Goal: Task Accomplishment & Management: Manage account settings

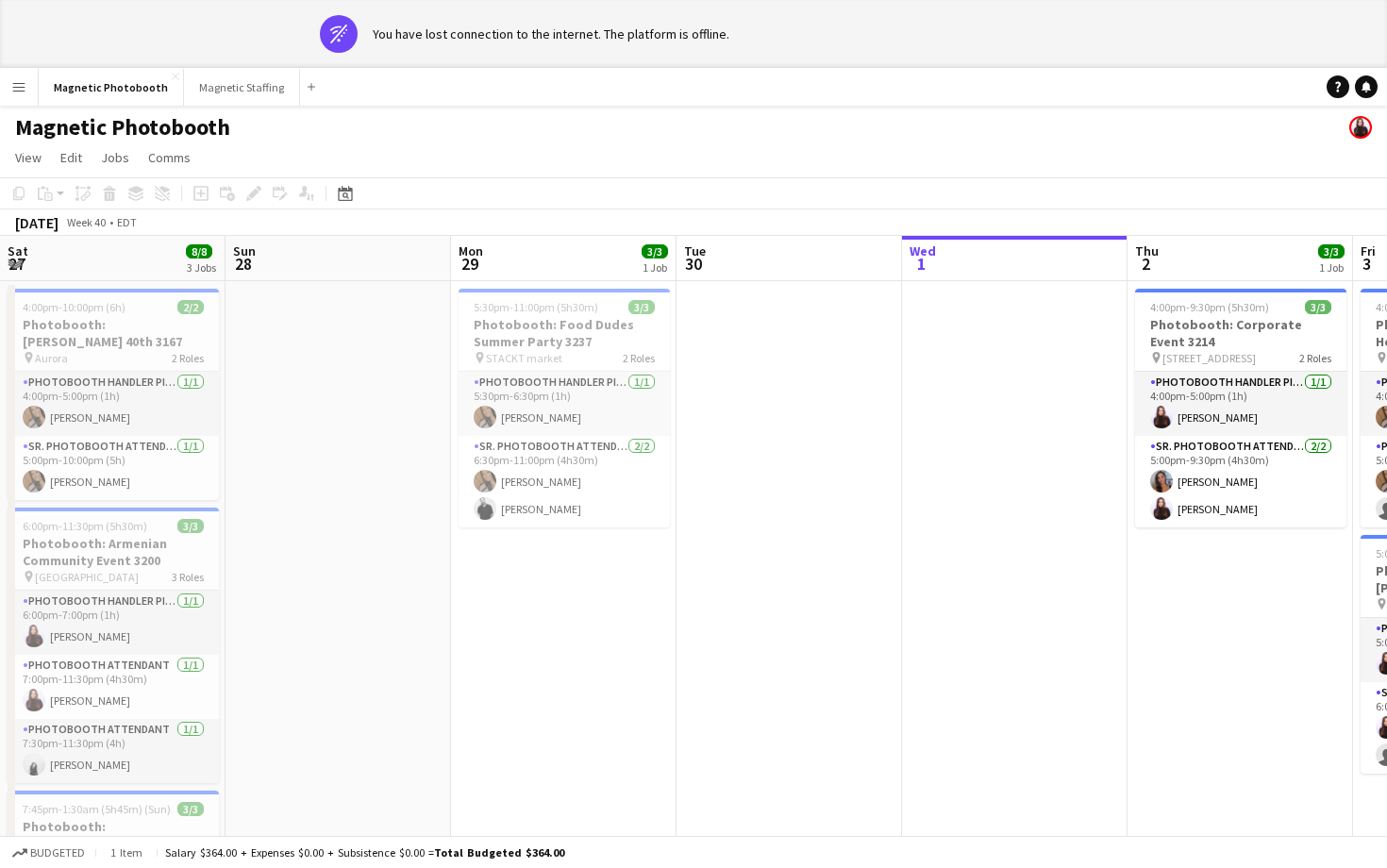
scroll to position [0, 755]
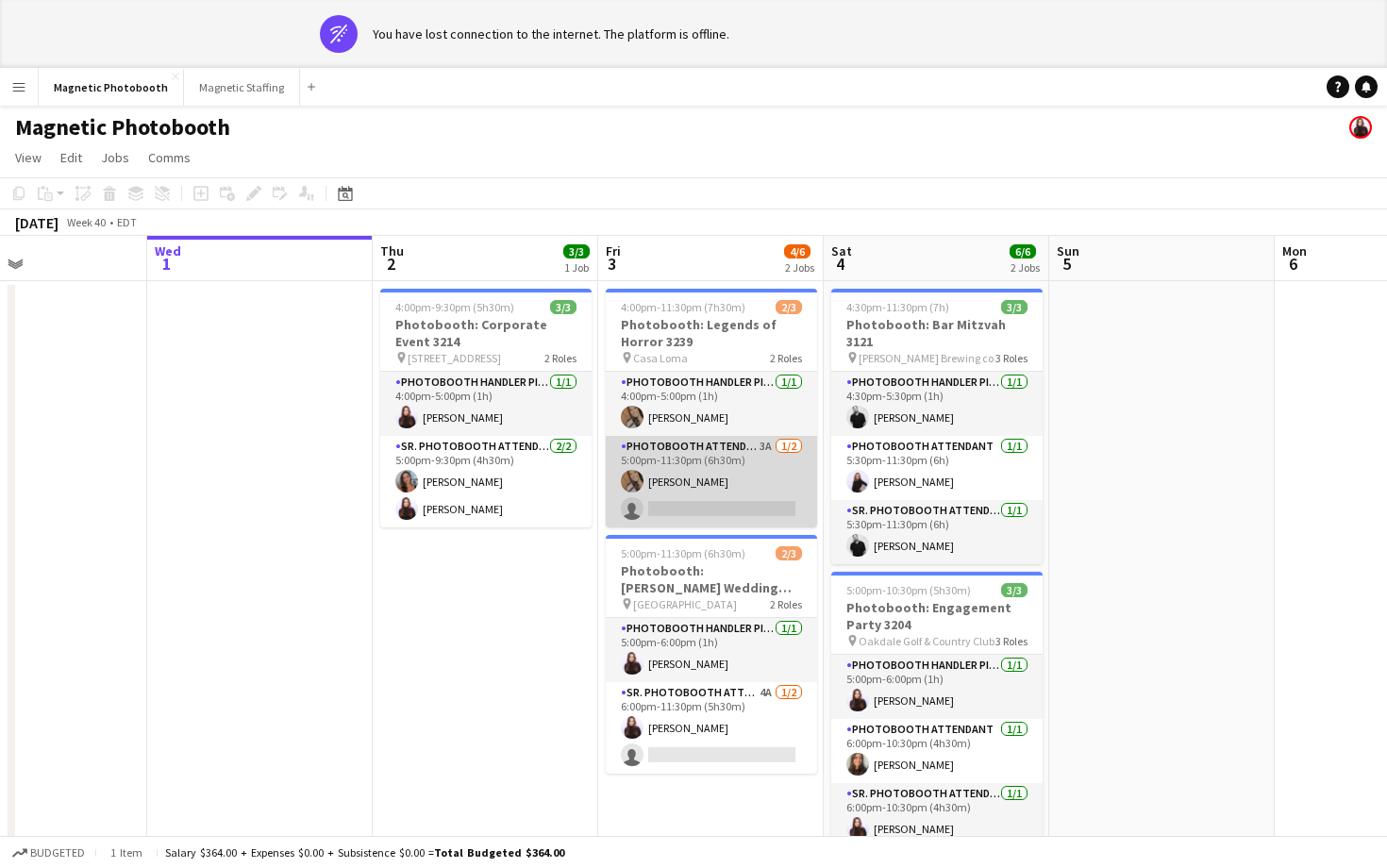
click at [699, 492] on app-card-role "Photobooth Attendant 3A [DATE] 5:00pm-11:30pm (6h30m) [PERSON_NAME] single-neut…" at bounding box center [712, 481] width 211 height 91
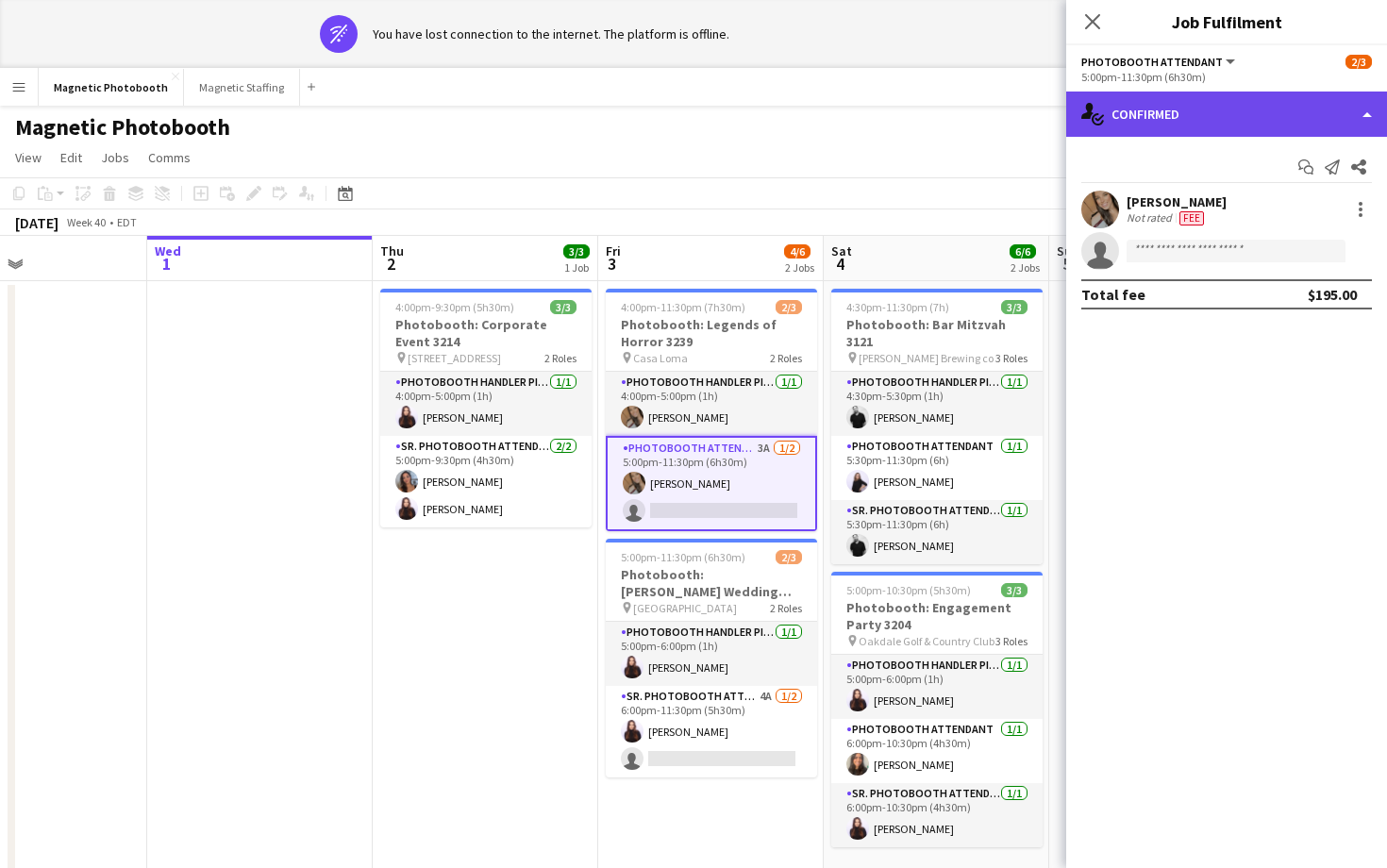
click at [1261, 114] on div "single-neutral-actions-check-2 Confirmed" at bounding box center [1227, 113] width 320 height 45
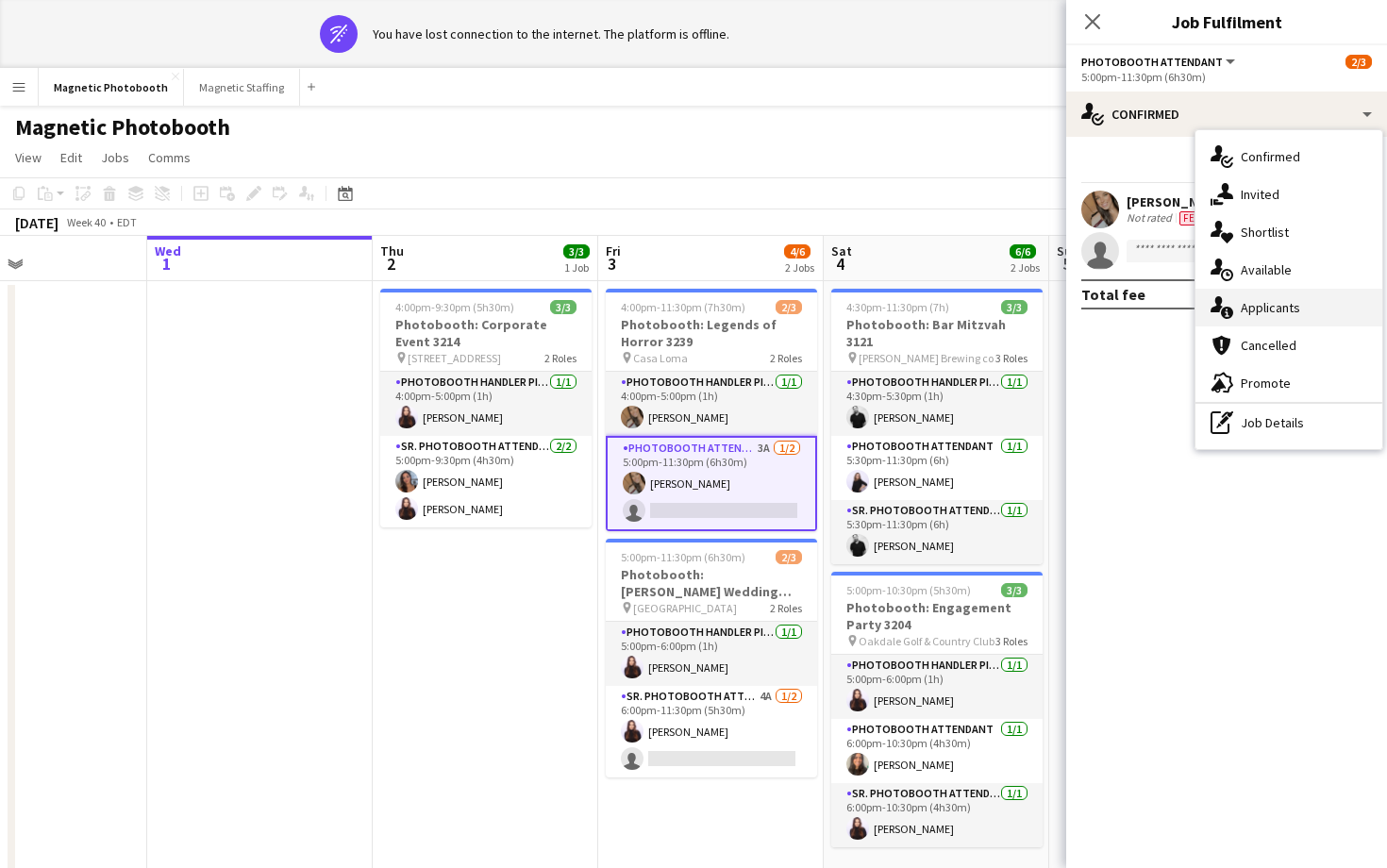
click at [1302, 299] on div "single-neutral-actions-information Applicants" at bounding box center [1288, 307] width 187 height 37
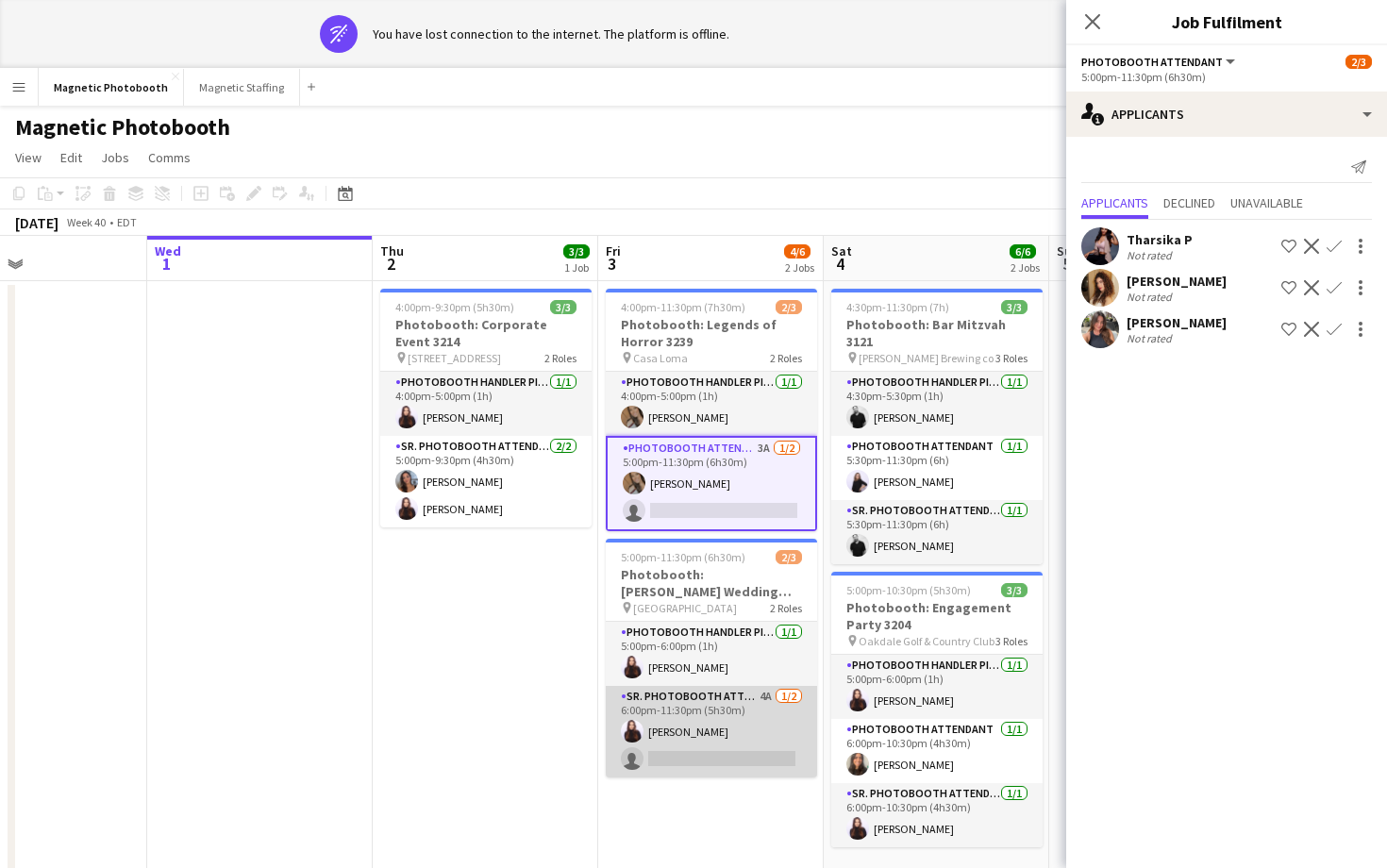
click at [770, 742] on app-card-role "Sr. Photobooth Attendant 4A [DATE] 6:00pm-11:30pm (5h30m) [PERSON_NAME] single-…" at bounding box center [712, 731] width 211 height 91
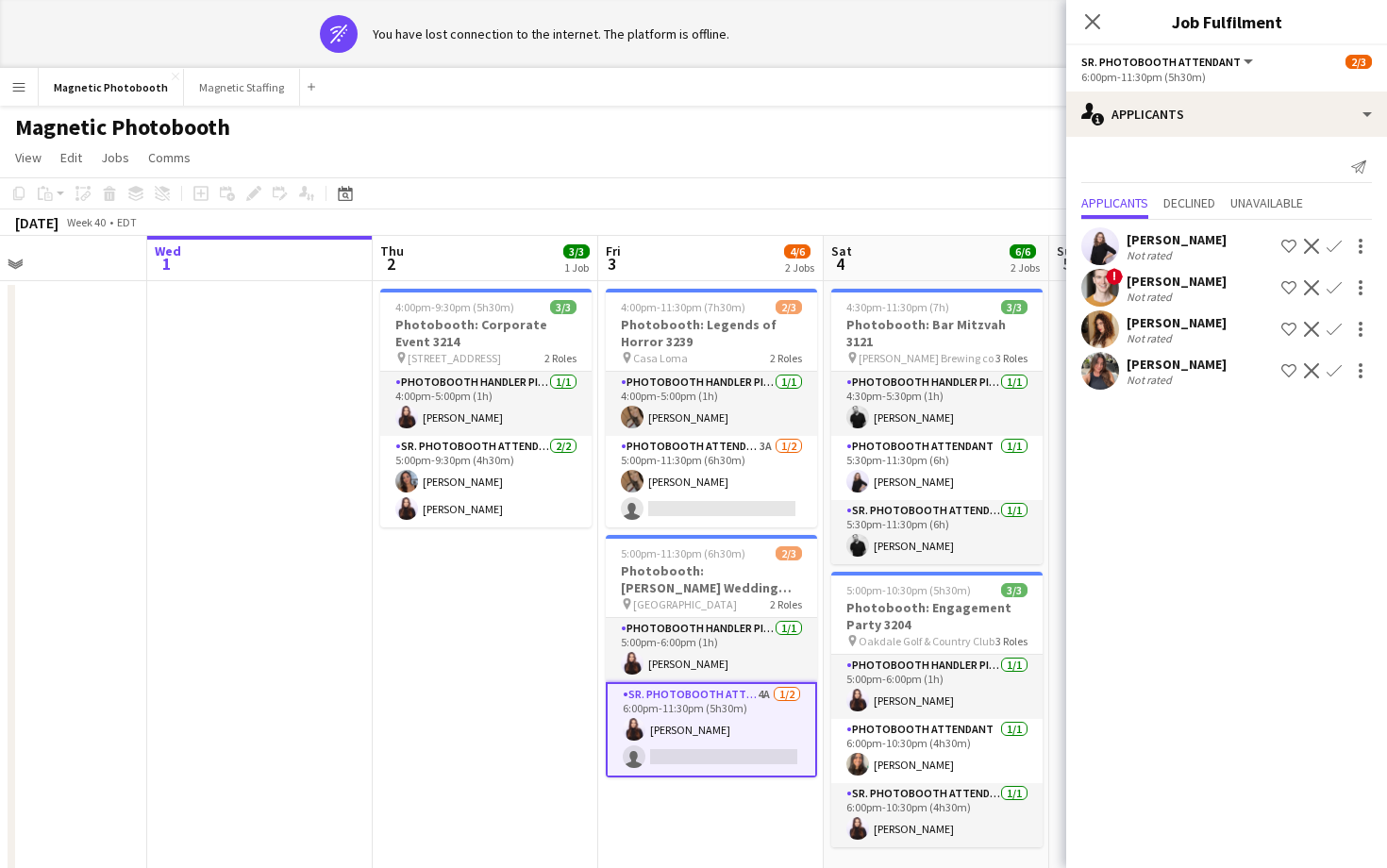
click at [1105, 326] on app-user-avatar at bounding box center [1099, 329] width 37 height 37
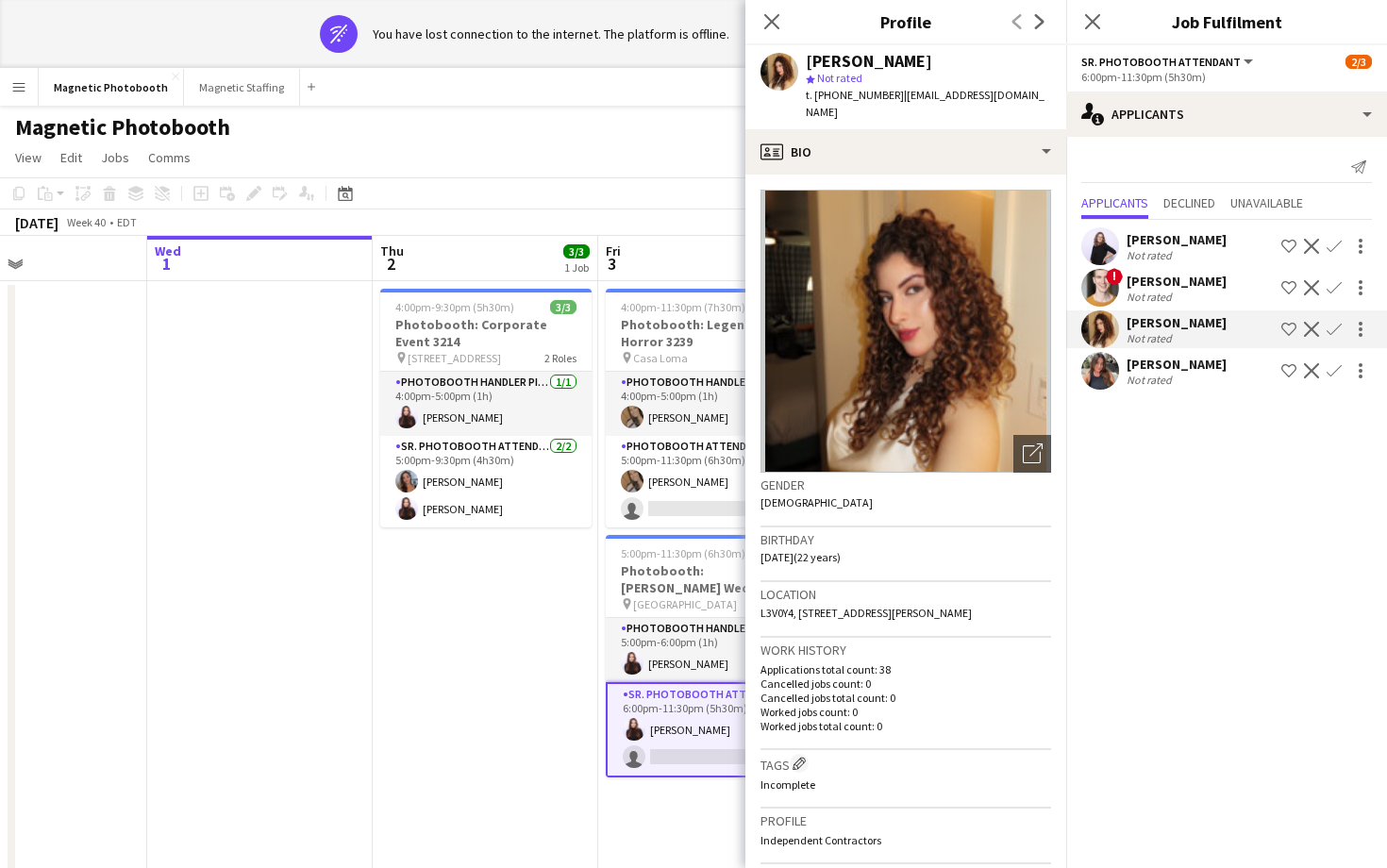
click at [1091, 378] on app-user-avatar at bounding box center [1099, 370] width 37 height 37
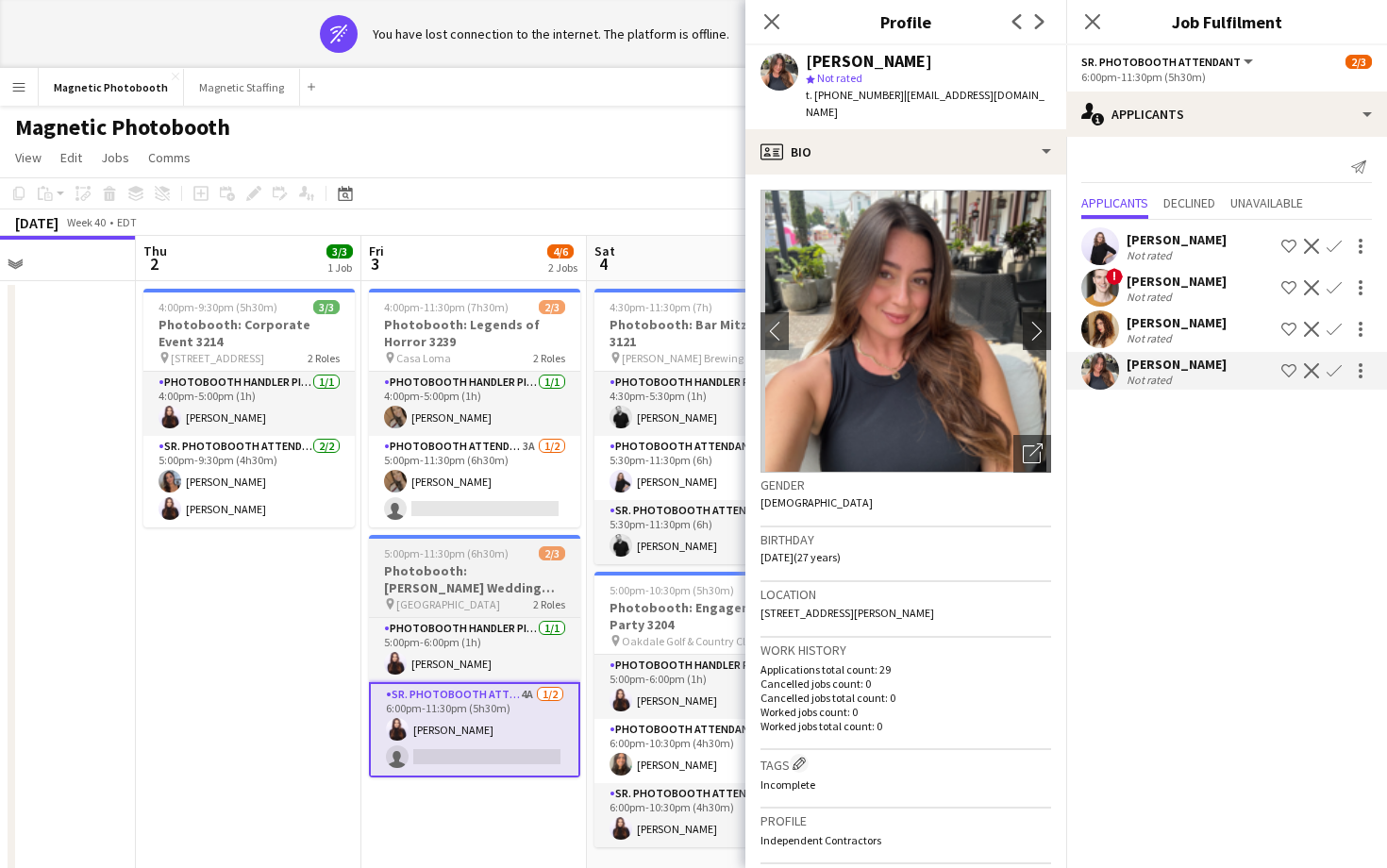
scroll to position [0, 563]
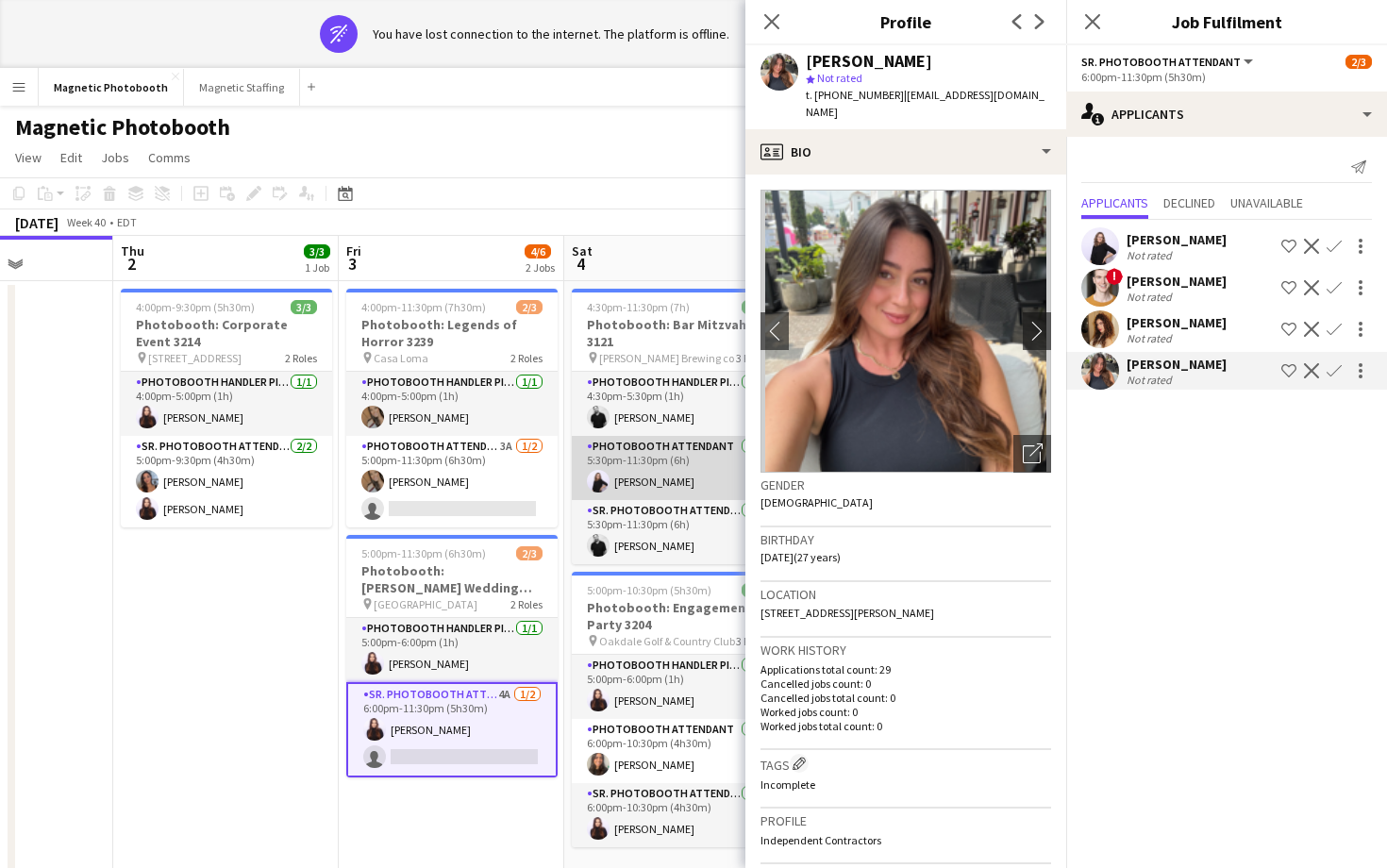
click at [702, 476] on app-card-role "Photobooth Attendant [DATE] 5:30pm-11:30pm (6h) [PERSON_NAME]" at bounding box center [677, 467] width 211 height 64
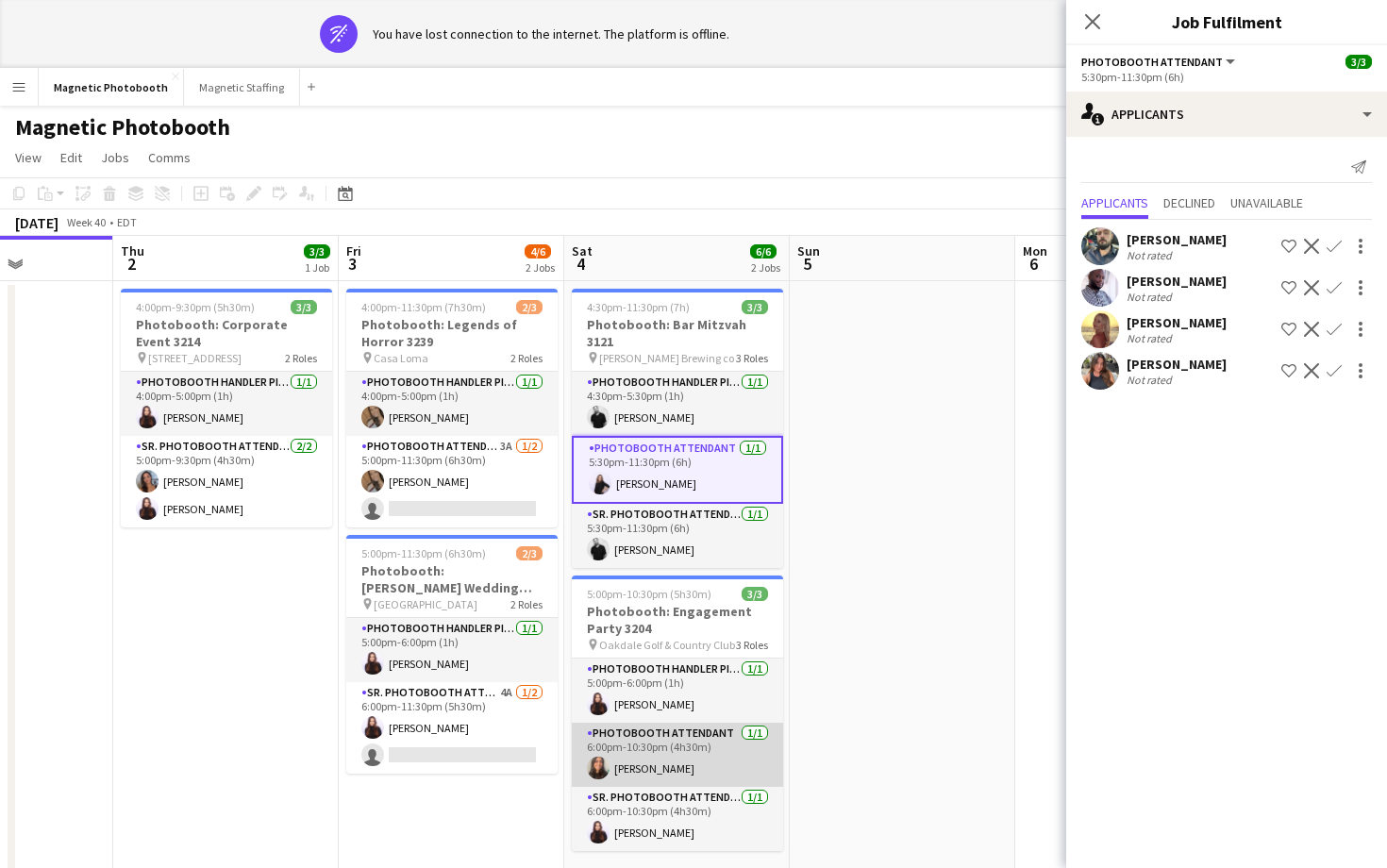
click at [699, 751] on app-card-role "Photobooth Attendant [DATE] 6:00pm-10:30pm (4h30m) [PERSON_NAME]" at bounding box center [677, 754] width 211 height 64
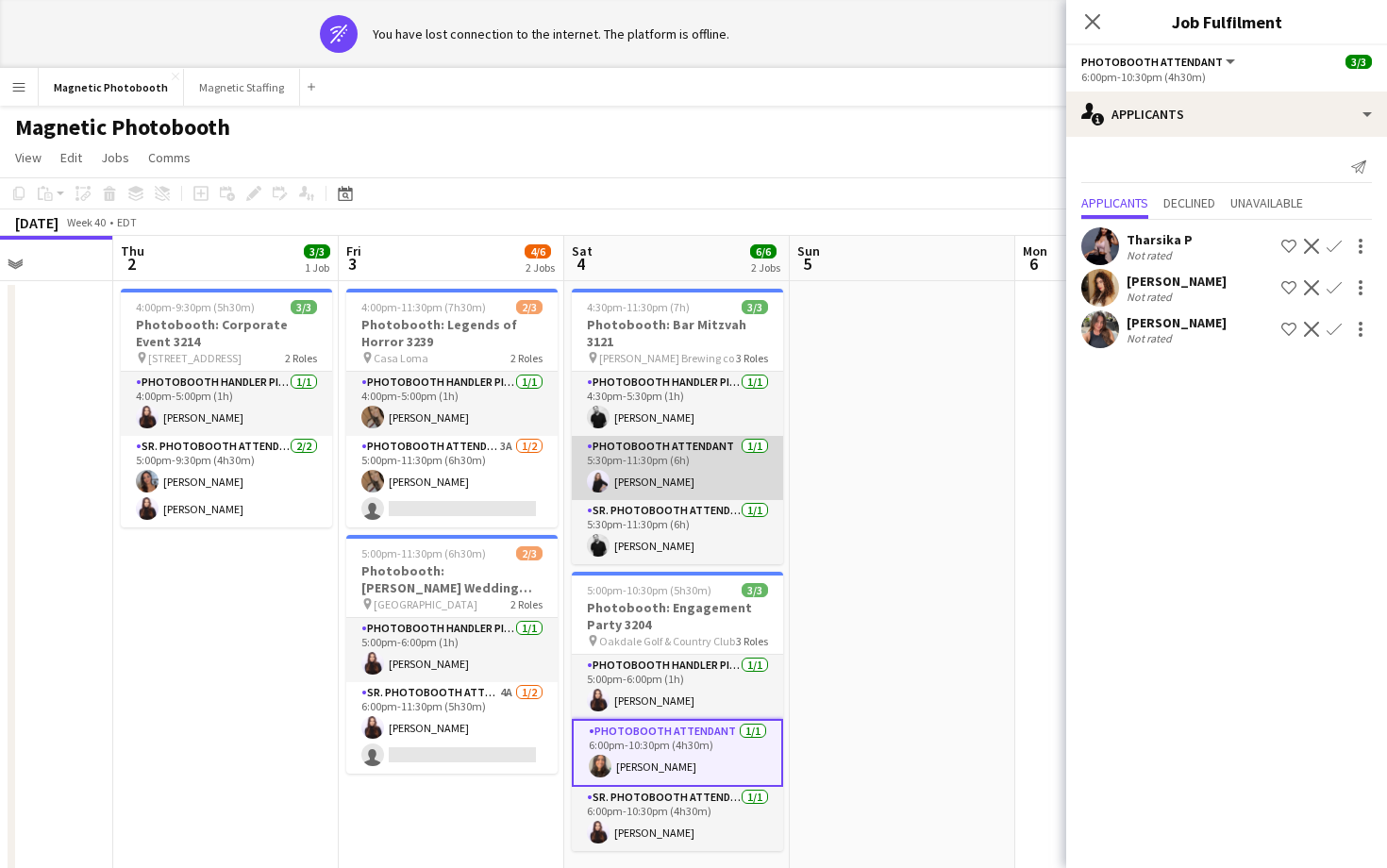
click at [722, 469] on app-card-role "Photobooth Attendant [DATE] 5:30pm-11:30pm (6h) [PERSON_NAME]" at bounding box center [677, 467] width 211 height 64
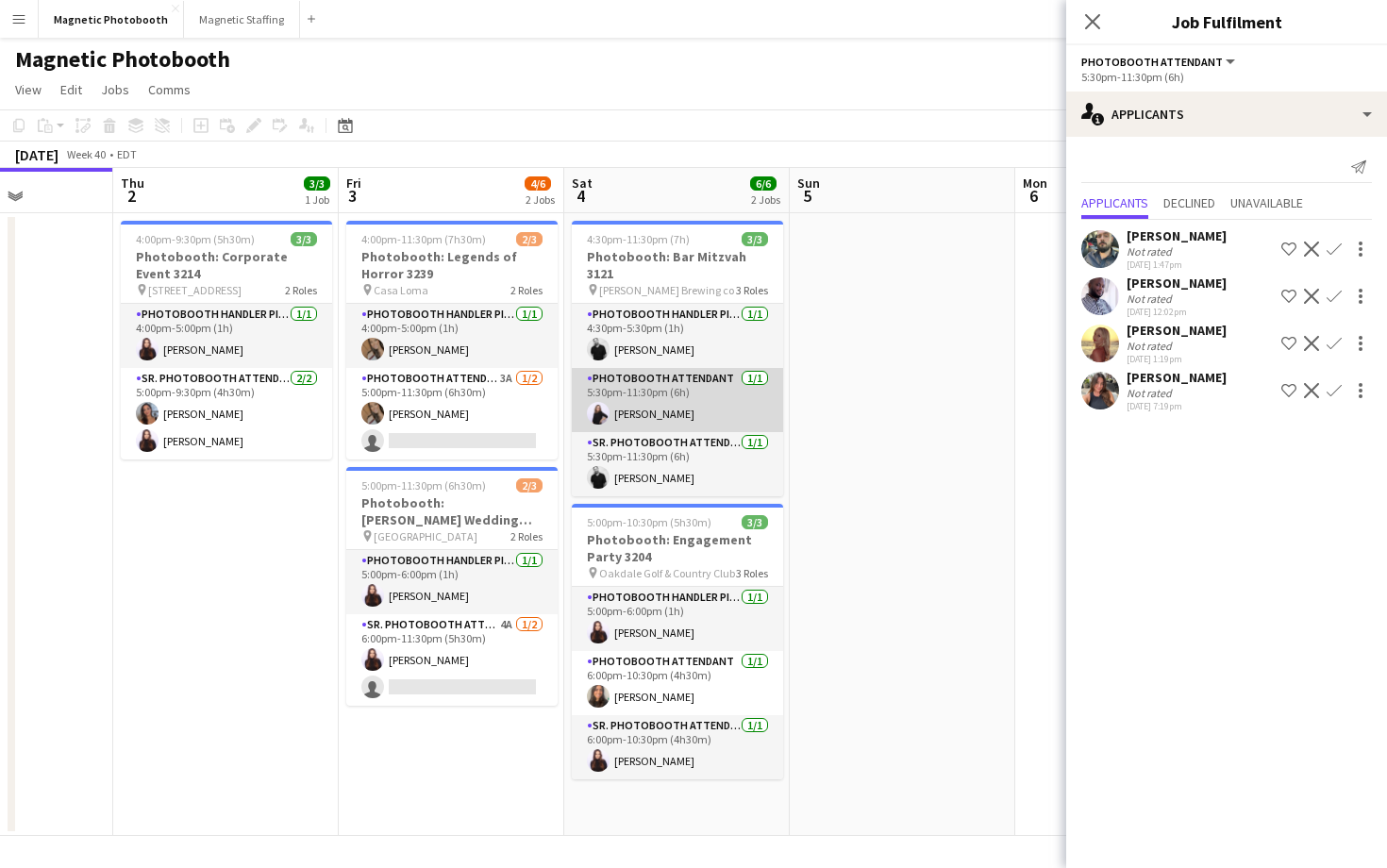
click at [705, 390] on app-card-role "Photobooth Attendant [DATE] 5:30pm-11:30pm (6h) [PERSON_NAME]" at bounding box center [677, 400] width 211 height 64
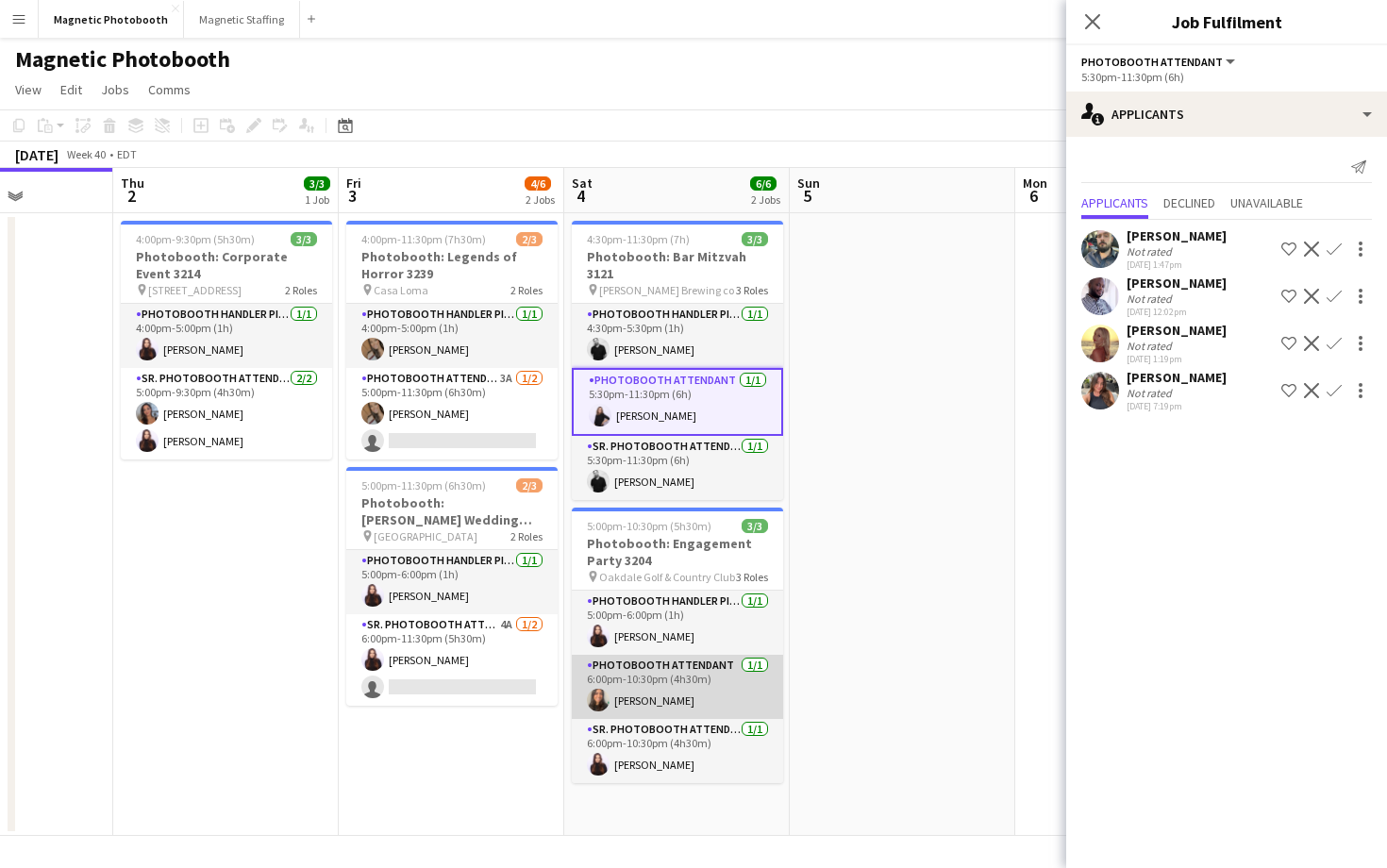
click at [645, 659] on app-card-role "Photobooth Attendant [DATE] 6:00pm-10:30pm (4h30m) [PERSON_NAME]" at bounding box center [677, 687] width 211 height 64
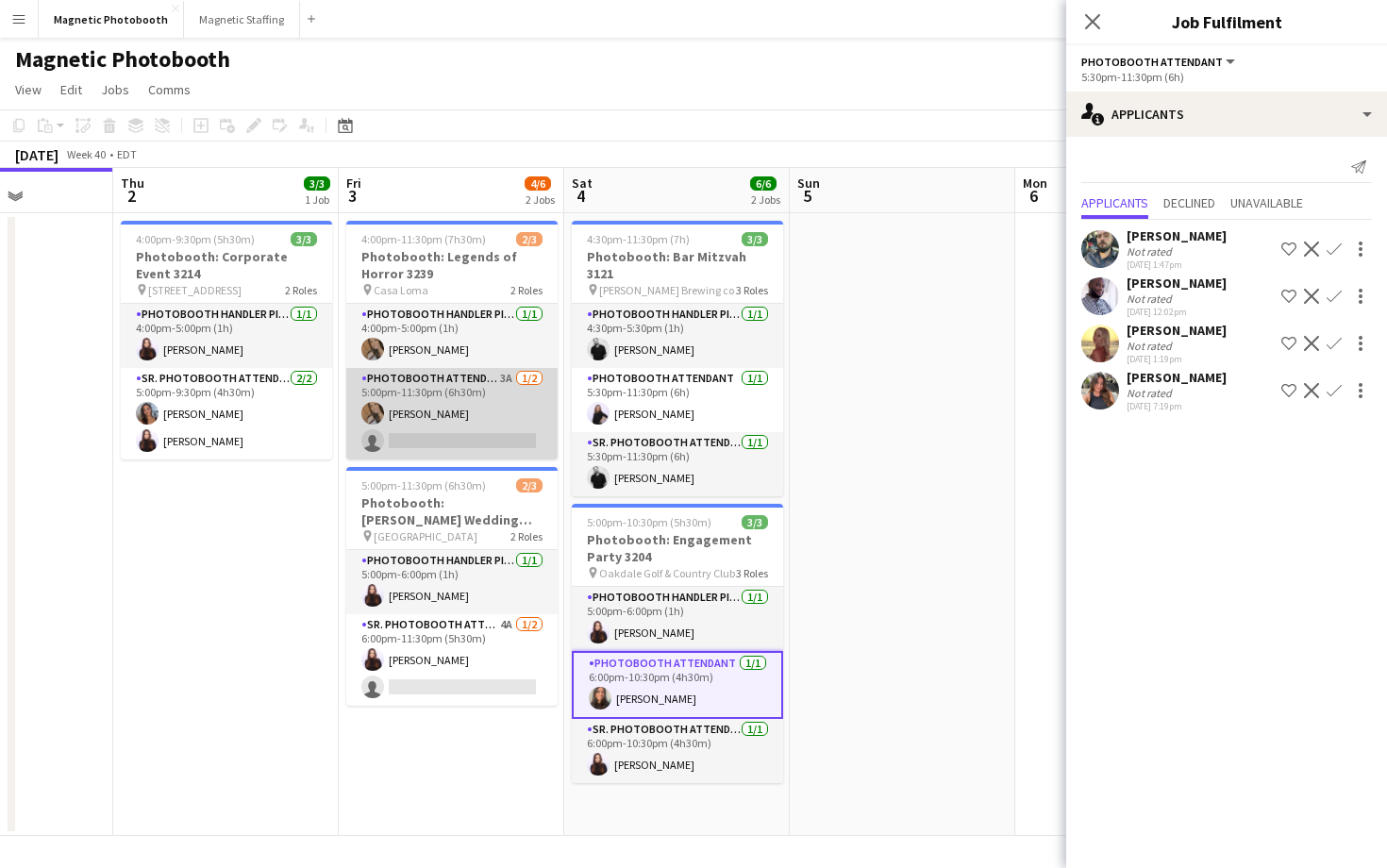
click at [466, 418] on app-card-role "Photobooth Attendant 3A [DATE] 5:00pm-11:30pm (6h30m) [PERSON_NAME] single-neut…" at bounding box center [452, 413] width 211 height 91
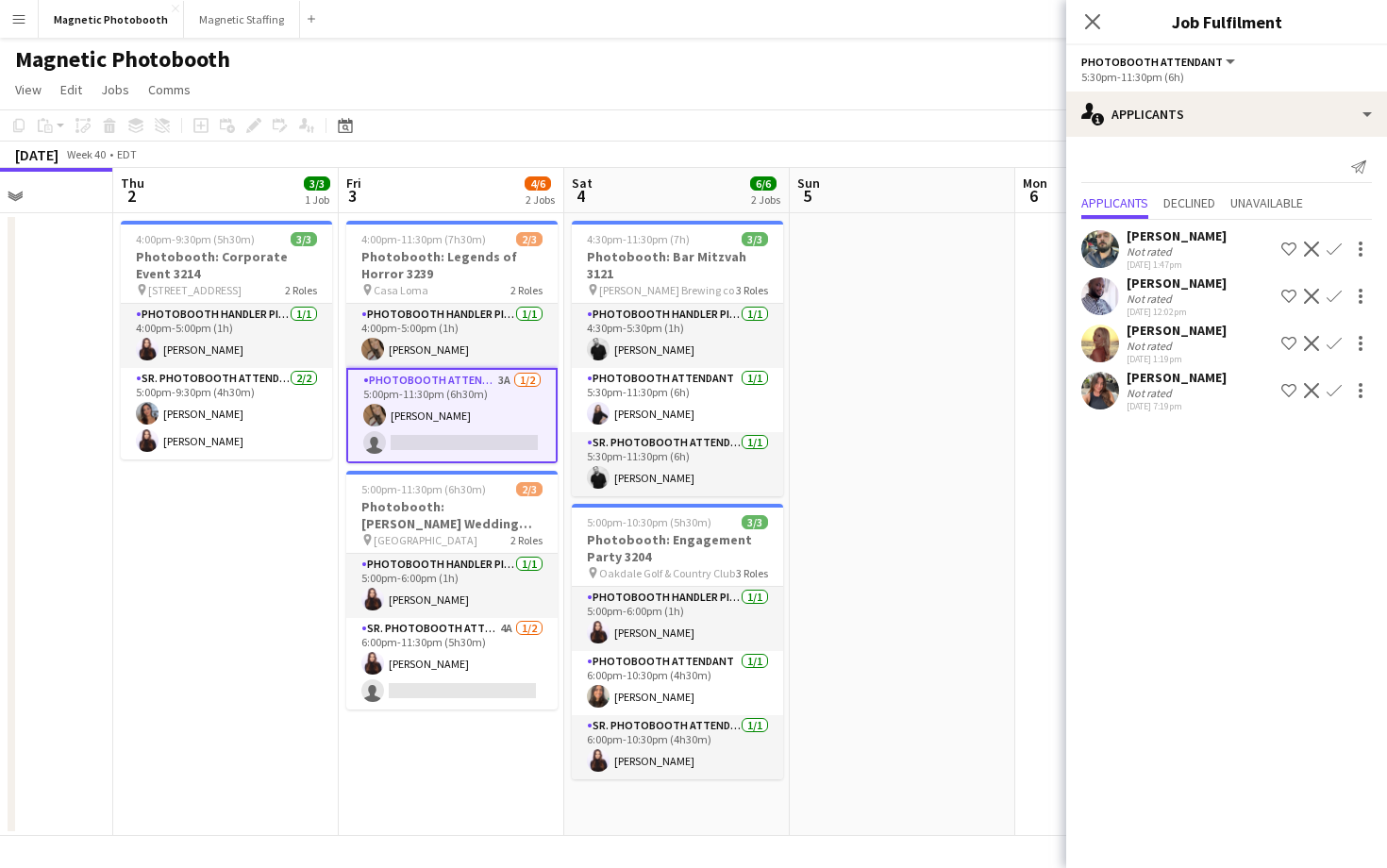
click at [473, 414] on app-card-role "Photobooth Attendant 3A [DATE] 5:00pm-11:30pm (6h30m) [PERSON_NAME] single-neut…" at bounding box center [452, 415] width 211 height 95
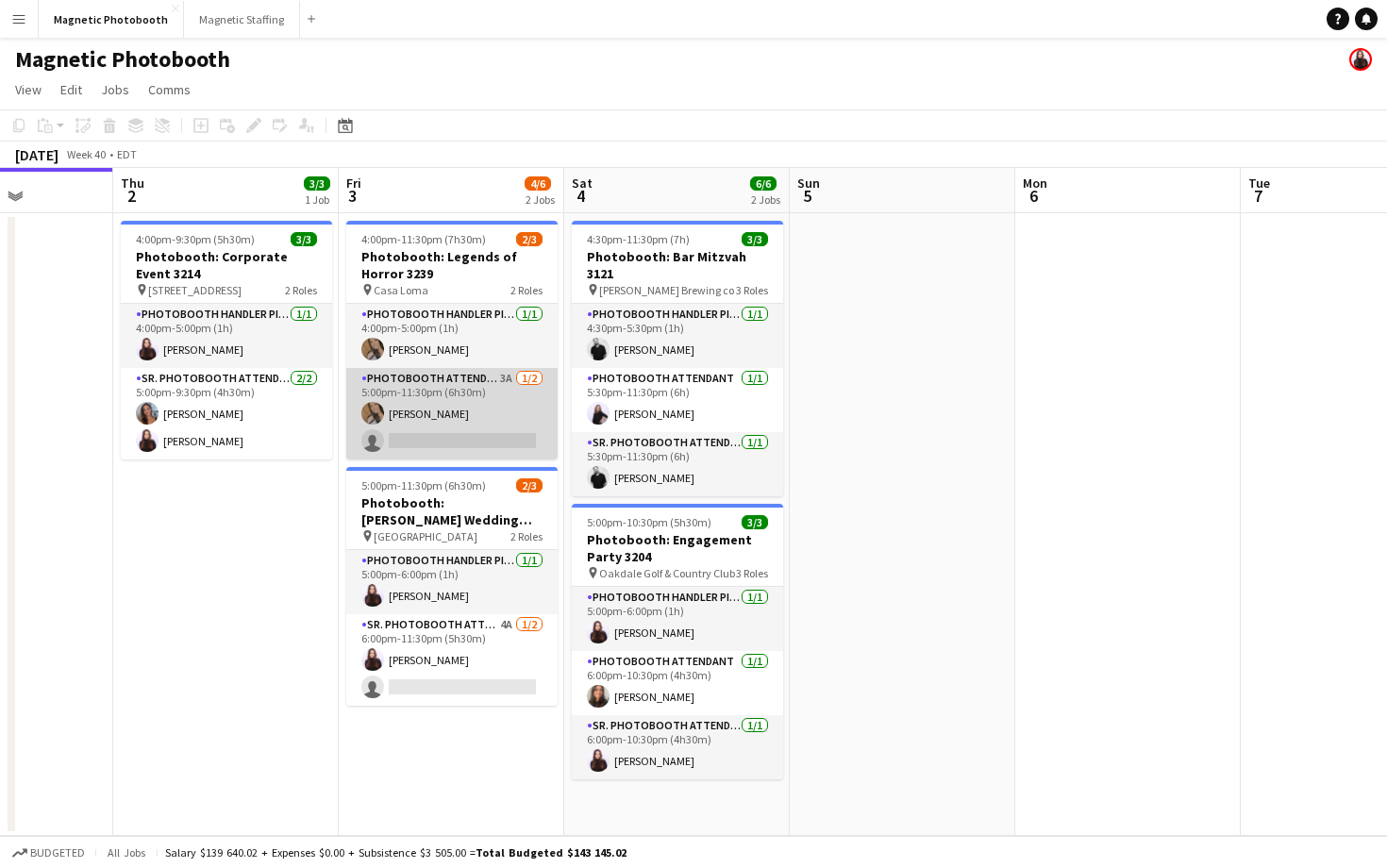
click at [473, 414] on app-card-role "Photobooth Attendant 3A [DATE] 5:00pm-11:30pm (6h30m) [PERSON_NAME] single-neut…" at bounding box center [452, 413] width 211 height 91
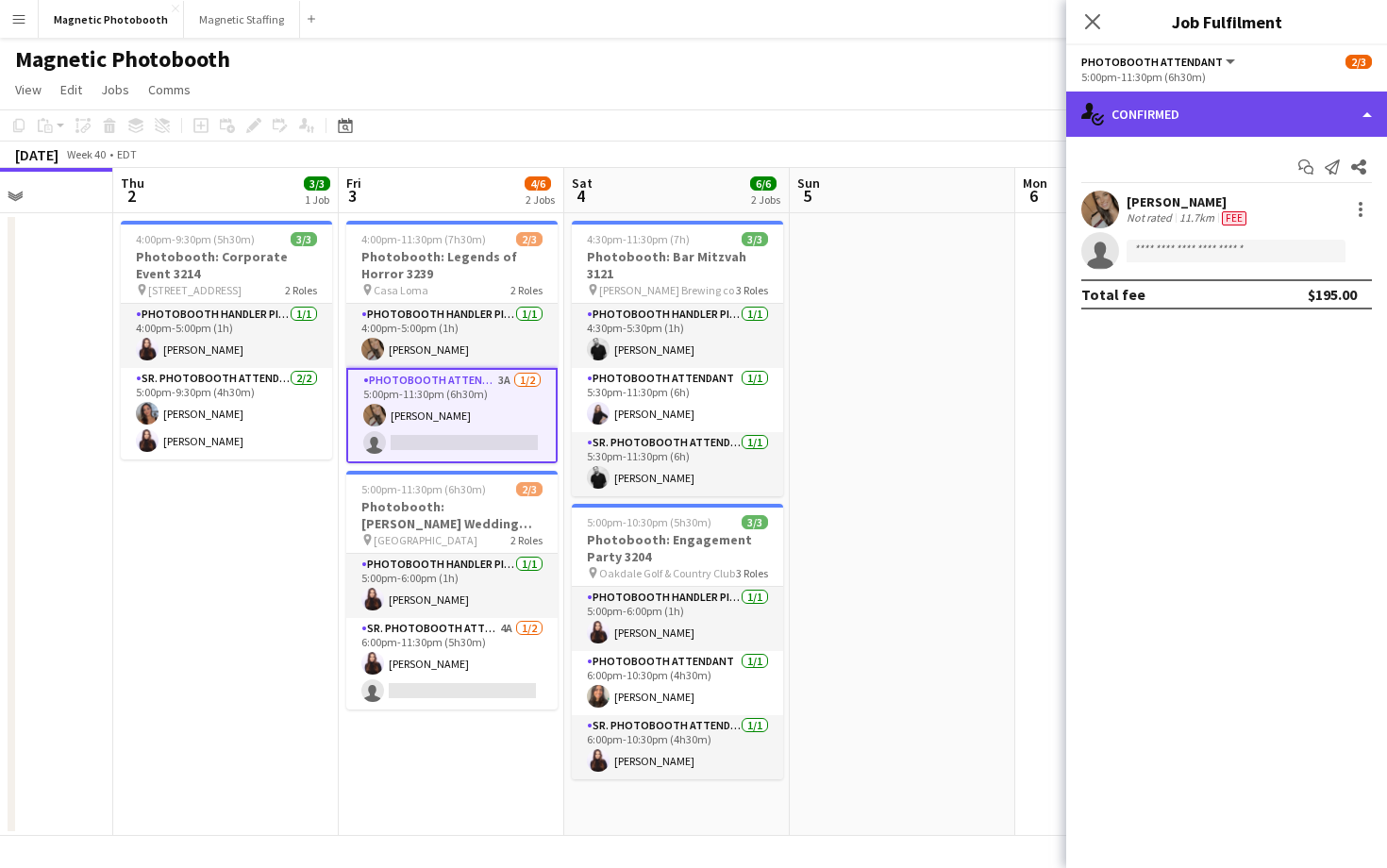
click at [1262, 103] on div "single-neutral-actions-check-2 Confirmed" at bounding box center [1227, 113] width 320 height 45
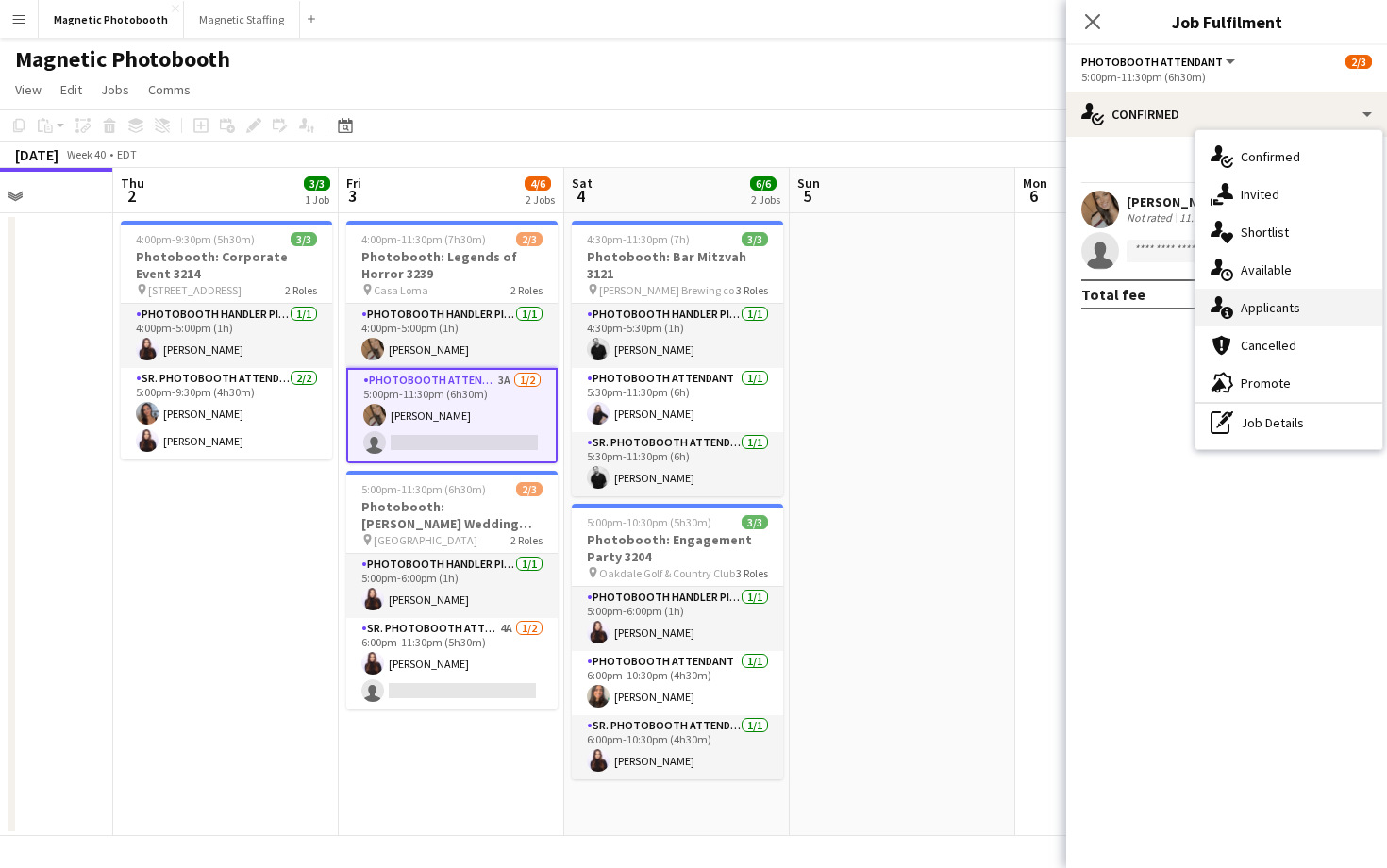
click at [1260, 299] on span "Applicants" at bounding box center [1271, 308] width 59 height 17
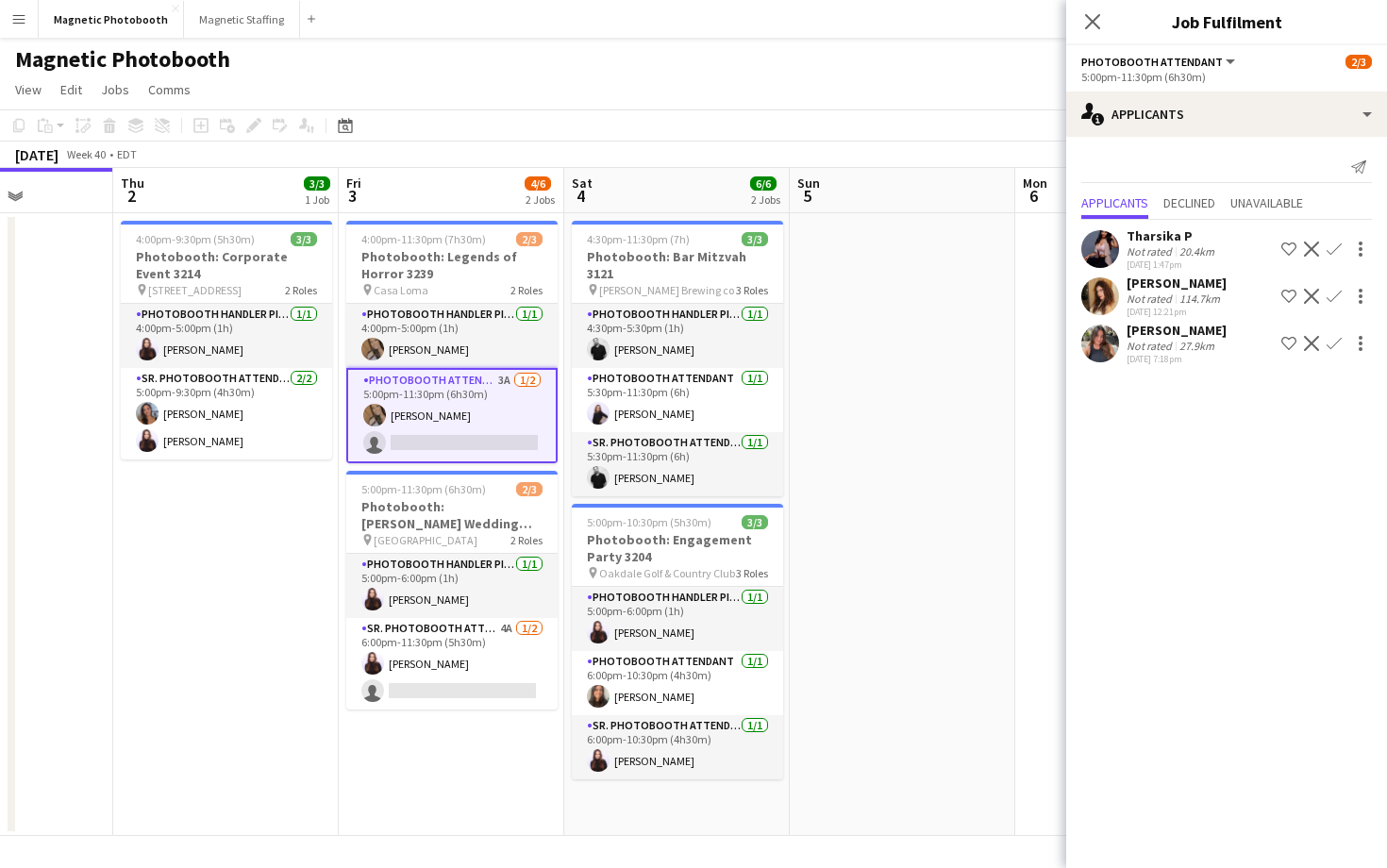
click at [1333, 294] on app-icon "Confirm" at bounding box center [1334, 296] width 15 height 15
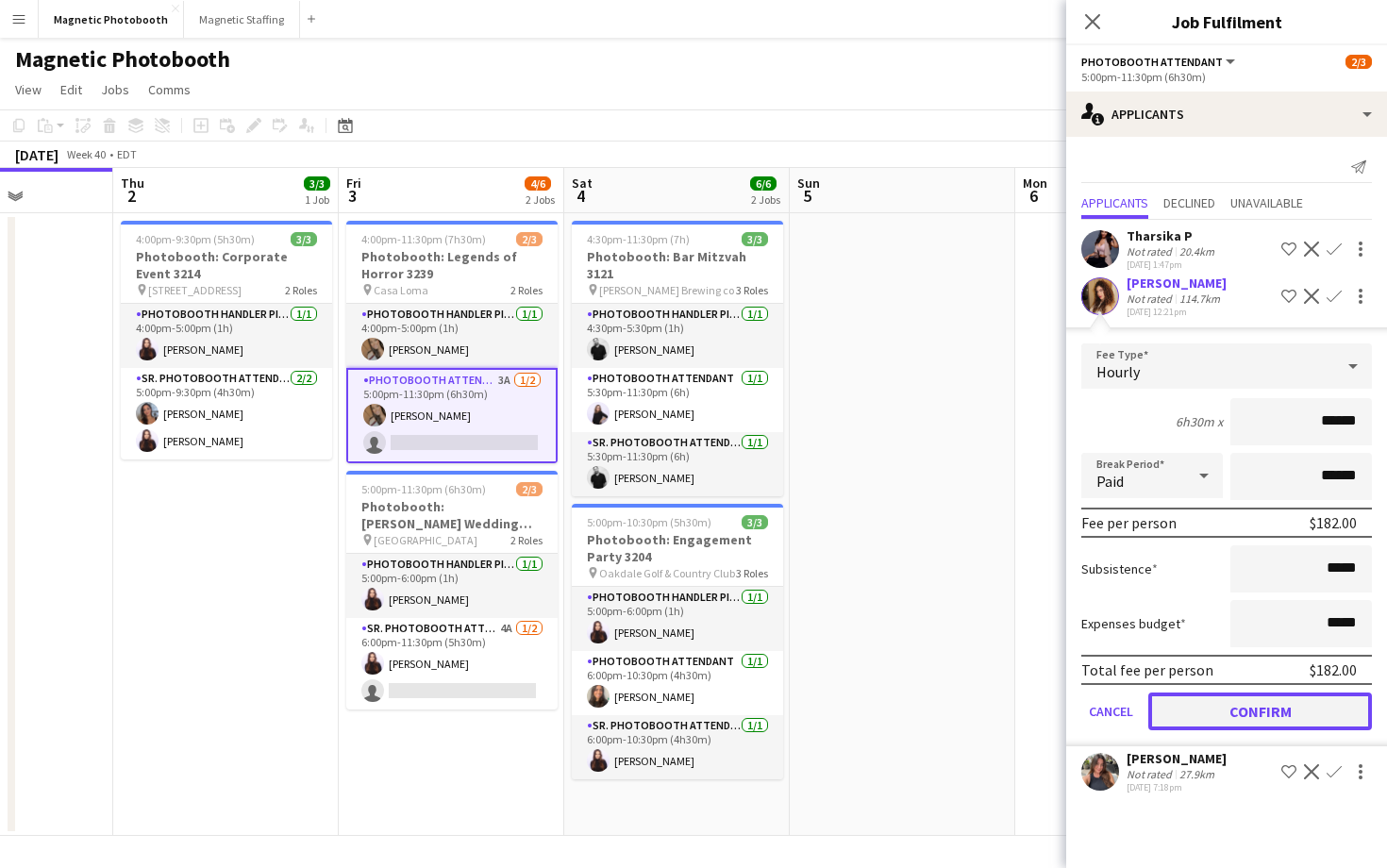
click at [1247, 702] on button "Confirm" at bounding box center [1259, 711] width 223 height 37
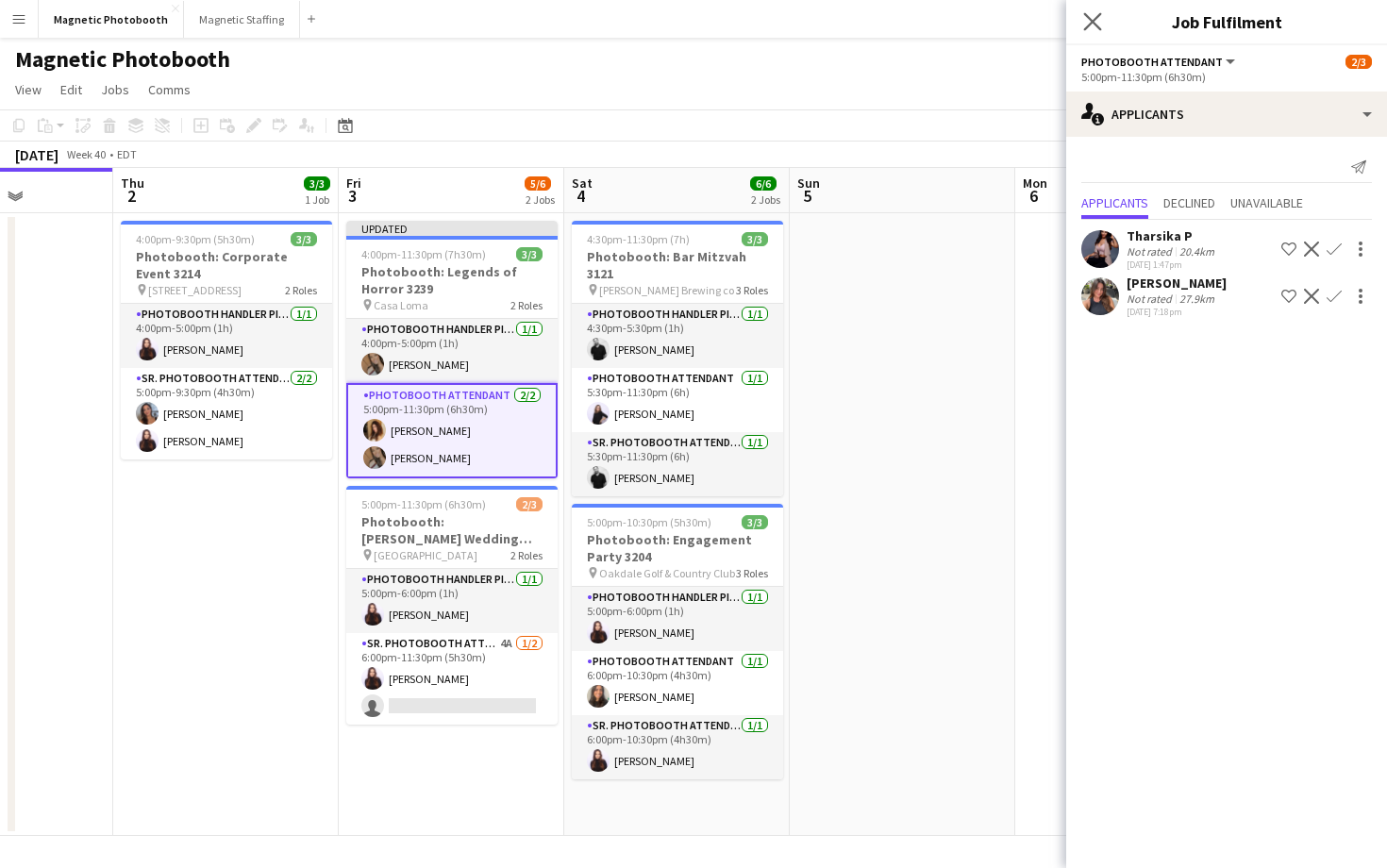
click at [1102, 24] on app-icon "Close pop-in" at bounding box center [1093, 22] width 28 height 28
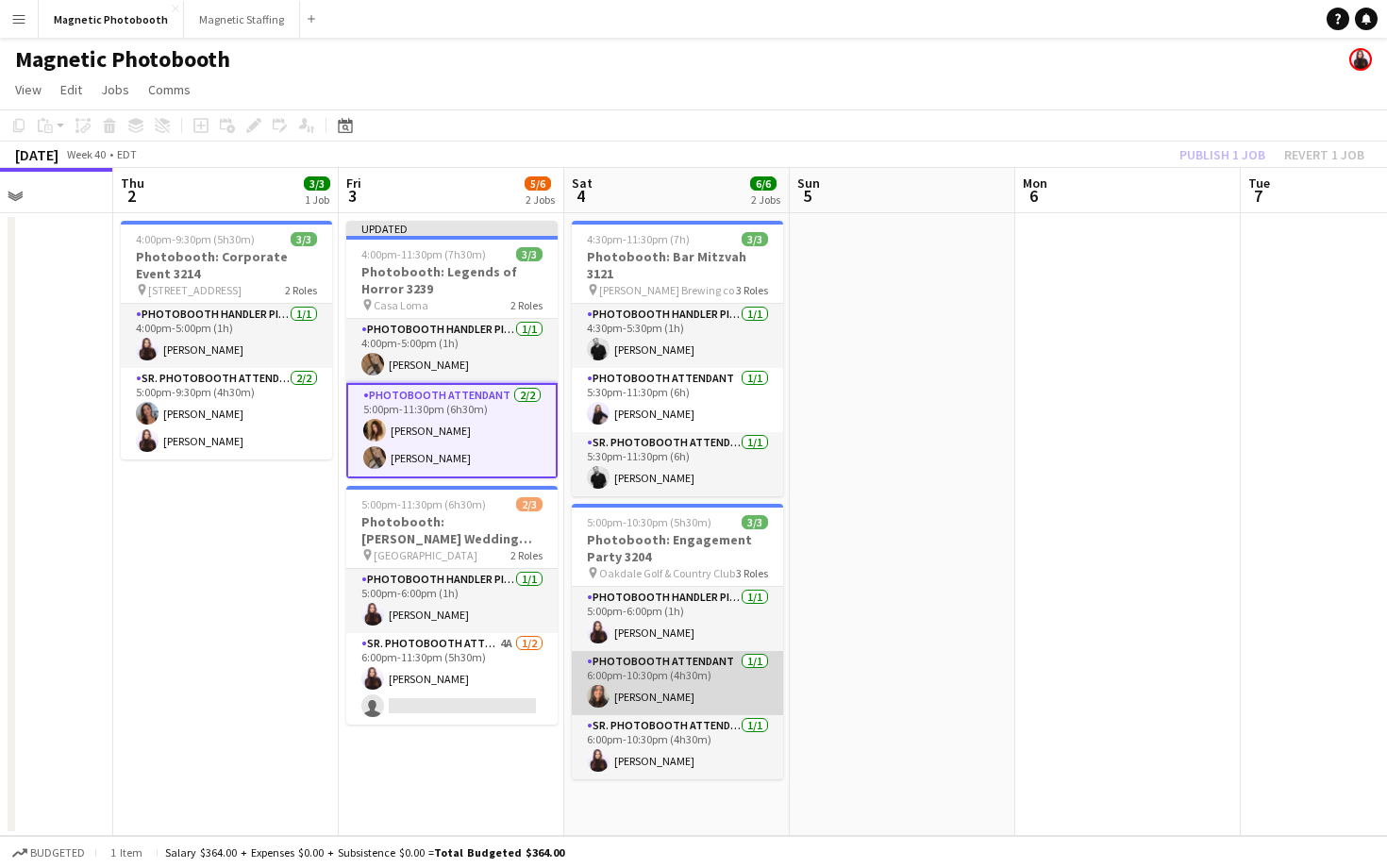
click at [692, 658] on app-card-role "Photobooth Attendant [DATE] 6:00pm-10:30pm (4h30m) [PERSON_NAME]" at bounding box center [677, 683] width 211 height 64
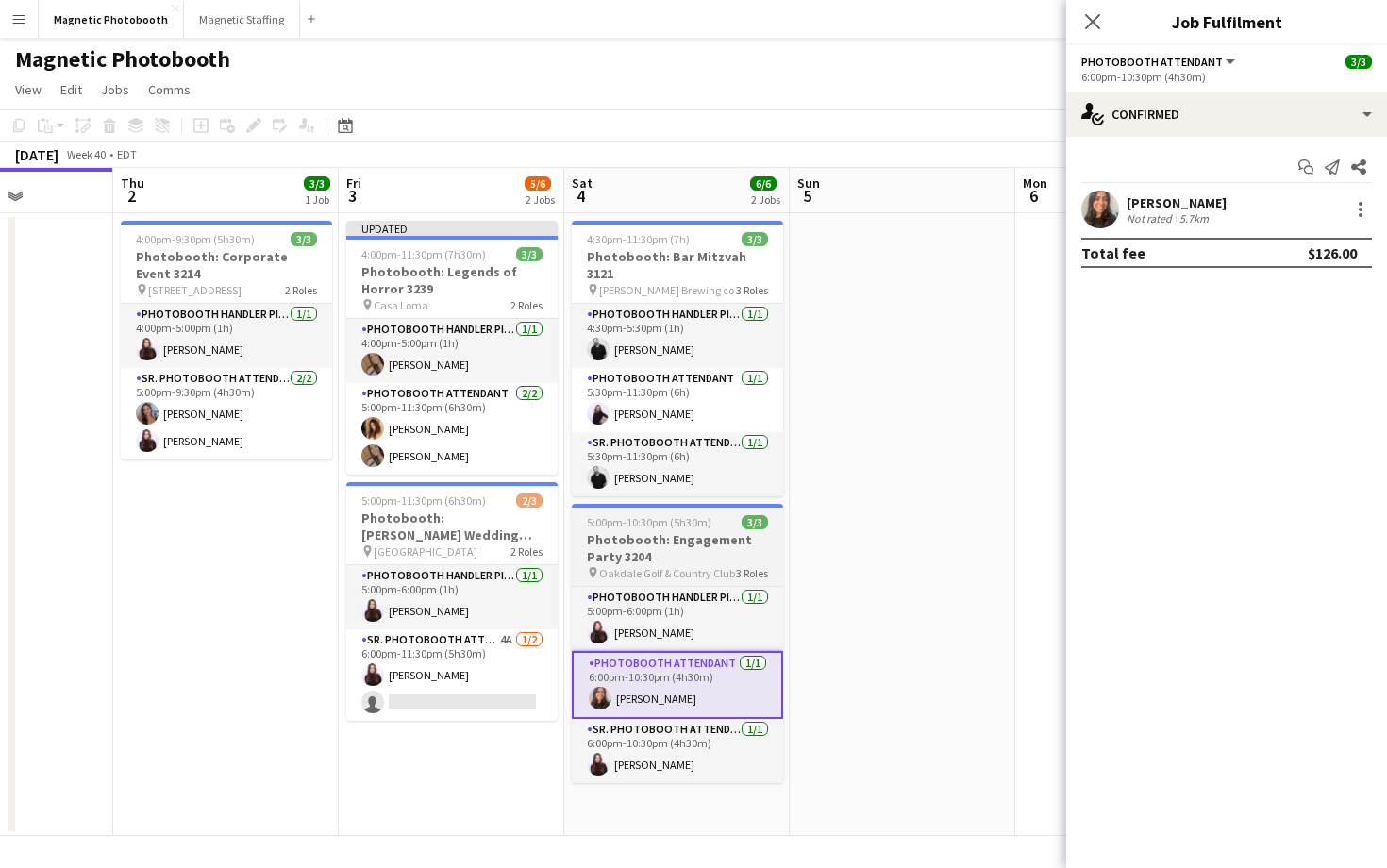
click at [702, 515] on span "5:00pm-10:30pm (5h30m)" at bounding box center [649, 522] width 125 height 14
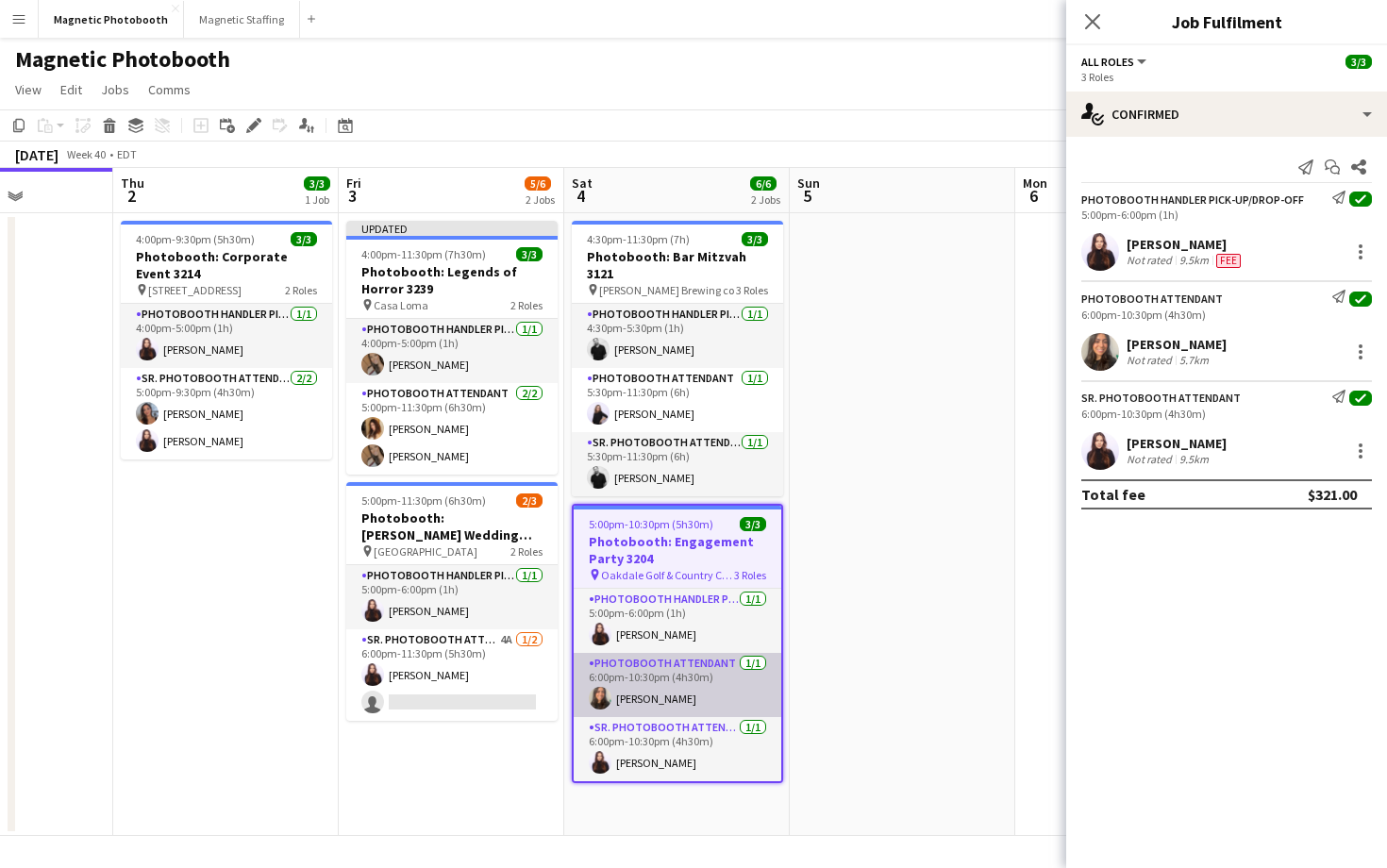
scroll to position [0, 564]
click at [699, 696] on app-card-role "Photobooth Attendant [DATE] 6:00pm-10:30pm (4h30m) [PERSON_NAME]" at bounding box center [676, 685] width 207 height 64
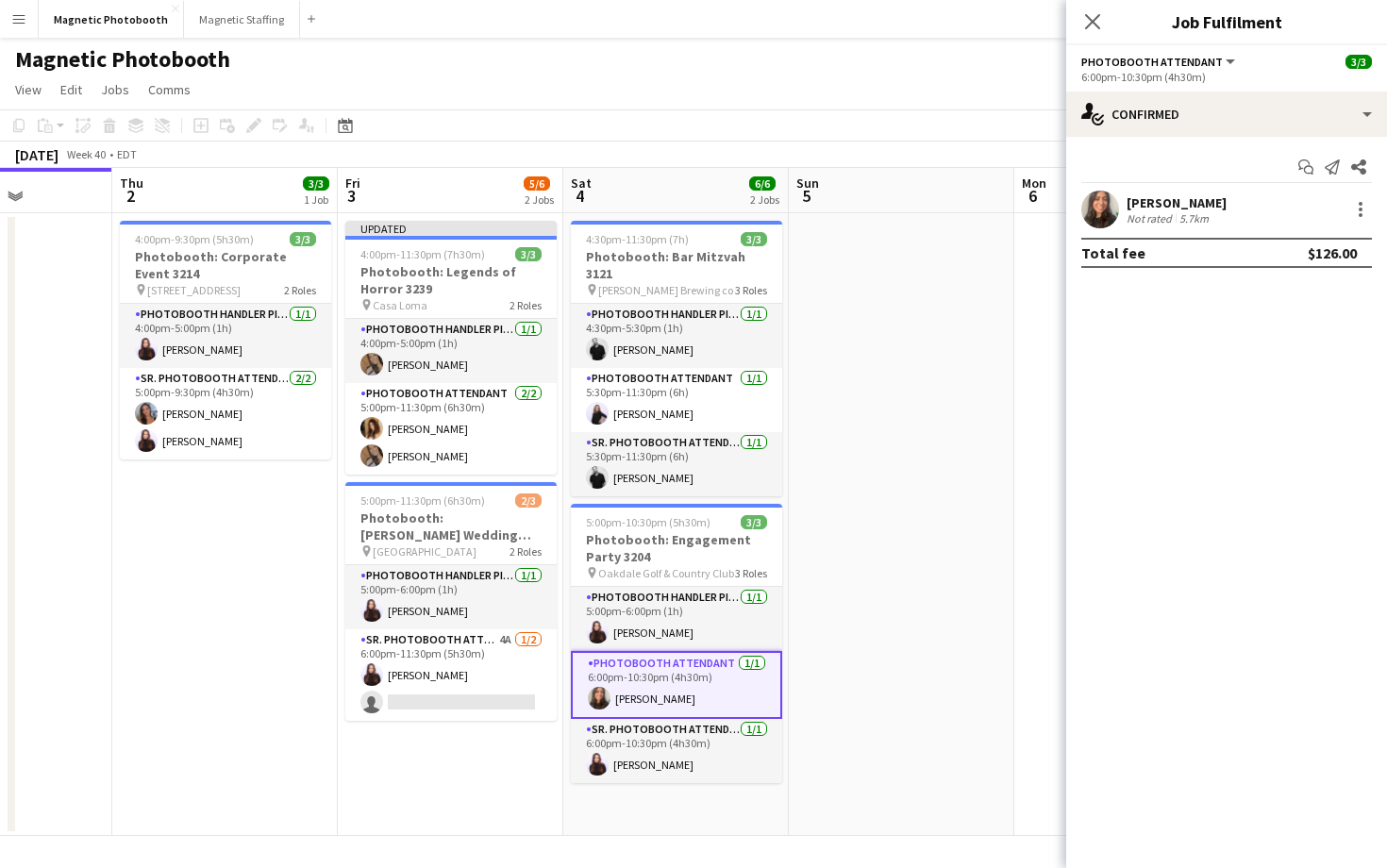
click at [1097, 204] on app-user-avatar at bounding box center [1099, 209] width 37 height 37
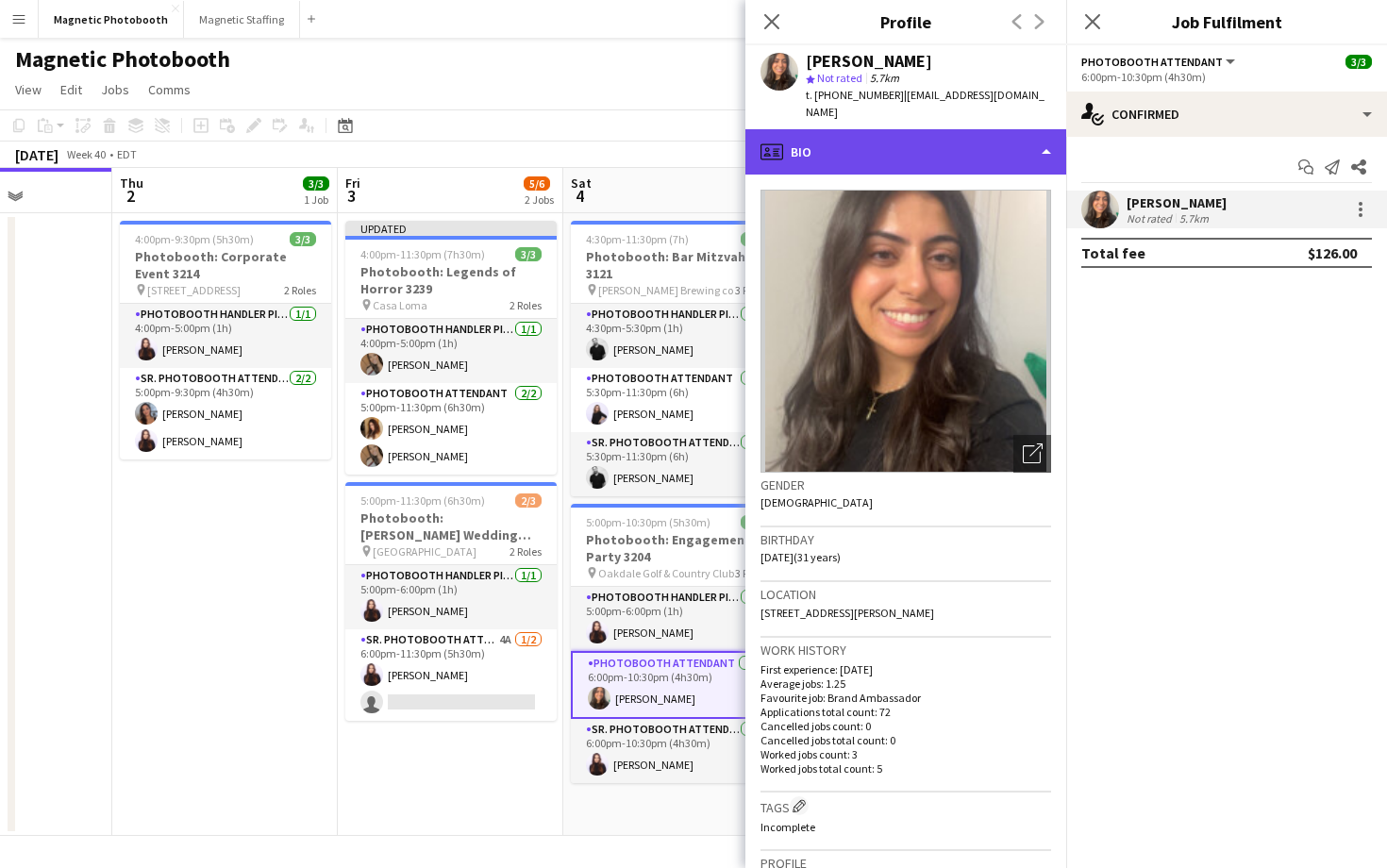
click at [1012, 129] on div "profile Bio" at bounding box center [905, 152] width 320 height 45
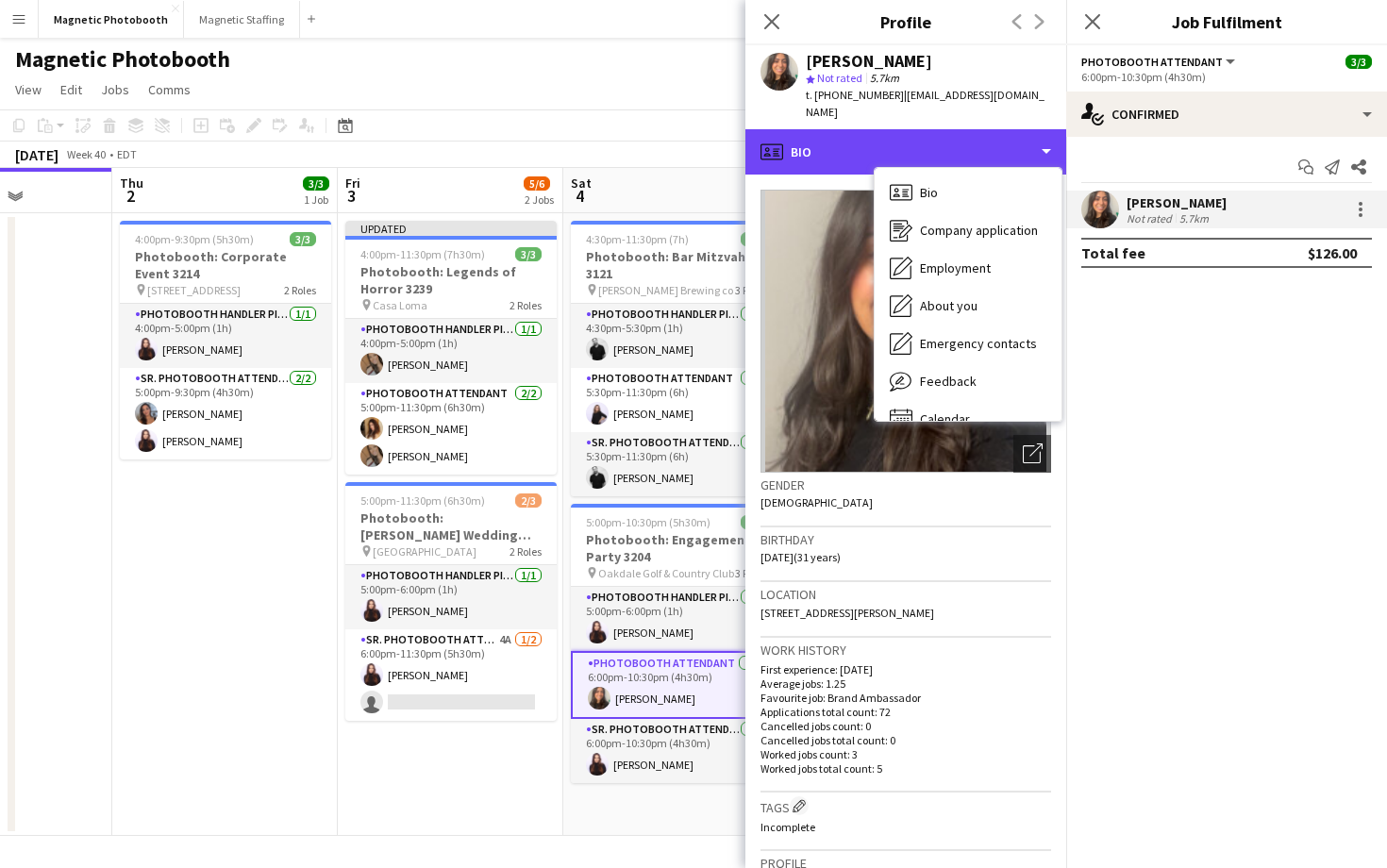
scroll to position [16, 0]
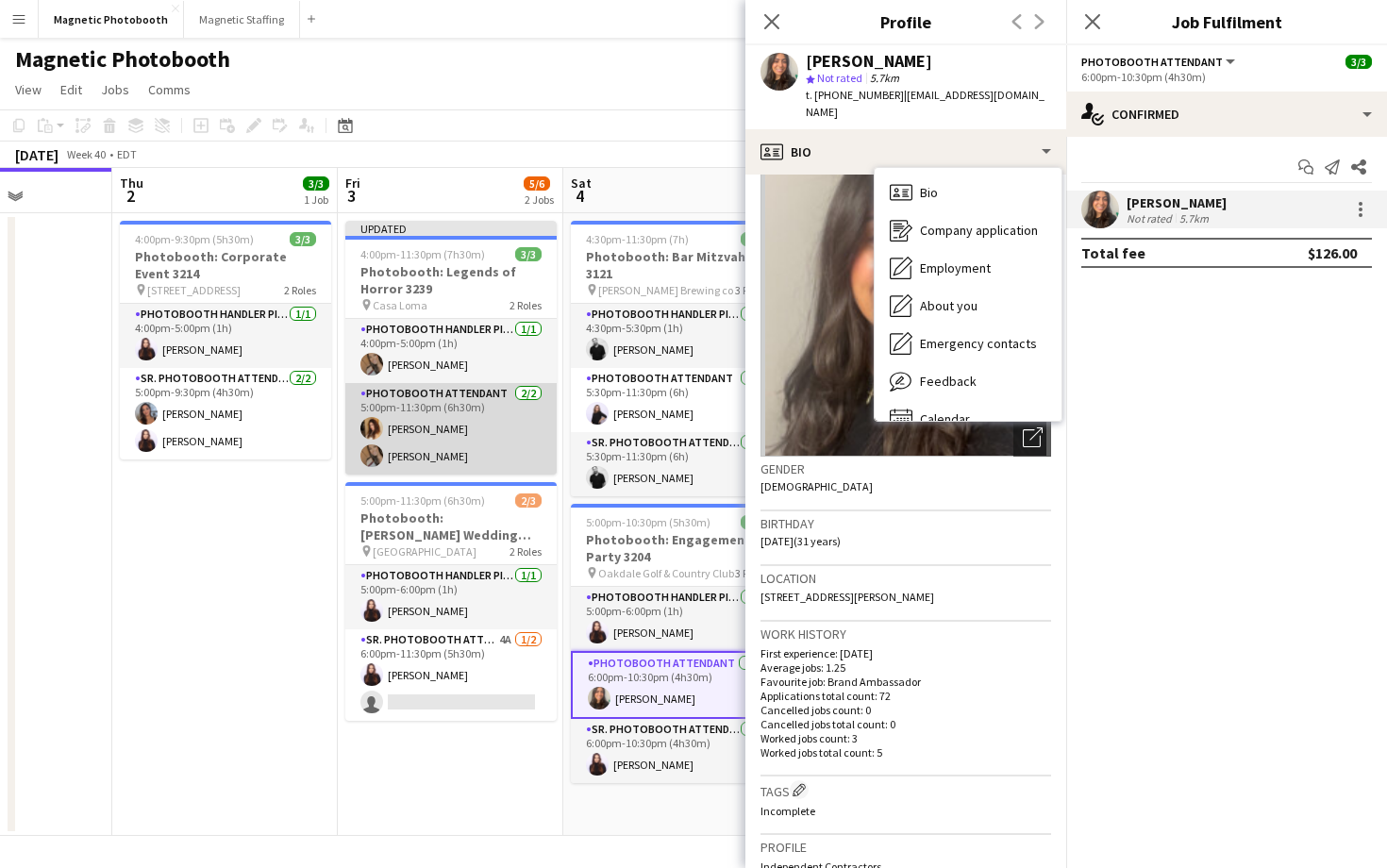
click at [502, 422] on app-card-role "Photobooth Attendant [DATE] 5:00pm-11:30pm (6h30m) [PERSON_NAME] [PERSON_NAME]" at bounding box center [451, 428] width 211 height 91
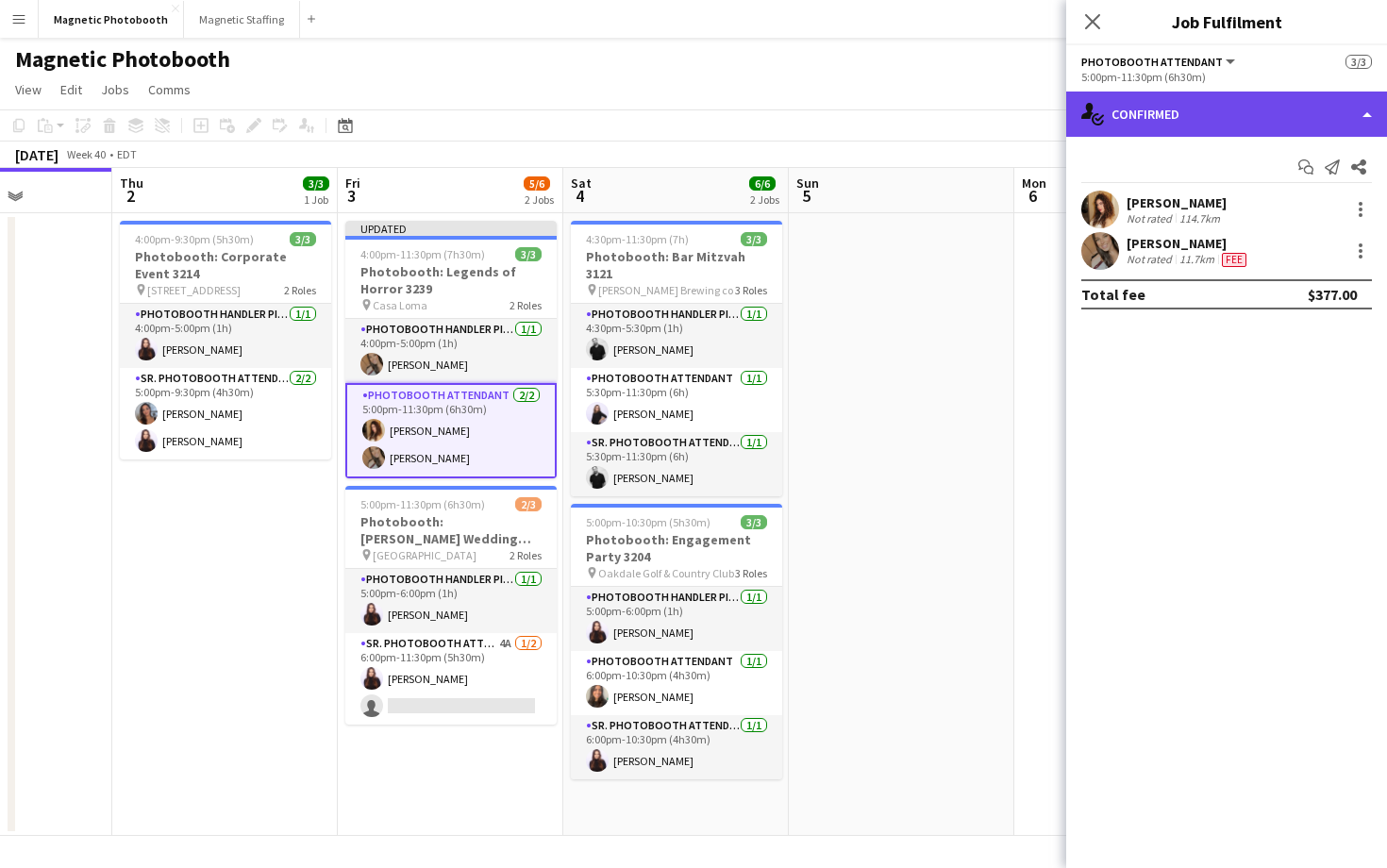
click at [1244, 125] on div "single-neutral-actions-check-2 Confirmed" at bounding box center [1227, 113] width 320 height 45
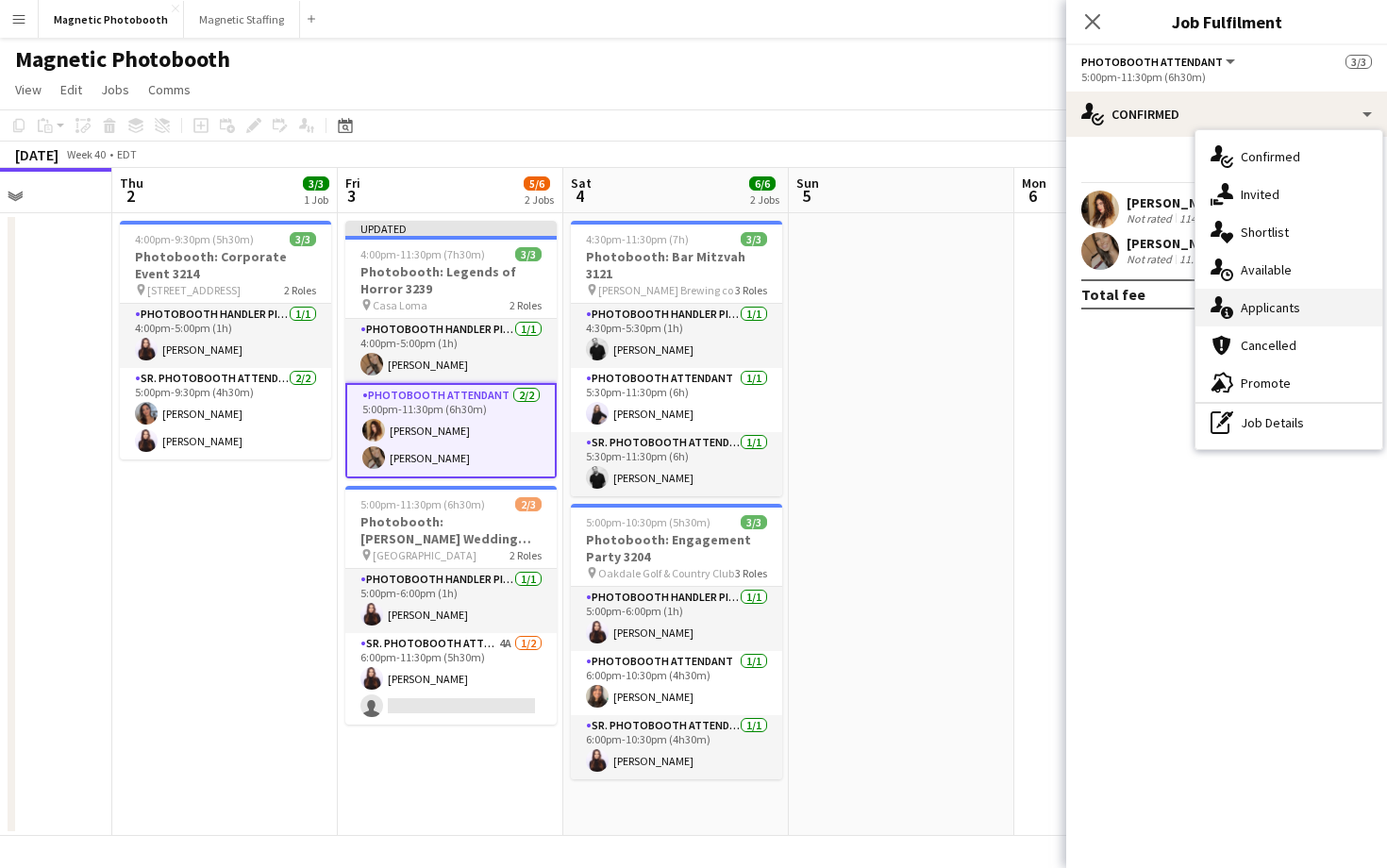
click at [1275, 316] on span "Applicants" at bounding box center [1271, 308] width 59 height 17
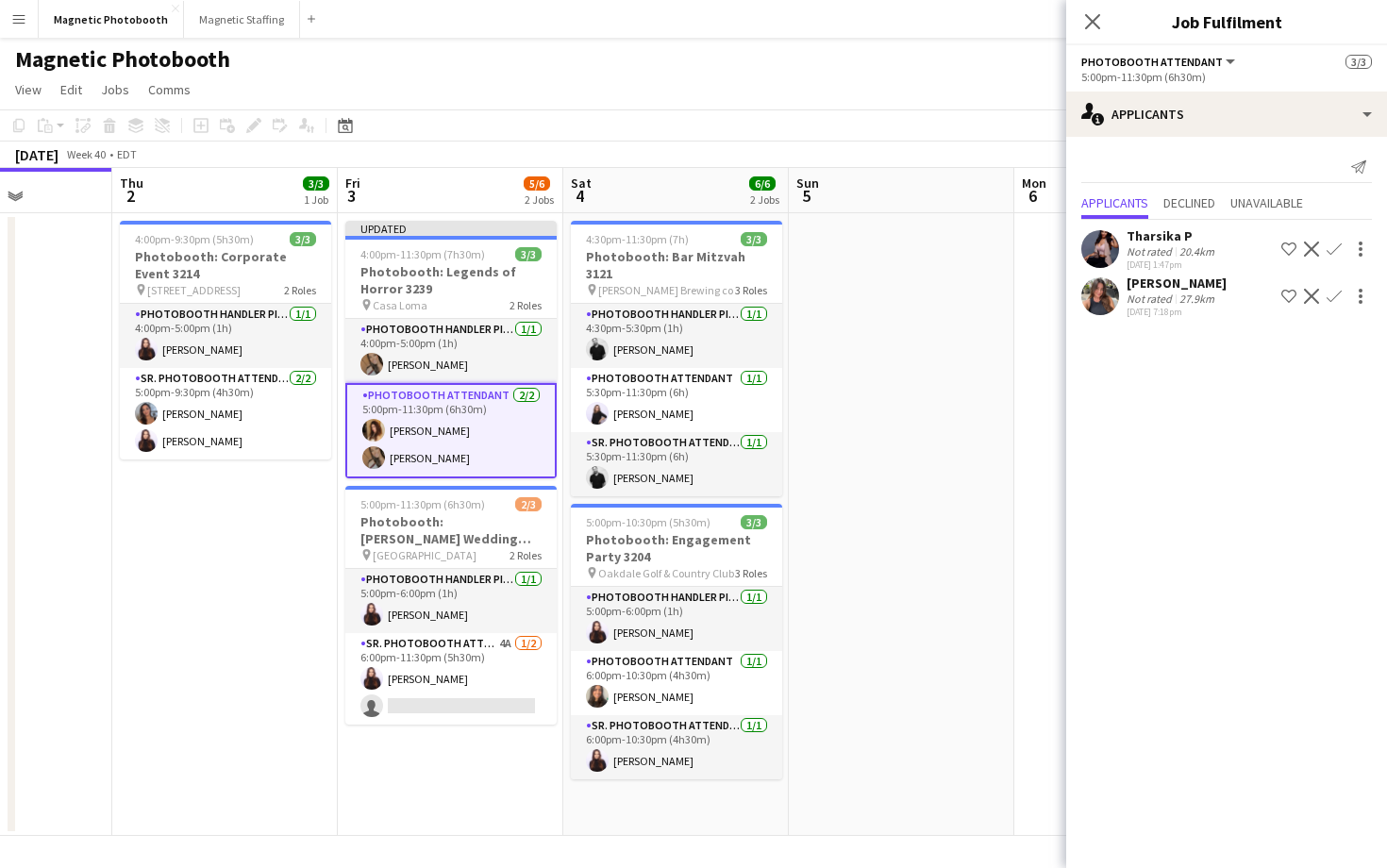
click at [1111, 250] on app-user-avatar at bounding box center [1099, 248] width 37 height 37
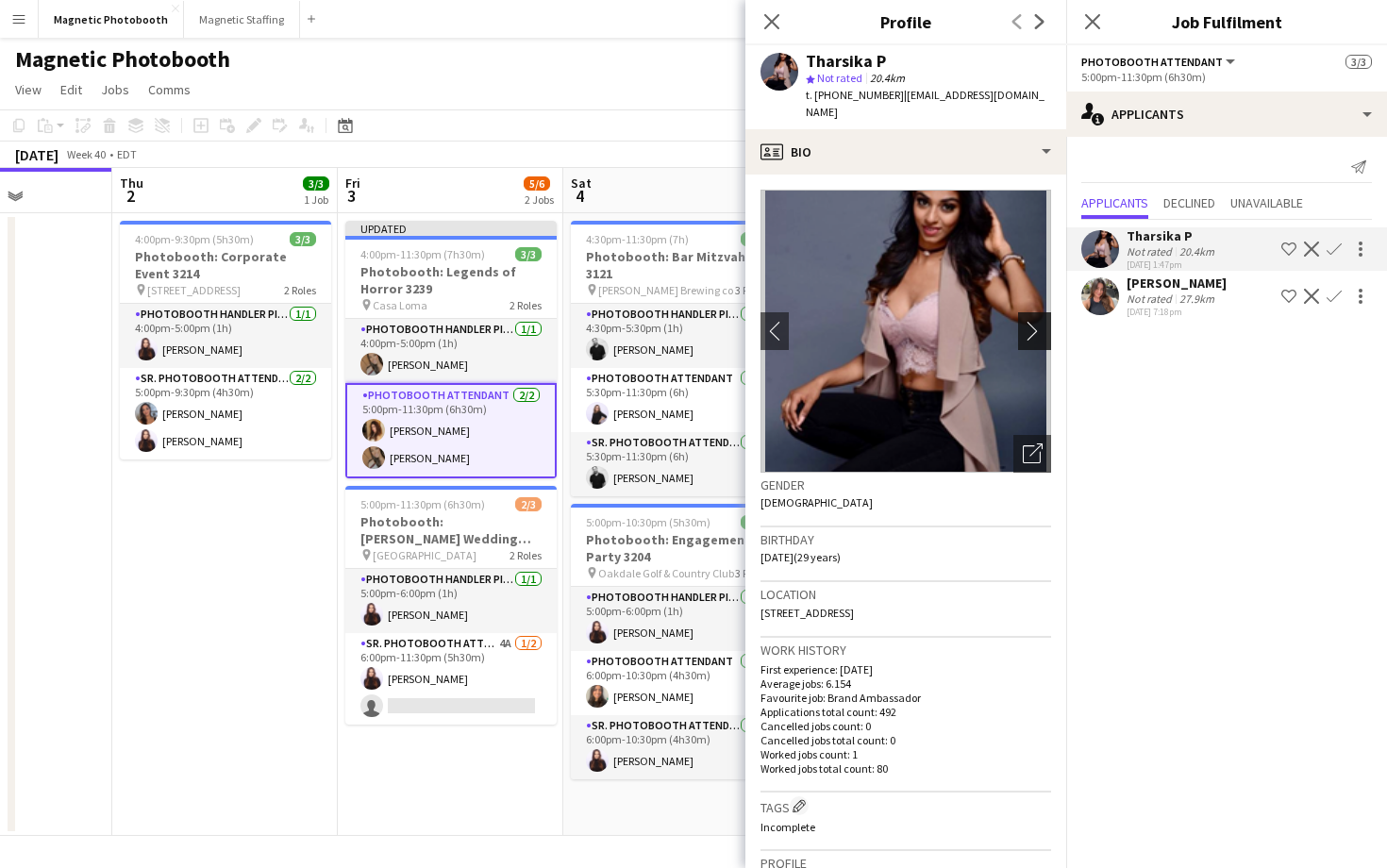
click at [1036, 313] on button "chevron-right" at bounding box center [1036, 331] width 37 height 37
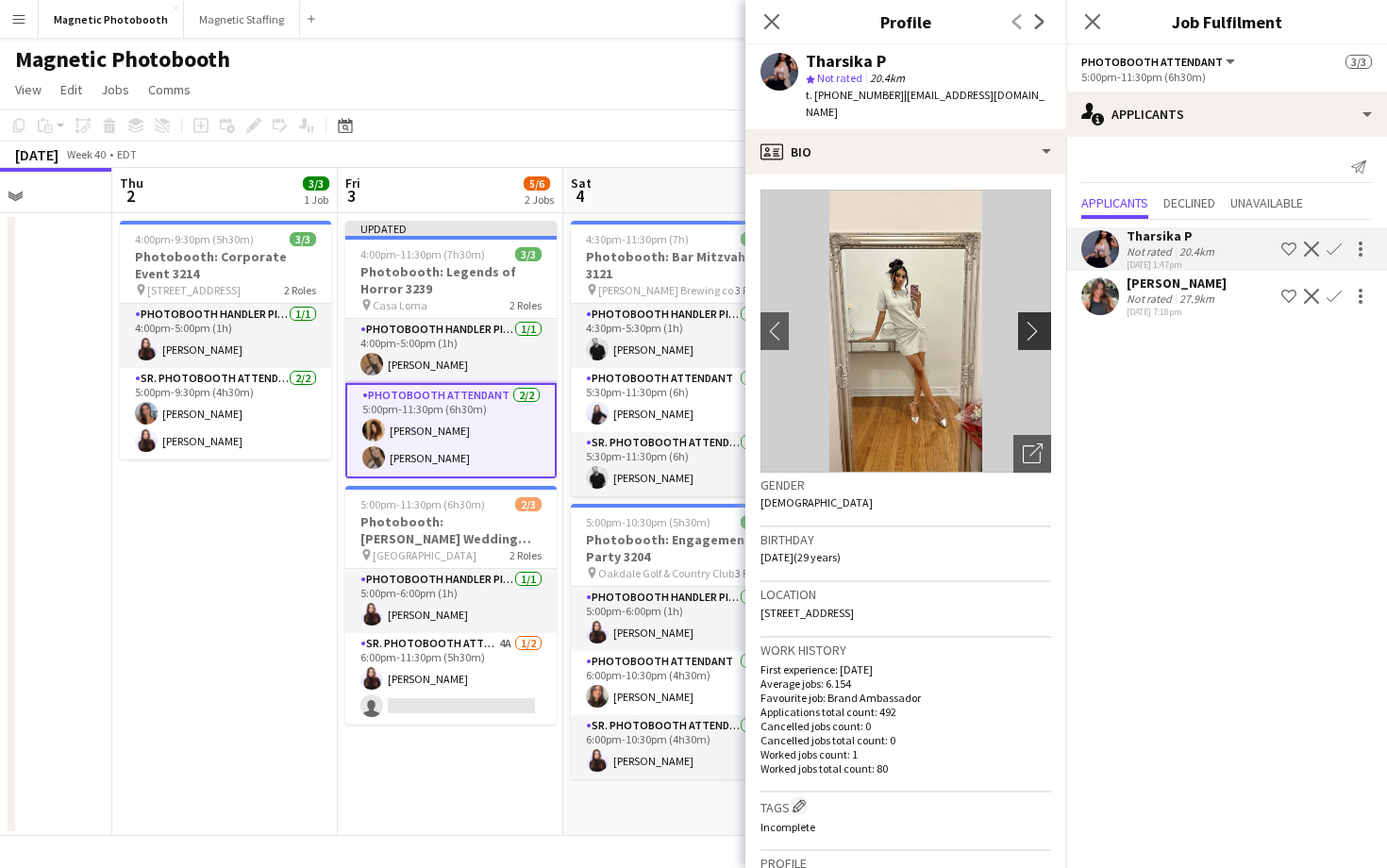
click at [1036, 313] on button "chevron-right" at bounding box center [1036, 331] width 37 height 37
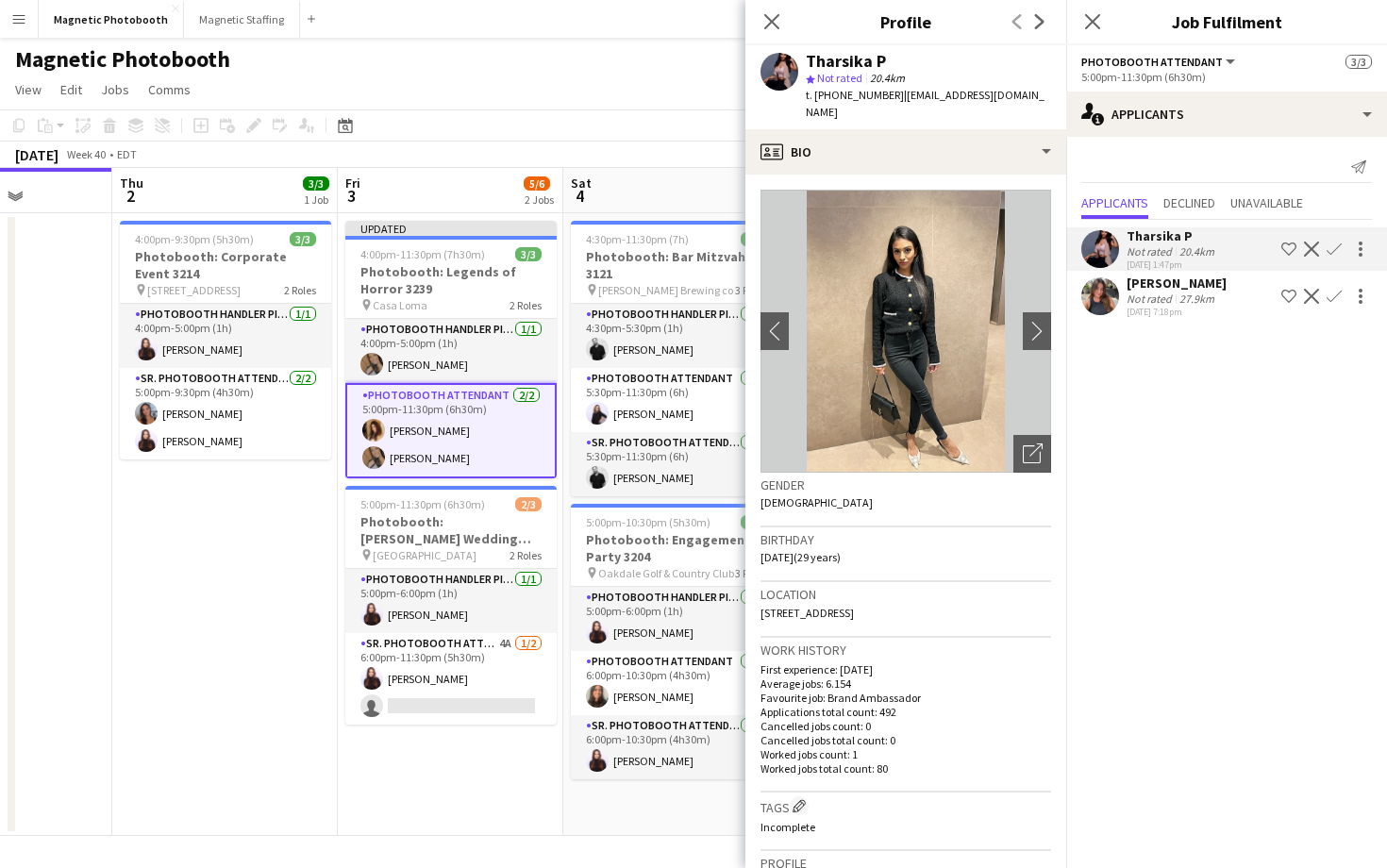
click at [1133, 298] on div "Not rated" at bounding box center [1150, 298] width 49 height 14
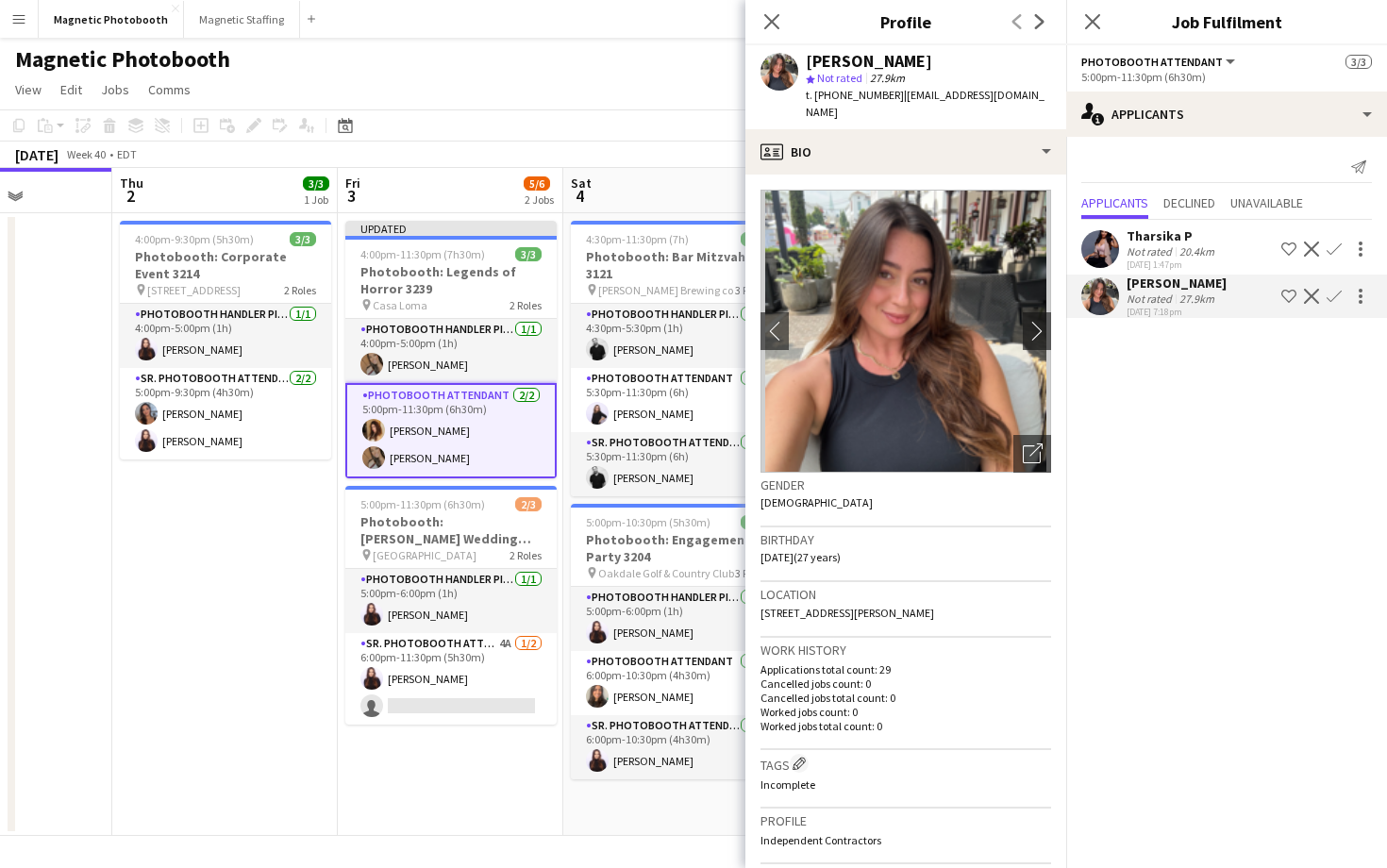
click at [1016, 321] on img at bounding box center [905, 331] width 291 height 283
click at [1022, 323] on img at bounding box center [905, 331] width 291 height 283
click at [1021, 442] on div "Open photos pop-in" at bounding box center [1031, 453] width 37 height 37
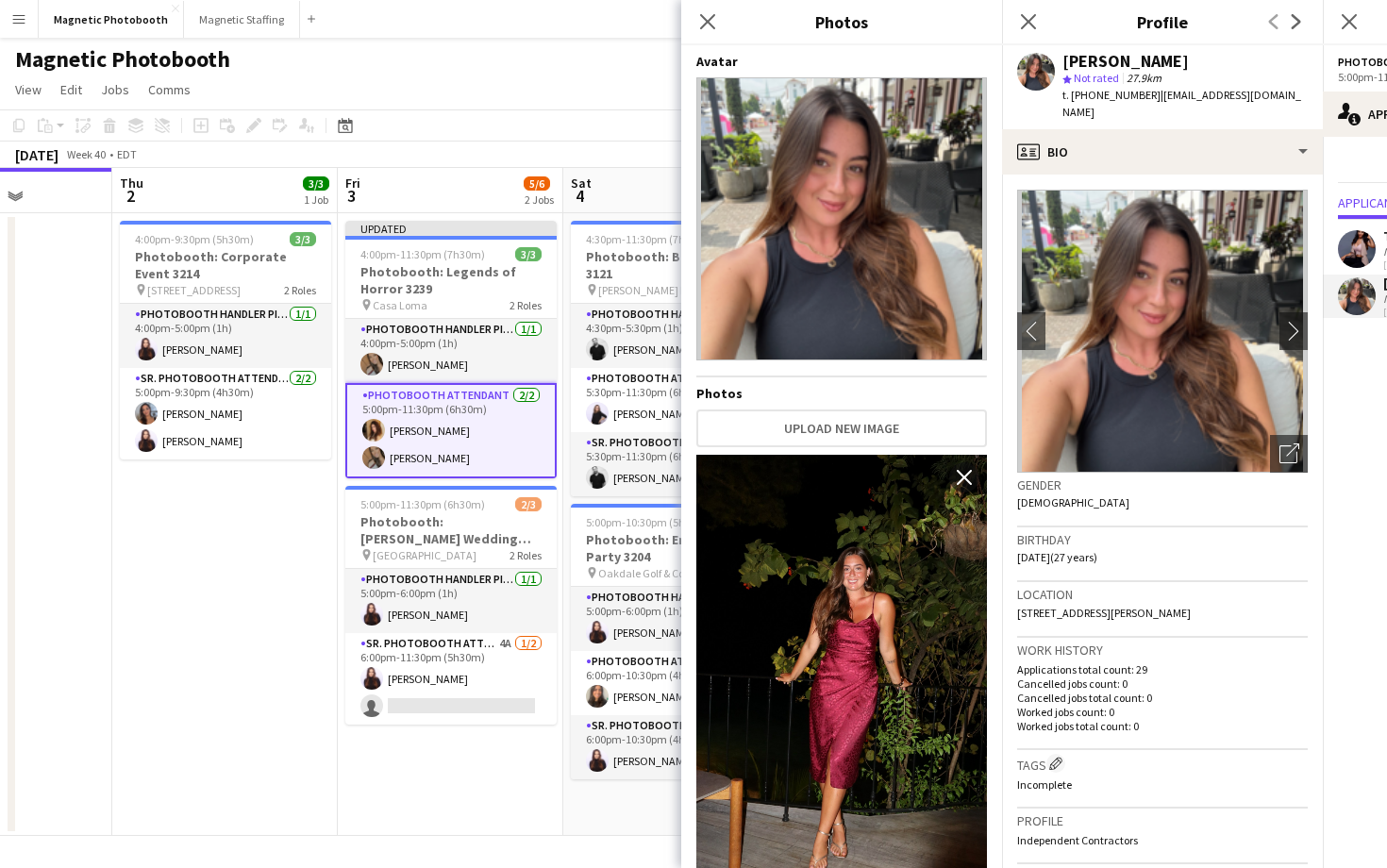
scroll to position [64, 0]
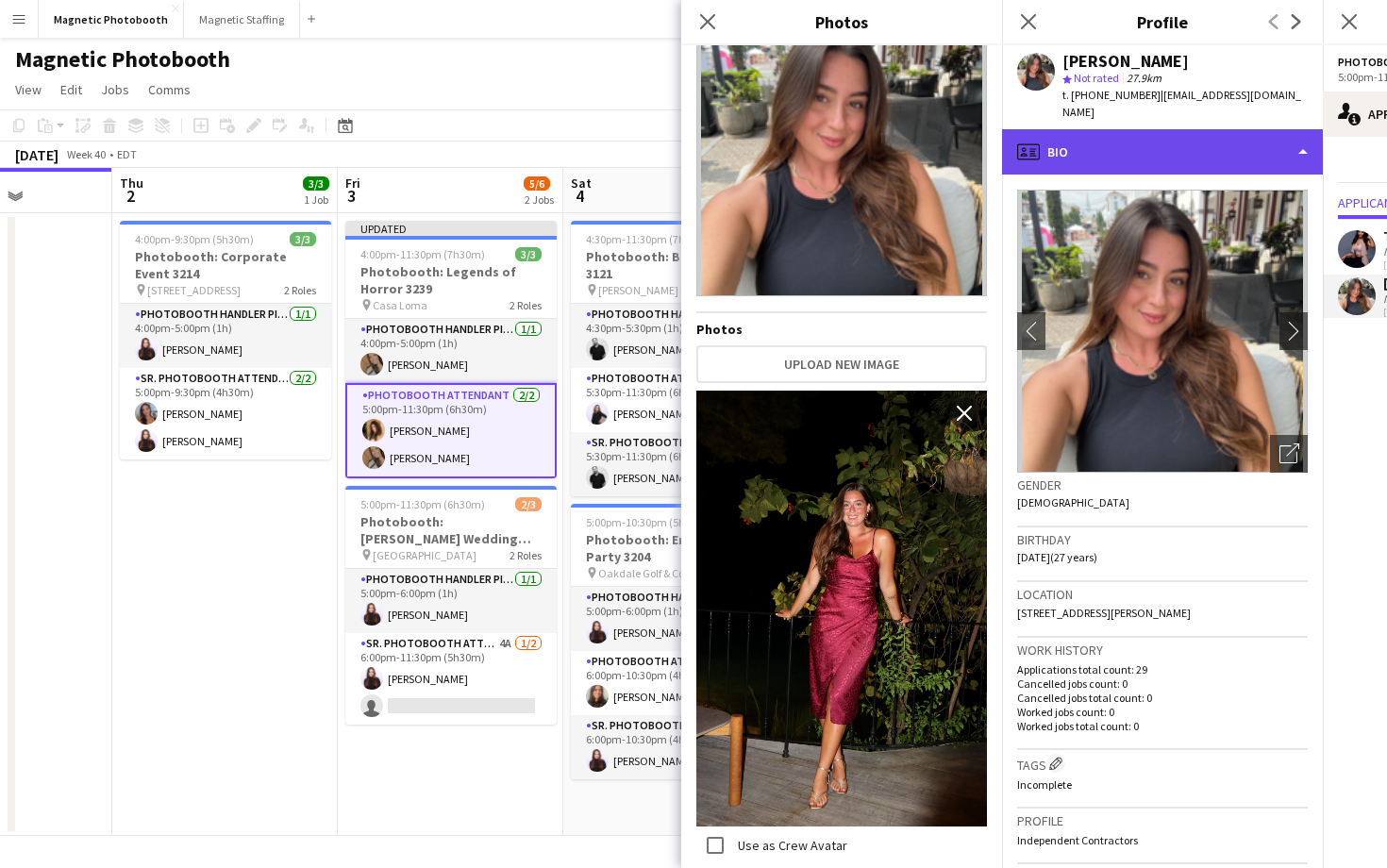
click at [1160, 149] on div "profile Bio" at bounding box center [1163, 152] width 320 height 45
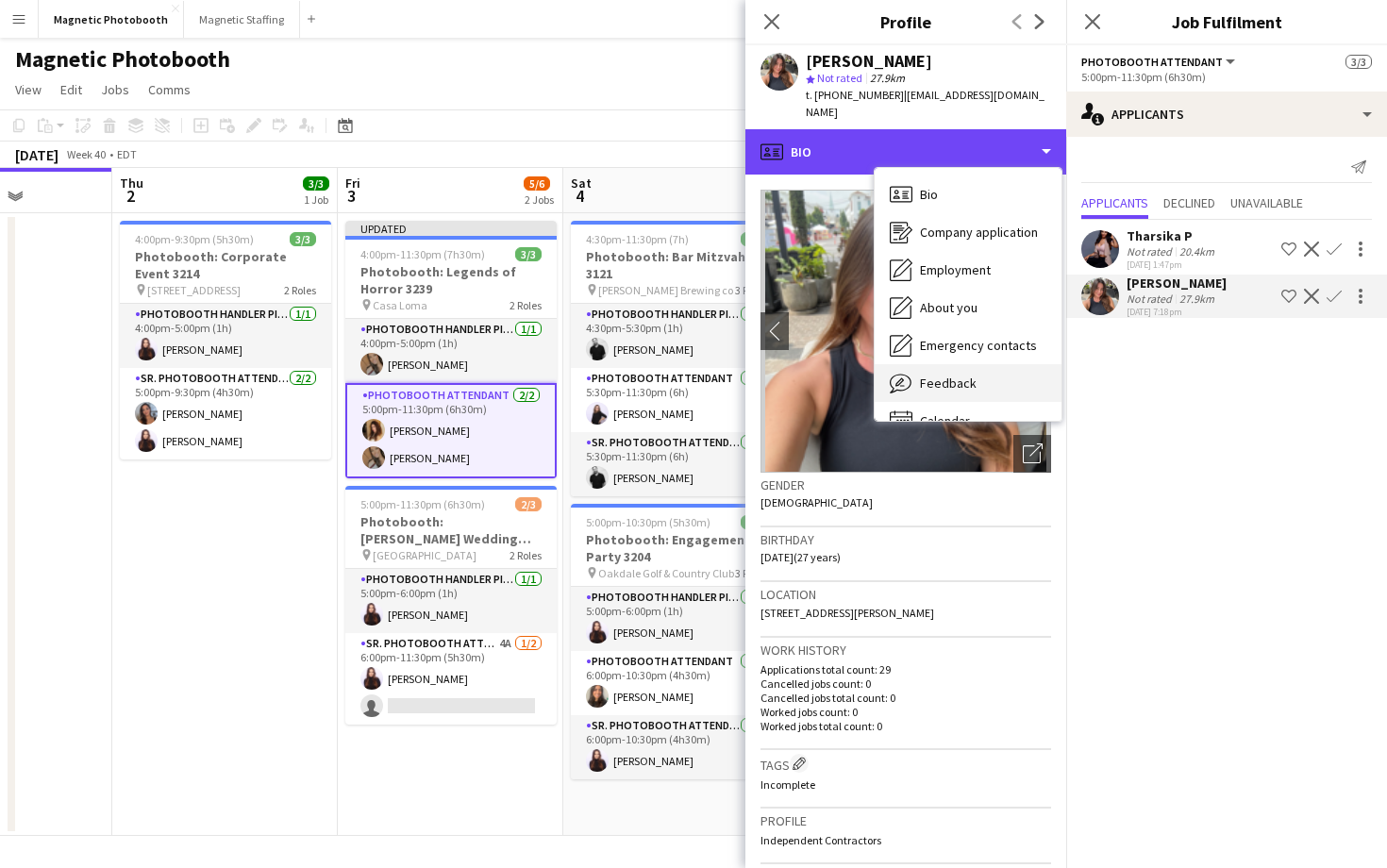
scroll to position [23, 0]
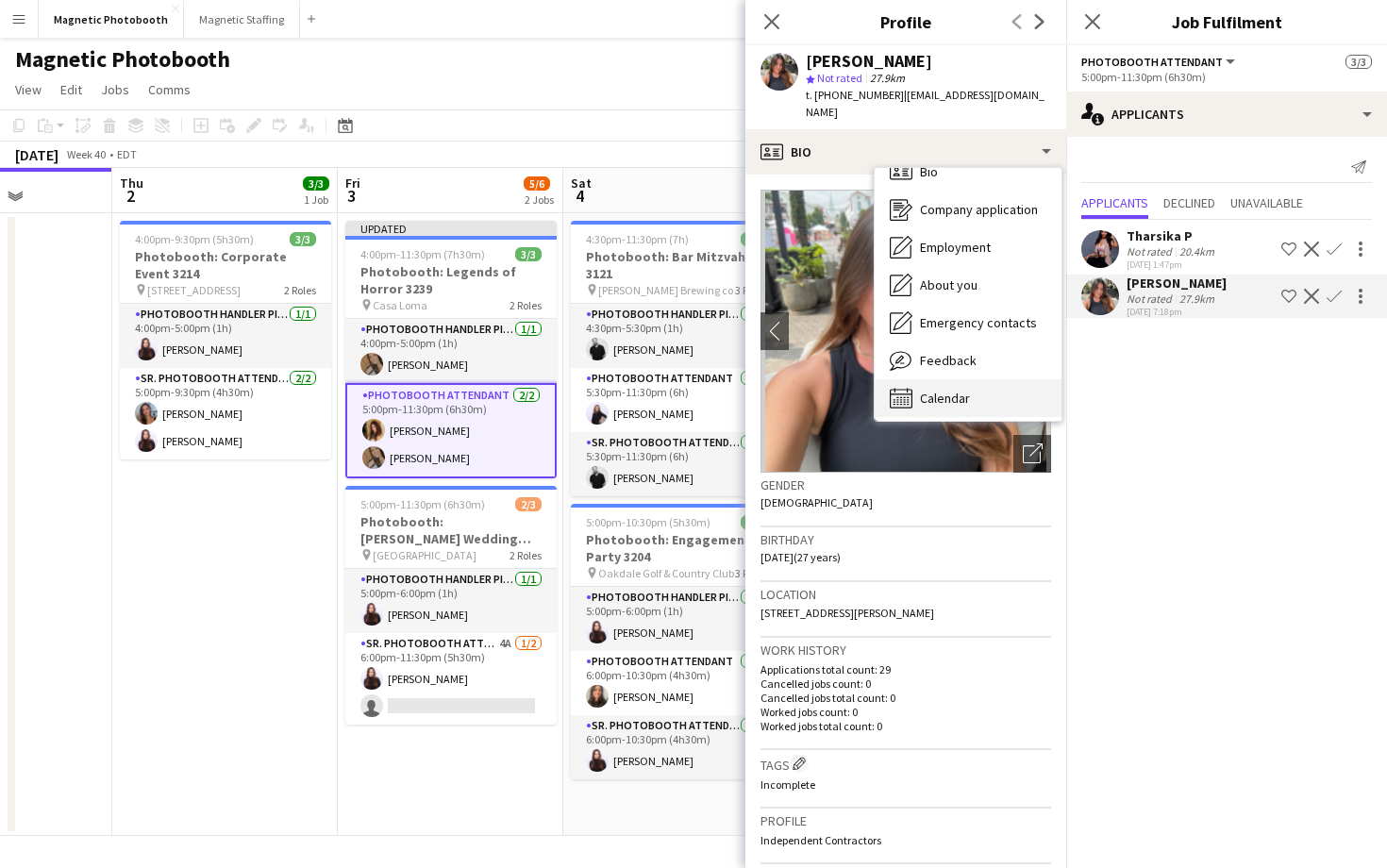
click at [971, 396] on div "Calendar Calendar" at bounding box center [968, 397] width 187 height 37
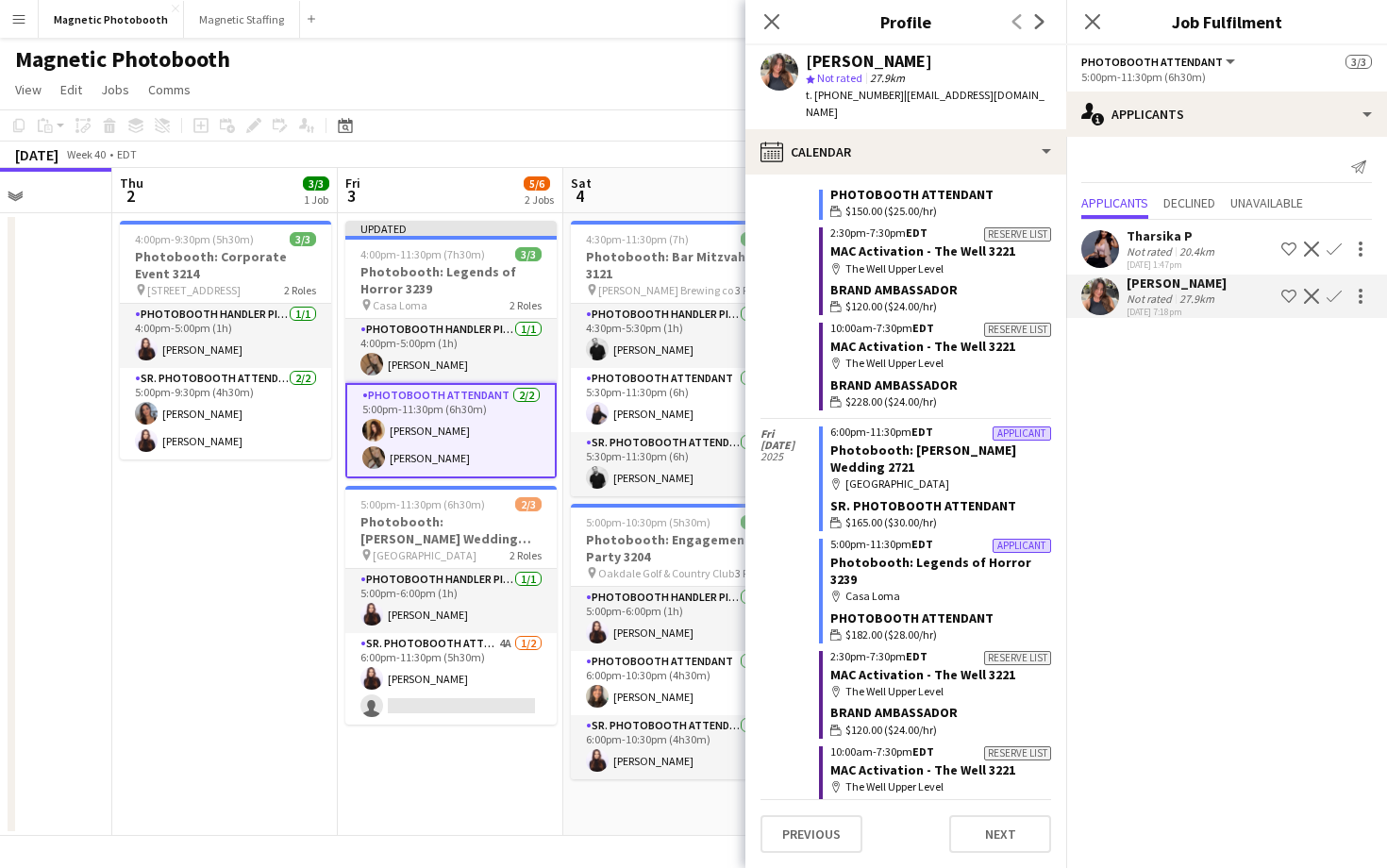
scroll to position [2336, 0]
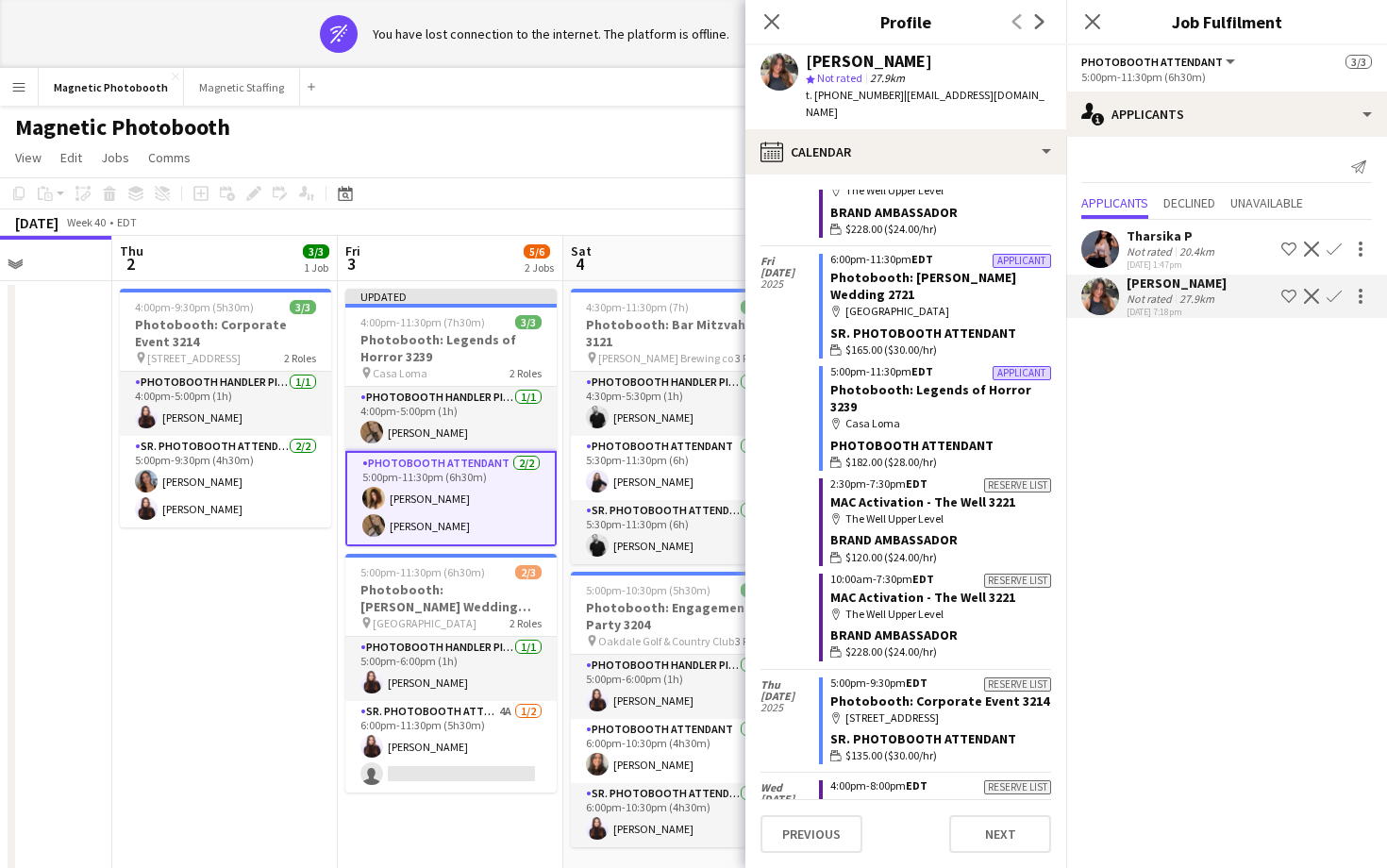
click at [1102, 244] on app-user-avatar at bounding box center [1099, 248] width 37 height 37
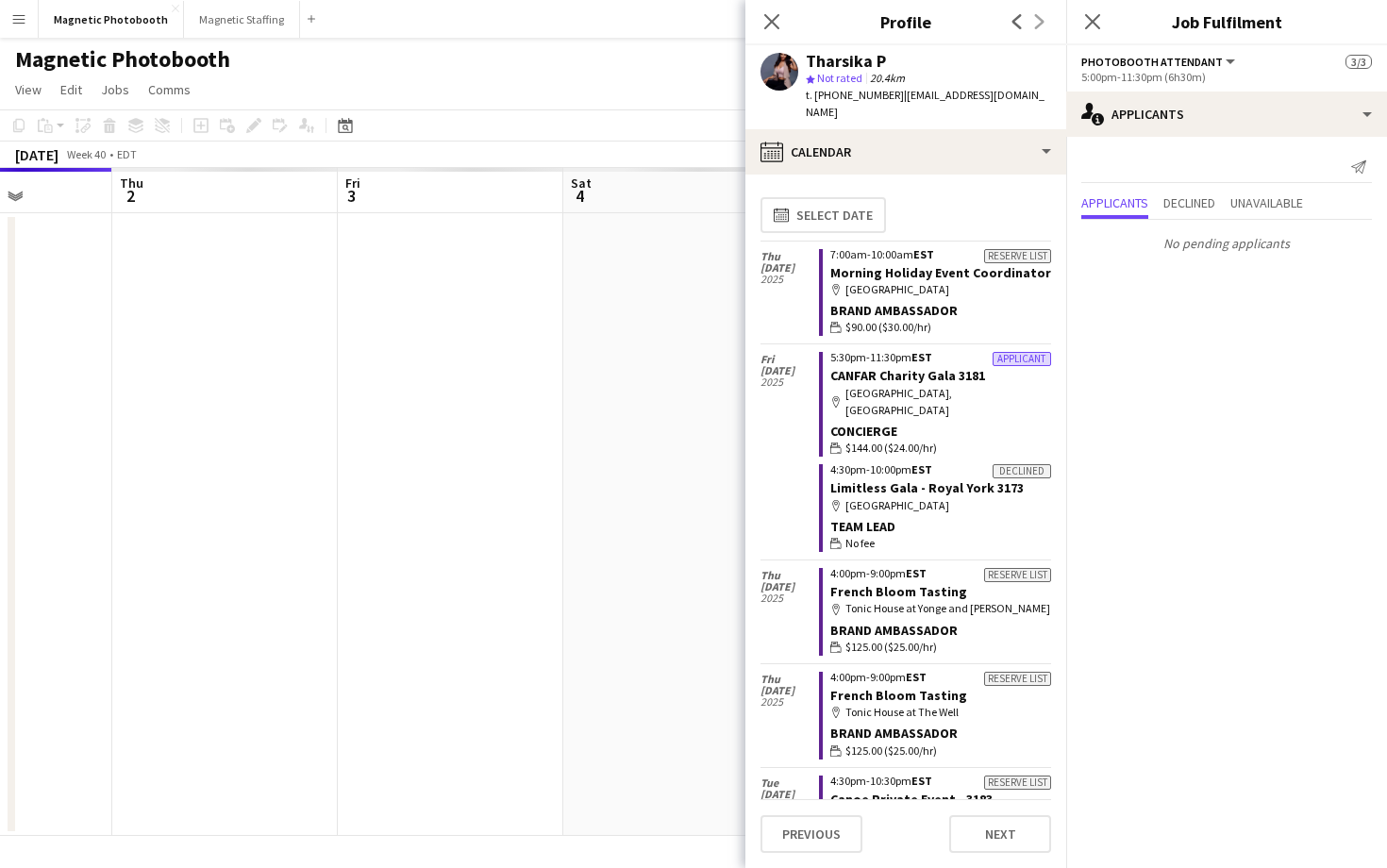
scroll to position [39, 0]
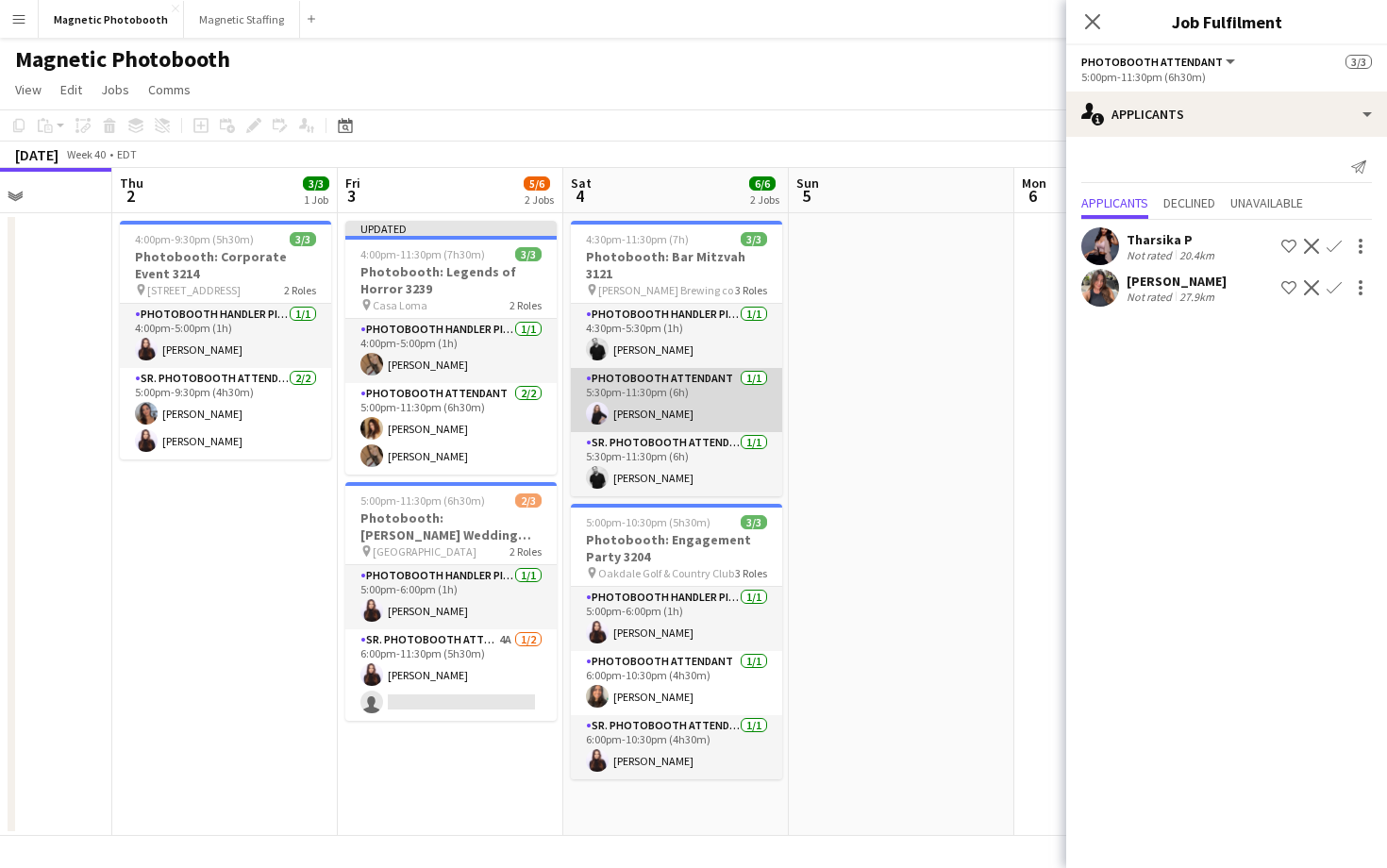
click at [655, 390] on app-card-role "Photobooth Attendant [DATE] 5:30pm-11:30pm (6h) [PERSON_NAME]" at bounding box center [676, 400] width 211 height 64
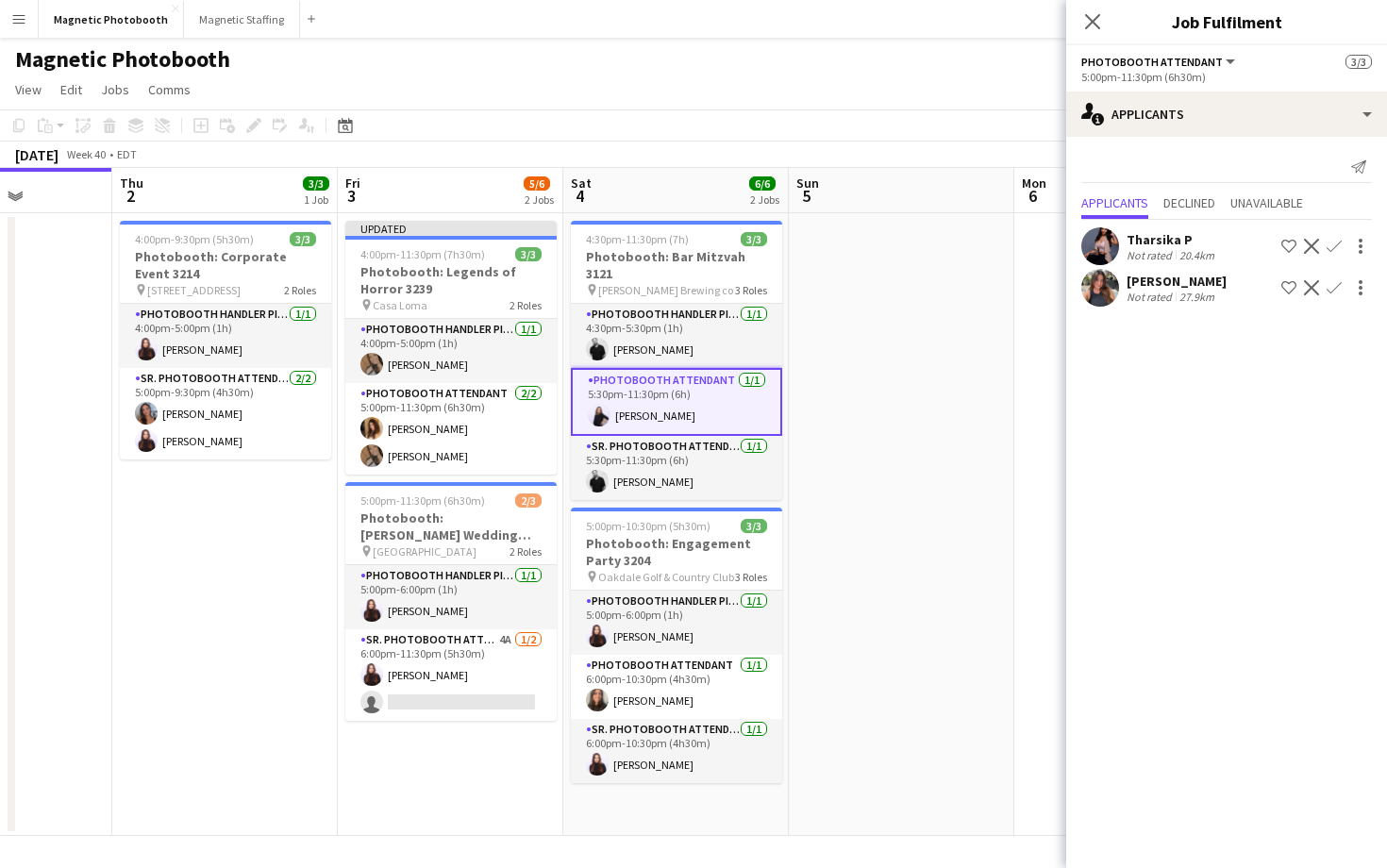
scroll to position [0, 563]
click at [713, 403] on app-card-role "Photobooth Attendant [DATE] 5:30pm-11:30pm (6h) [PERSON_NAME]" at bounding box center [677, 402] width 211 height 68
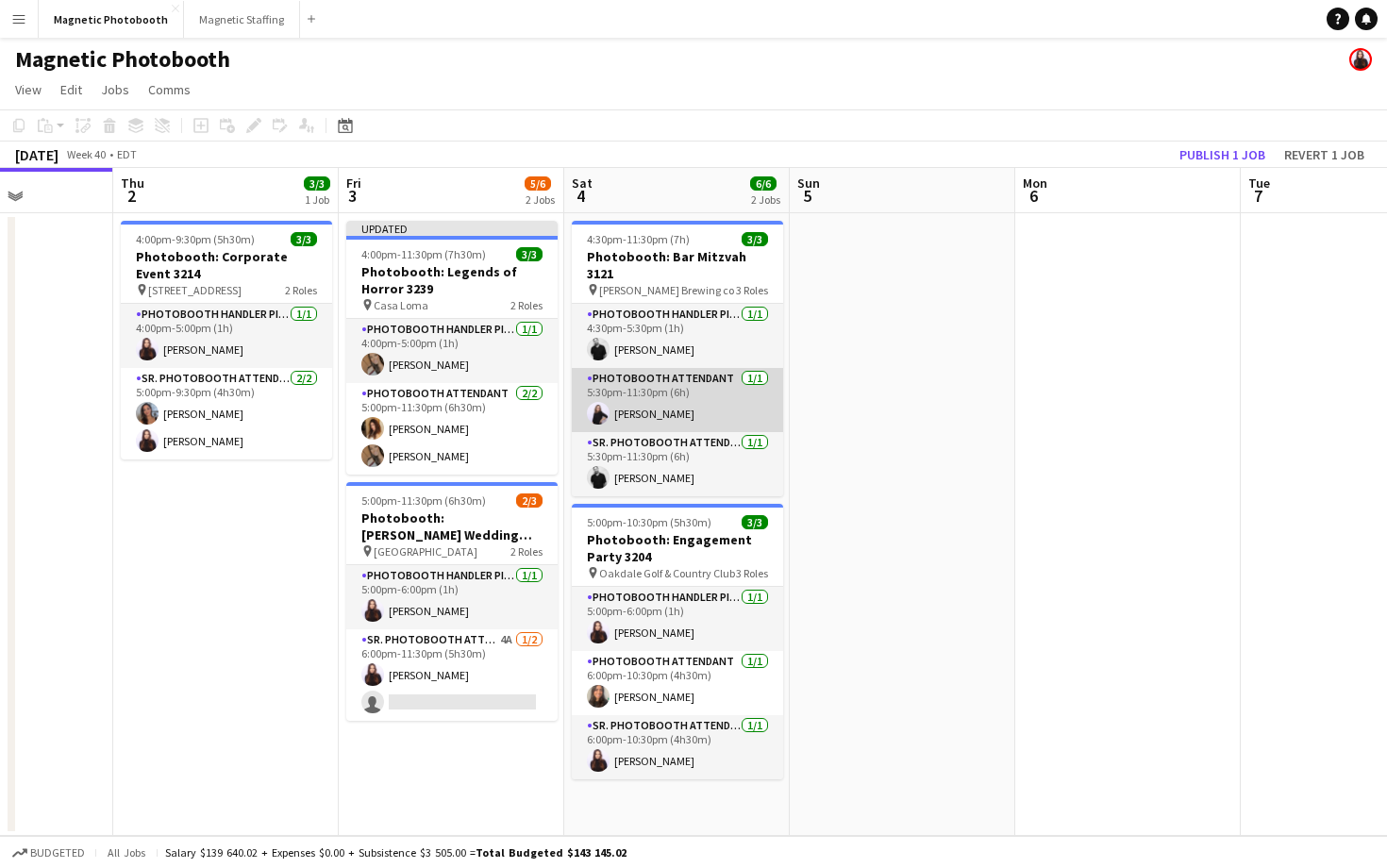
click at [720, 403] on app-card-role "Photobooth Attendant [DATE] 5:30pm-11:30pm (6h) [PERSON_NAME]" at bounding box center [677, 400] width 211 height 64
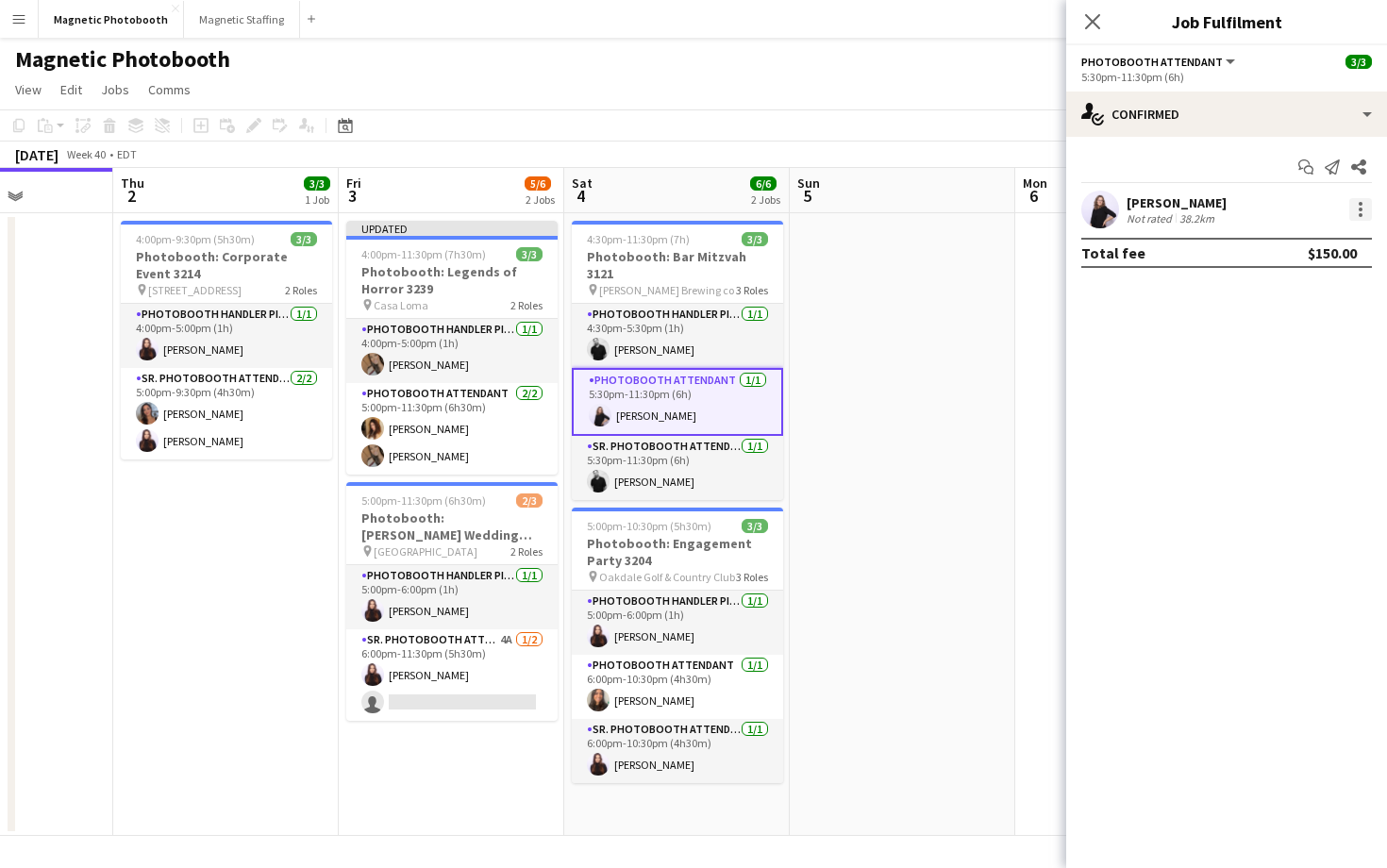
click at [1352, 202] on div at bounding box center [1361, 210] width 23 height 23
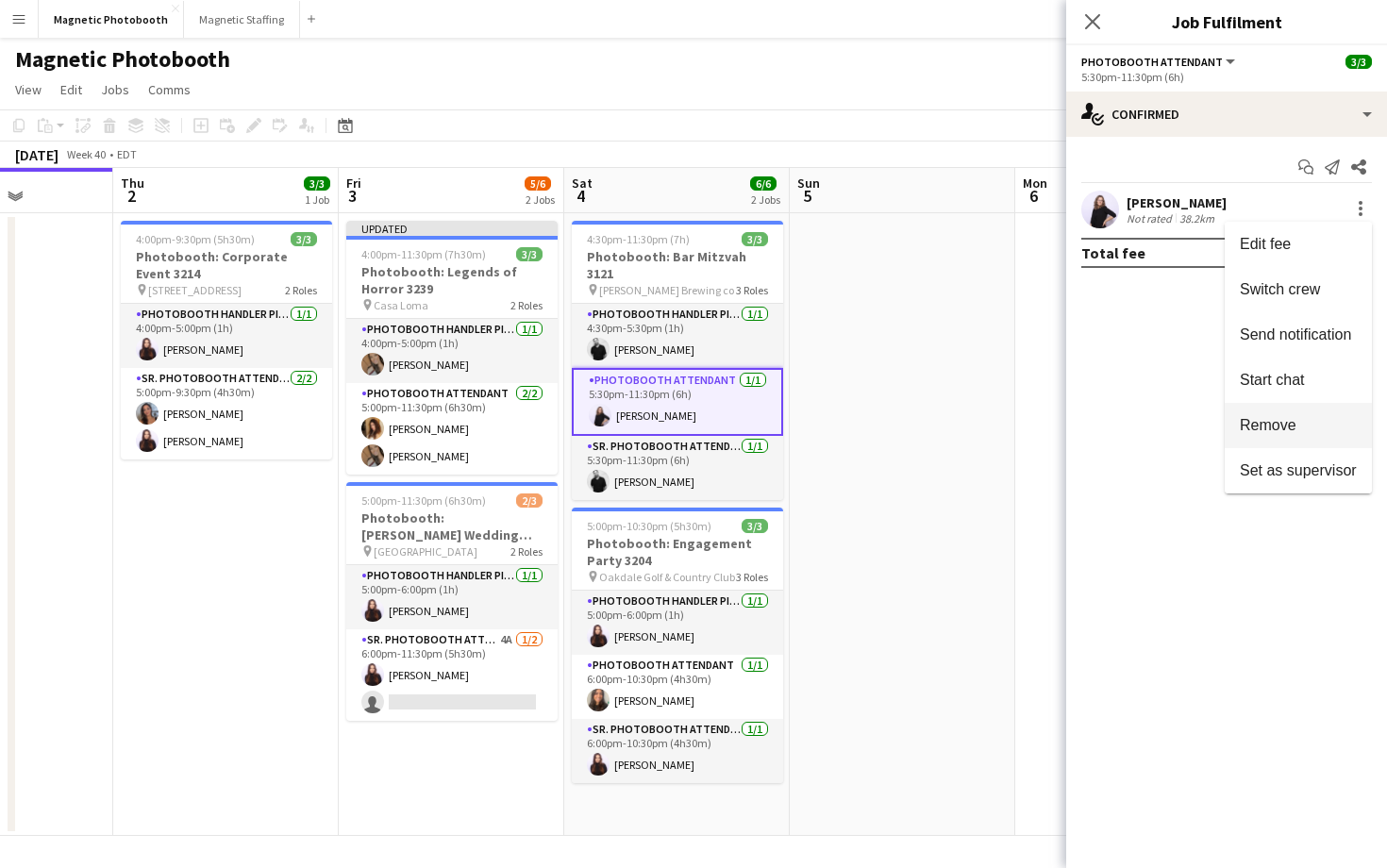
click at [1307, 439] on button "Remove" at bounding box center [1298, 425] width 147 height 45
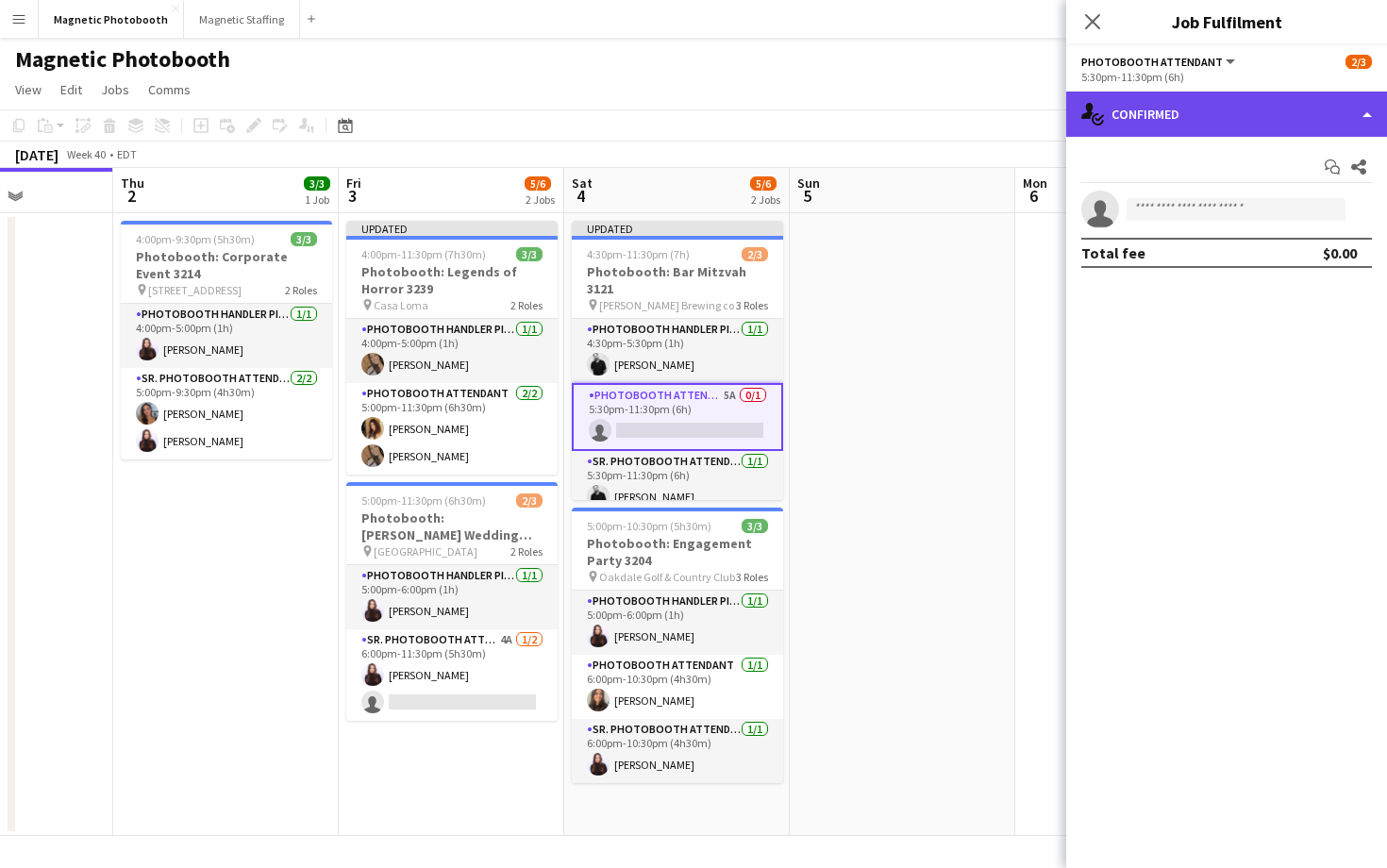
click at [1150, 123] on div "single-neutral-actions-check-2 Confirmed" at bounding box center [1227, 113] width 320 height 45
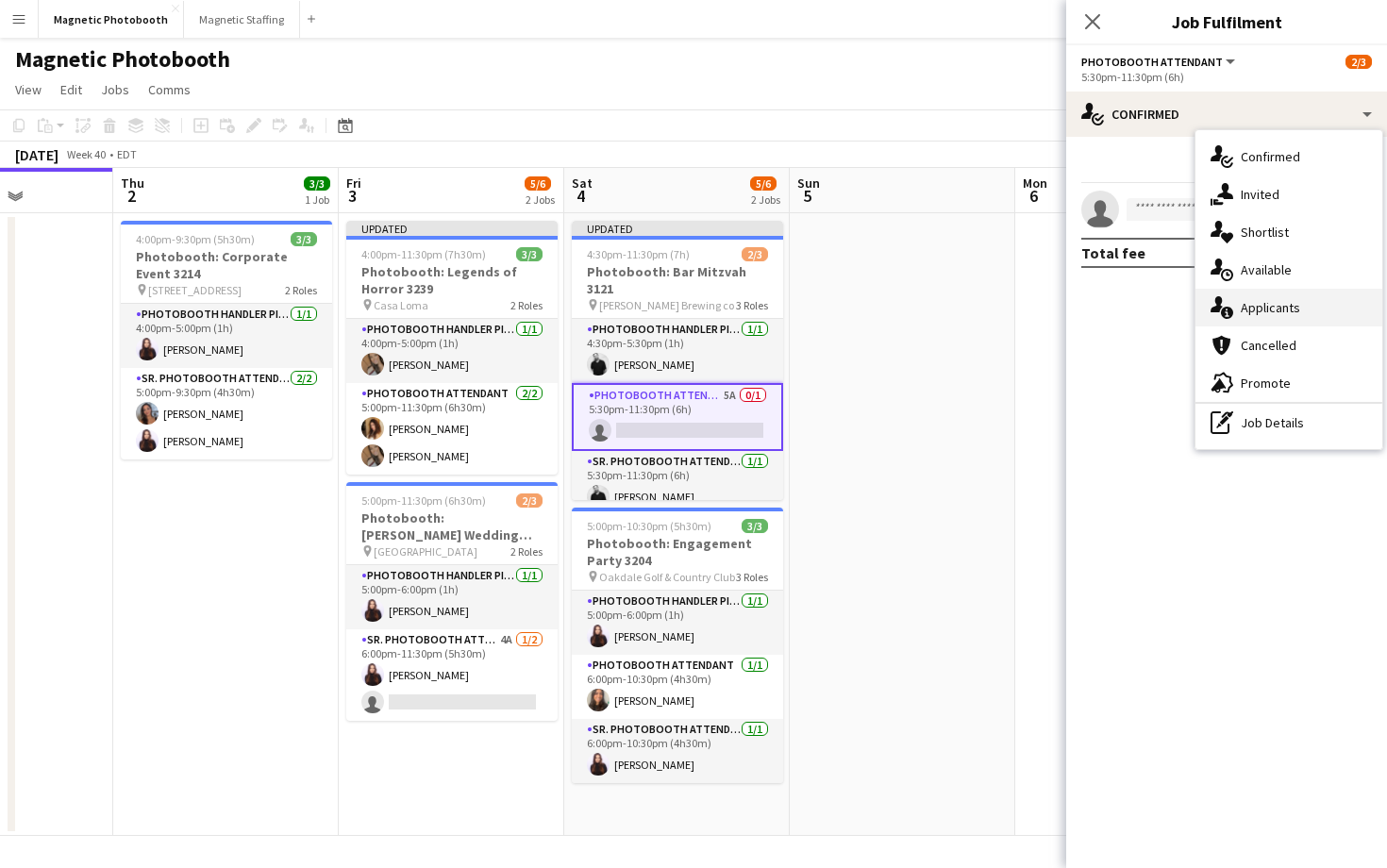
click at [1233, 322] on div "single-neutral-actions-information Applicants" at bounding box center [1288, 307] width 187 height 37
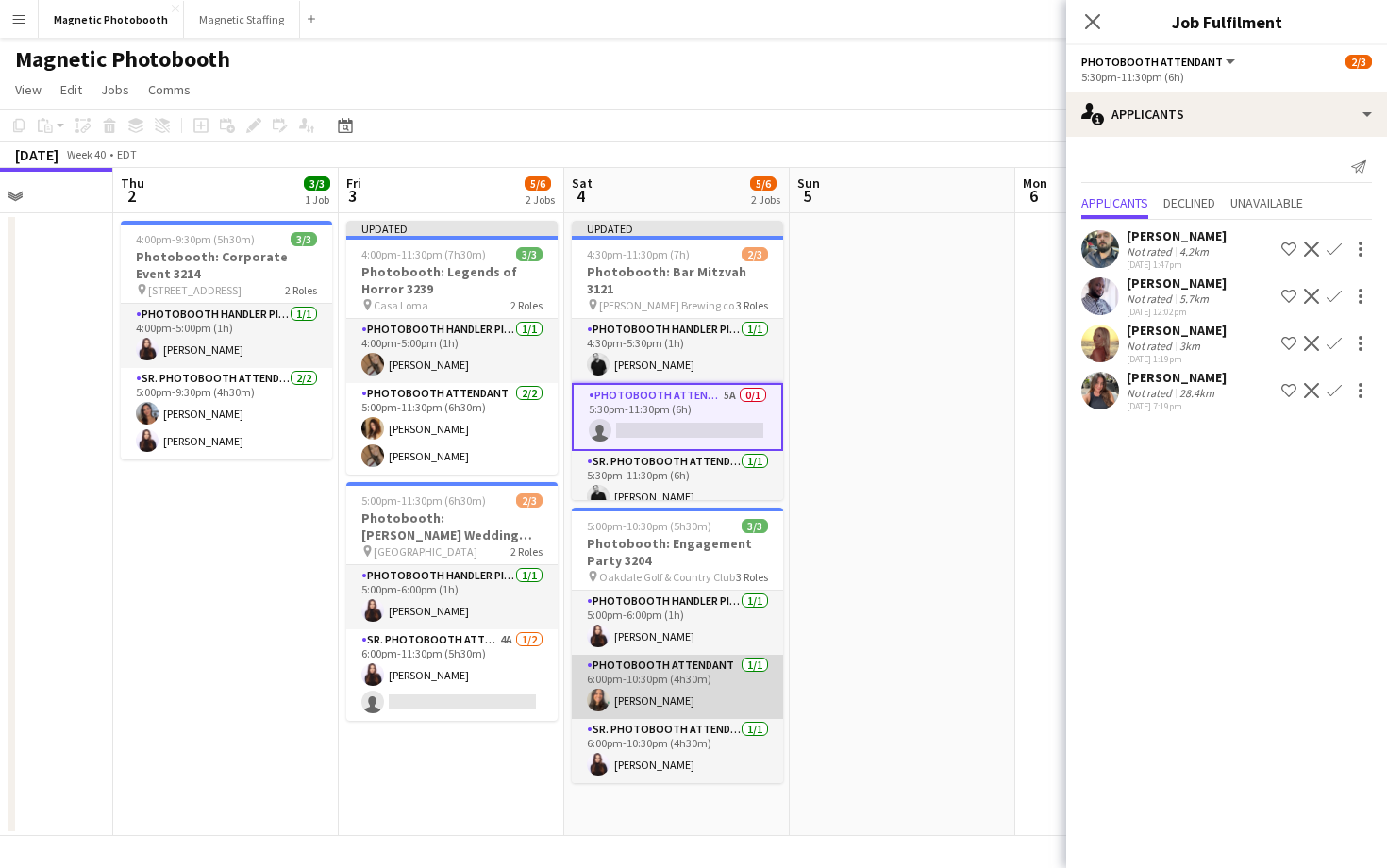
click at [690, 694] on app-card-role "Photobooth Attendant [DATE] 6:00pm-10:30pm (4h30m) [PERSON_NAME]" at bounding box center [677, 687] width 211 height 64
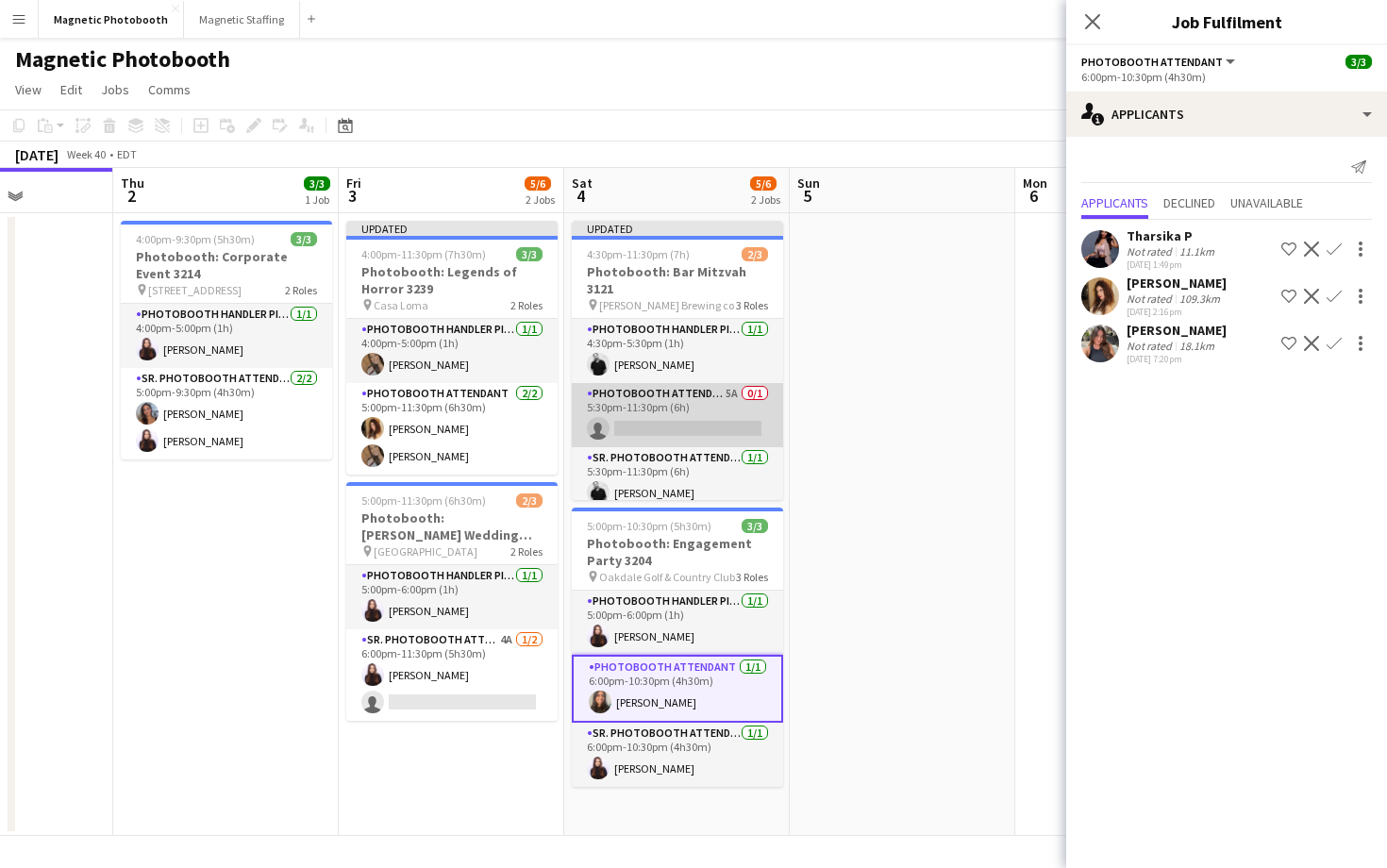
click at [754, 420] on app-card-role "Photobooth Attendant 5A 0/1 5:30pm-11:30pm (6h) single-neutral-actions" at bounding box center [677, 414] width 211 height 64
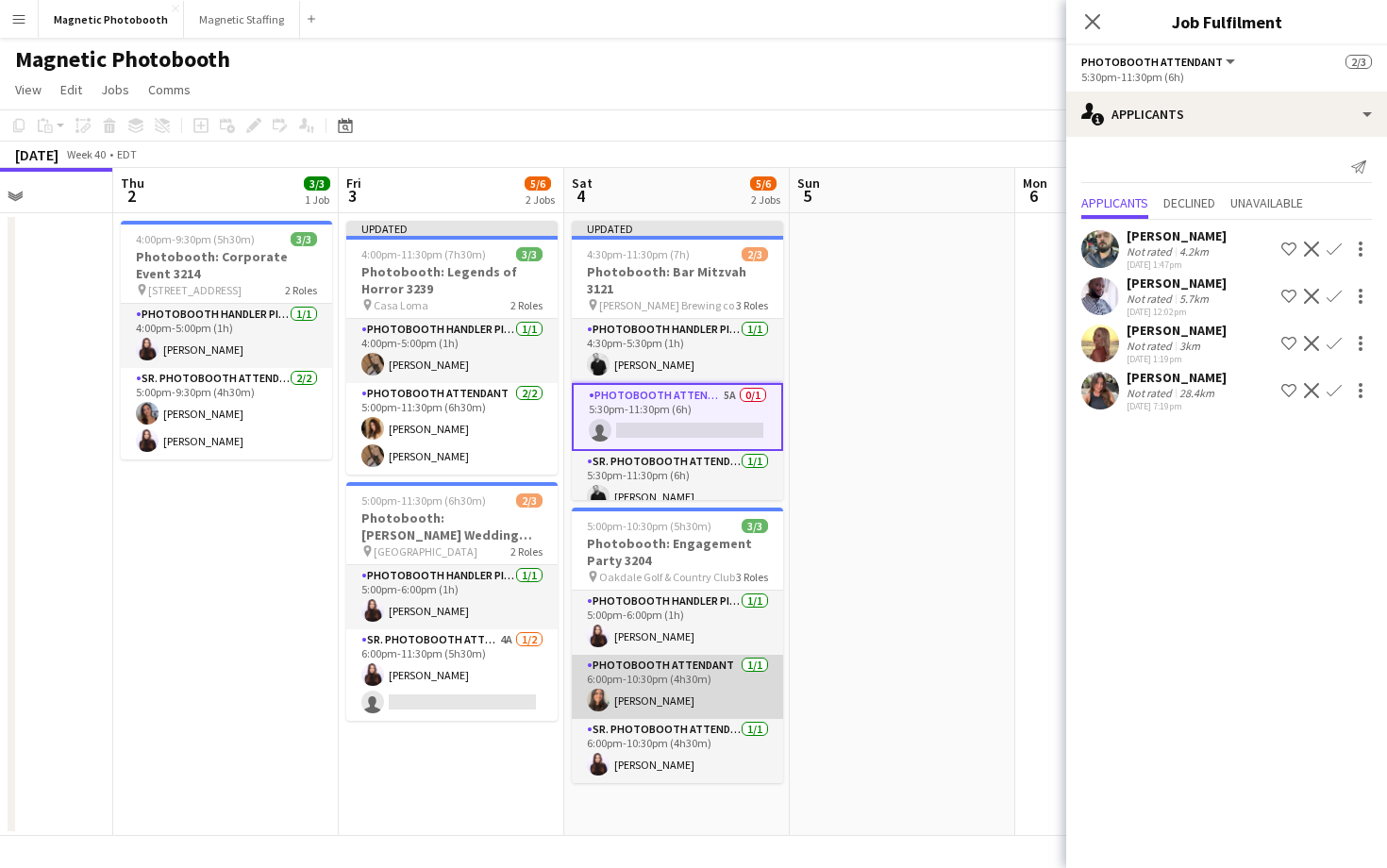
click at [739, 687] on app-card-role "Photobooth Attendant [DATE] 6:00pm-10:30pm (4h30m) [PERSON_NAME]" at bounding box center [677, 687] width 211 height 64
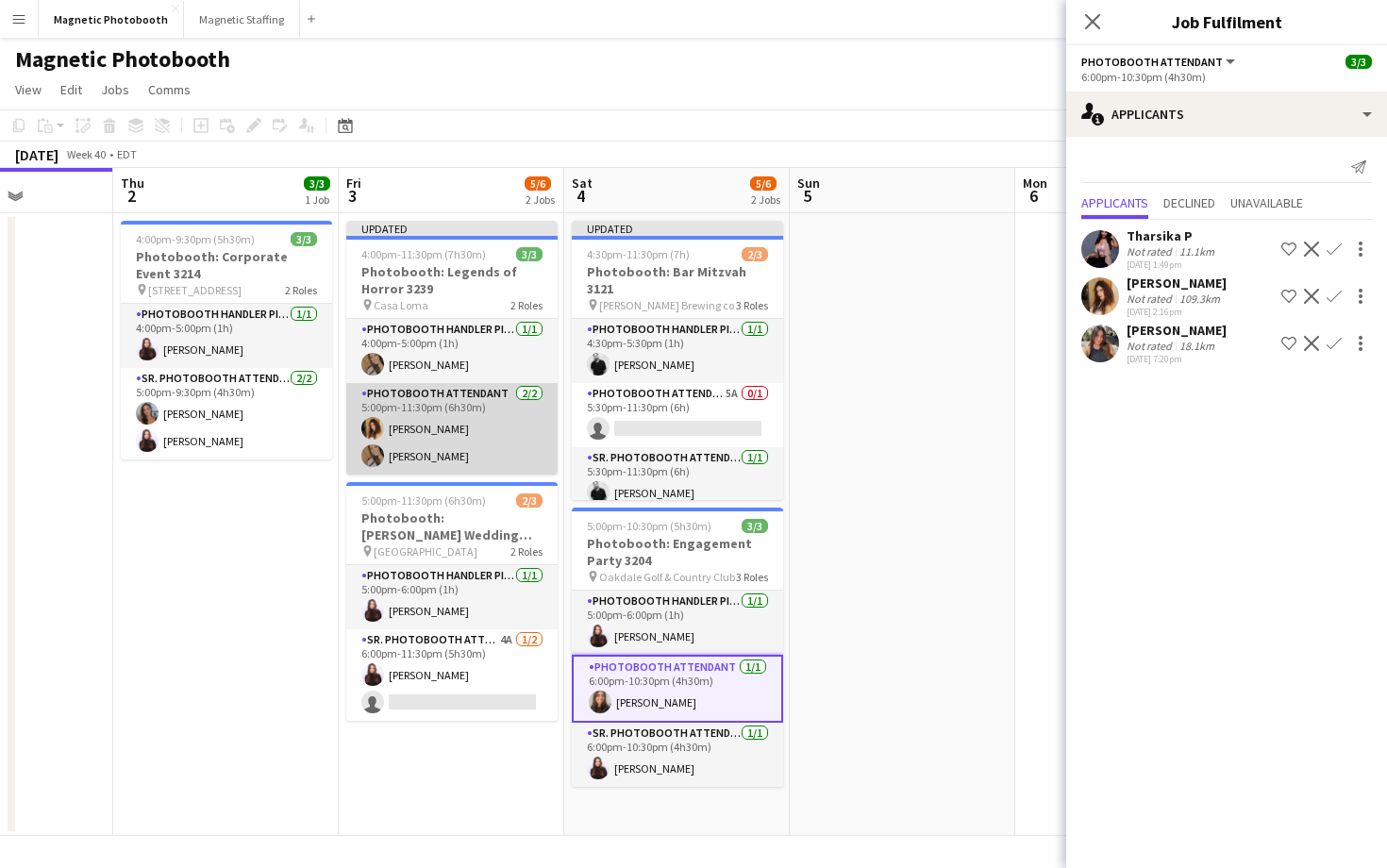
click at [458, 433] on app-card-role "Photobooth Attendant [DATE] 5:00pm-11:30pm (6h30m) [PERSON_NAME] [PERSON_NAME]" at bounding box center [452, 428] width 211 height 91
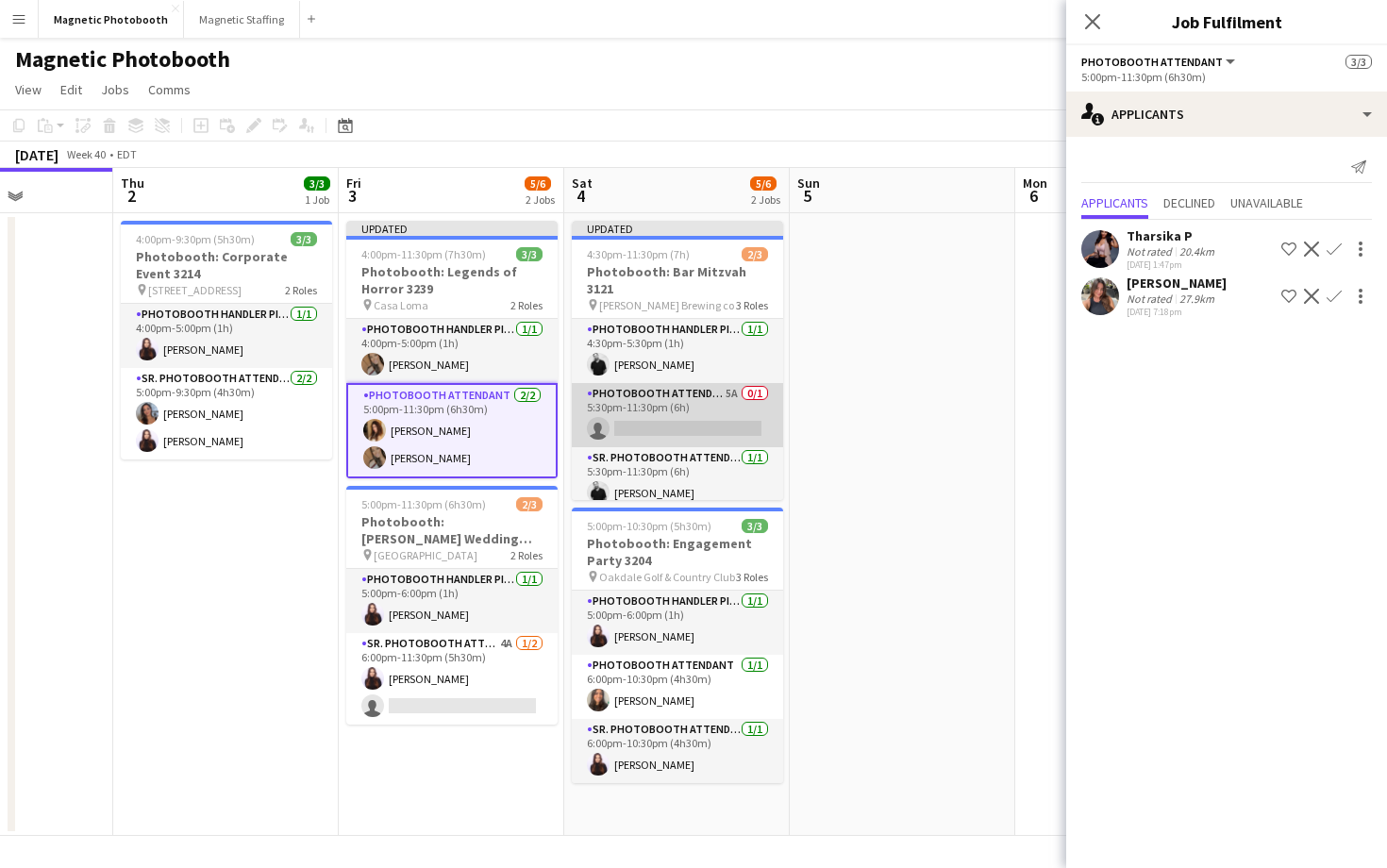
click at [676, 405] on app-card-role "Photobooth Attendant 5A 0/1 5:30pm-11:30pm (6h) single-neutral-actions" at bounding box center [677, 414] width 211 height 64
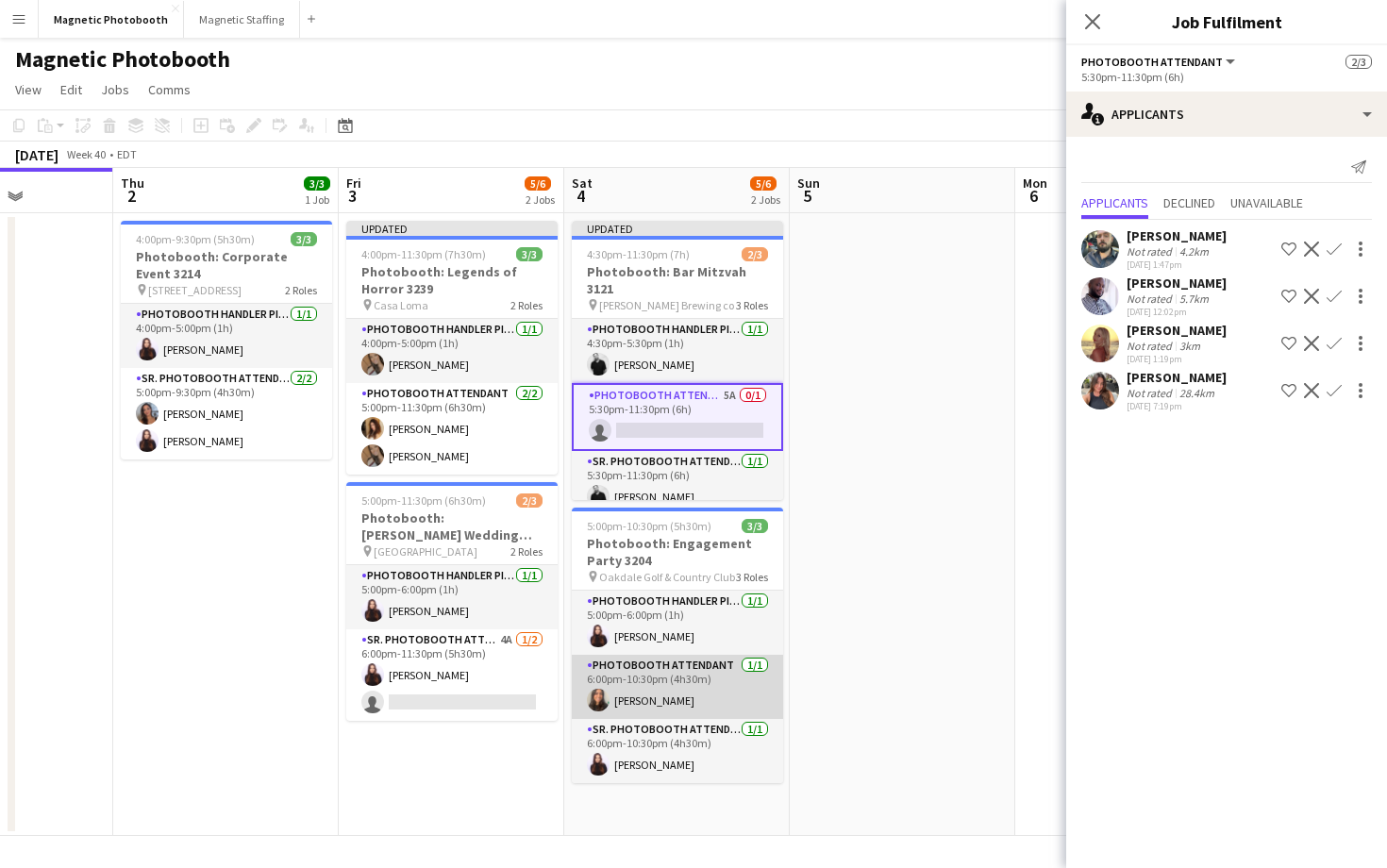
click at [653, 670] on app-card-role "Photobooth Attendant [DATE] 6:00pm-10:30pm (4h30m) [PERSON_NAME]" at bounding box center [677, 687] width 211 height 64
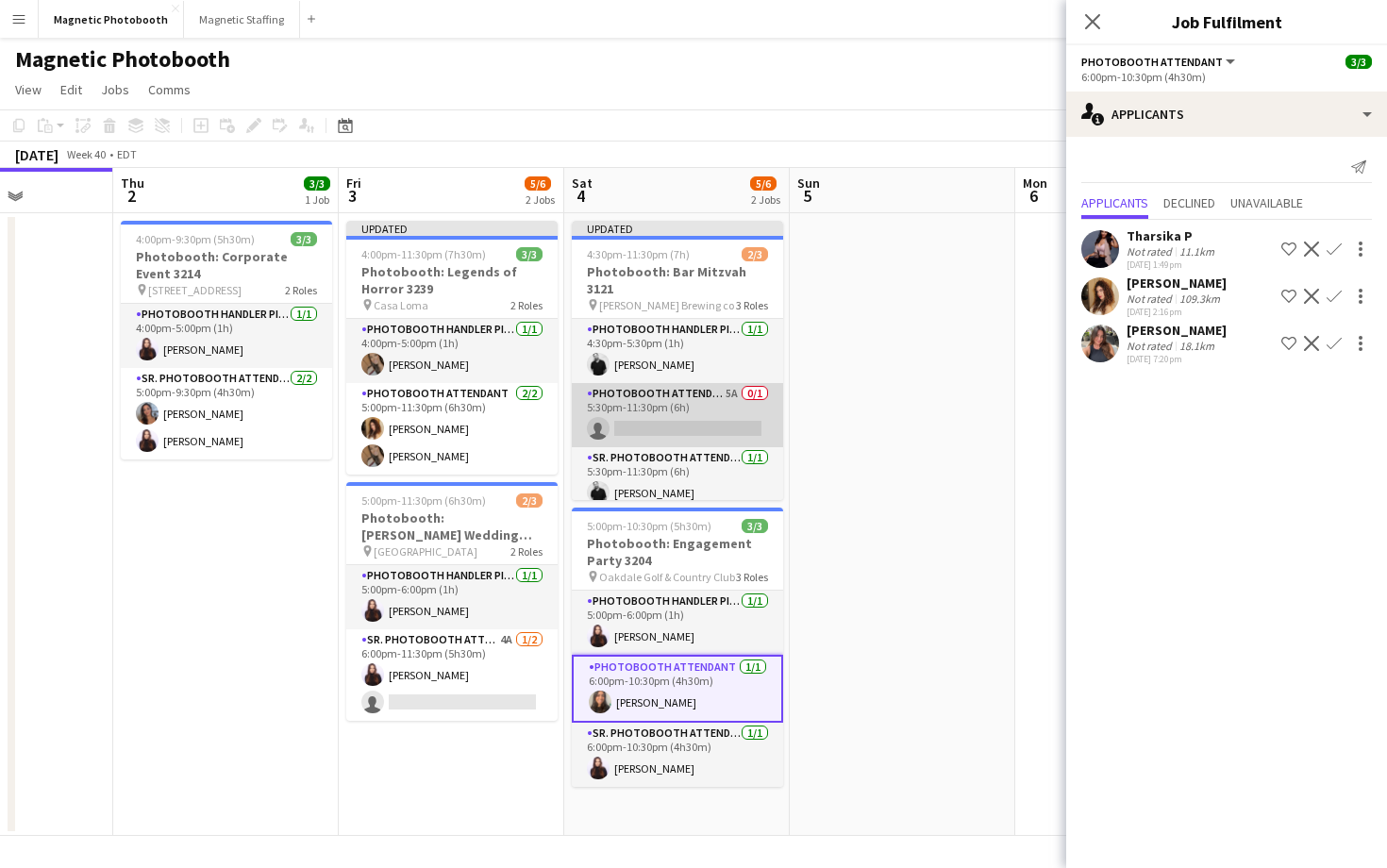
click at [727, 383] on app-card-role "Photobooth Attendant 5A 0/1 5:30pm-11:30pm (6h) single-neutral-actions" at bounding box center [677, 414] width 211 height 64
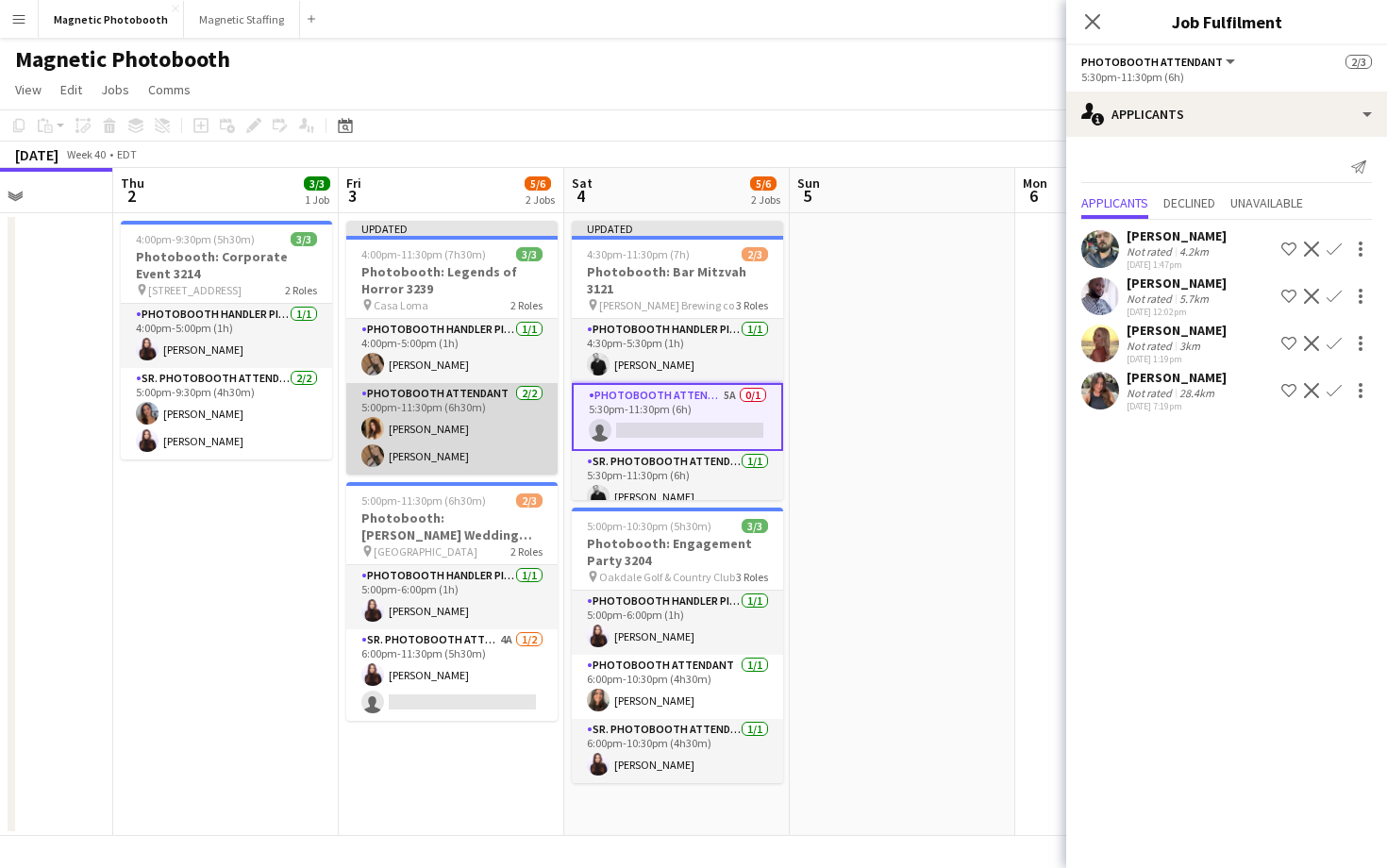
click at [428, 439] on app-card-role "Photobooth Attendant [DATE] 5:00pm-11:30pm (6h30m) [PERSON_NAME] [PERSON_NAME]" at bounding box center [452, 428] width 211 height 91
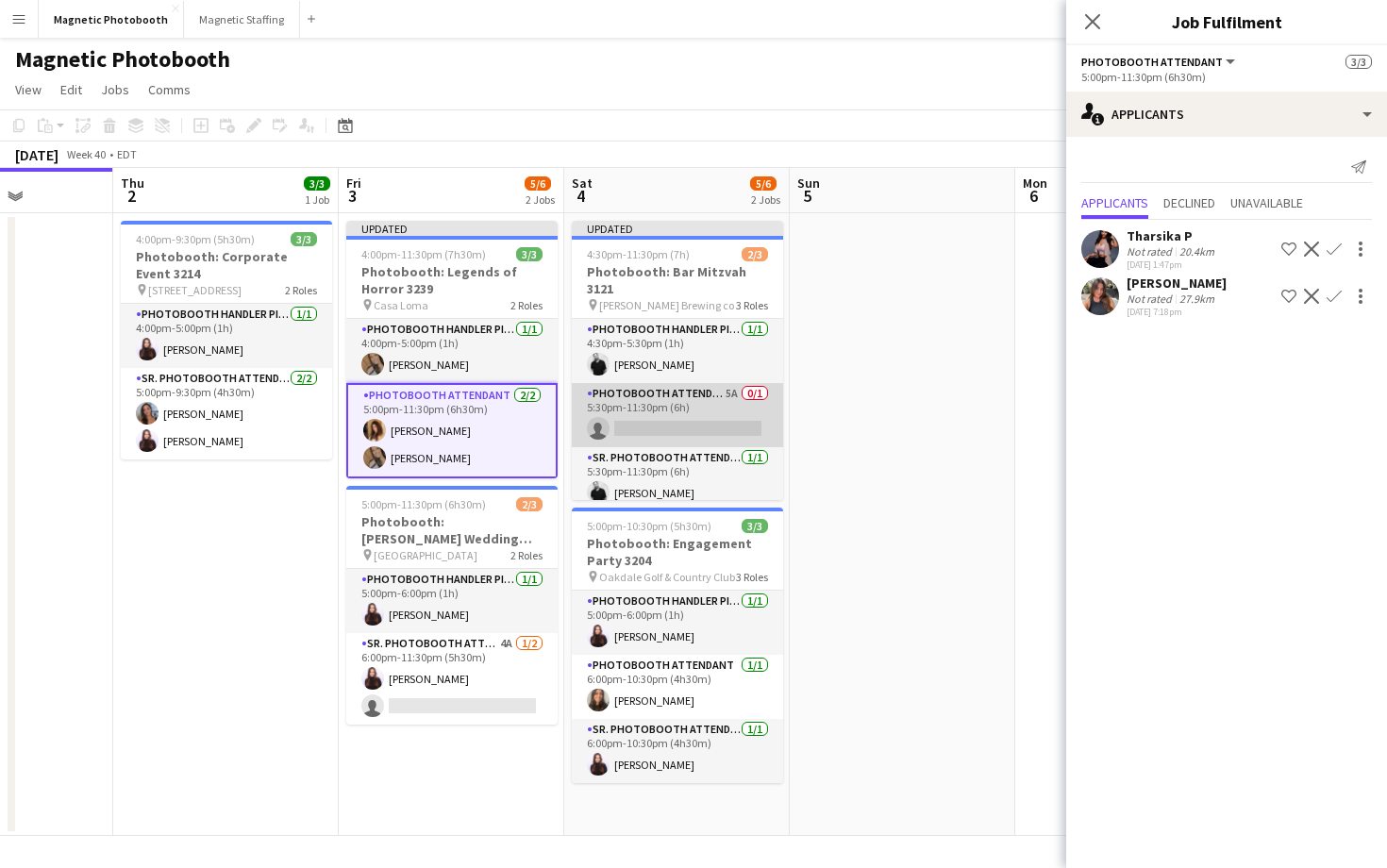
click at [697, 407] on app-card-role "Photobooth Attendant 5A 0/1 5:30pm-11:30pm (6h) single-neutral-actions" at bounding box center [677, 414] width 211 height 64
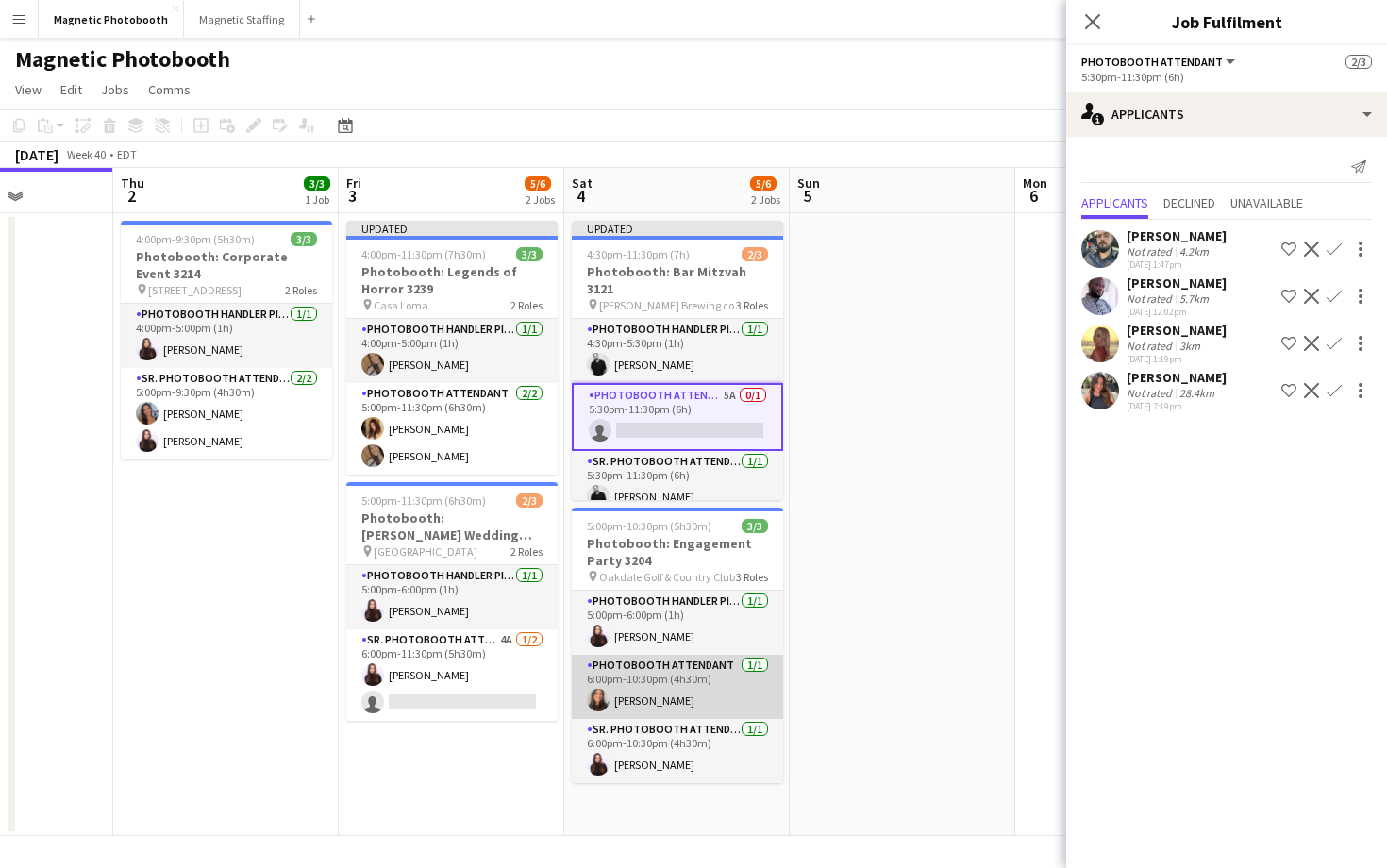
click at [713, 689] on app-card-role "Photobooth Attendant [DATE] 6:00pm-10:30pm (4h30m) [PERSON_NAME]" at bounding box center [677, 687] width 211 height 64
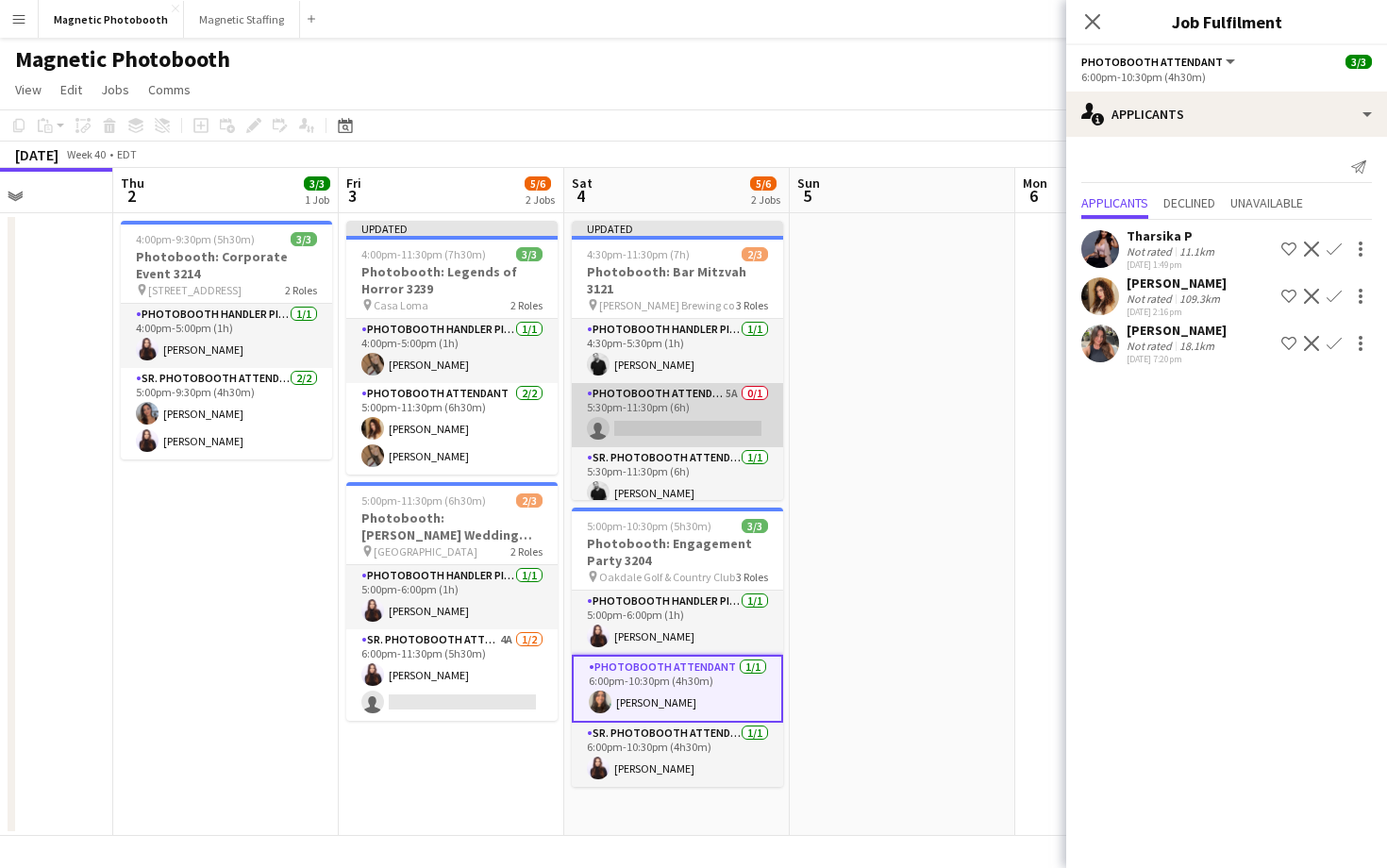
click at [763, 405] on app-card-role "Photobooth Attendant 5A 0/1 5:30pm-11:30pm (6h) single-neutral-actions" at bounding box center [677, 414] width 211 height 64
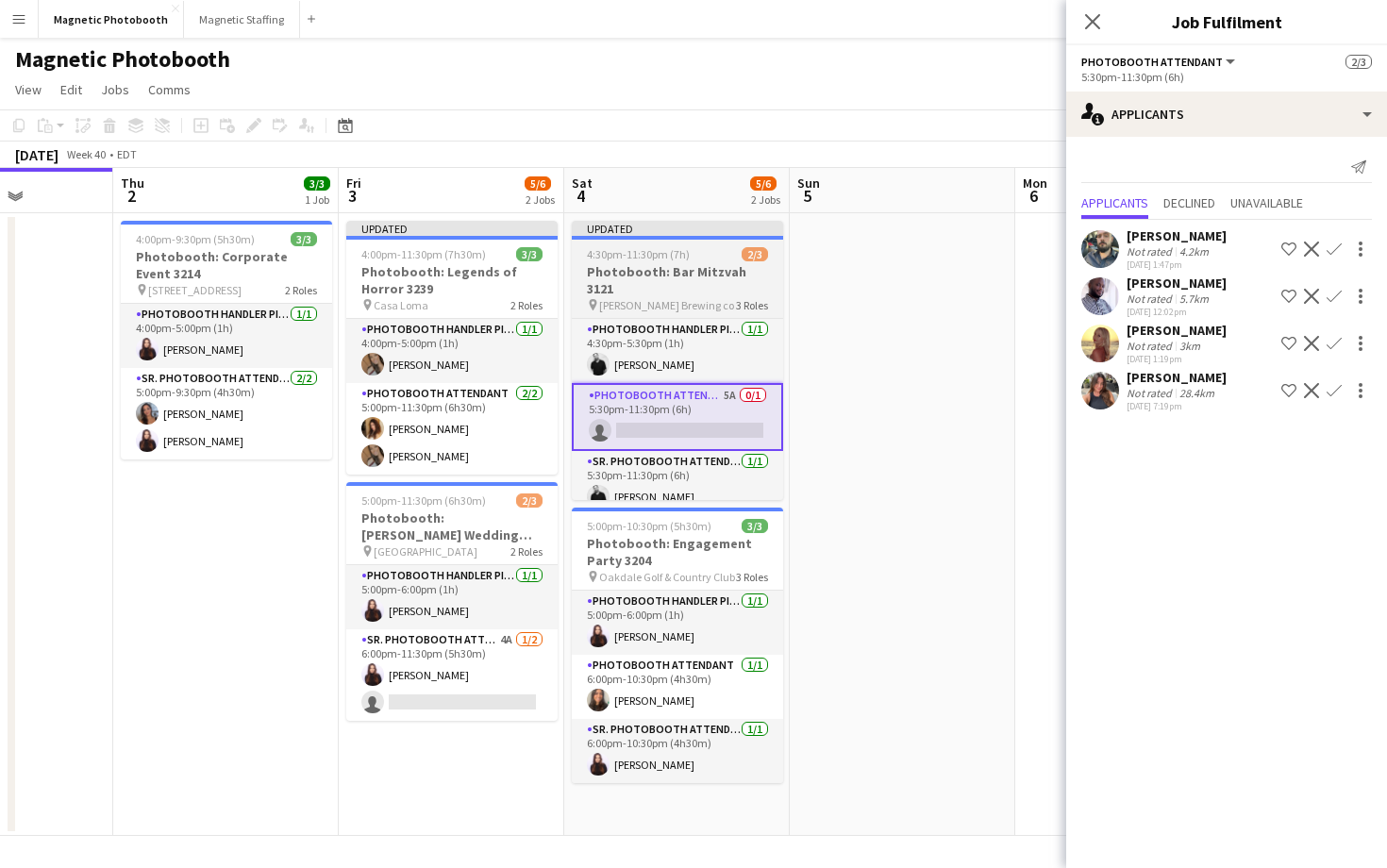
click at [636, 275] on h3 "Photobooth: Bar Mitzvah 3121" at bounding box center [677, 279] width 211 height 34
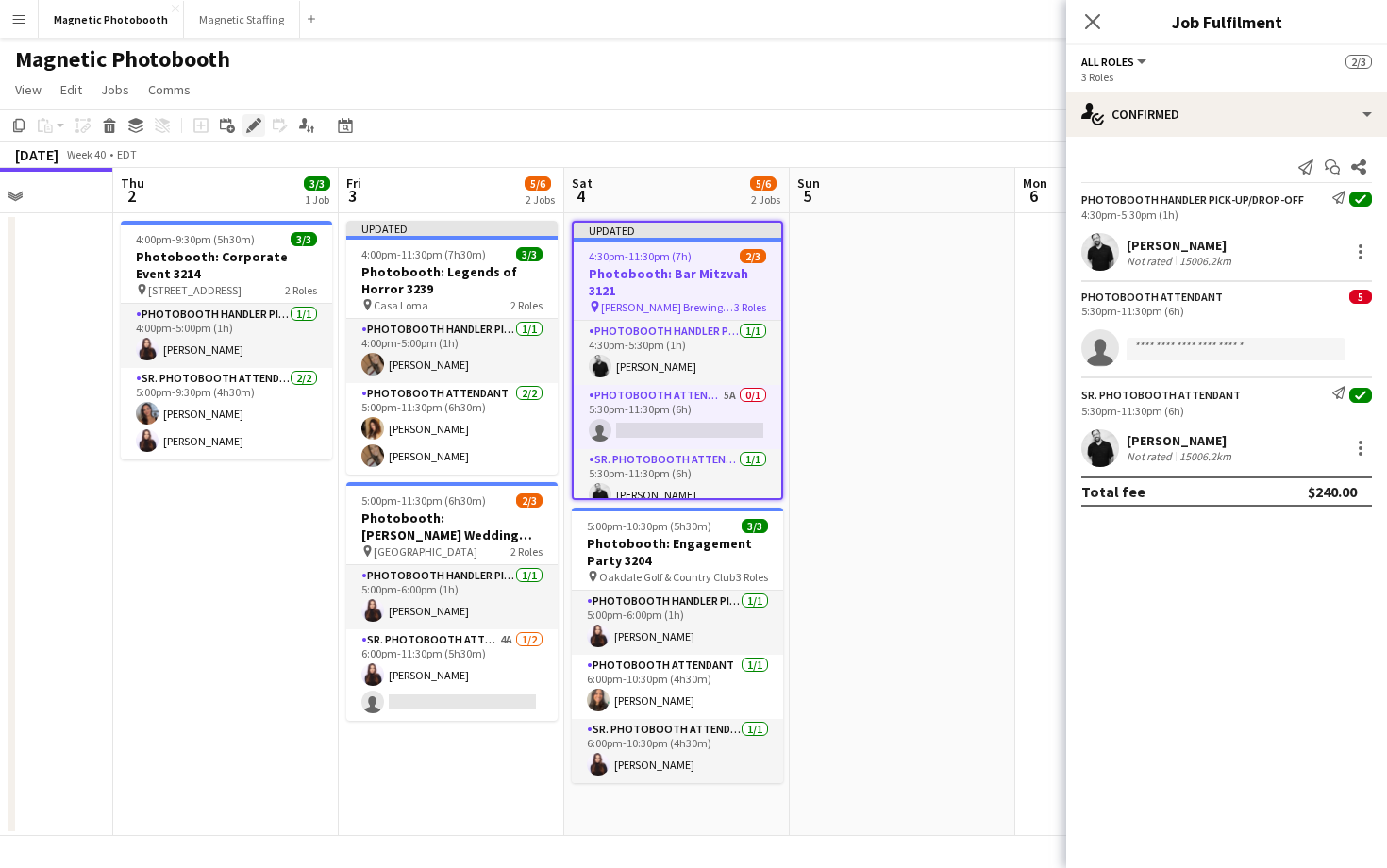
click at [257, 129] on icon "Edit" at bounding box center [254, 126] width 15 height 15
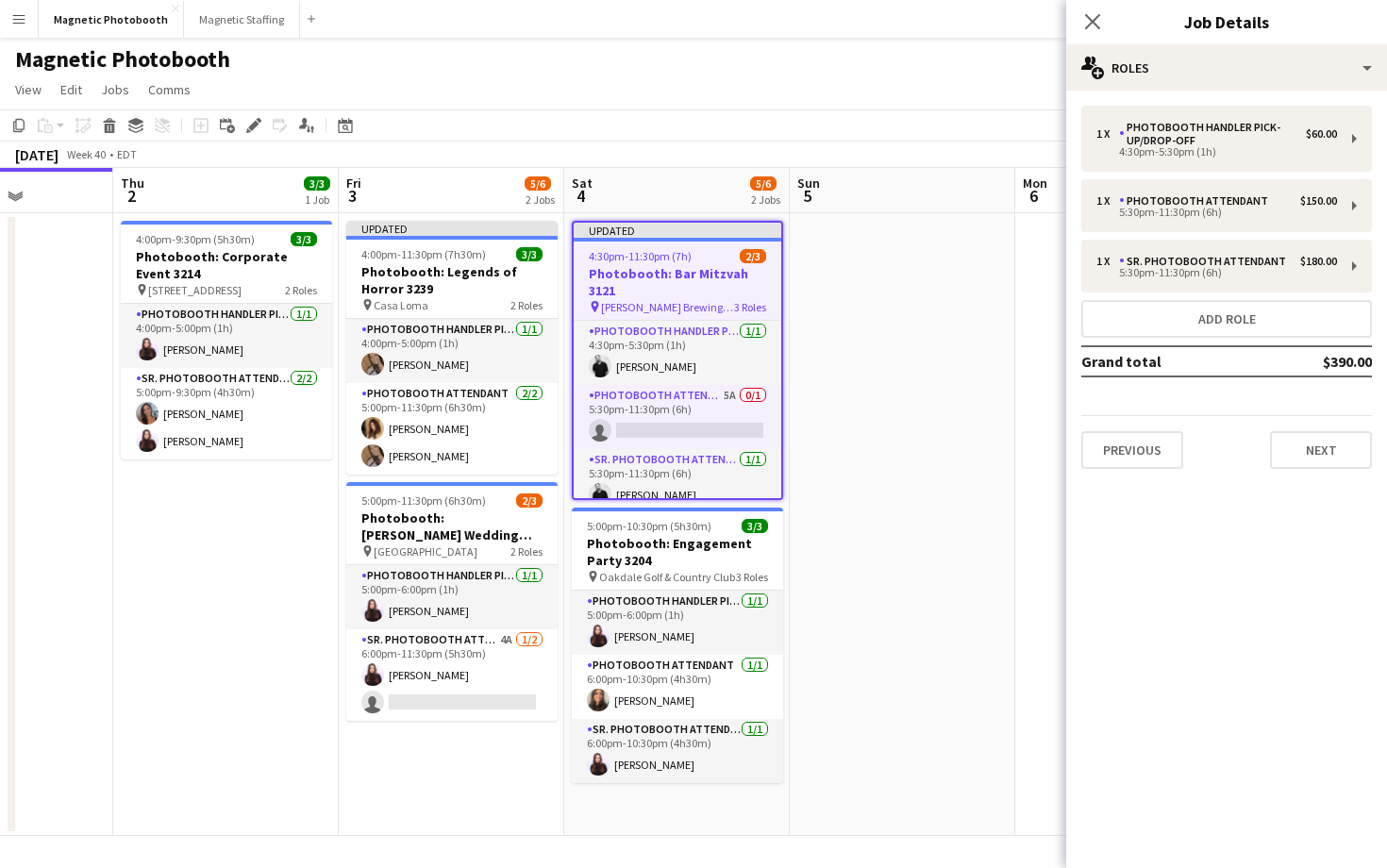
click at [671, 251] on span "4:30pm-11:30pm (7h)" at bounding box center [640, 256] width 103 height 14
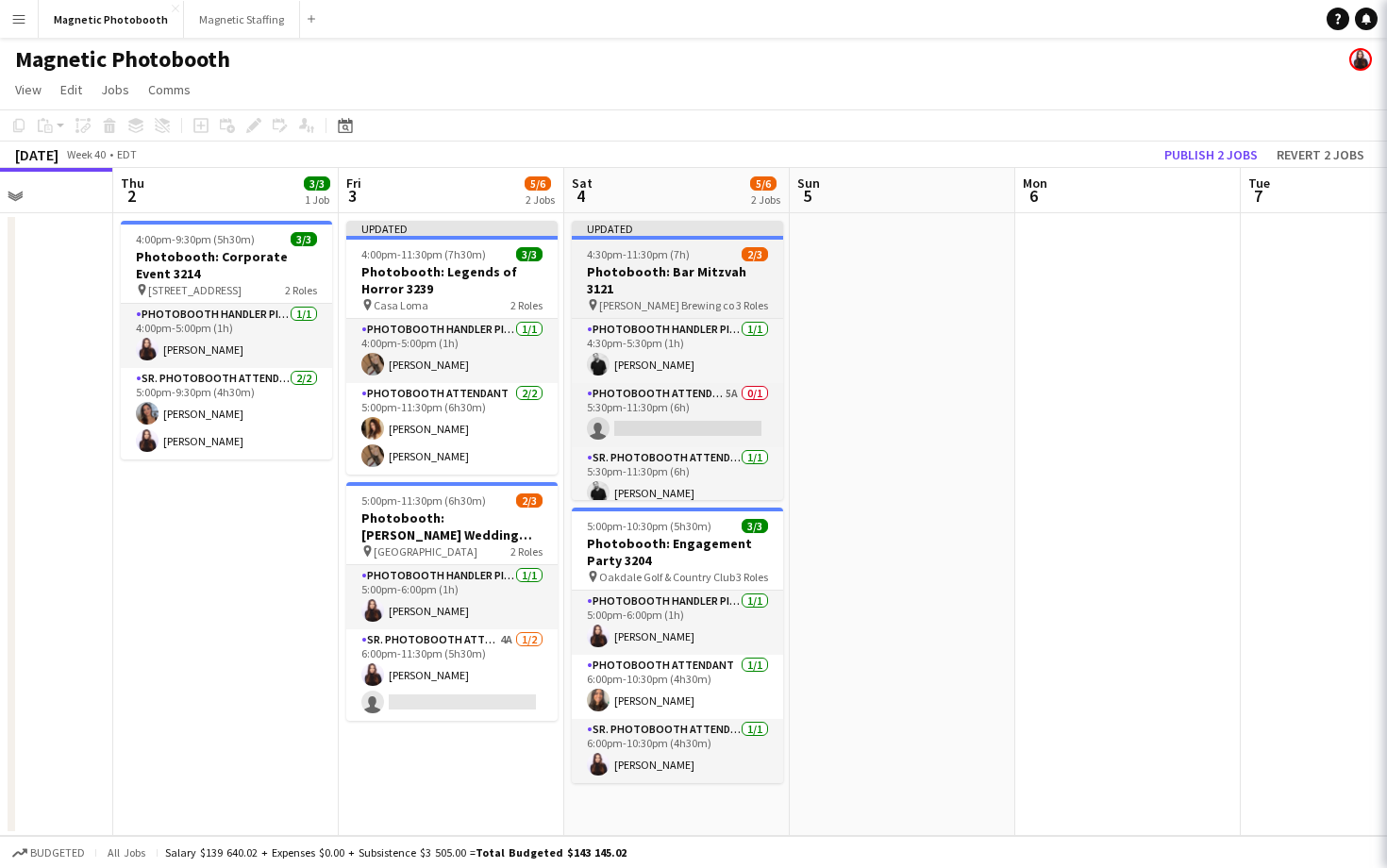
click at [671, 251] on span "4:30pm-11:30pm (7h)" at bounding box center [638, 254] width 103 height 14
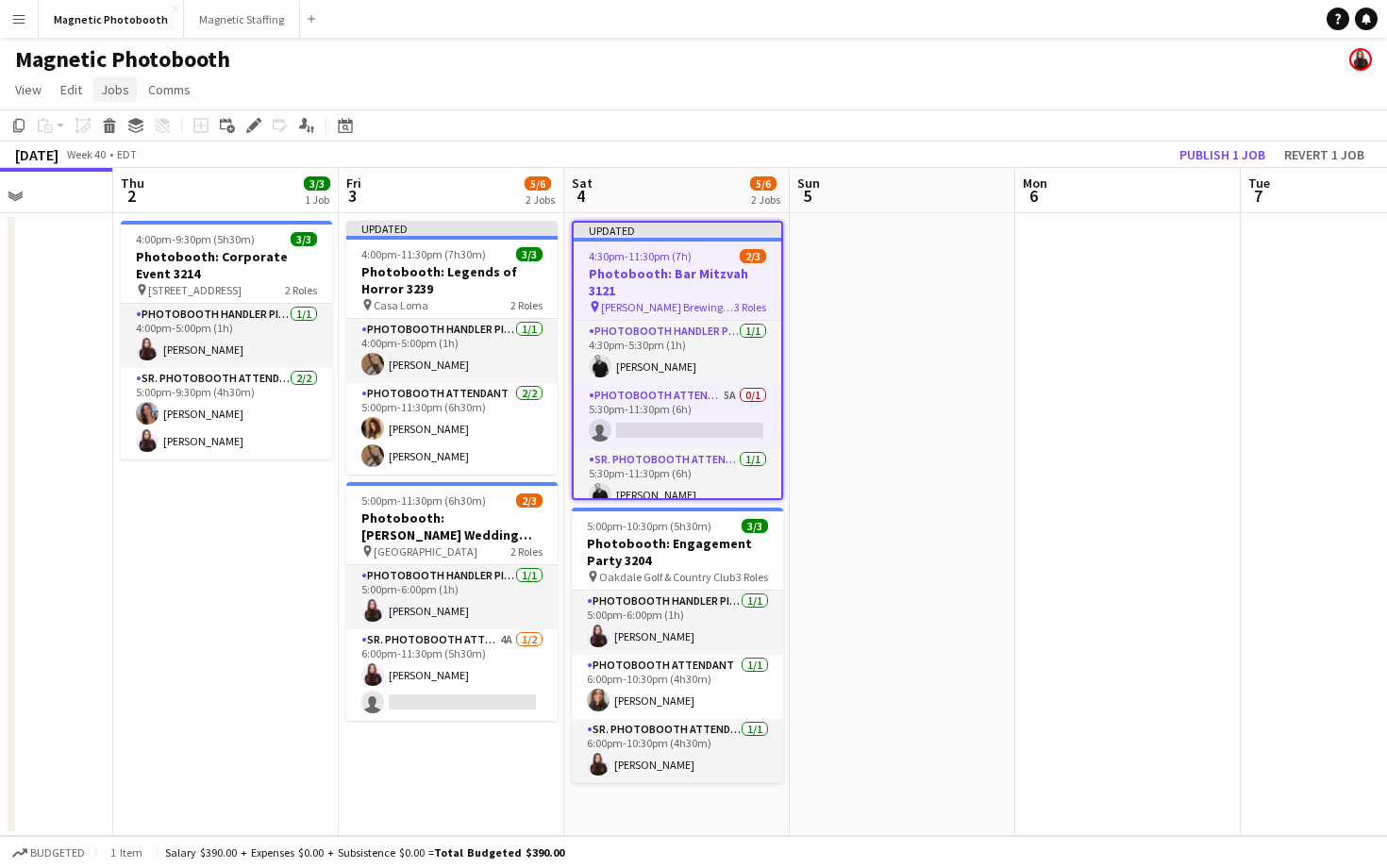
click at [126, 93] on span "Jobs" at bounding box center [115, 90] width 29 height 17
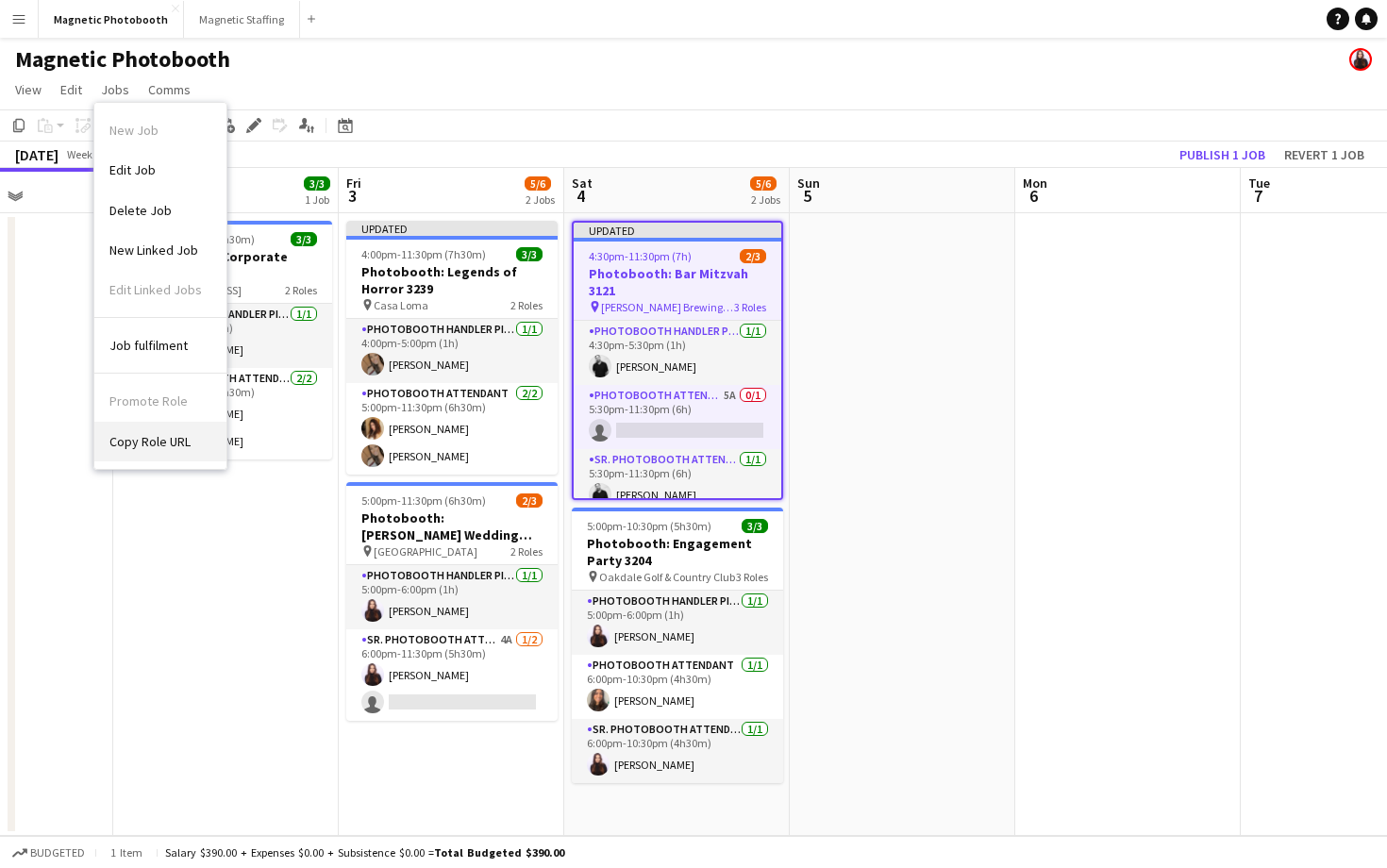
click at [148, 447] on span "Copy Role URL" at bounding box center [150, 442] width 82 height 17
type textarea "**********"
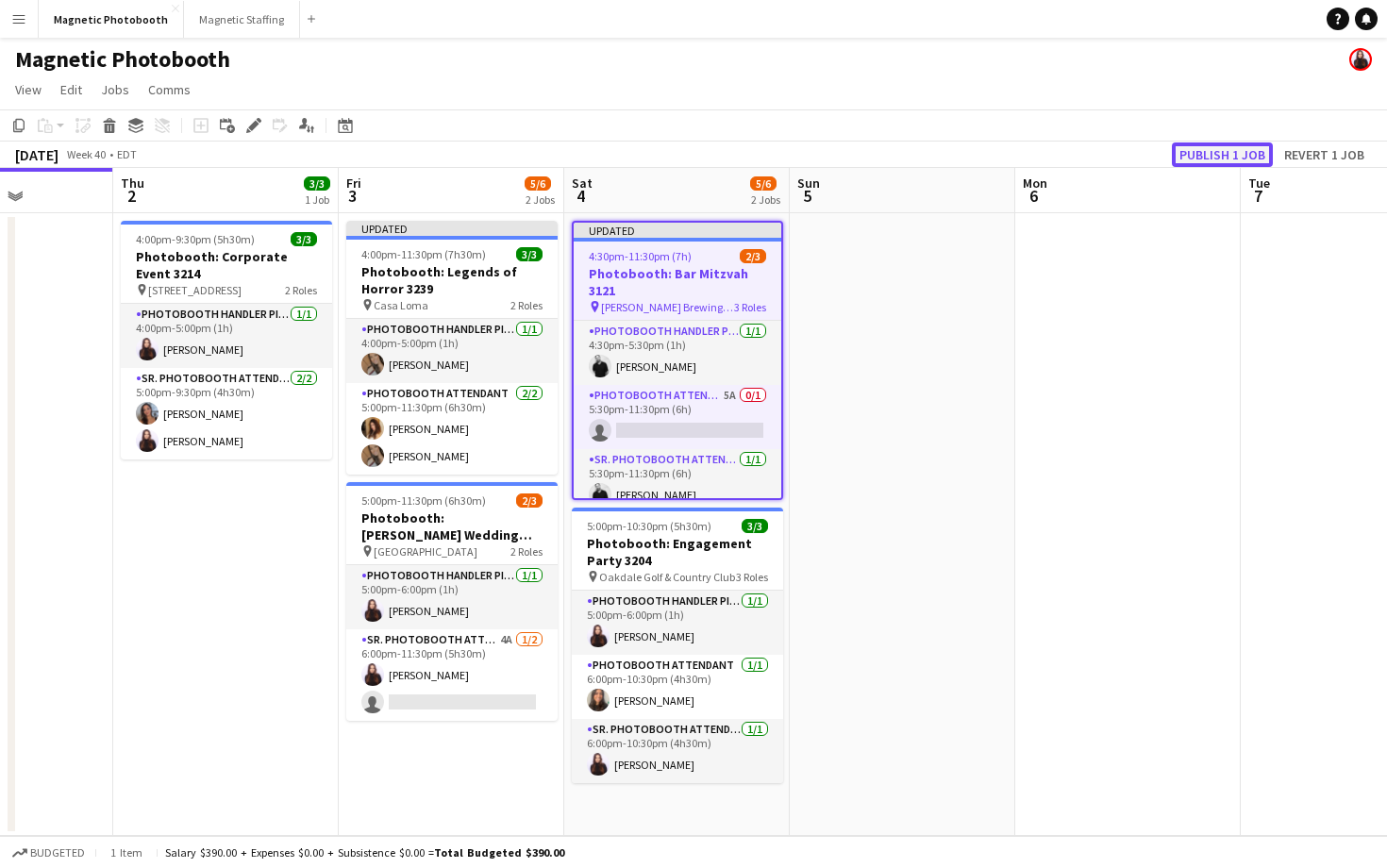
click at [1206, 152] on button "Publish 1 job" at bounding box center [1222, 155] width 101 height 25
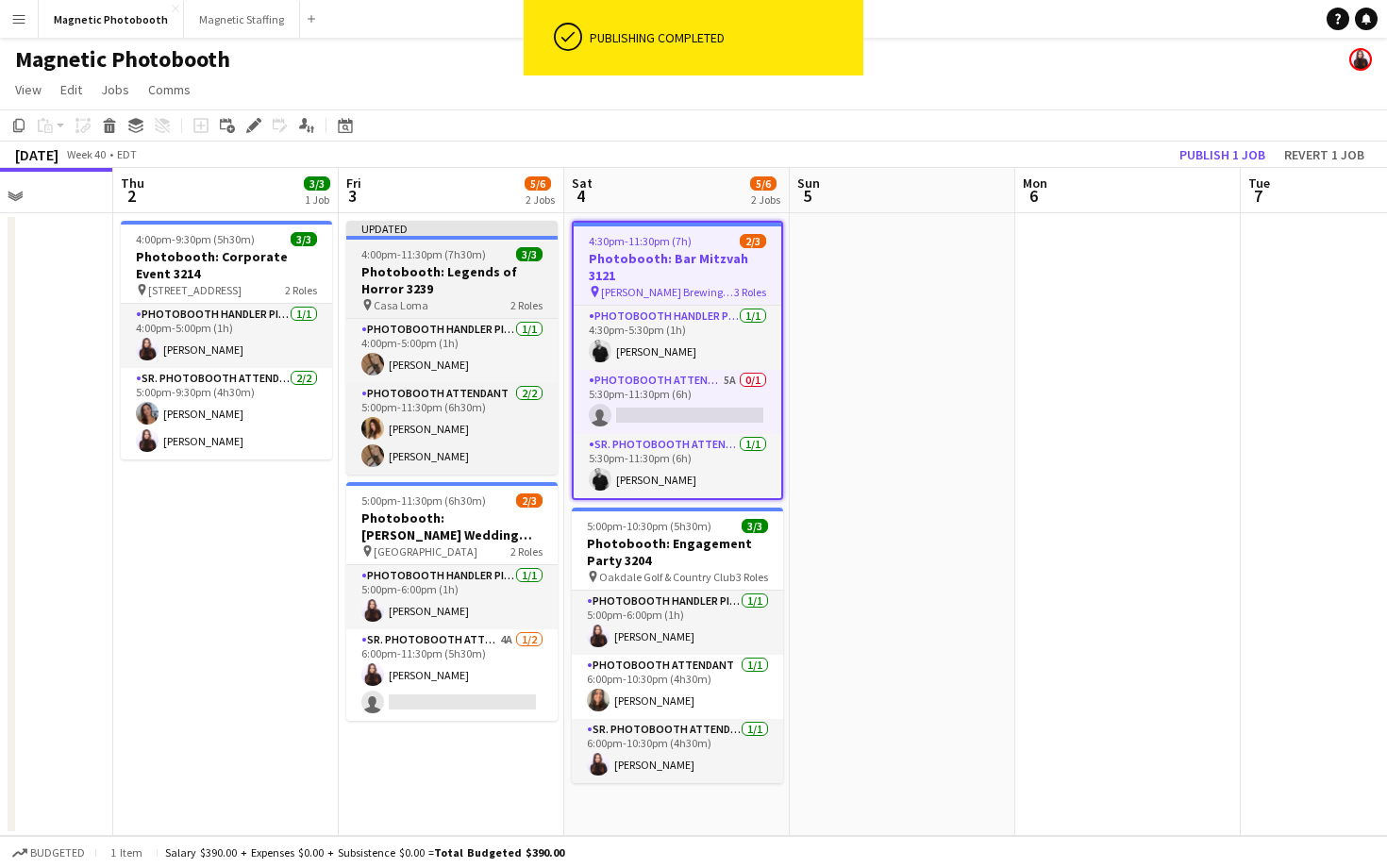
click at [537, 258] on span "3/3" at bounding box center [529, 254] width 27 height 14
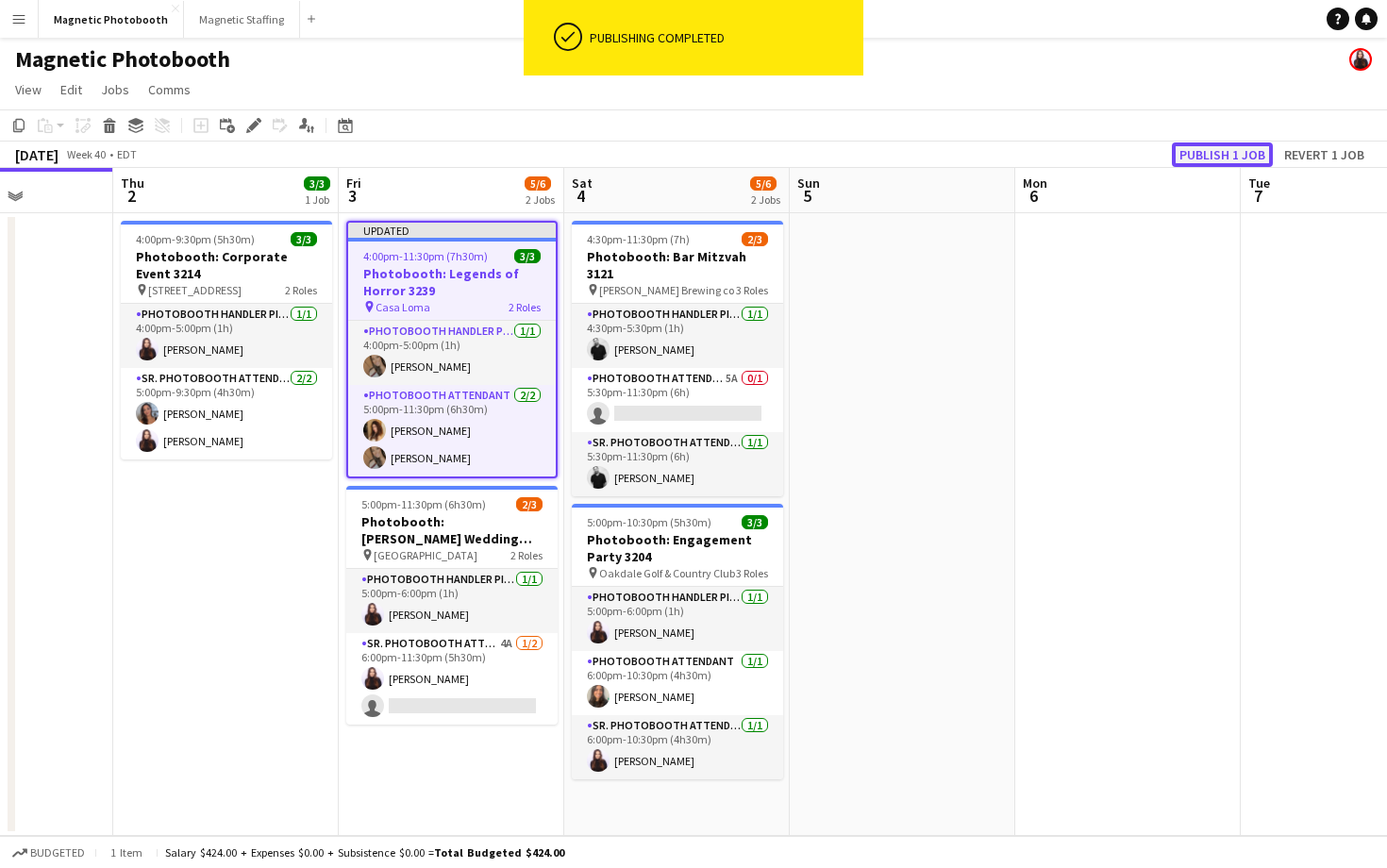
click at [1240, 164] on button "Publish 1 job" at bounding box center [1222, 155] width 101 height 25
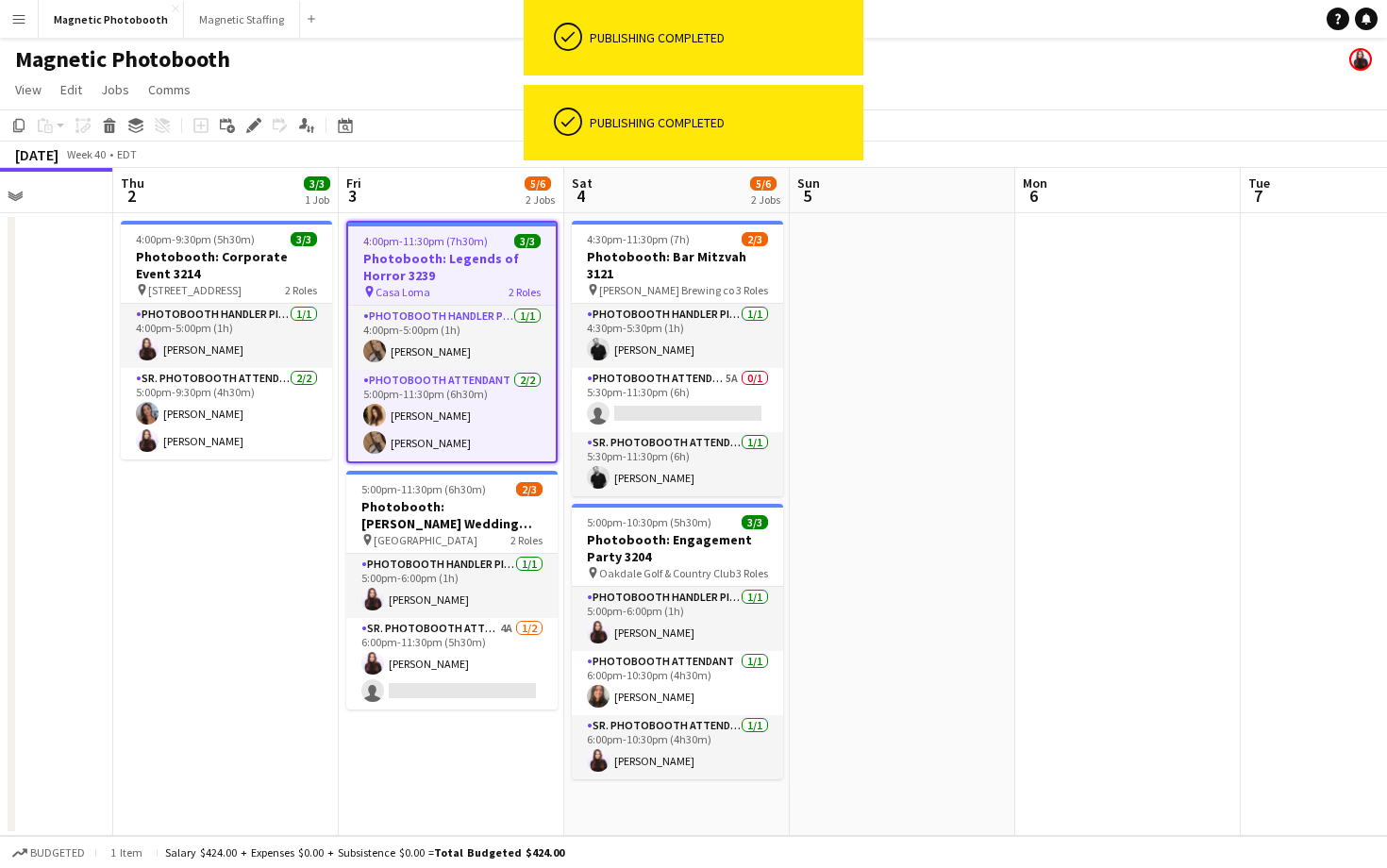
click at [468, 715] on app-date-cell "4:00pm-11:30pm (7h30m) 3/3 Photobooth: Legends of Horror 3239 pin Casa Loma 2 R…" at bounding box center [451, 524] width 225 height 622
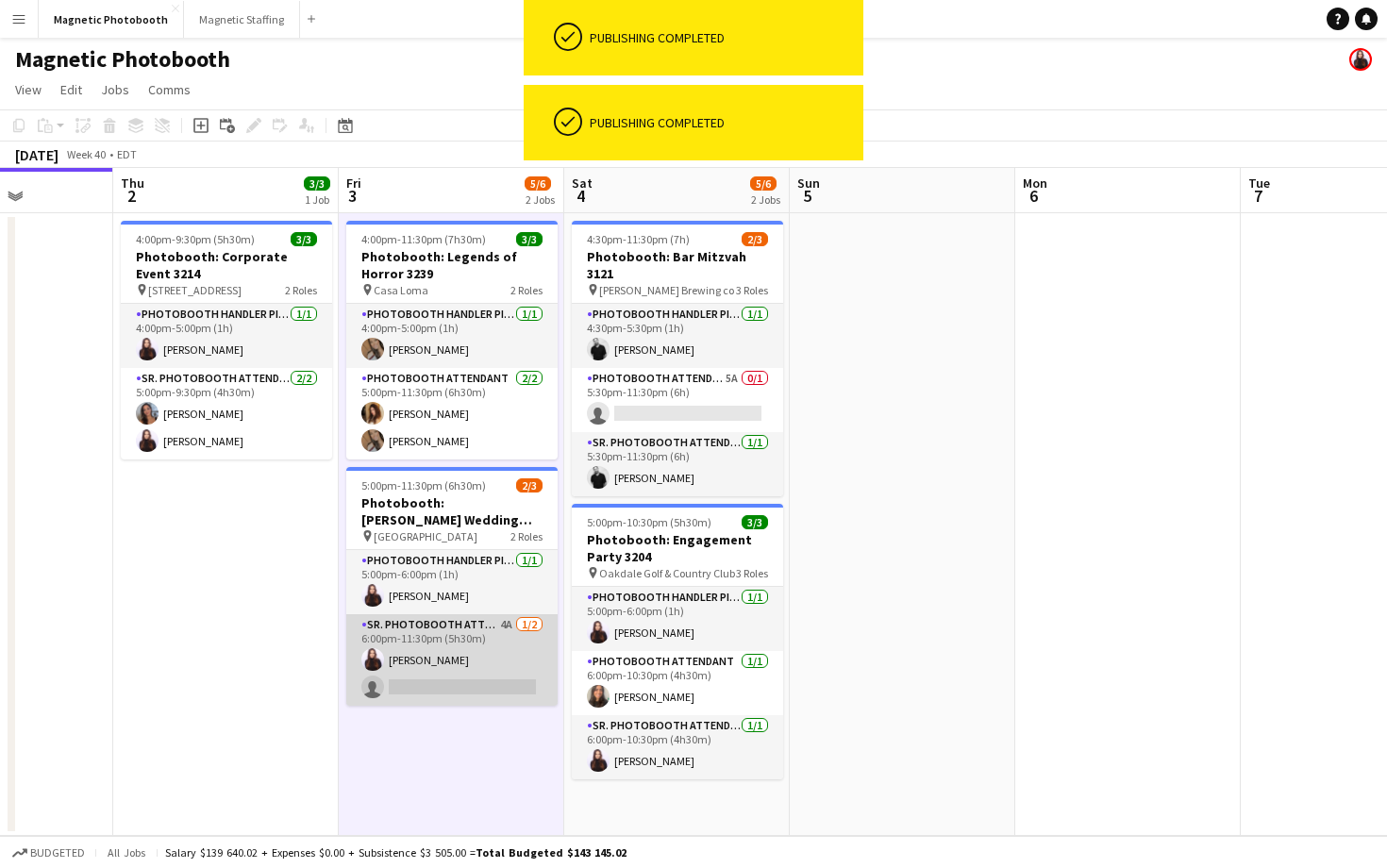
click at [474, 685] on app-card-role "Sr. Photobooth Attendant 4A [DATE] 6:00pm-11:30pm (5h30m) [PERSON_NAME] single-…" at bounding box center [452, 659] width 211 height 91
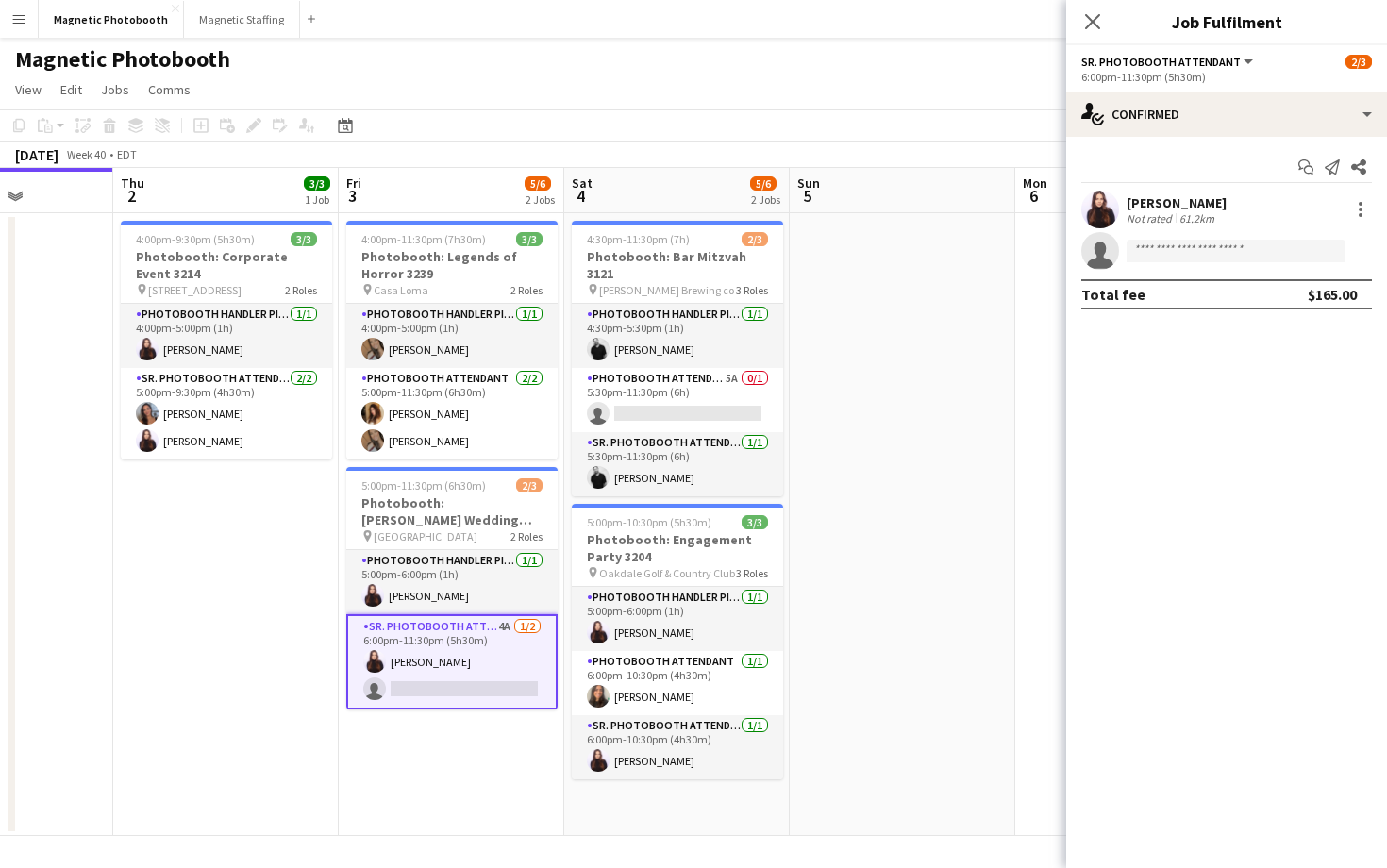
click at [462, 670] on app-card-role "Sr. Photobooth Attendant 4A [DATE] 6:00pm-11:30pm (5h30m) [PERSON_NAME] single-…" at bounding box center [452, 661] width 211 height 95
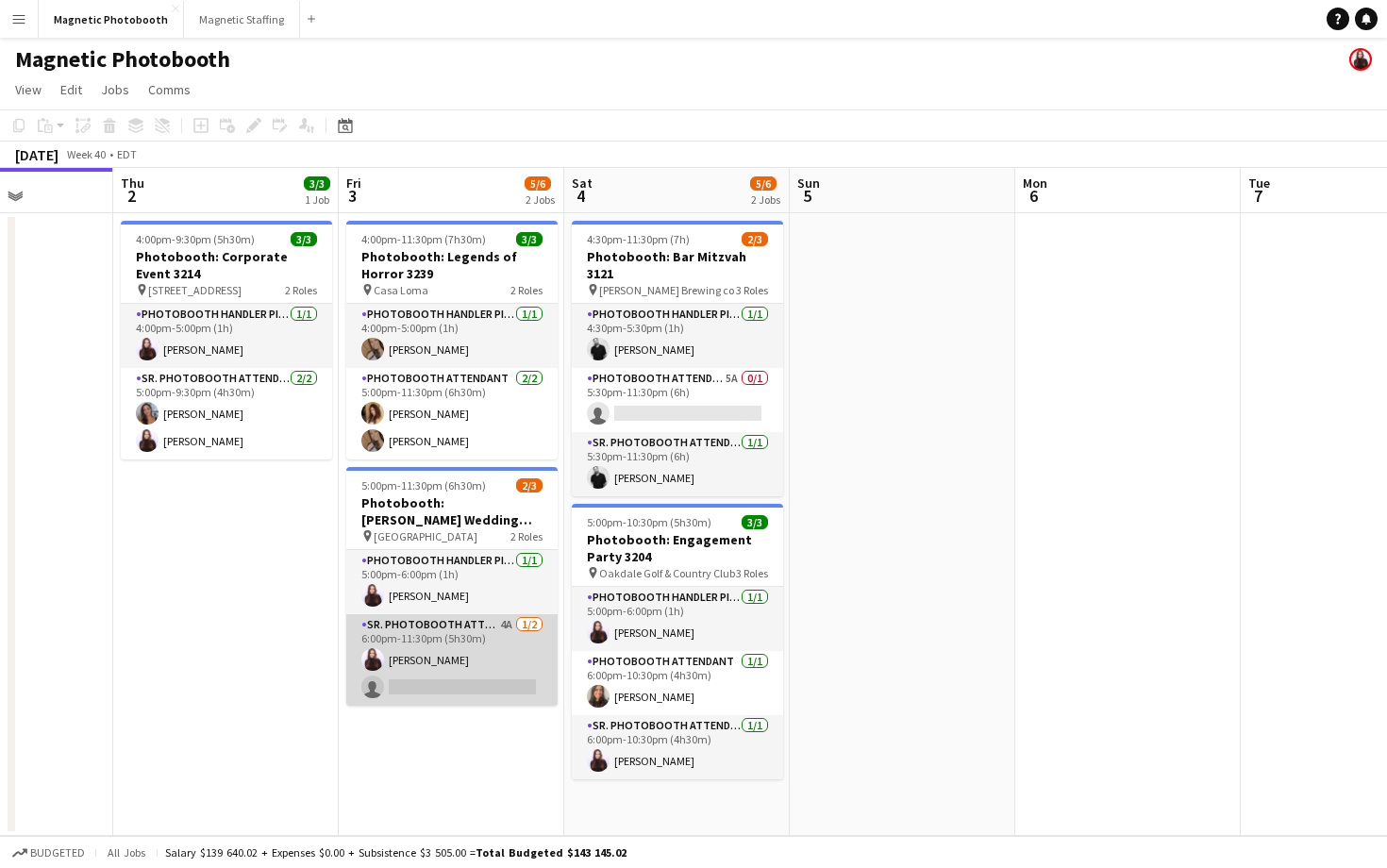
click at [462, 670] on app-card-role "Sr. Photobooth Attendant 4A [DATE] 6:00pm-11:30pm (5h30m) [PERSON_NAME] single-…" at bounding box center [452, 659] width 211 height 91
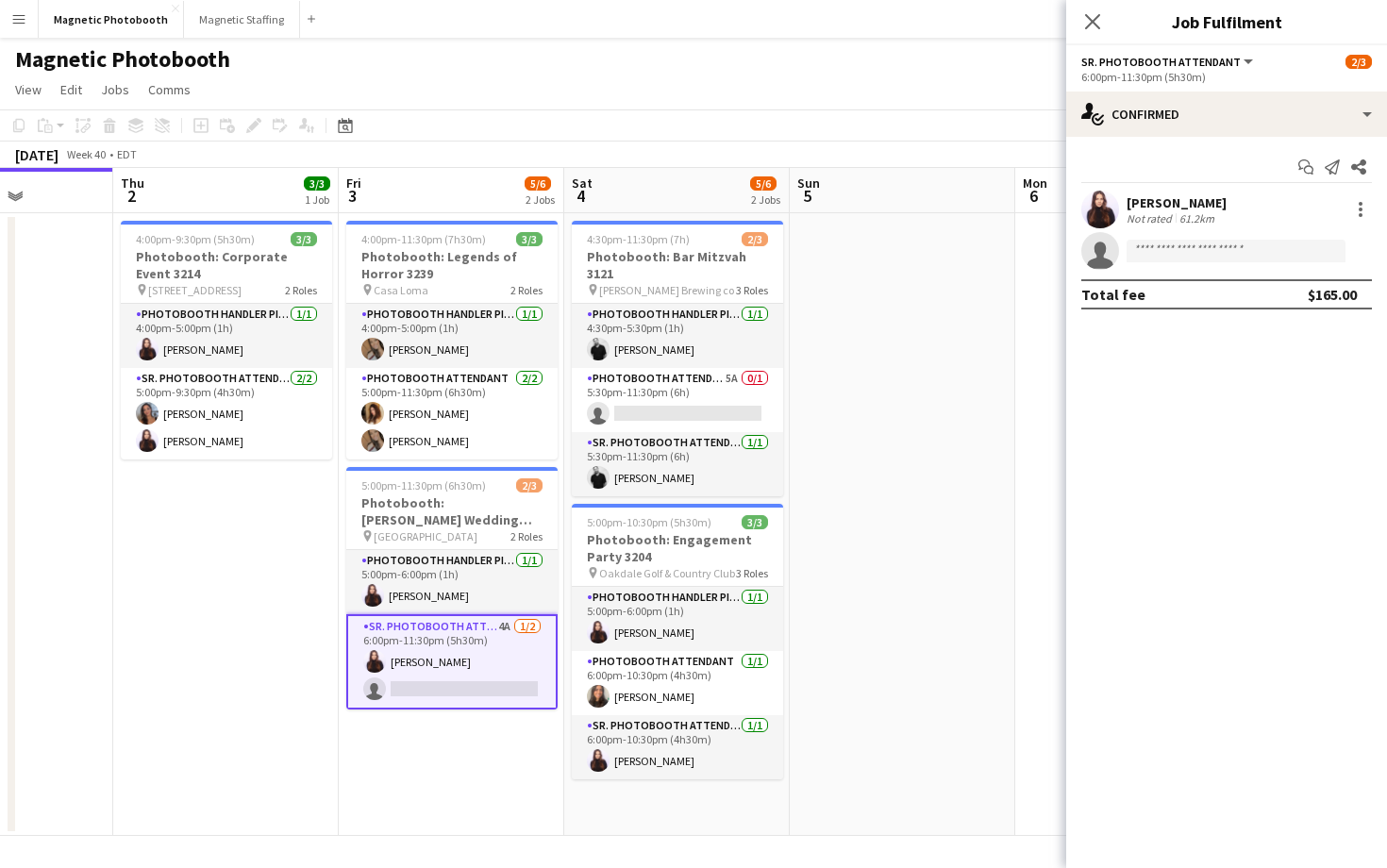
click at [1173, 89] on app-options-switcher "Sr. Photobooth Attendant All roles Sr. Photobooth Attendant [DATE] 6:00pm-11:30…" at bounding box center [1227, 68] width 320 height 46
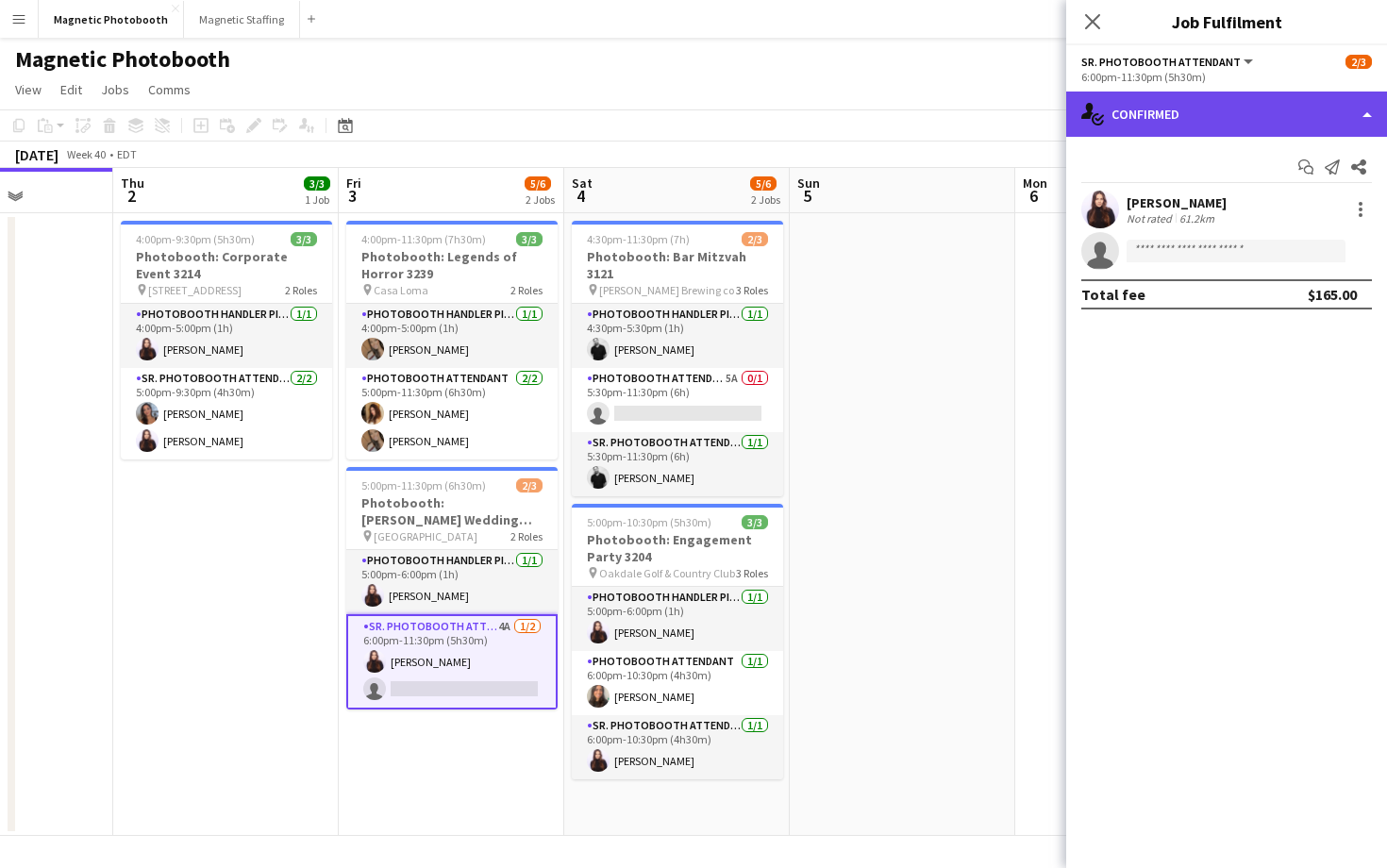
click at [1169, 96] on div "single-neutral-actions-check-2 Confirmed" at bounding box center [1227, 113] width 320 height 45
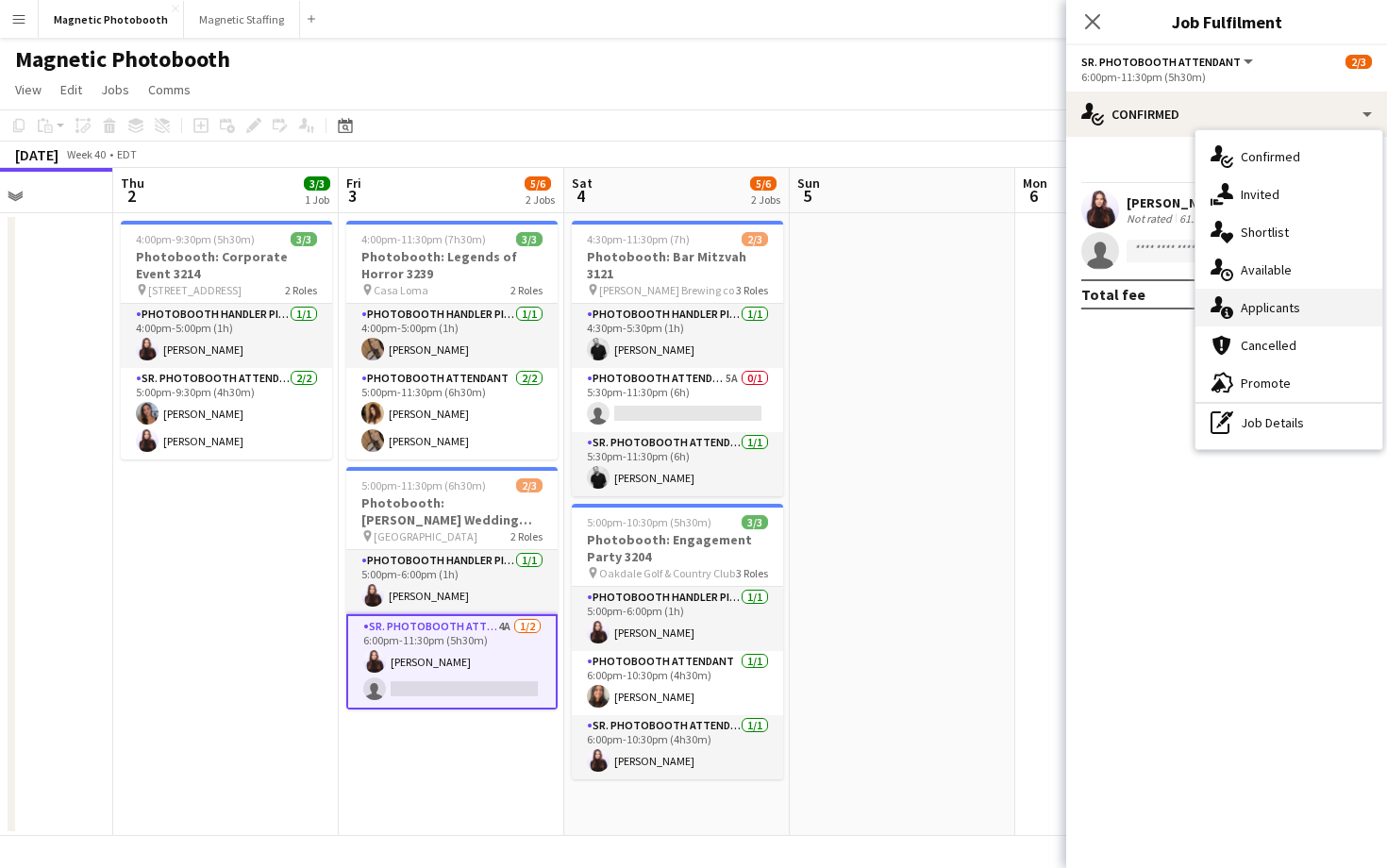
click at [1236, 297] on div "single-neutral-actions-information Applicants" at bounding box center [1288, 307] width 187 height 37
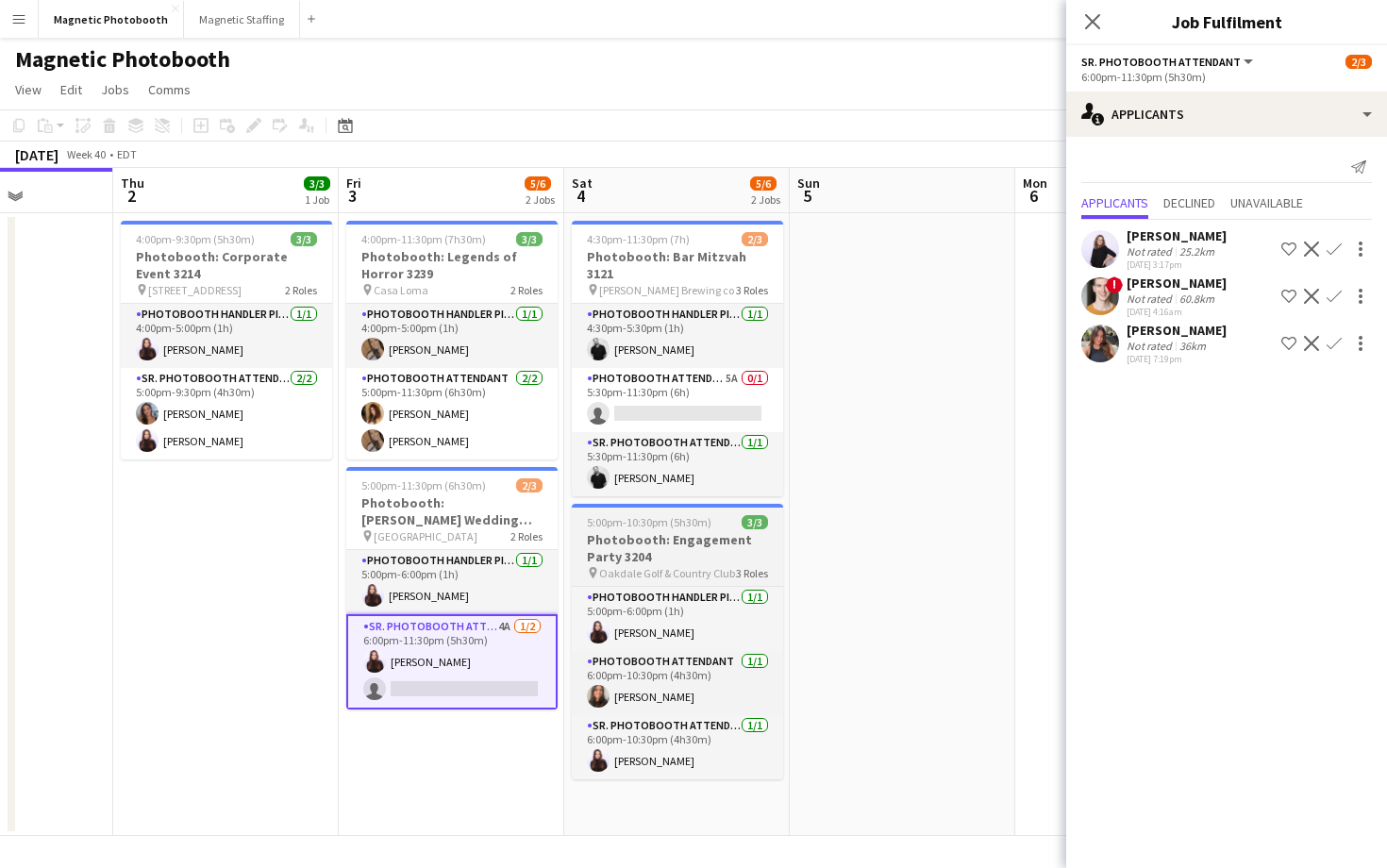
click at [680, 566] on span "Oakdale Golf & Country Club" at bounding box center [668, 573] width 136 height 14
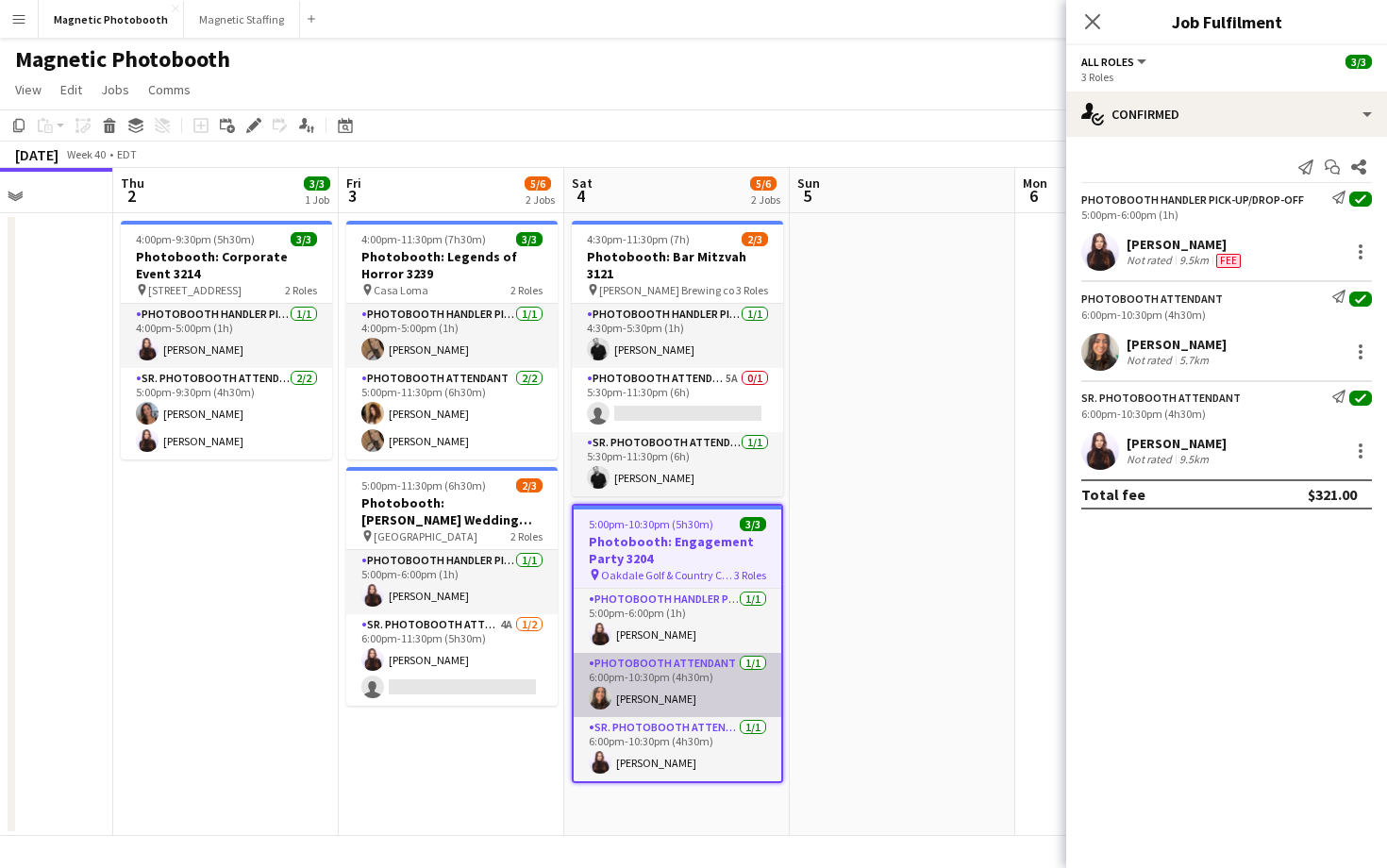
click at [673, 689] on app-card-role "Photobooth Attendant [DATE] 6:00pm-10:30pm (4h30m) [PERSON_NAME]" at bounding box center [677, 685] width 207 height 64
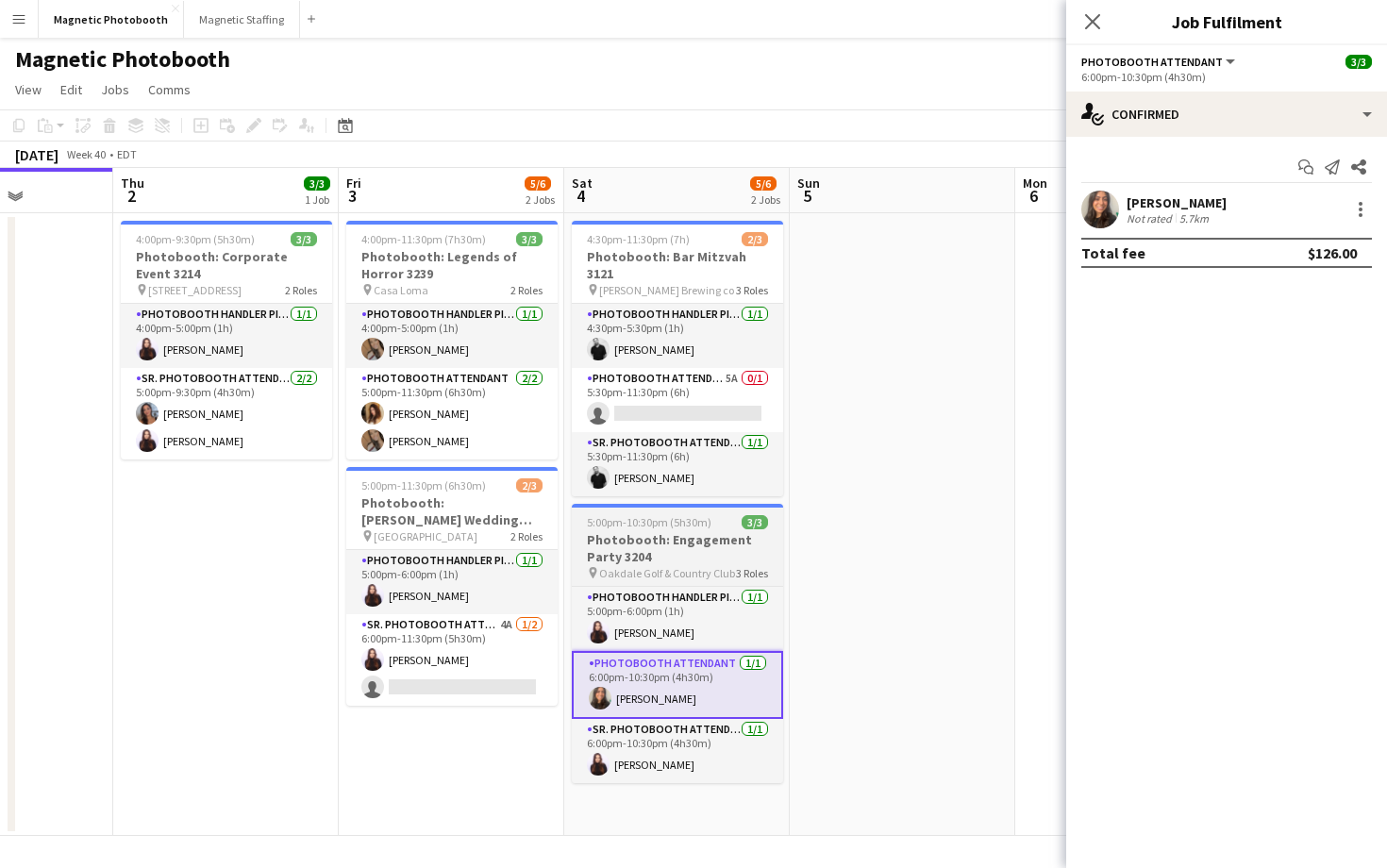
click at [671, 540] on h3 "Photobooth: Engagement Party 3204" at bounding box center [677, 548] width 211 height 34
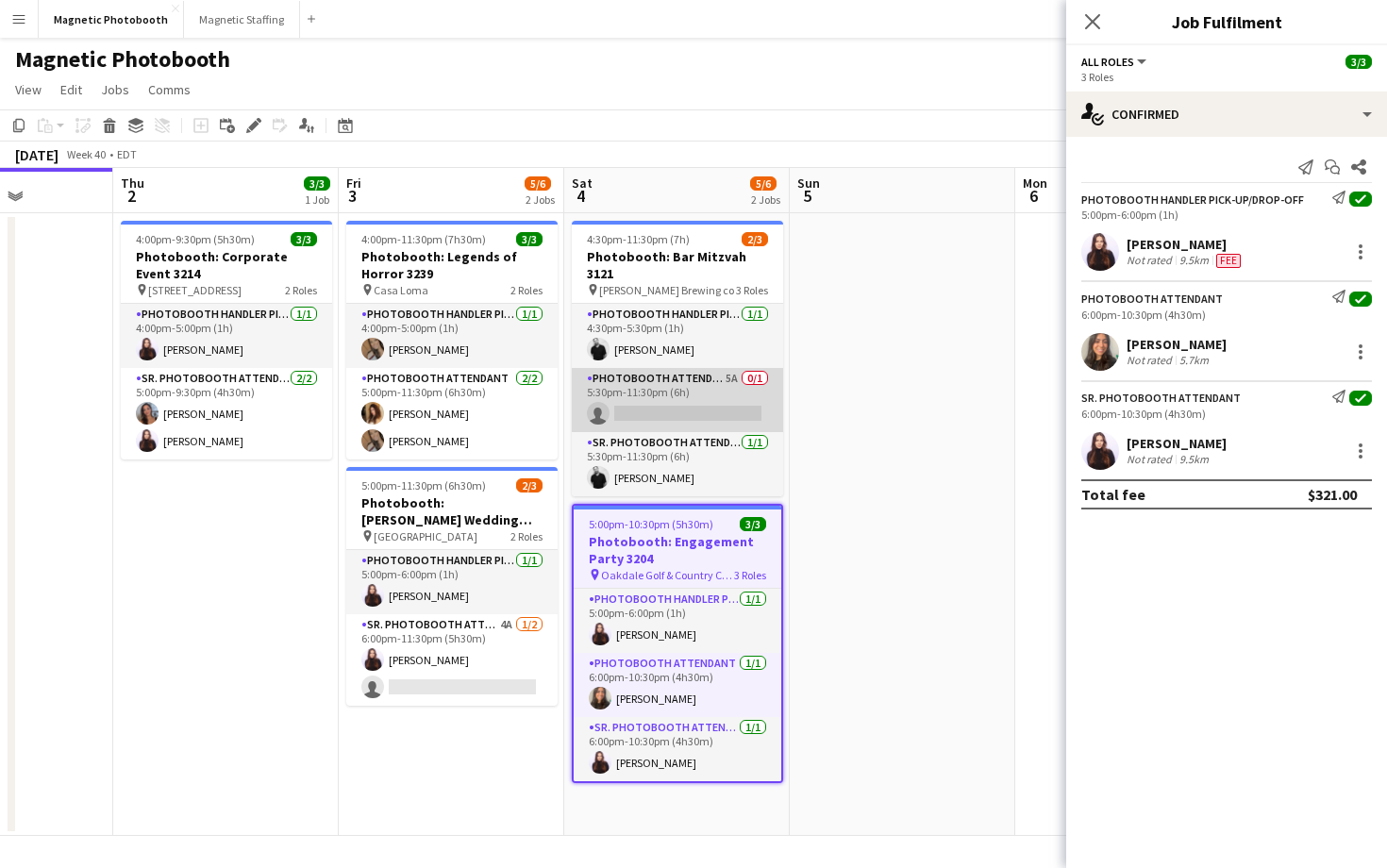
click at [646, 391] on app-card-role "Photobooth Attendant 5A 0/1 5:30pm-11:30pm (6h) single-neutral-actions" at bounding box center [677, 400] width 211 height 64
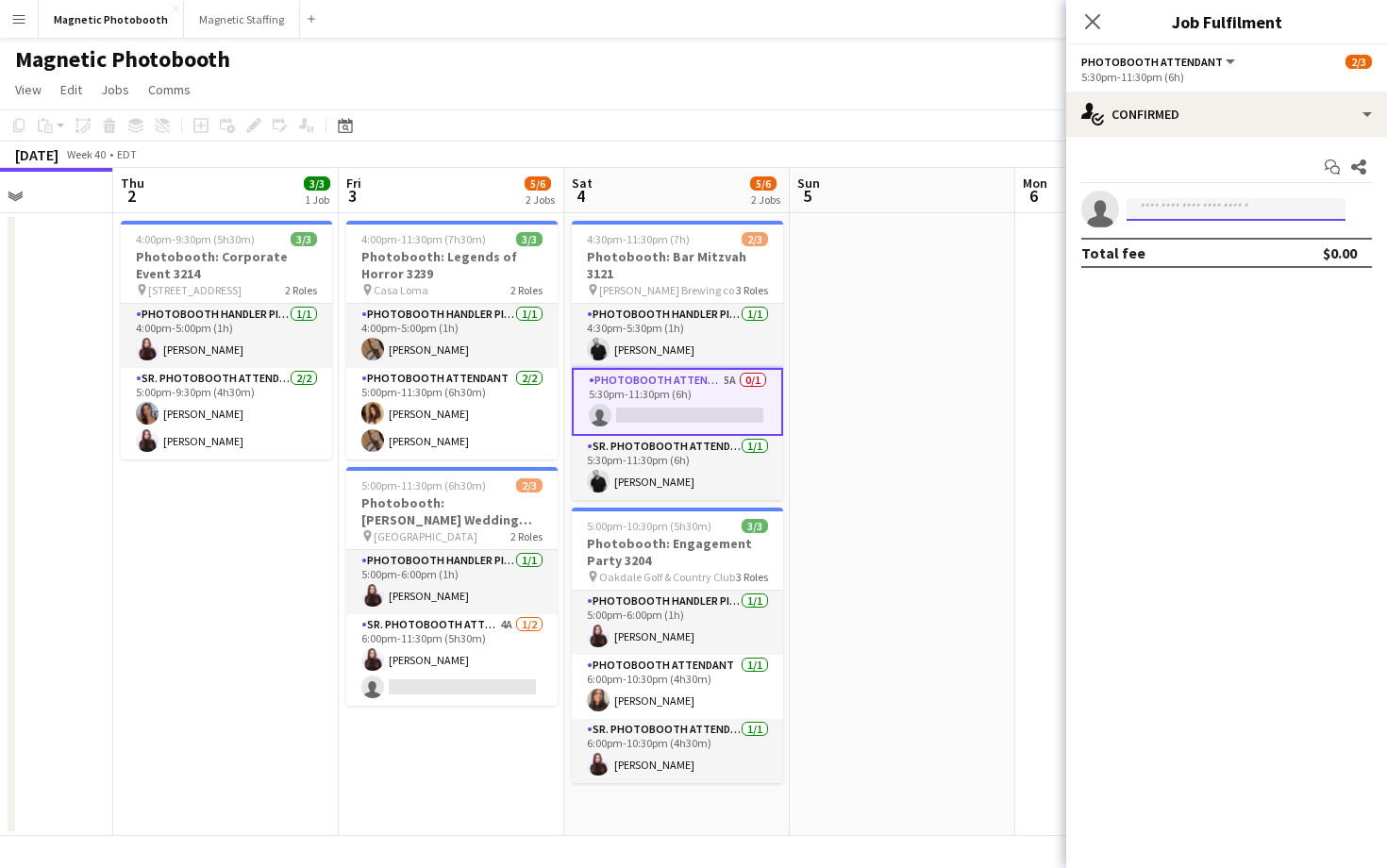
click at [1222, 210] on input at bounding box center [1235, 210] width 219 height 23
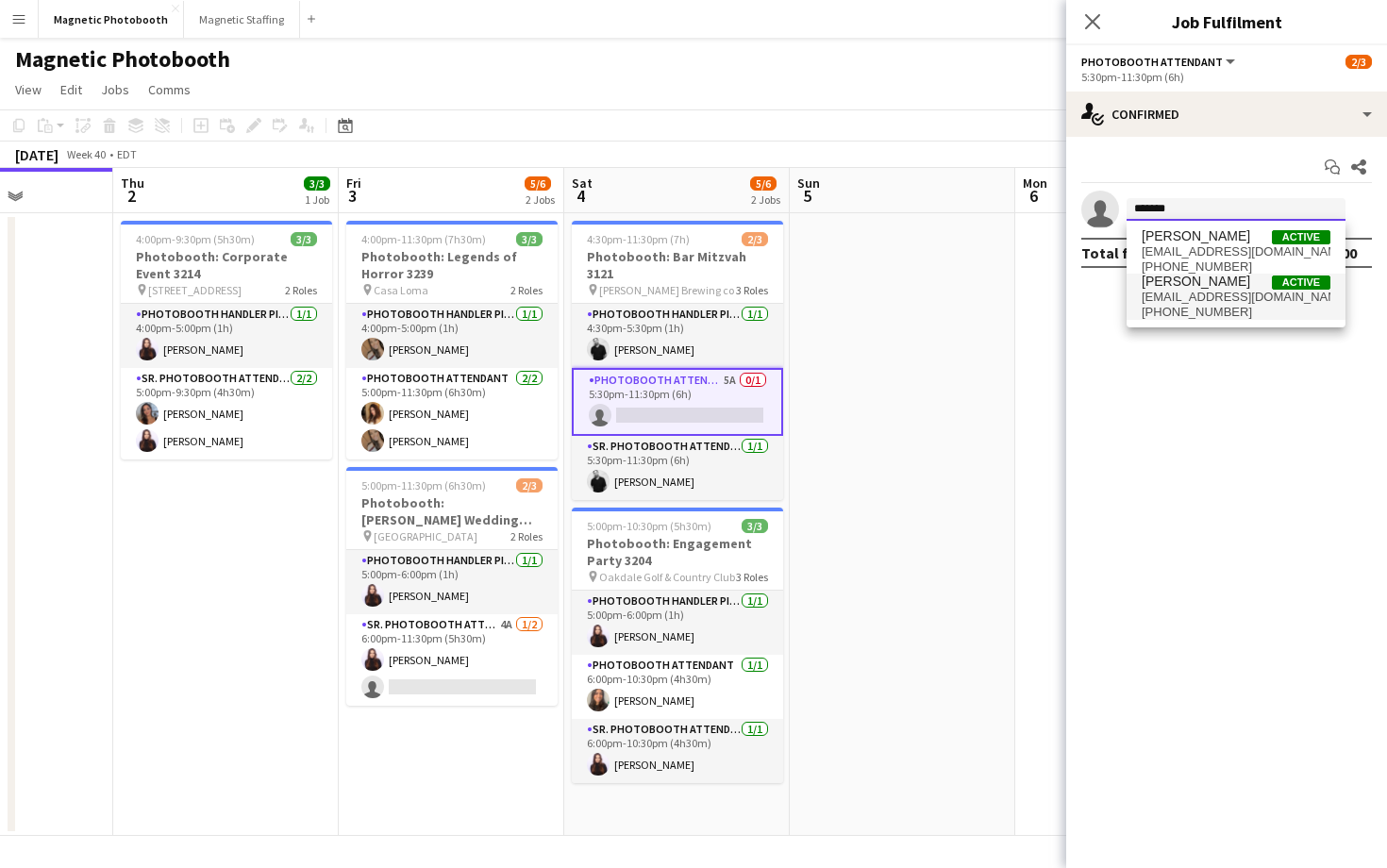
type input "*******"
click at [1286, 309] on span "[PHONE_NUMBER]" at bounding box center [1235, 313] width 189 height 15
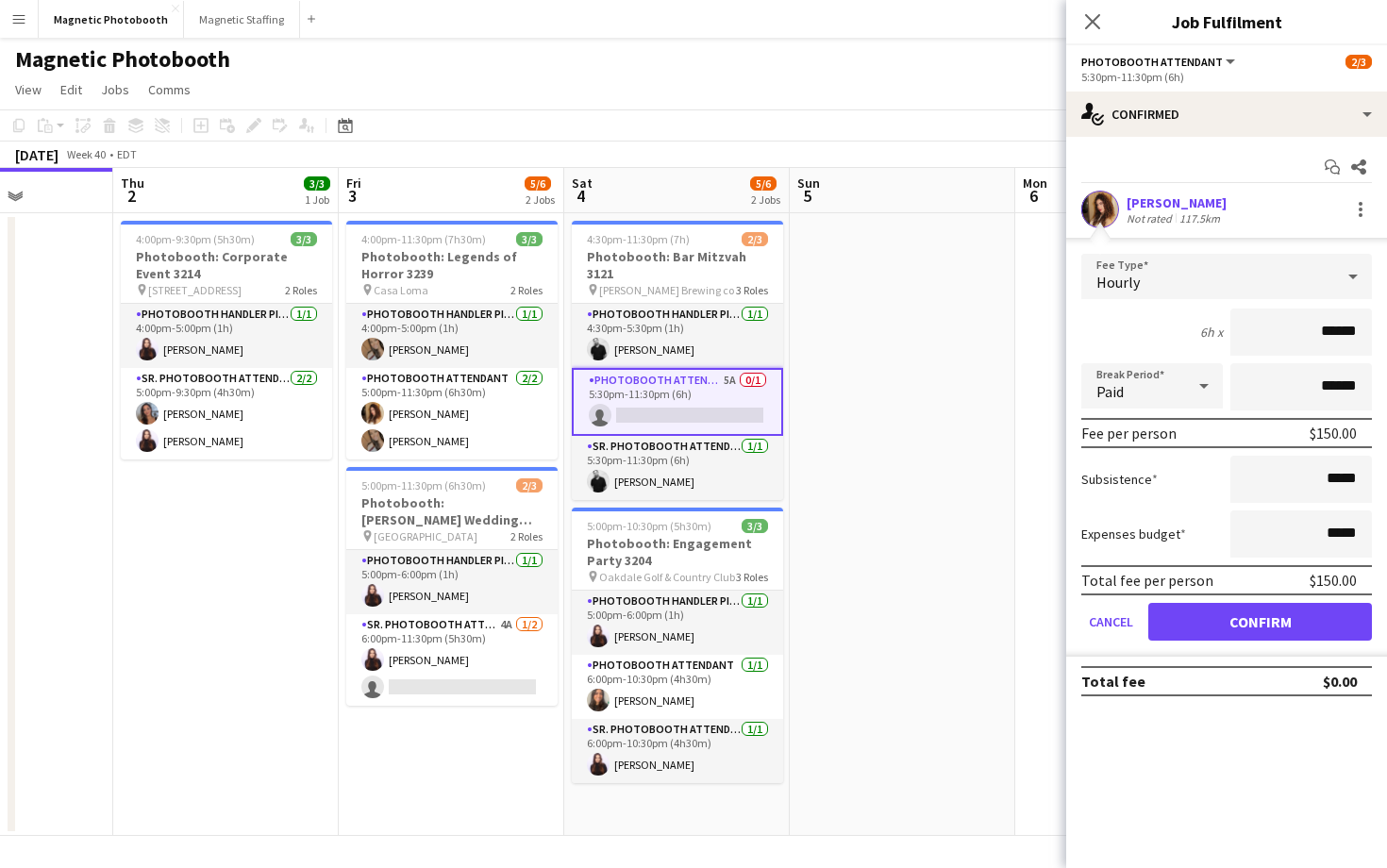
click at [1333, 336] on input "******" at bounding box center [1302, 332] width 142 height 47
type input "******"
click at [1255, 630] on button "Confirm" at bounding box center [1259, 622] width 223 height 37
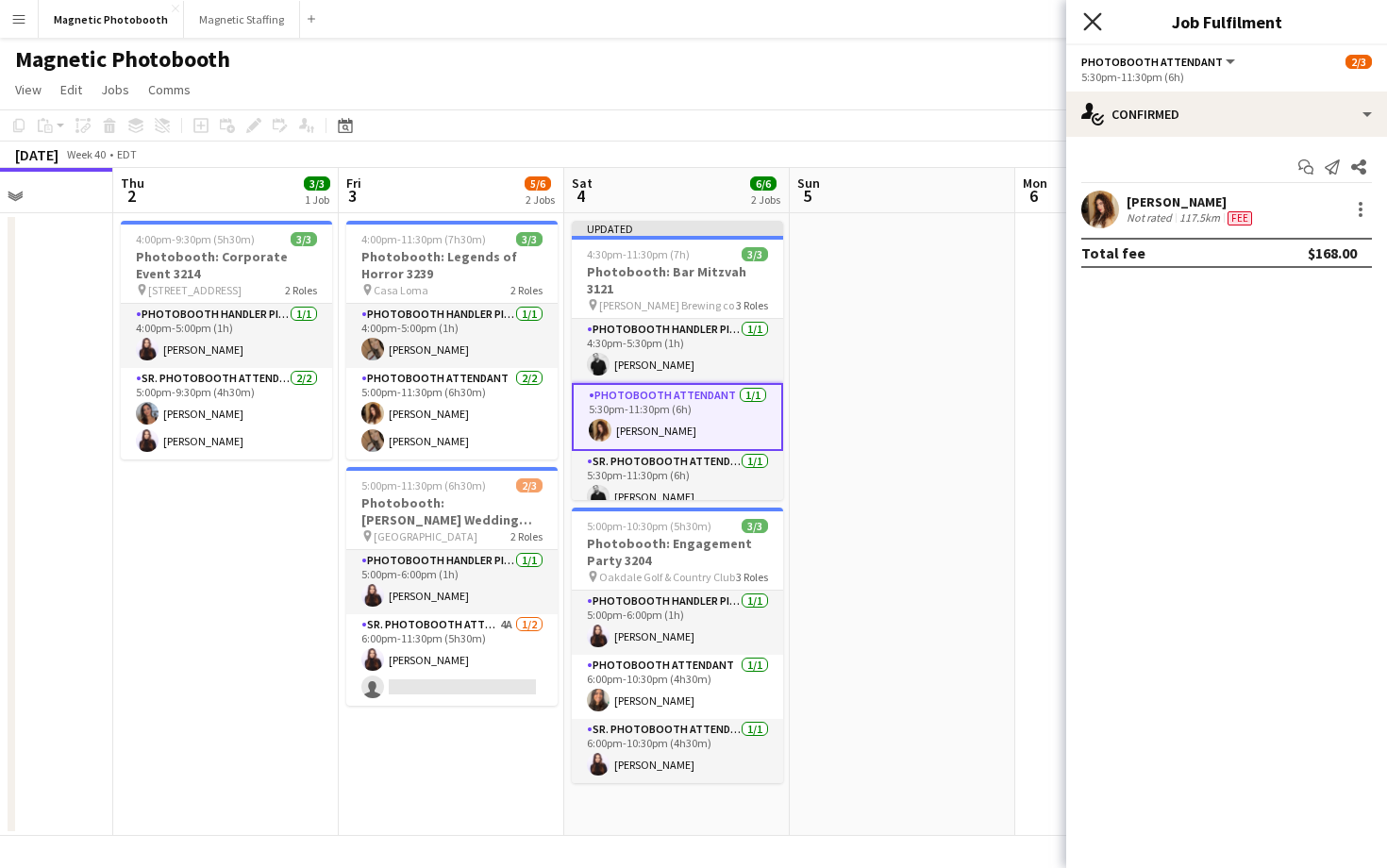
click at [1099, 17] on icon "Close pop-in" at bounding box center [1092, 21] width 18 height 18
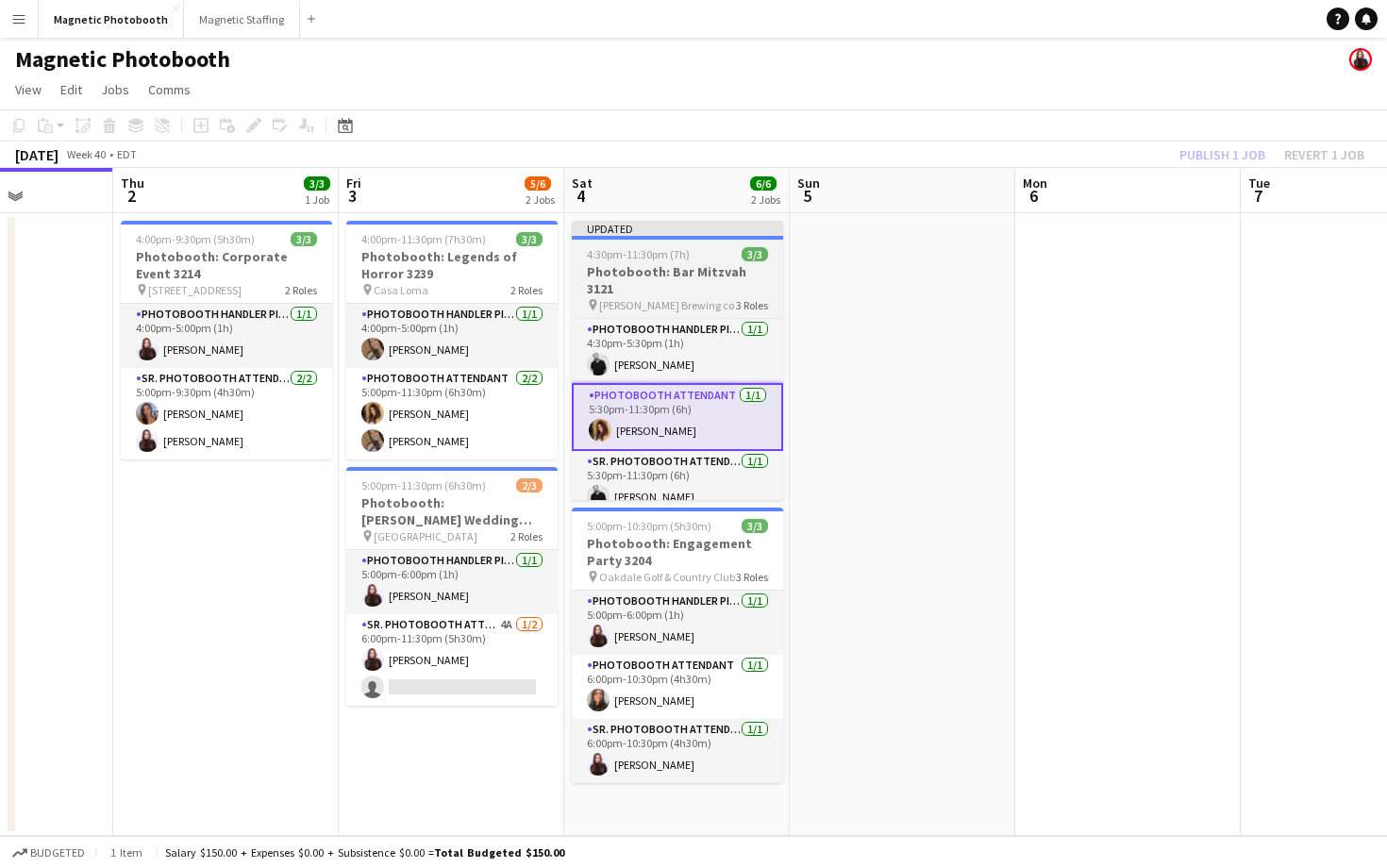
click at [764, 252] on span "3/3" at bounding box center [755, 254] width 27 height 14
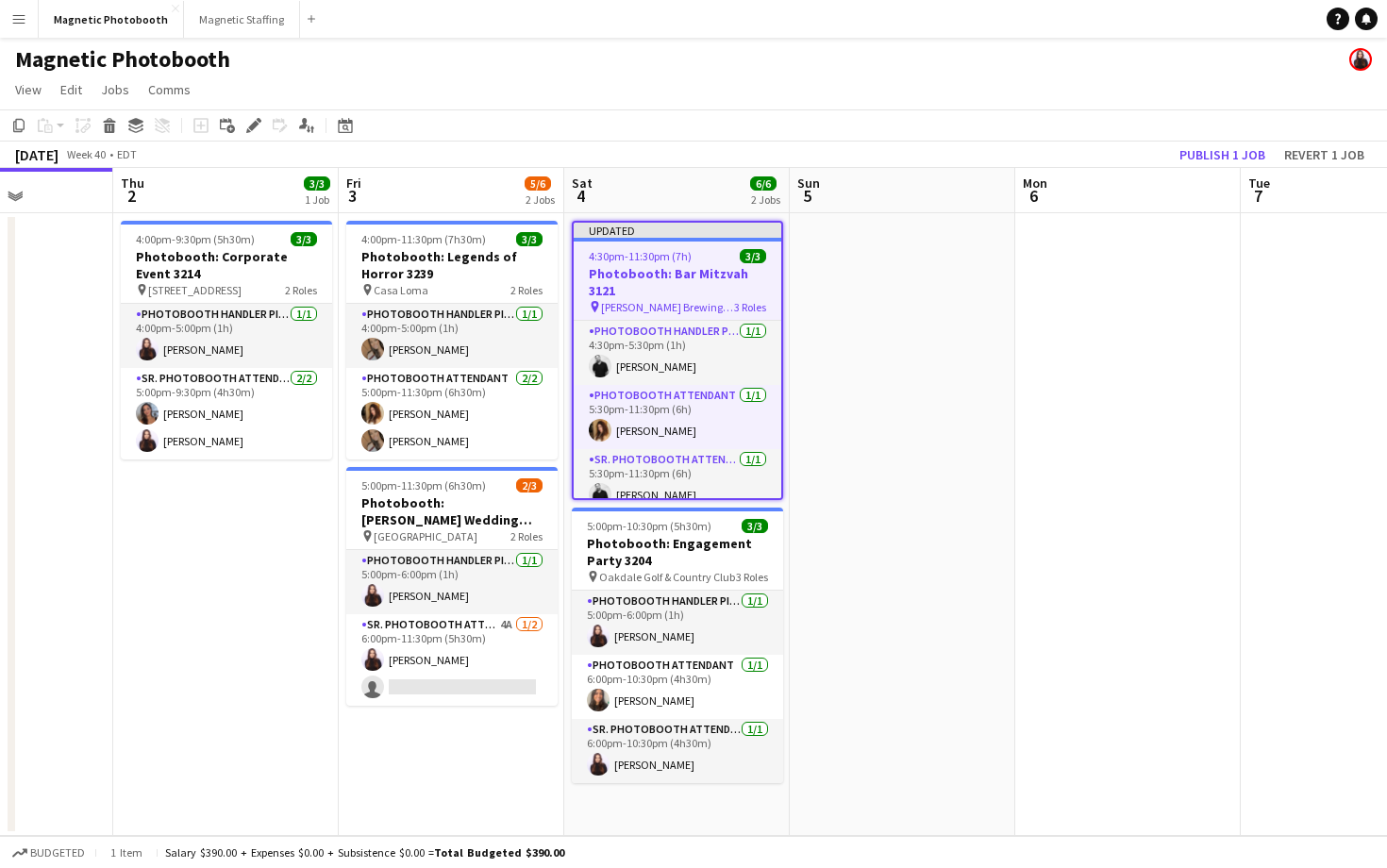
click at [1193, 169] on app-board-header-date "Mon 6" at bounding box center [1127, 190] width 225 height 45
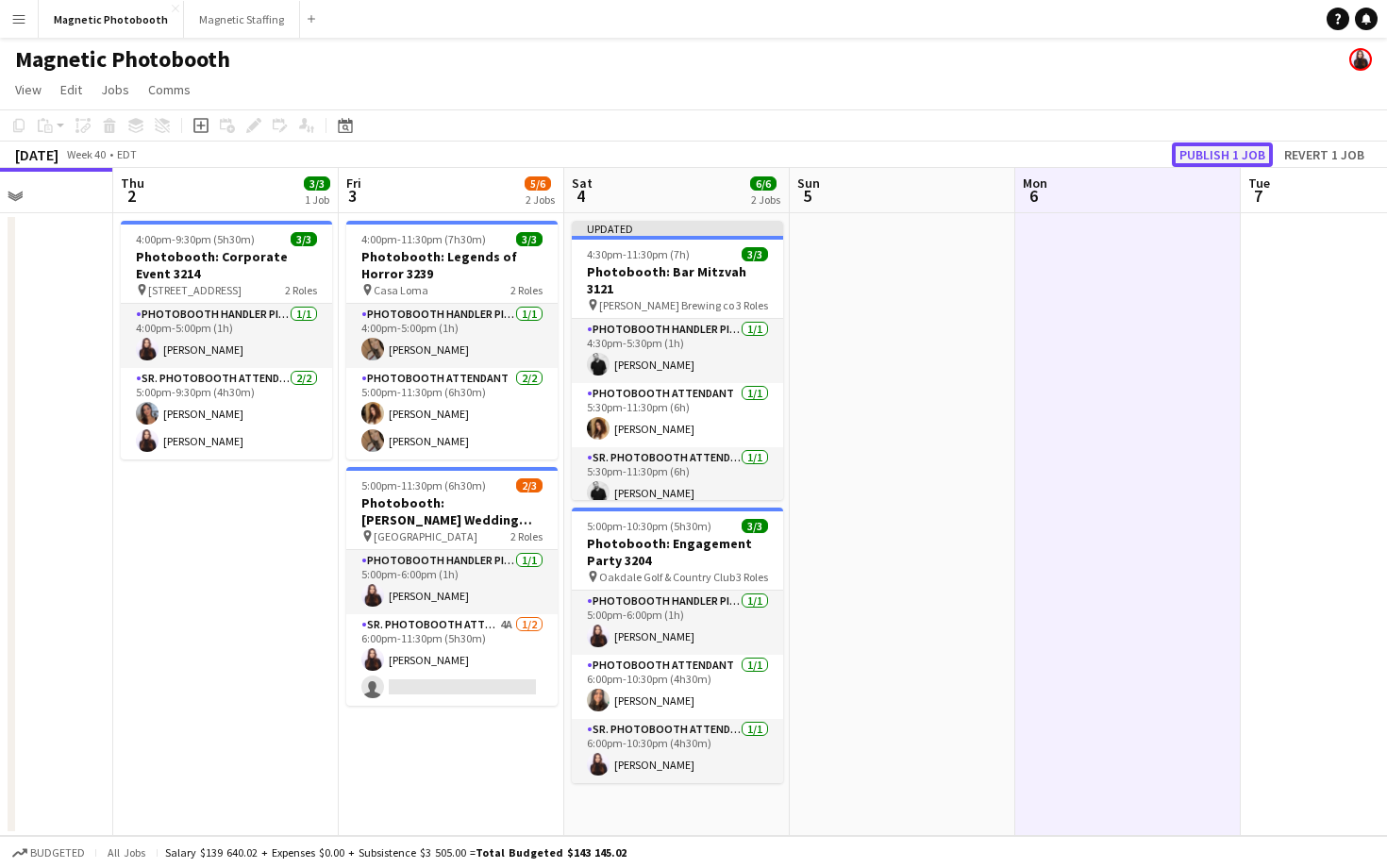
click at [1193, 162] on button "Publish 1 job" at bounding box center [1222, 155] width 101 height 25
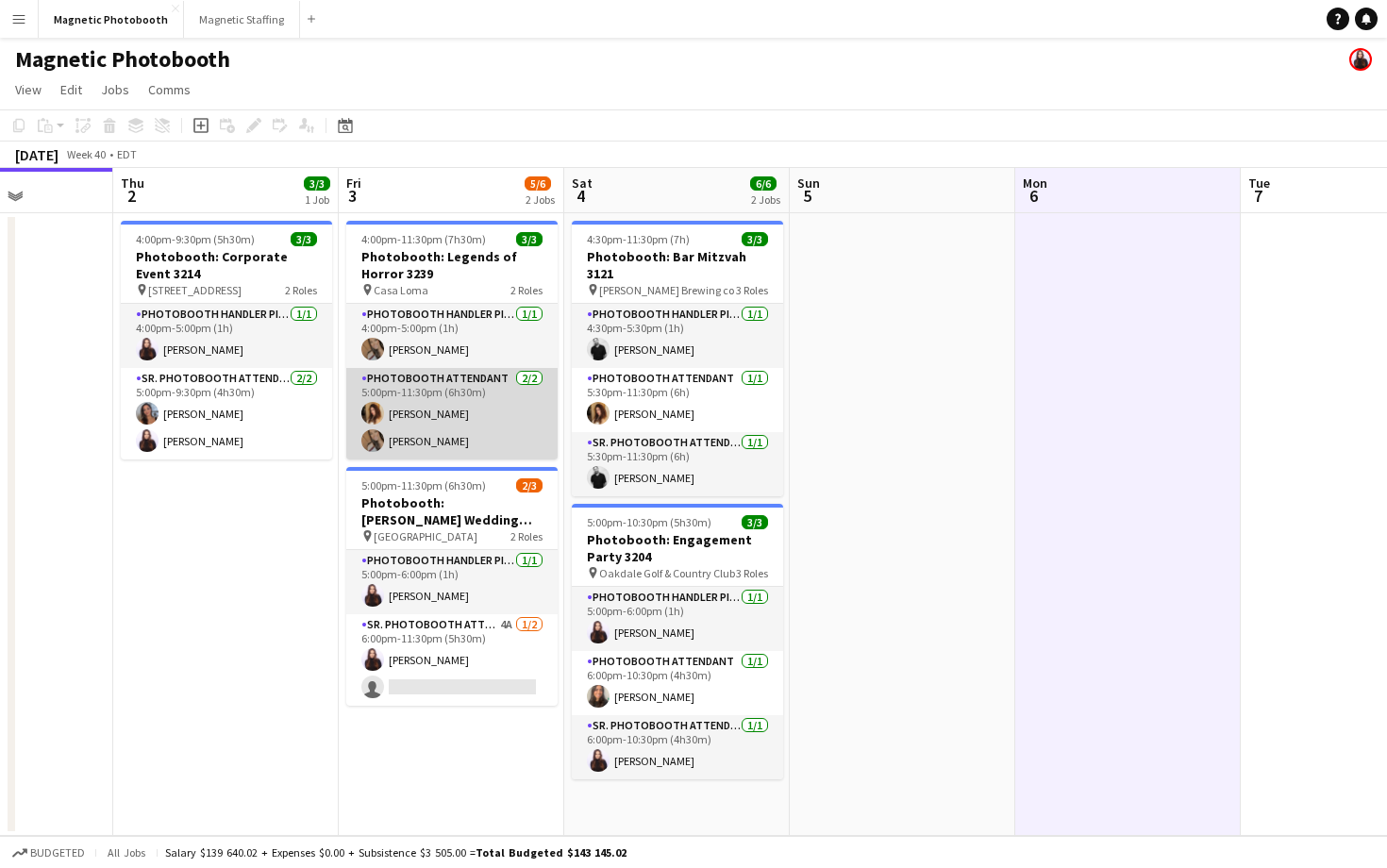
click at [380, 372] on app-card-role "Photobooth Attendant [DATE] 5:00pm-11:30pm (6h30m) [PERSON_NAME] [PERSON_NAME]" at bounding box center [452, 413] width 211 height 91
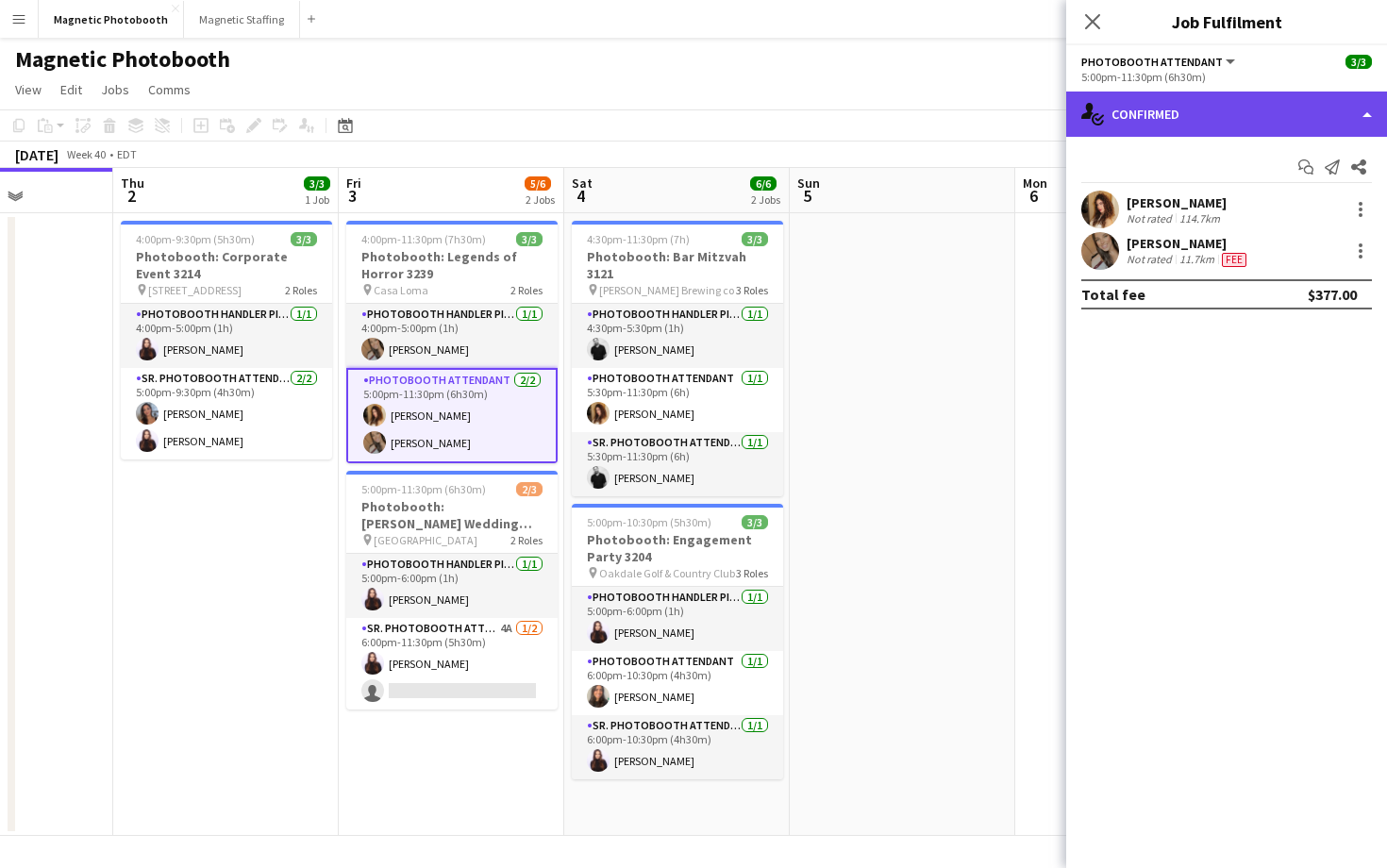
click at [1176, 120] on div "single-neutral-actions-check-2 Confirmed" at bounding box center [1227, 113] width 320 height 45
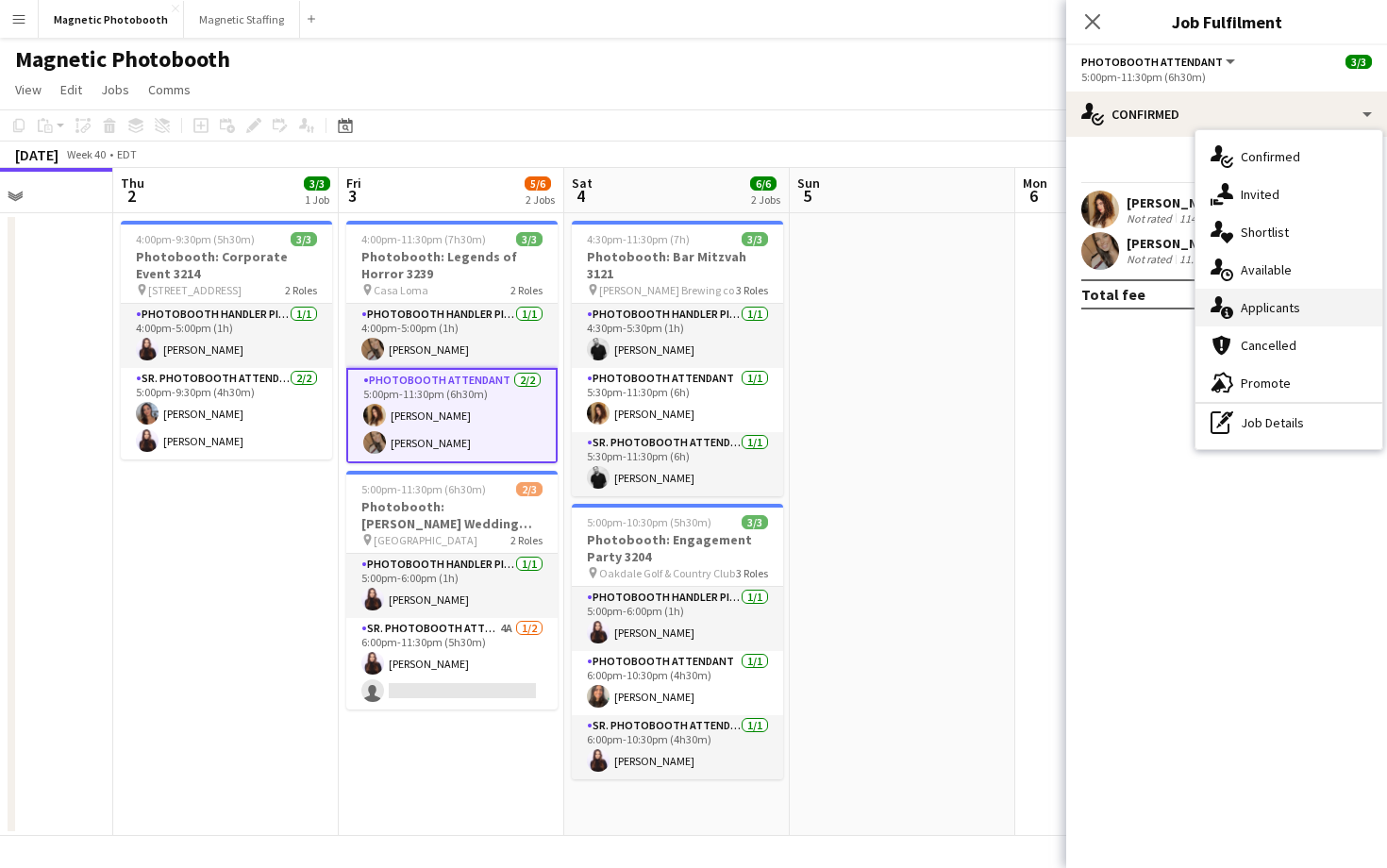
click at [1274, 317] on div "single-neutral-actions-information Applicants" at bounding box center [1288, 307] width 187 height 37
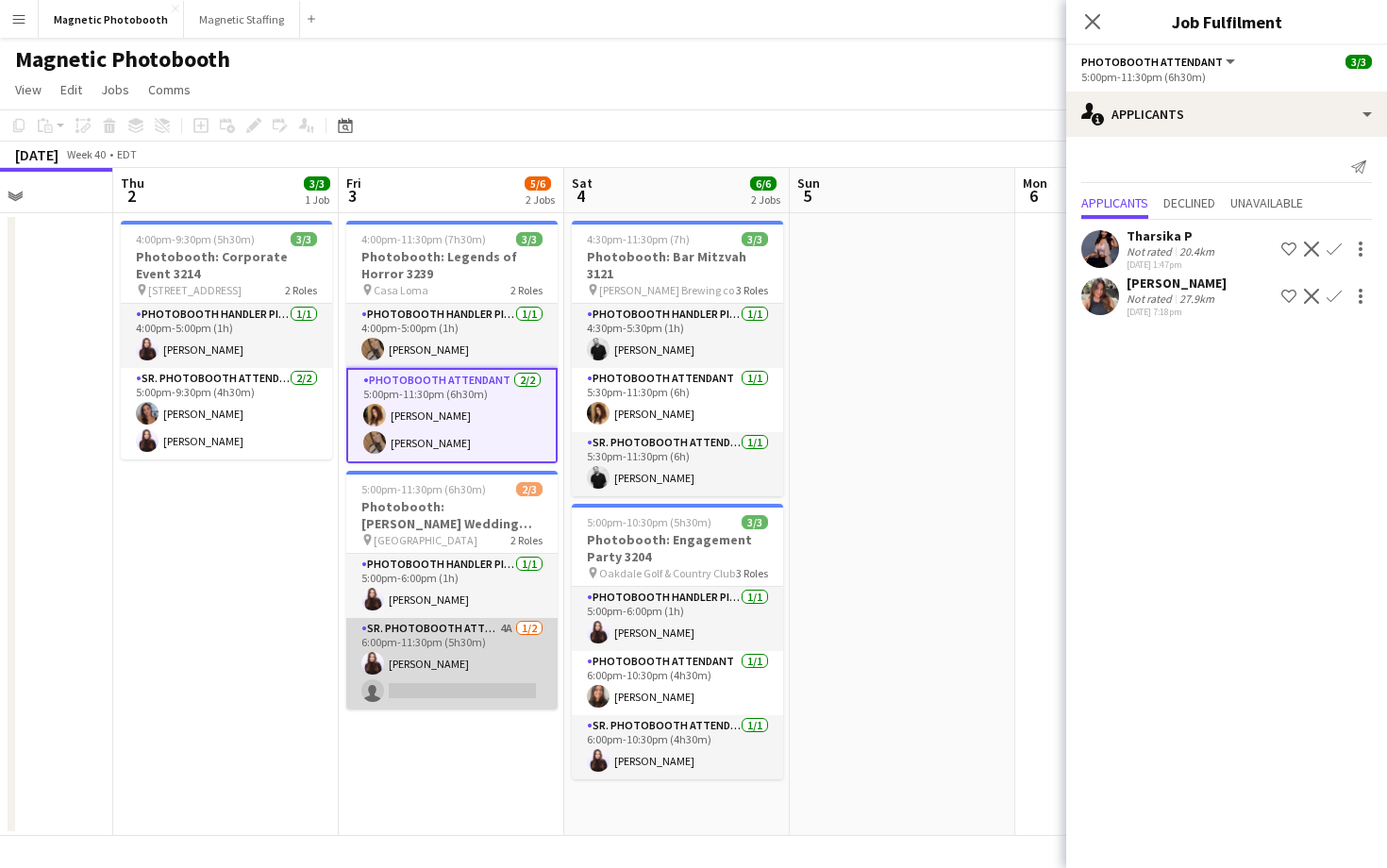
click at [432, 681] on app-card-role "Sr. Photobooth Attendant 4A [DATE] 6:00pm-11:30pm (5h30m) [PERSON_NAME] single-…" at bounding box center [452, 663] width 211 height 91
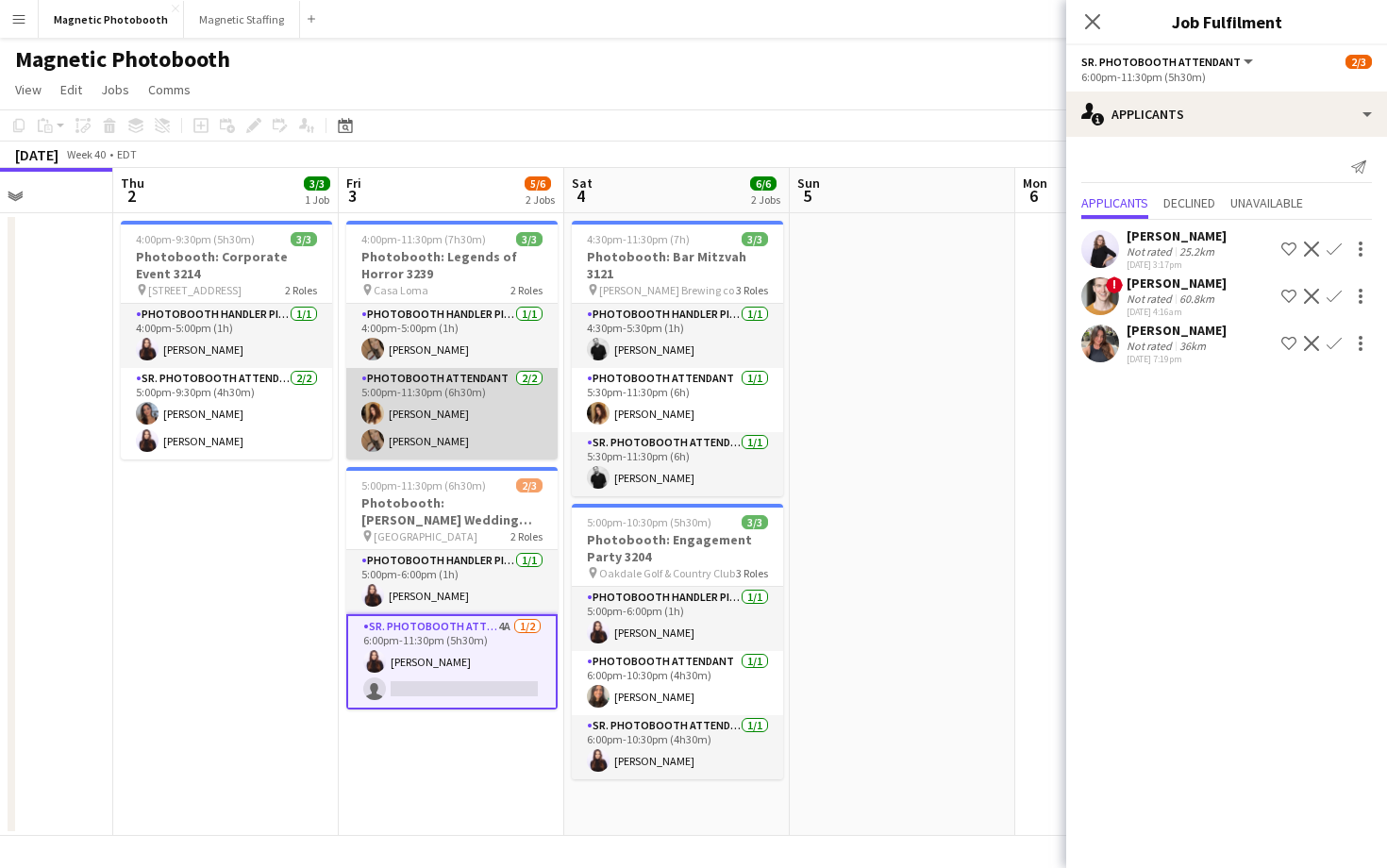
click at [542, 418] on app-card-role "Photobooth Attendant [DATE] 5:00pm-11:30pm (6h30m) [PERSON_NAME] [PERSON_NAME]" at bounding box center [452, 413] width 211 height 91
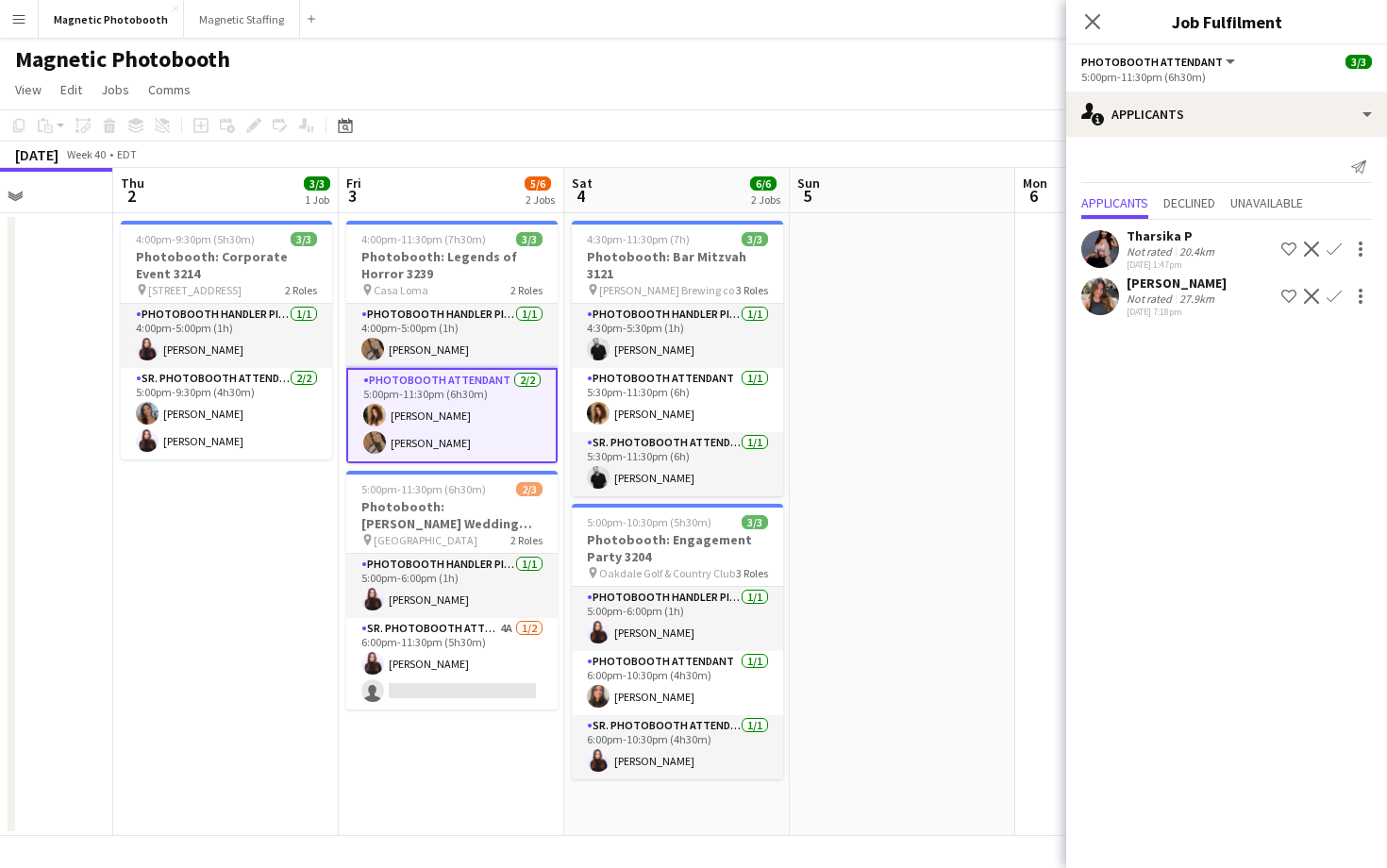
click at [434, 417] on app-card-role "Photobooth Attendant [DATE] 5:00pm-11:30pm (6h30m) [PERSON_NAME] [PERSON_NAME]" at bounding box center [452, 415] width 211 height 95
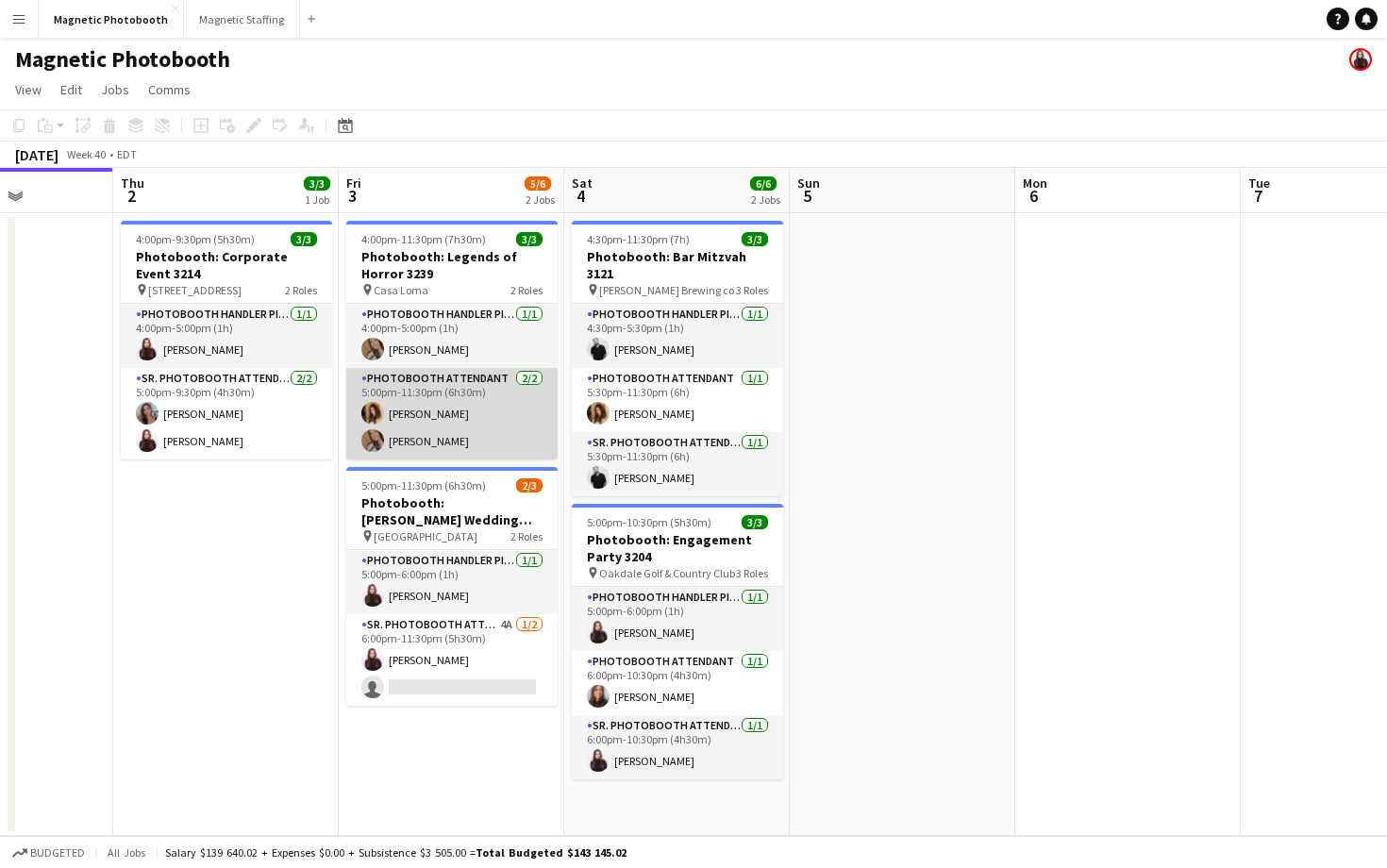
click at [434, 417] on app-card-role "Photobooth Attendant [DATE] 5:00pm-11:30pm (6h30m) [PERSON_NAME] [PERSON_NAME]" at bounding box center [452, 413] width 211 height 91
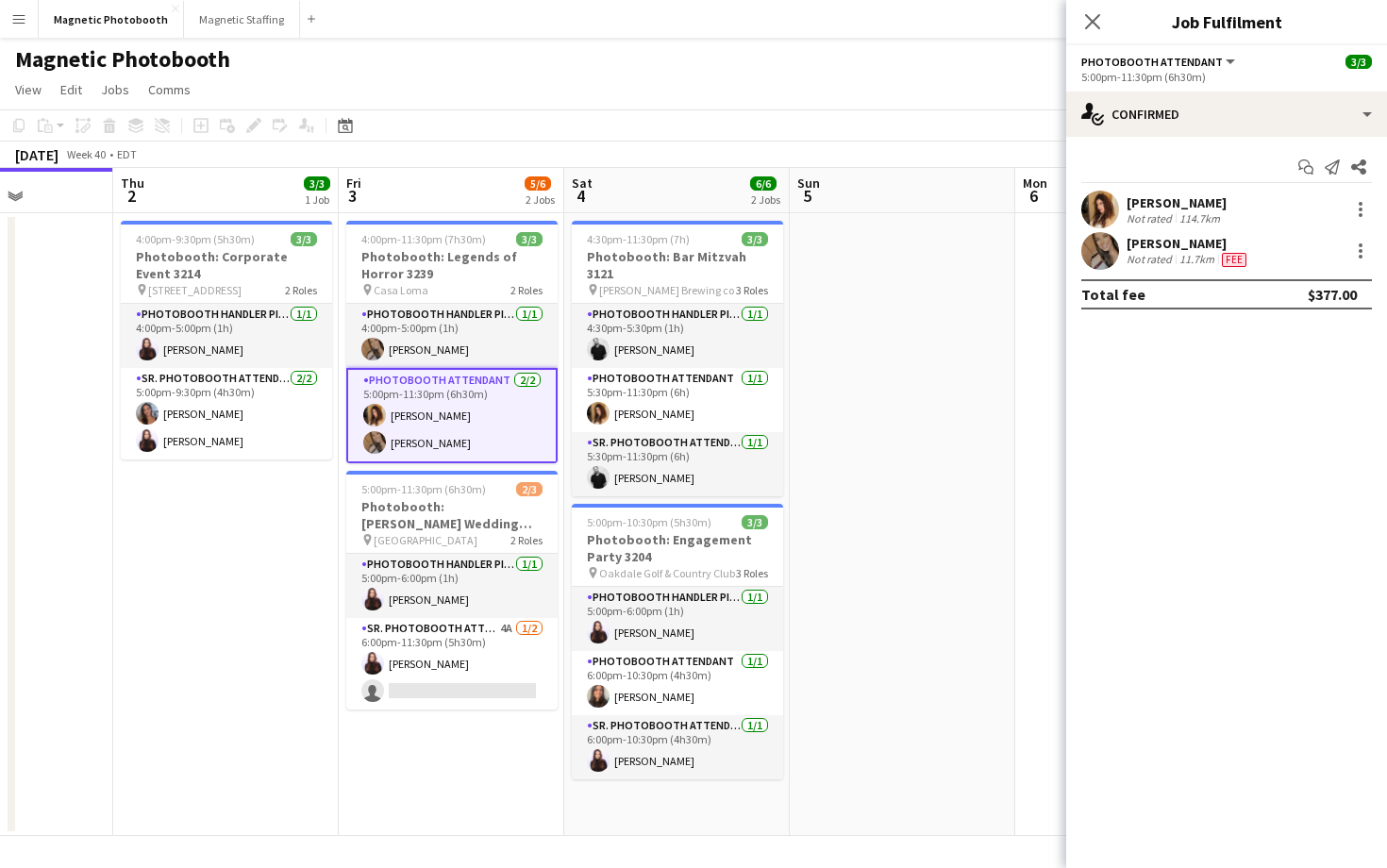
click at [1141, 199] on div "[PERSON_NAME]" at bounding box center [1176, 203] width 100 height 17
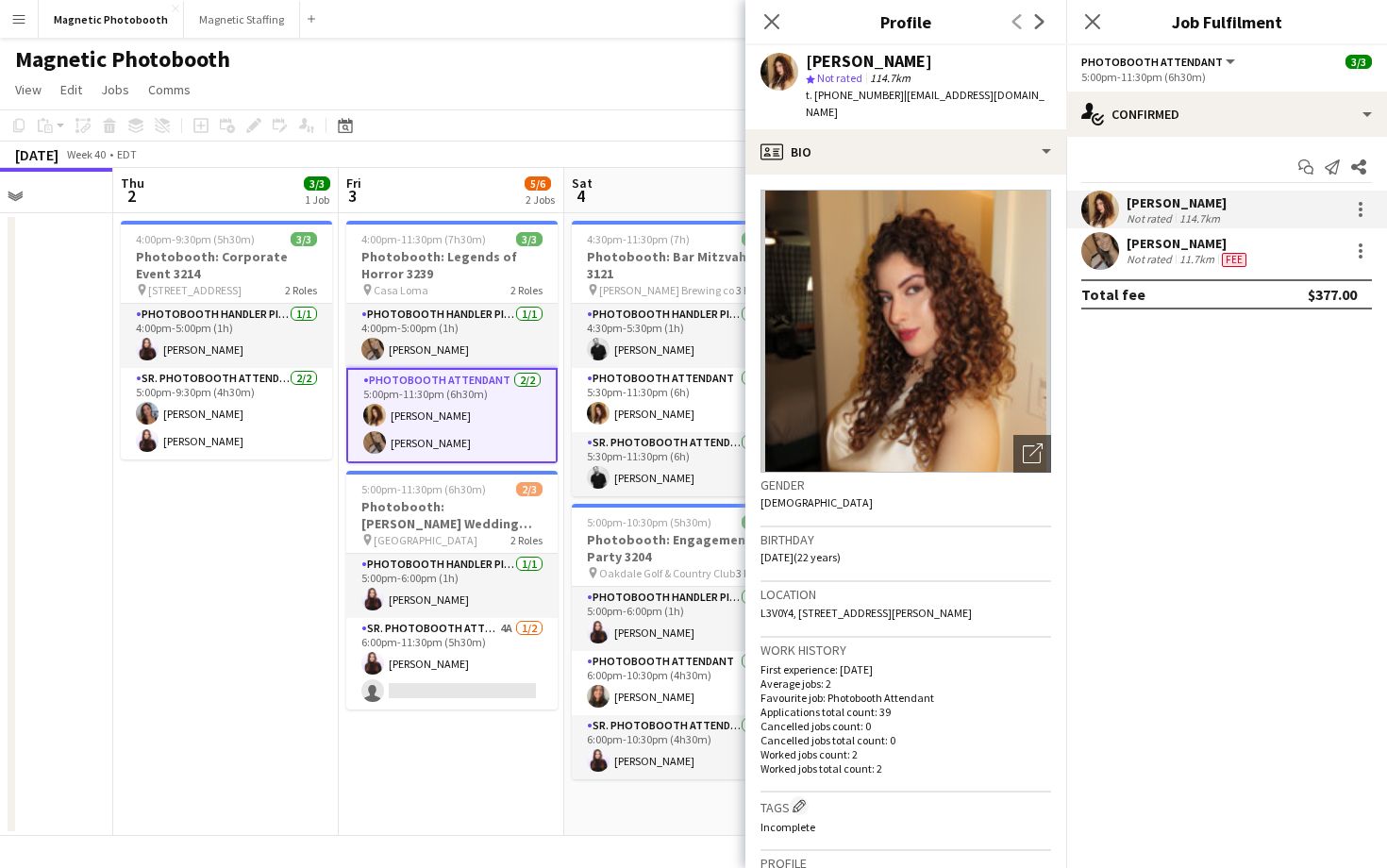
click at [951, 606] on span "L3V0Y4, [STREET_ADDRESS][PERSON_NAME]" at bounding box center [866, 613] width 211 height 14
copy span "L3V0Y4, [STREET_ADDRESS][PERSON_NAME]"
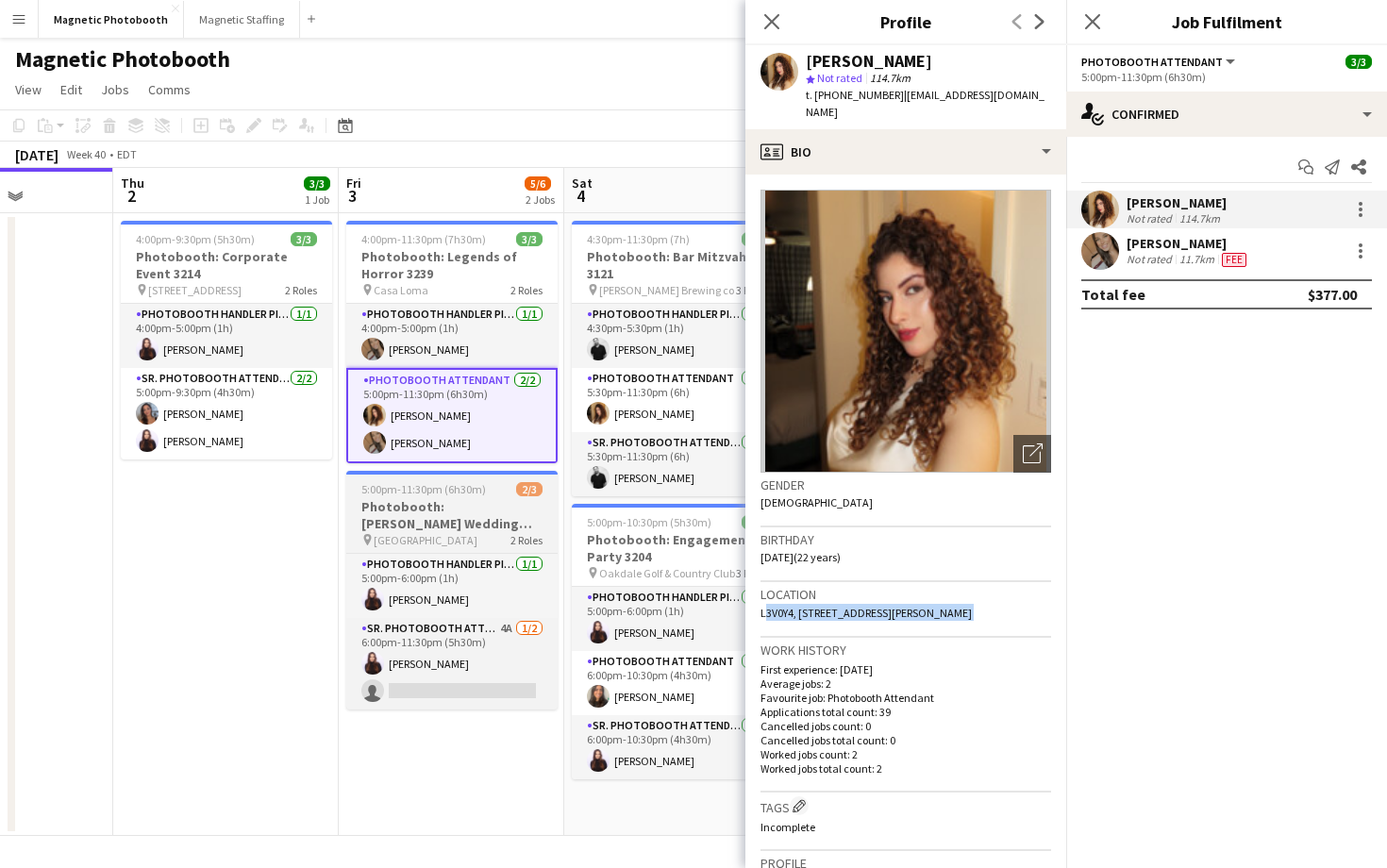
click at [408, 528] on h3 "Photobooth: [PERSON_NAME] Wedding 2721" at bounding box center [452, 514] width 211 height 34
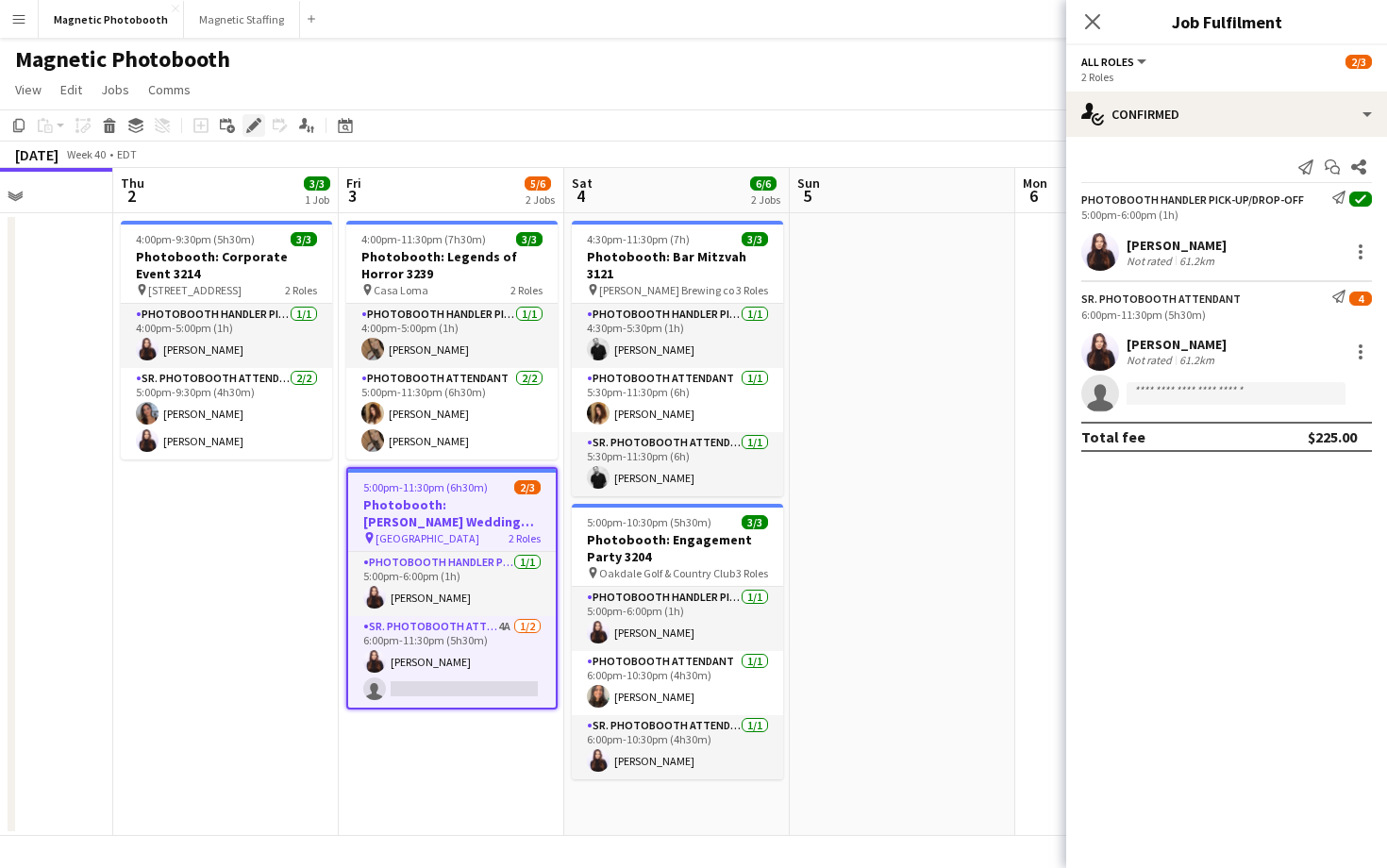
click at [249, 127] on icon at bounding box center [253, 126] width 11 height 11
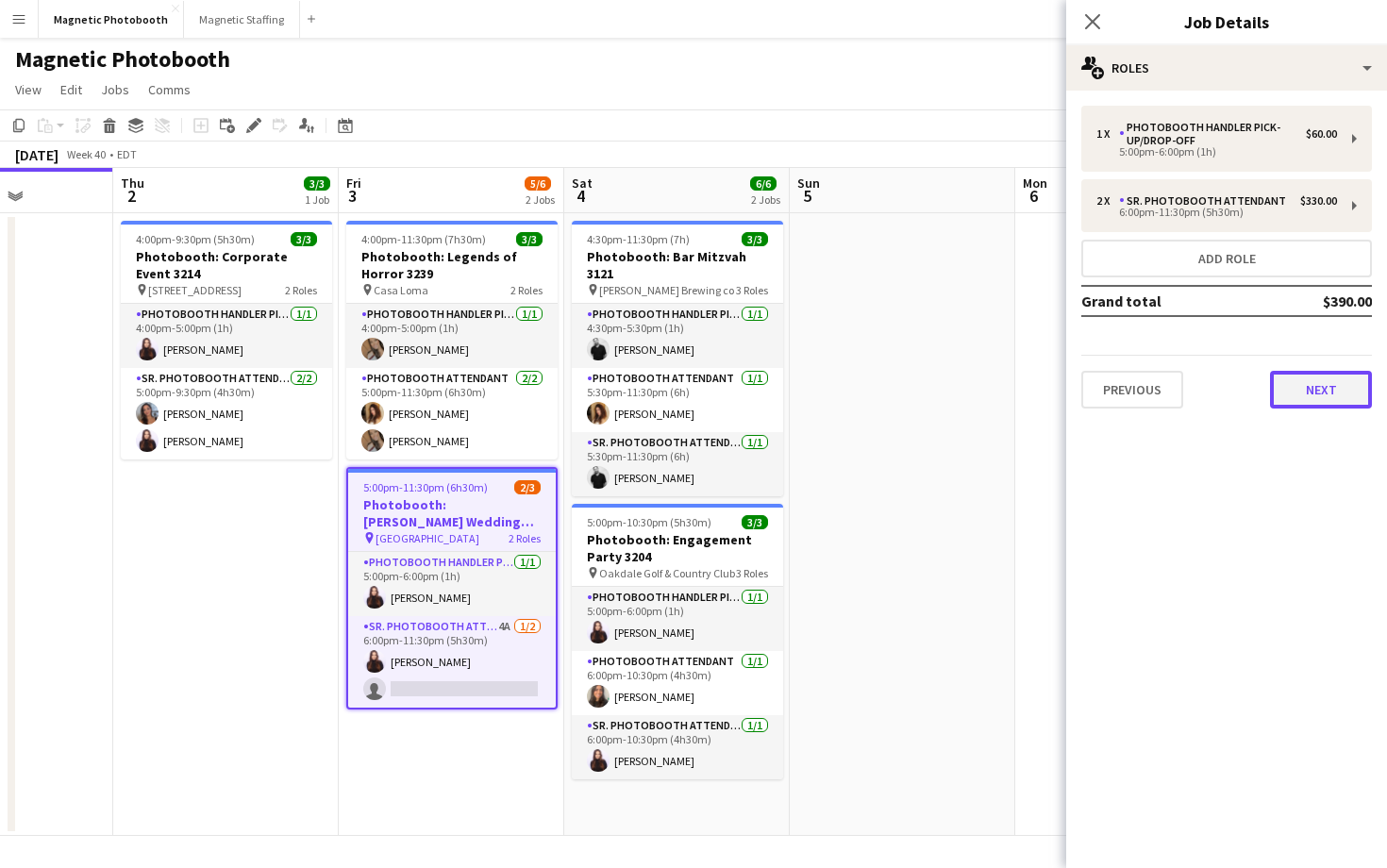
click at [1310, 398] on button "Next" at bounding box center [1321, 389] width 102 height 37
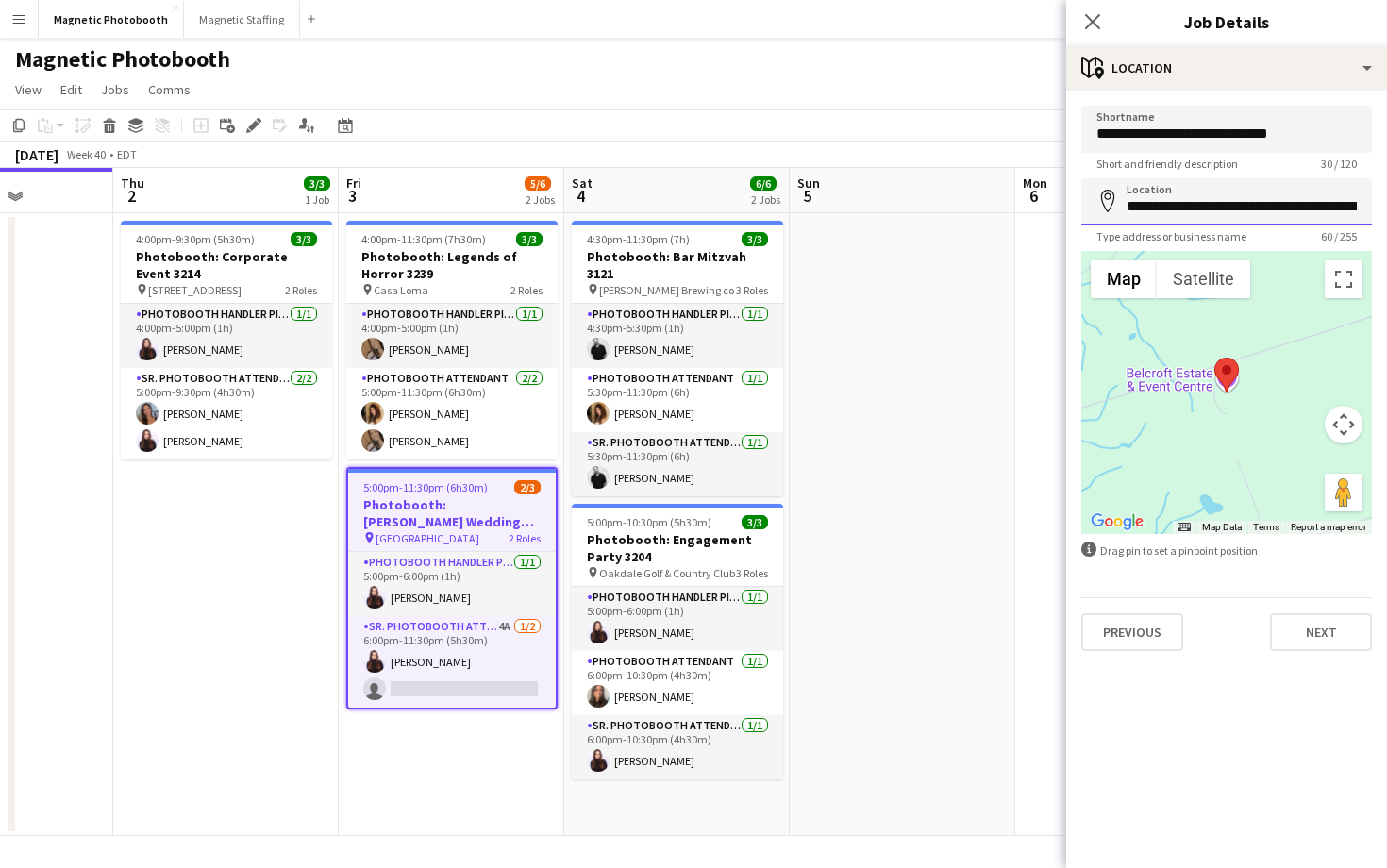
click at [1238, 201] on input "**********" at bounding box center [1226, 201] width 291 height 47
click at [1090, 13] on icon "Close pop-in" at bounding box center [1092, 21] width 18 height 18
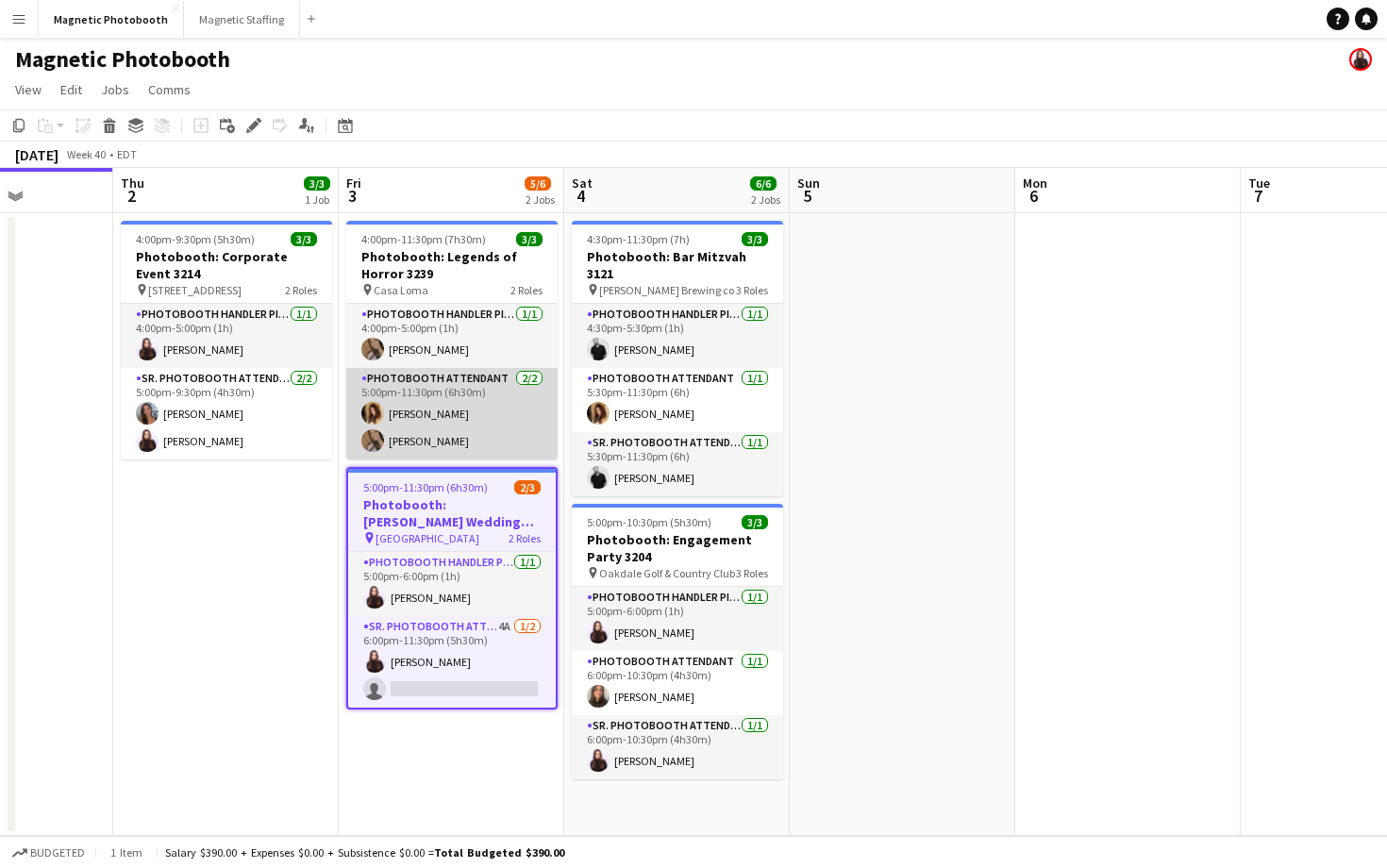
scroll to position [0, 550]
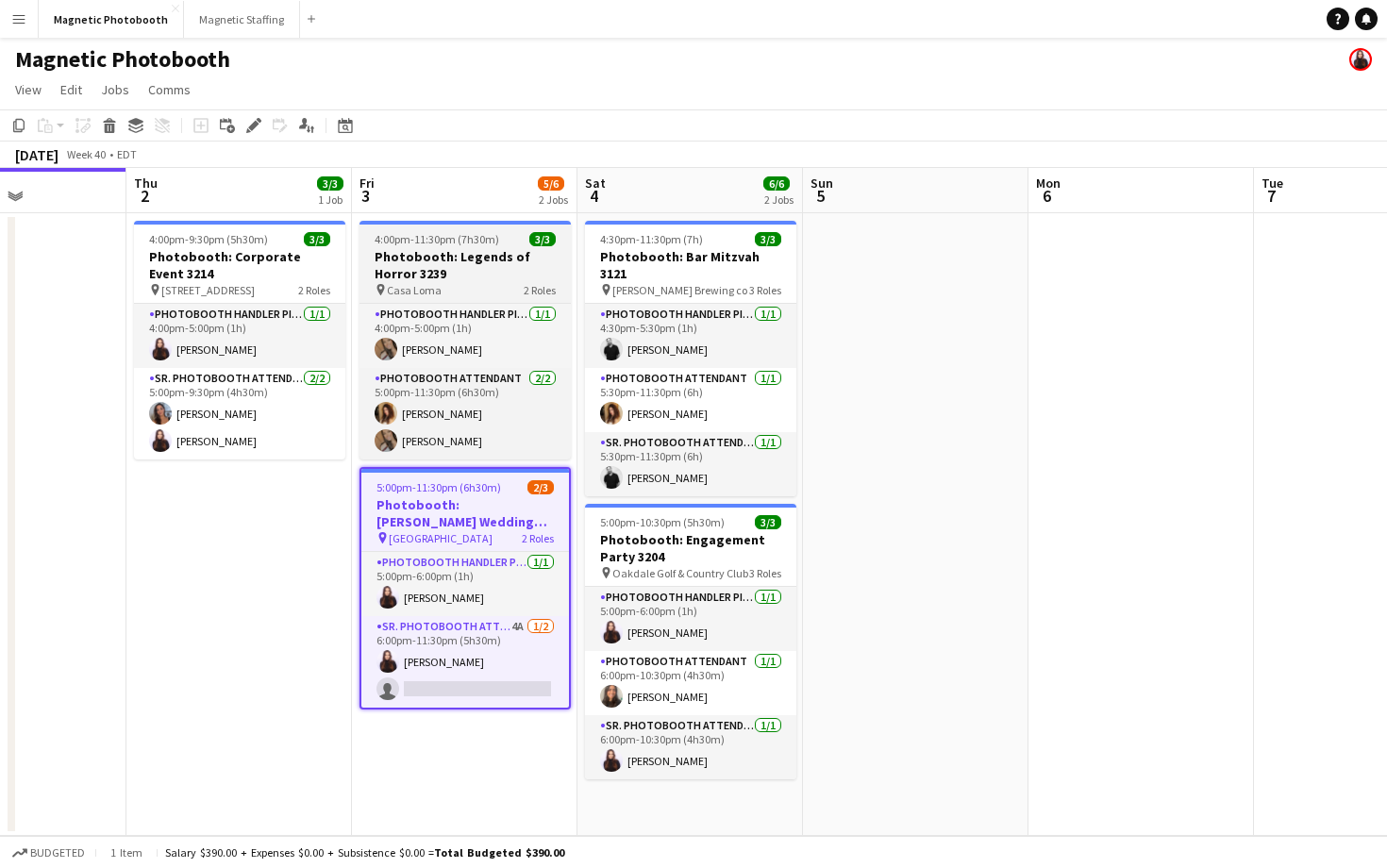
click at [461, 259] on h3 "Photobooth: Legends of Horror 3239" at bounding box center [465, 265] width 211 height 34
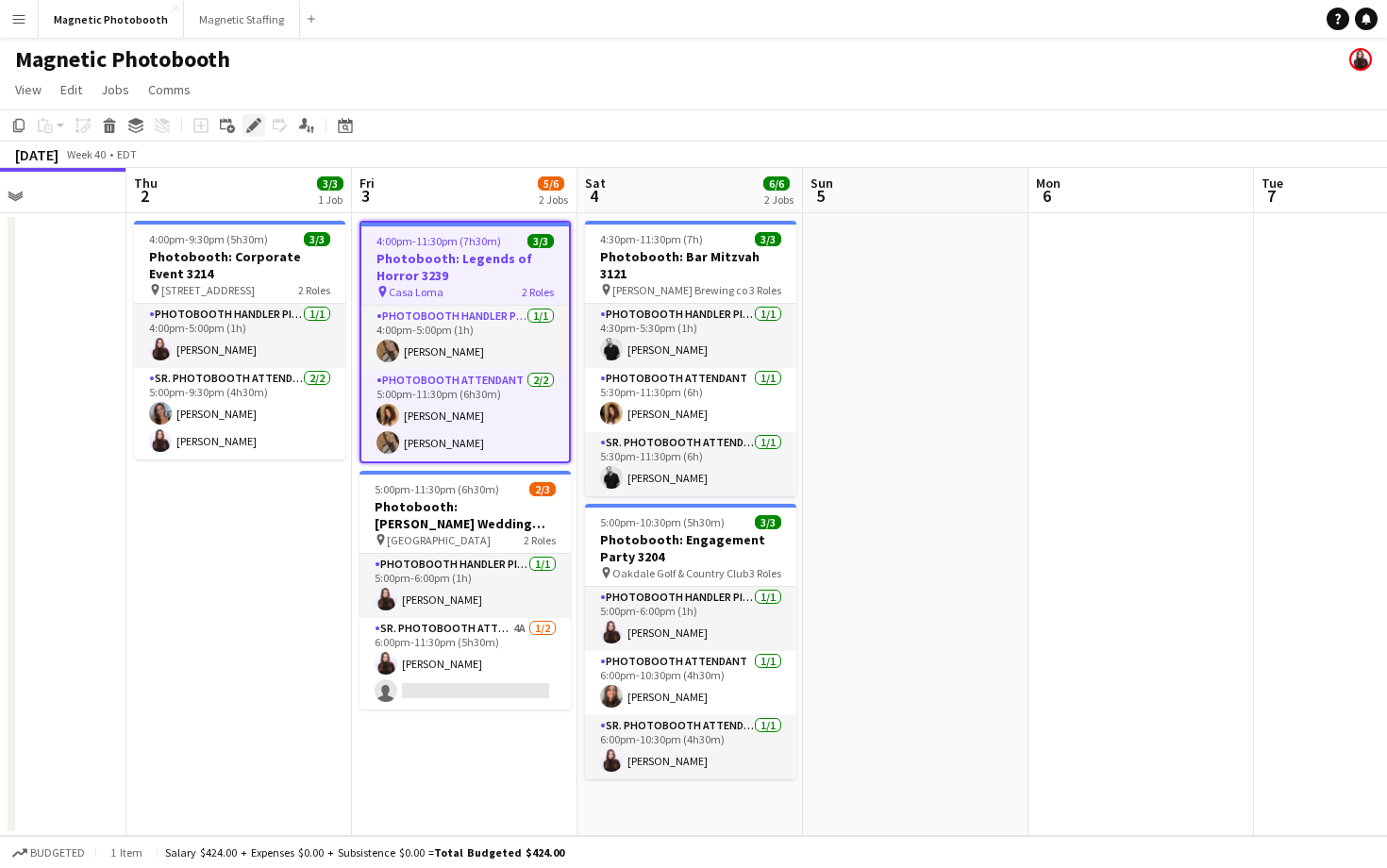
click at [256, 122] on icon at bounding box center [253, 126] width 11 height 11
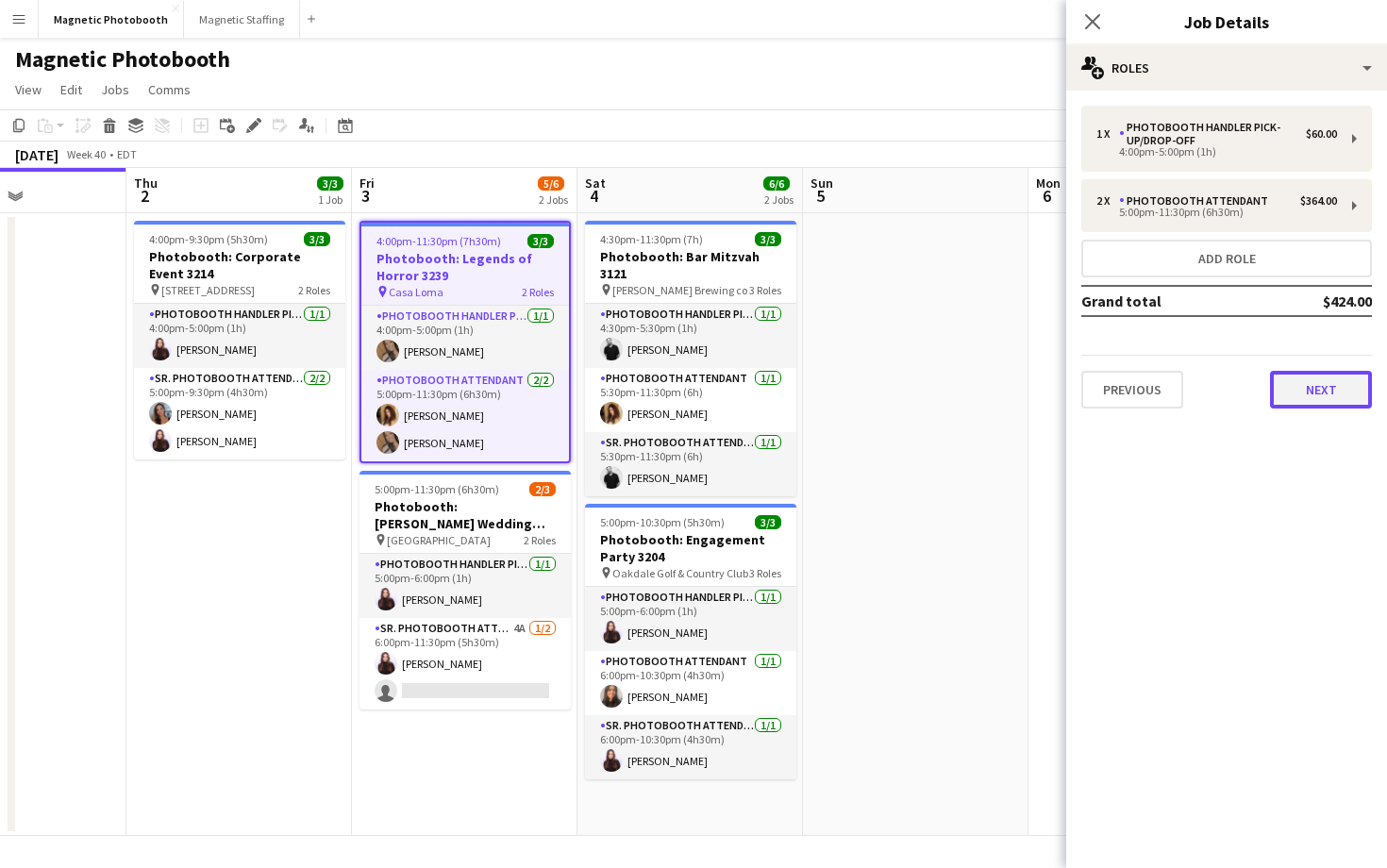
click at [1300, 403] on button "Next" at bounding box center [1321, 389] width 102 height 37
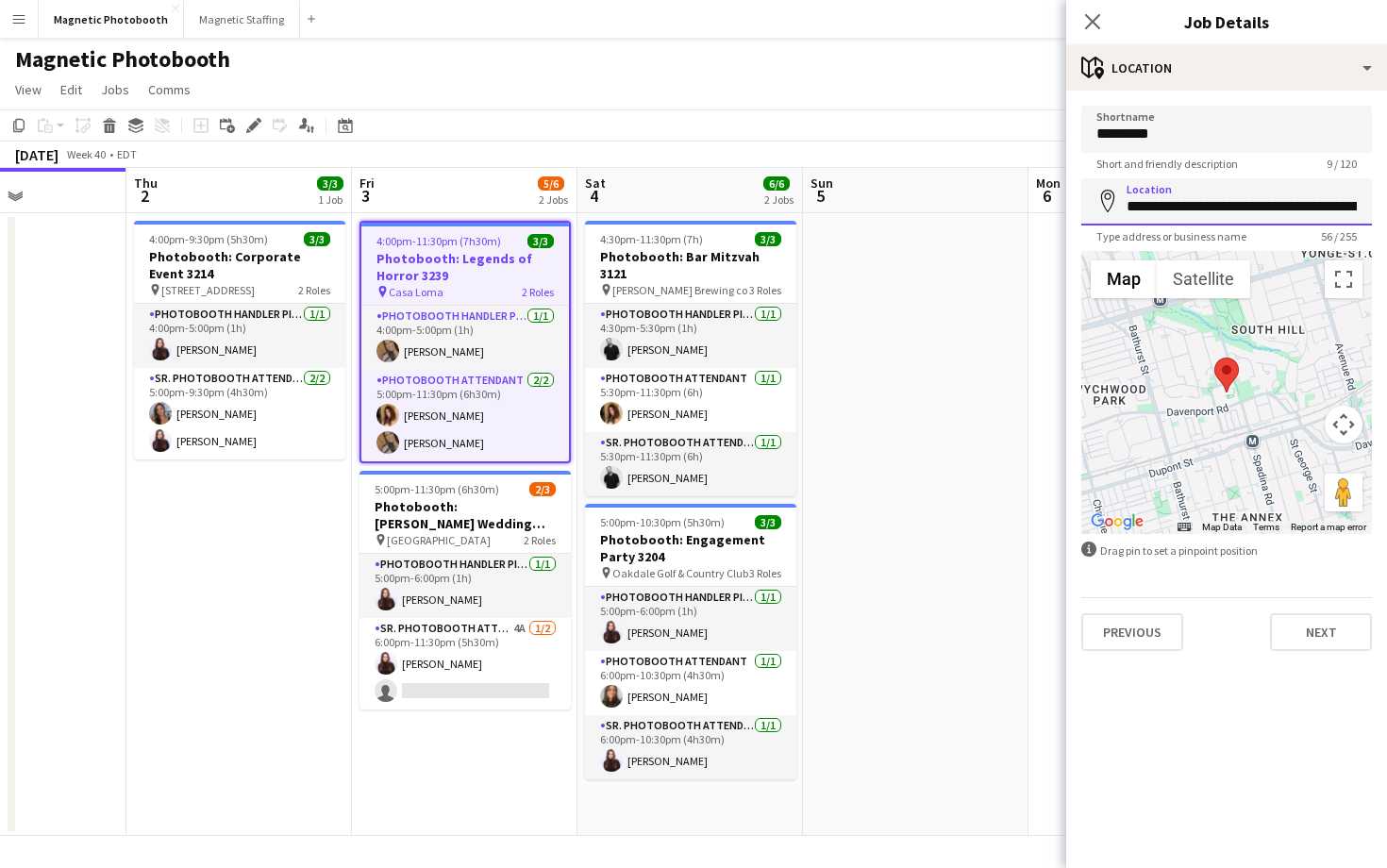
click at [1169, 222] on input "**********" at bounding box center [1226, 201] width 291 height 47
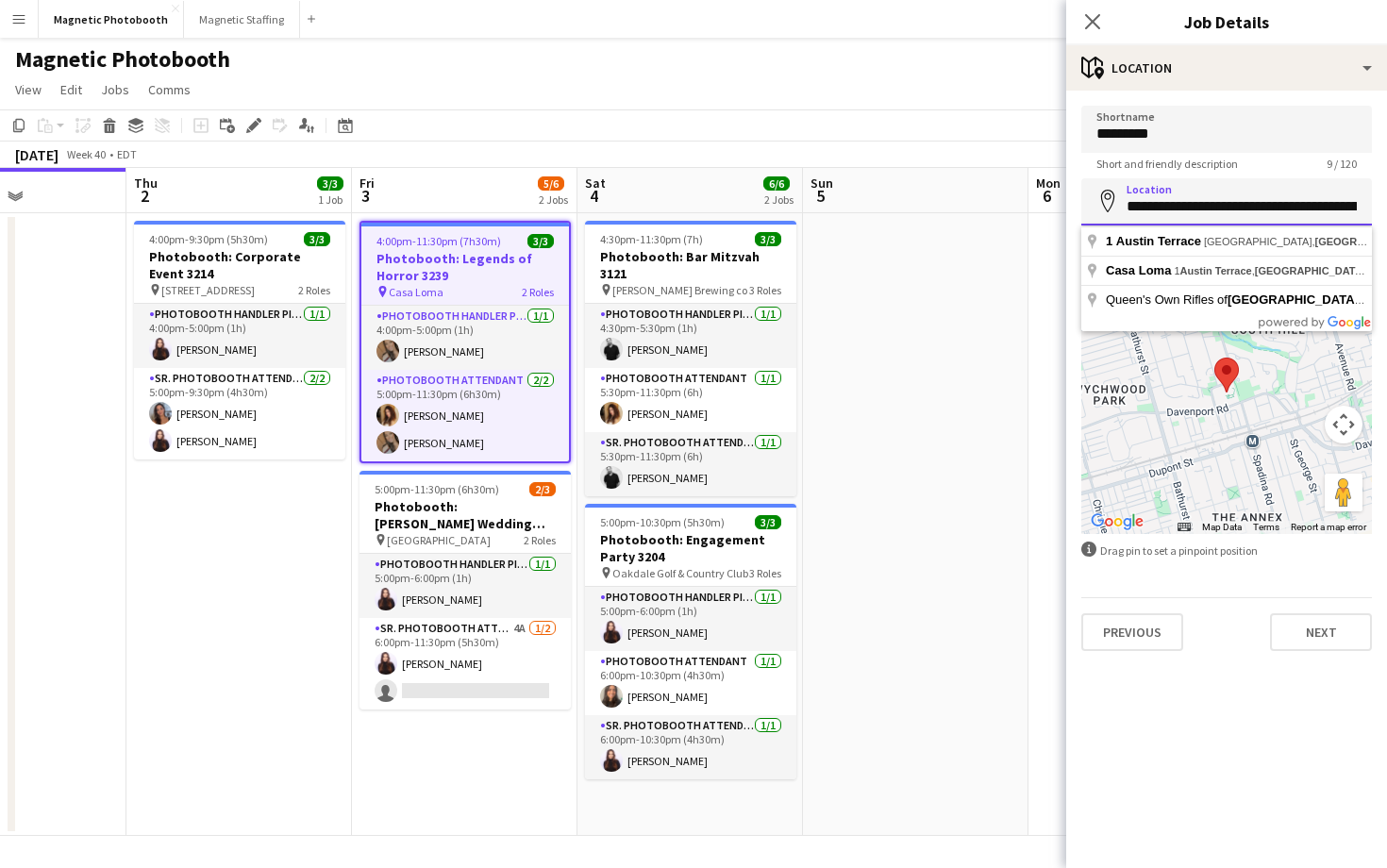
click at [1169, 222] on input "**********" at bounding box center [1226, 201] width 291 height 47
type input "*"
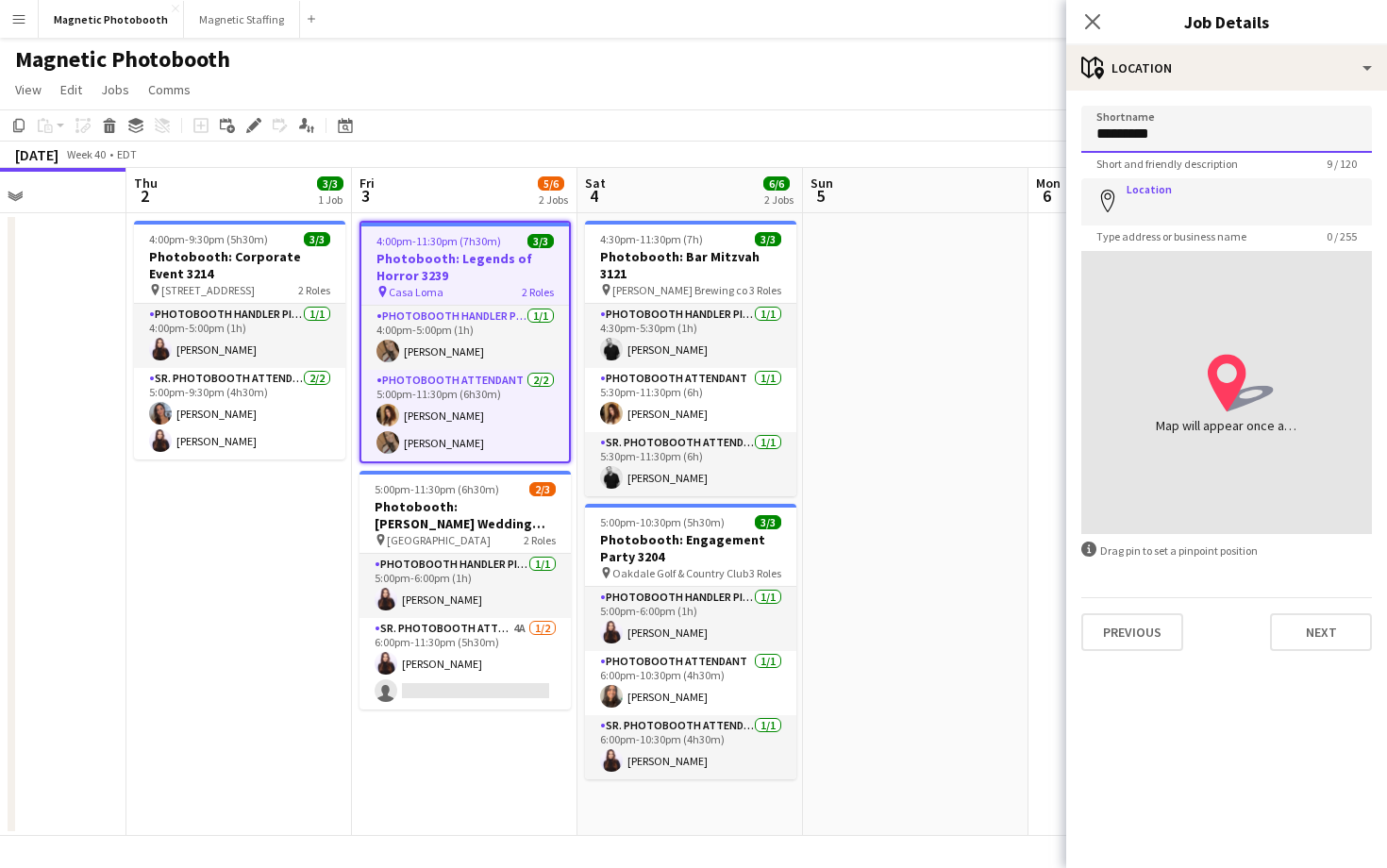
click at [1154, 129] on input "*********" at bounding box center [1226, 129] width 291 height 47
click at [1137, 203] on input "Location" at bounding box center [1226, 201] width 291 height 47
type input "**********"
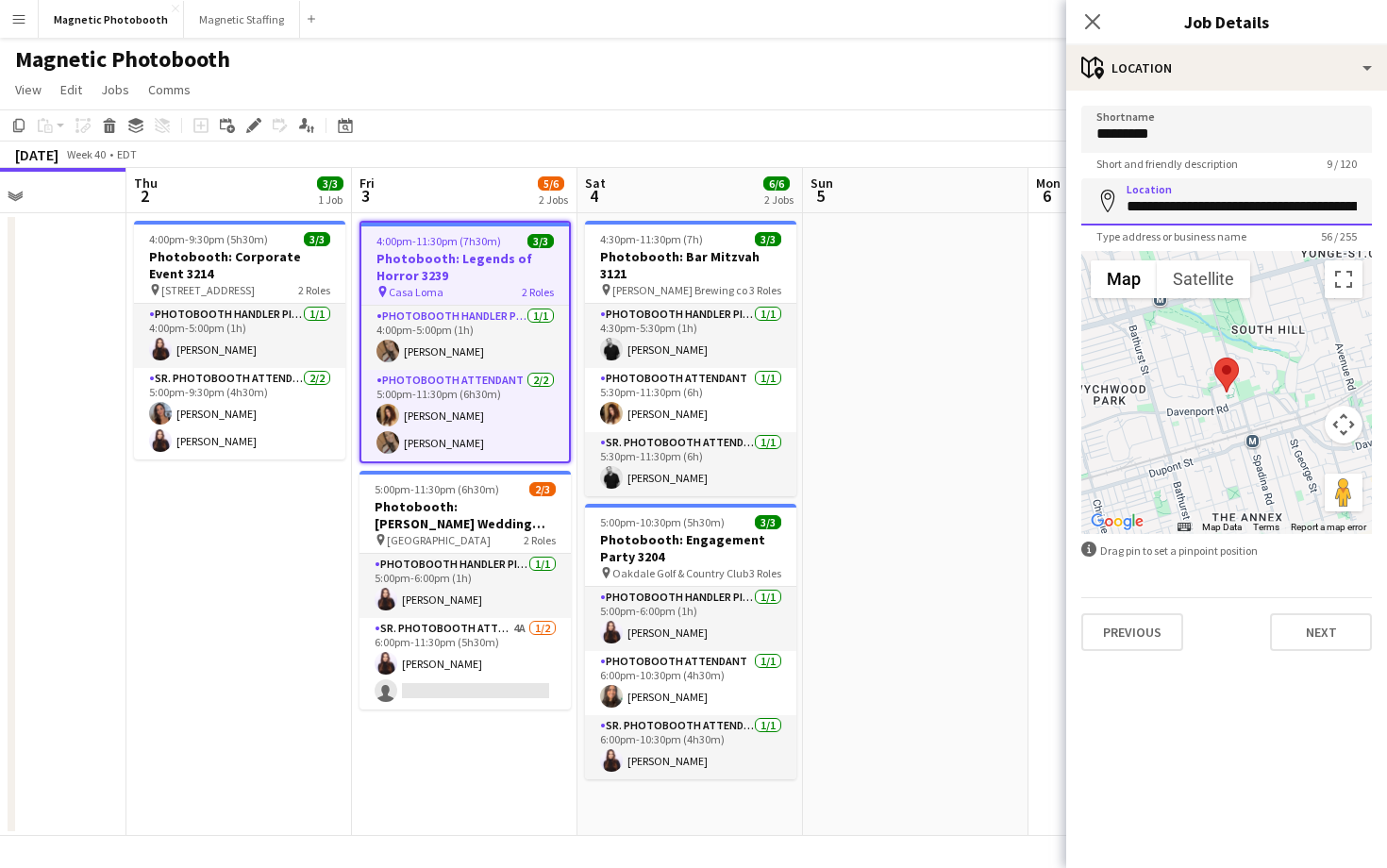
click at [1151, 207] on input "**********" at bounding box center [1226, 201] width 291 height 47
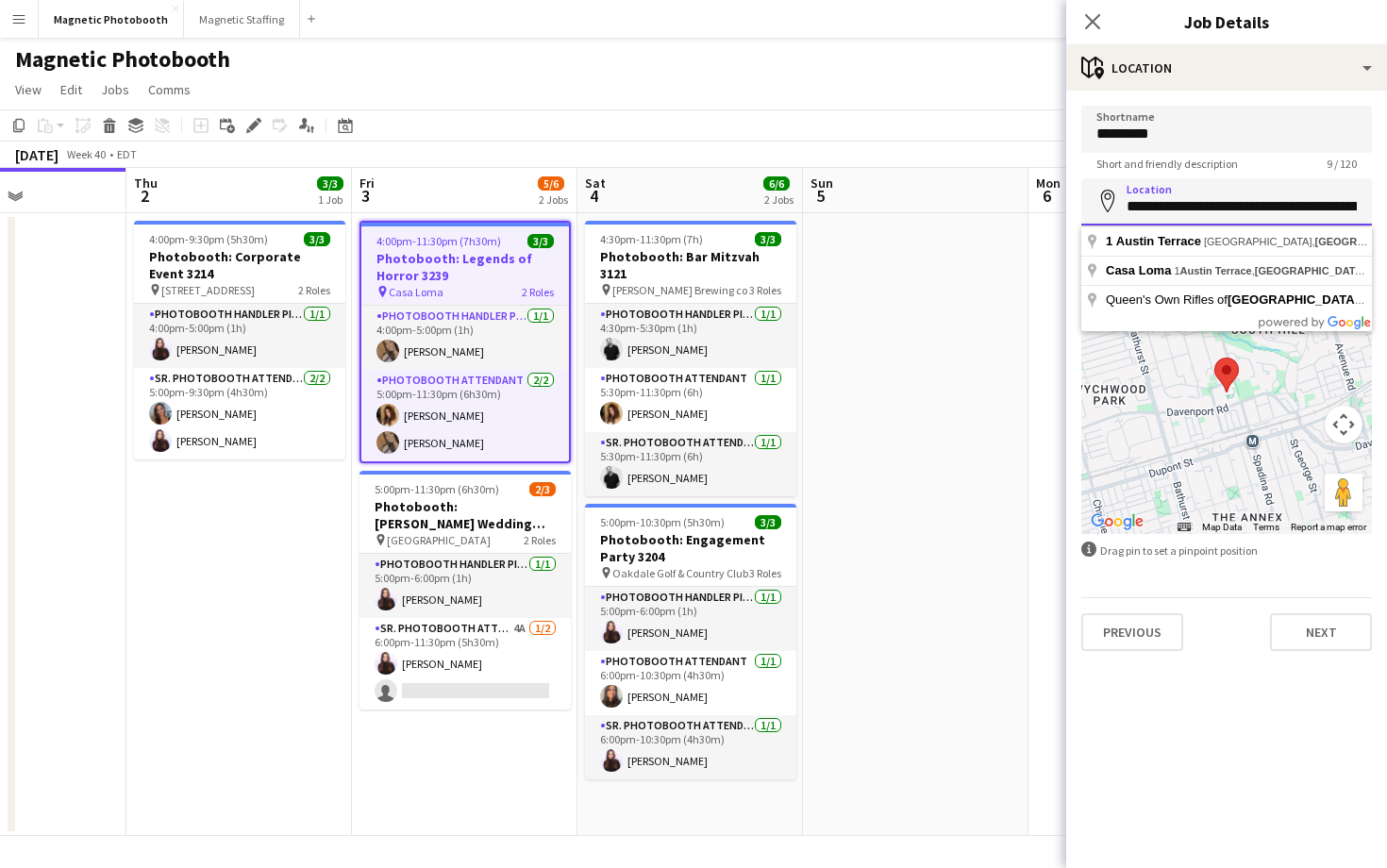
click at [1151, 207] on input "**********" at bounding box center [1226, 201] width 291 height 47
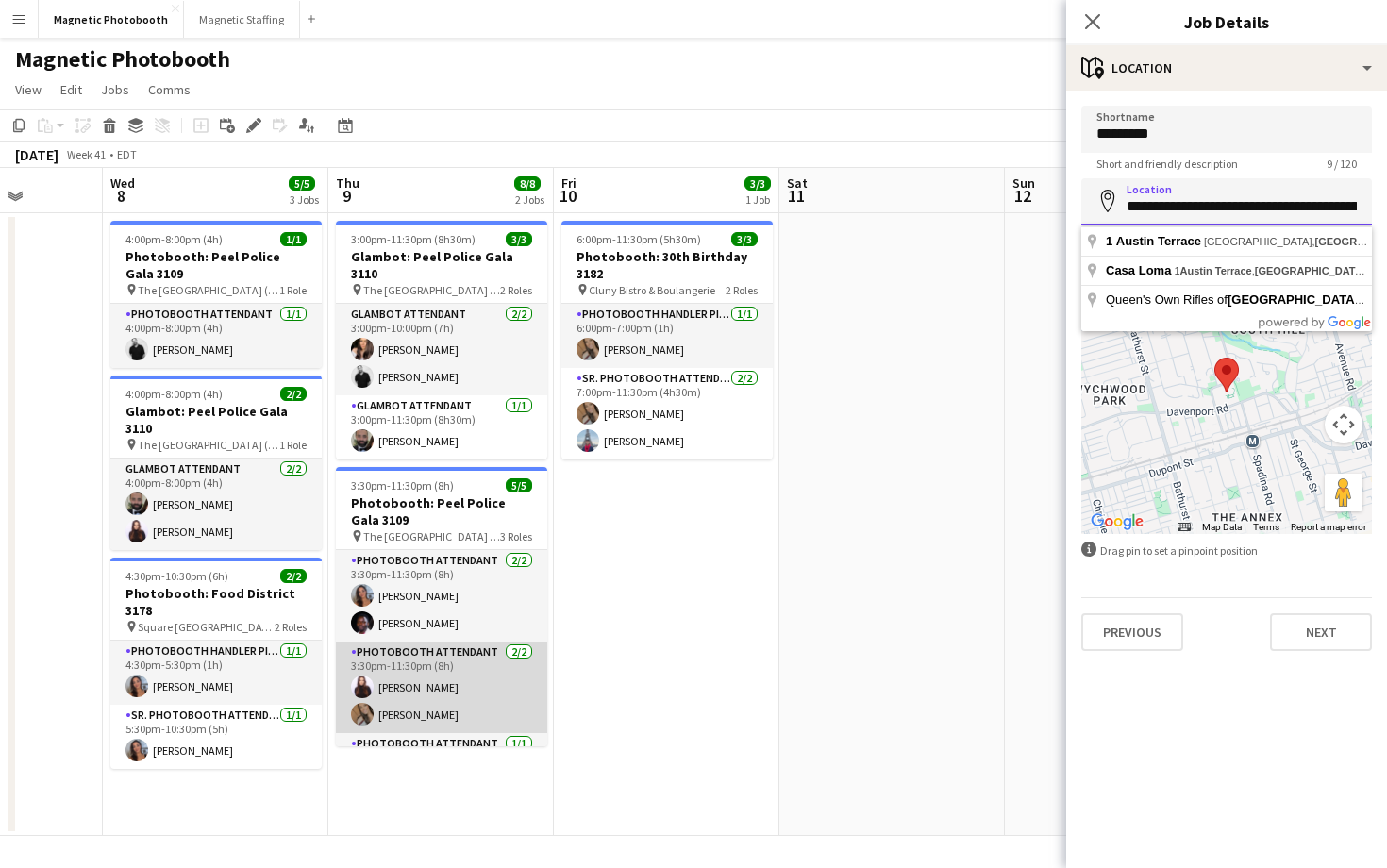
scroll to position [51, 0]
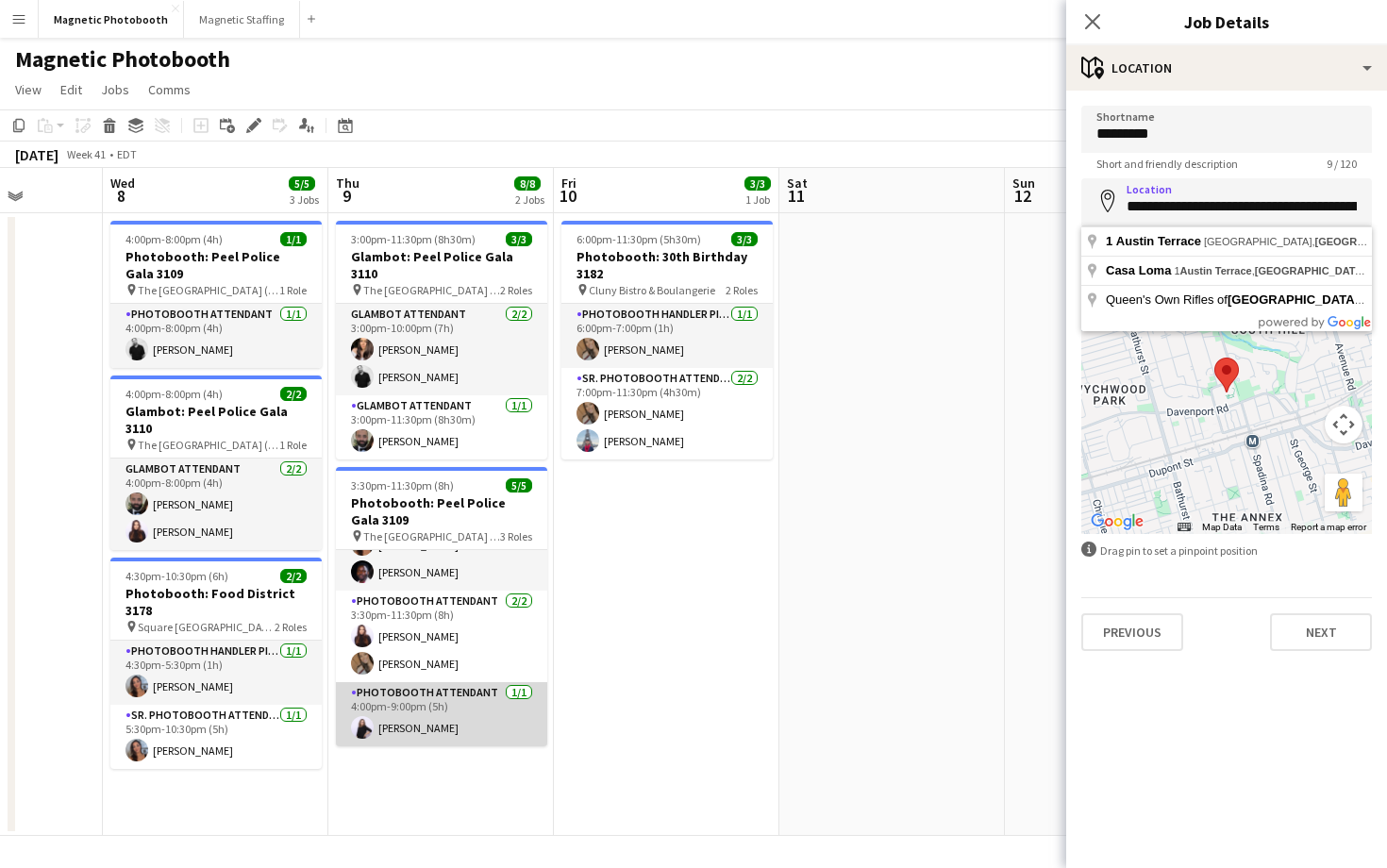
click at [449, 698] on app-card-role "Photobooth Attendant [DATE] 4:00pm-9:00pm (5h) [PERSON_NAME]" at bounding box center [441, 714] width 211 height 64
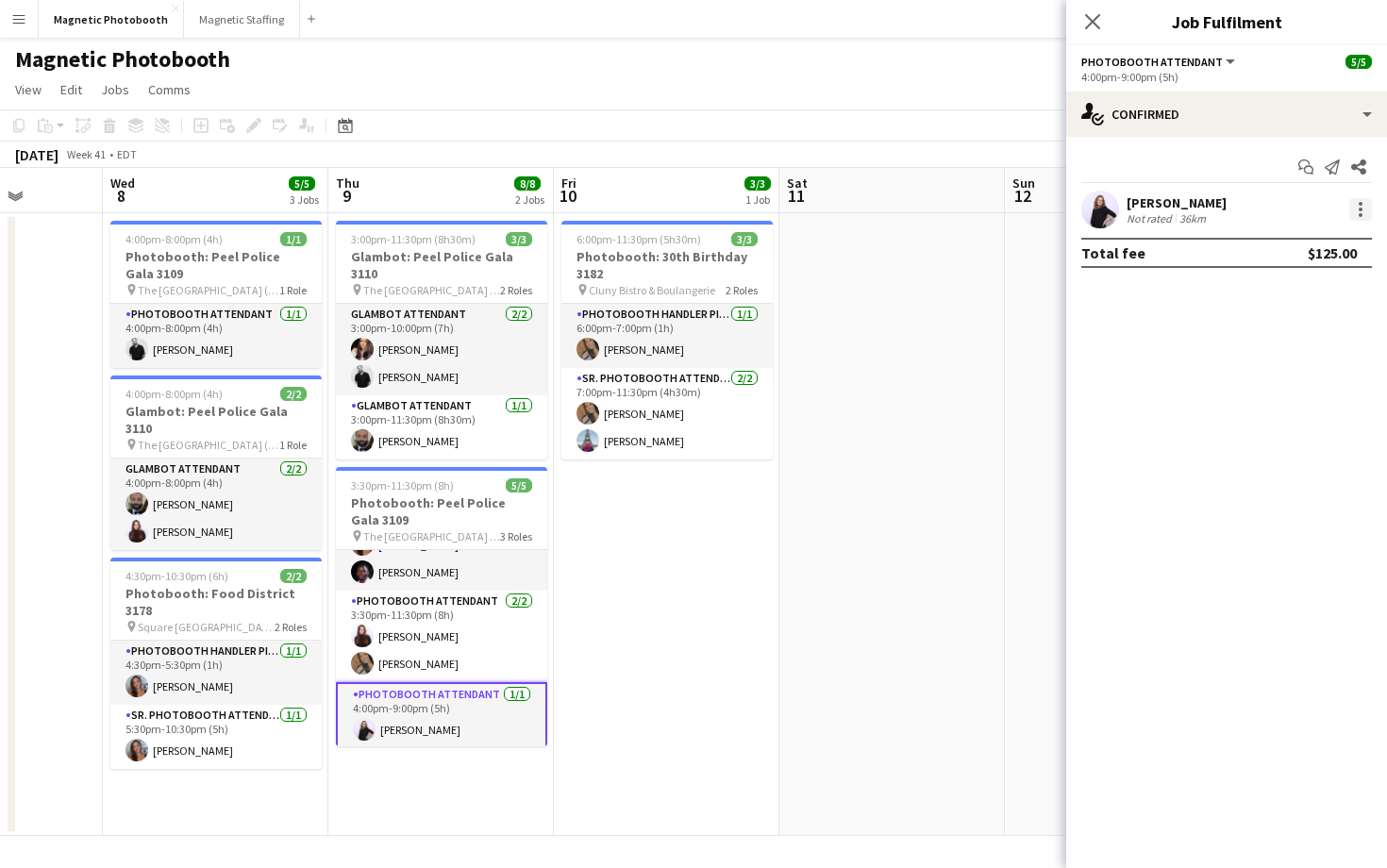
click at [1352, 208] on div at bounding box center [1361, 210] width 23 height 23
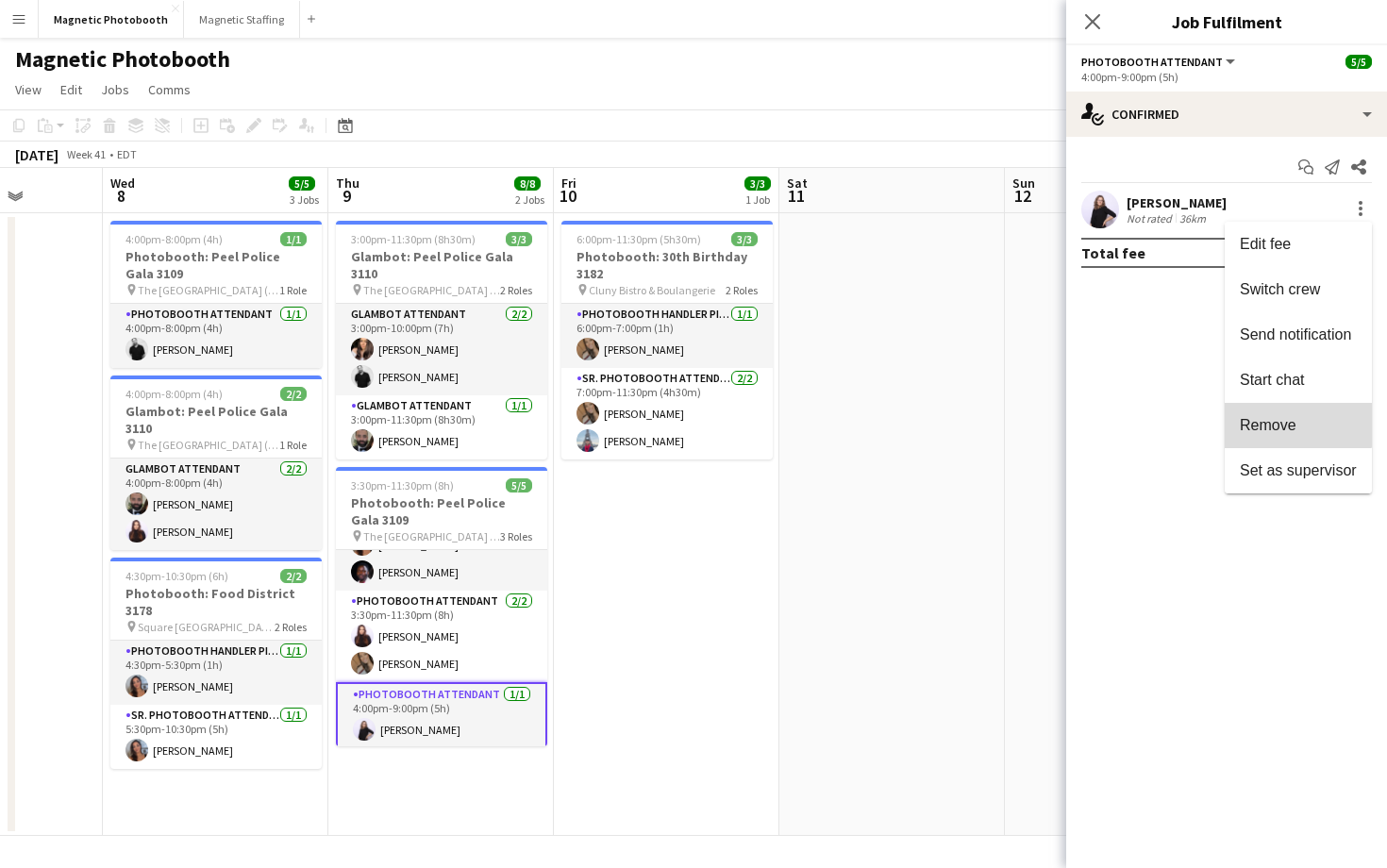
click at [1289, 411] on button "Remove" at bounding box center [1298, 425] width 147 height 45
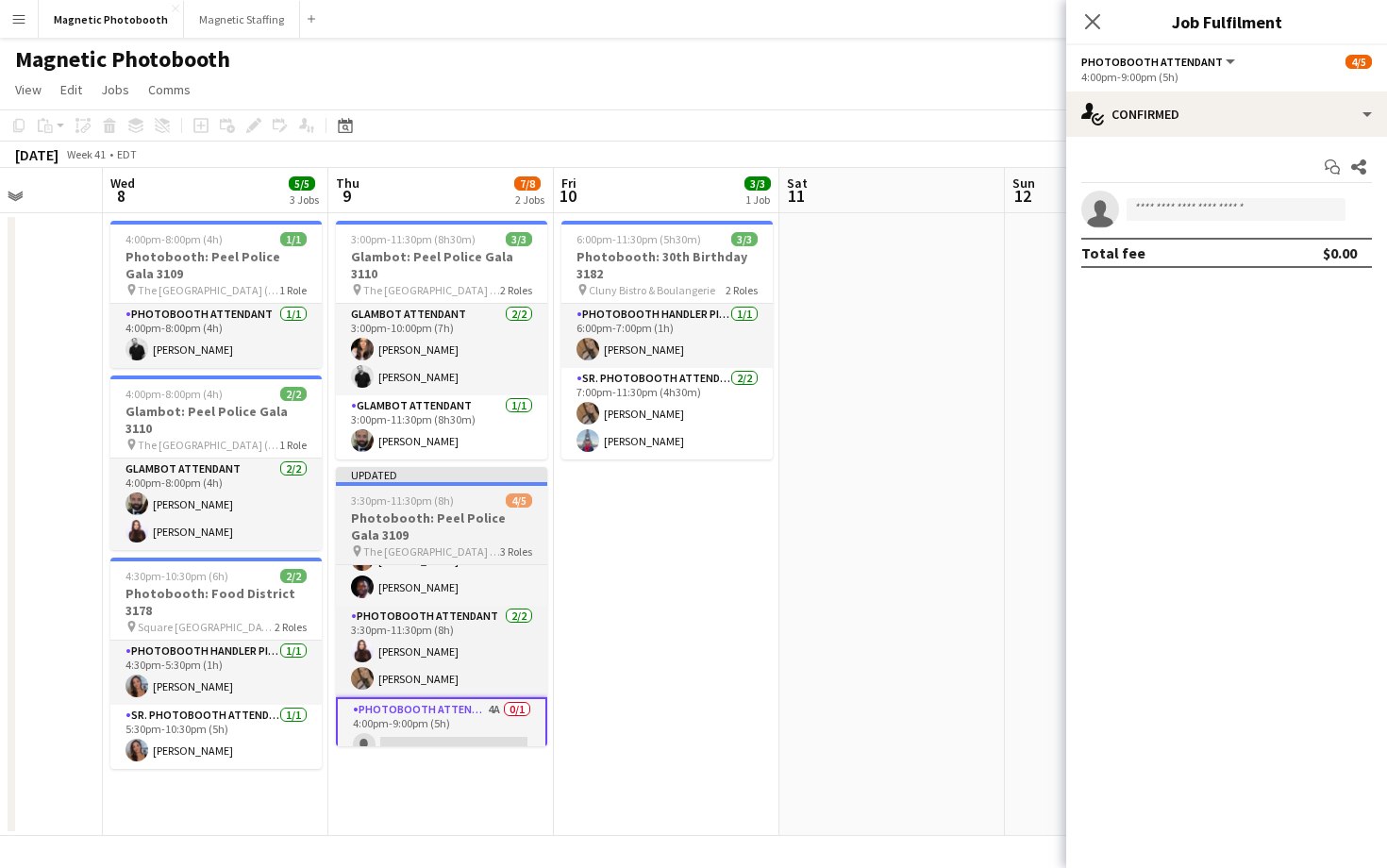
click at [499, 493] on div "3:30pm-11:30pm (8h) 4/5" at bounding box center [441, 500] width 211 height 14
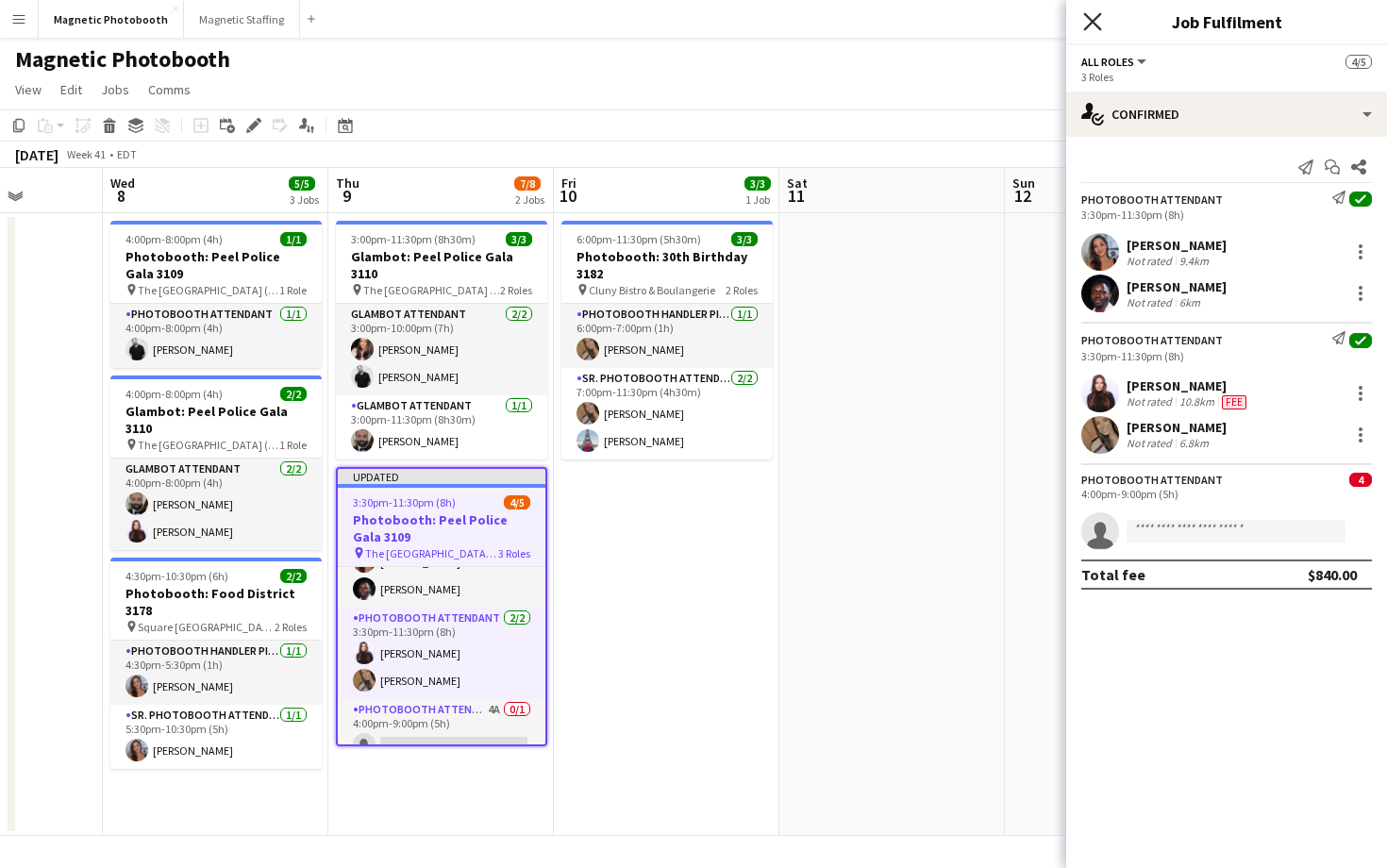
click at [1093, 15] on icon "Close pop-in" at bounding box center [1092, 21] width 18 height 18
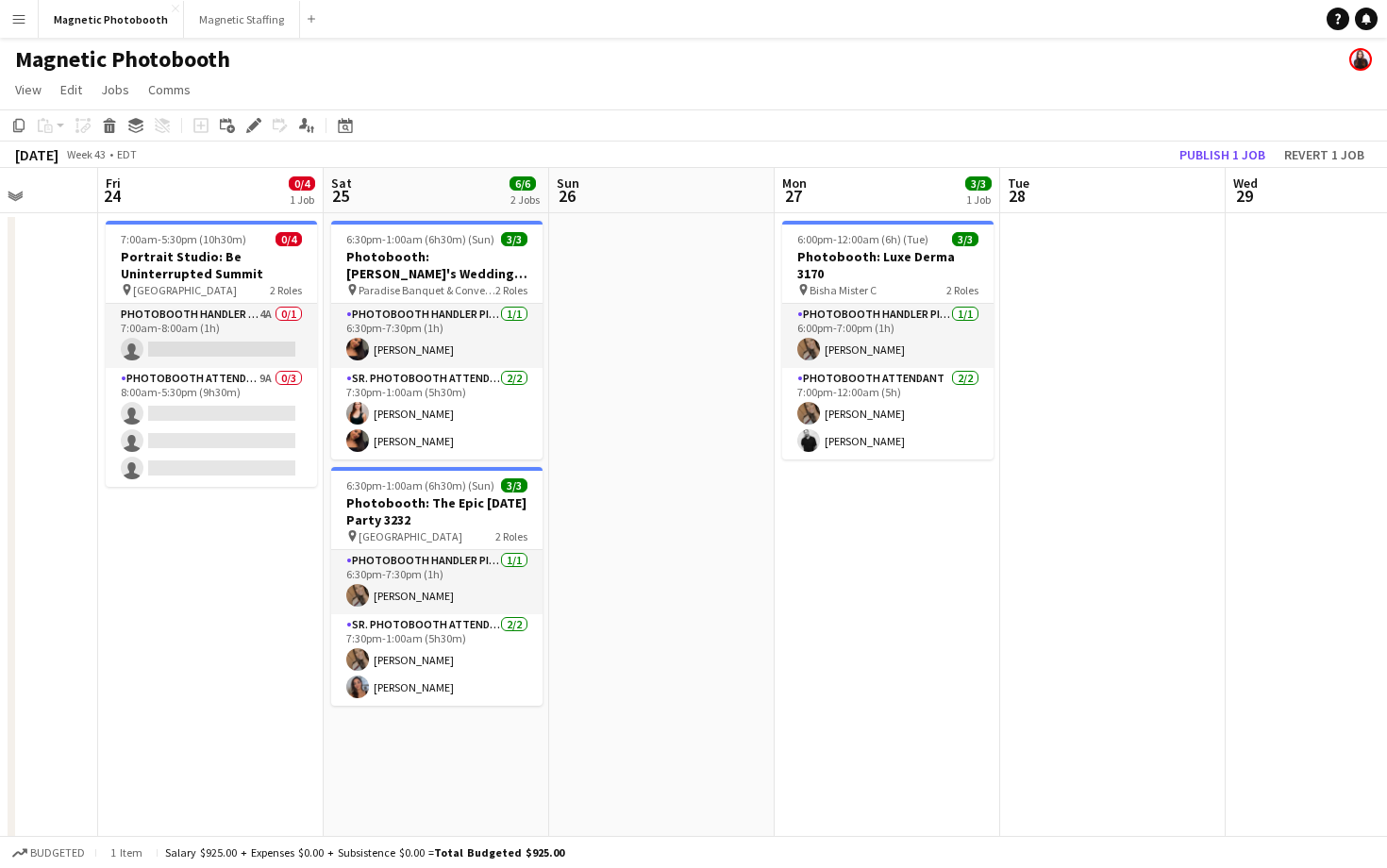
scroll to position [0, 604]
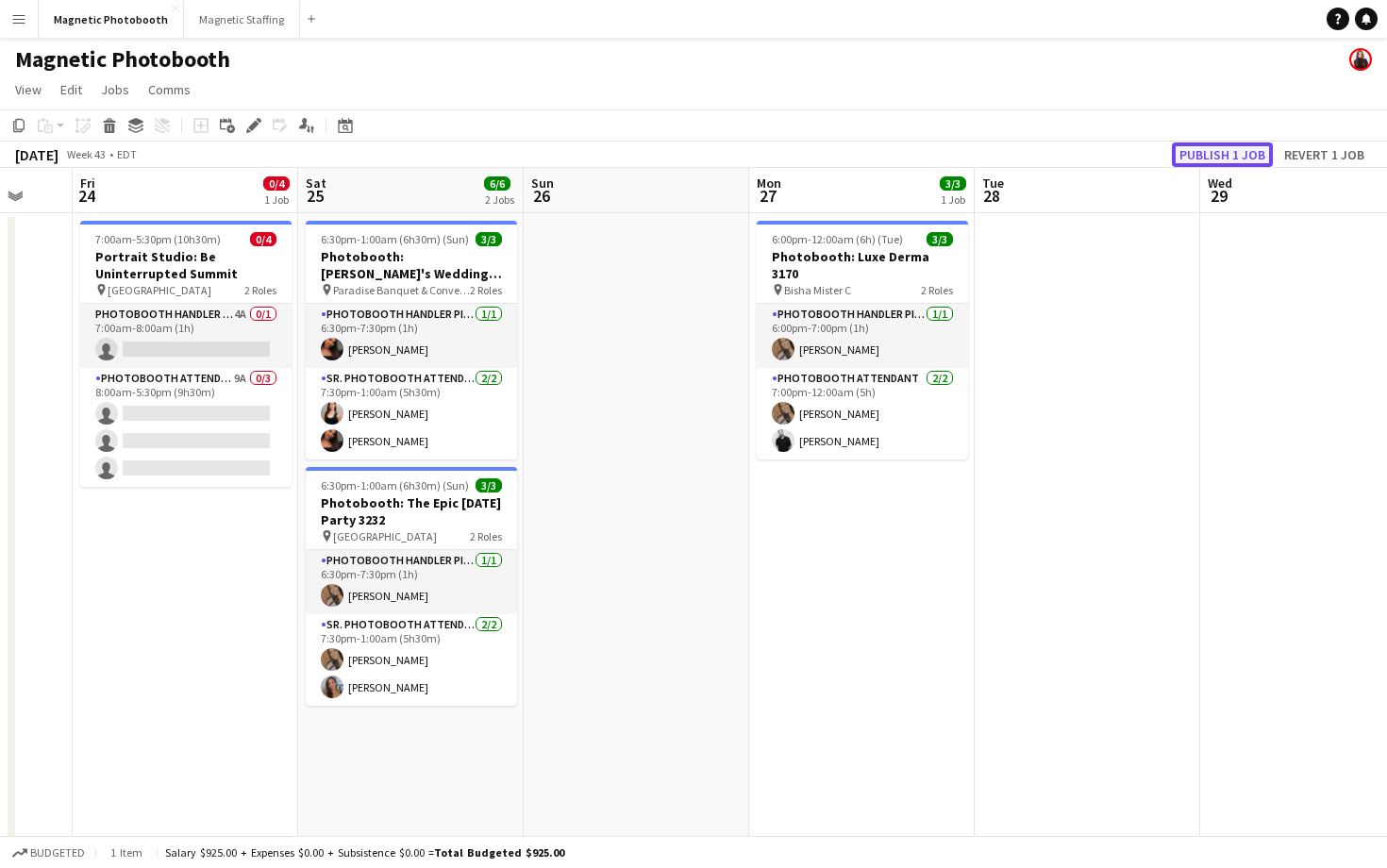
click at [1218, 144] on button "Publish 1 job" at bounding box center [1222, 155] width 101 height 25
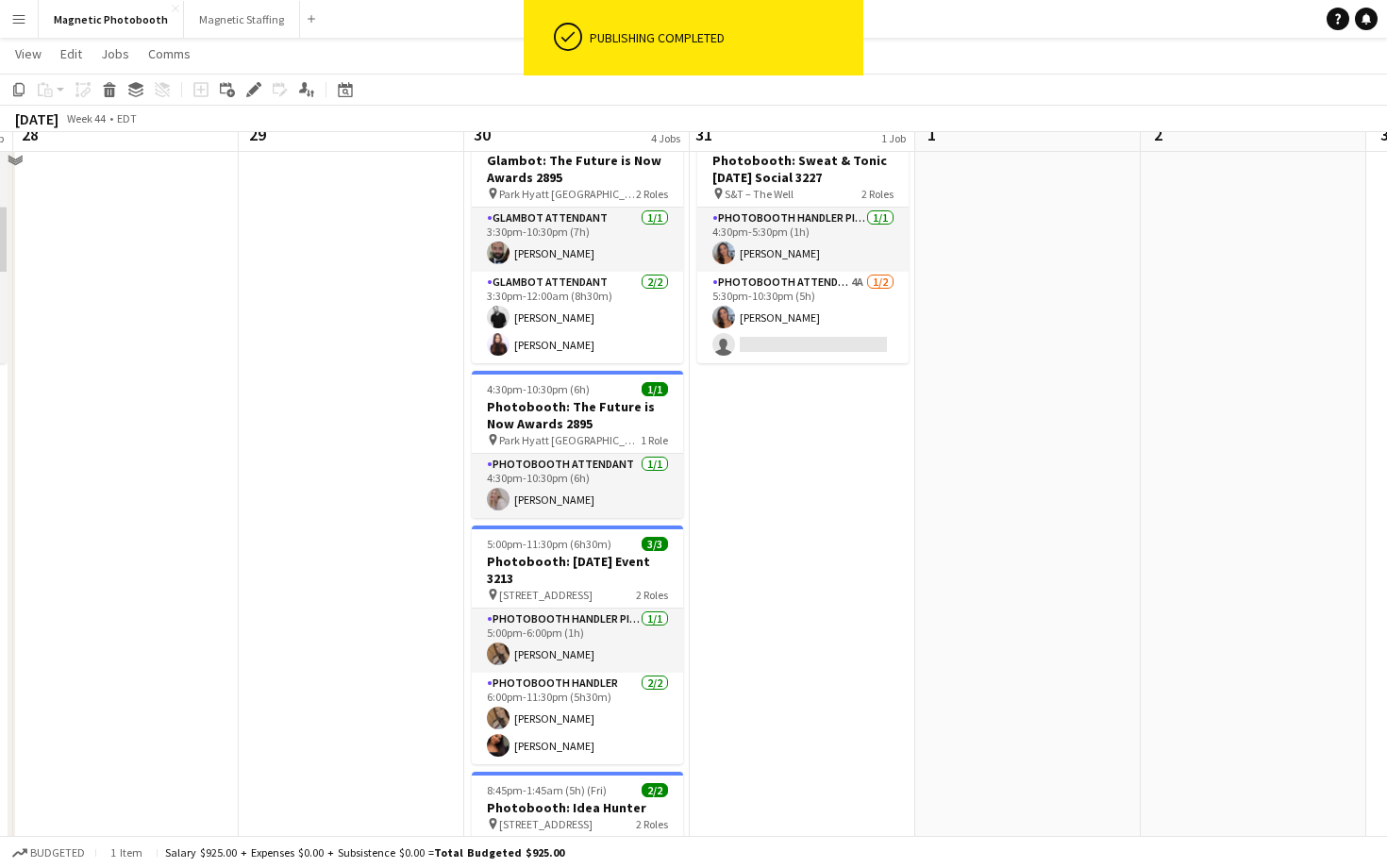
scroll to position [60, 0]
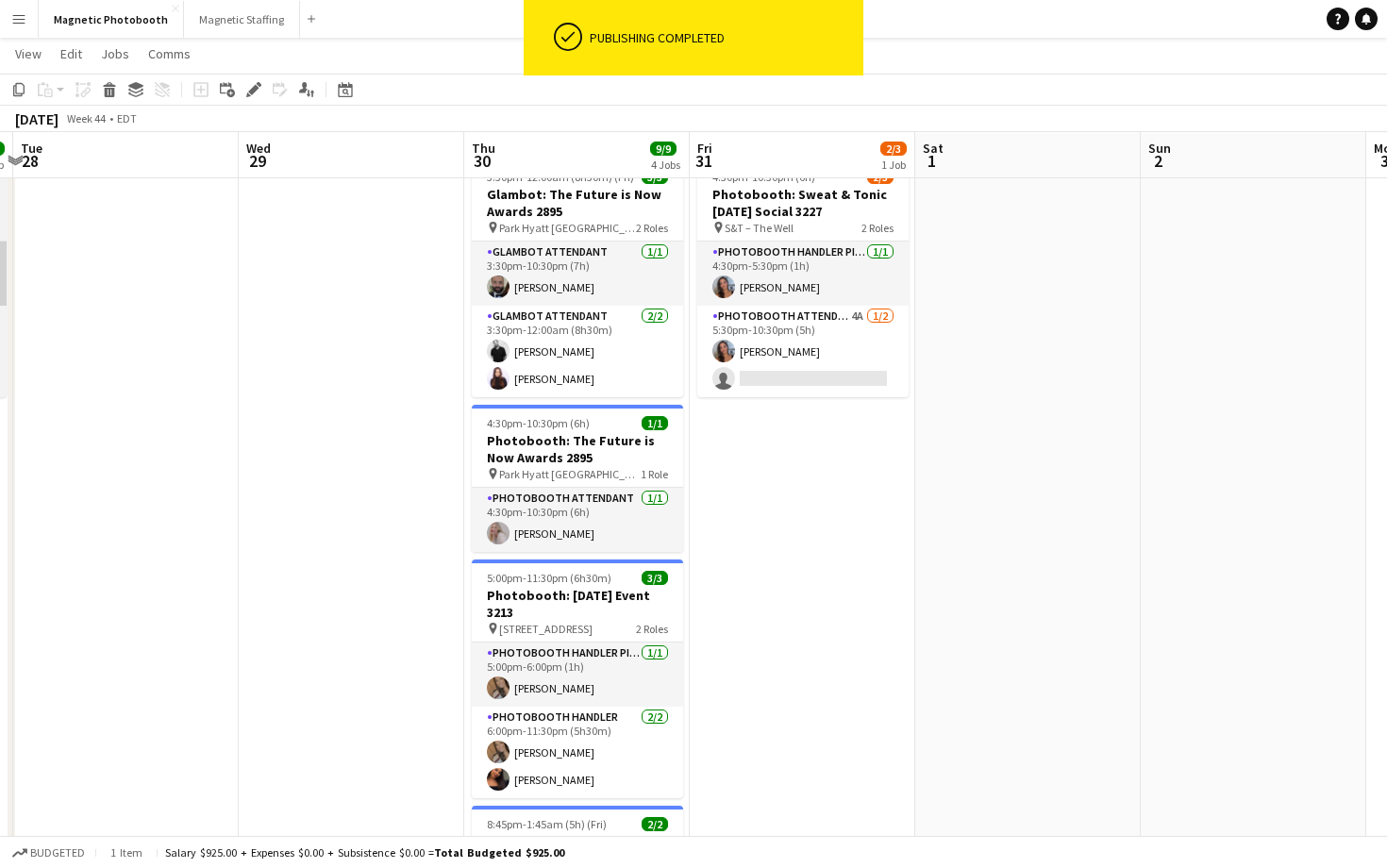
click at [882, 340] on app-card-role "Photobooth Attendant 4A [DATE] 5:30pm-10:30pm (5h) [PERSON_NAME] single-neutral…" at bounding box center [803, 351] width 211 height 91
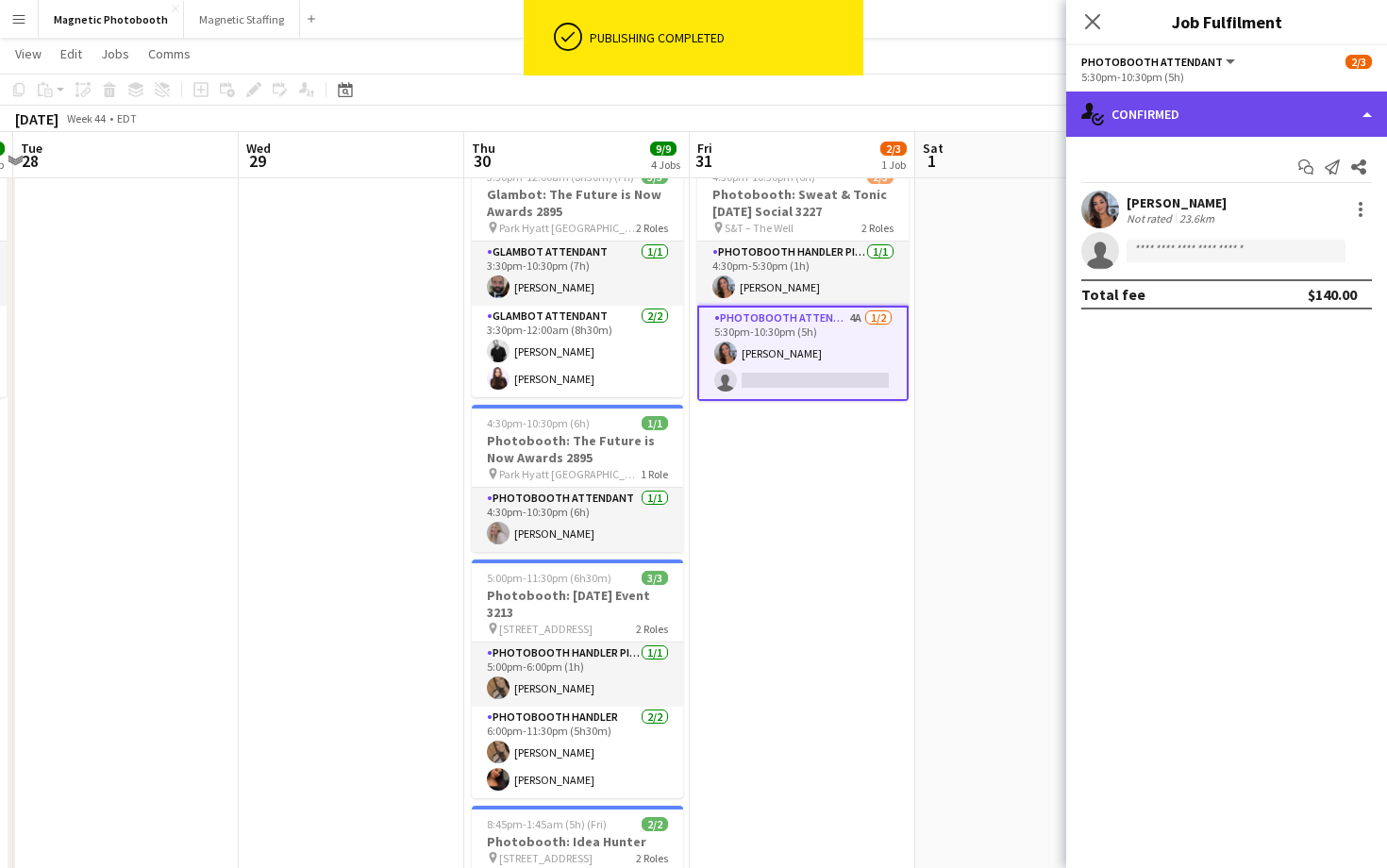
click at [1224, 92] on div "single-neutral-actions-check-2 Confirmed" at bounding box center [1227, 113] width 320 height 45
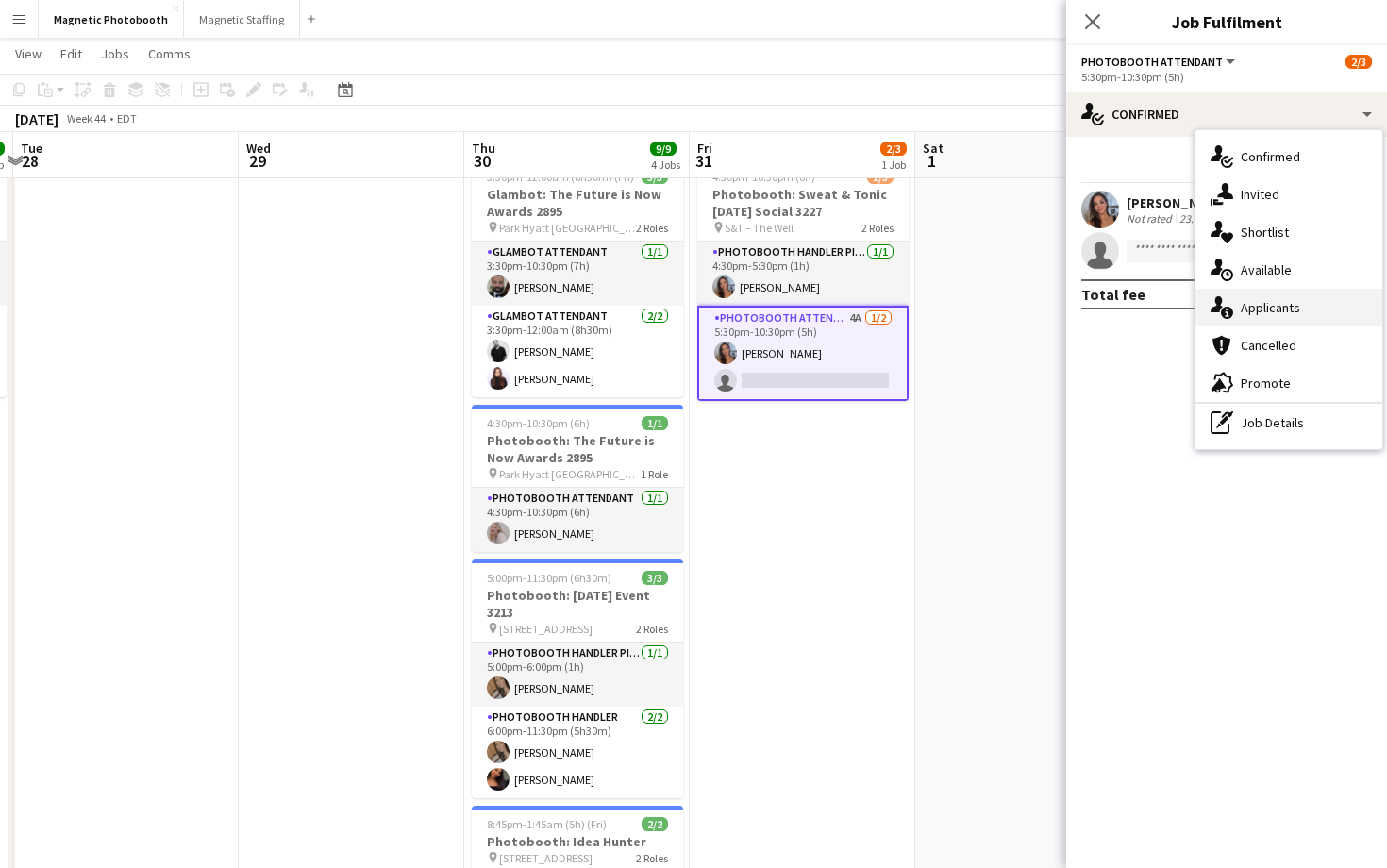
click at [1284, 292] on div "single-neutral-actions-information Applicants" at bounding box center [1288, 307] width 187 height 37
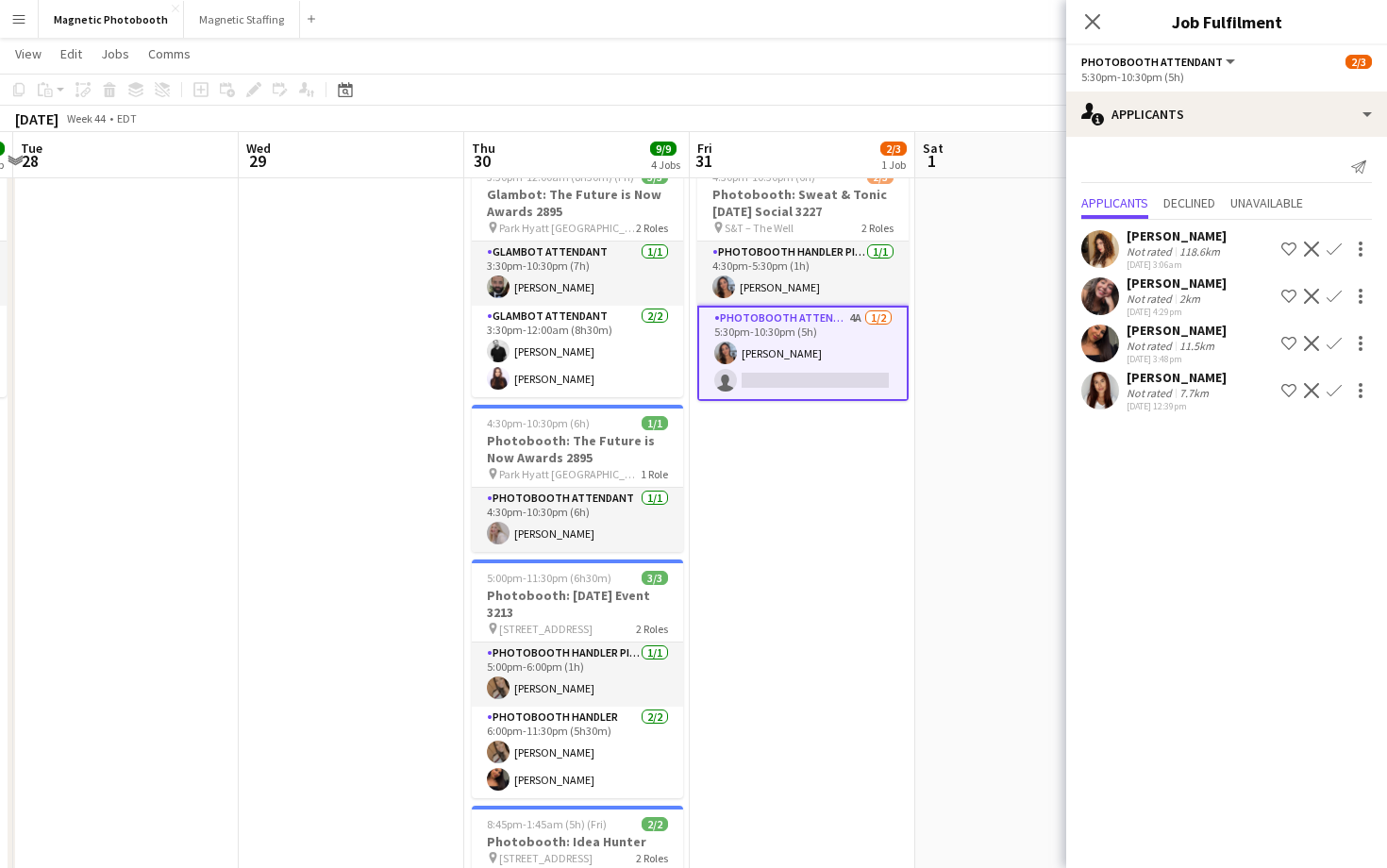
click at [1331, 343] on app-icon "Confirm" at bounding box center [1334, 343] width 15 height 15
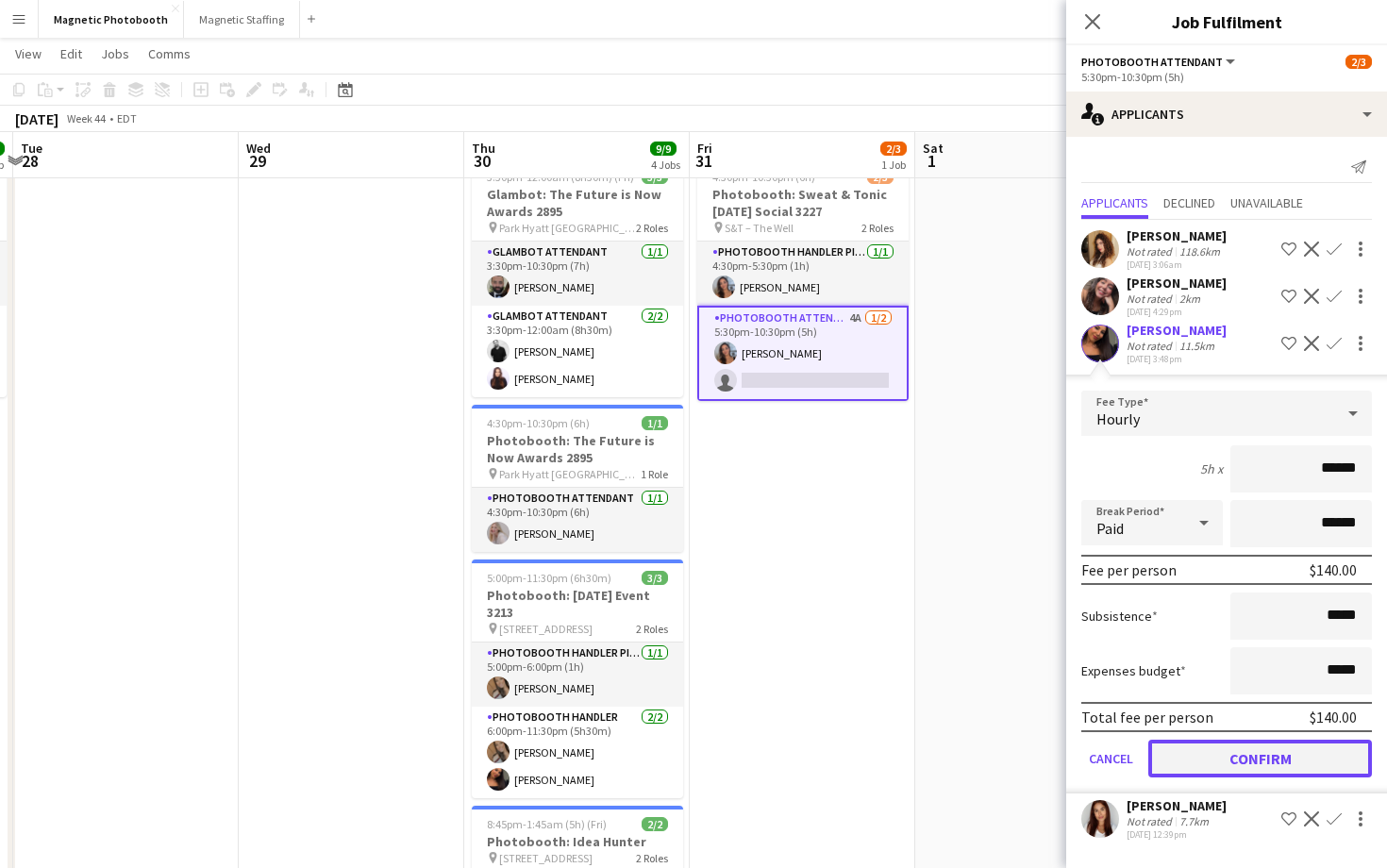
click at [1204, 749] on button "Confirm" at bounding box center [1259, 758] width 223 height 37
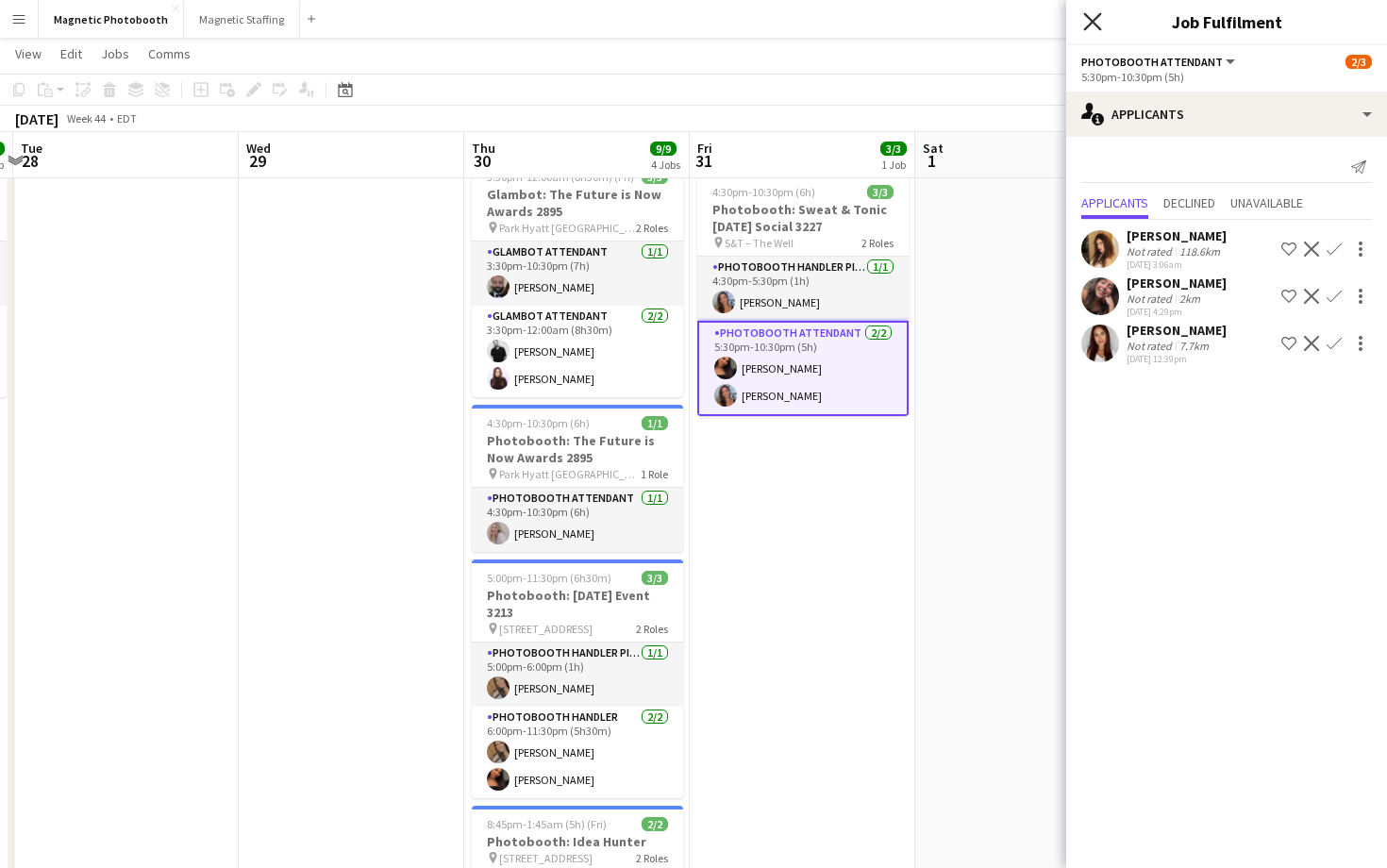
click at [1094, 21] on icon "Close pop-in" at bounding box center [1092, 21] width 18 height 18
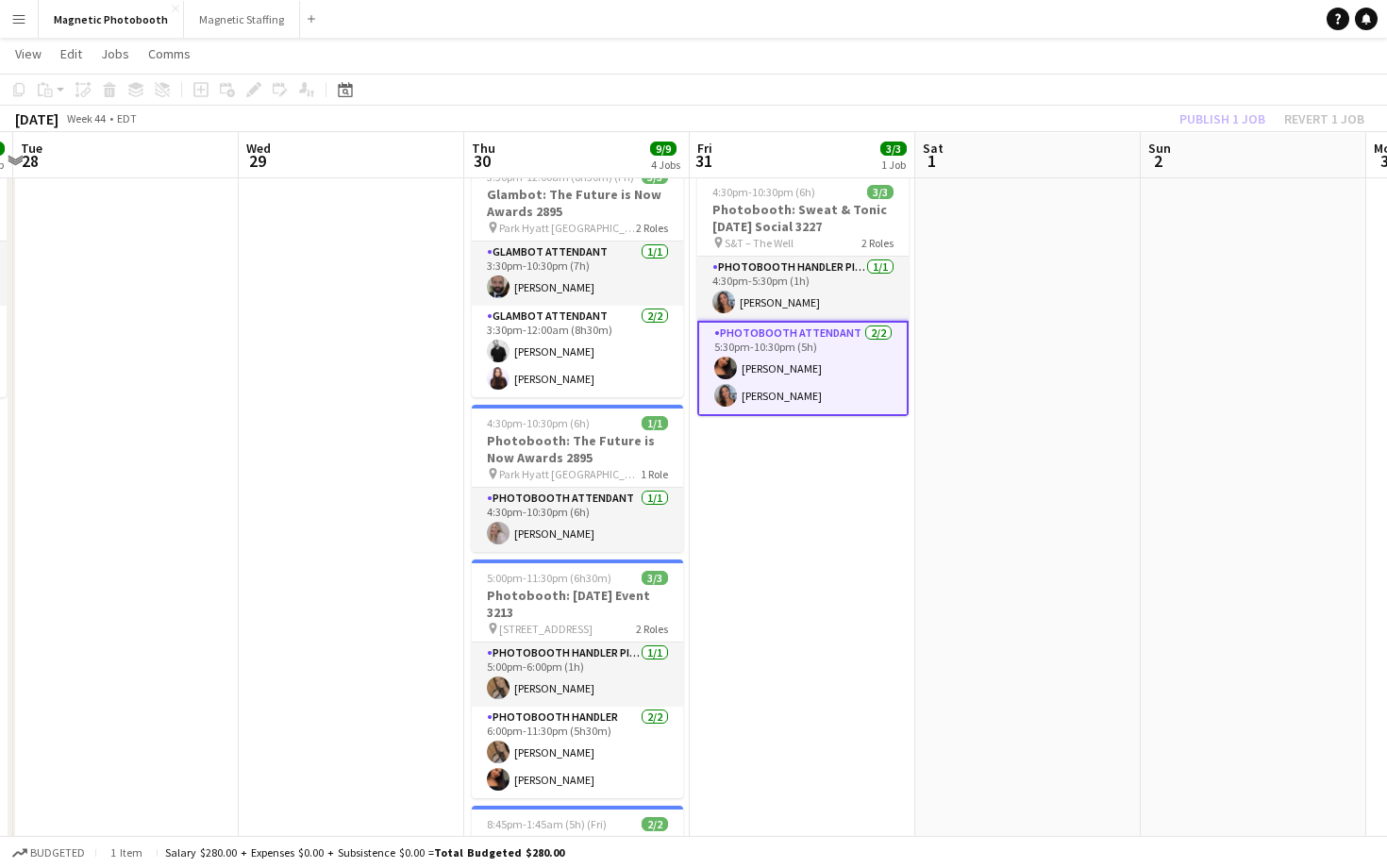
click at [1179, 122] on div "Publish 1 job Revert 1 job" at bounding box center [1272, 119] width 230 height 25
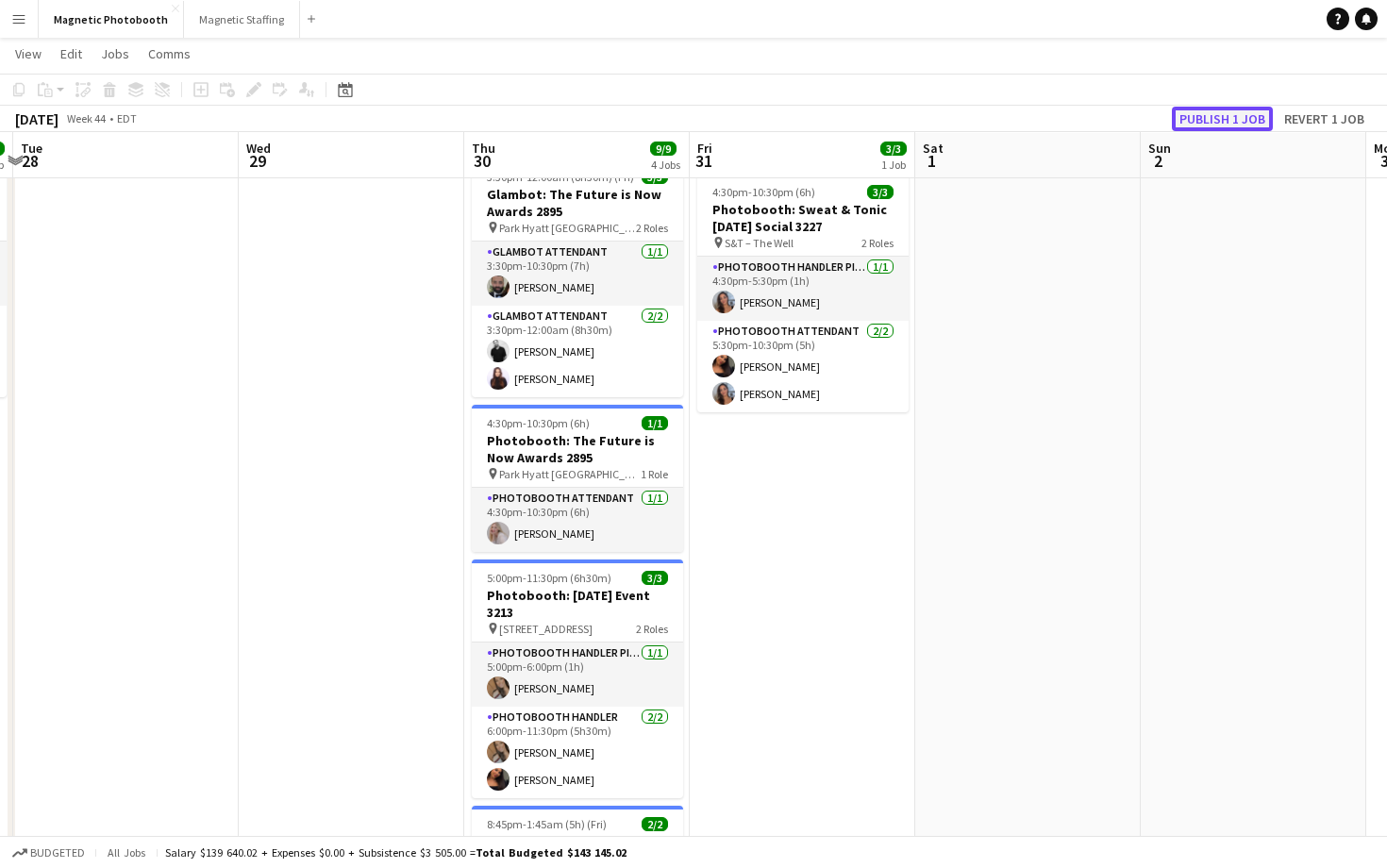
click at [1187, 122] on button "Publish 1 job" at bounding box center [1222, 119] width 101 height 25
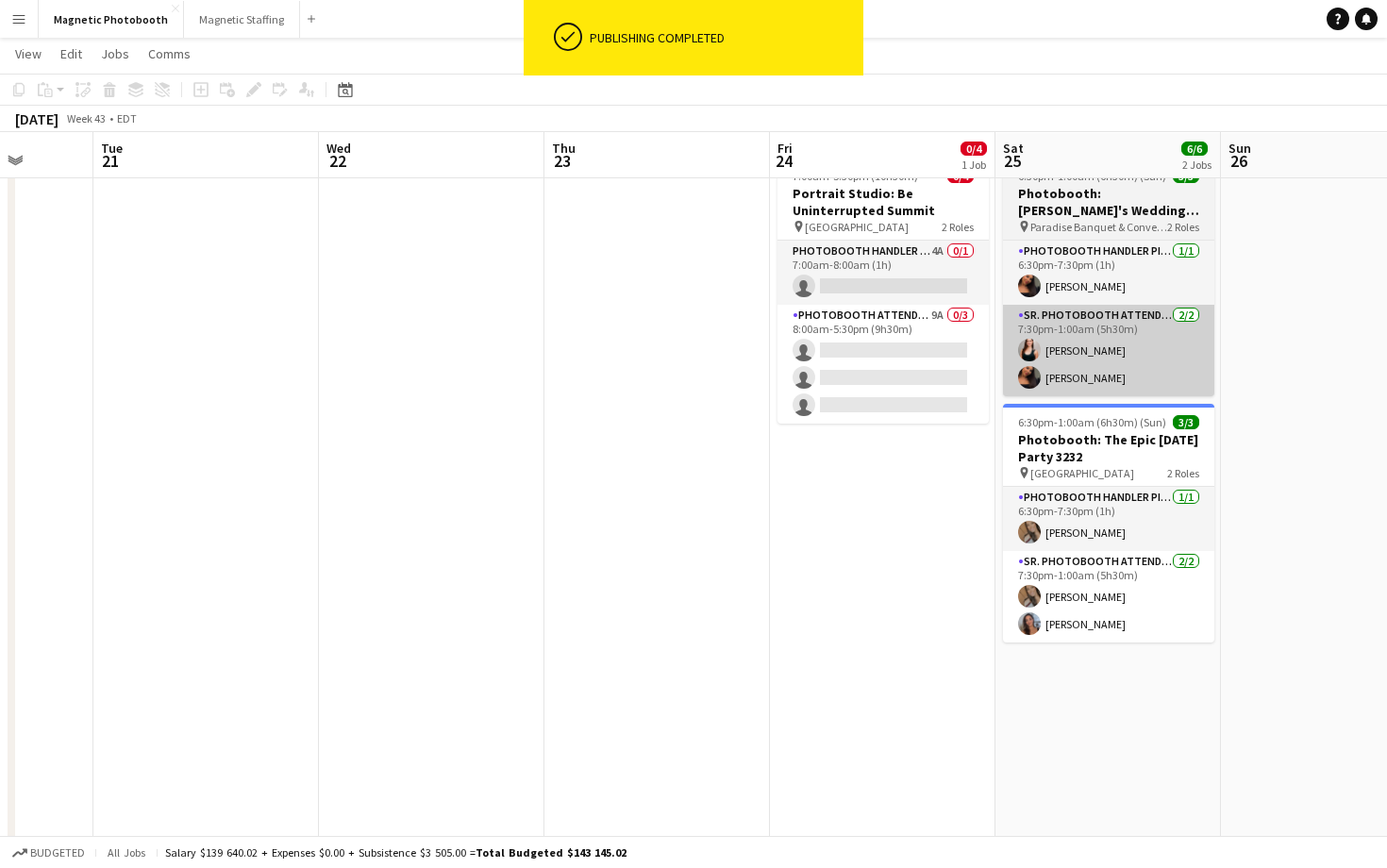
scroll to position [0, 528]
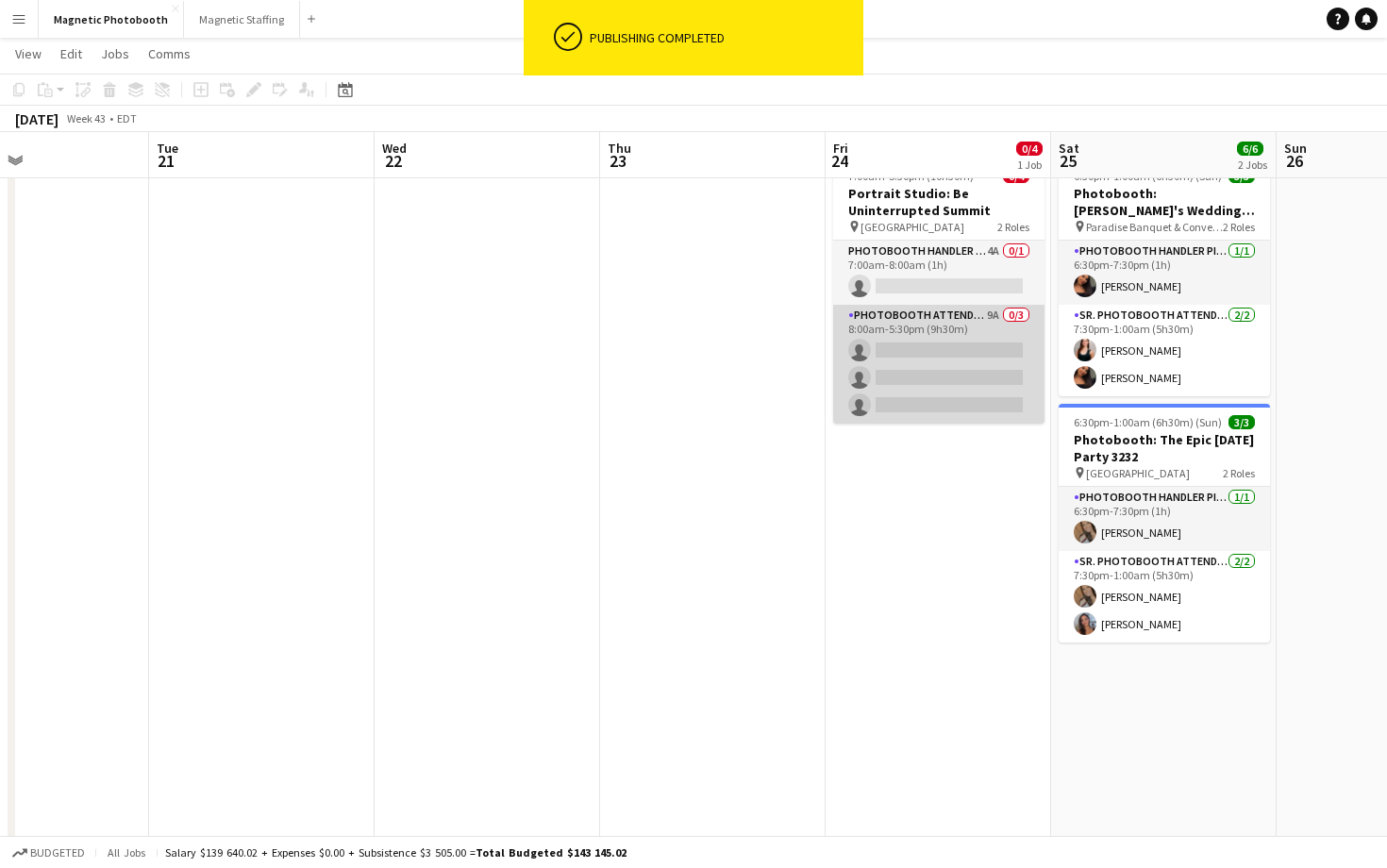
click at [949, 373] on app-card-role "Photobooth Attendant 9A 0/3 8:00am-5:30pm (9h30m) single-neutral-actions single…" at bounding box center [939, 364] width 211 height 119
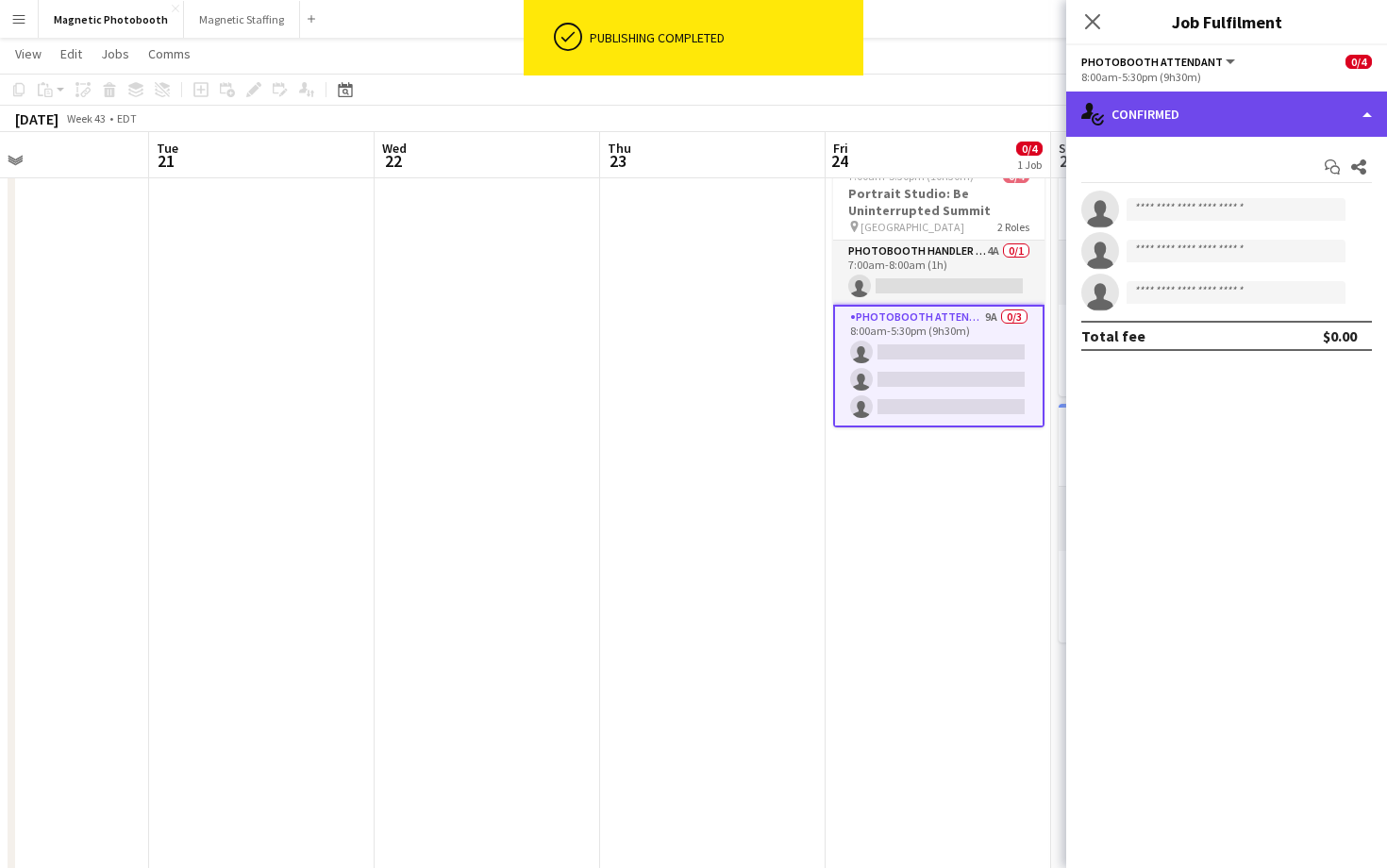
click at [1184, 108] on div "single-neutral-actions-check-2 Confirmed" at bounding box center [1227, 113] width 320 height 45
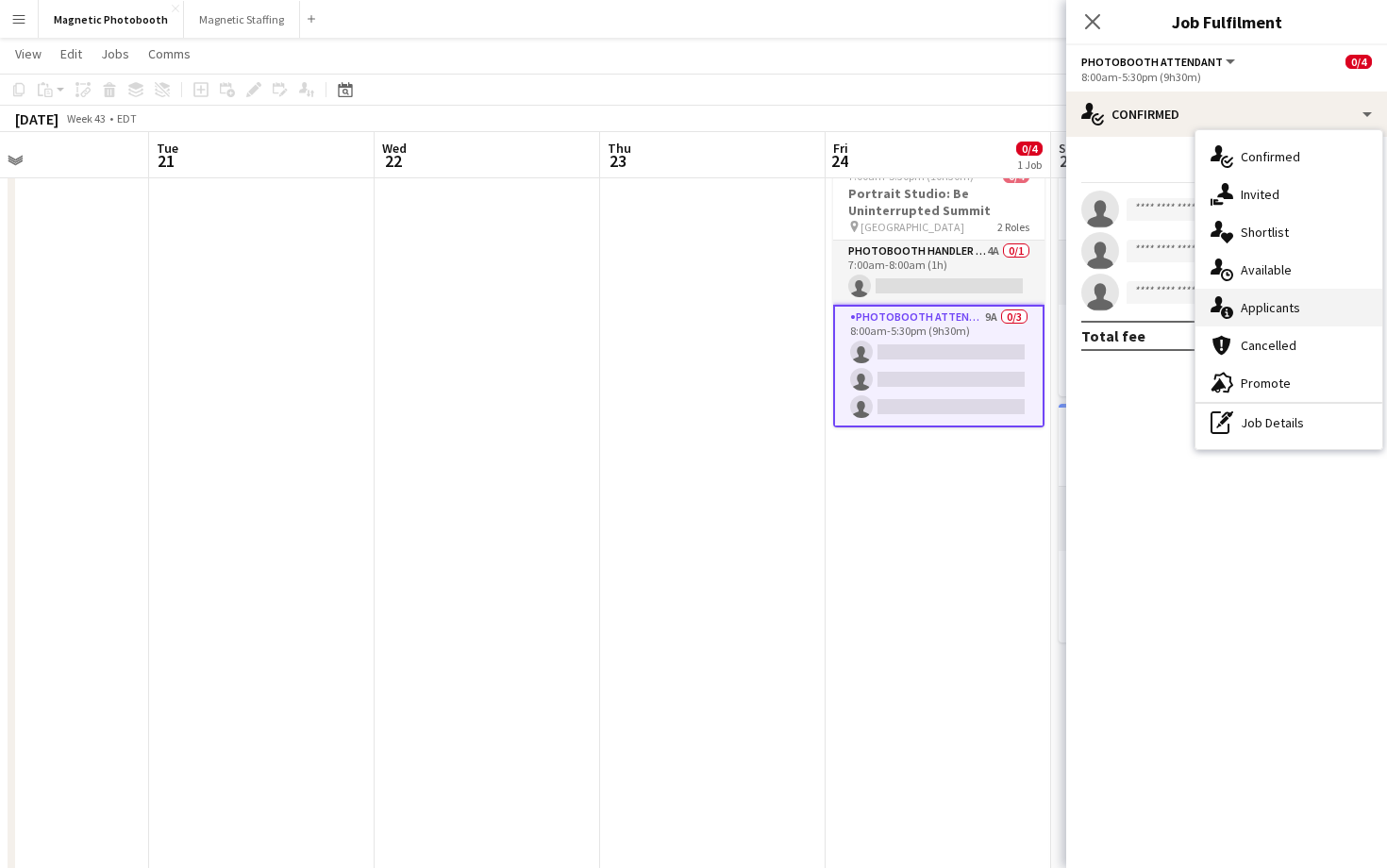
click at [1241, 318] on div "single-neutral-actions-information Applicants" at bounding box center [1288, 307] width 187 height 37
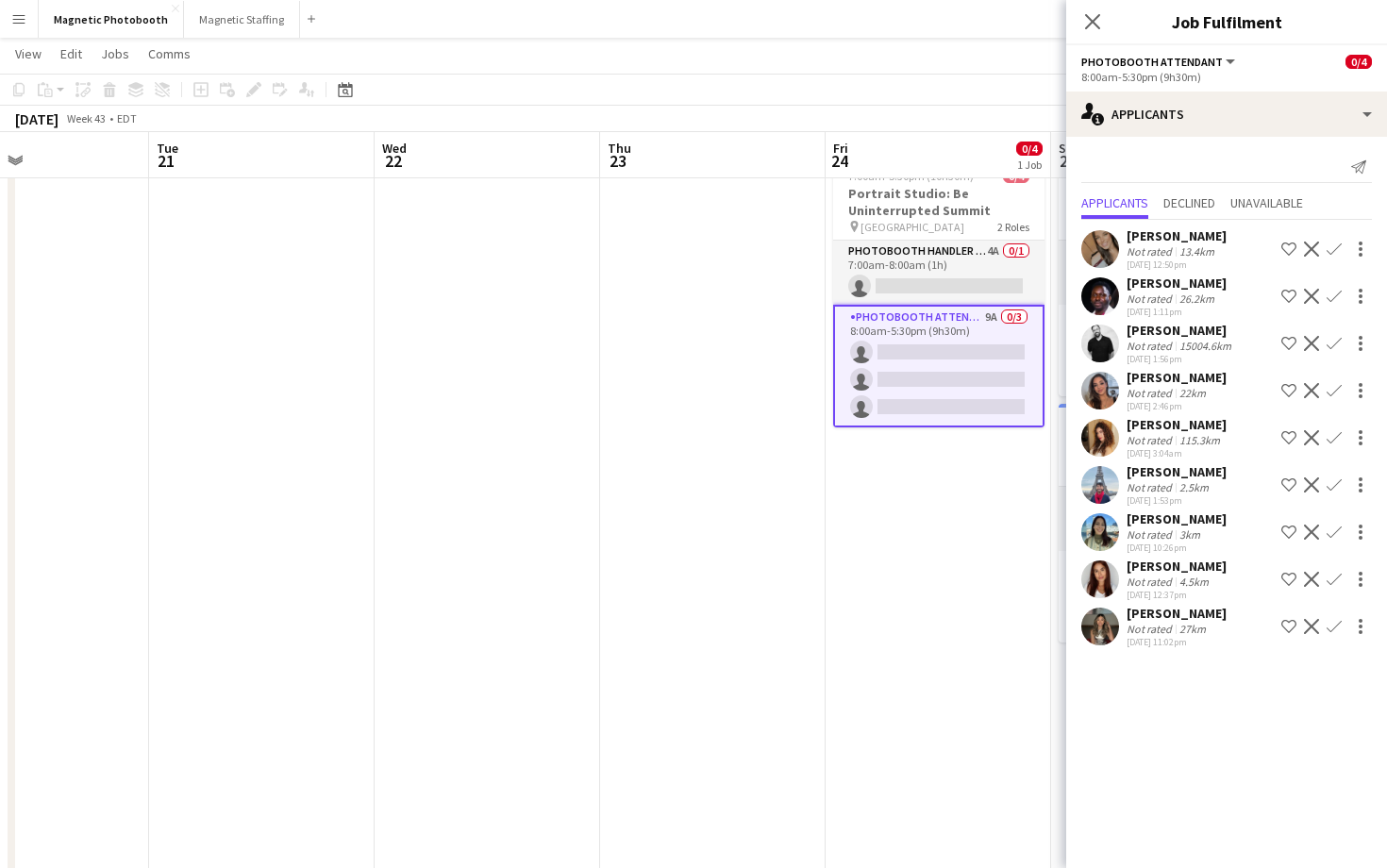
click at [1333, 343] on app-icon "Confirm" at bounding box center [1334, 343] width 15 height 15
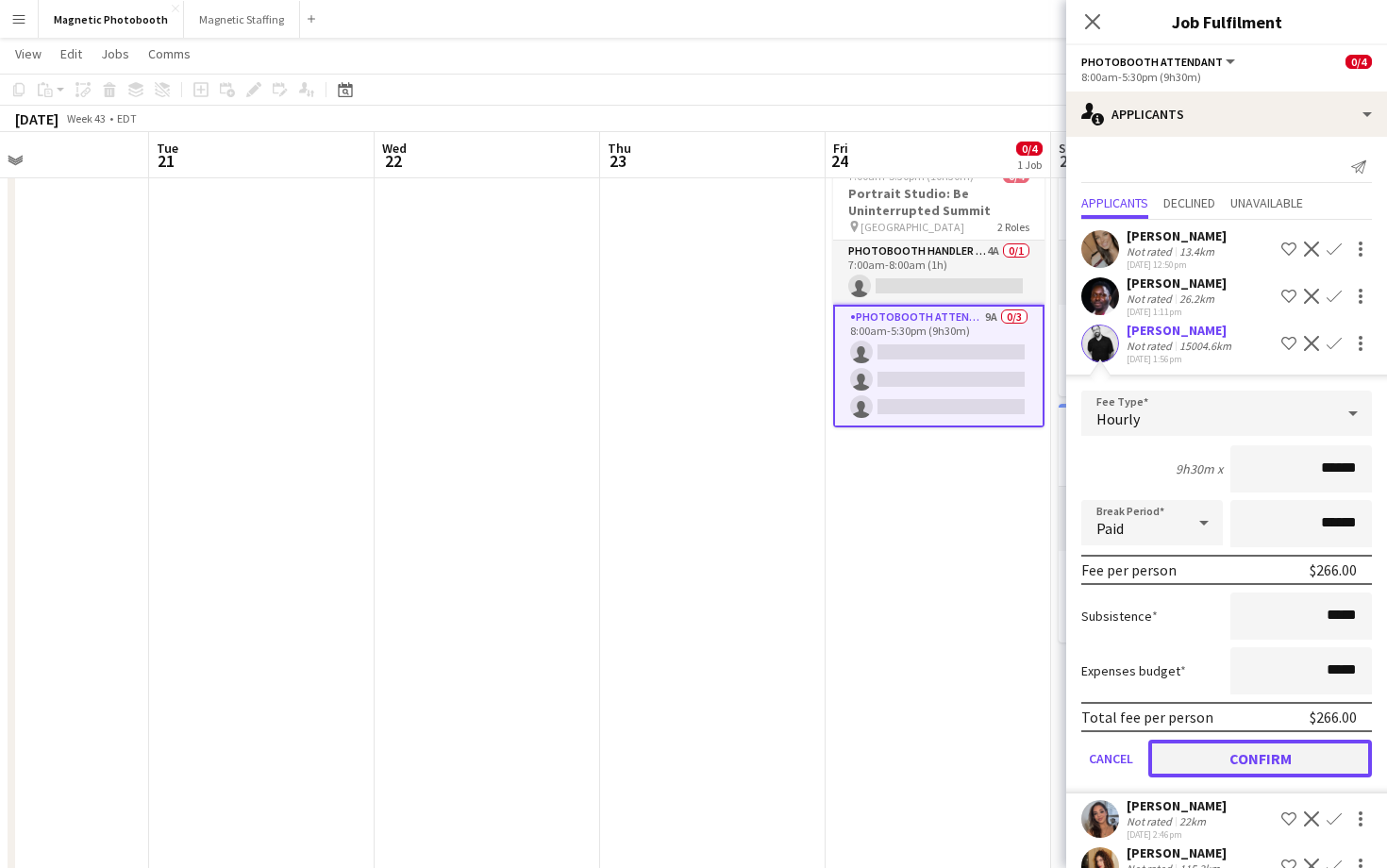
click at [1211, 759] on button "Confirm" at bounding box center [1259, 758] width 223 height 37
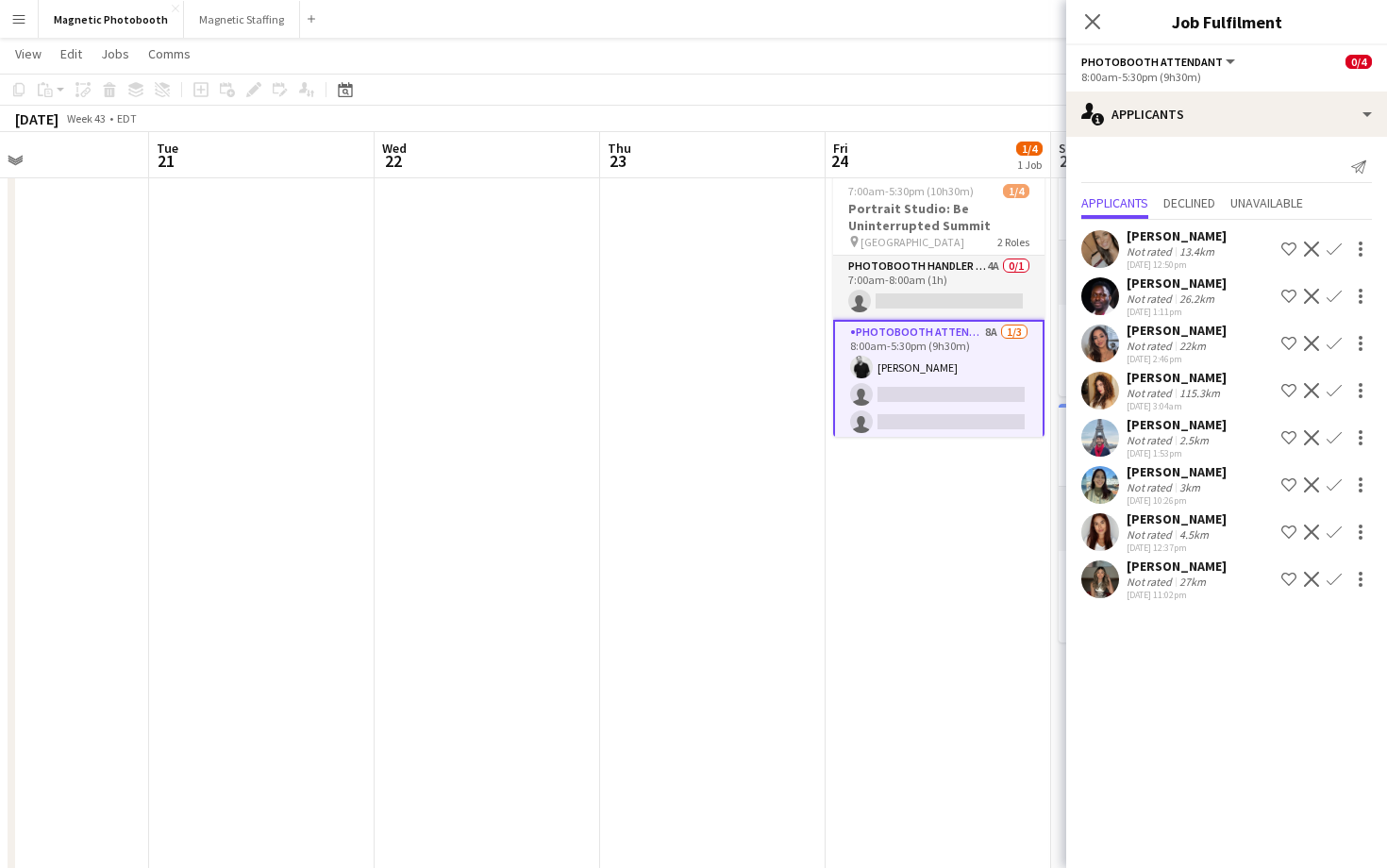
scroll to position [5, 0]
click at [1091, 23] on icon at bounding box center [1092, 21] width 18 height 18
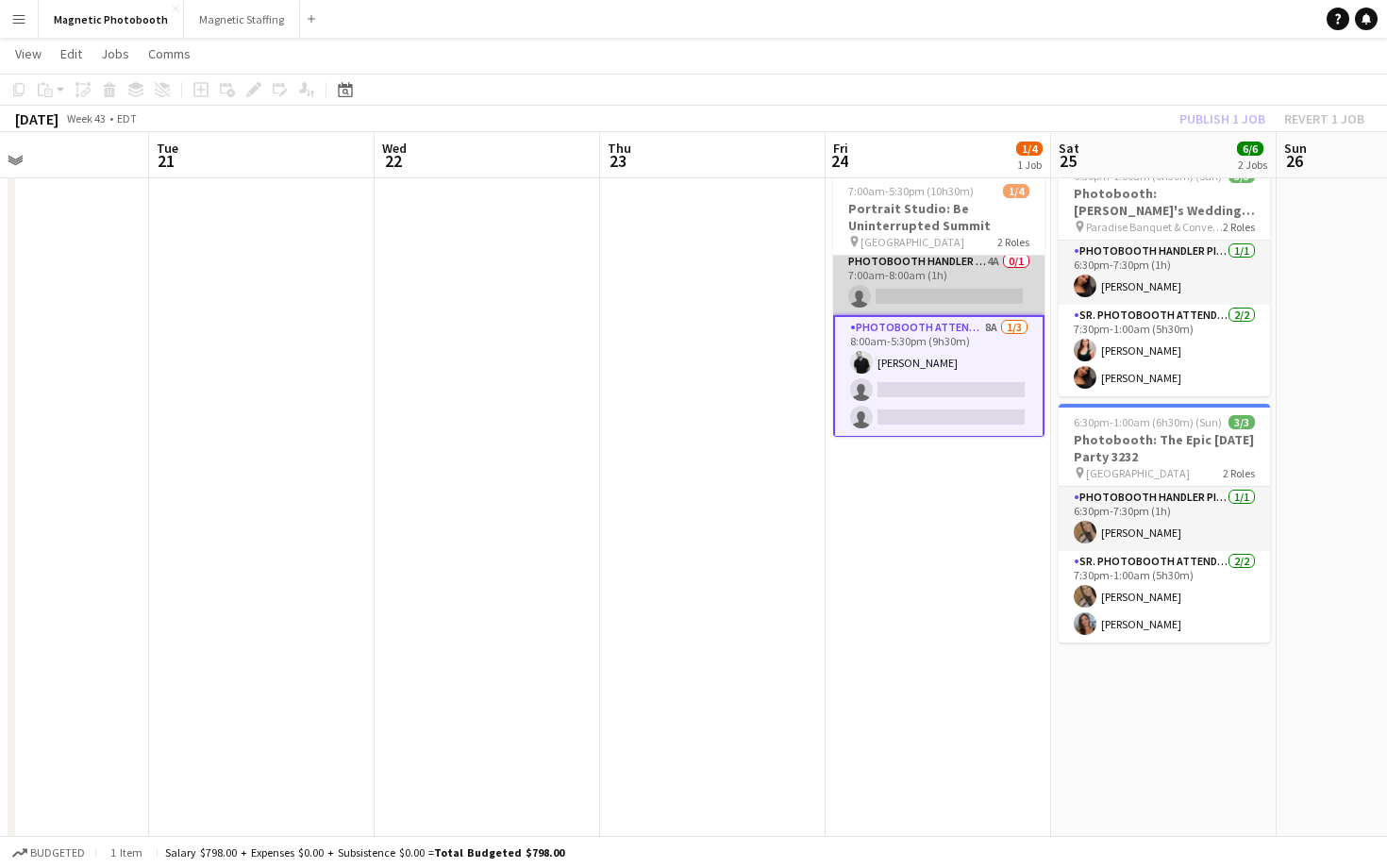
scroll to position [0, 0]
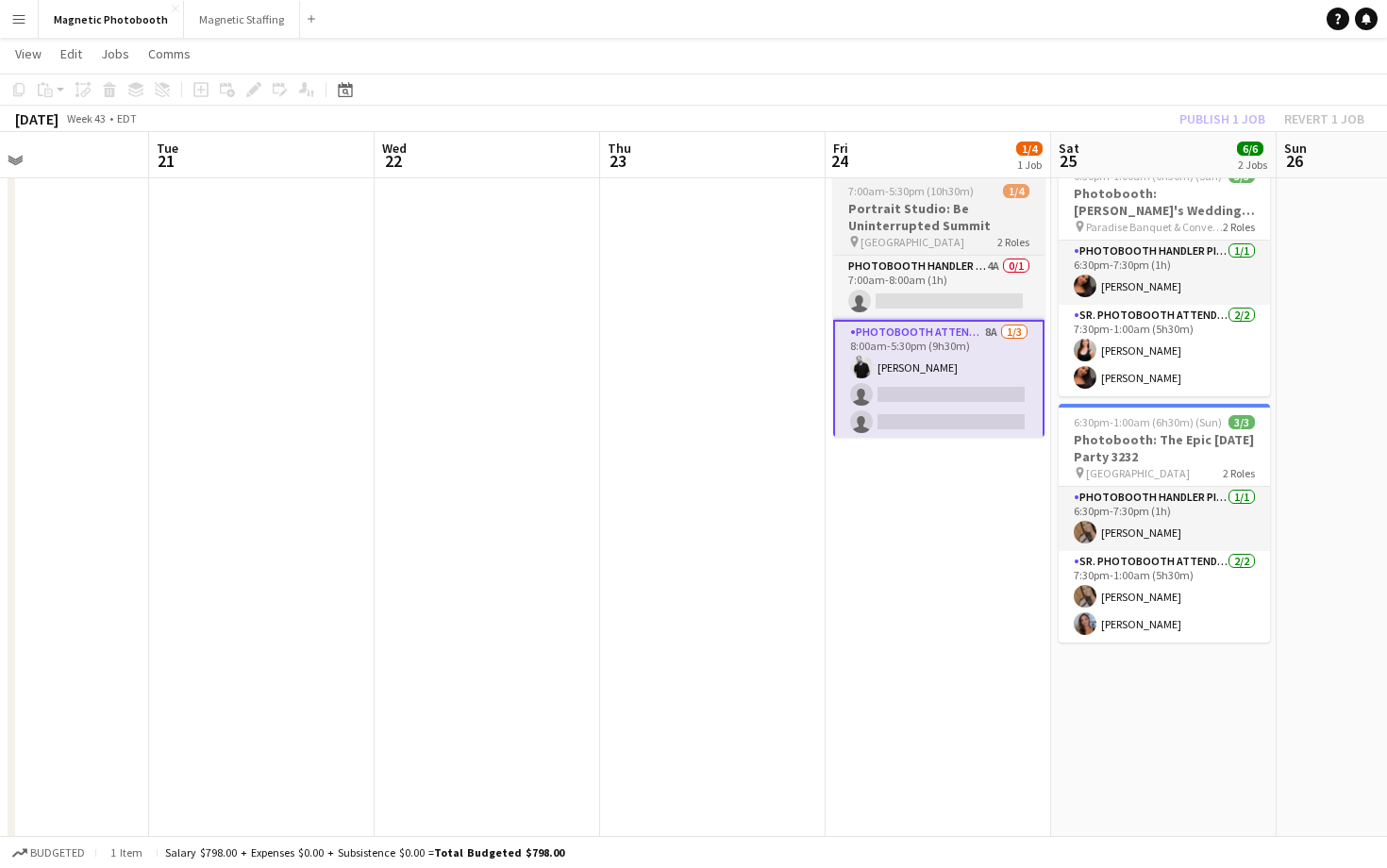
click at [957, 208] on h3 "Portrait Studio: Be Uninterrupted Summit" at bounding box center [939, 217] width 211 height 34
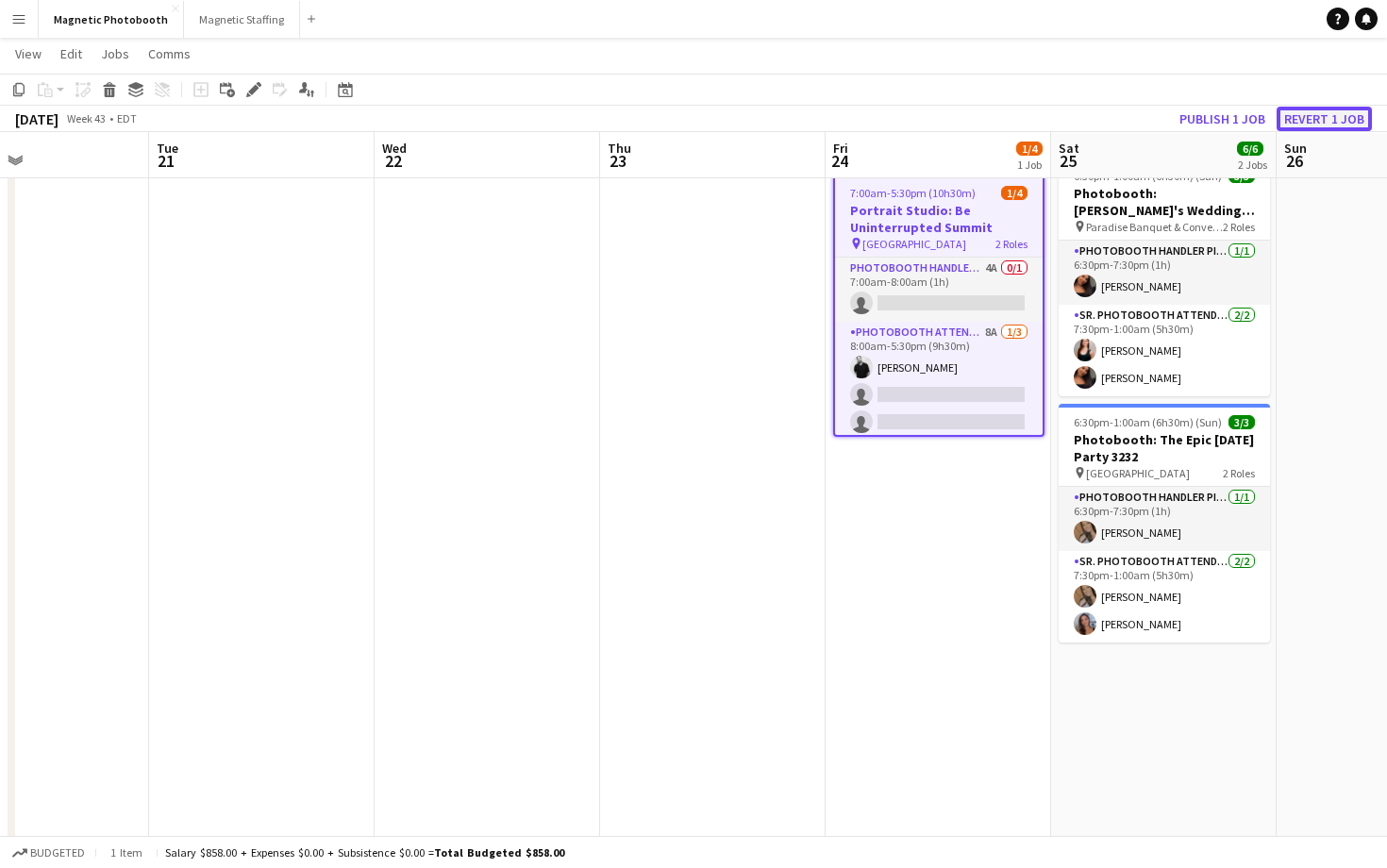
click at [1301, 112] on button "Revert 1 job" at bounding box center [1324, 119] width 95 height 25
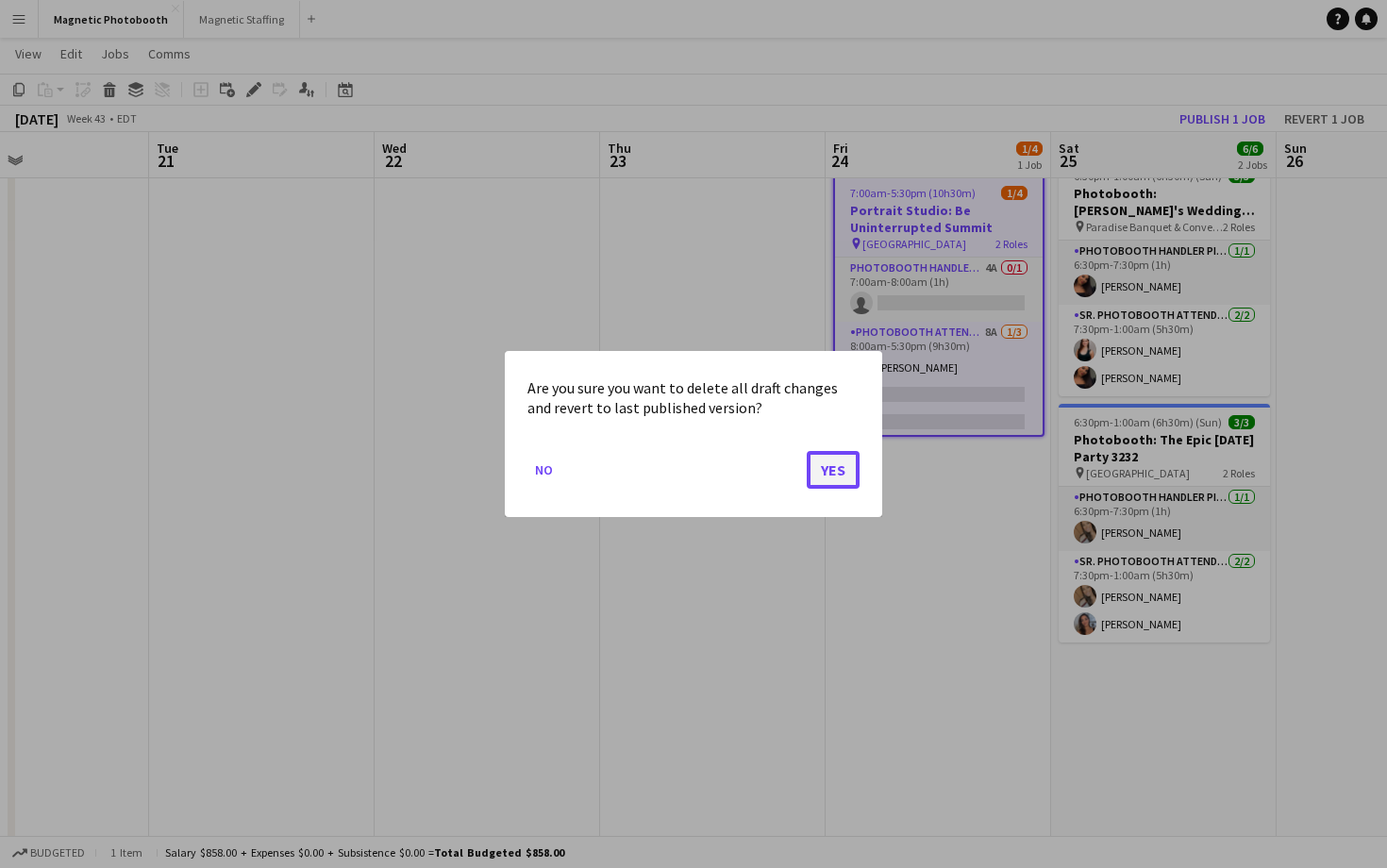
click at [816, 468] on button "Yes" at bounding box center [833, 469] width 53 height 37
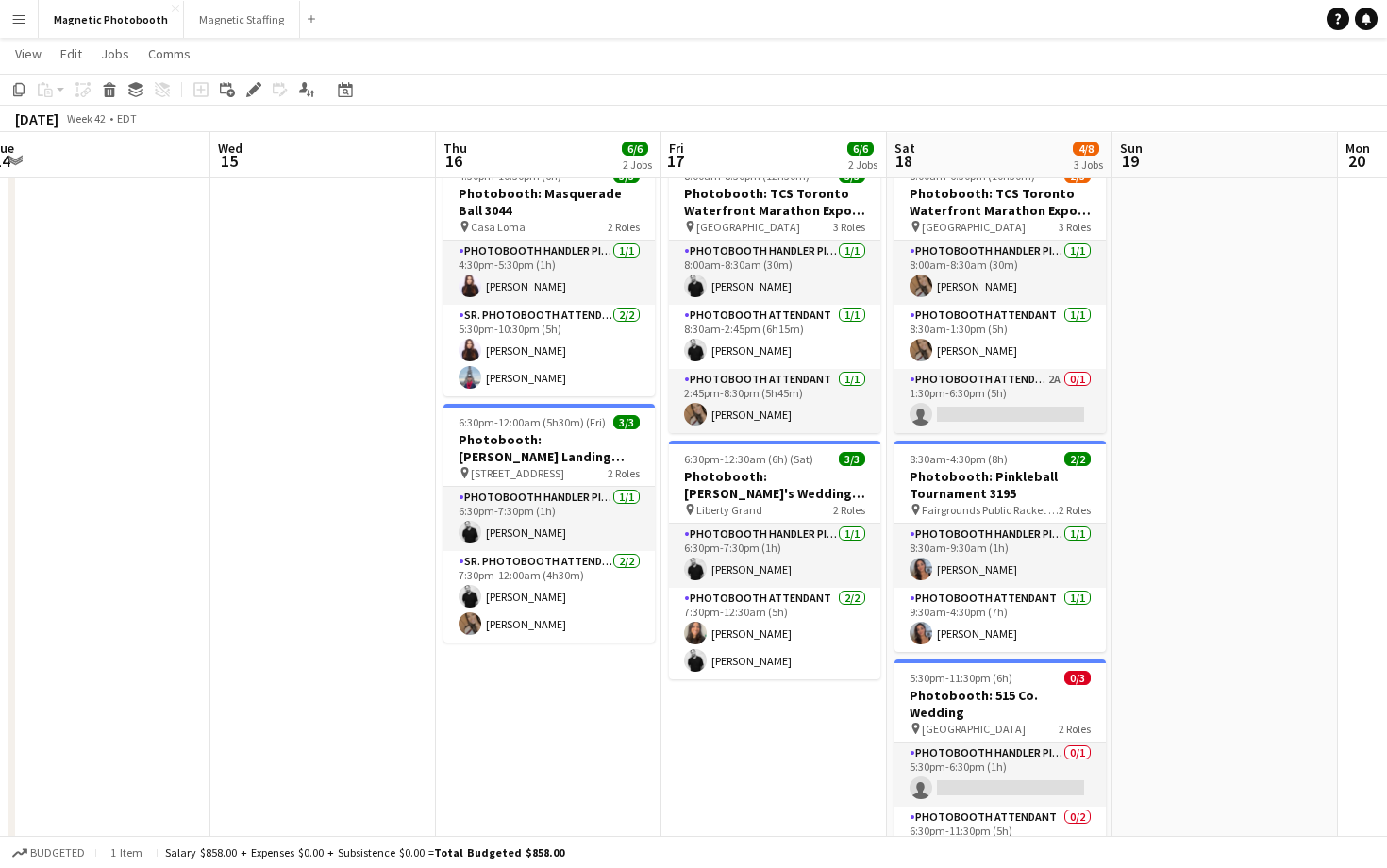
scroll to position [0, 441]
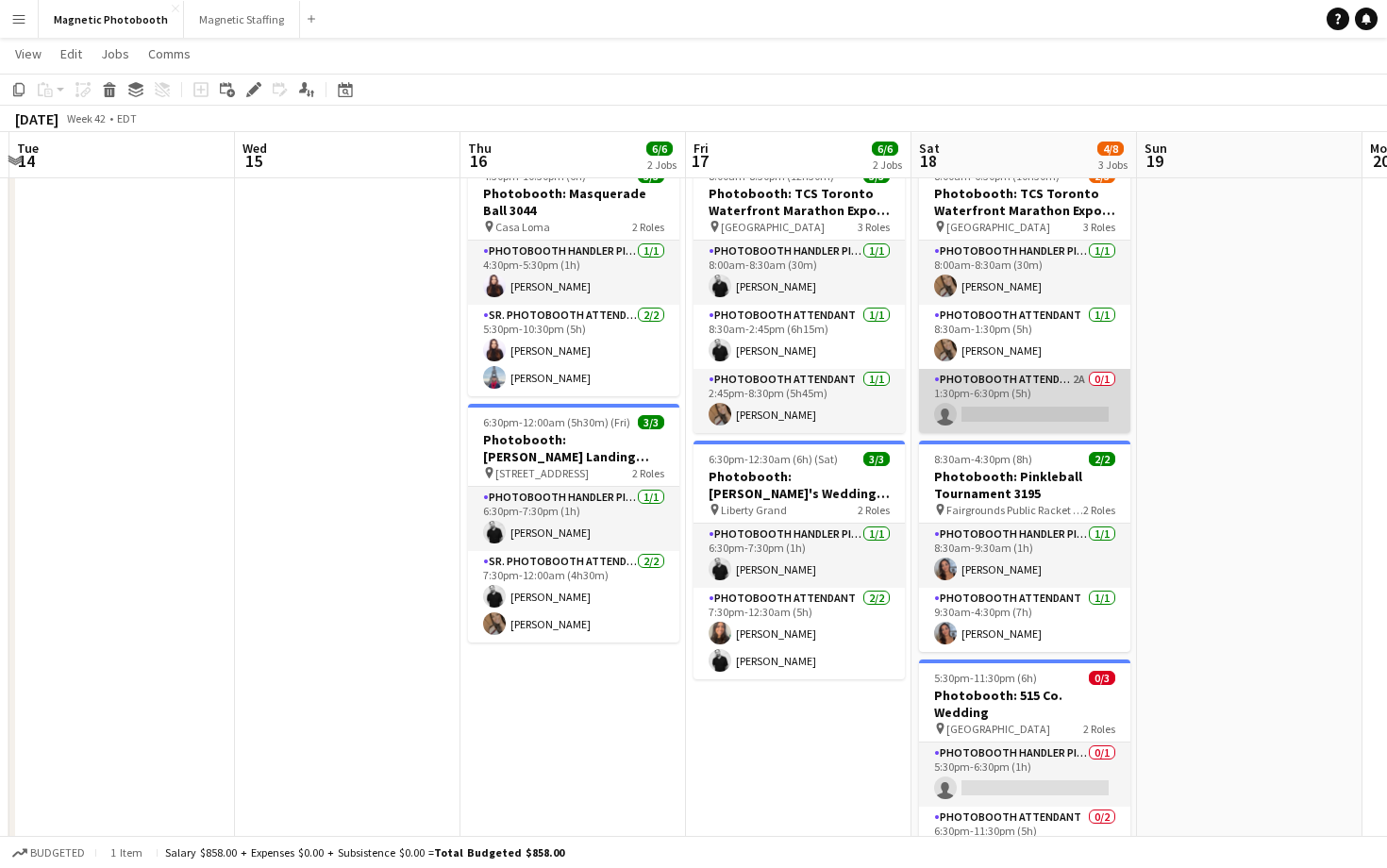
click at [970, 422] on app-card-role "Photobooth Attendant 2A 0/1 1:30pm-6:30pm (5h) single-neutral-actions" at bounding box center [1024, 401] width 211 height 64
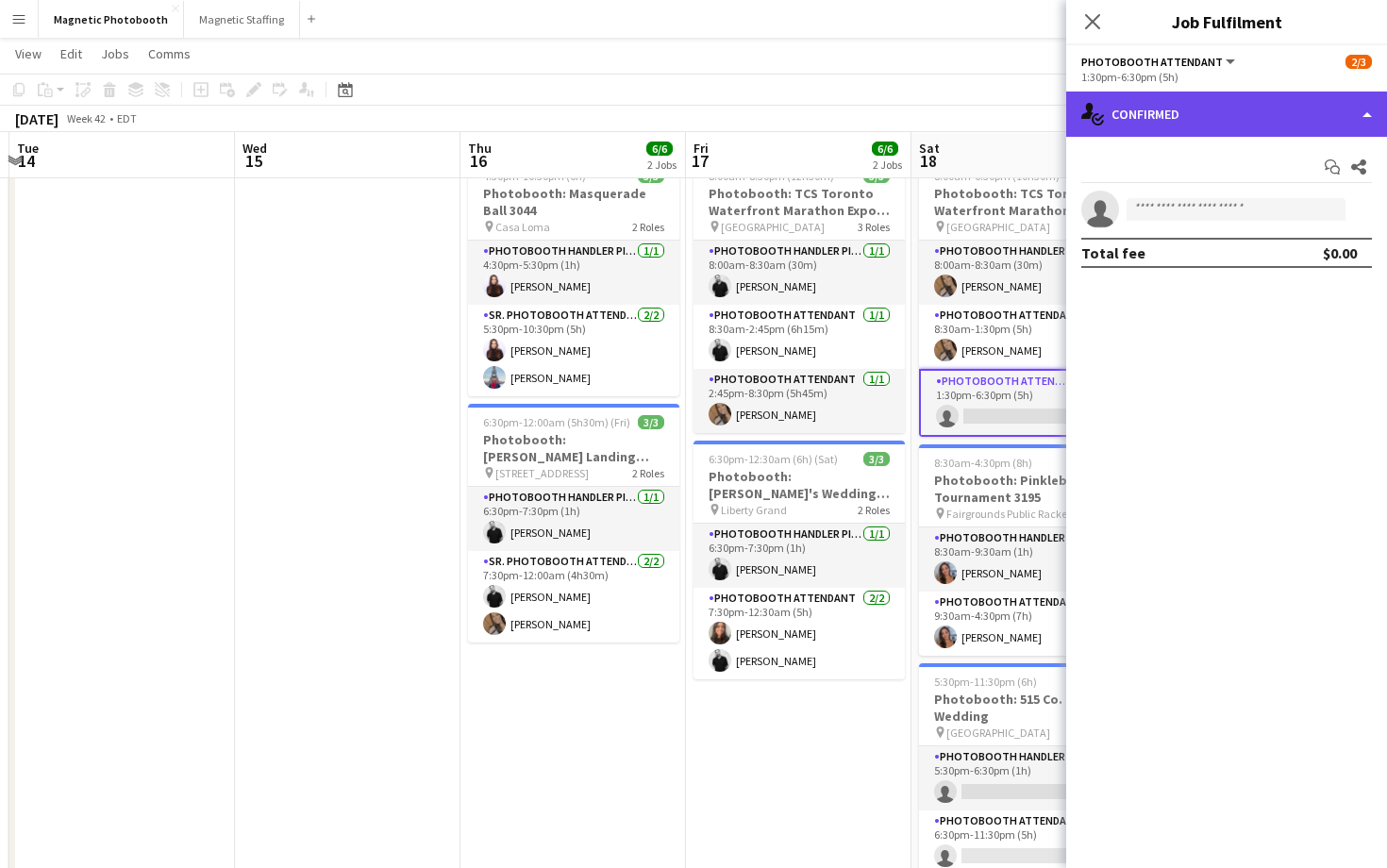
click at [1158, 107] on div "single-neutral-actions-check-2 Confirmed" at bounding box center [1227, 113] width 320 height 45
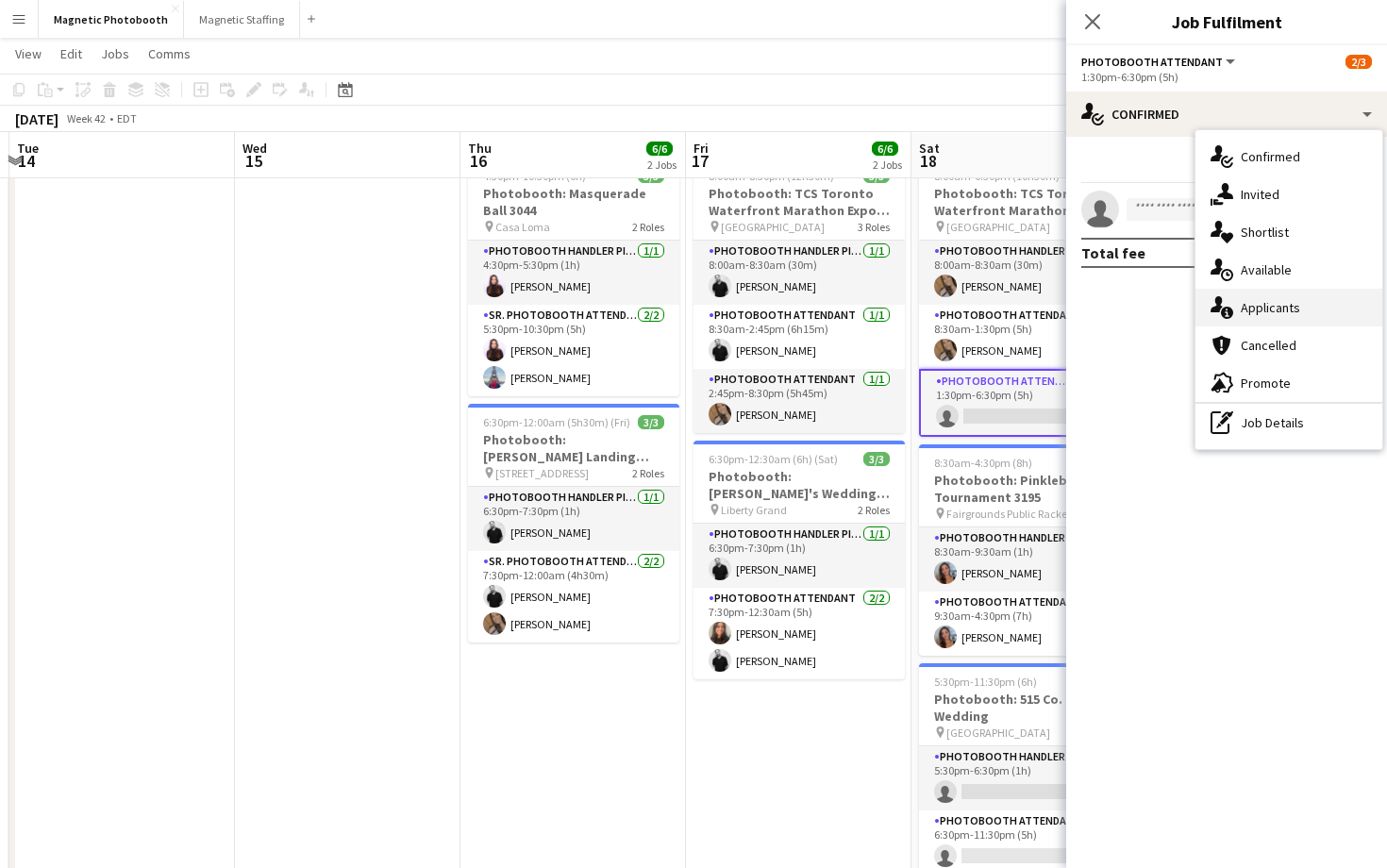
click at [1220, 304] on icon at bounding box center [1216, 304] width 12 height 16
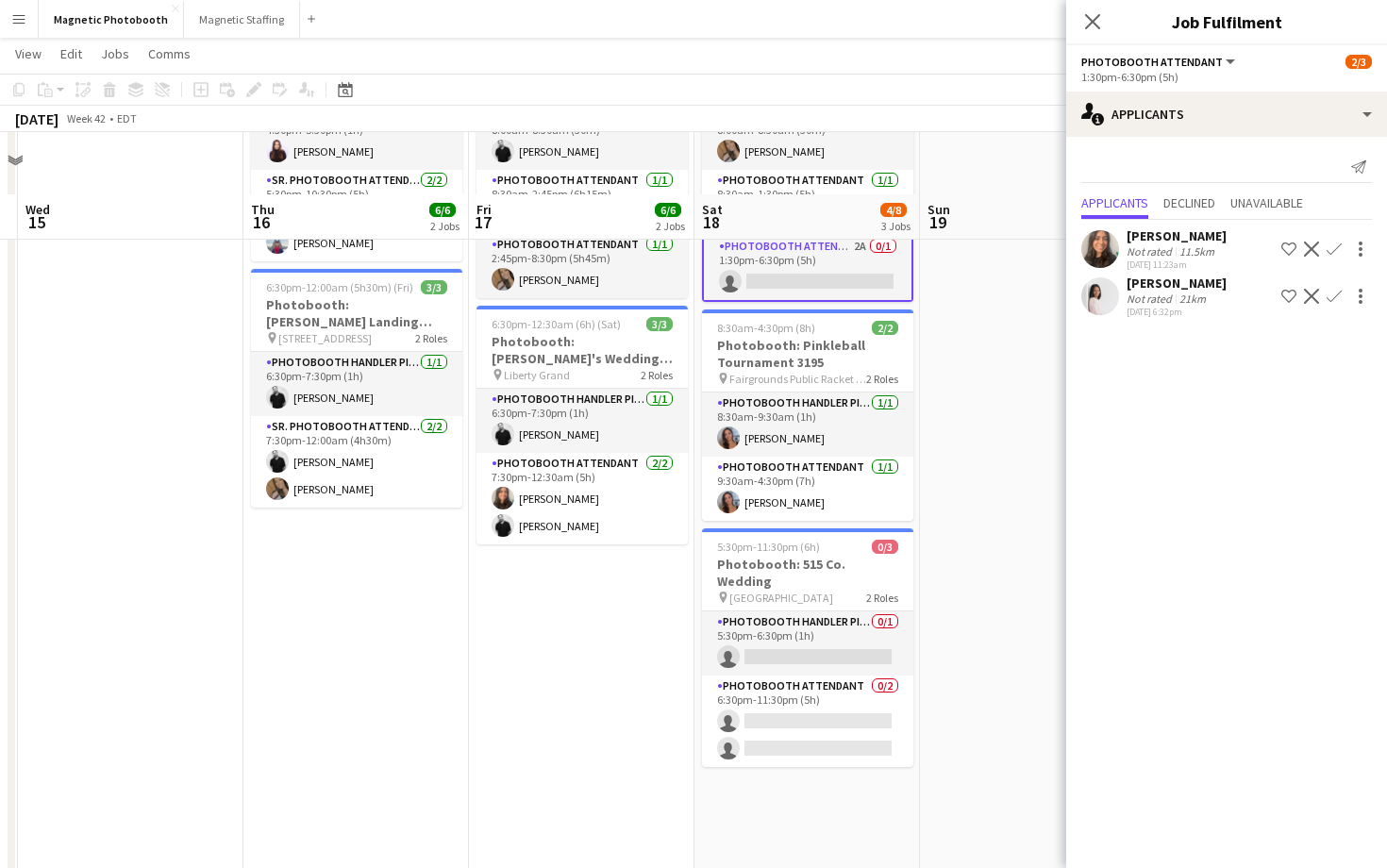
scroll to position [258, 0]
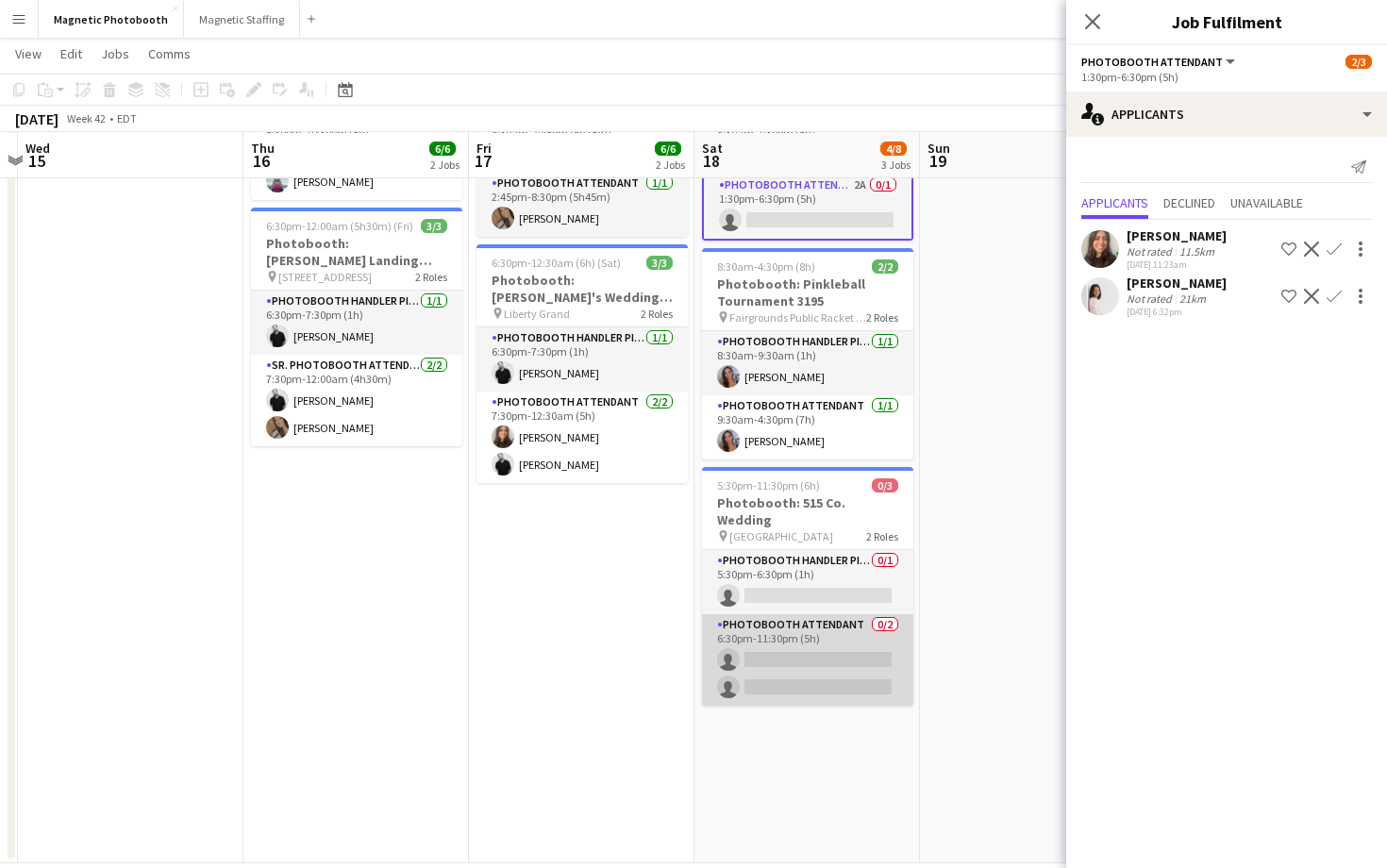
click at [826, 644] on app-card-role "Photobooth Attendant 0/2 6:30pm-11:30pm (5h) single-neutral-actions single-neut…" at bounding box center [808, 659] width 211 height 91
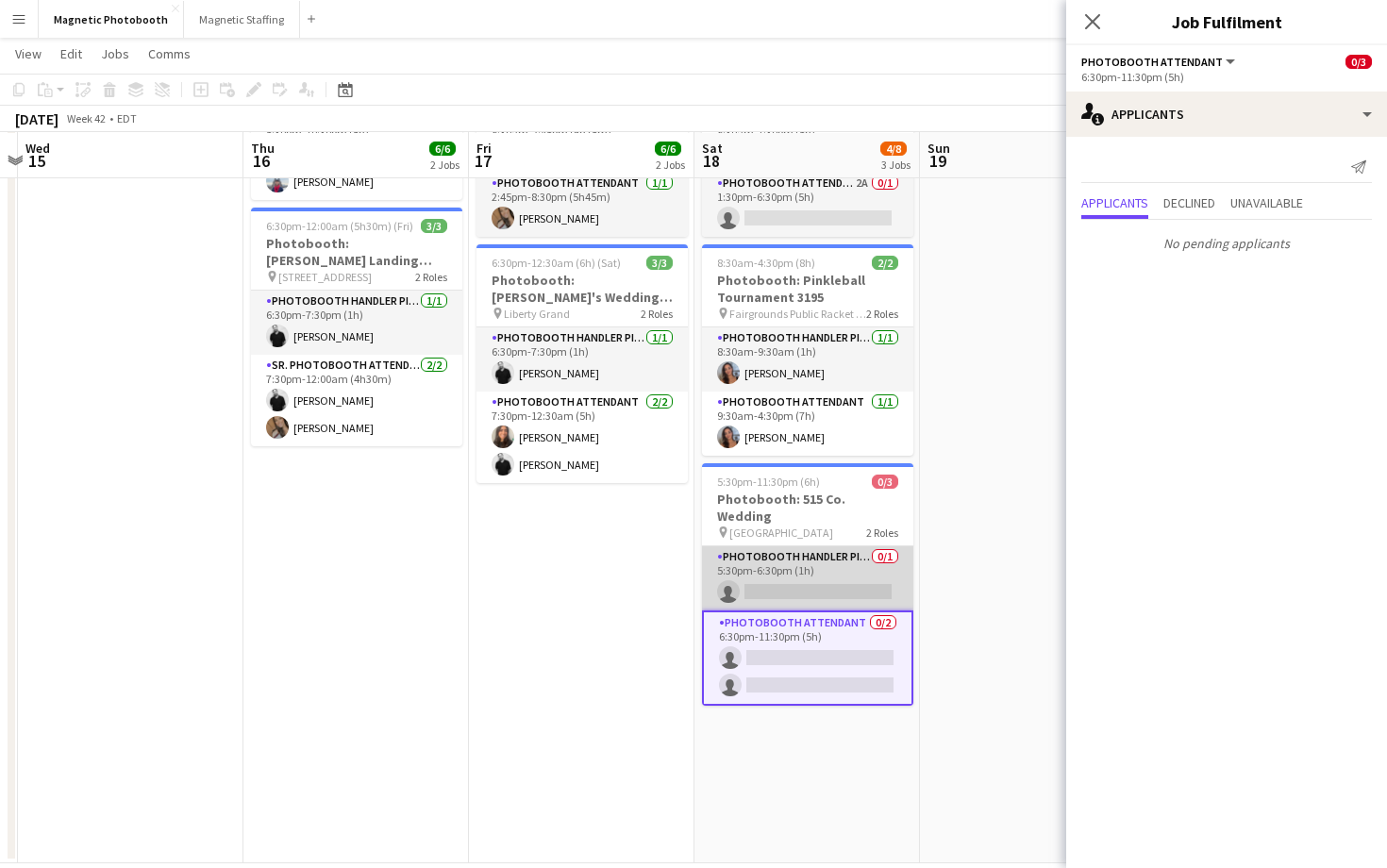
click at [828, 573] on app-card-role "Photobooth Handler Pick-Up/Drop-Off 0/1 5:30pm-6:30pm (1h) single-neutral-actio…" at bounding box center [808, 578] width 211 height 64
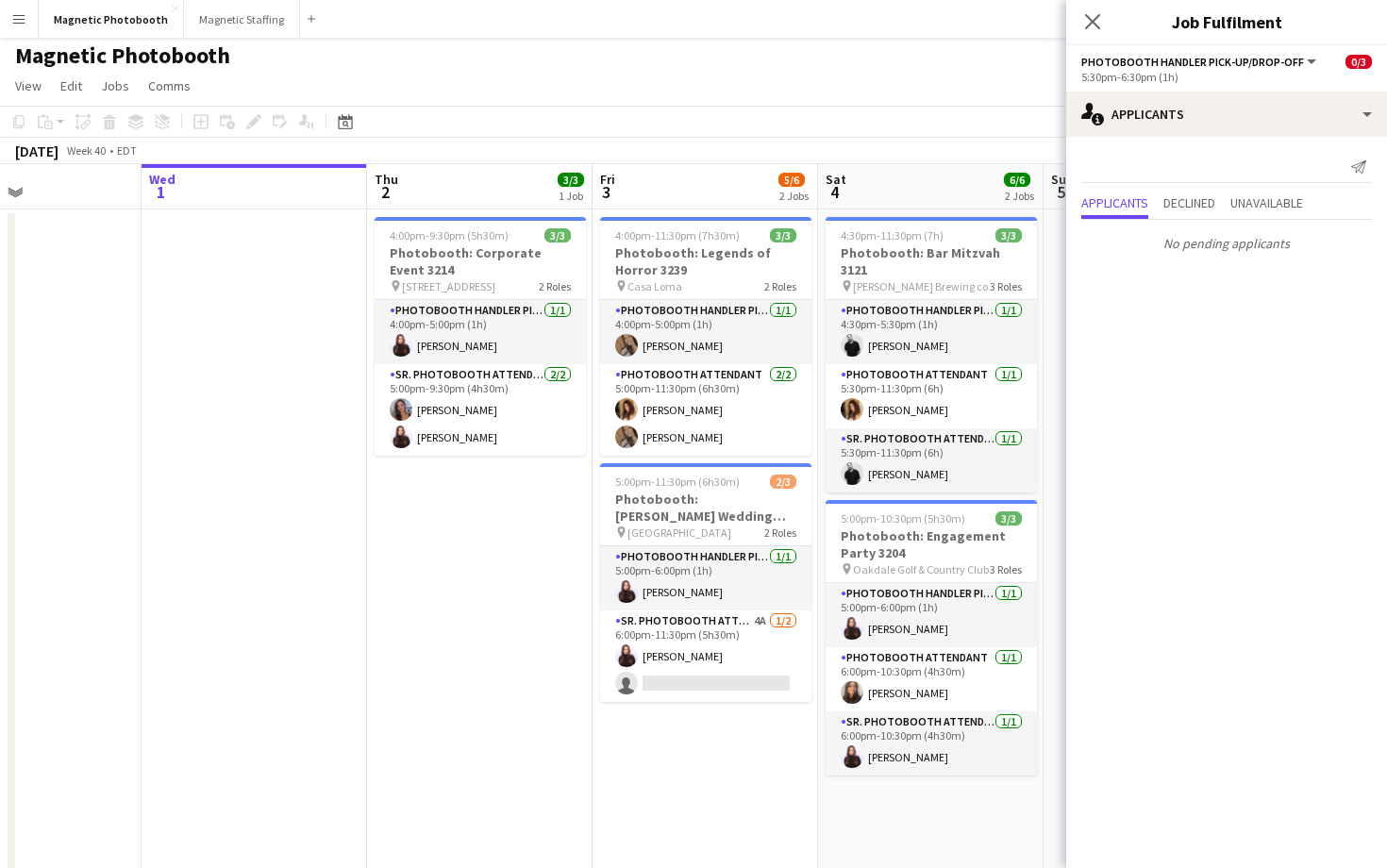
scroll to position [0, 801]
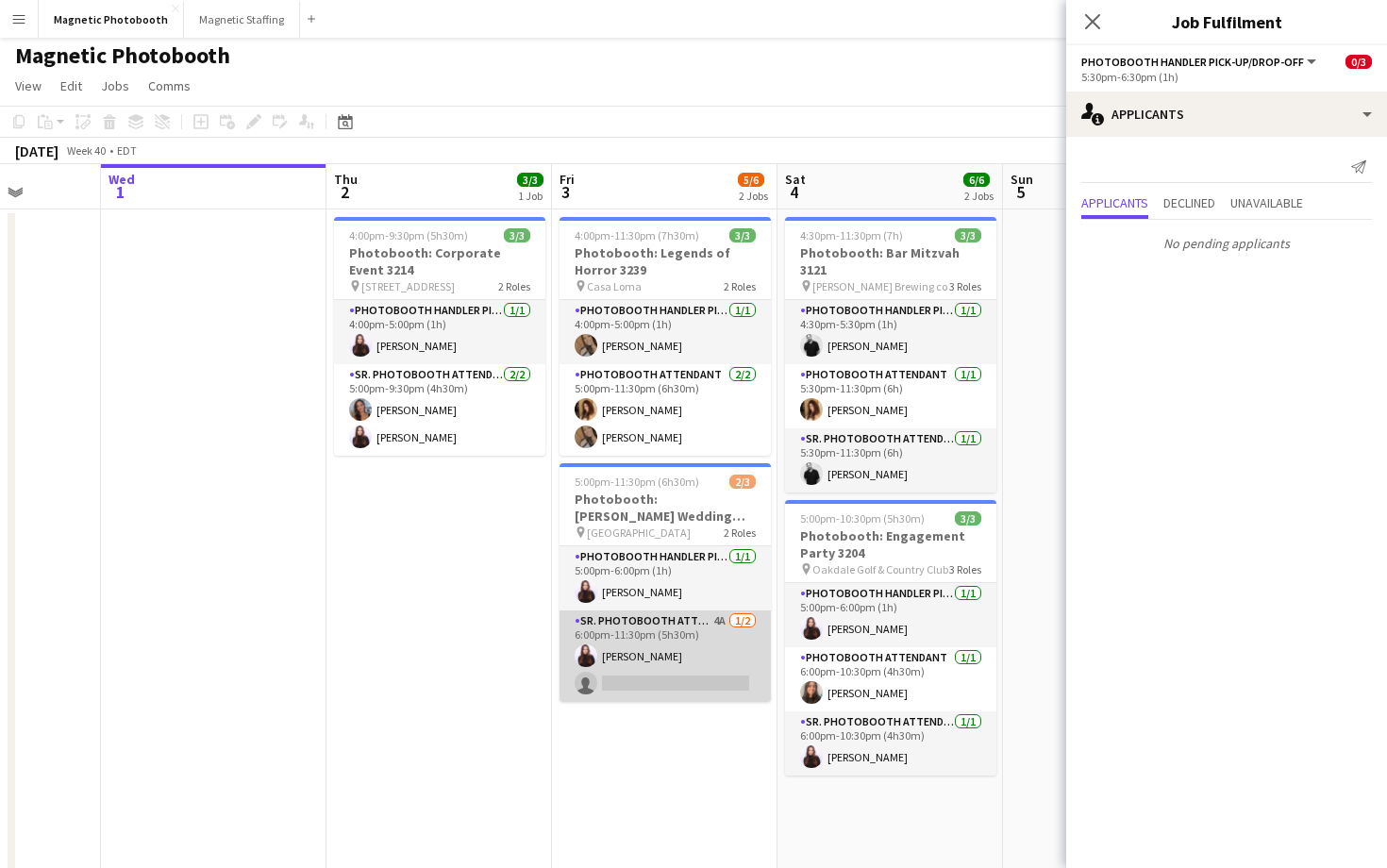
click at [640, 657] on app-card-role "Sr. Photobooth Attendant 4A [DATE] 6:00pm-11:30pm (5h30m) [PERSON_NAME] single-…" at bounding box center [665, 655] width 211 height 91
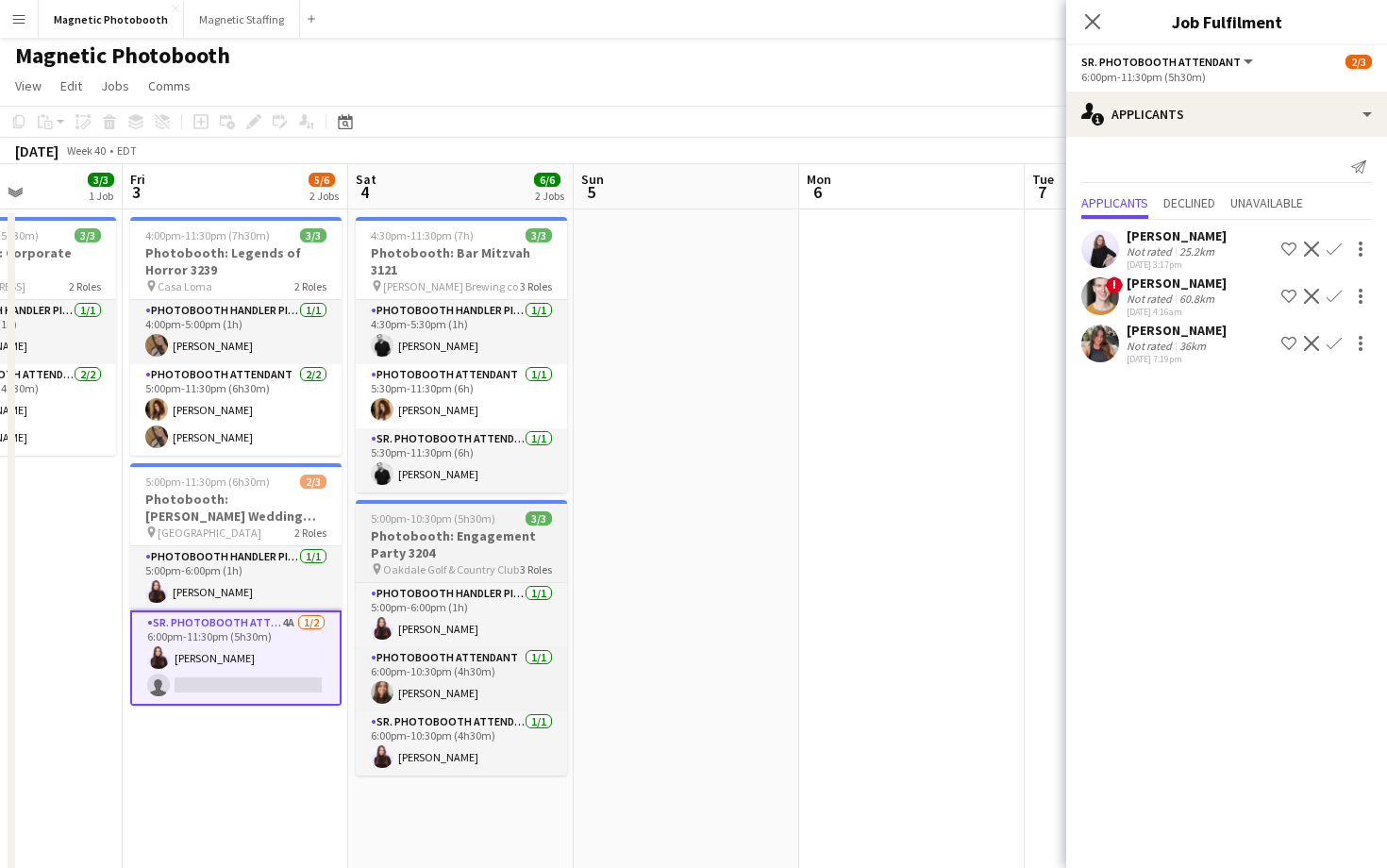
scroll to position [0, 786]
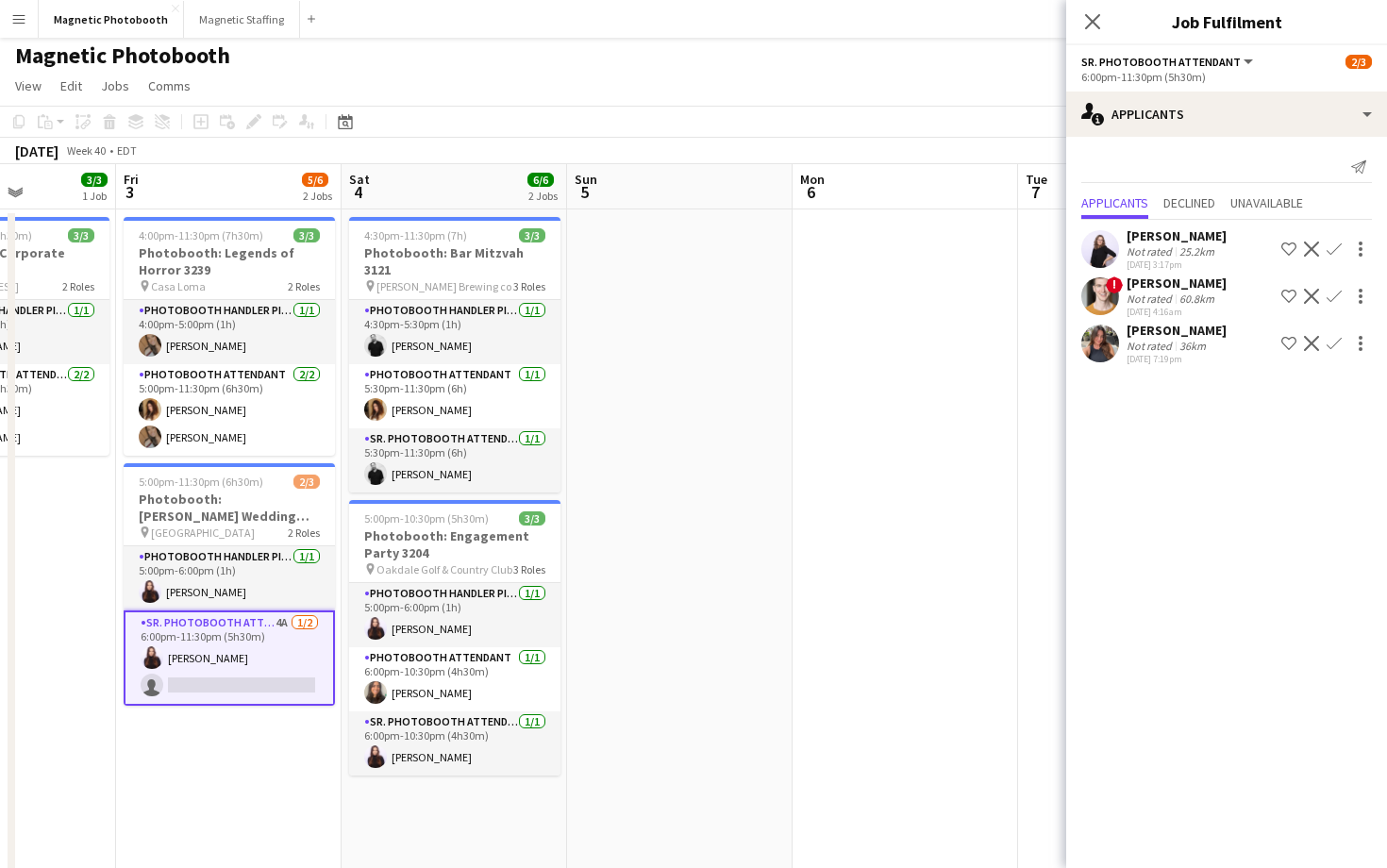
click at [1310, 247] on app-icon "Decline" at bounding box center [1311, 249] width 15 height 15
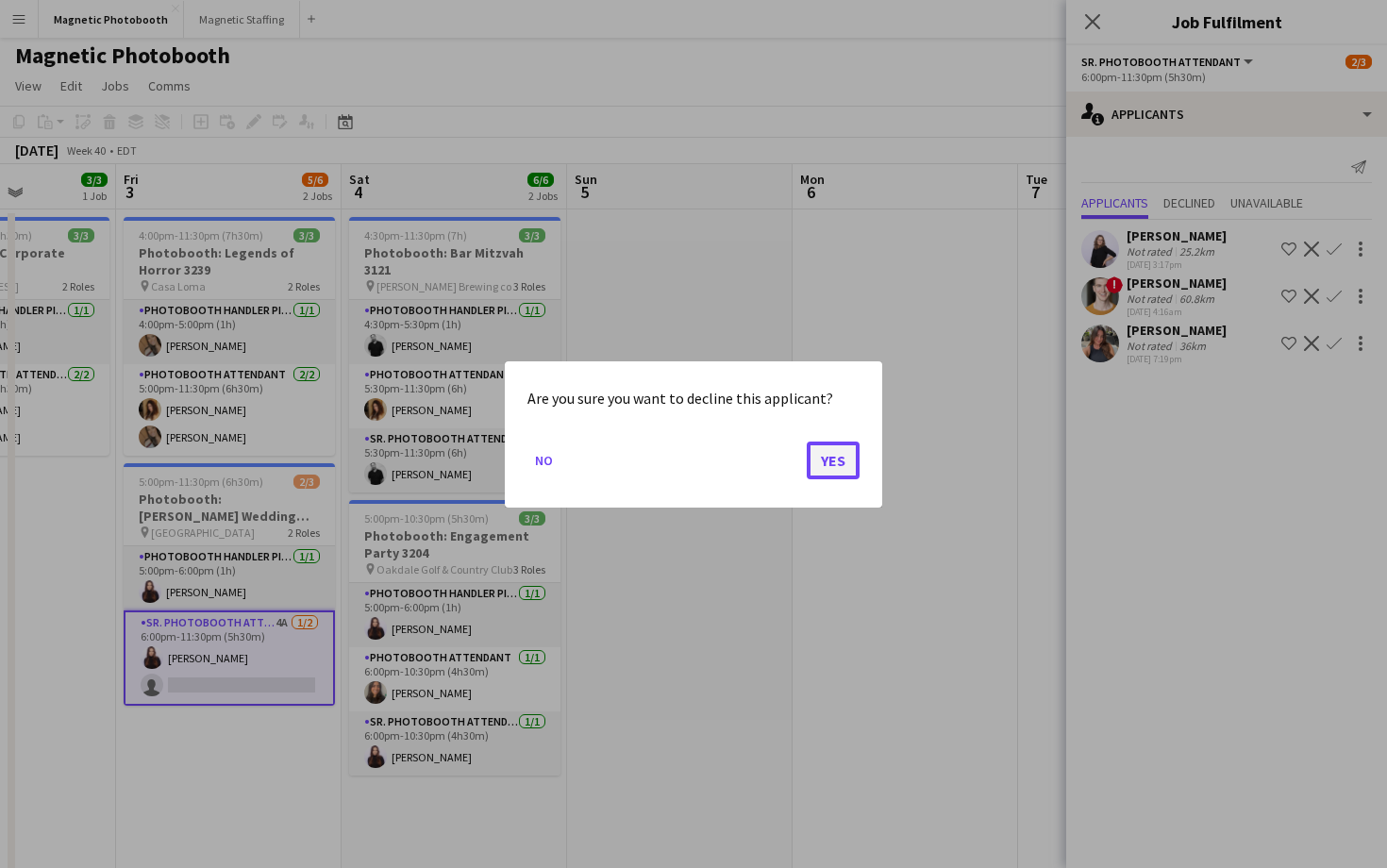
click at [822, 462] on button "Yes" at bounding box center [833, 458] width 53 height 37
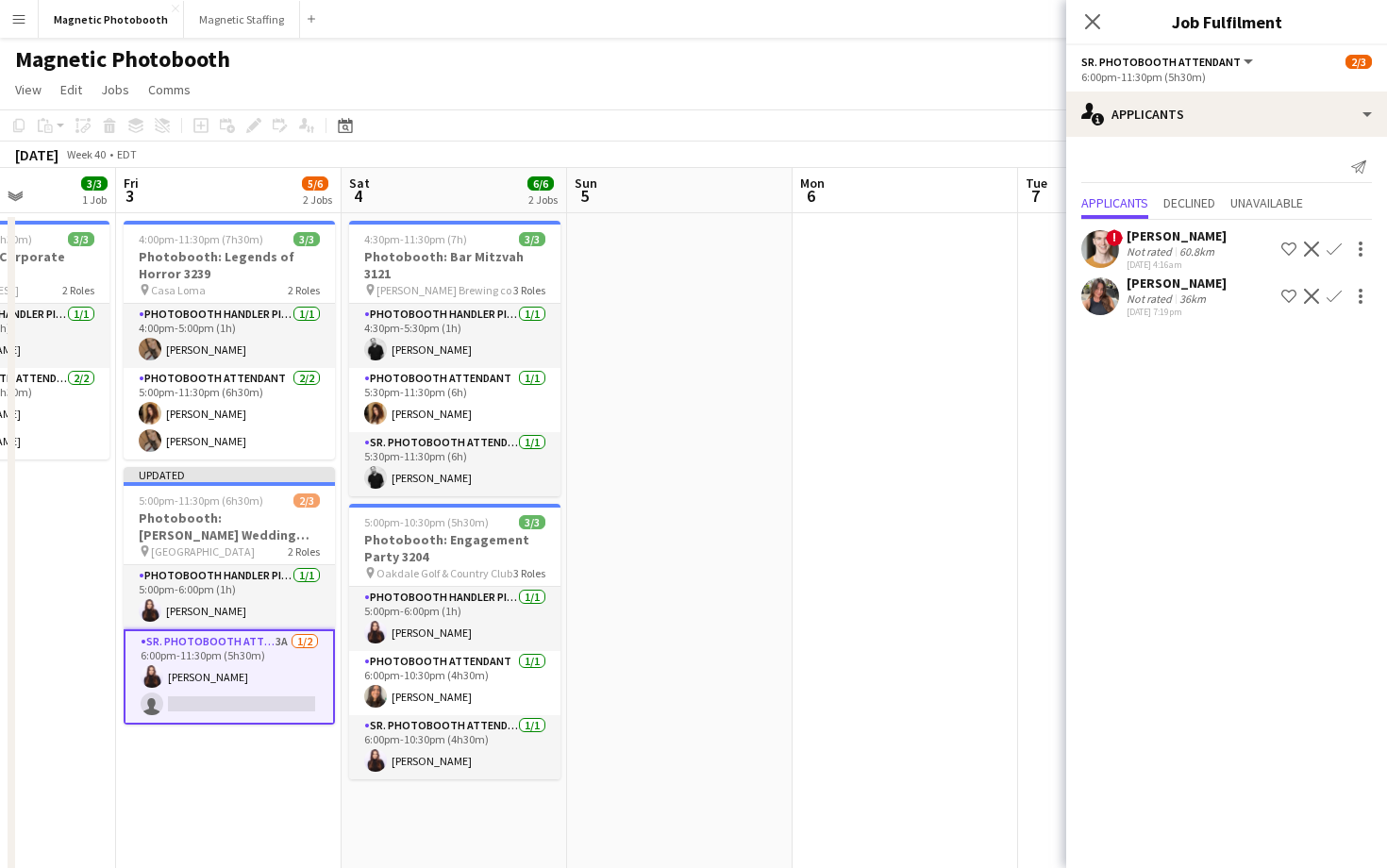
scroll to position [4, 0]
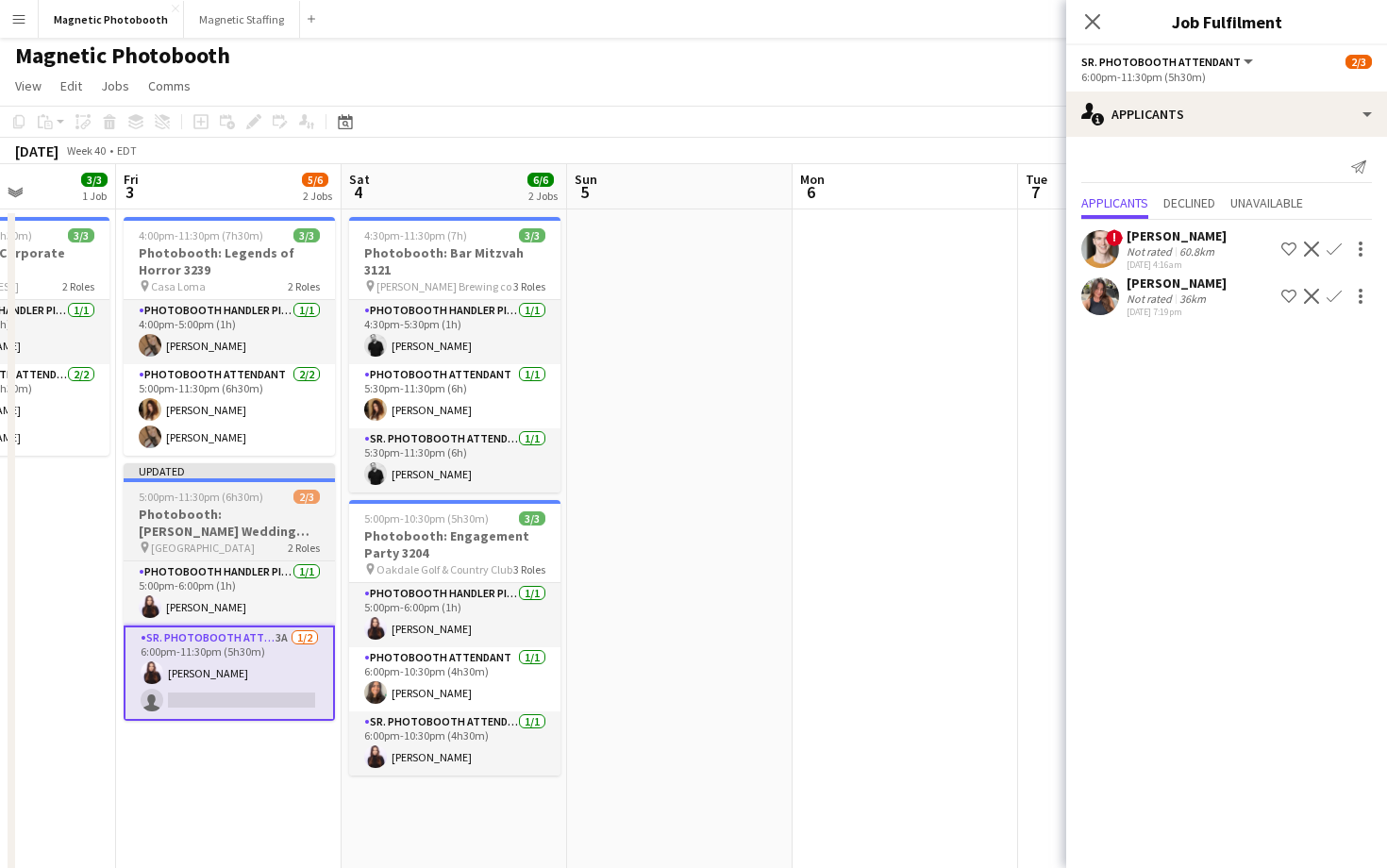
click at [286, 525] on h3 "Photobooth: [PERSON_NAME] Wedding 2721" at bounding box center [229, 522] width 211 height 34
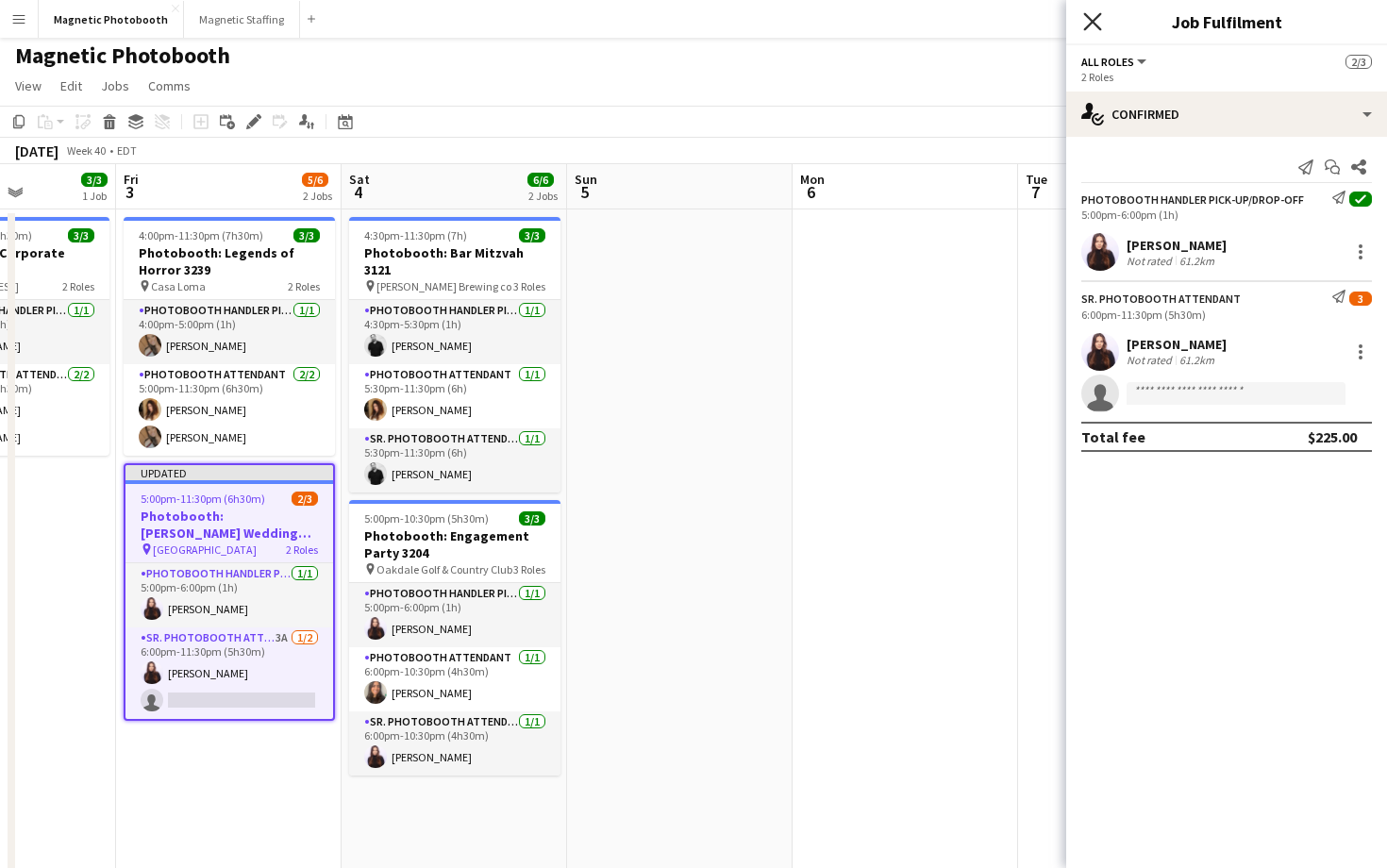
click at [1093, 22] on icon at bounding box center [1092, 21] width 18 height 18
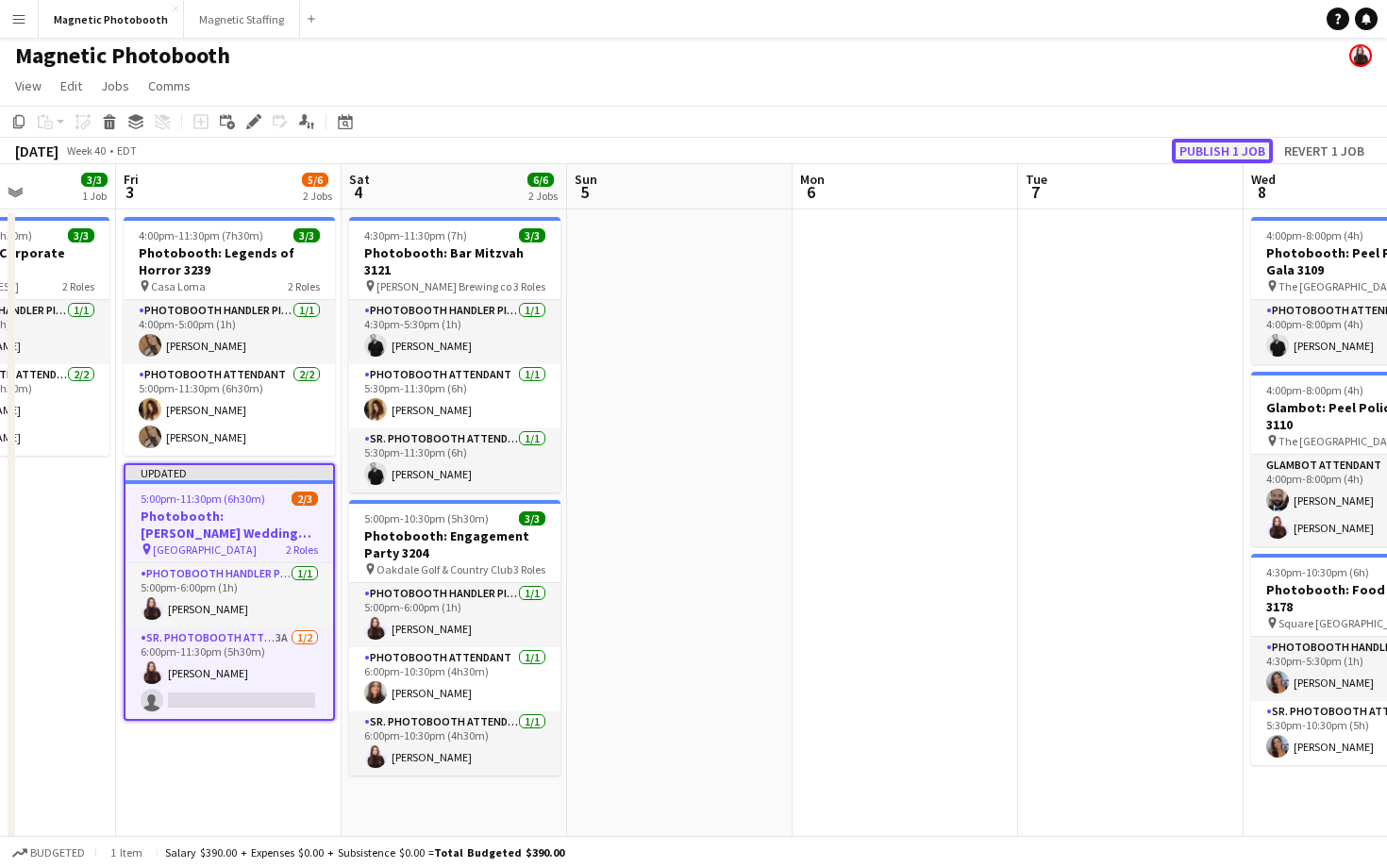
click at [1197, 152] on button "Publish 1 job" at bounding box center [1222, 152] width 101 height 25
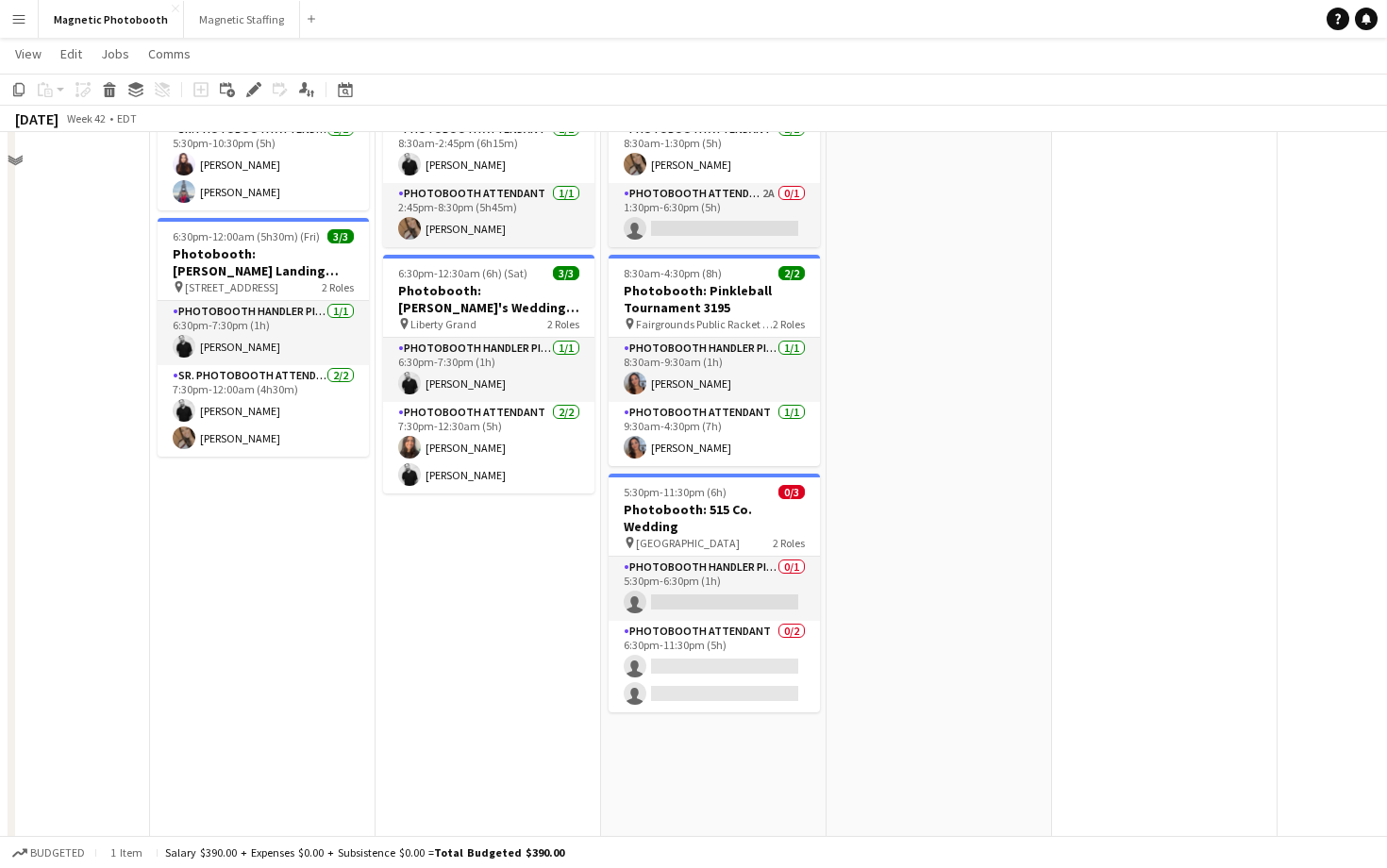
scroll to position [285, 0]
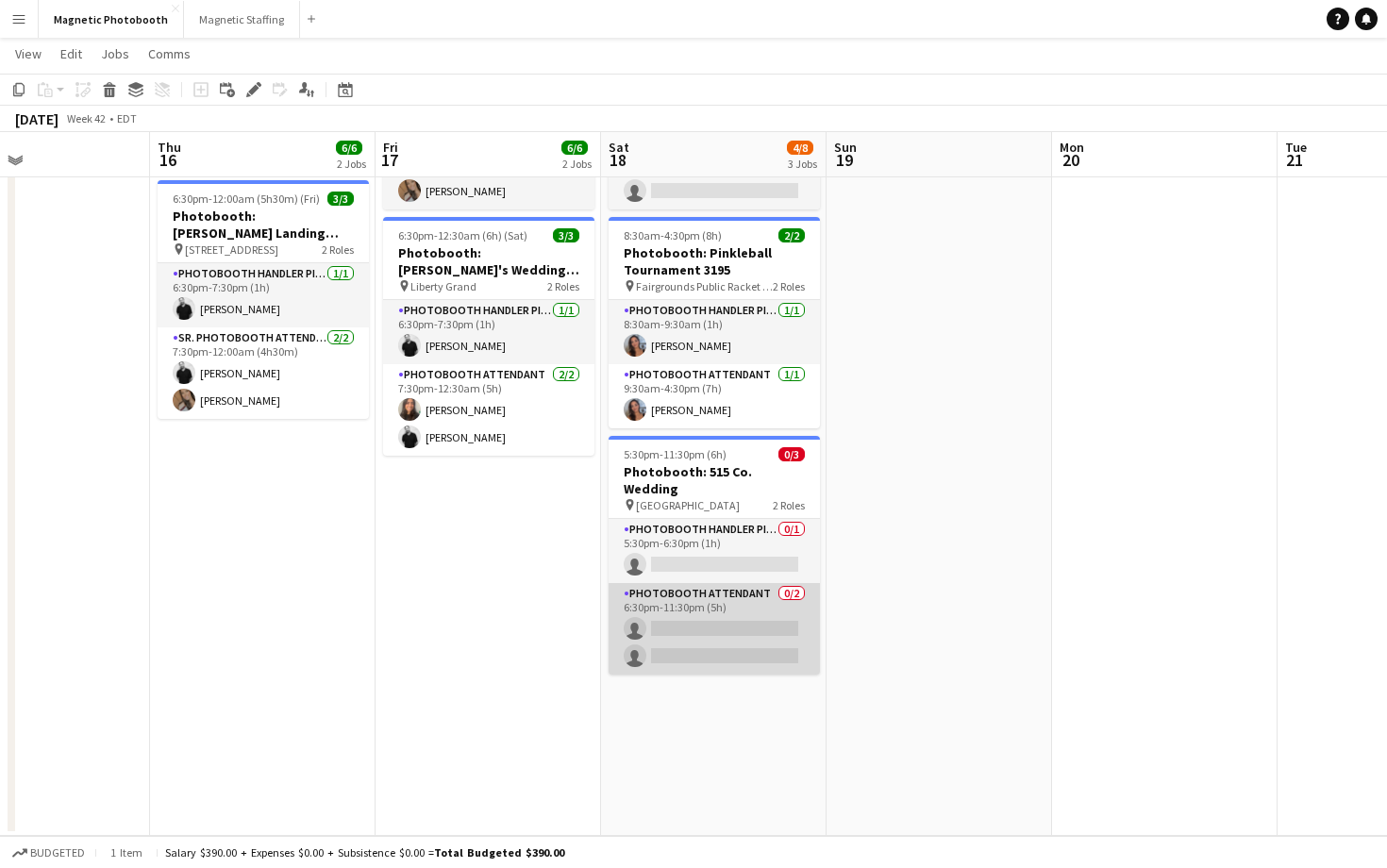
click at [682, 602] on app-card-role "Photobooth Attendant 0/2 6:30pm-11:30pm (5h) single-neutral-actions single-neut…" at bounding box center [714, 628] width 211 height 91
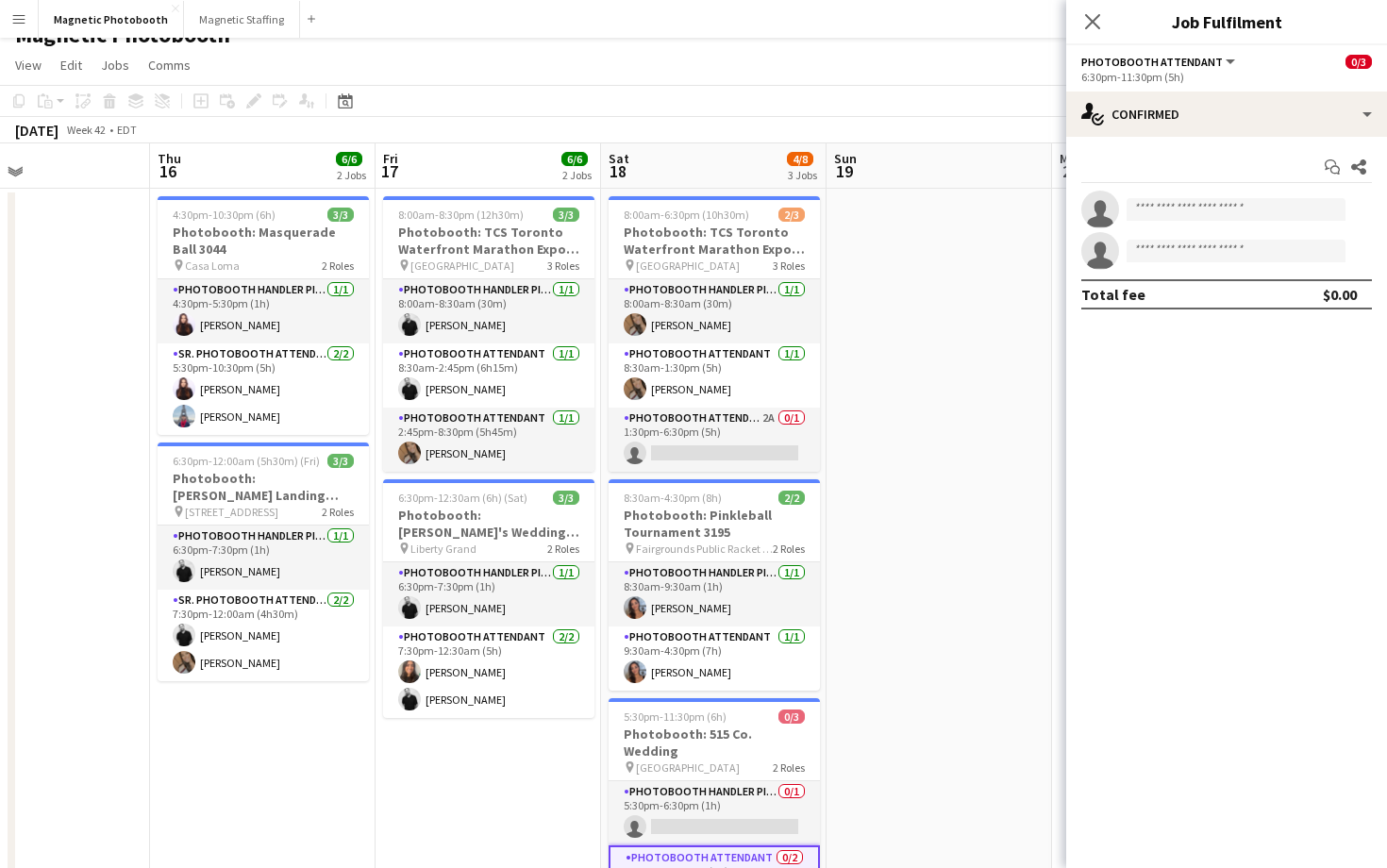
scroll to position [24, 0]
click at [1090, 13] on icon "Close pop-in" at bounding box center [1092, 21] width 18 height 18
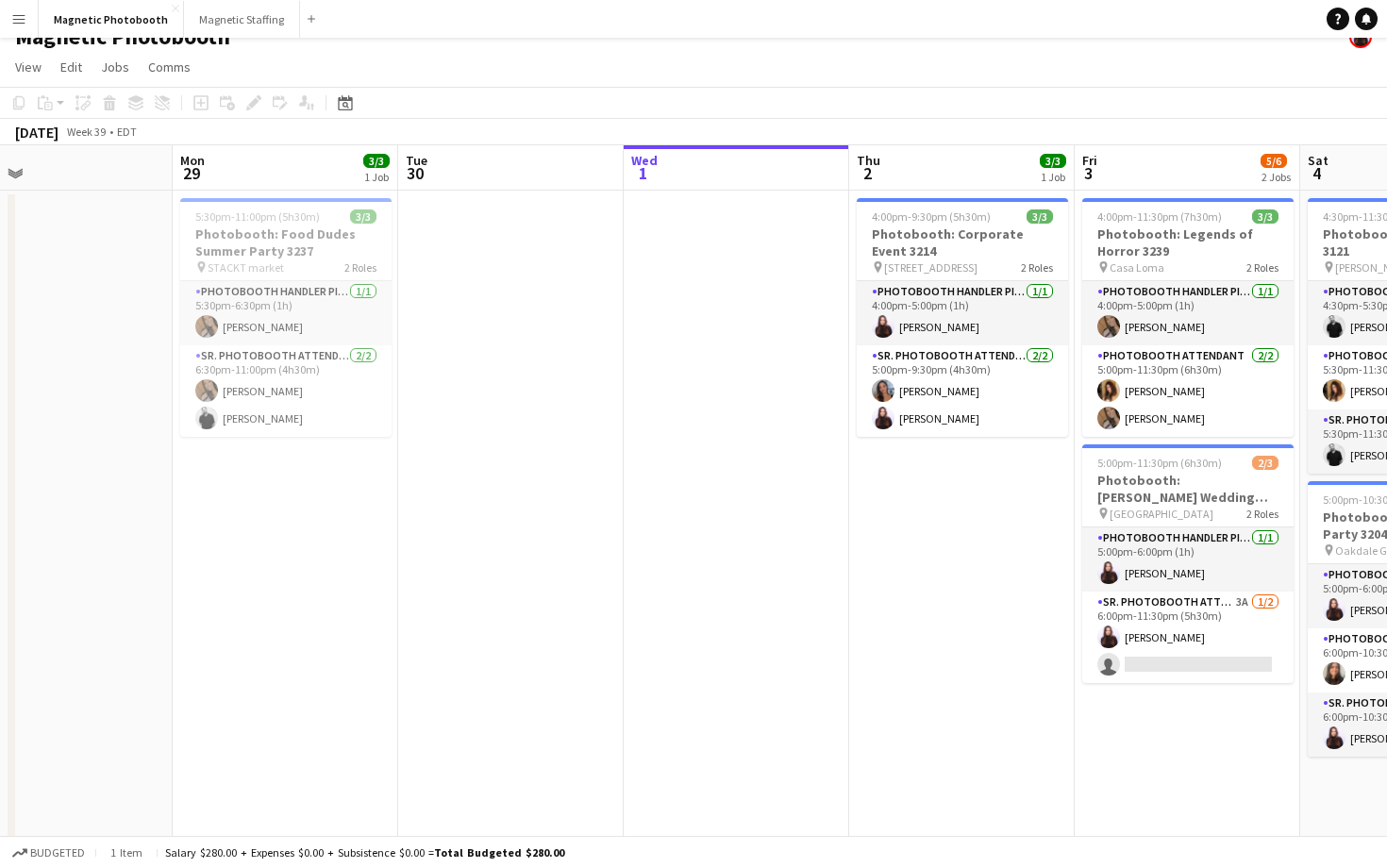
scroll to position [0, 529]
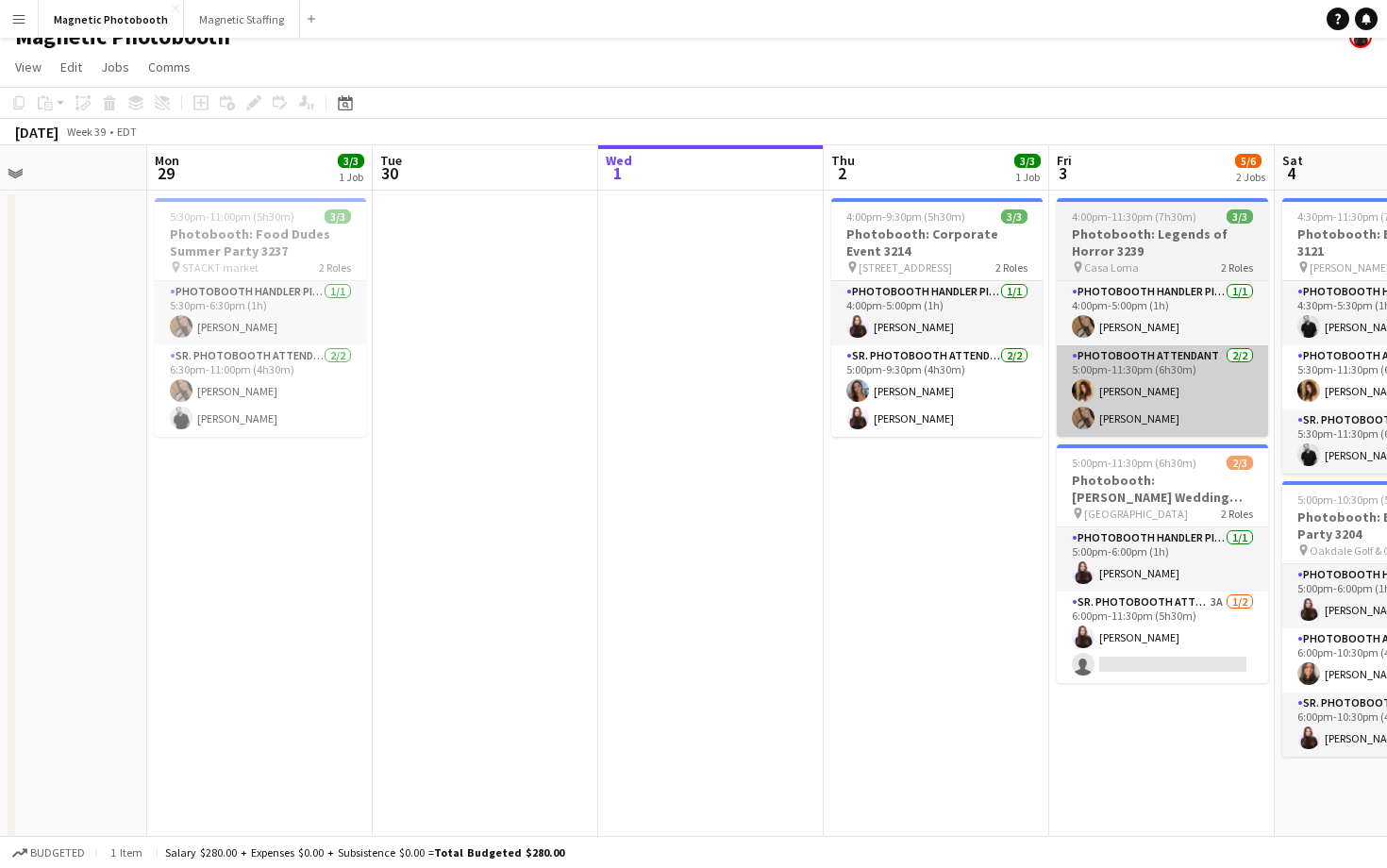
click at [1153, 374] on app-card-role "Photobooth Attendant [DATE] 5:00pm-11:30pm (6h30m) [PERSON_NAME] [PERSON_NAME]" at bounding box center [1163, 390] width 211 height 91
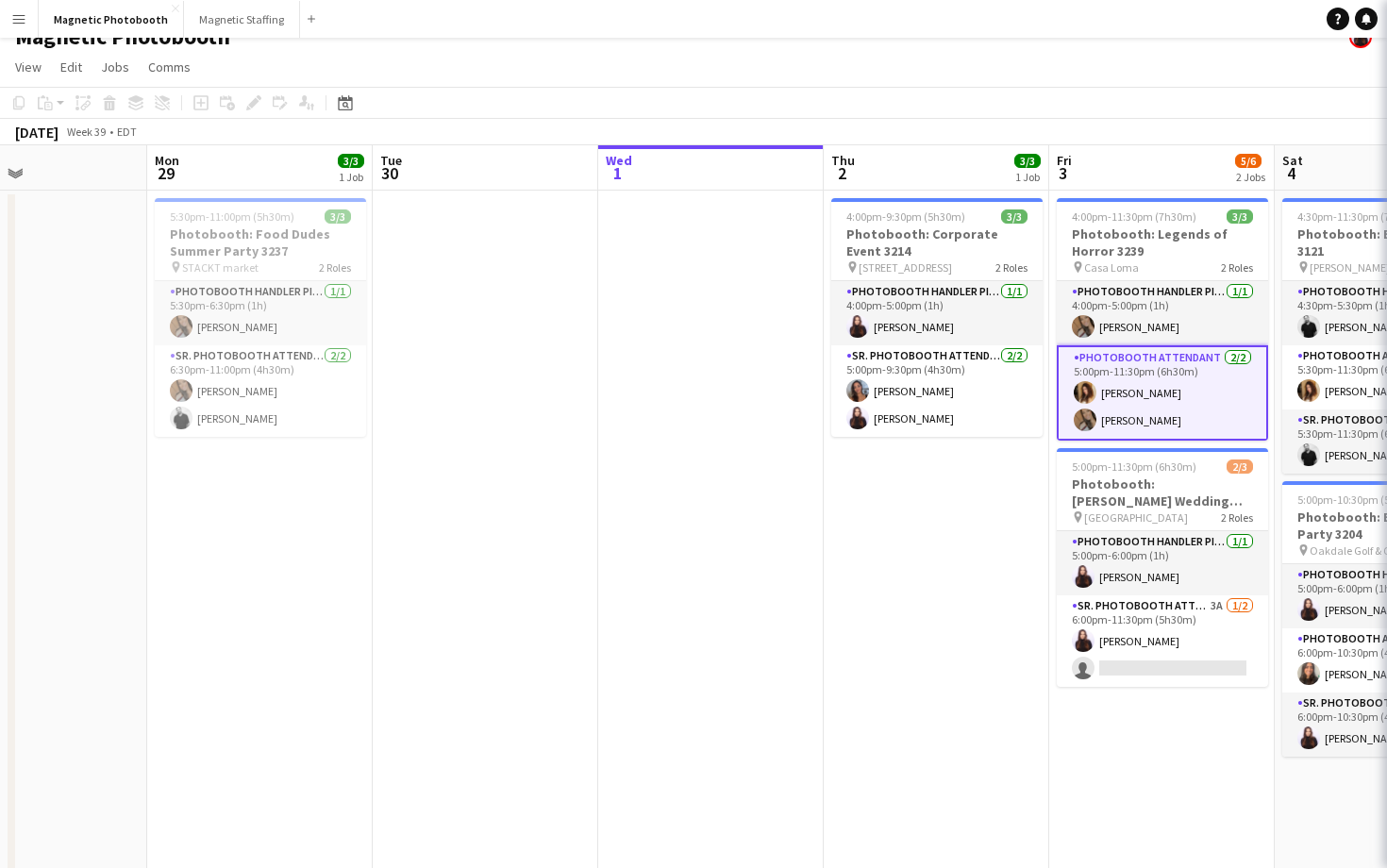
click at [1153, 374] on app-card-role "Photobooth Attendant [DATE] 5:00pm-11:30pm (6h30m) [PERSON_NAME] [PERSON_NAME]" at bounding box center [1163, 392] width 211 height 95
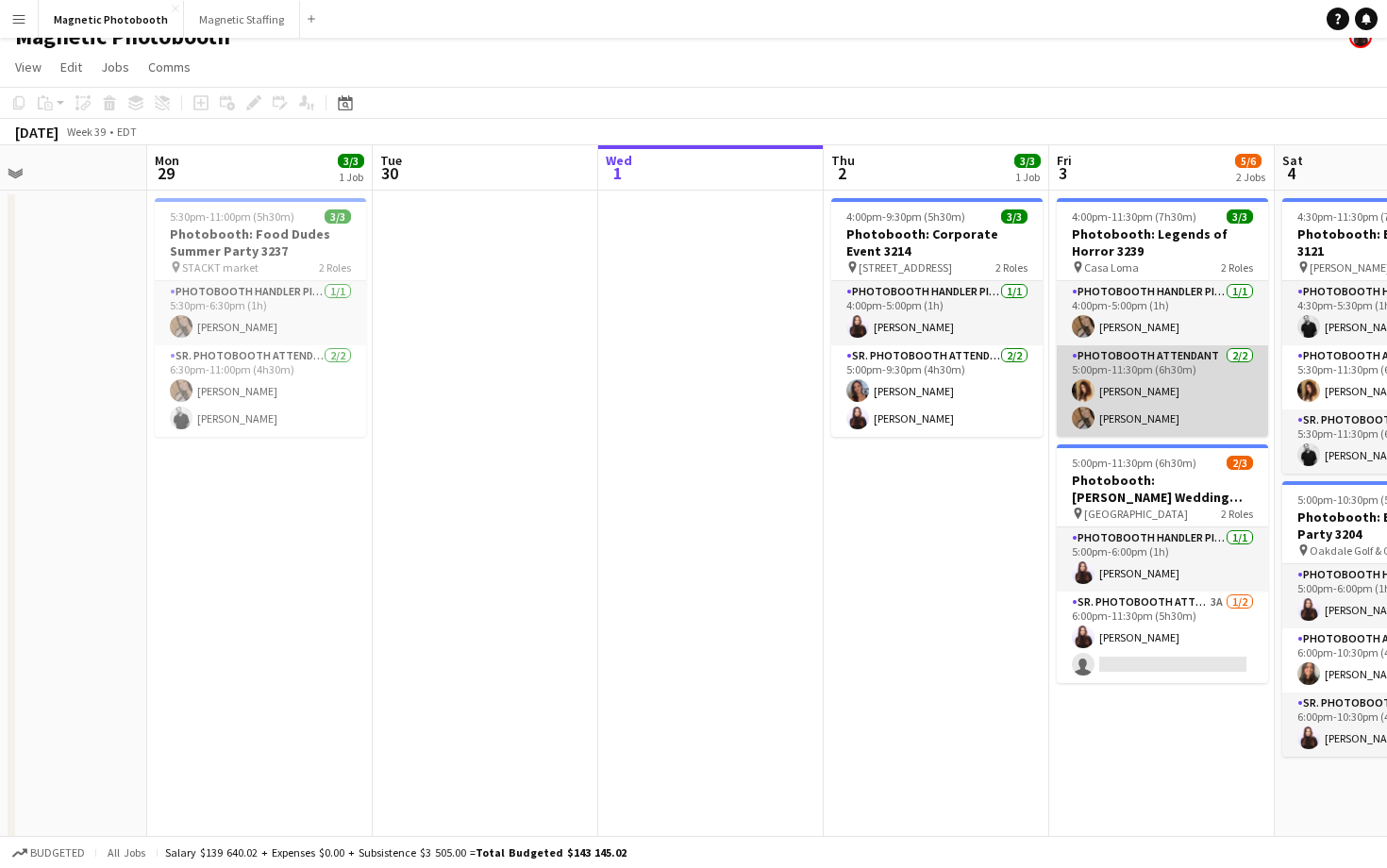
click at [1162, 357] on app-card-role "Photobooth Attendant [DATE] 5:00pm-11:30pm (6h30m) [PERSON_NAME] [PERSON_NAME]" at bounding box center [1163, 390] width 211 height 91
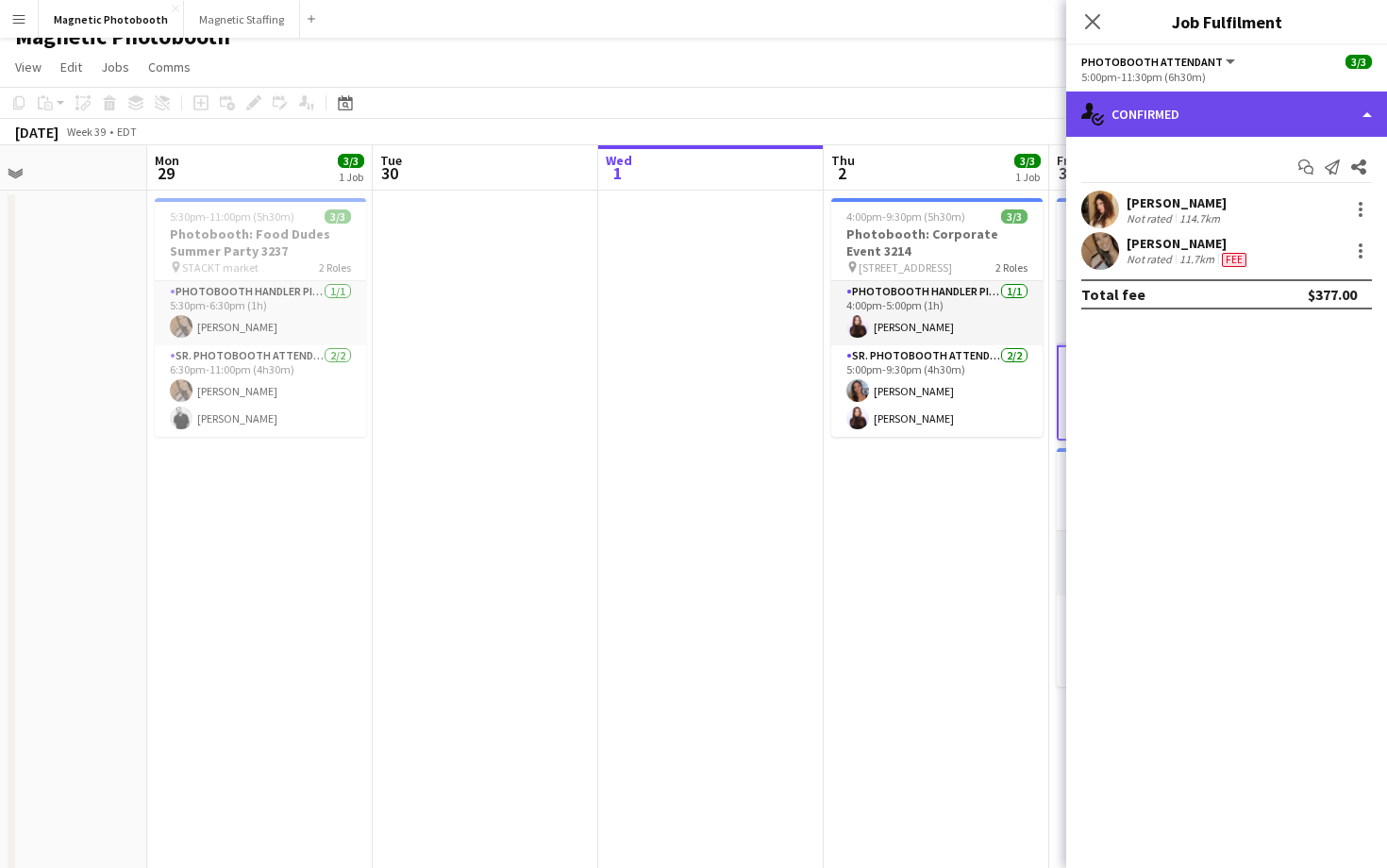
click at [1324, 115] on div "single-neutral-actions-check-2 Confirmed" at bounding box center [1227, 113] width 320 height 45
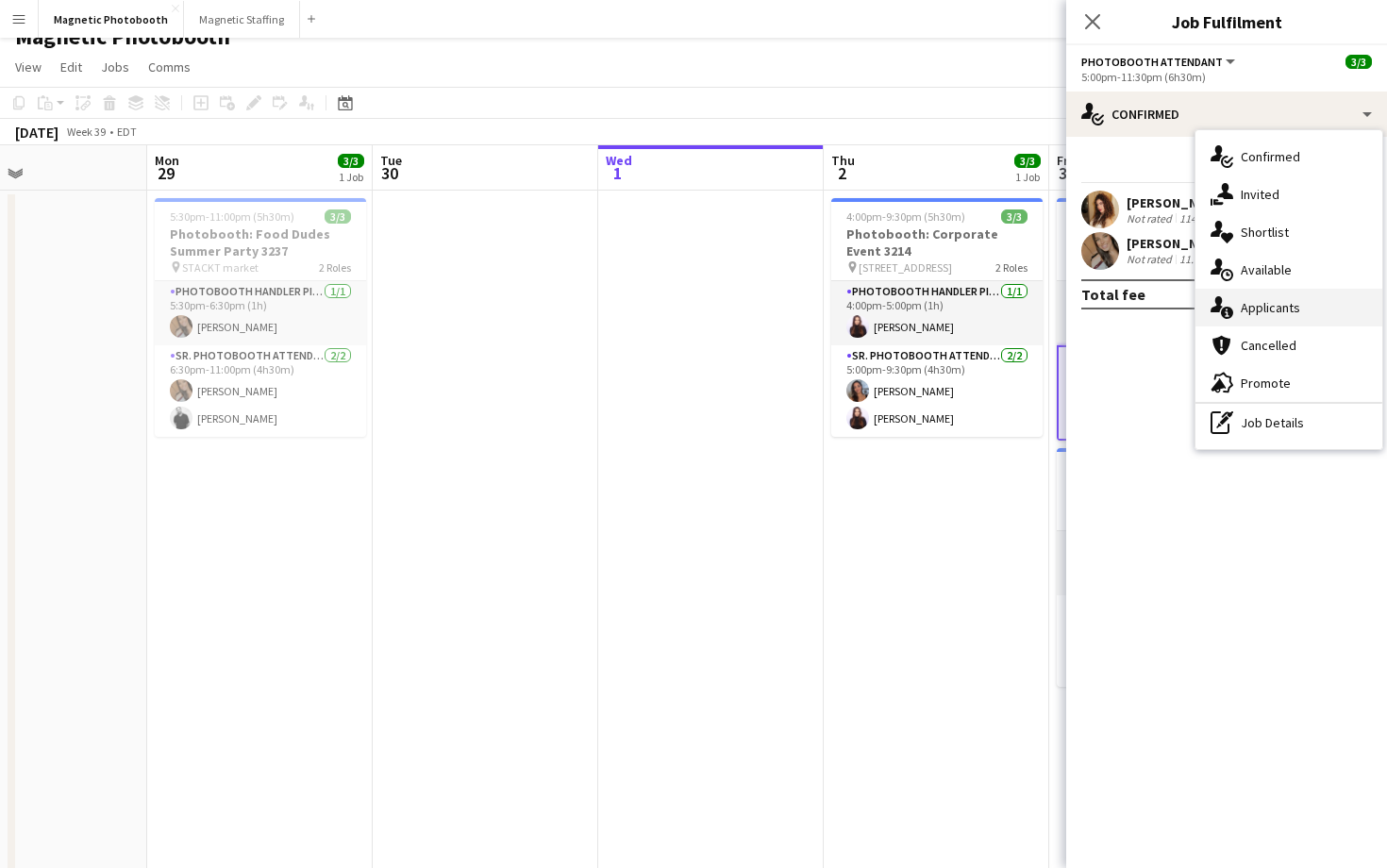
click at [1290, 310] on span "Applicants" at bounding box center [1271, 308] width 59 height 17
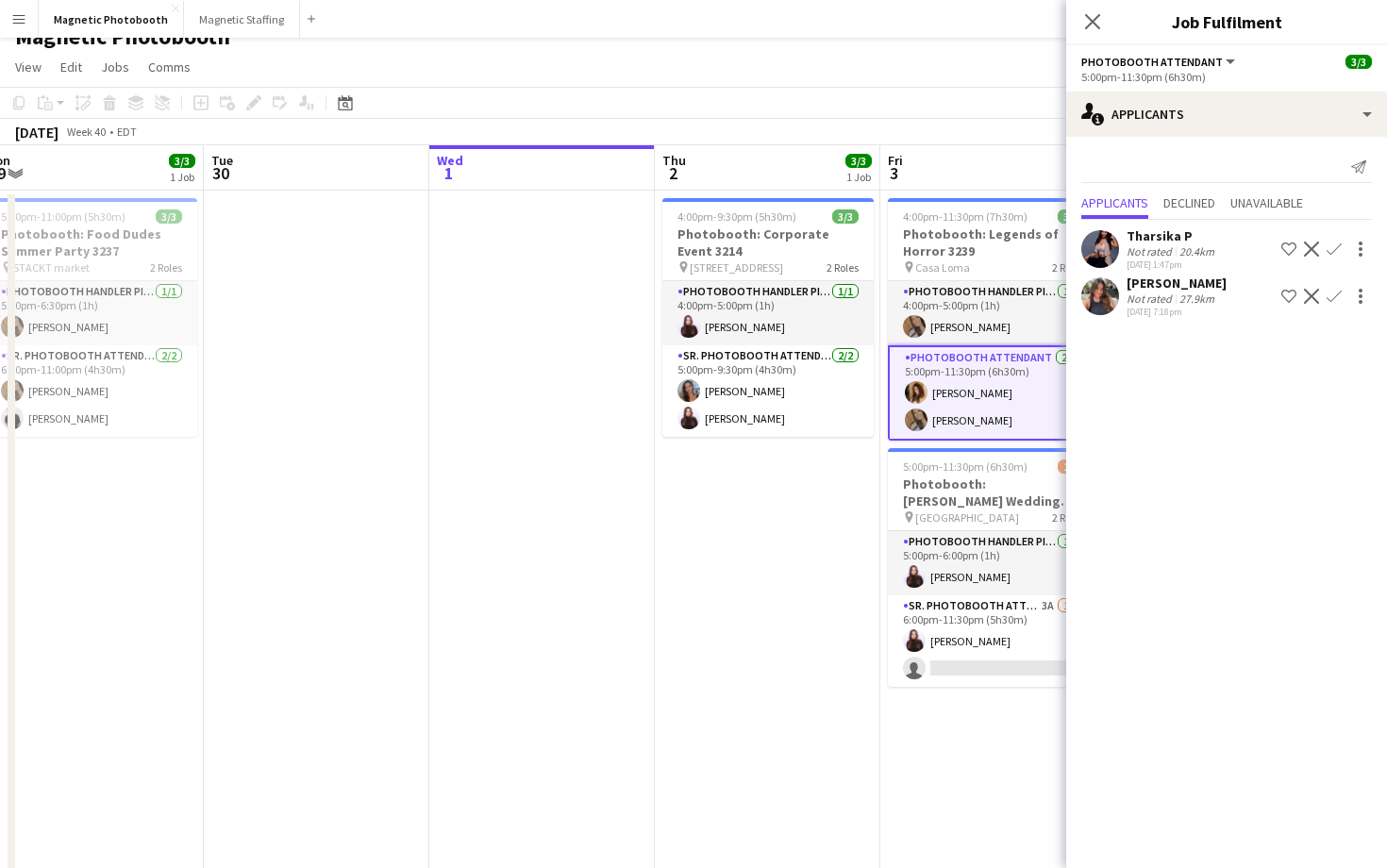
scroll to position [0, 717]
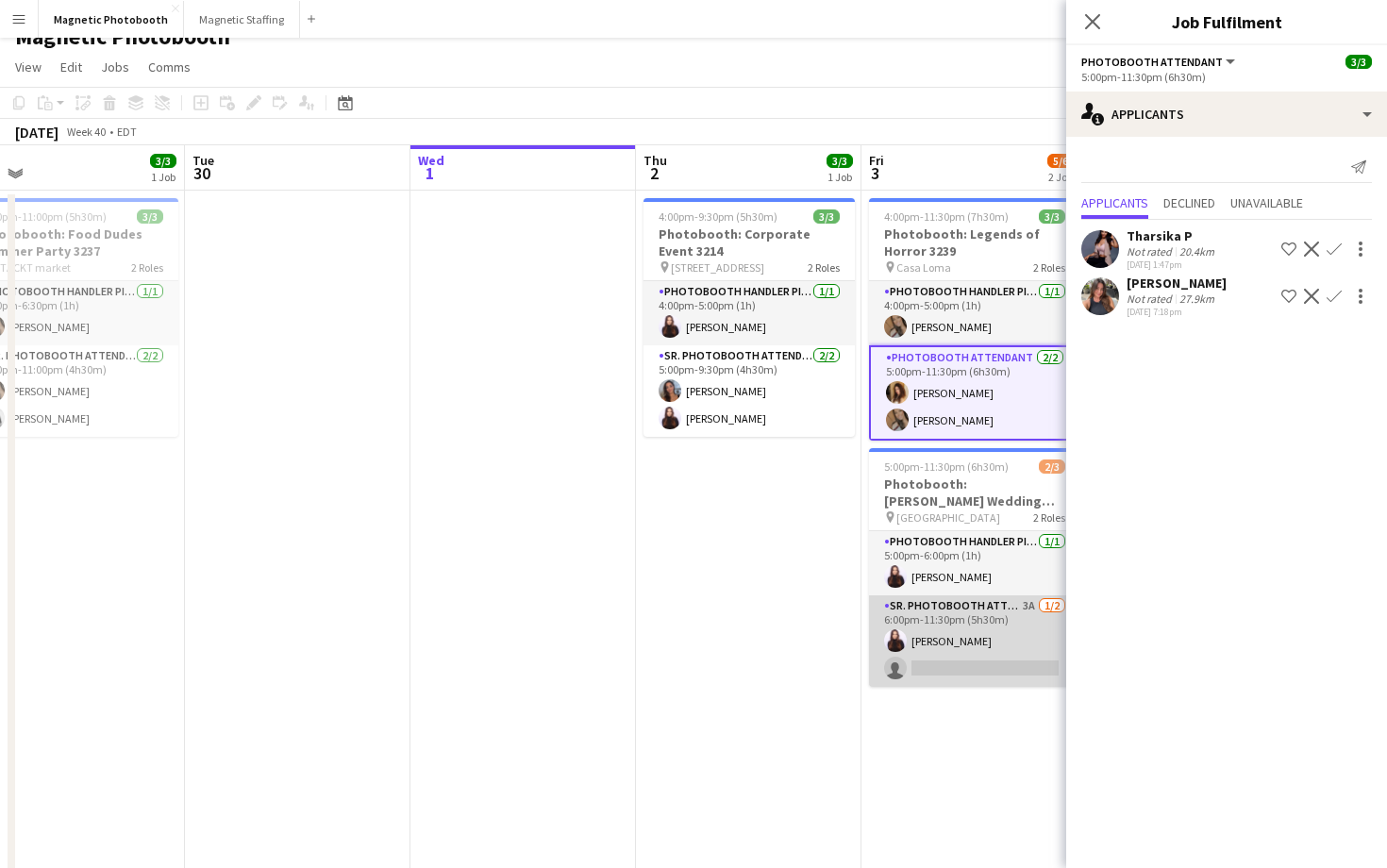
click at [1025, 650] on app-card-role "Sr. Photobooth Attendant 3A [DATE] 6:00pm-11:30pm (5h30m) [PERSON_NAME] single-…" at bounding box center [975, 641] width 211 height 91
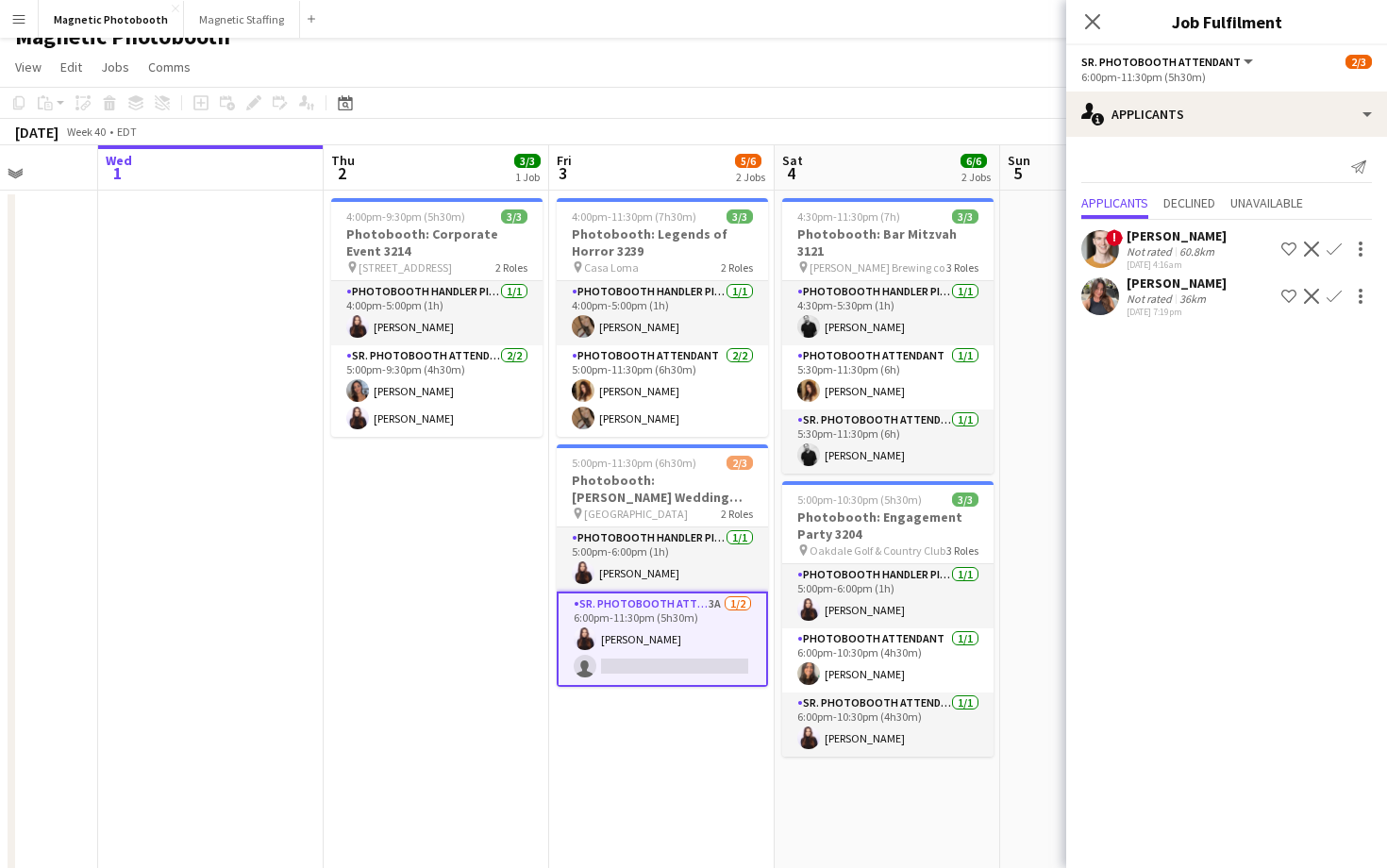
scroll to position [0, 516]
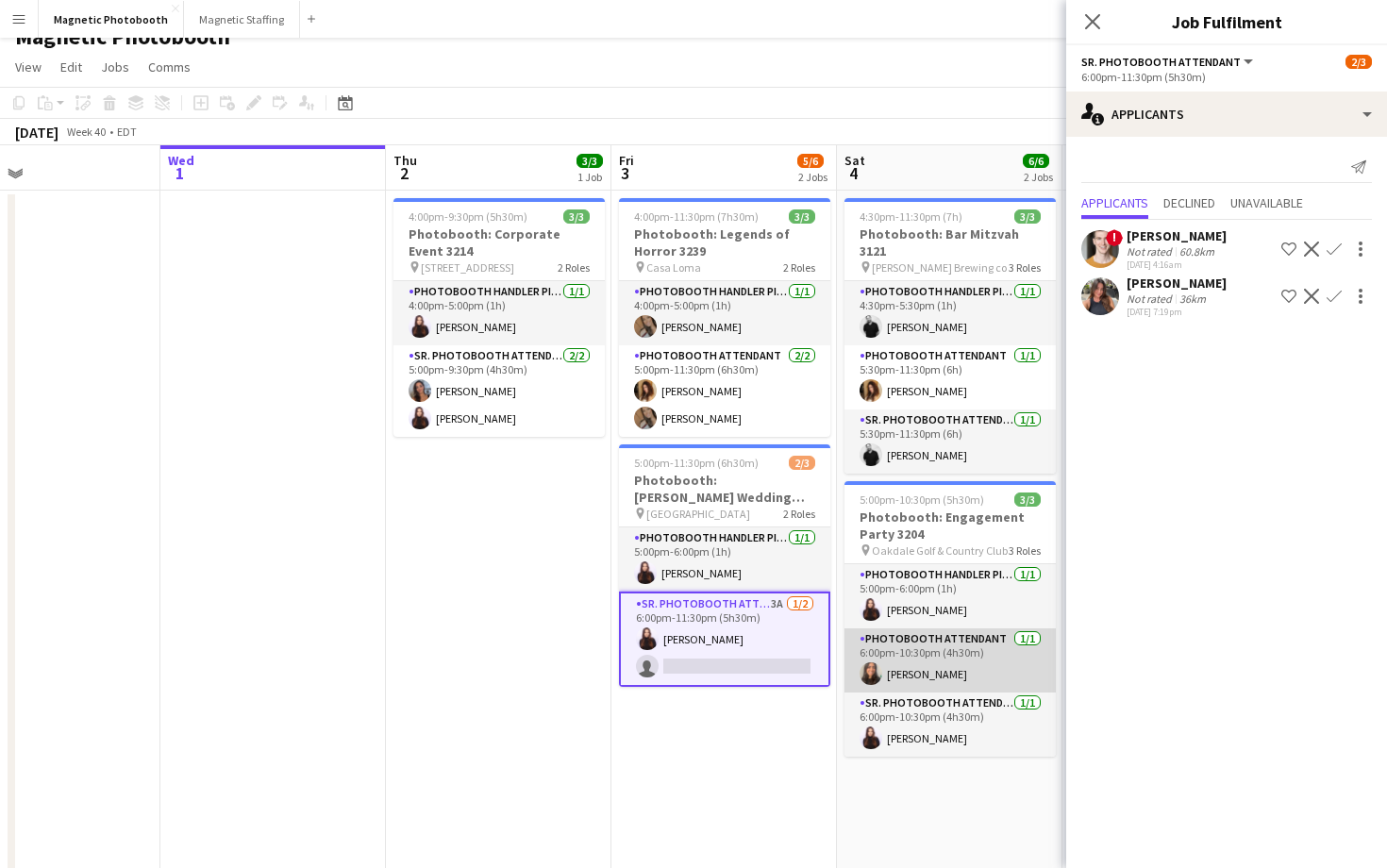
click at [982, 672] on app-card-role "Photobooth Attendant [DATE] 6:00pm-10:30pm (4h30m) [PERSON_NAME]" at bounding box center [950, 660] width 211 height 64
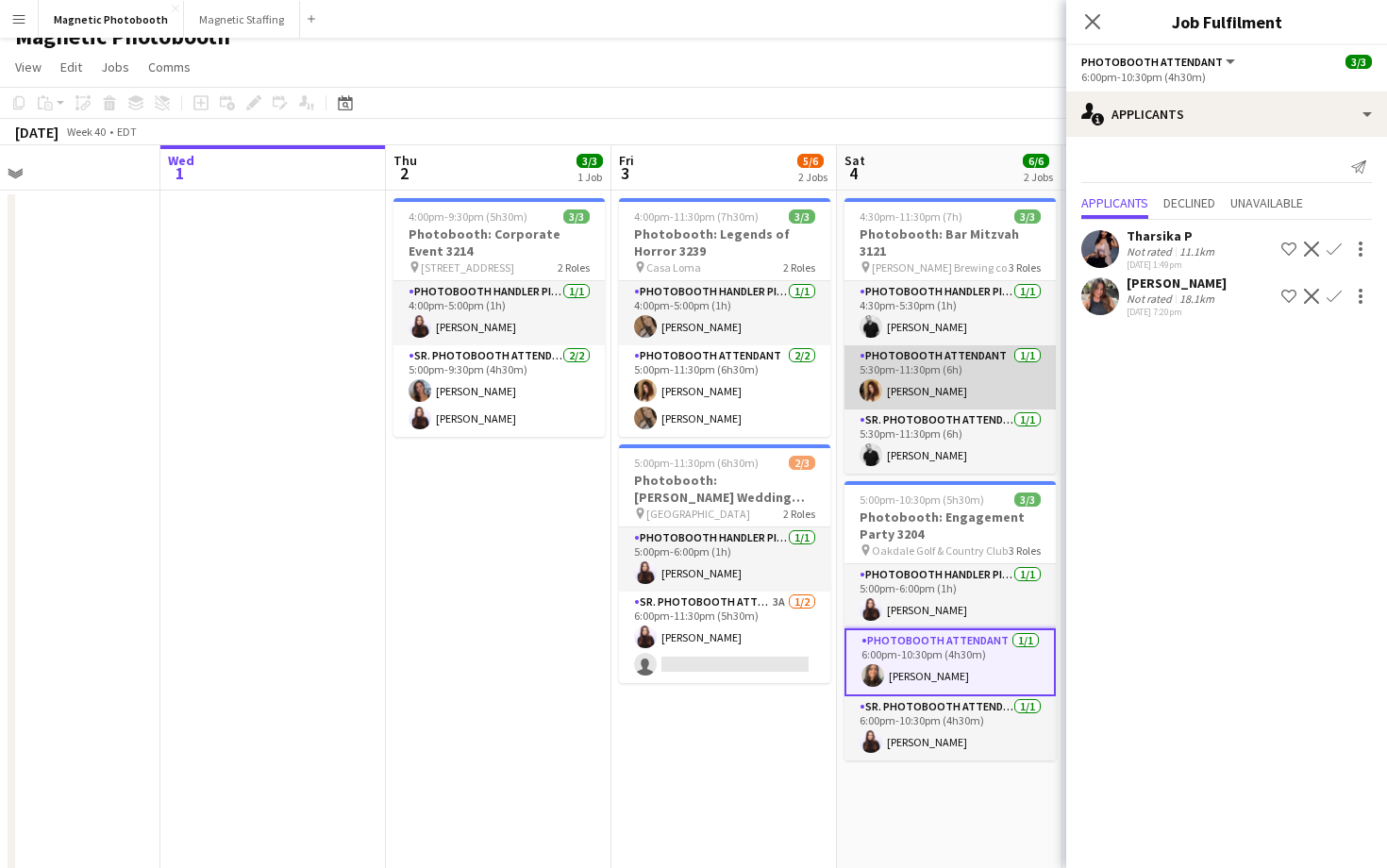
click at [995, 353] on app-card-role "Photobooth Attendant [DATE] 5:30pm-11:30pm (6h) [PERSON_NAME]" at bounding box center [950, 377] width 211 height 64
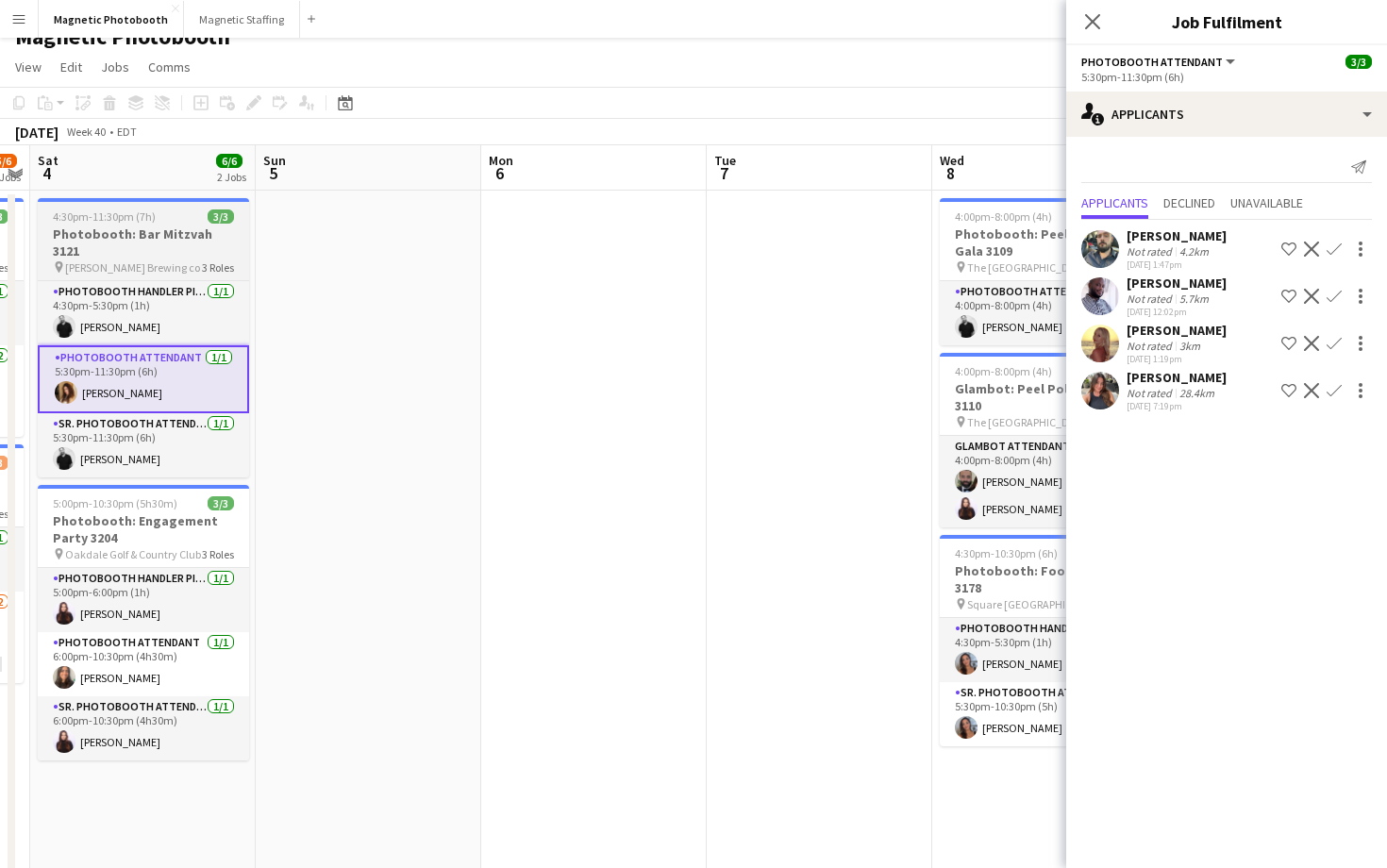
scroll to position [0, 918]
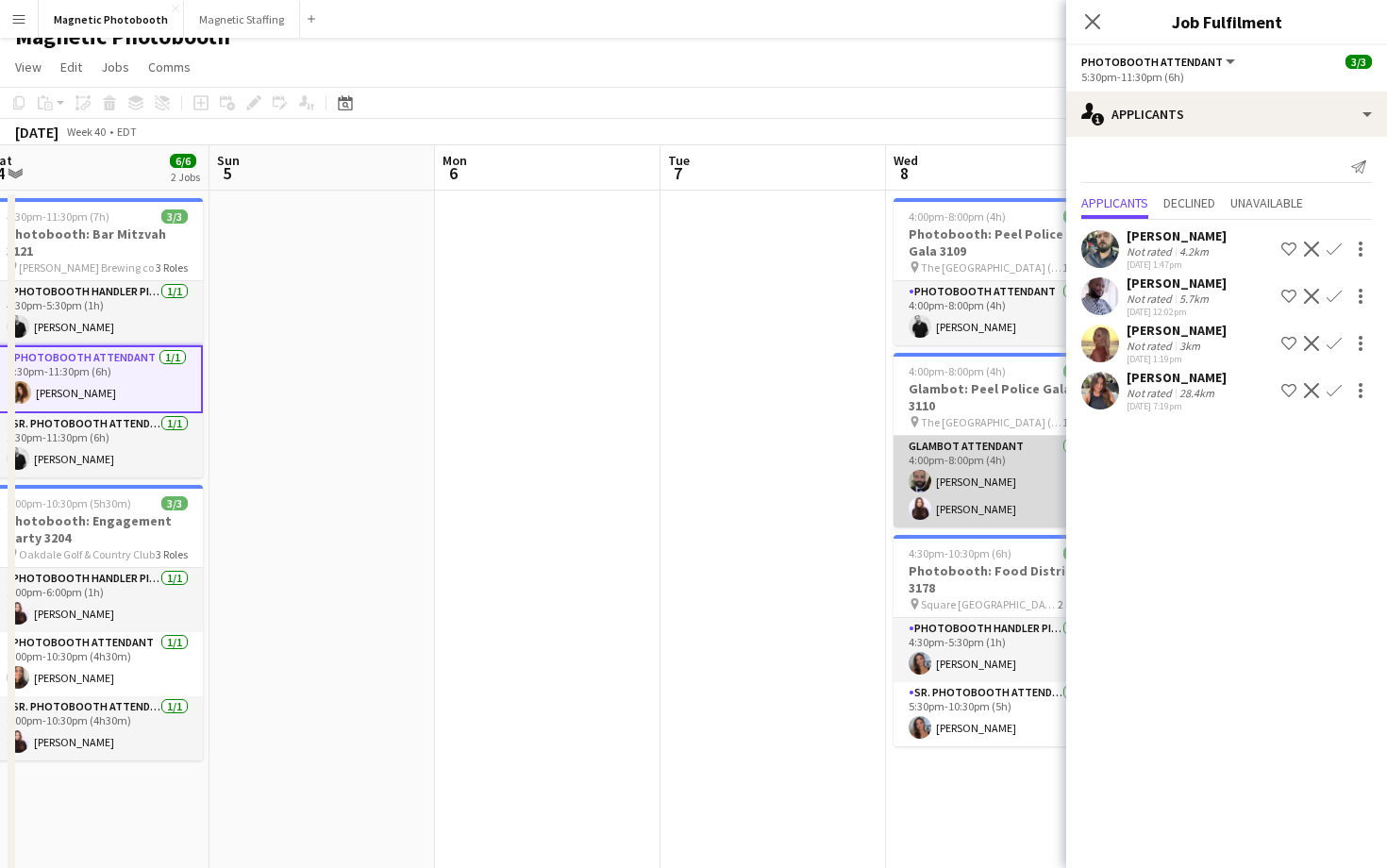
click at [983, 495] on app-card-role "Glambot Attendant [DATE] 4:00pm-8:00pm (4h) [PERSON_NAME] [PERSON_NAME]" at bounding box center [999, 481] width 211 height 91
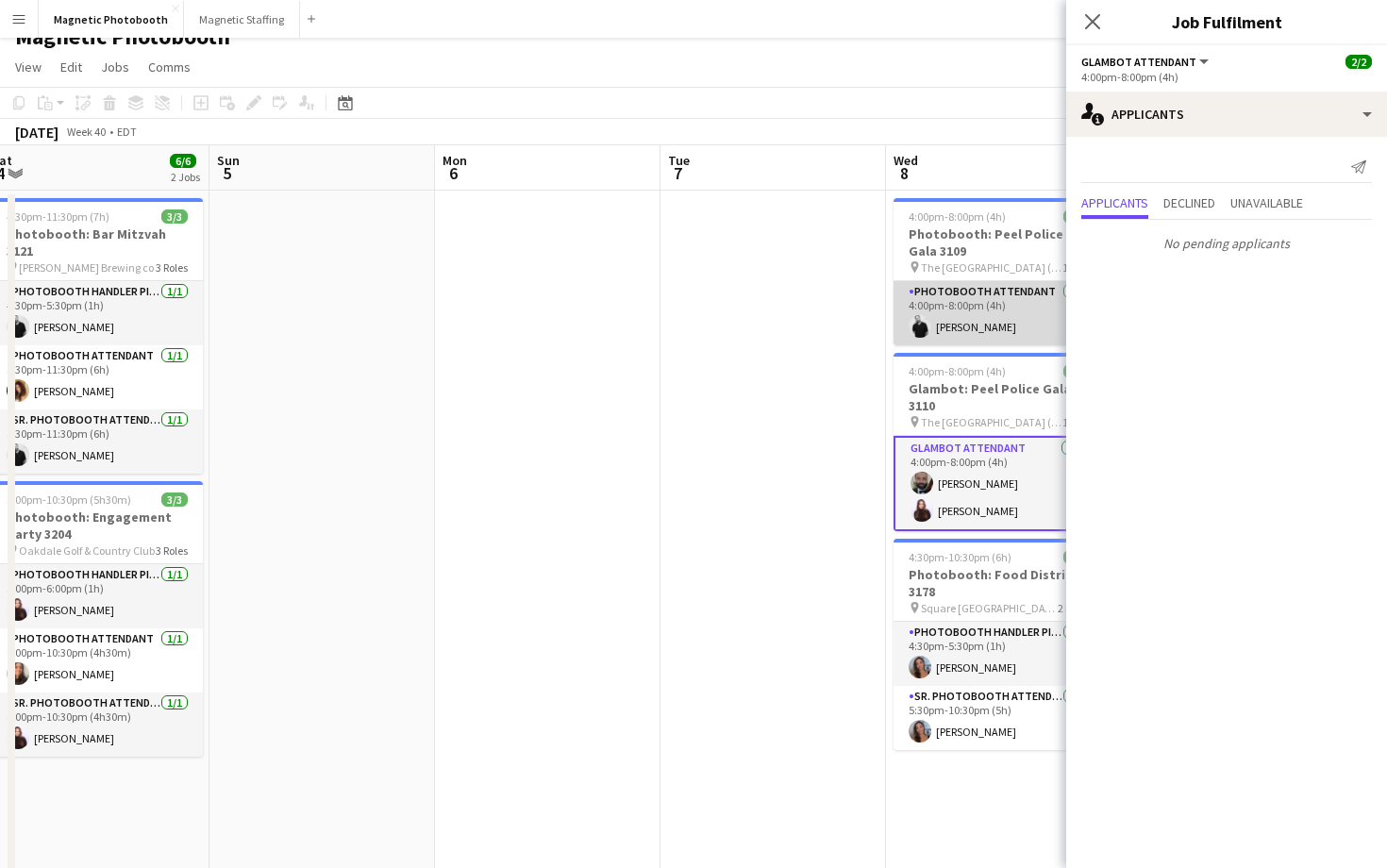
click at [995, 313] on app-card-role "Photobooth Attendant [DATE] 4:00pm-8:00pm (4h) [PERSON_NAME]" at bounding box center [999, 313] width 211 height 64
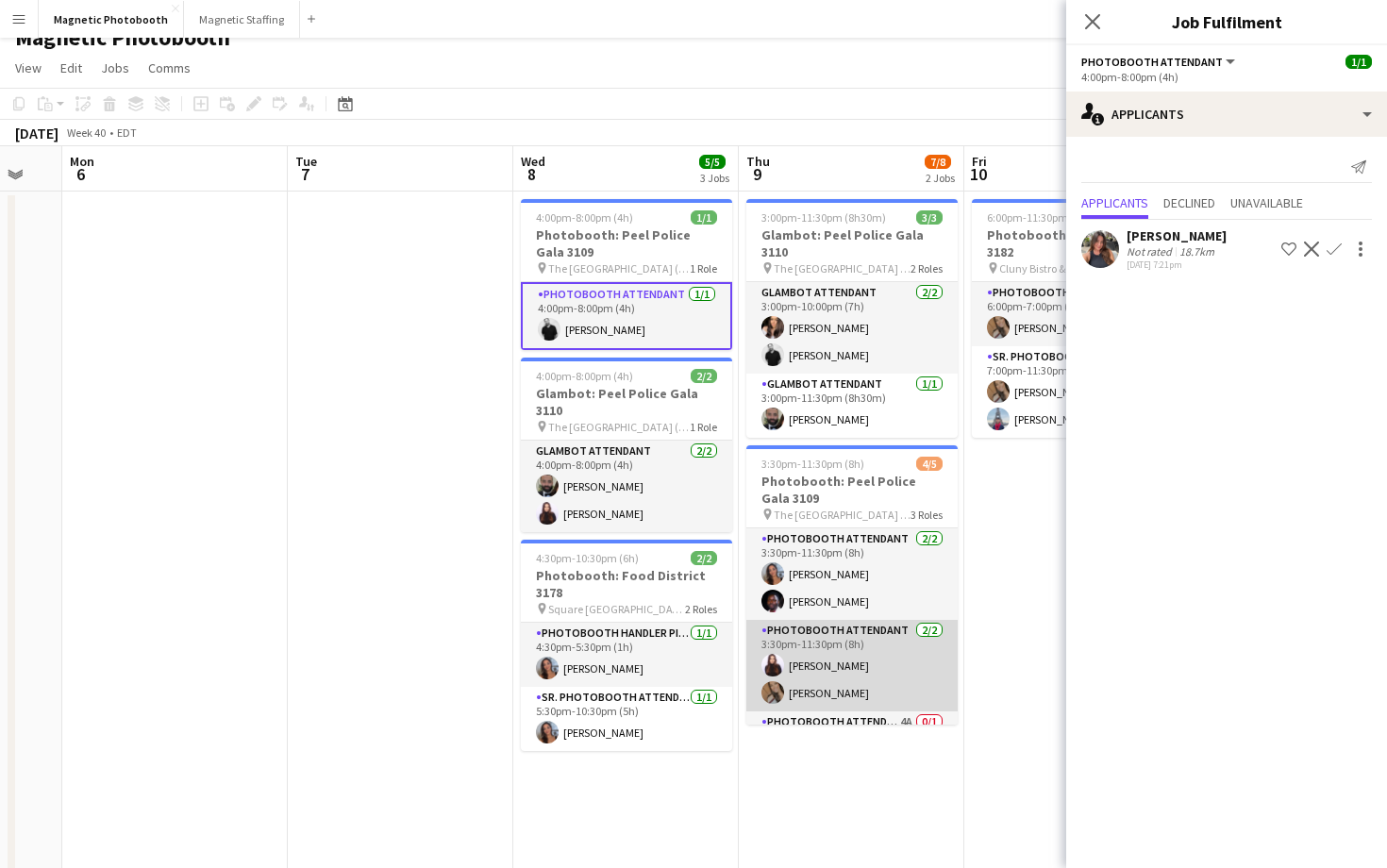
scroll to position [51, 0]
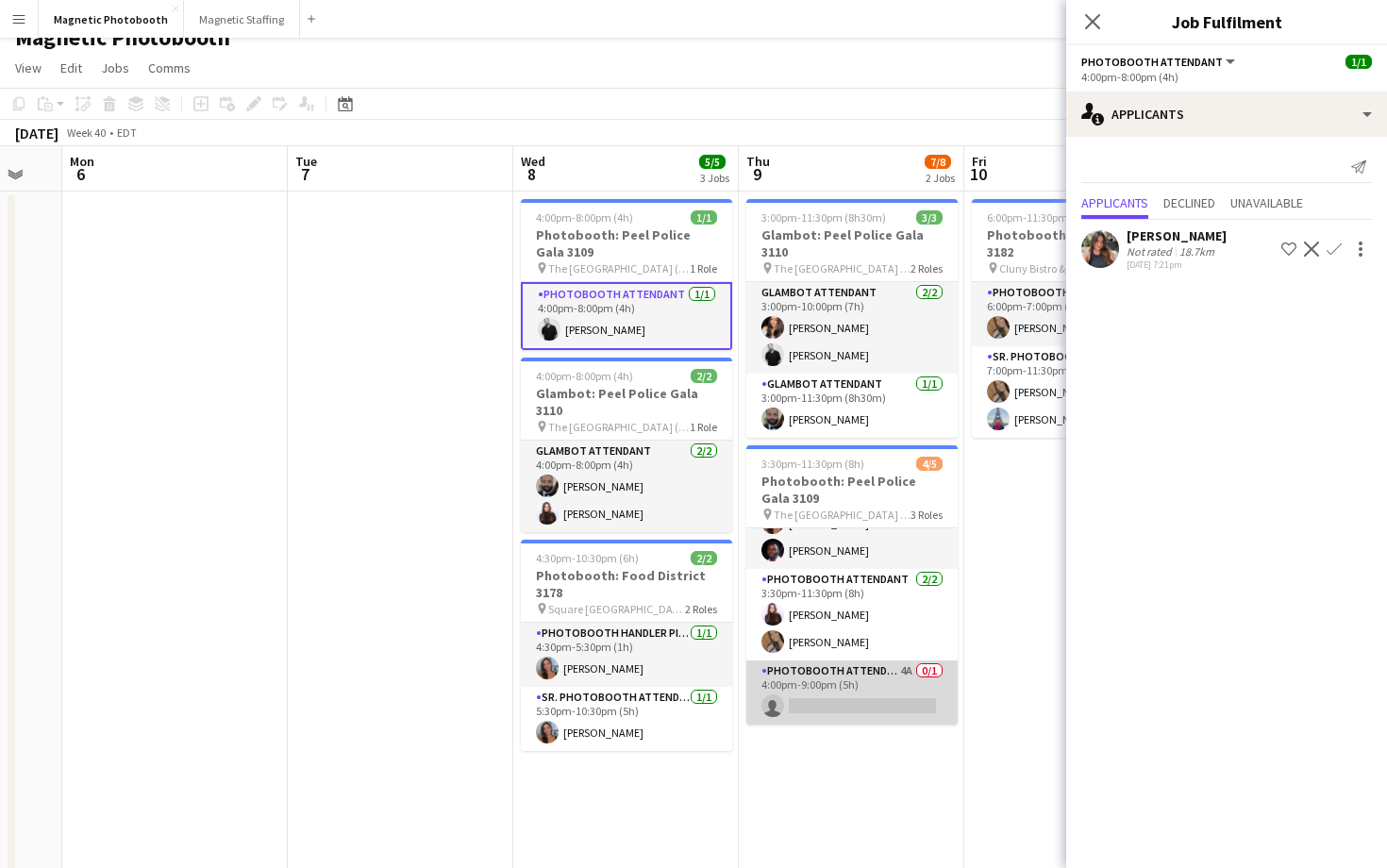
click at [870, 670] on app-card-role "Photobooth Attendant 4A 0/1 4:00pm-9:00pm (5h) single-neutral-actions" at bounding box center [852, 692] width 211 height 64
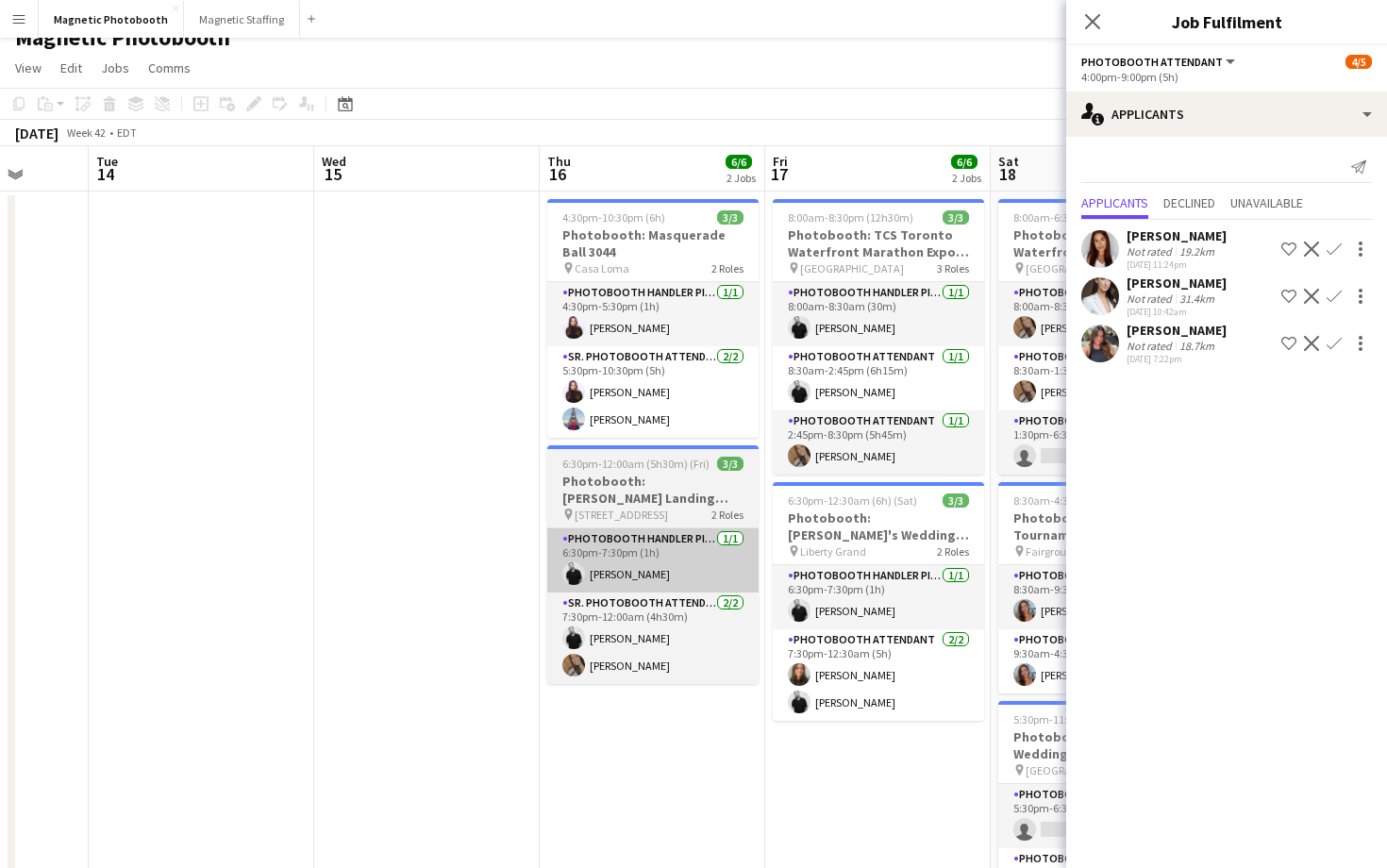
scroll to position [0, 736]
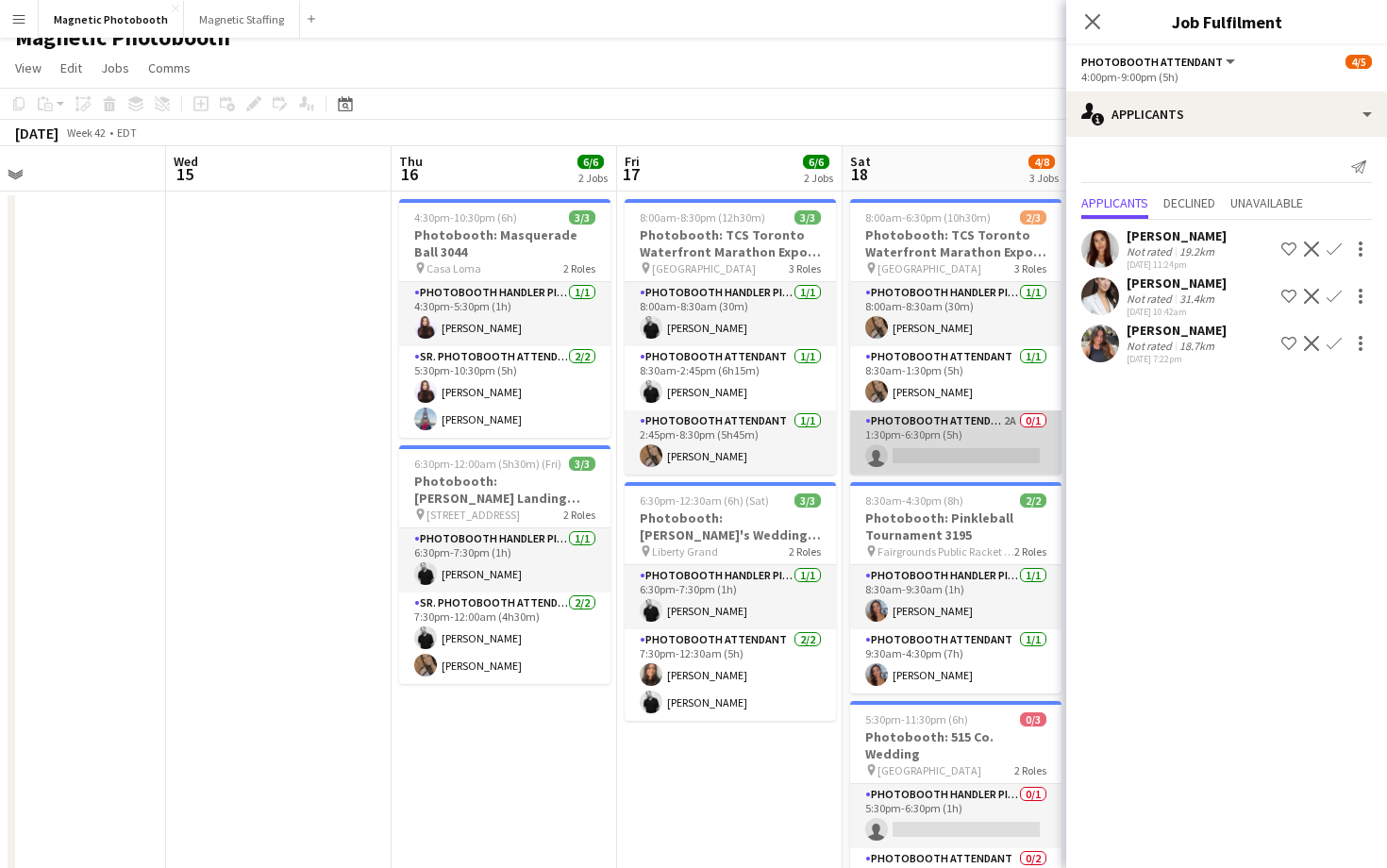
click at [932, 451] on app-card-role "Photobooth Attendant 2A 0/1 1:30pm-6:30pm (5h) single-neutral-actions" at bounding box center [955, 442] width 211 height 64
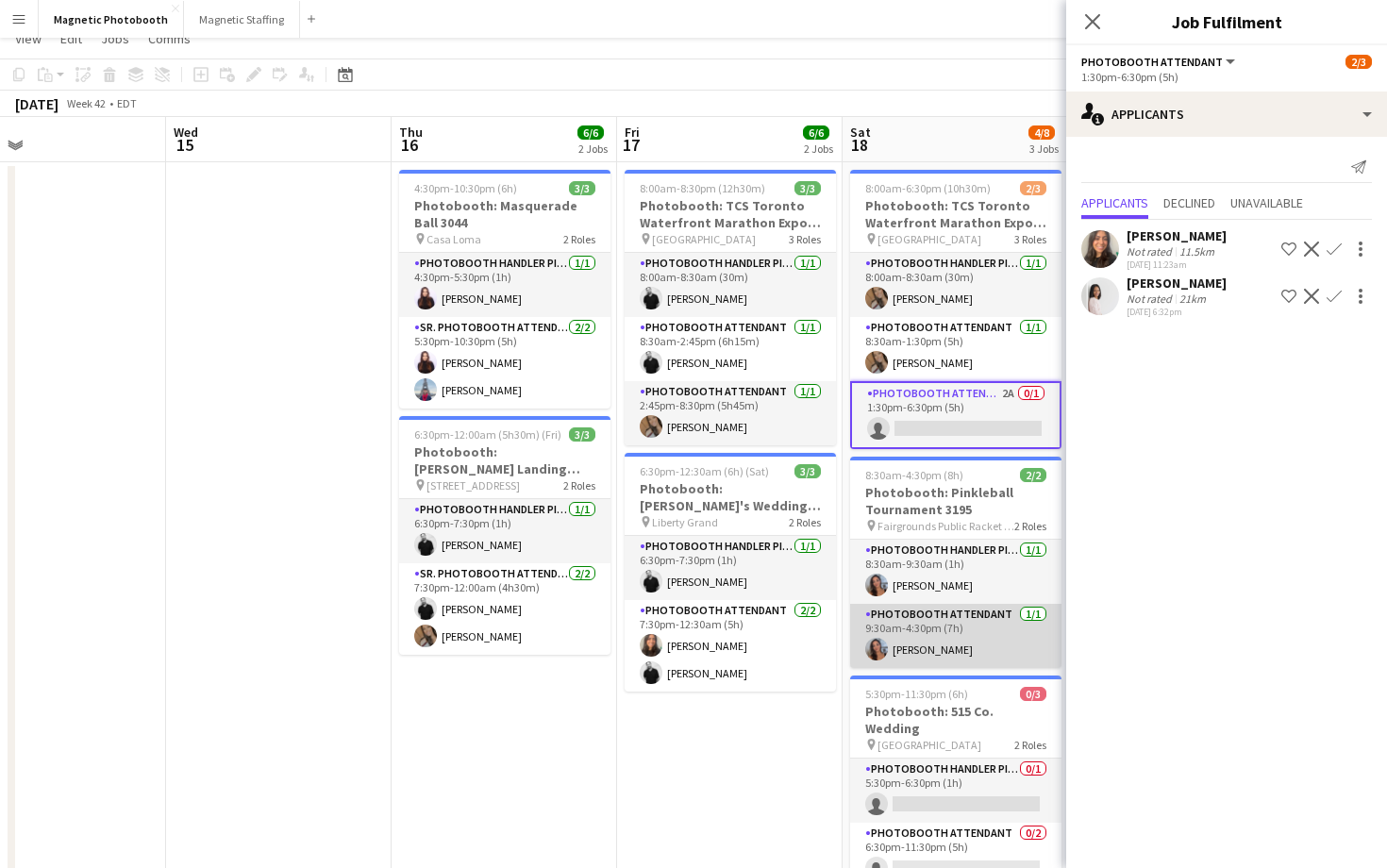
scroll to position [202, 0]
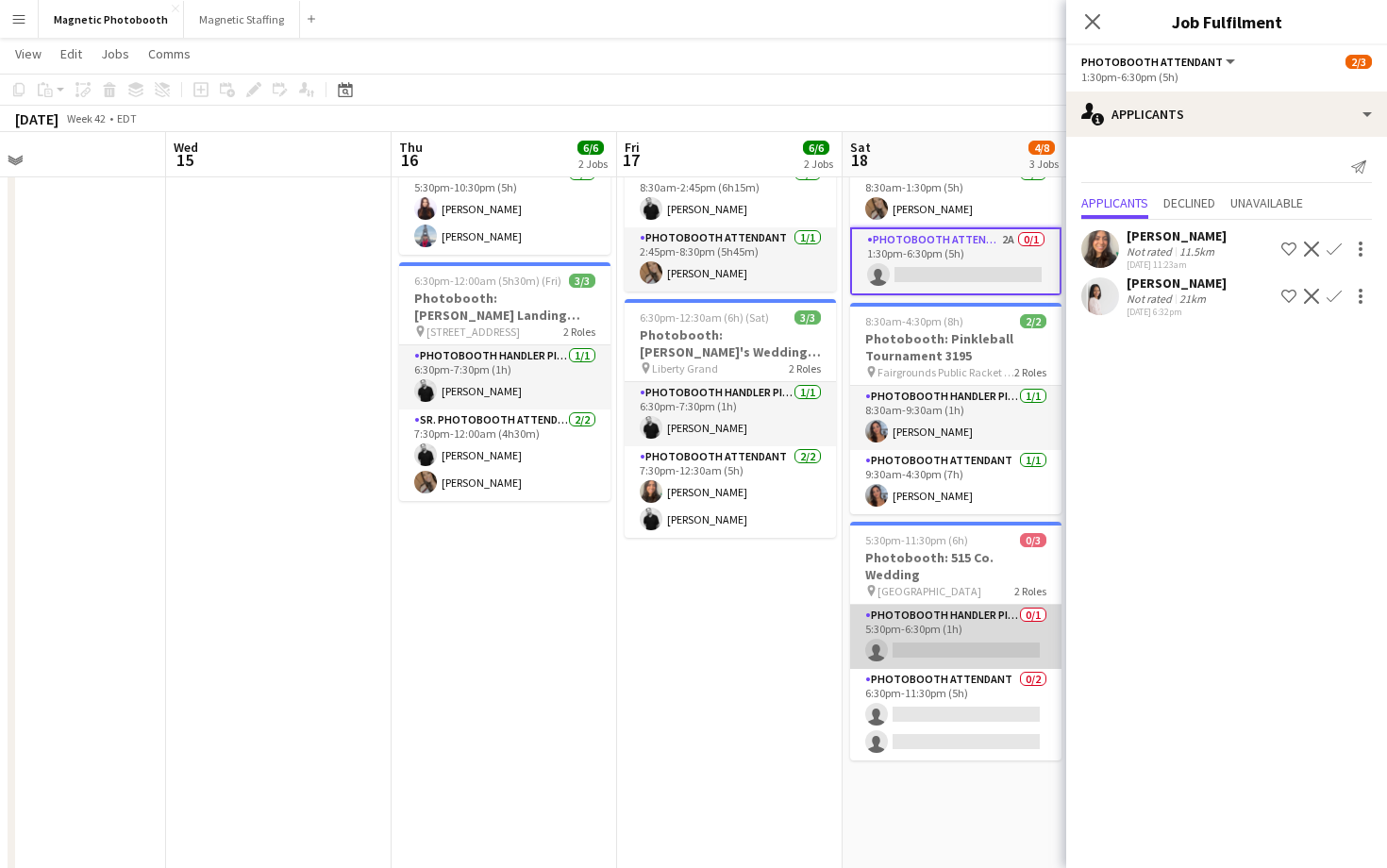
click at [930, 646] on app-card-role "Photobooth Handler Pick-Up/Drop-Off 0/1 5:30pm-6:30pm (1h) single-neutral-actio…" at bounding box center [955, 637] width 211 height 64
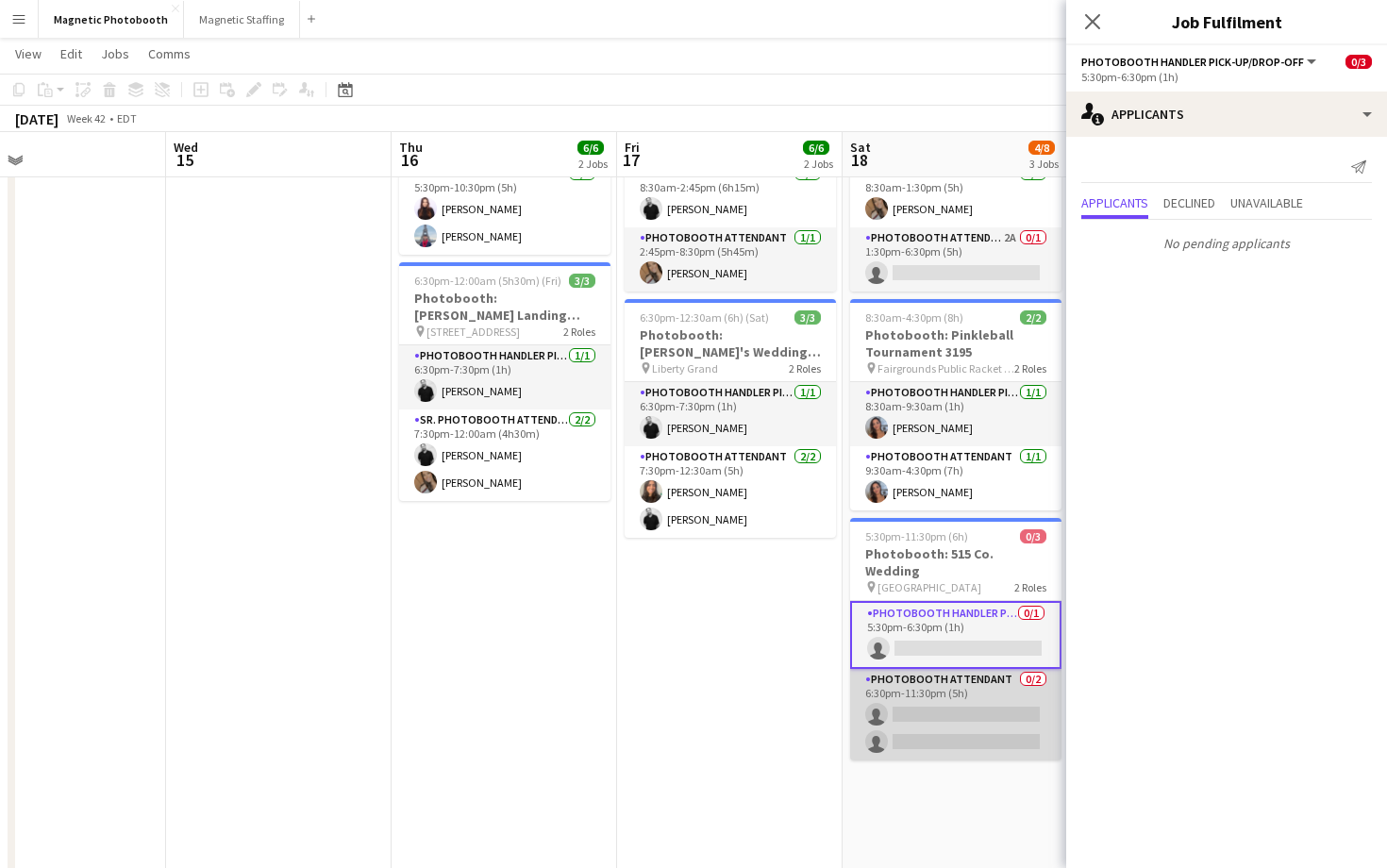
click at [936, 706] on app-card-role "Photobooth Attendant 0/2 6:30pm-11:30pm (5h) single-neutral-actions single-neut…" at bounding box center [955, 714] width 211 height 91
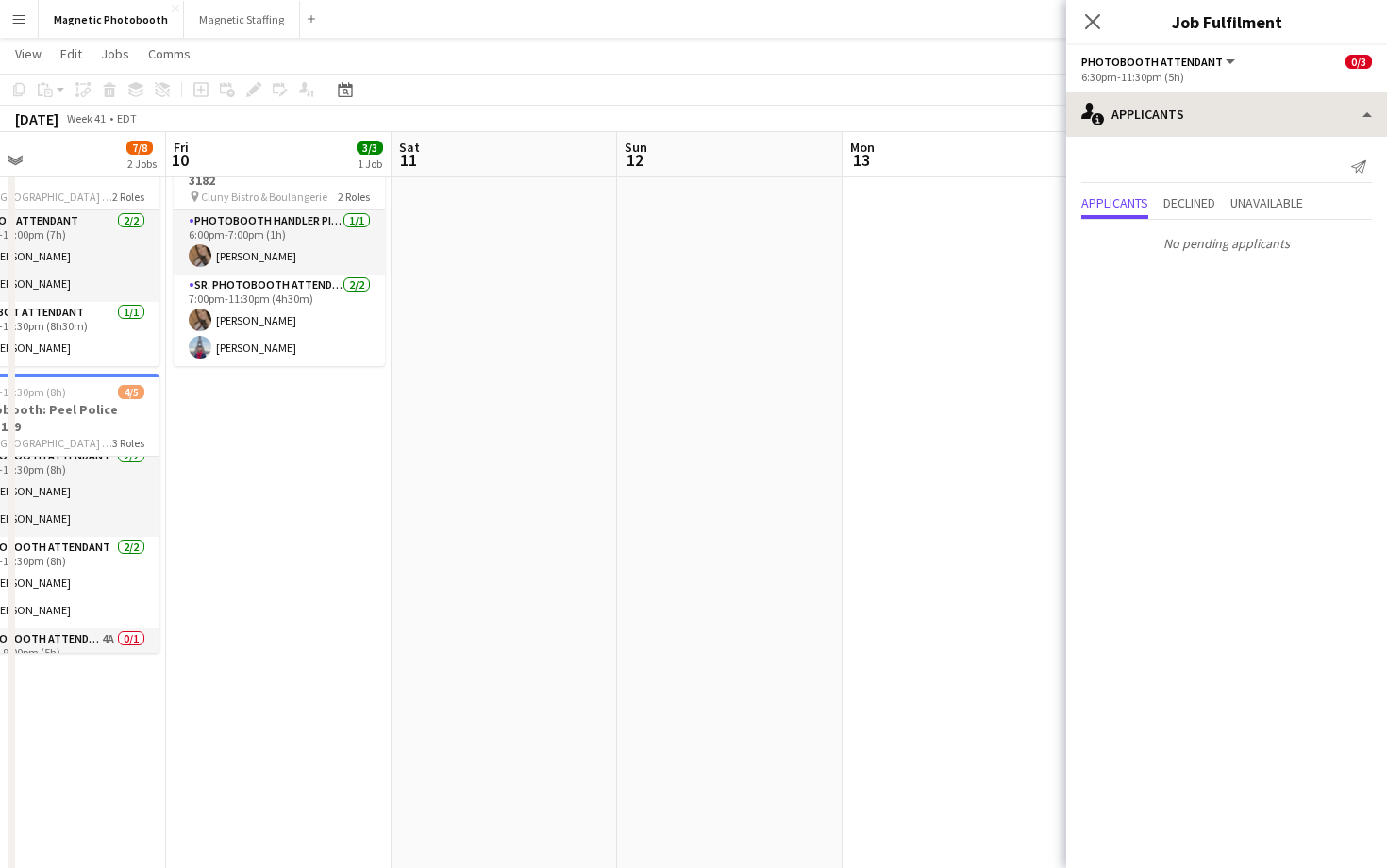
scroll to position [0, 837]
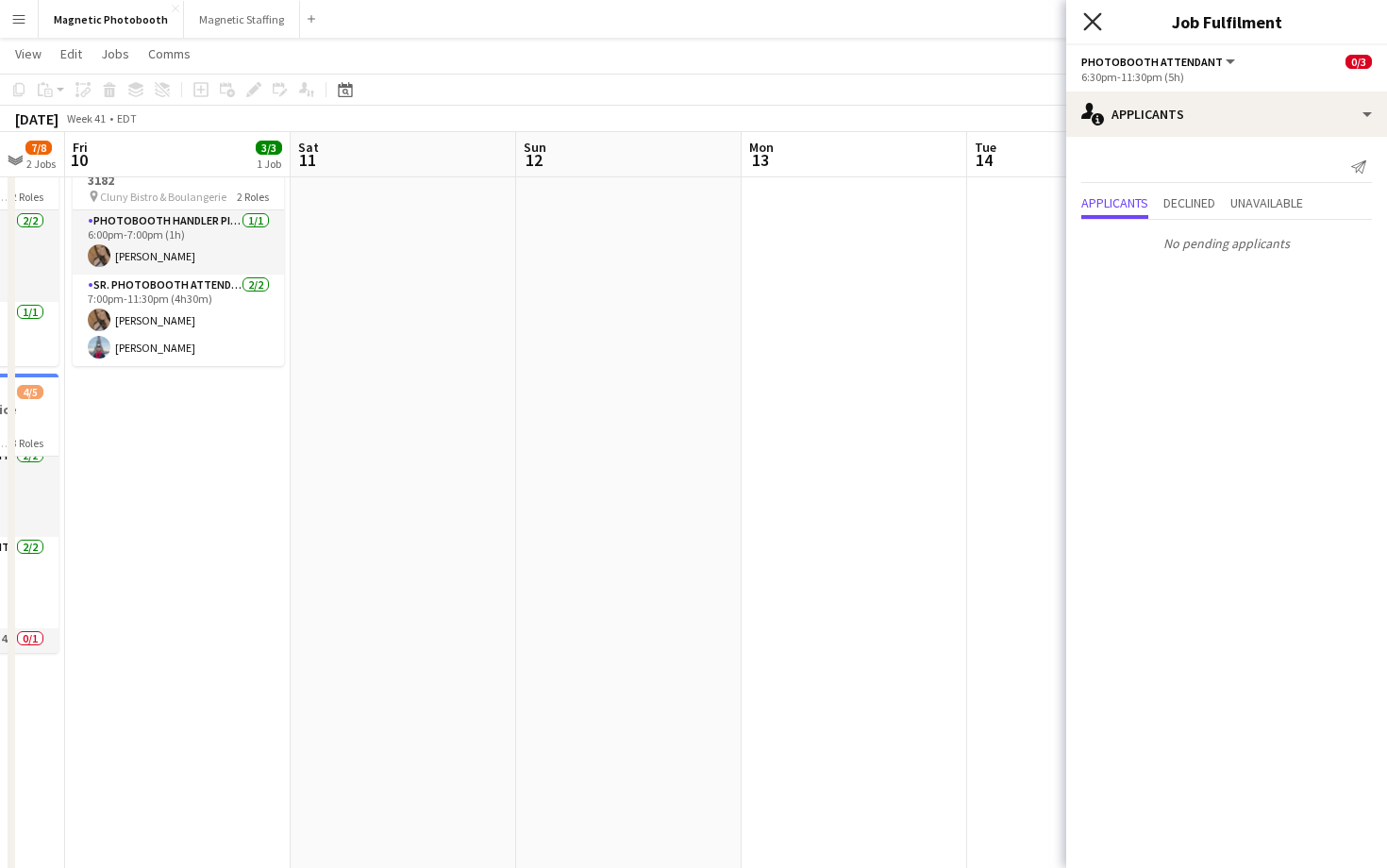
click at [1095, 23] on icon at bounding box center [1092, 21] width 18 height 18
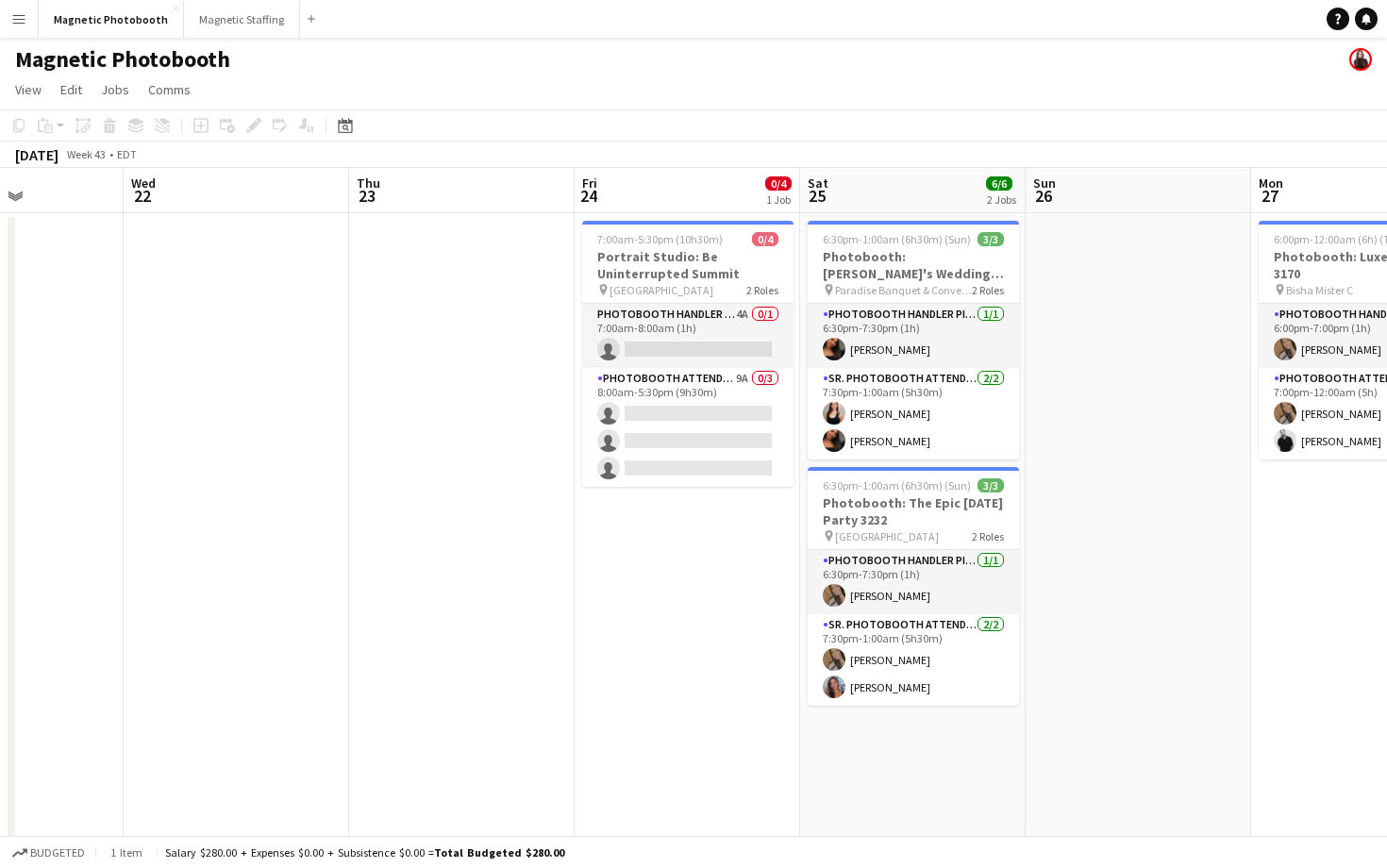
scroll to position [0, 629]
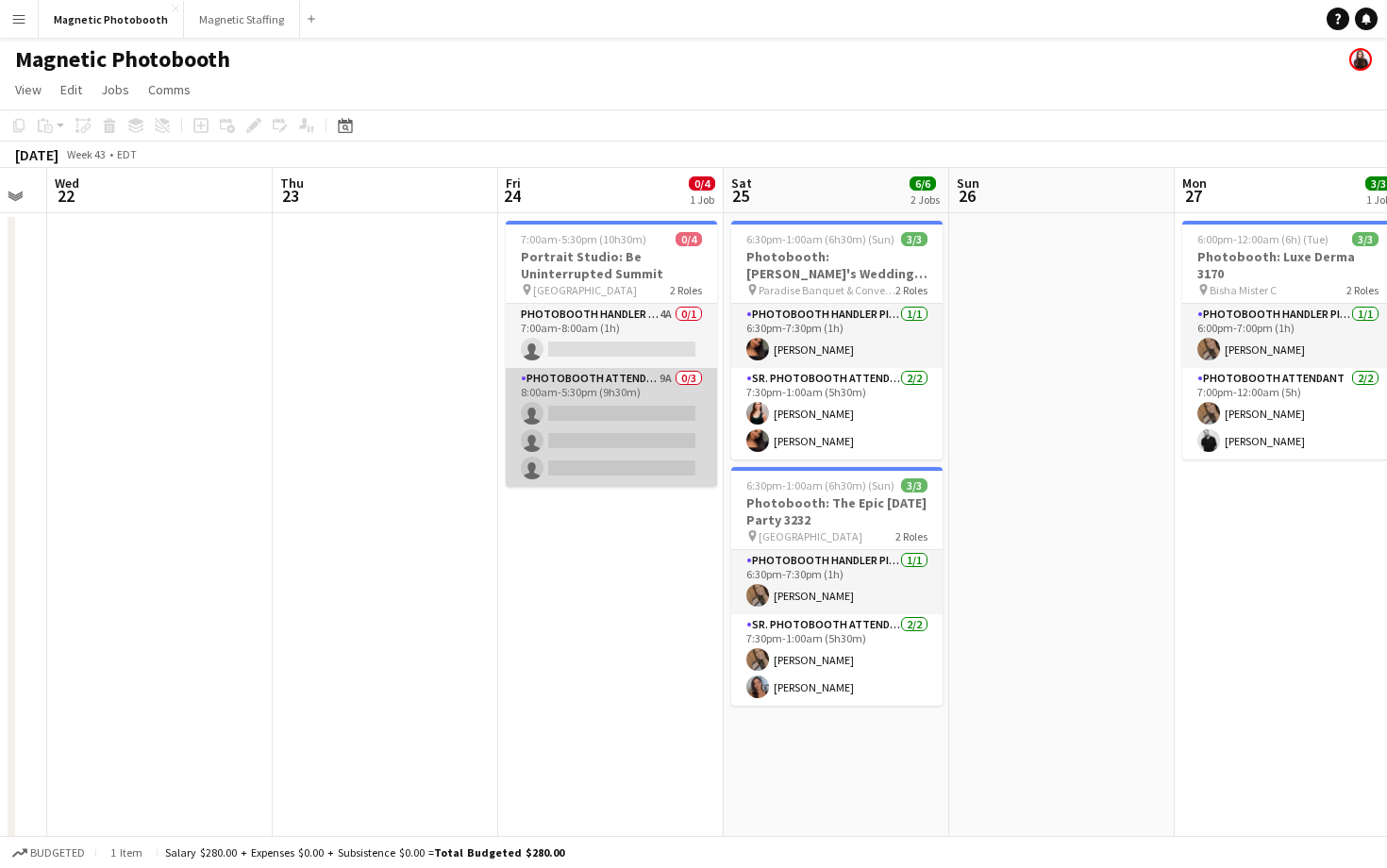
click at [549, 421] on app-card-role "Photobooth Attendant 9A 0/3 8:00am-5:30pm (9h30m) single-neutral-actions single…" at bounding box center [611, 428] width 211 height 119
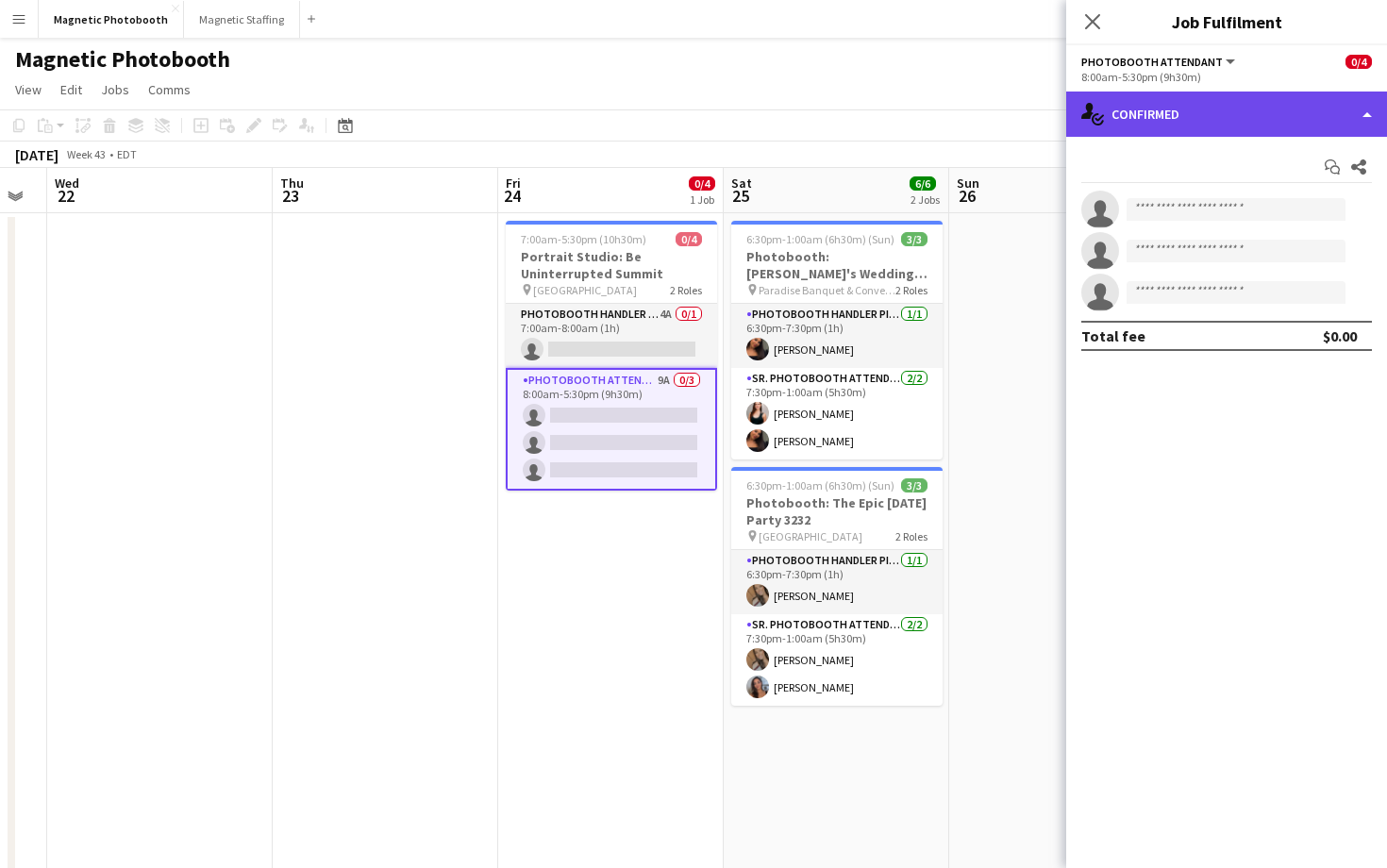
click at [1174, 91] on div "single-neutral-actions-check-2 Confirmed" at bounding box center [1227, 113] width 320 height 45
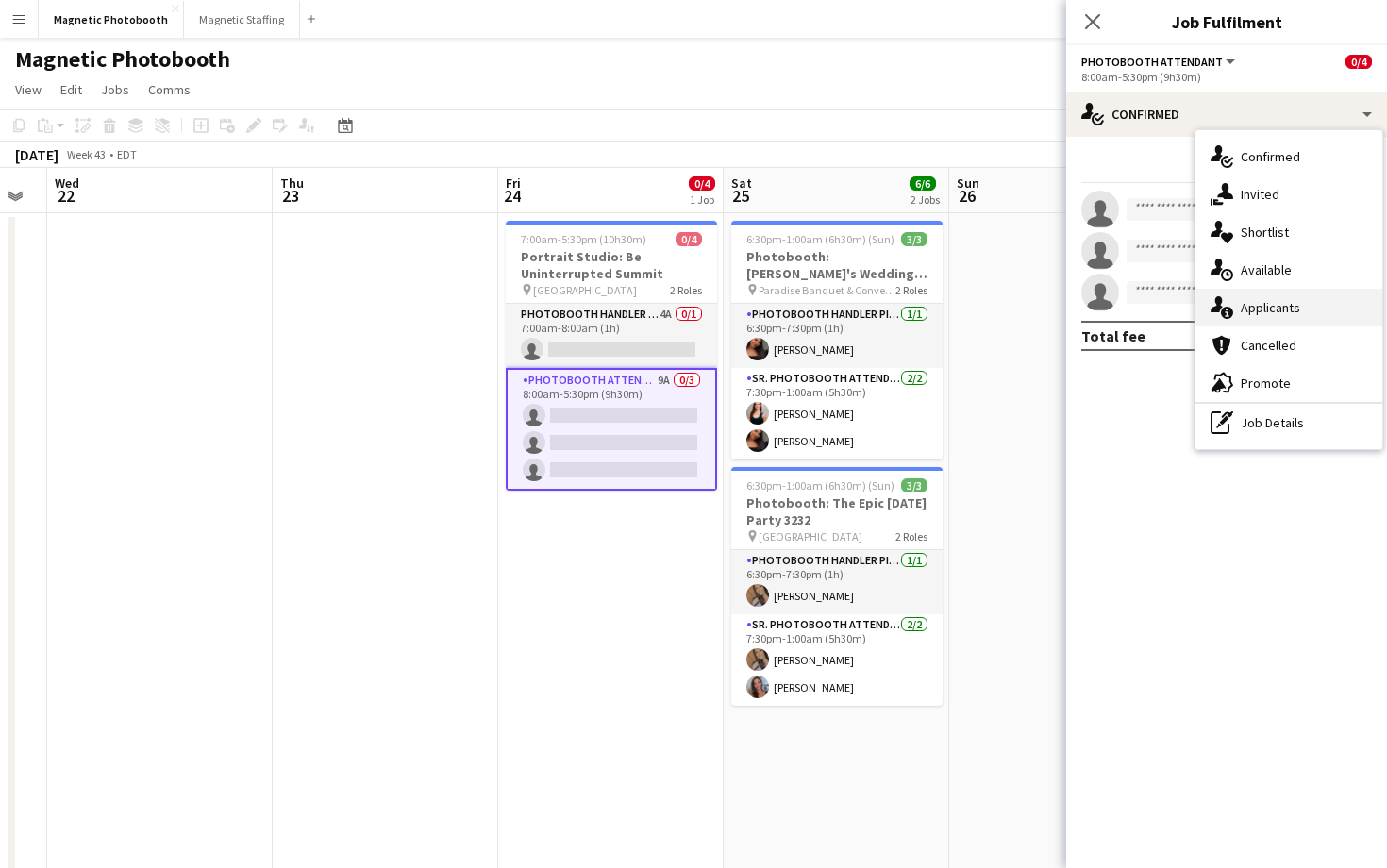
click at [1300, 319] on div "single-neutral-actions-information Applicants" at bounding box center [1288, 307] width 187 height 37
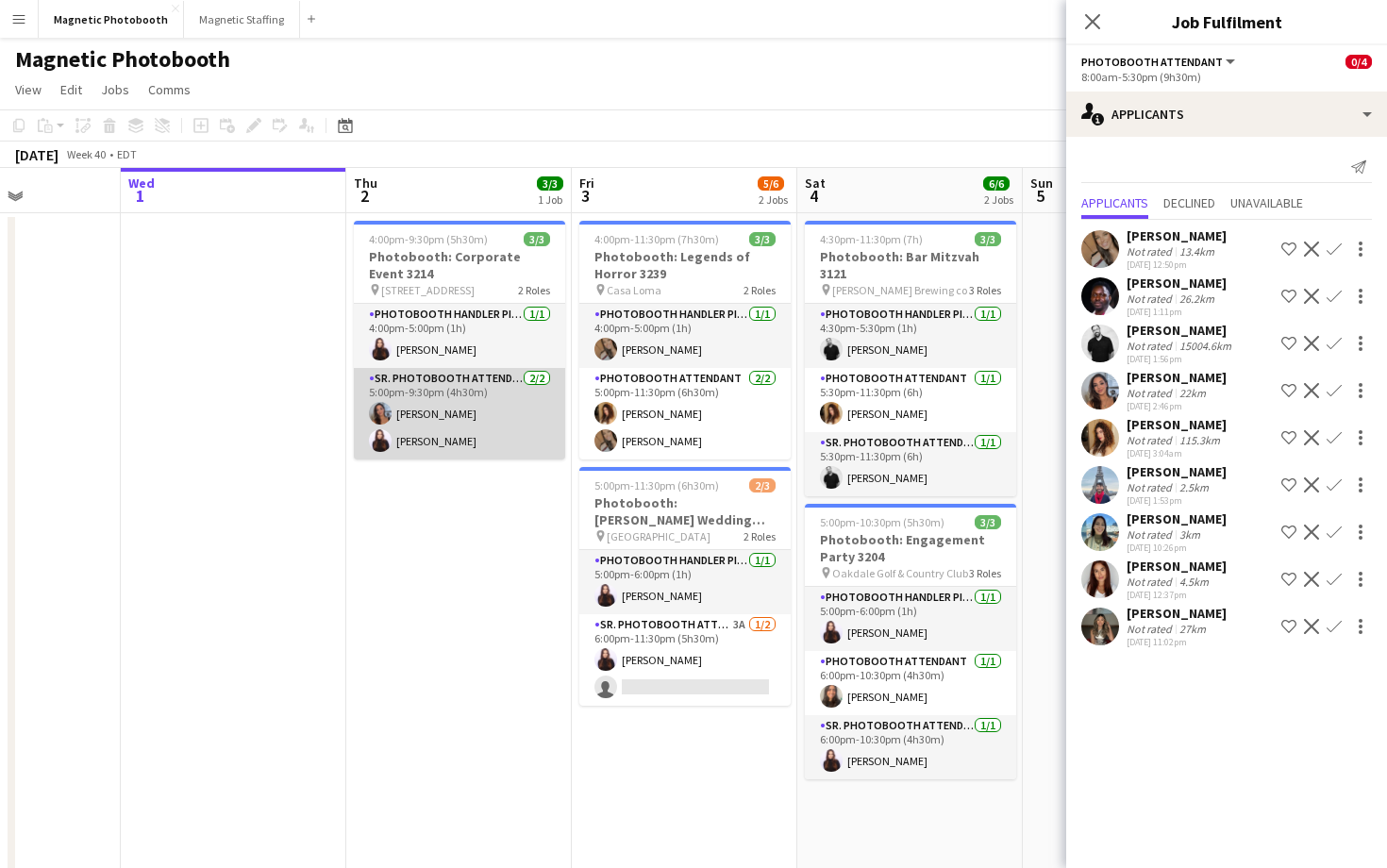
scroll to position [0, 591]
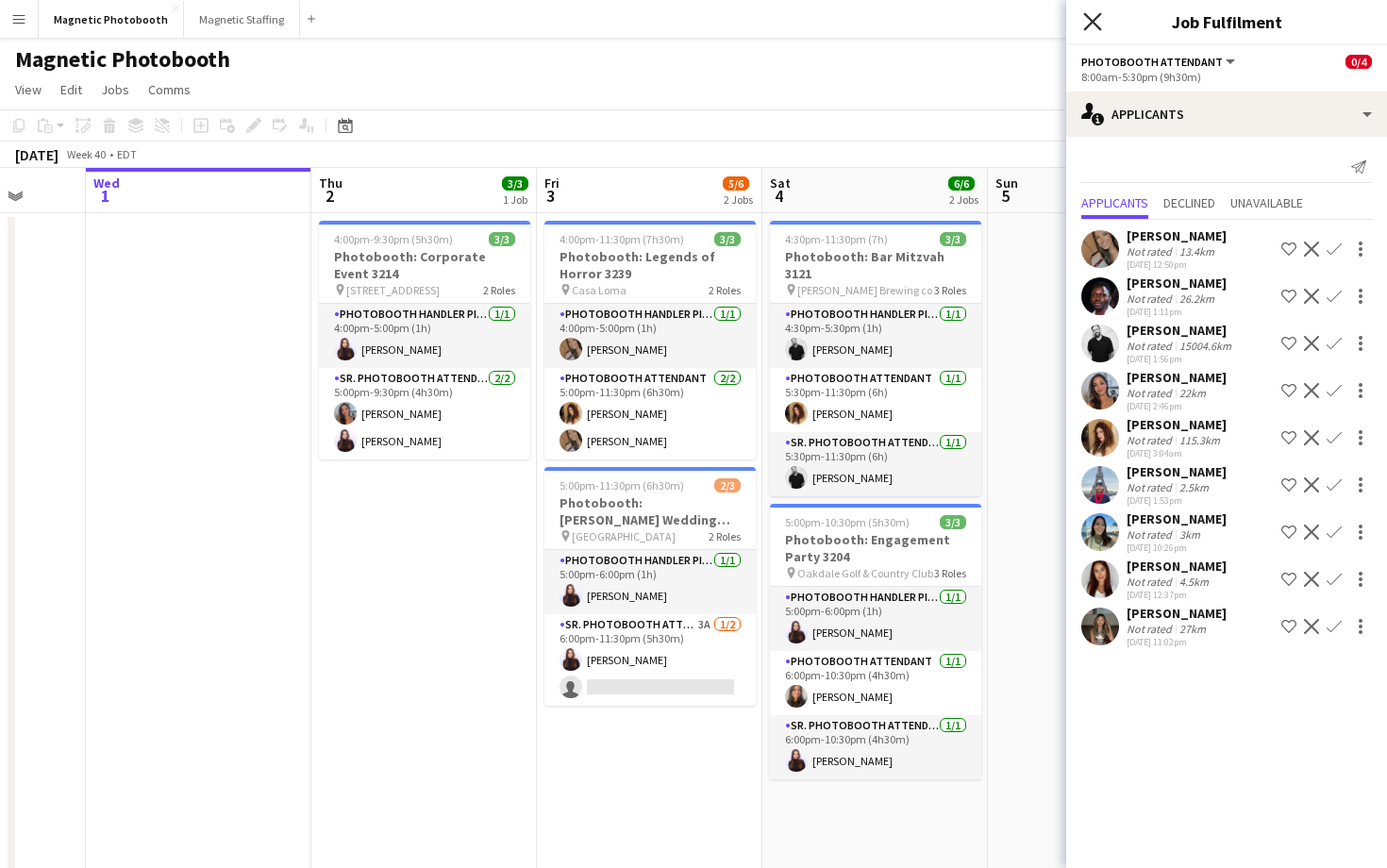
click at [1093, 24] on icon at bounding box center [1092, 21] width 18 height 18
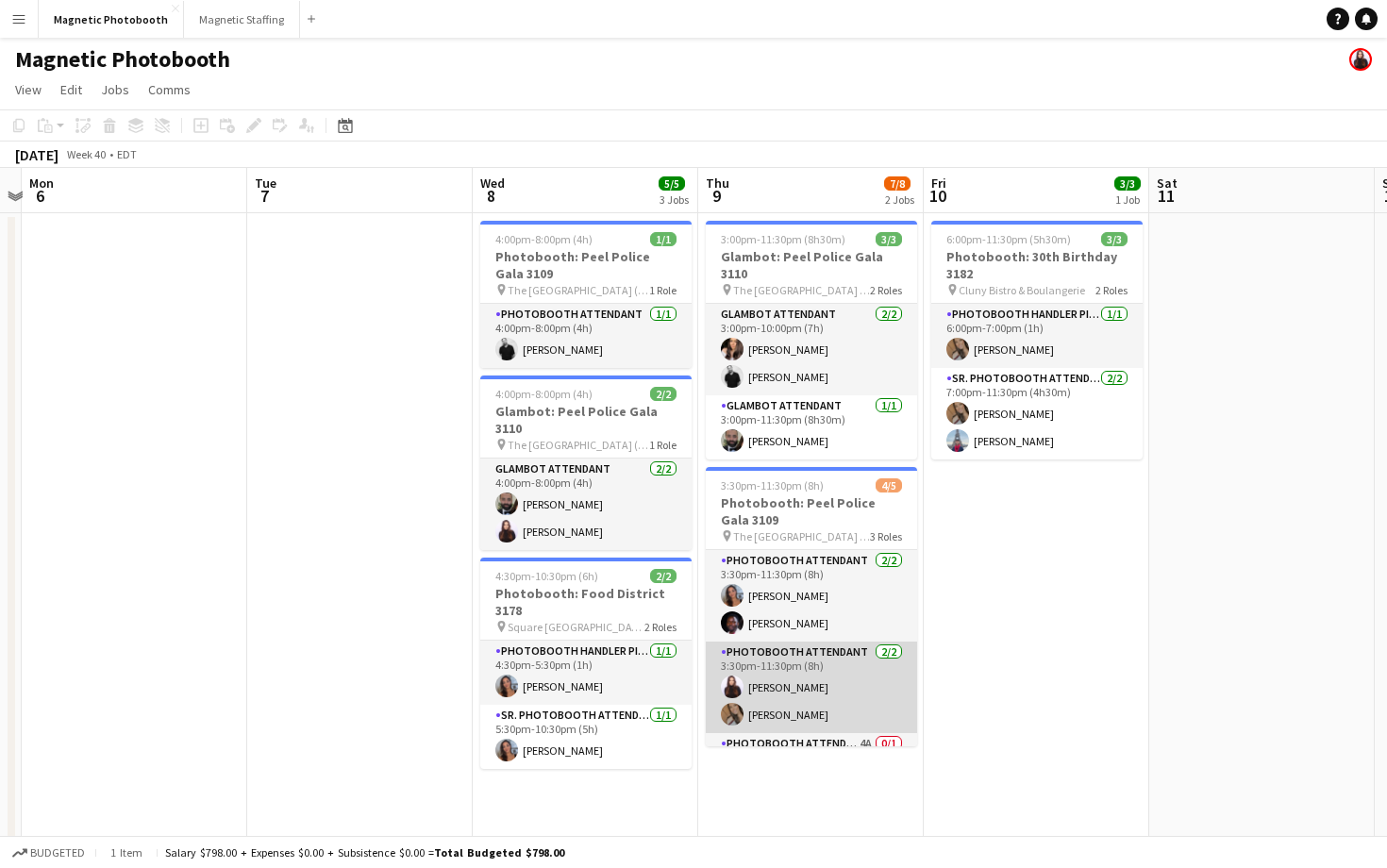
scroll to position [51, 0]
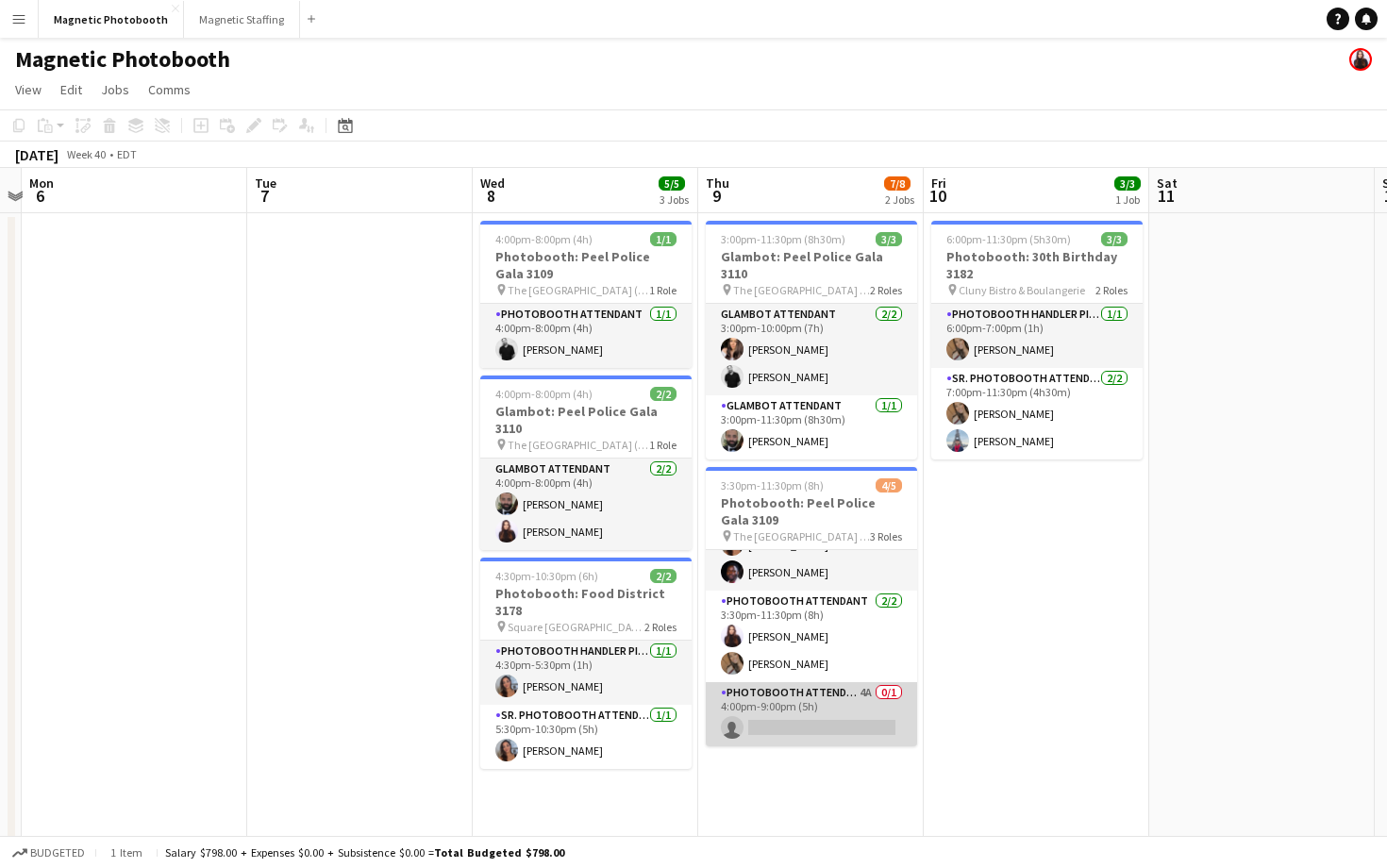
click at [839, 692] on app-card-role "Photobooth Attendant 4A 0/1 4:00pm-9:00pm (5h) single-neutral-actions" at bounding box center [811, 714] width 211 height 64
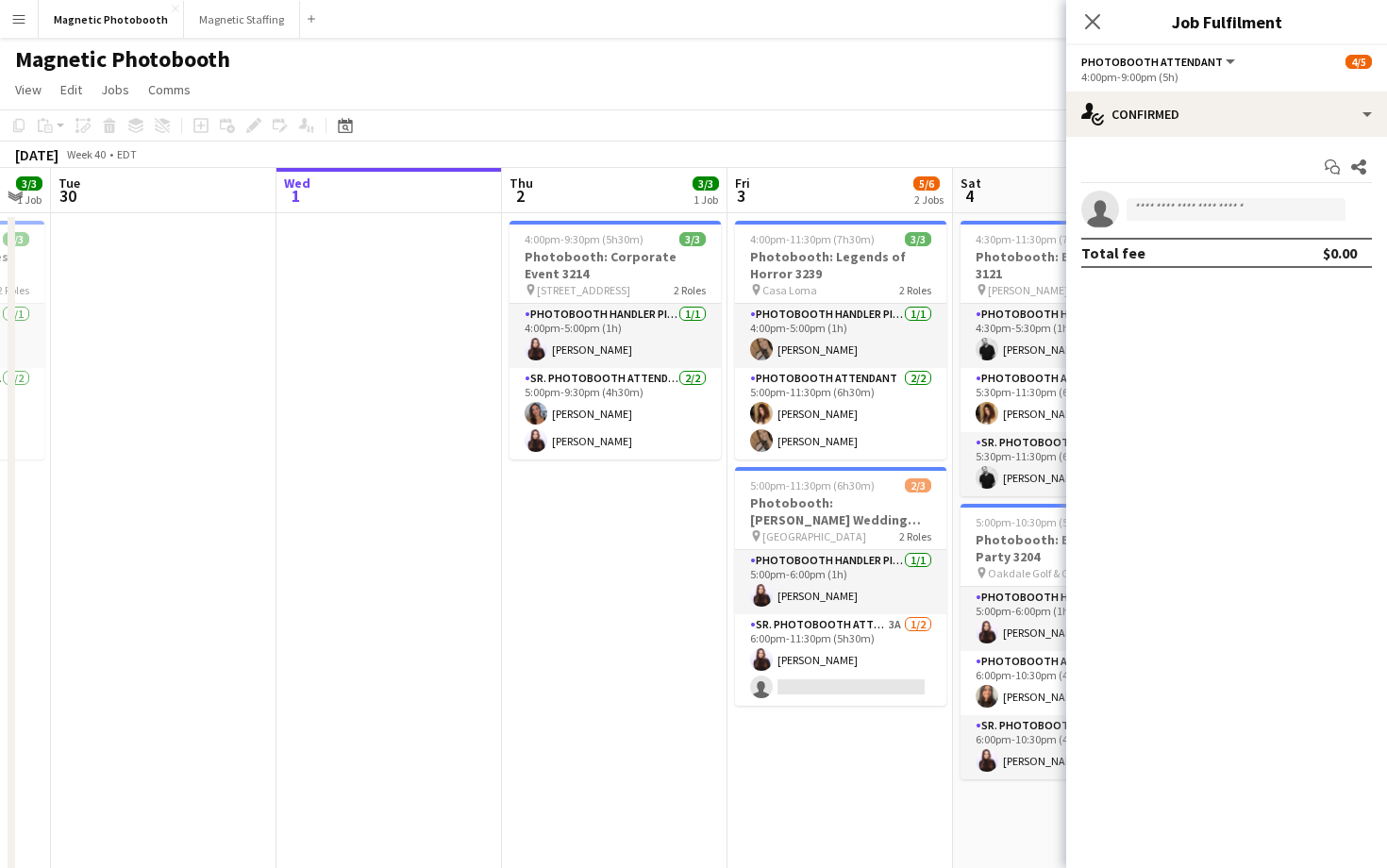
scroll to position [0, 853]
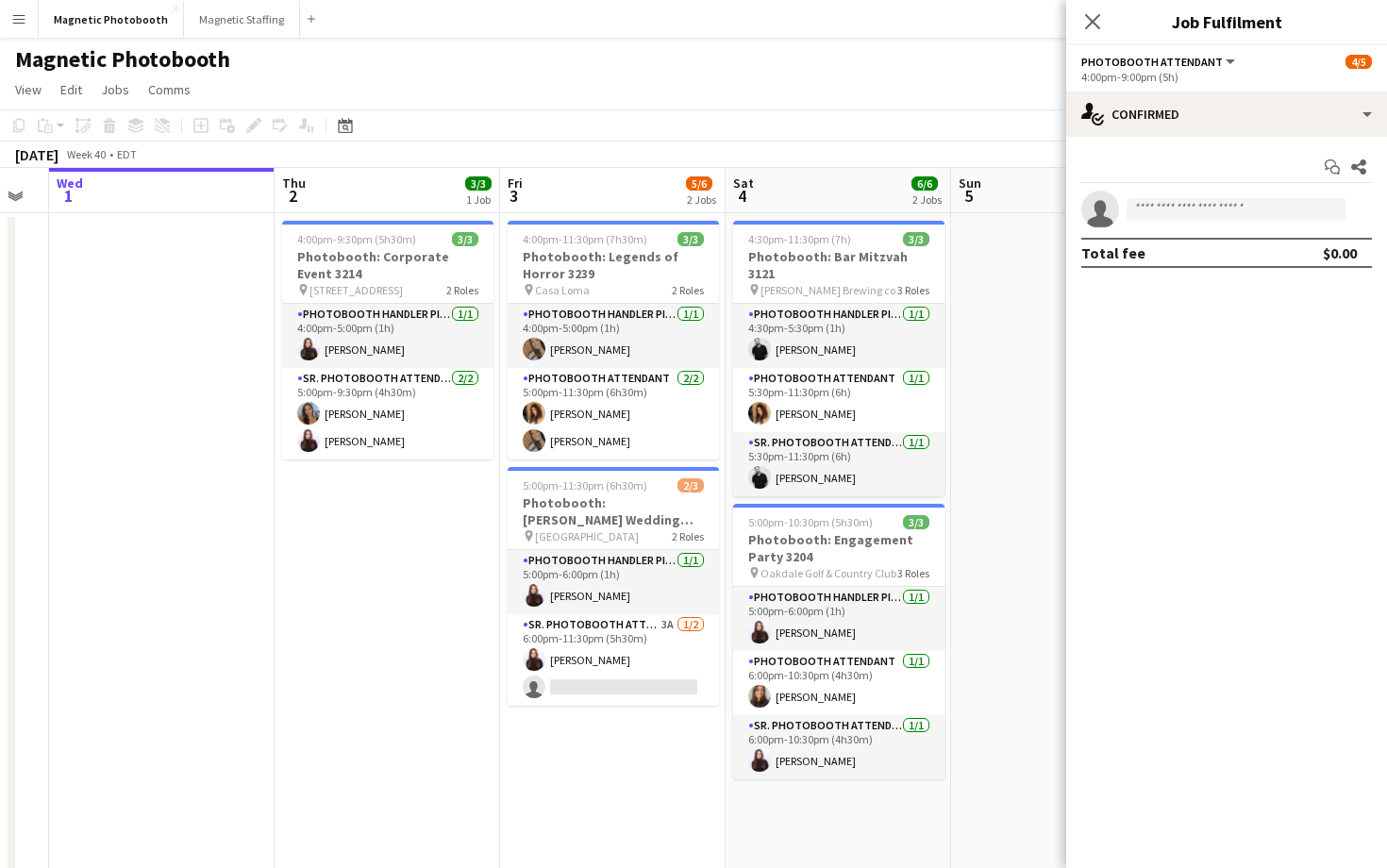
click at [1093, 8] on div "Close pop-in" at bounding box center [1093, 21] width 53 height 43
click at [1094, 18] on icon at bounding box center [1092, 21] width 18 height 18
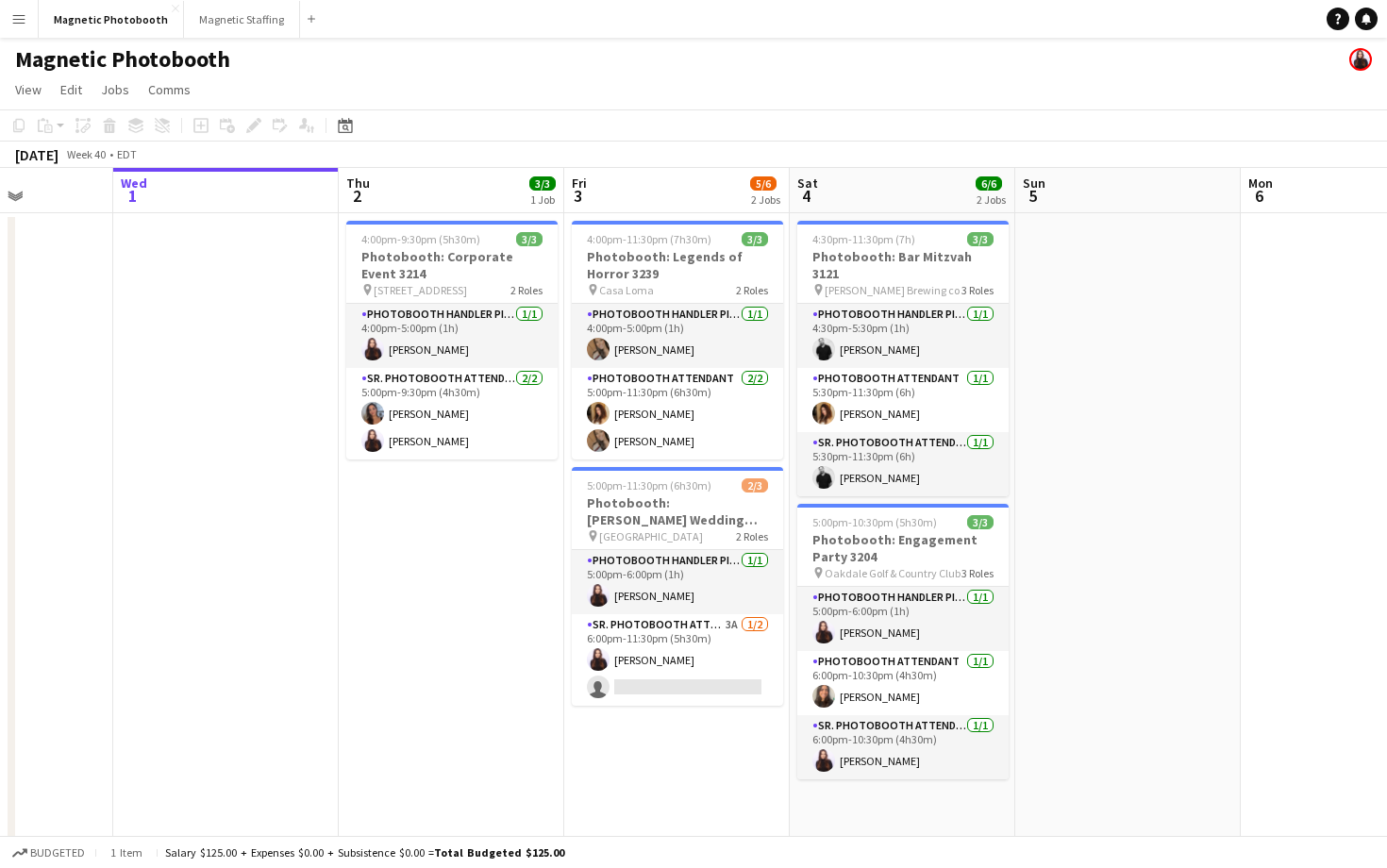
scroll to position [10, 0]
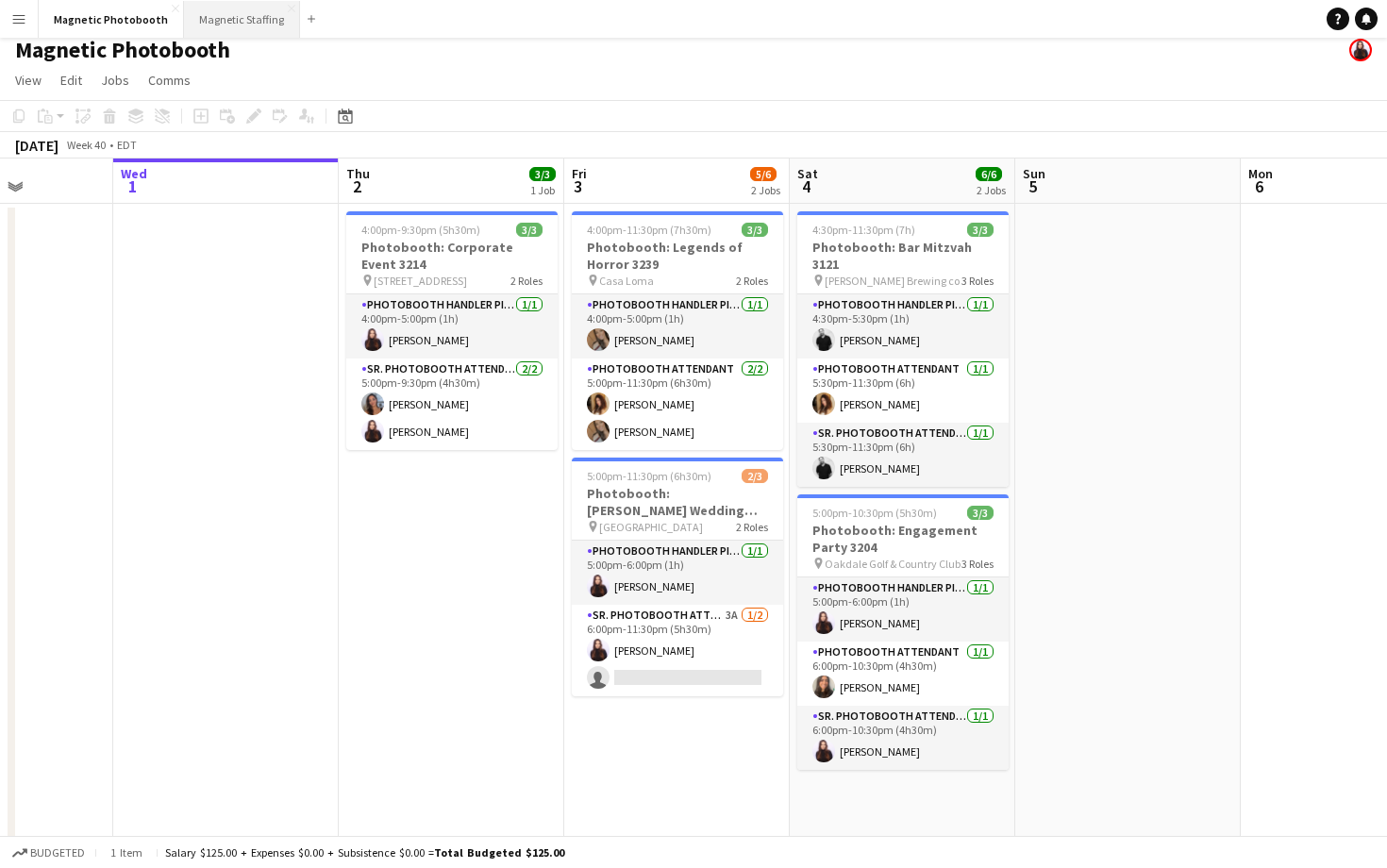
click at [229, 28] on button "Magnetic Staffing Close" at bounding box center [242, 19] width 116 height 36
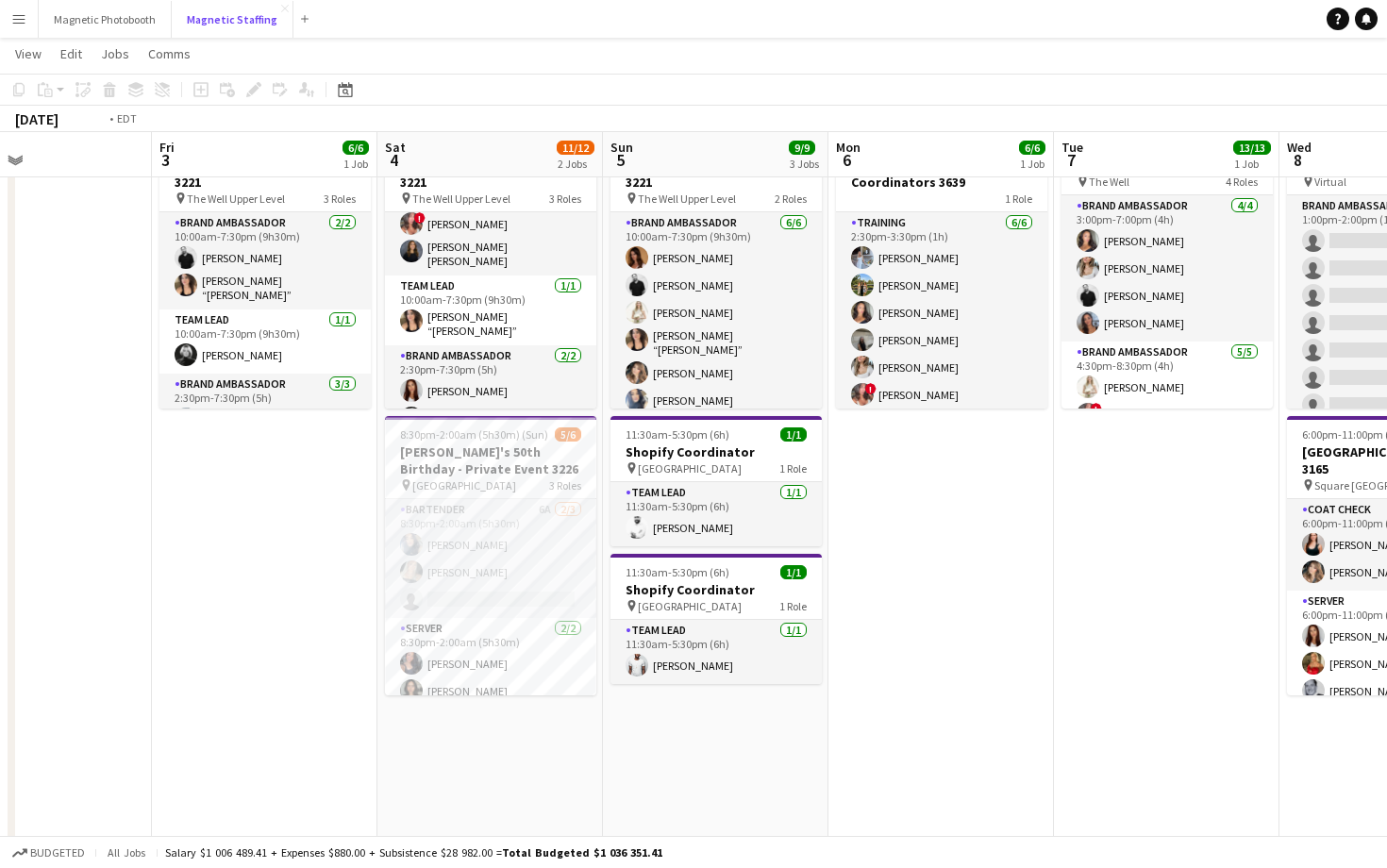
scroll to position [0, 513]
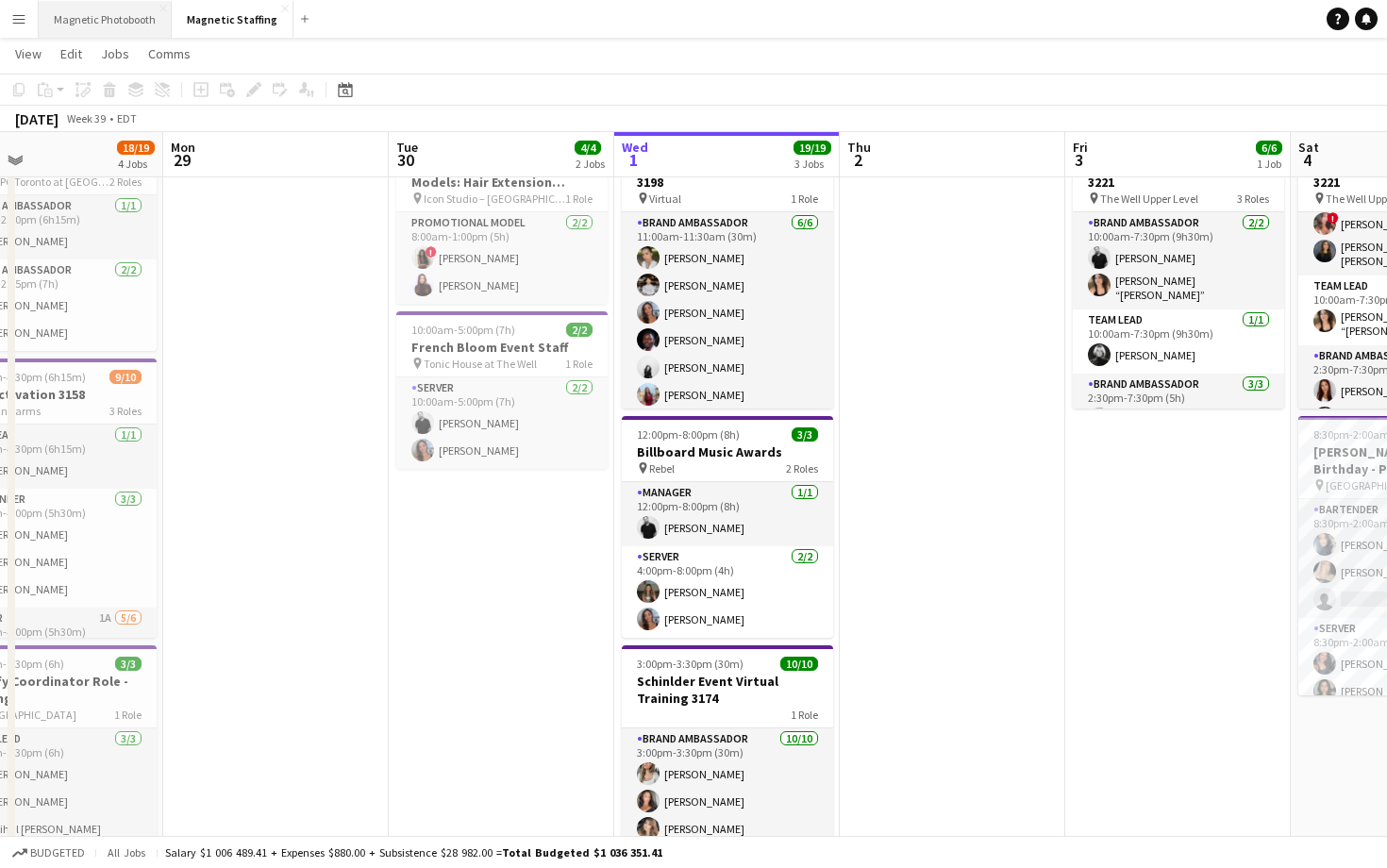
click at [114, 28] on button "Magnetic Photobooth Close" at bounding box center [105, 19] width 133 height 36
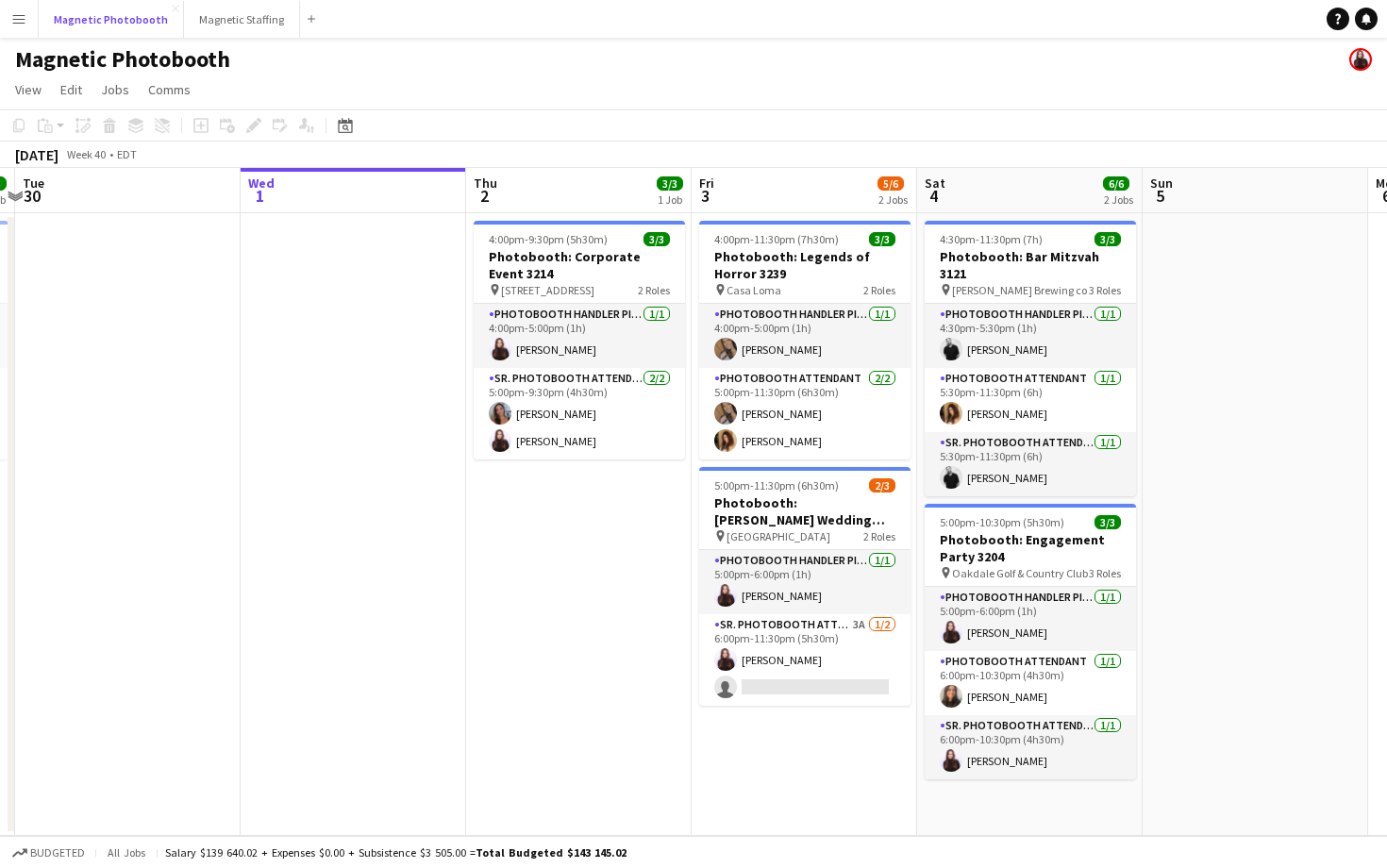
scroll to position [0, 435]
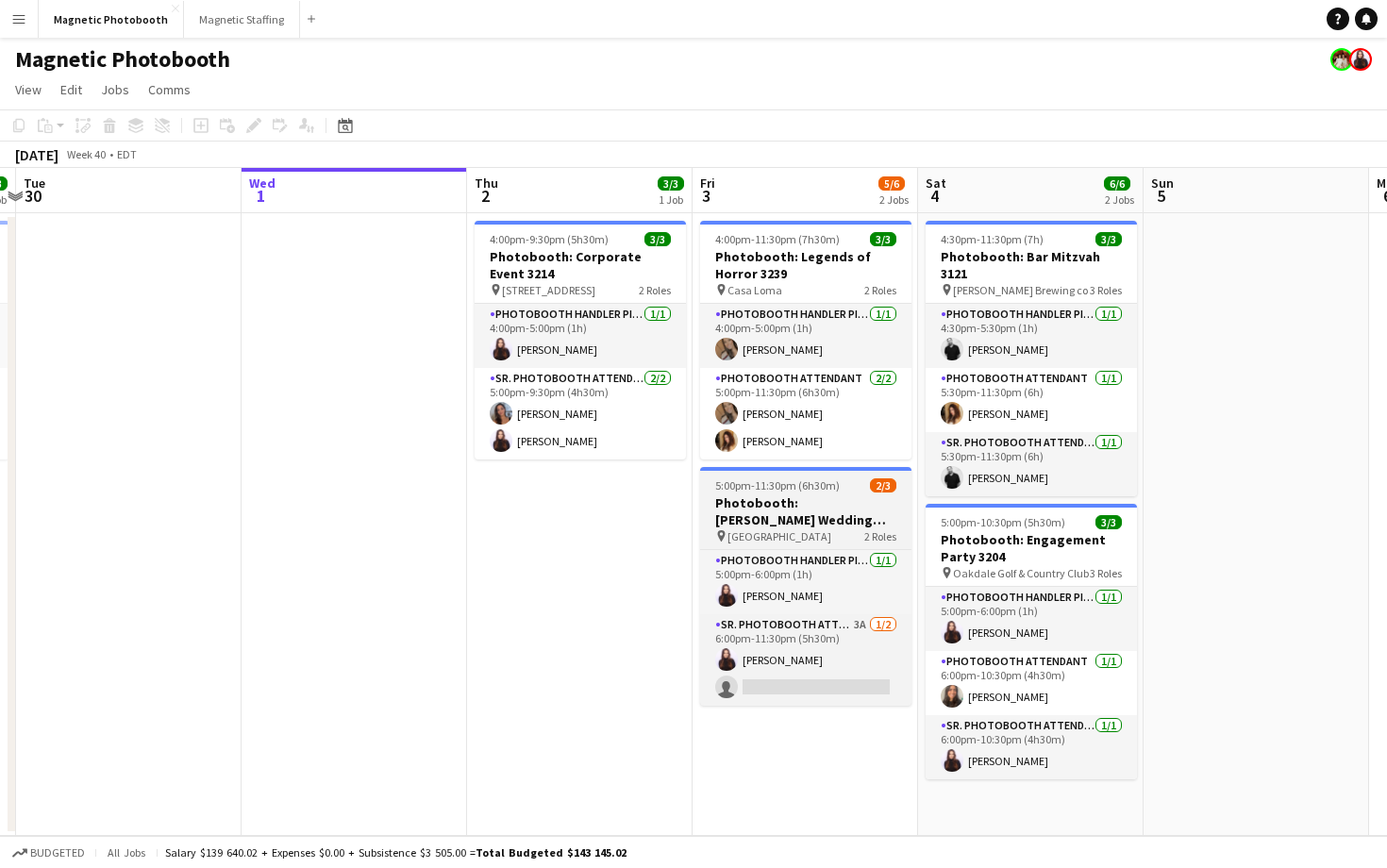
click at [835, 508] on h3 "Photobooth: [PERSON_NAME] Wedding 2721" at bounding box center [806, 510] width 211 height 34
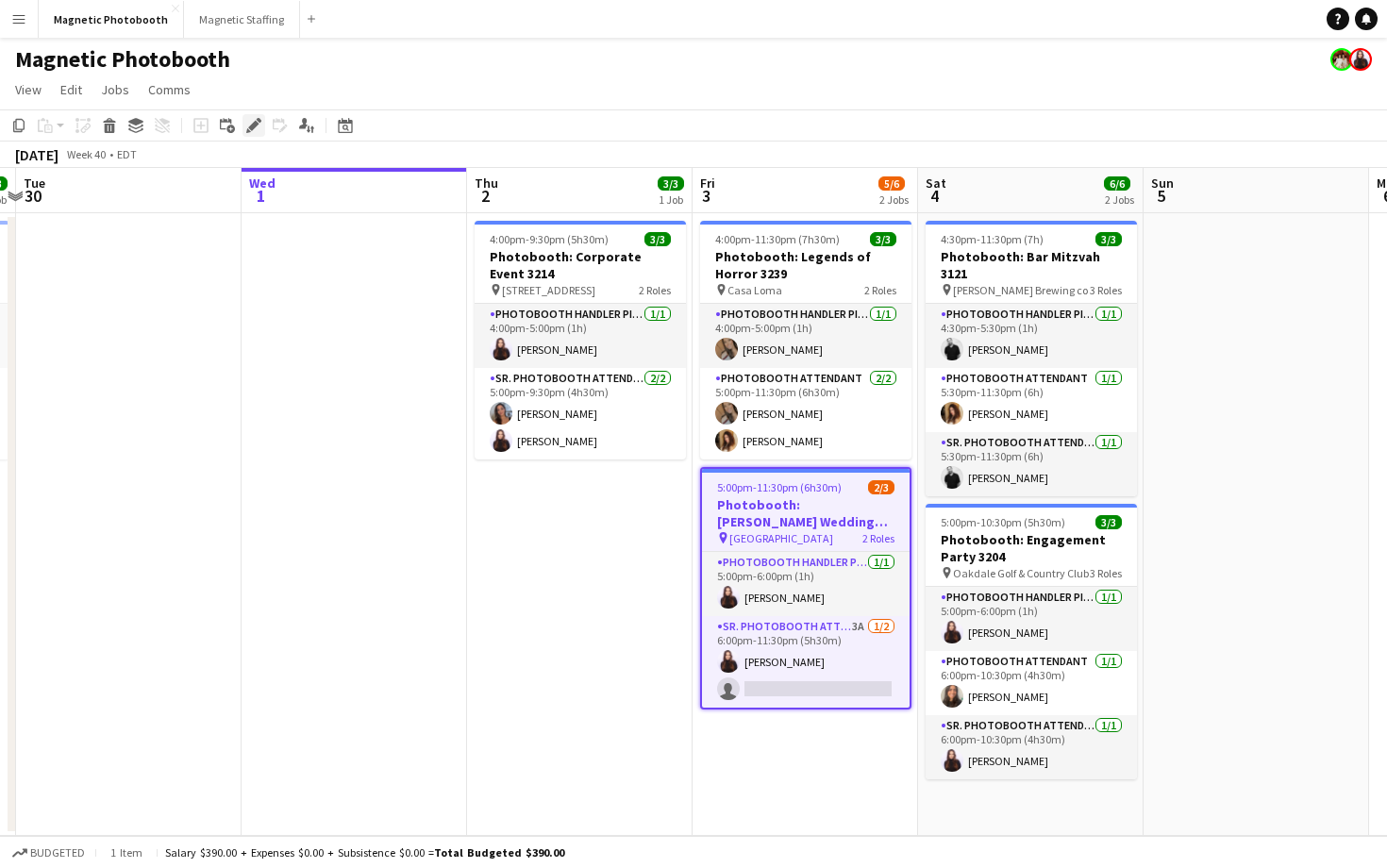
click at [248, 122] on icon "Edit" at bounding box center [254, 126] width 15 height 15
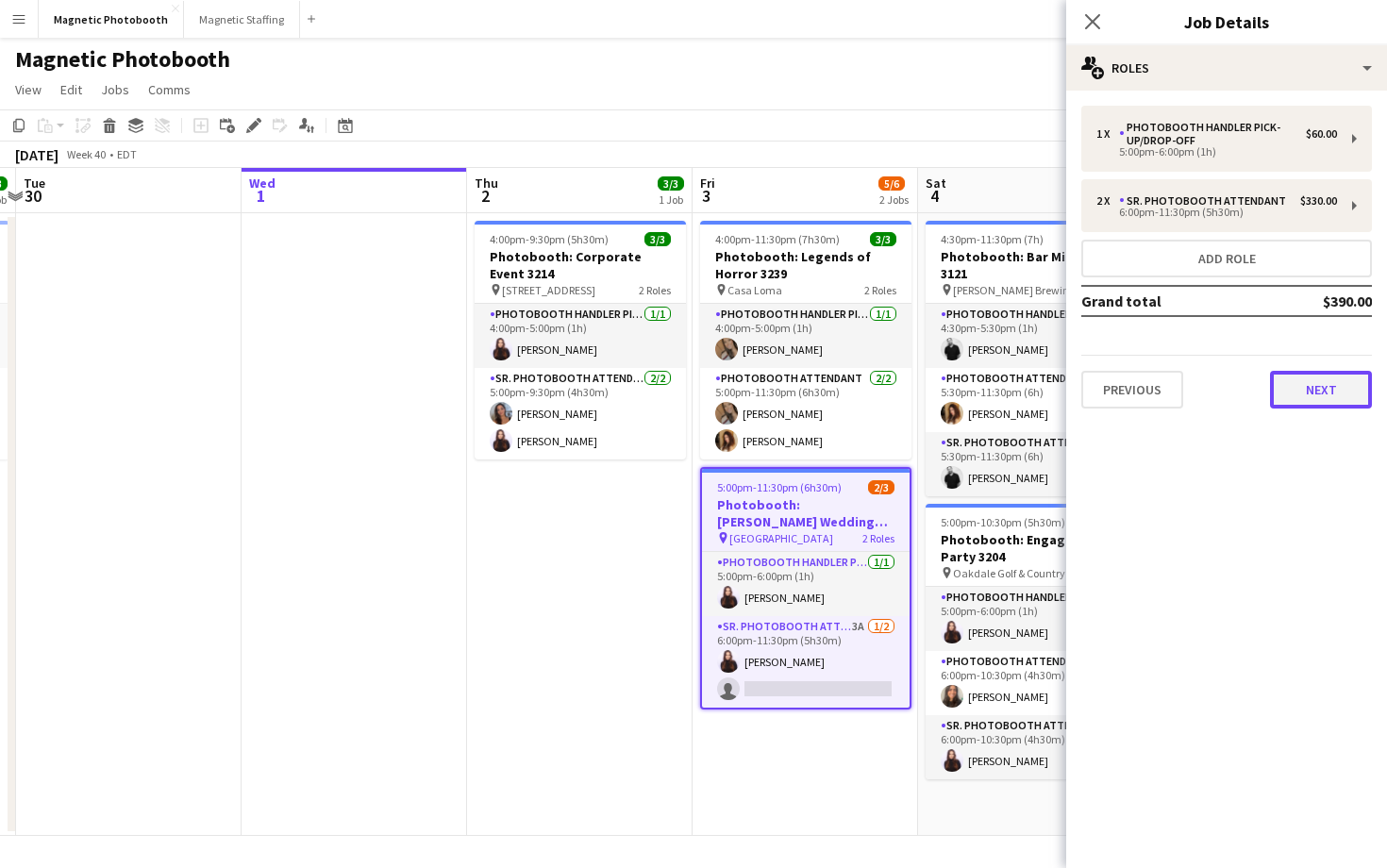
click at [1331, 408] on button "Next" at bounding box center [1321, 389] width 102 height 37
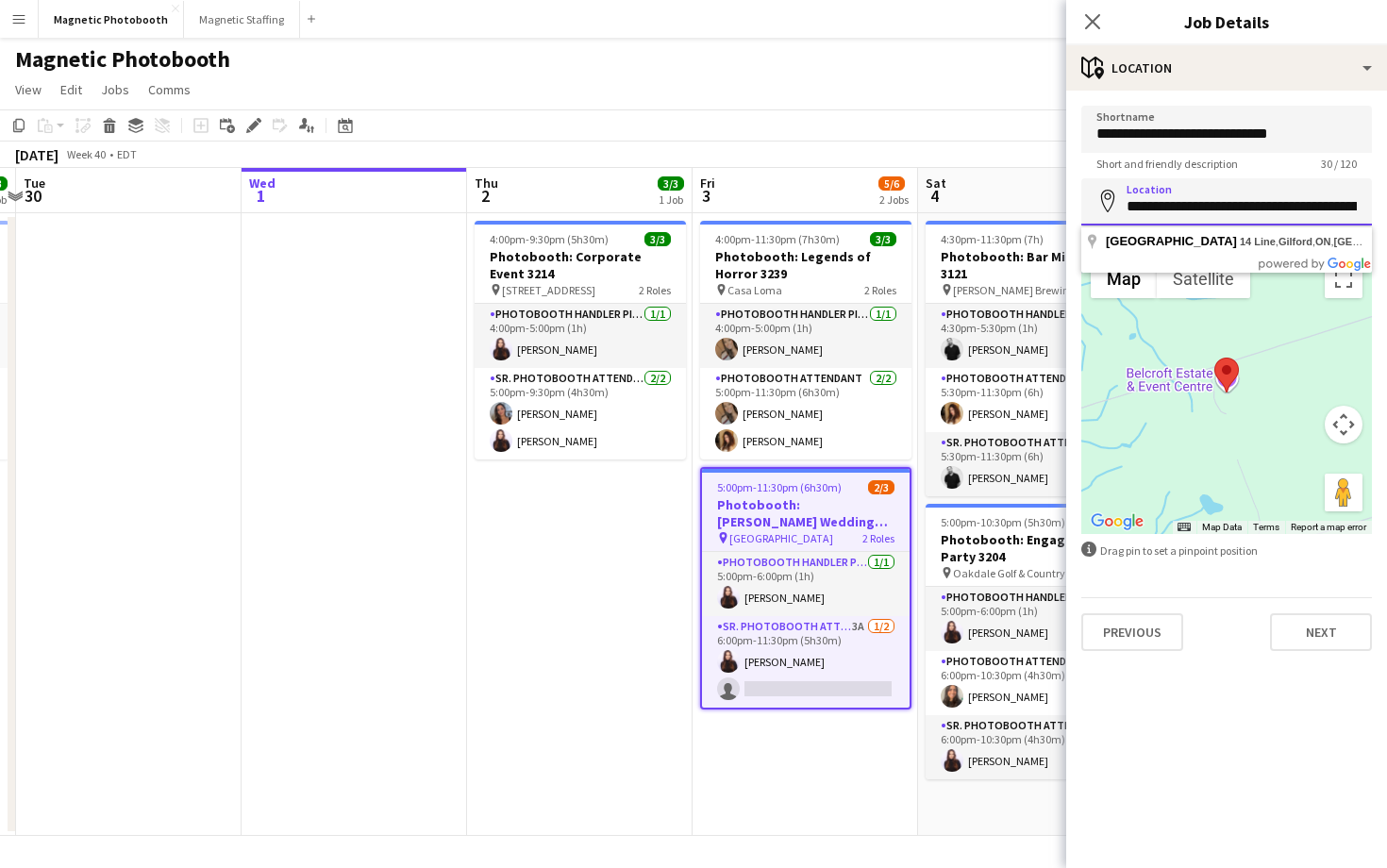
drag, startPoint x: 1251, startPoint y: 199, endPoint x: 1386, endPoint y: 202, distance: 135.0
click at [1386, 202] on form "**********" at bounding box center [1227, 378] width 320 height 546
drag, startPoint x: 1310, startPoint y: 205, endPoint x: 1386, endPoint y: 205, distance: 76.0
click at [1386, 205] on form "**********" at bounding box center [1227, 378] width 320 height 546
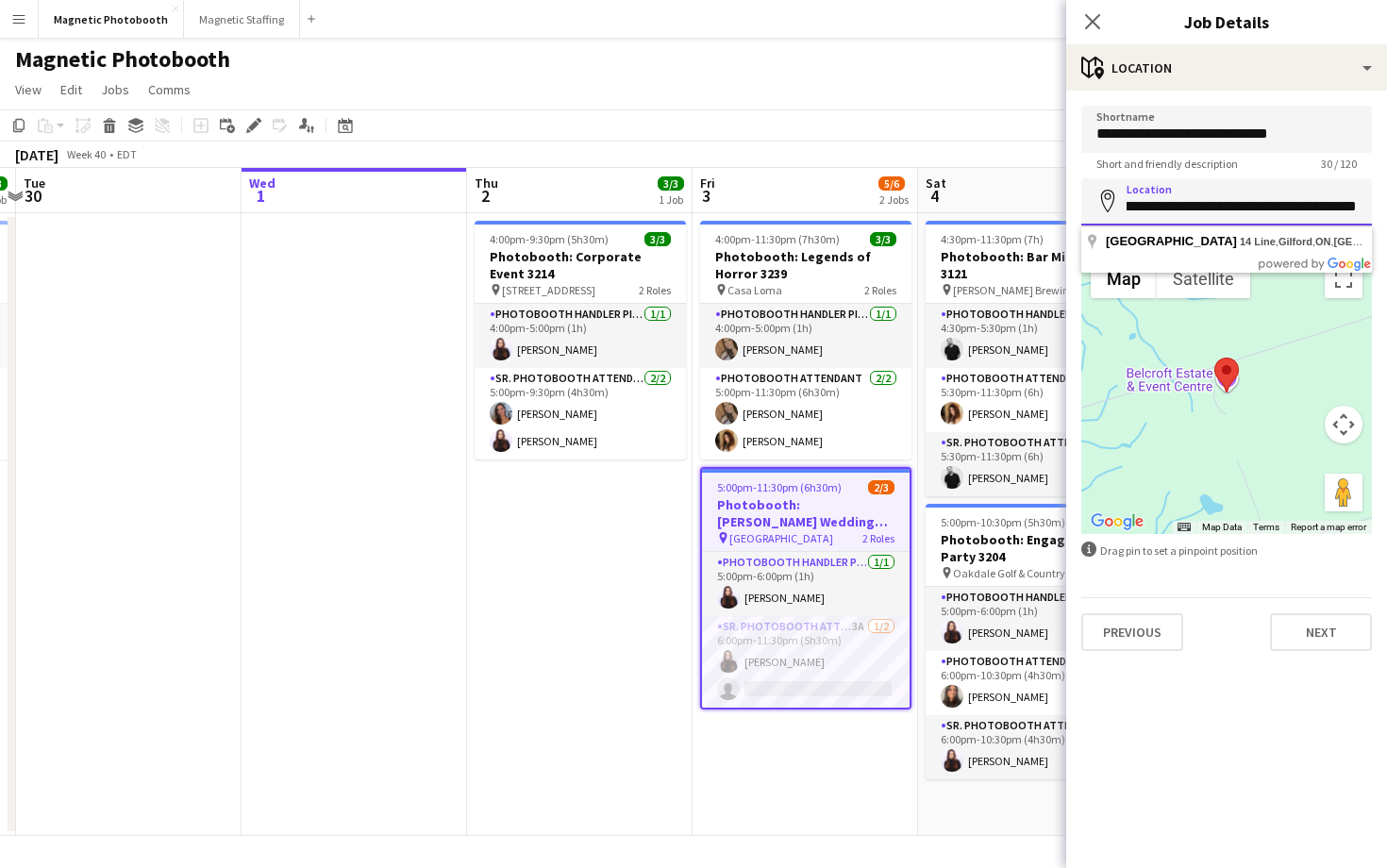
click at [1274, 204] on input "**********" at bounding box center [1226, 201] width 291 height 47
click at [1257, 196] on input "**********" at bounding box center [1226, 201] width 291 height 47
click at [1095, 10] on app-icon "Close pop-in" at bounding box center [1093, 22] width 28 height 28
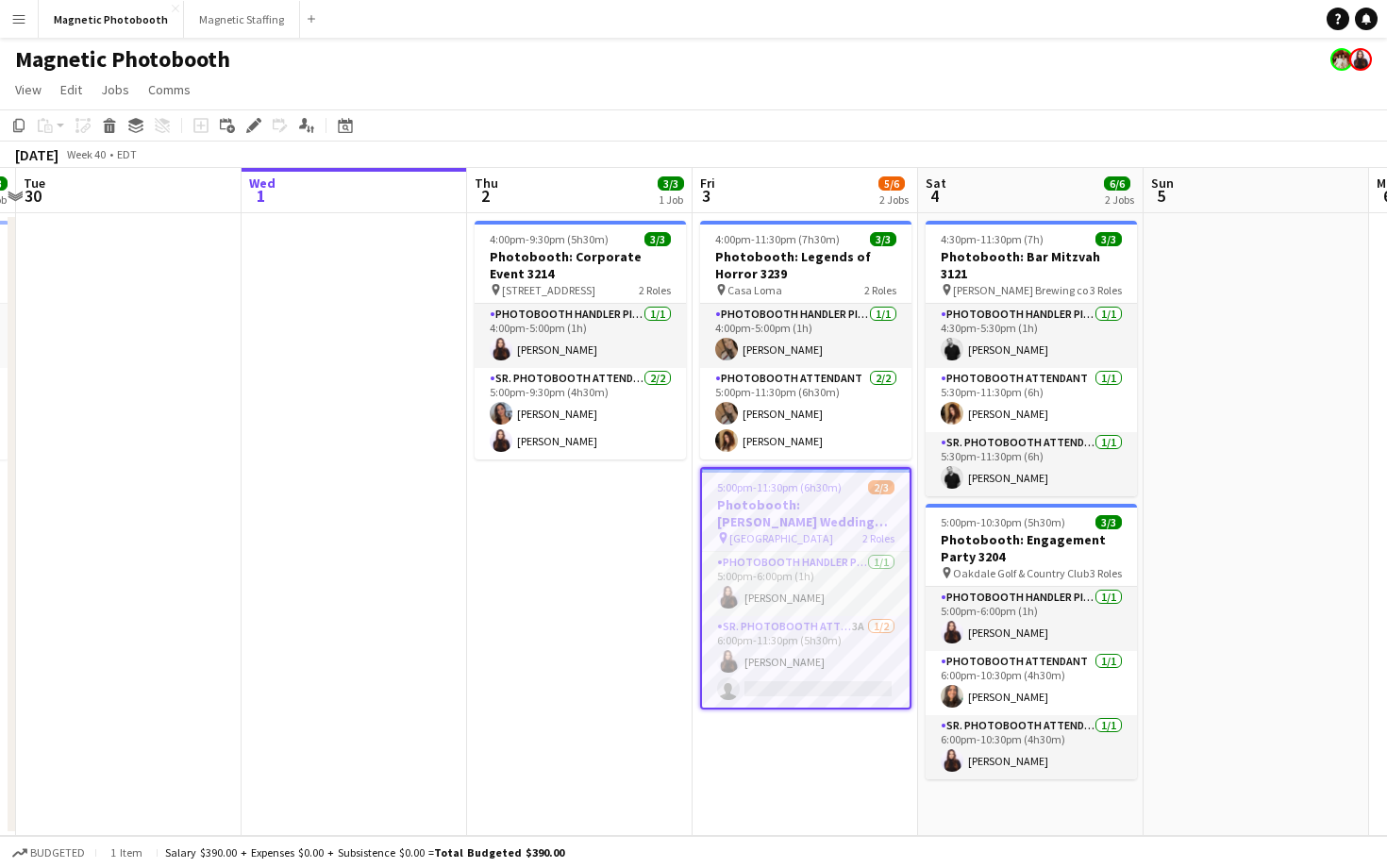
click at [863, 506] on h3 "Photobooth: [PERSON_NAME] Wedding 2721" at bounding box center [806, 512] width 207 height 34
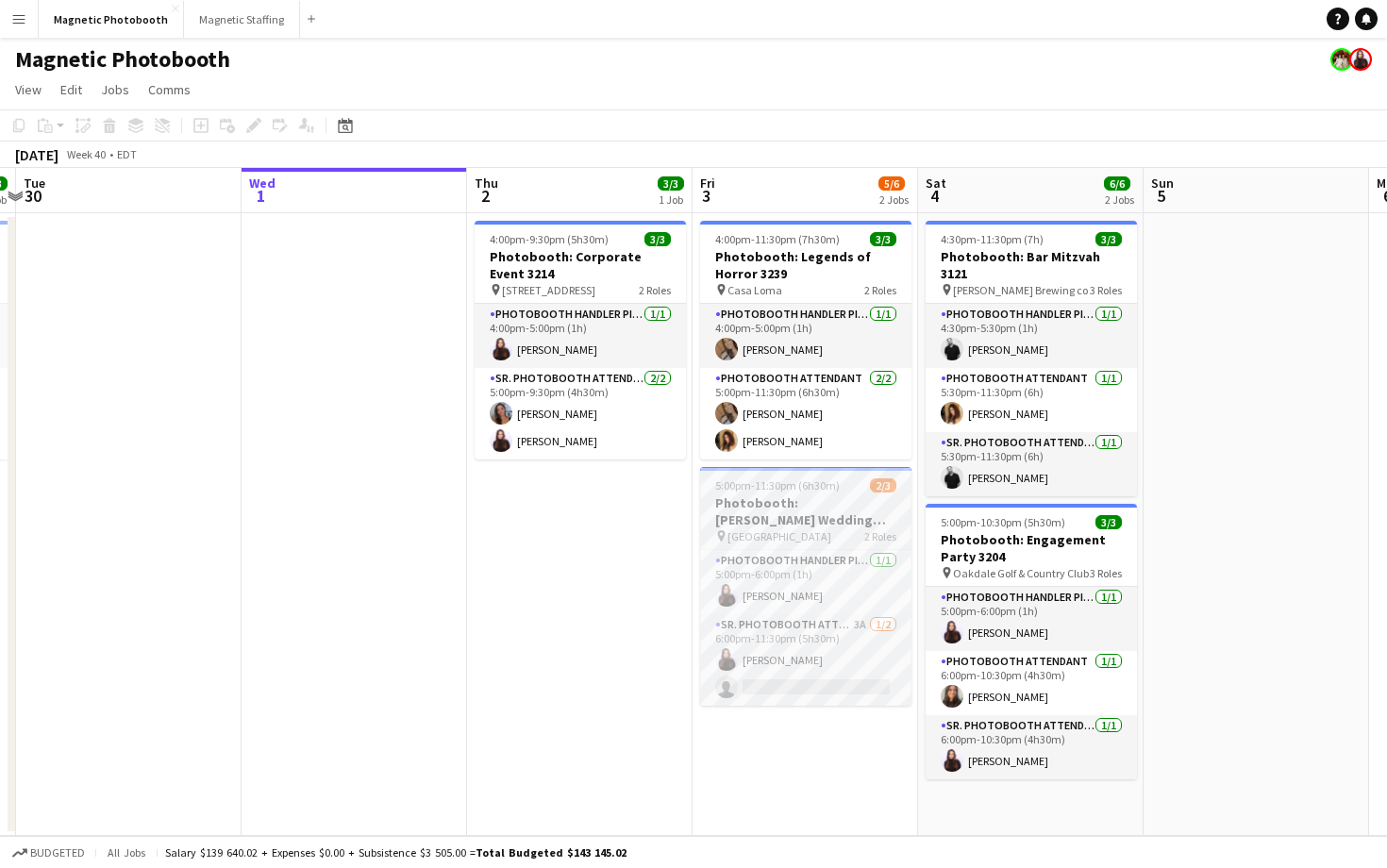
click at [787, 490] on span "5:00pm-11:30pm (6h30m)" at bounding box center [778, 485] width 125 height 14
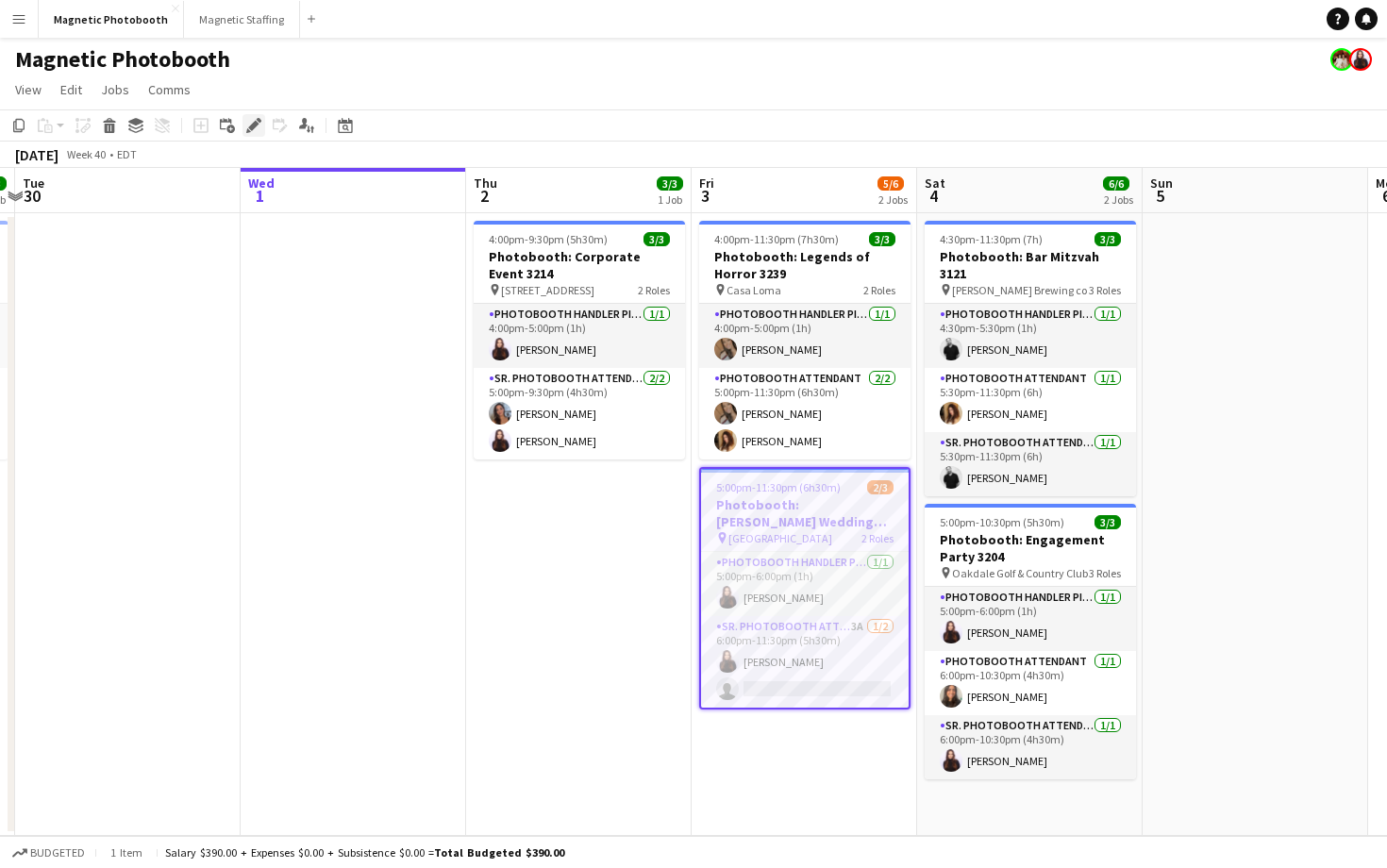
click at [252, 124] on icon "Edit" at bounding box center [254, 126] width 15 height 15
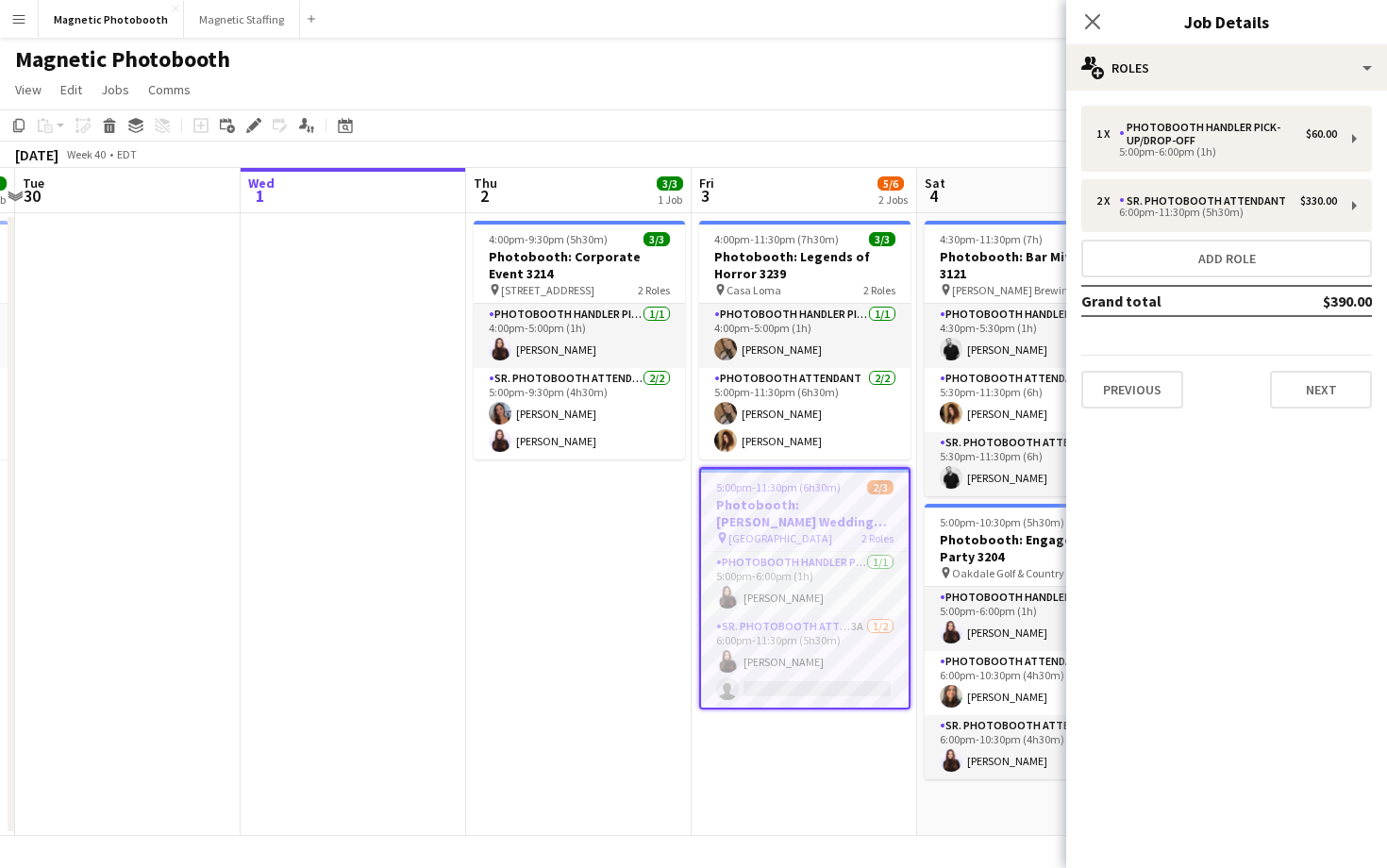
click at [1309, 409] on div "1 x Photobooth Handler Pick-Up/Drop-Off $60.00 5:00pm-6:00pm (1h) 2 x Sr. Photo…" at bounding box center [1227, 256] width 320 height 333
click at [1309, 402] on button "Next" at bounding box center [1321, 389] width 102 height 37
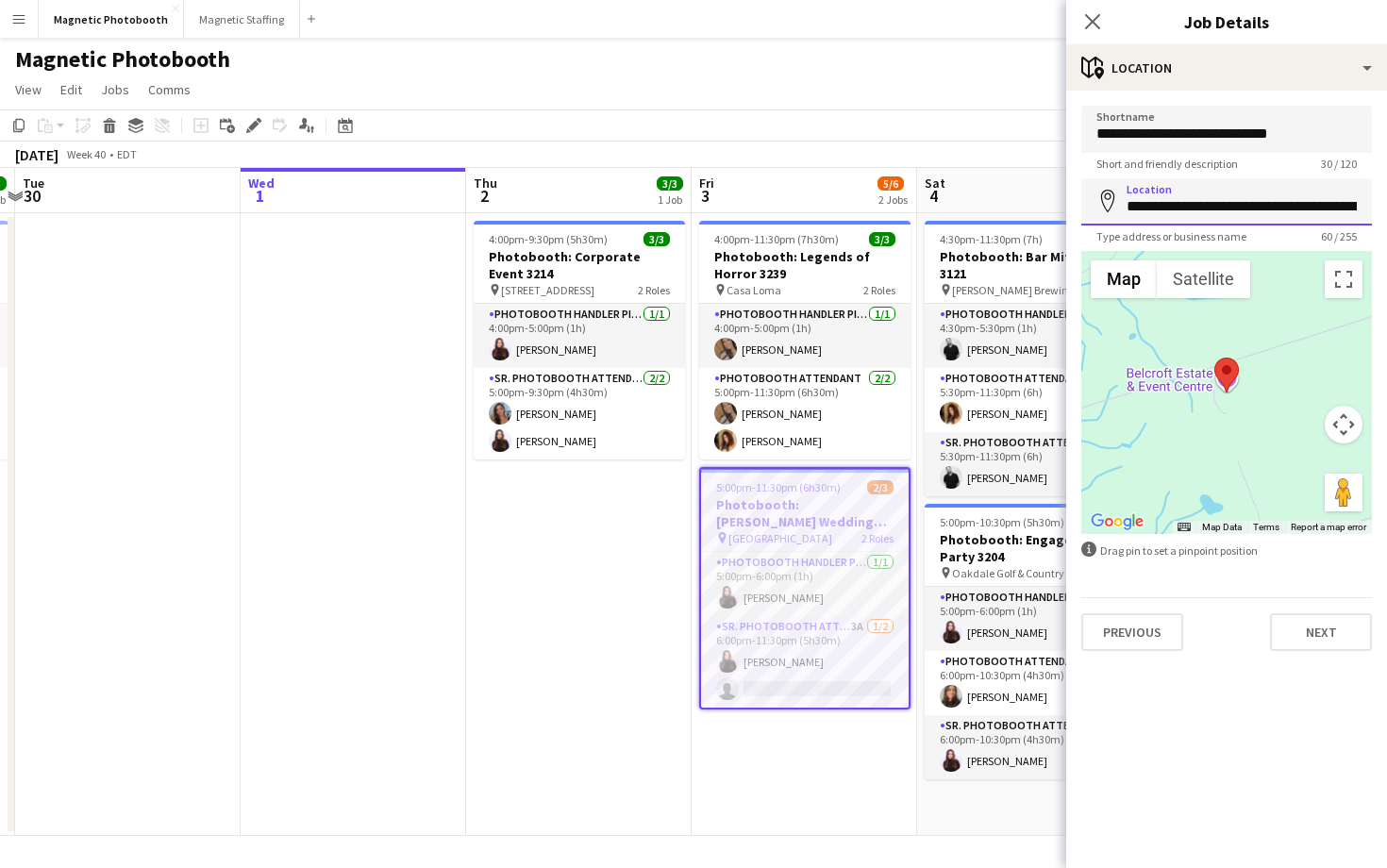
scroll to position [0, 139]
drag, startPoint x: 1285, startPoint y: 202, endPoint x: 1386, endPoint y: 202, distance: 101.0
click at [1386, 202] on form "**********" at bounding box center [1227, 378] width 320 height 546
click at [1092, 13] on icon "Close pop-in" at bounding box center [1092, 21] width 18 height 18
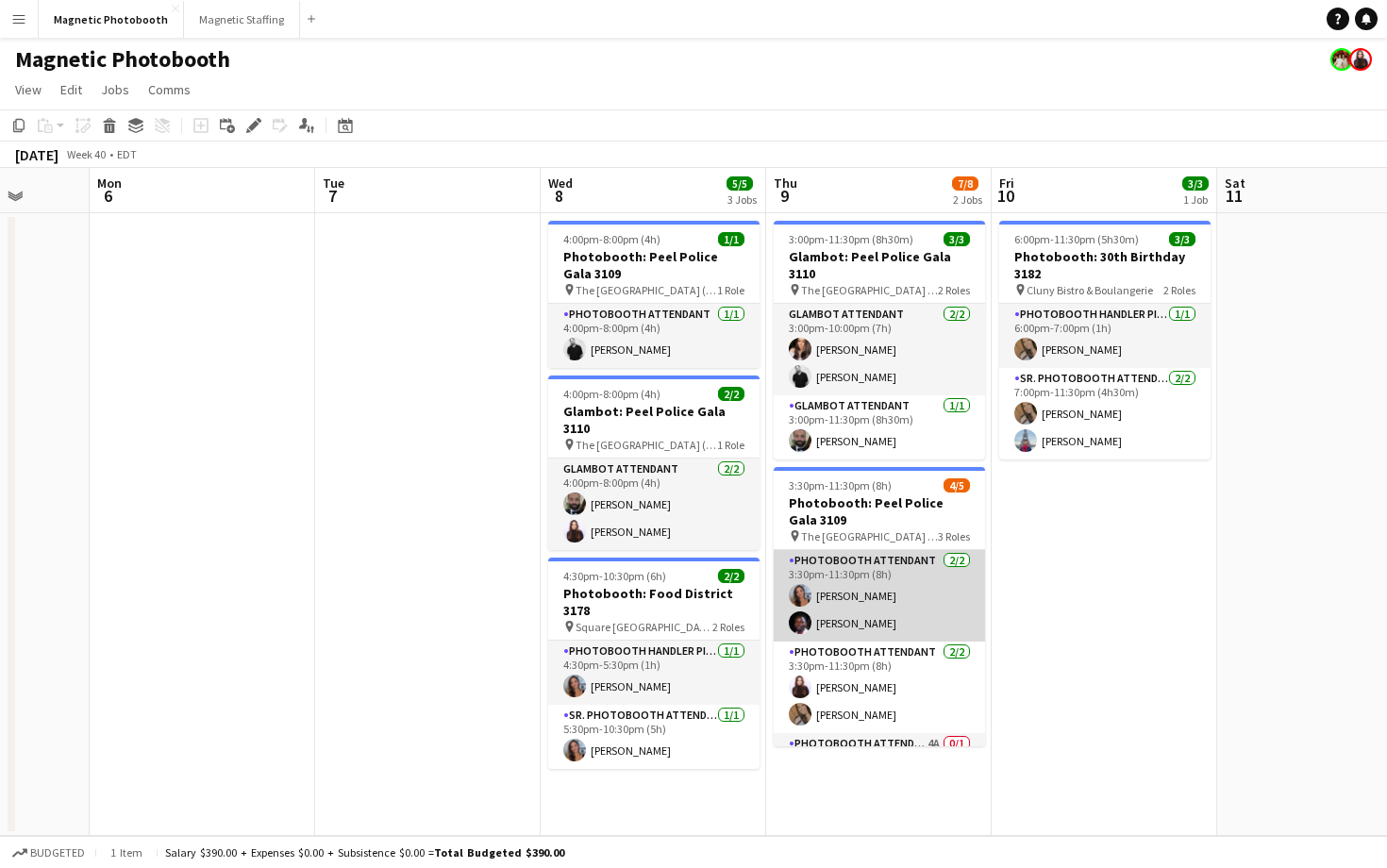
scroll to position [51, 0]
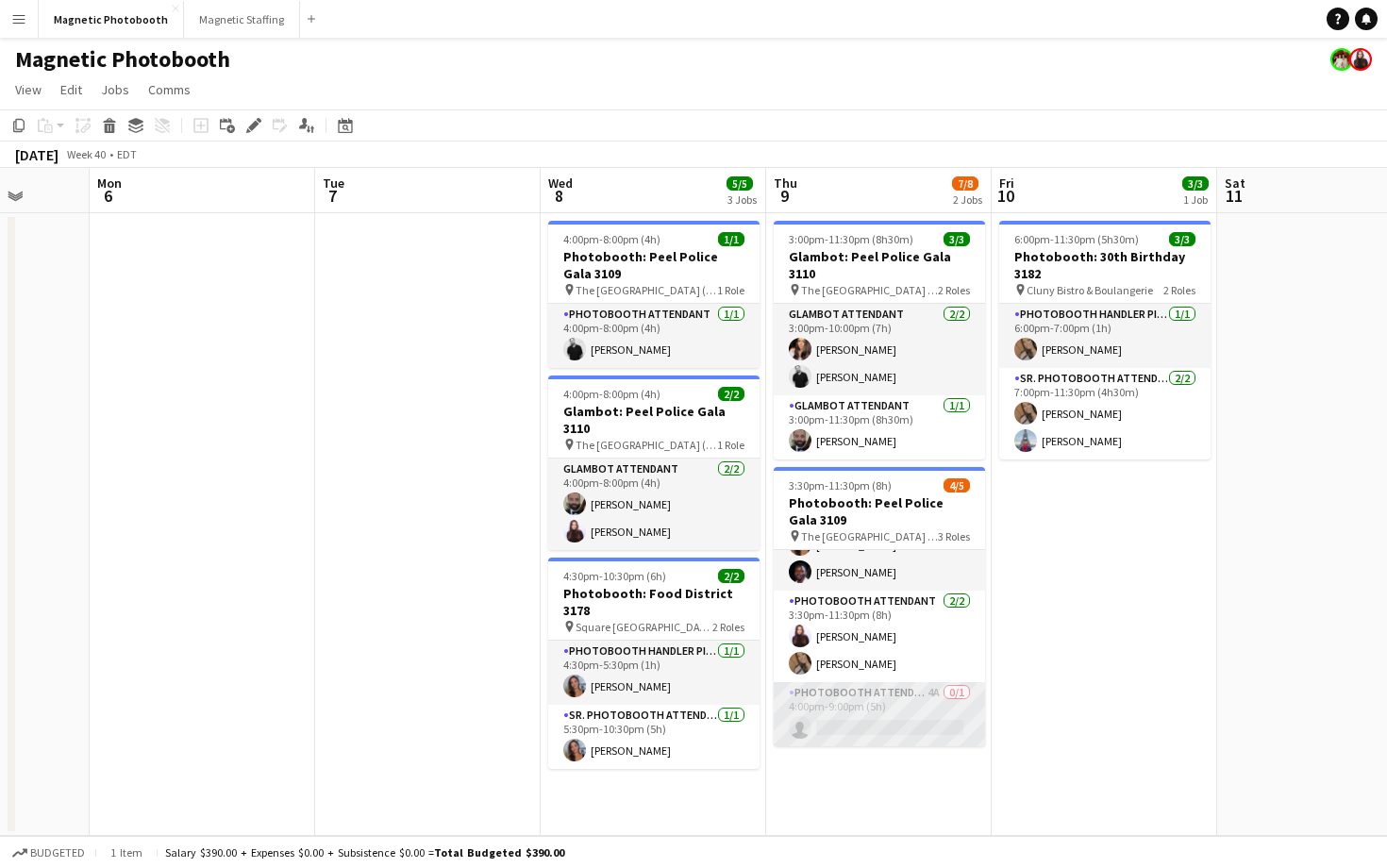
click at [888, 700] on app-card-role "Photobooth Attendant 4A 0/1 4:00pm-9:00pm (5h) single-neutral-actions" at bounding box center [880, 714] width 211 height 64
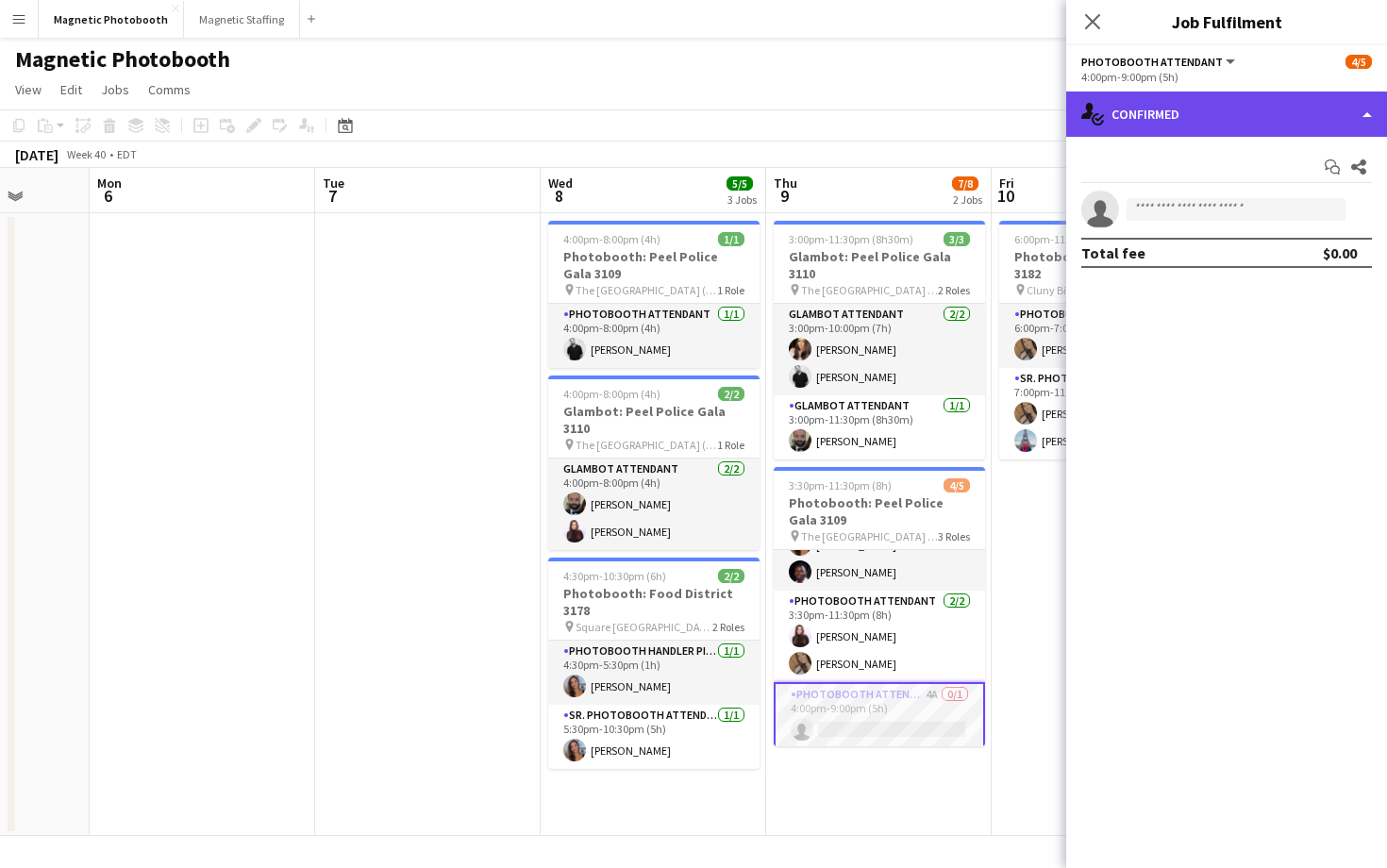
click at [1309, 97] on div "single-neutral-actions-check-2 Confirmed" at bounding box center [1227, 113] width 320 height 45
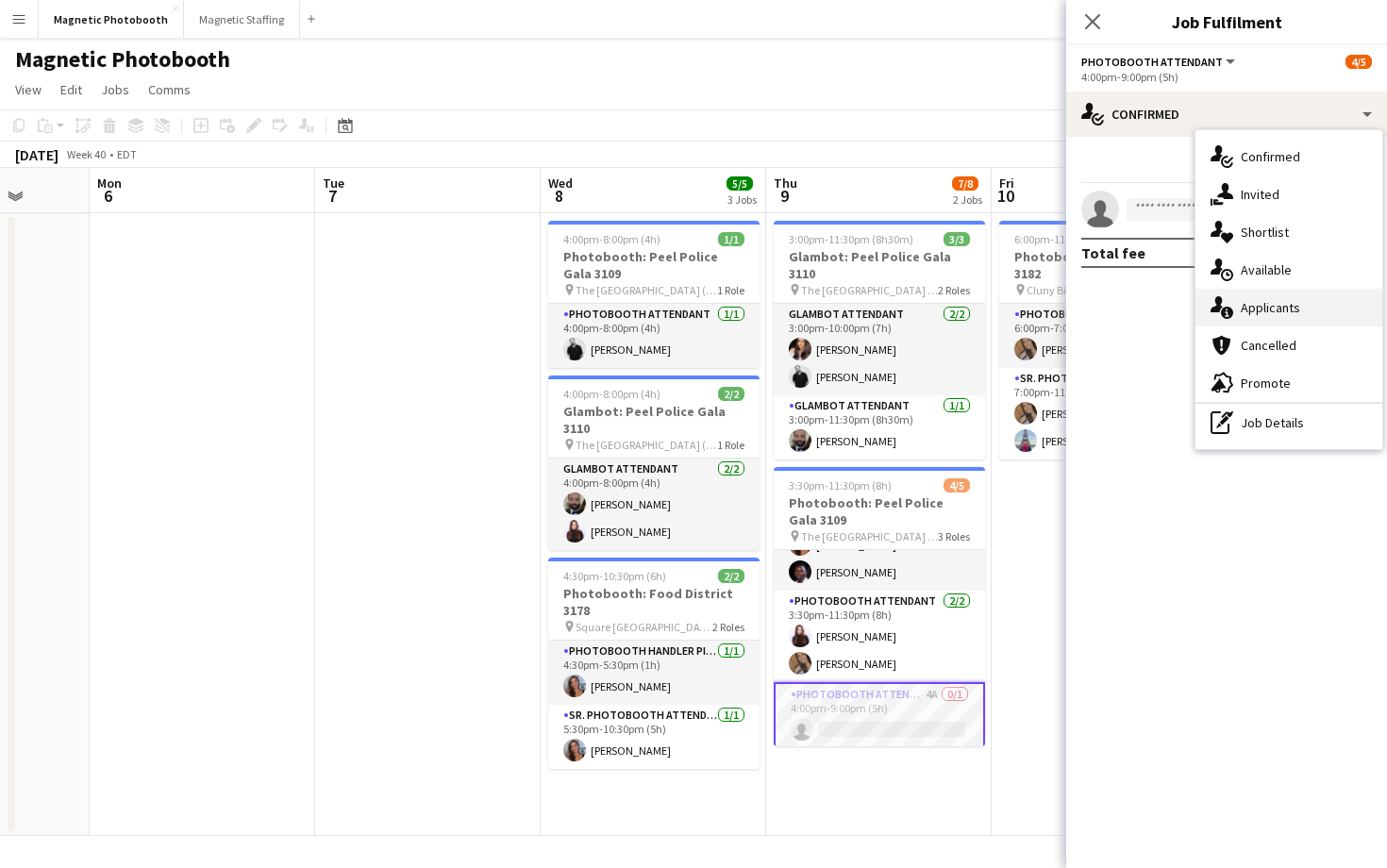
click at [1296, 307] on span "Applicants" at bounding box center [1271, 308] width 59 height 17
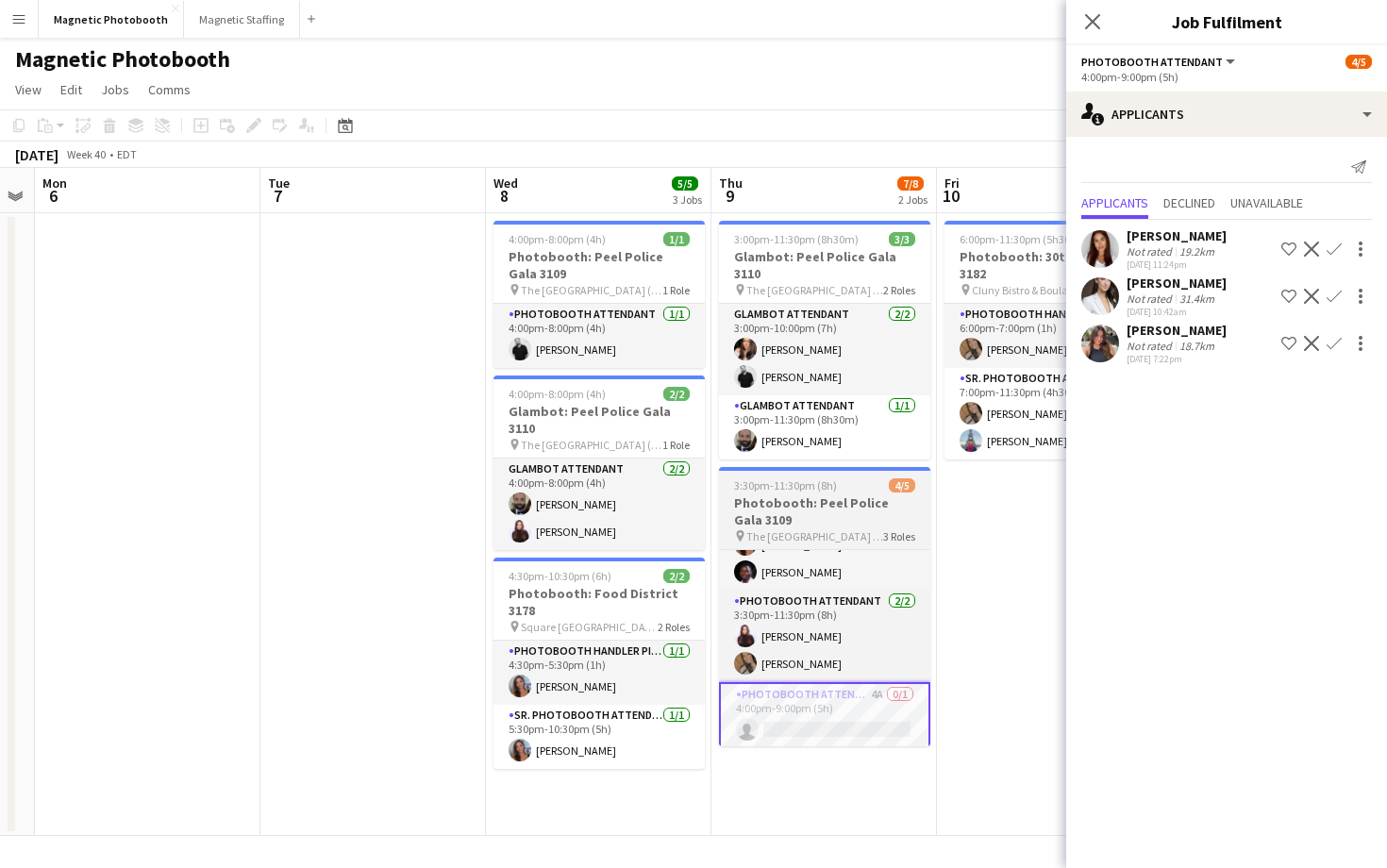
scroll to position [0, 870]
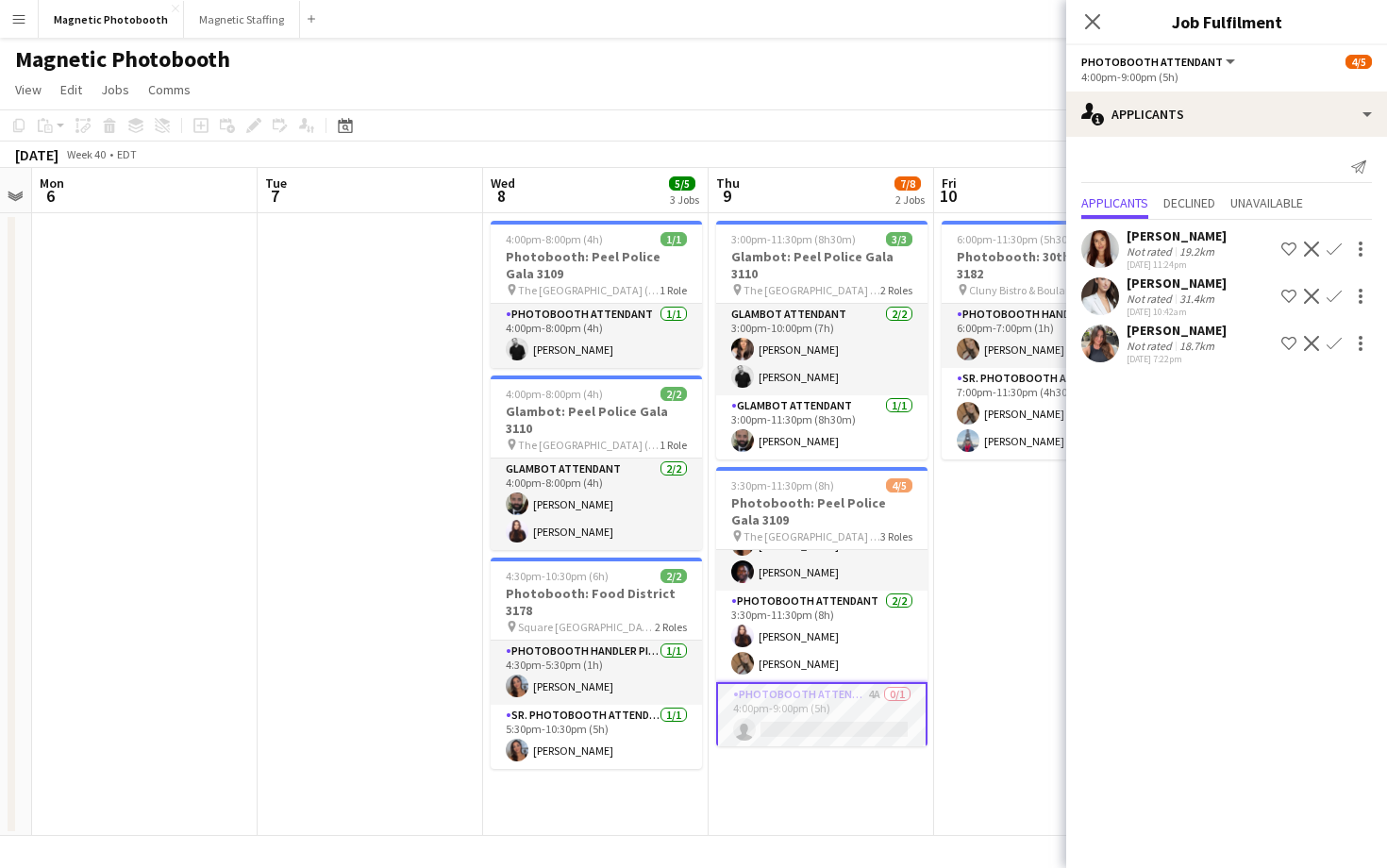
click at [1112, 334] on app-user-avatar at bounding box center [1099, 342] width 37 height 37
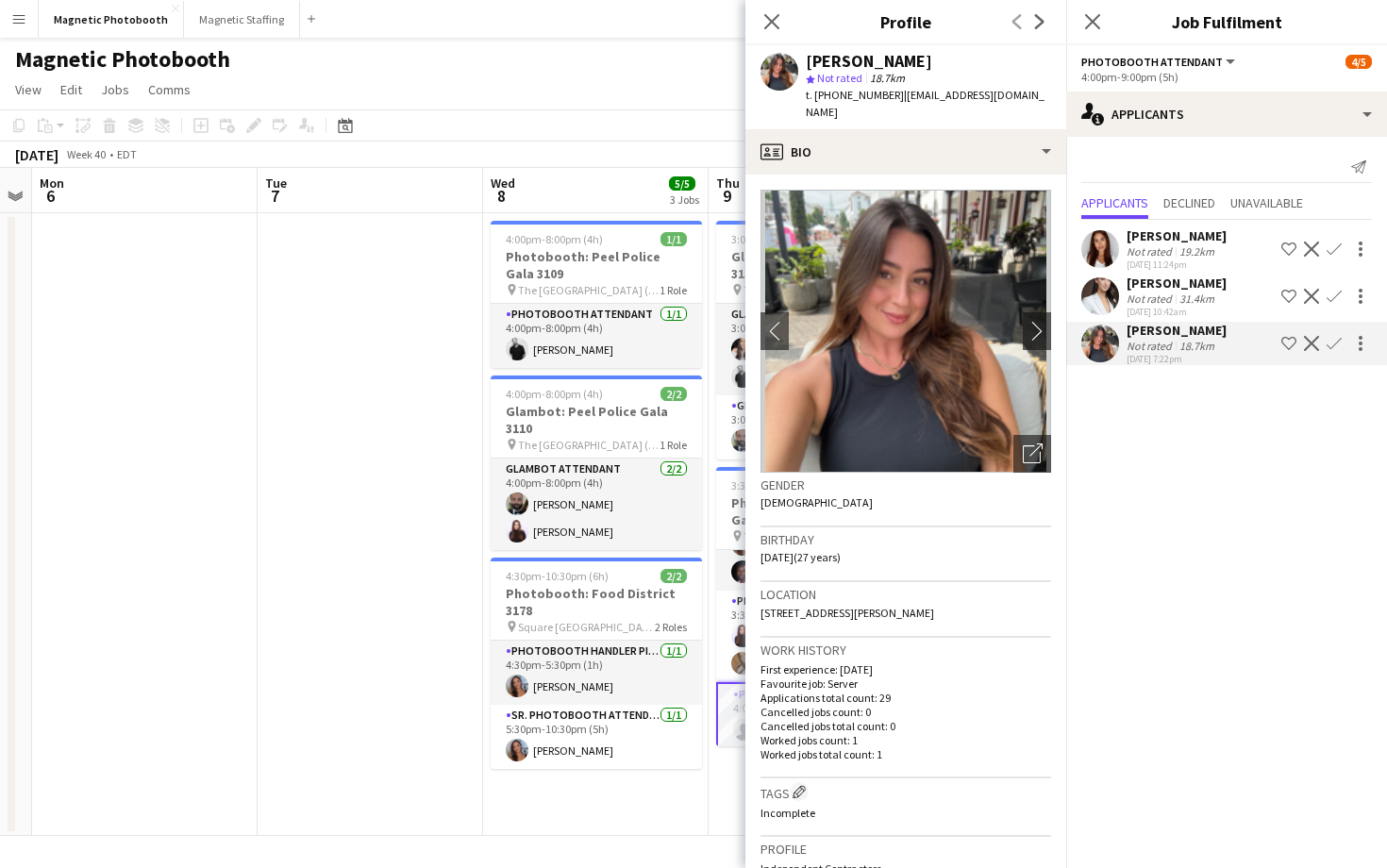
click at [1091, 281] on app-user-avatar at bounding box center [1099, 295] width 37 height 37
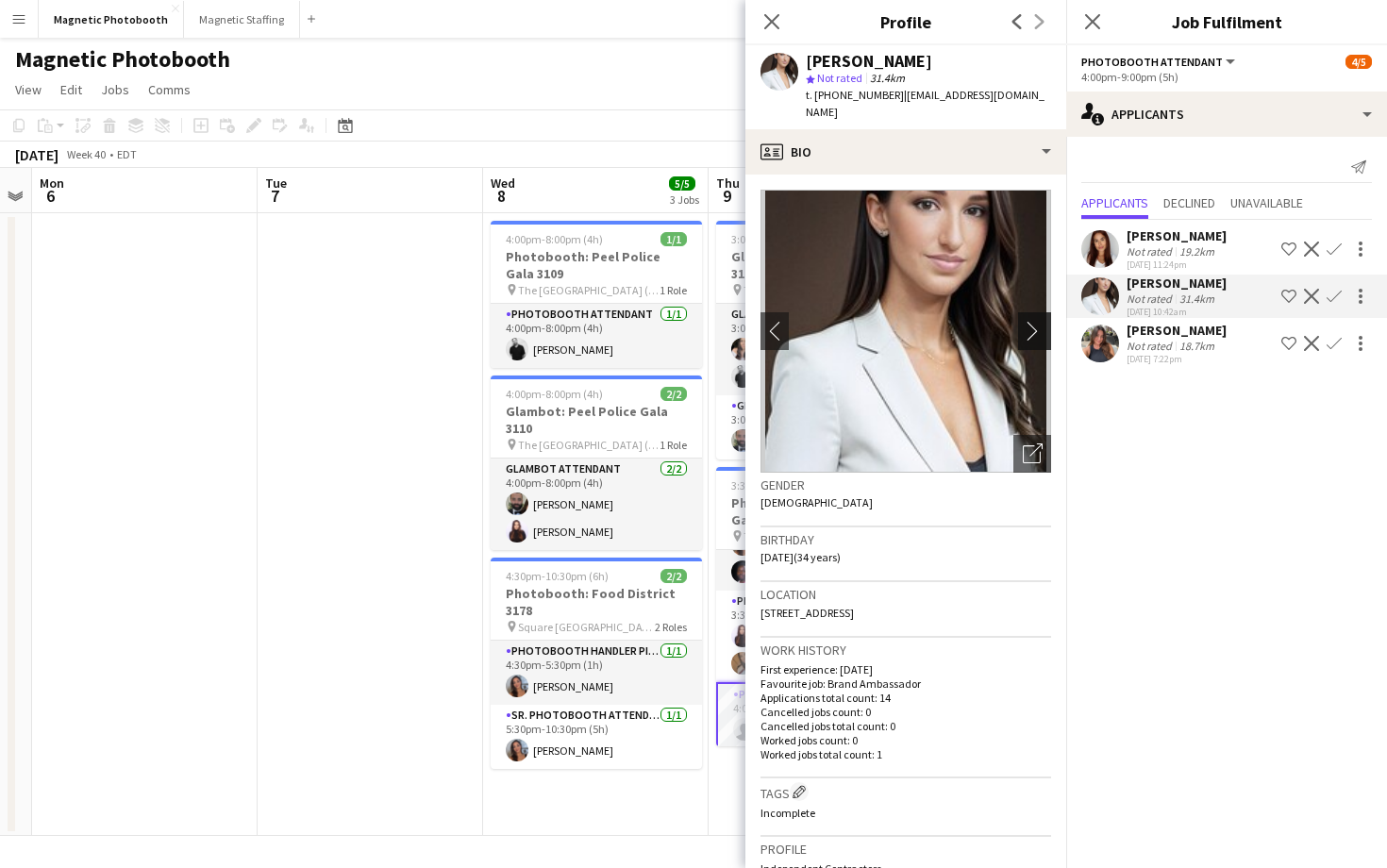
click at [1034, 322] on button "chevron-right" at bounding box center [1036, 331] width 37 height 37
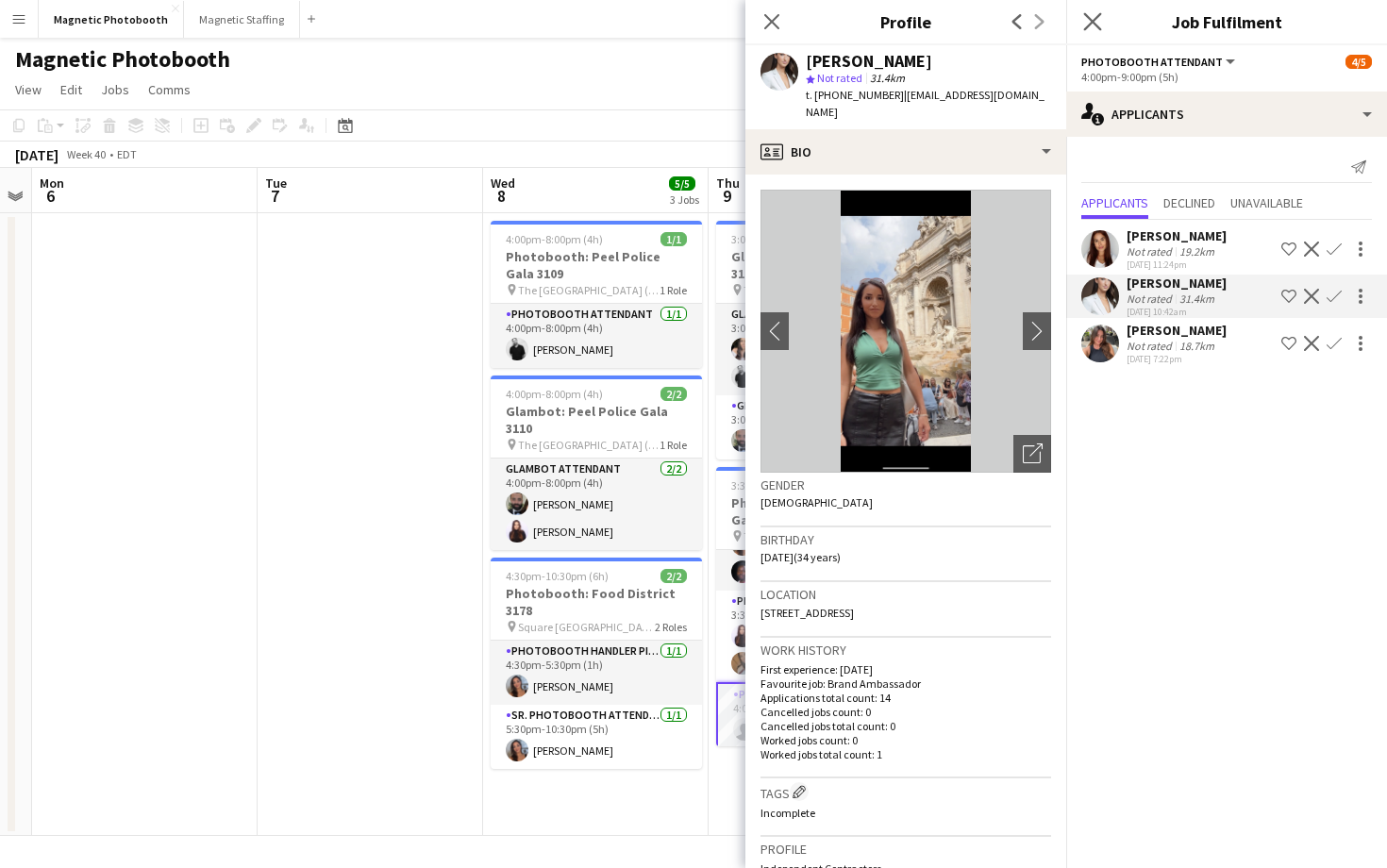
click at [1083, 28] on app-icon "Close pop-in" at bounding box center [1093, 22] width 28 height 28
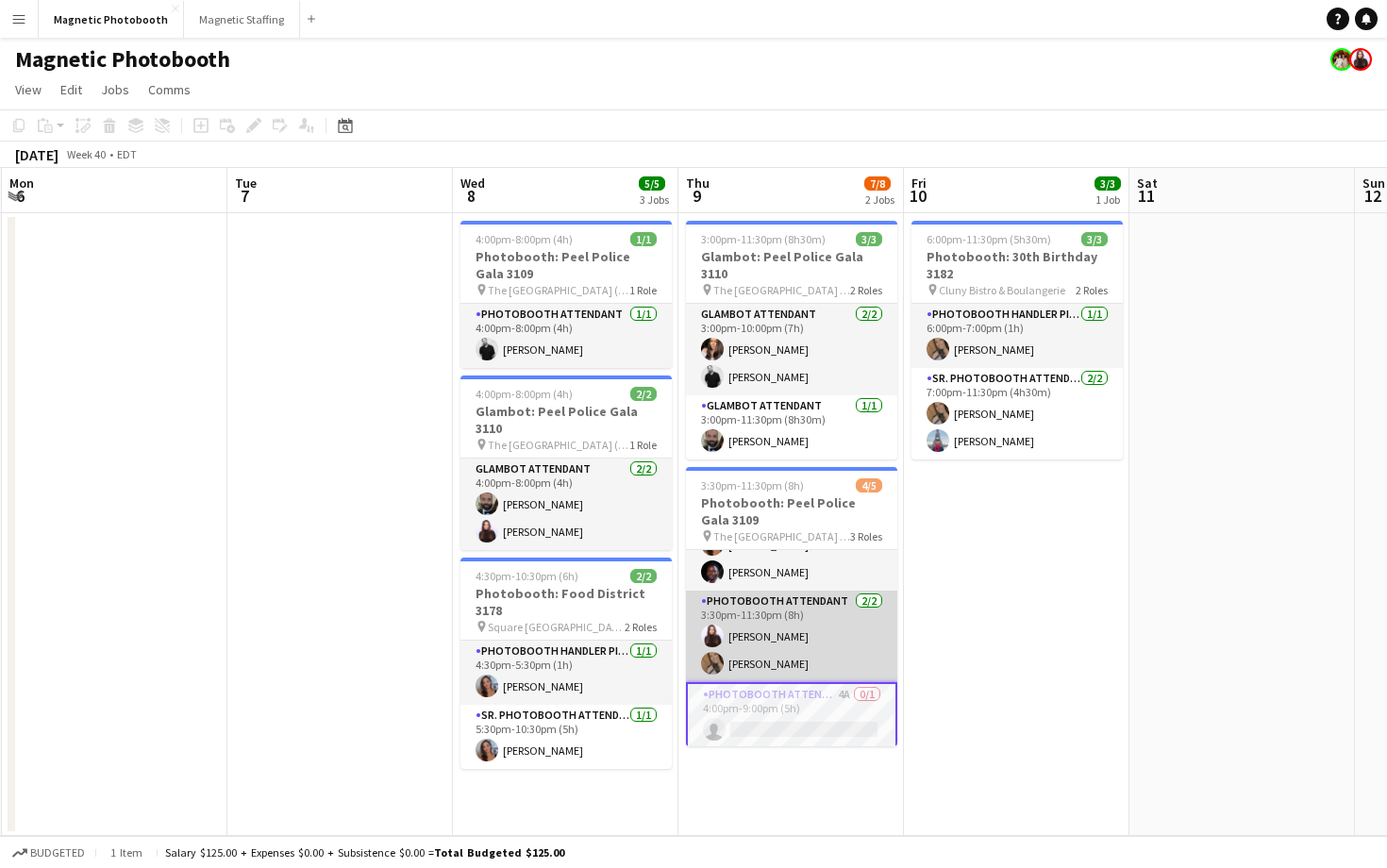
scroll to position [55, 0]
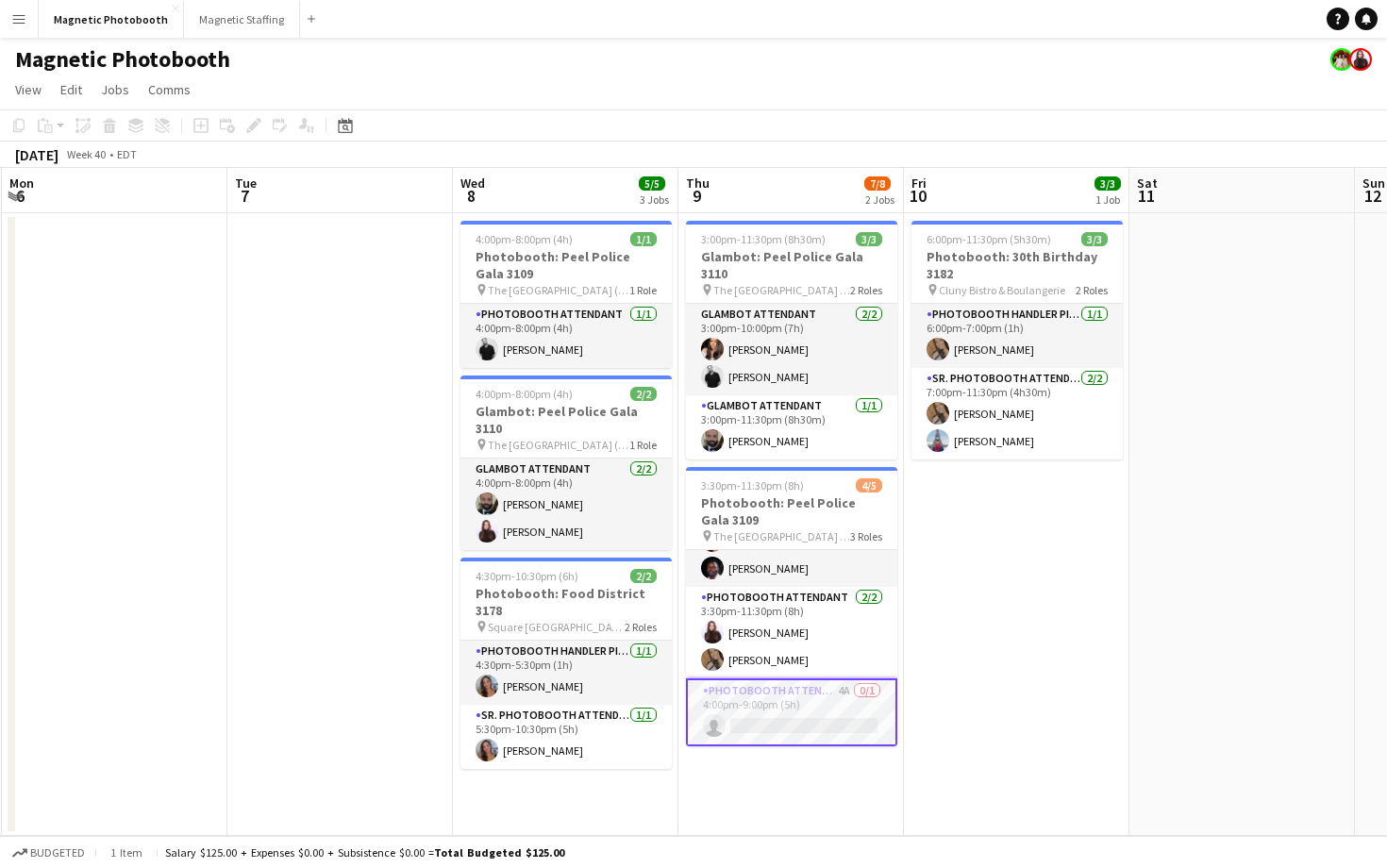
click at [786, 706] on app-card-role "Photobooth Attendant 4A 0/1 4:00pm-9:00pm (5h) single-neutral-actions" at bounding box center [791, 712] width 211 height 68
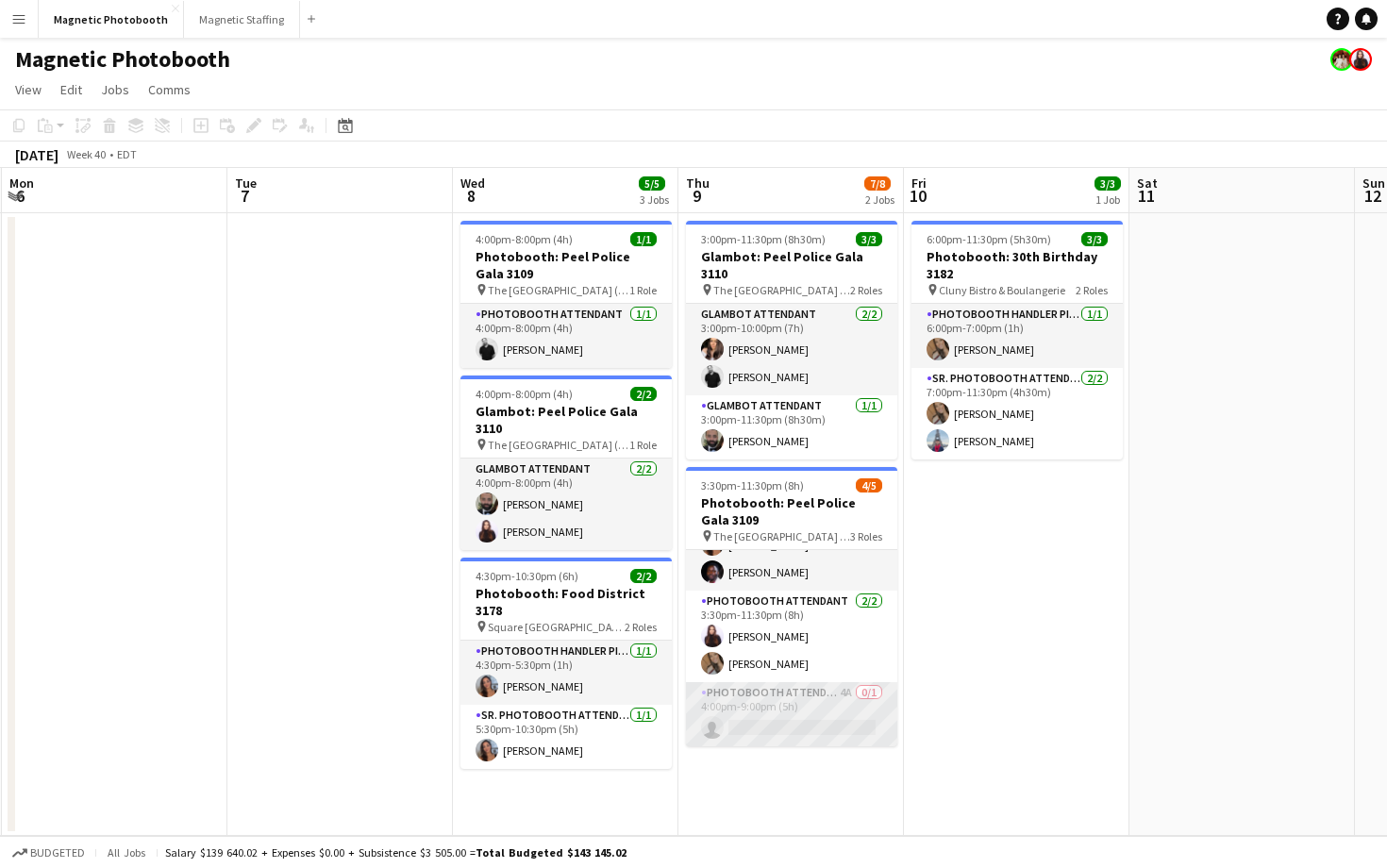
click at [790, 703] on app-card-role "Photobooth Attendant 4A 0/1 4:00pm-9:00pm (5h) single-neutral-actions" at bounding box center [791, 714] width 211 height 64
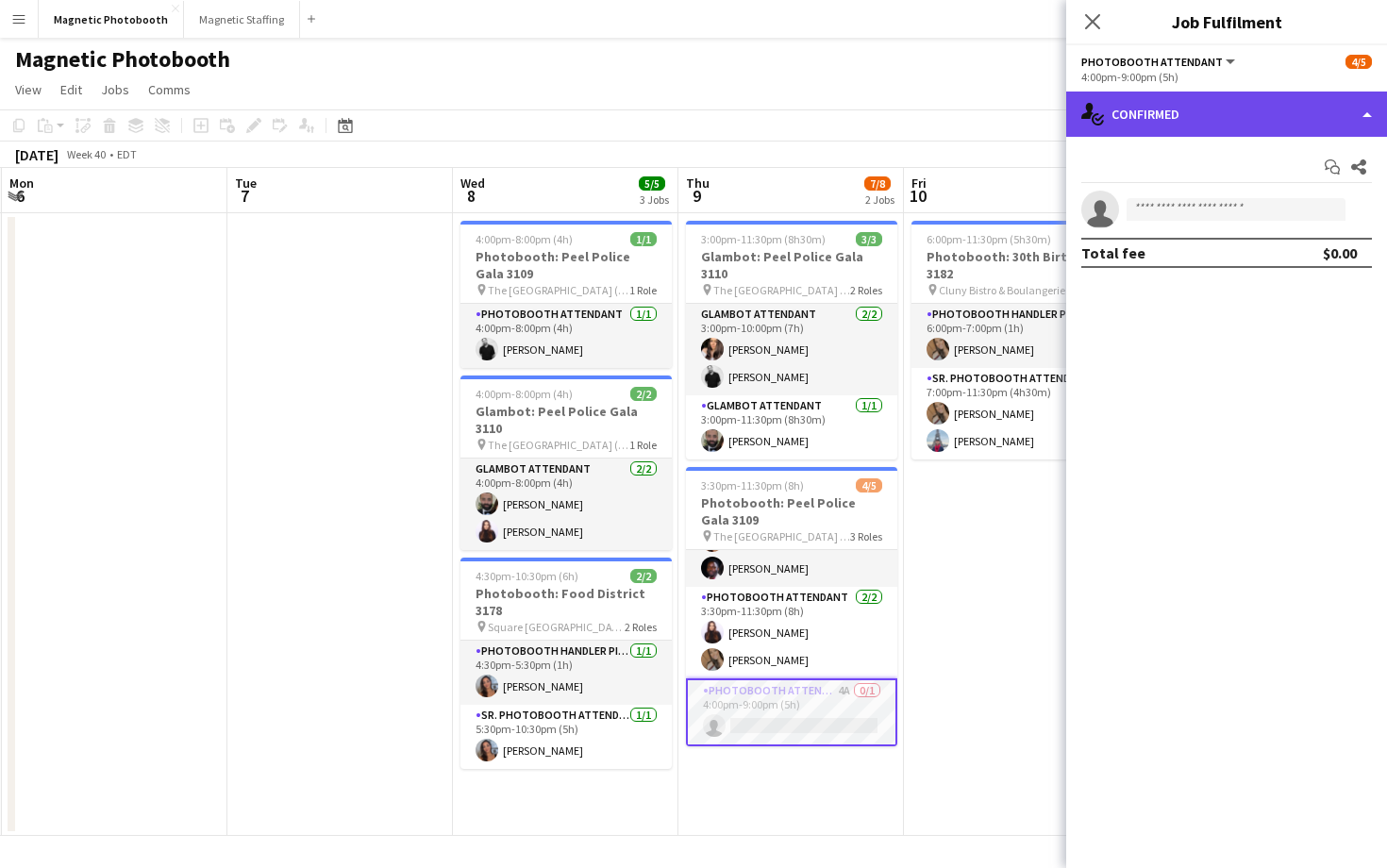
click at [1243, 120] on div "single-neutral-actions-check-2 Confirmed" at bounding box center [1227, 113] width 320 height 45
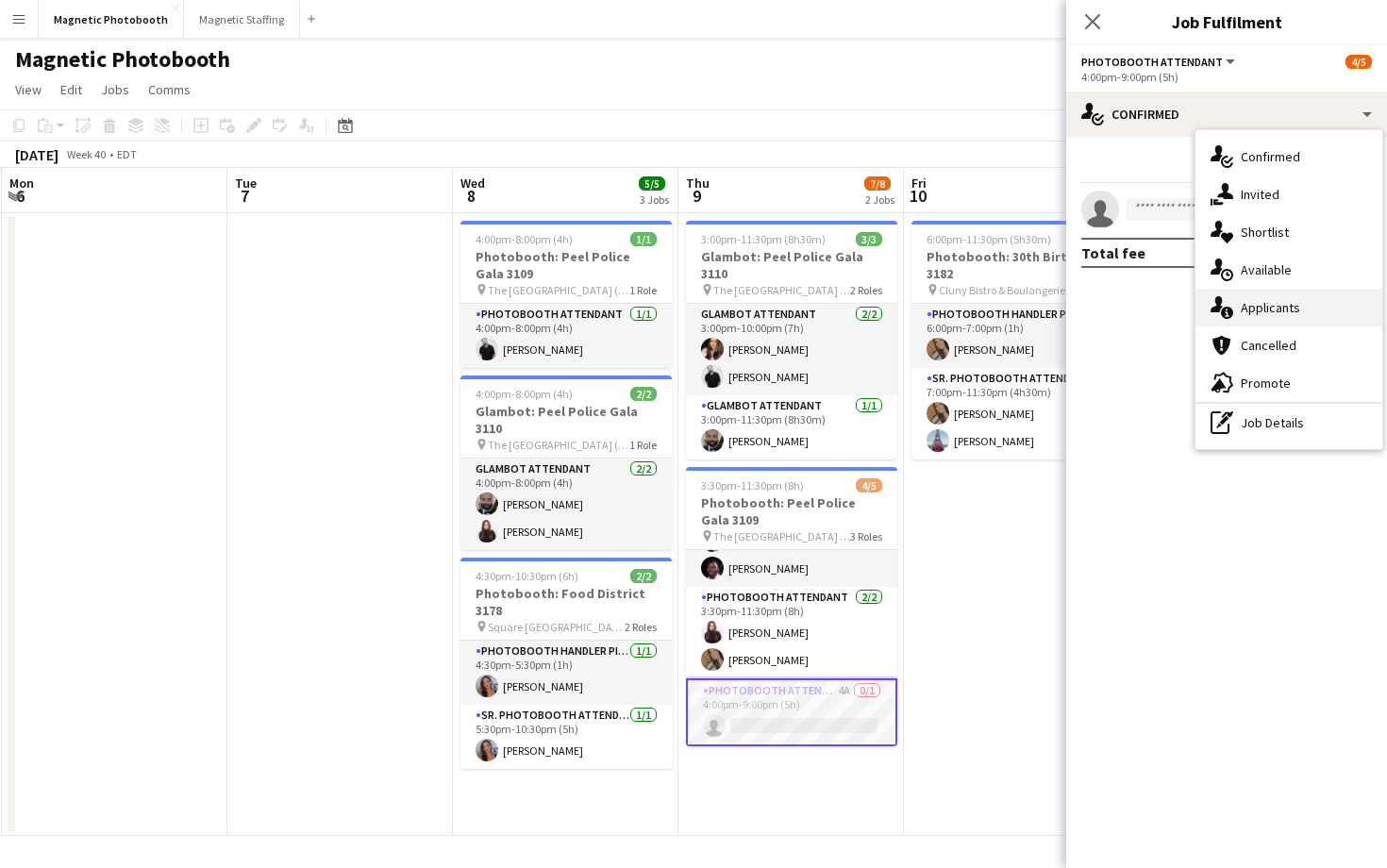
click at [1261, 317] on div "single-neutral-actions-information Applicants" at bounding box center [1288, 307] width 187 height 37
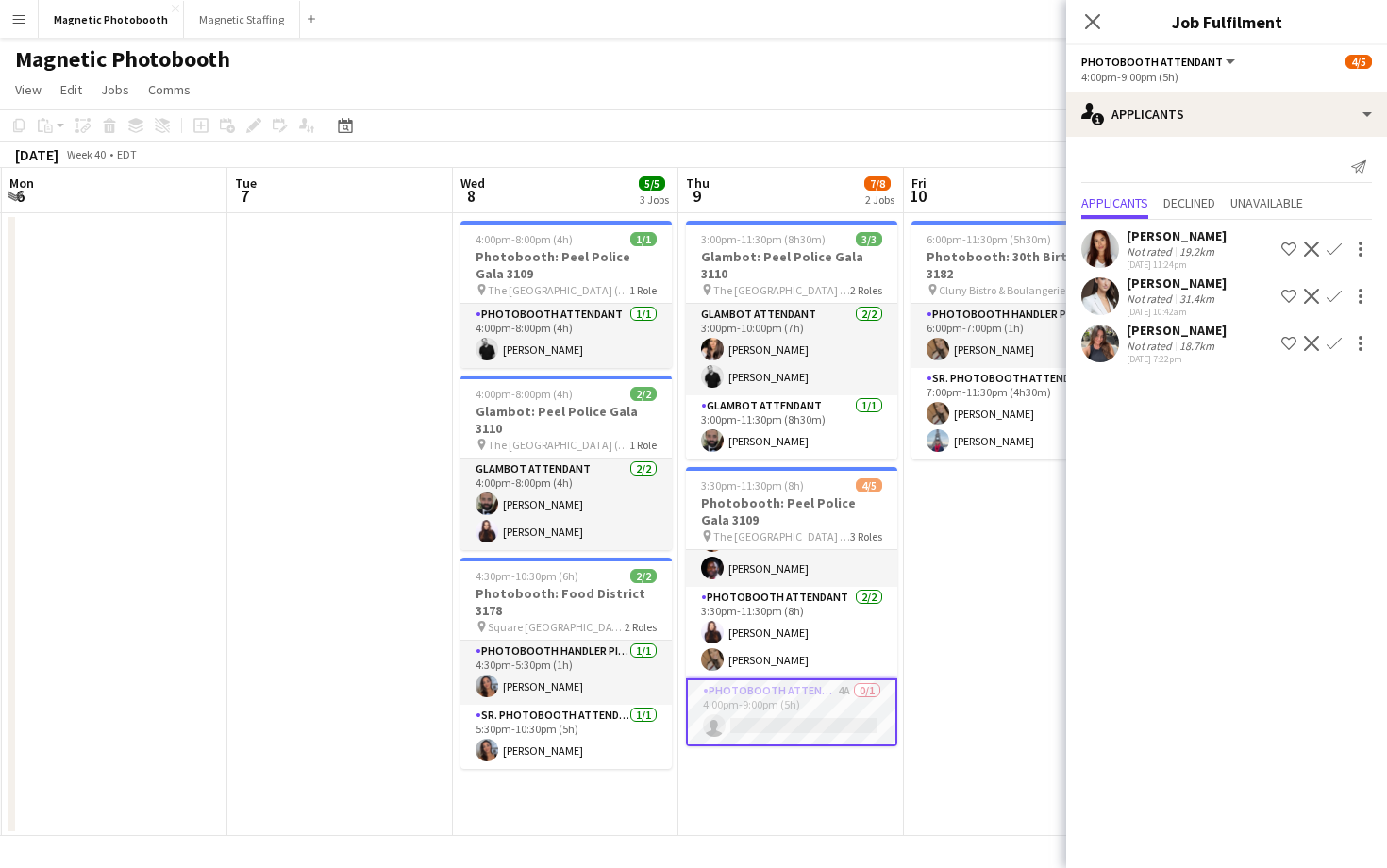
click at [1085, 276] on div "[PERSON_NAME] Not rated 31.4km [DATE] 10:42am Shortlist crew Decline Confirm" at bounding box center [1227, 295] width 320 height 43
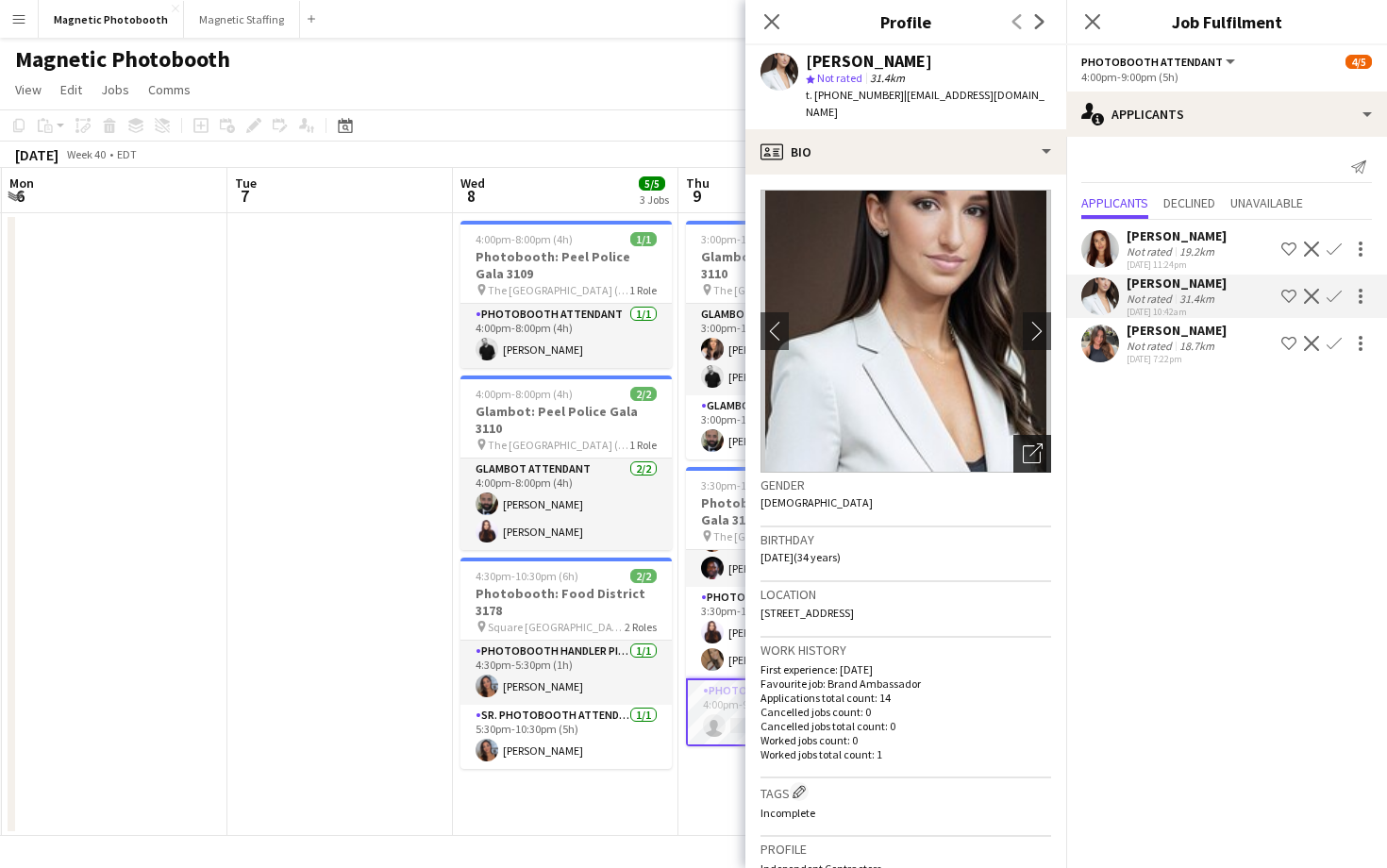
click at [1041, 444] on icon "Open photos pop-in" at bounding box center [1032, 453] width 20 height 20
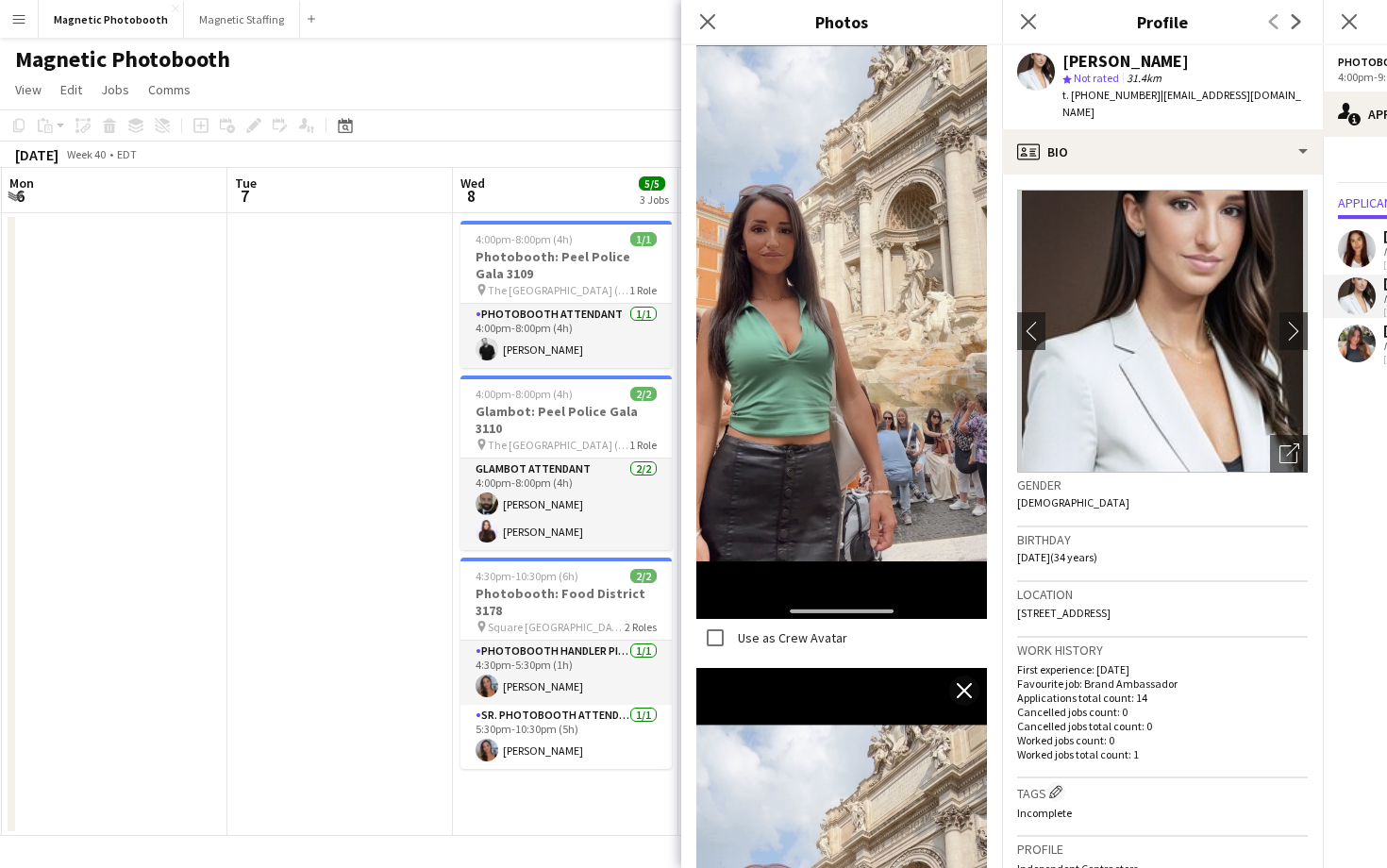
scroll to position [0, 0]
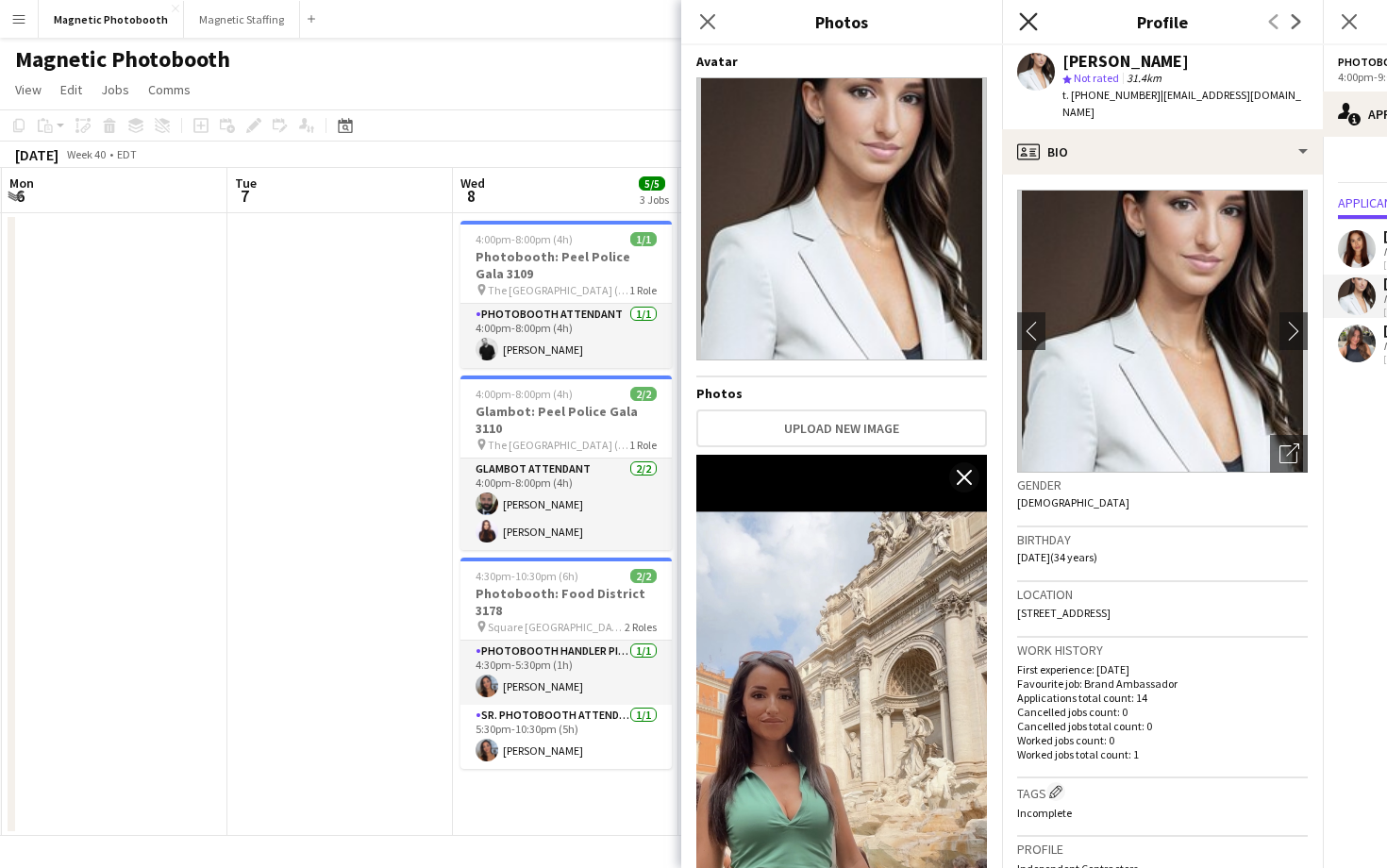
click at [1031, 18] on icon at bounding box center [1027, 21] width 18 height 18
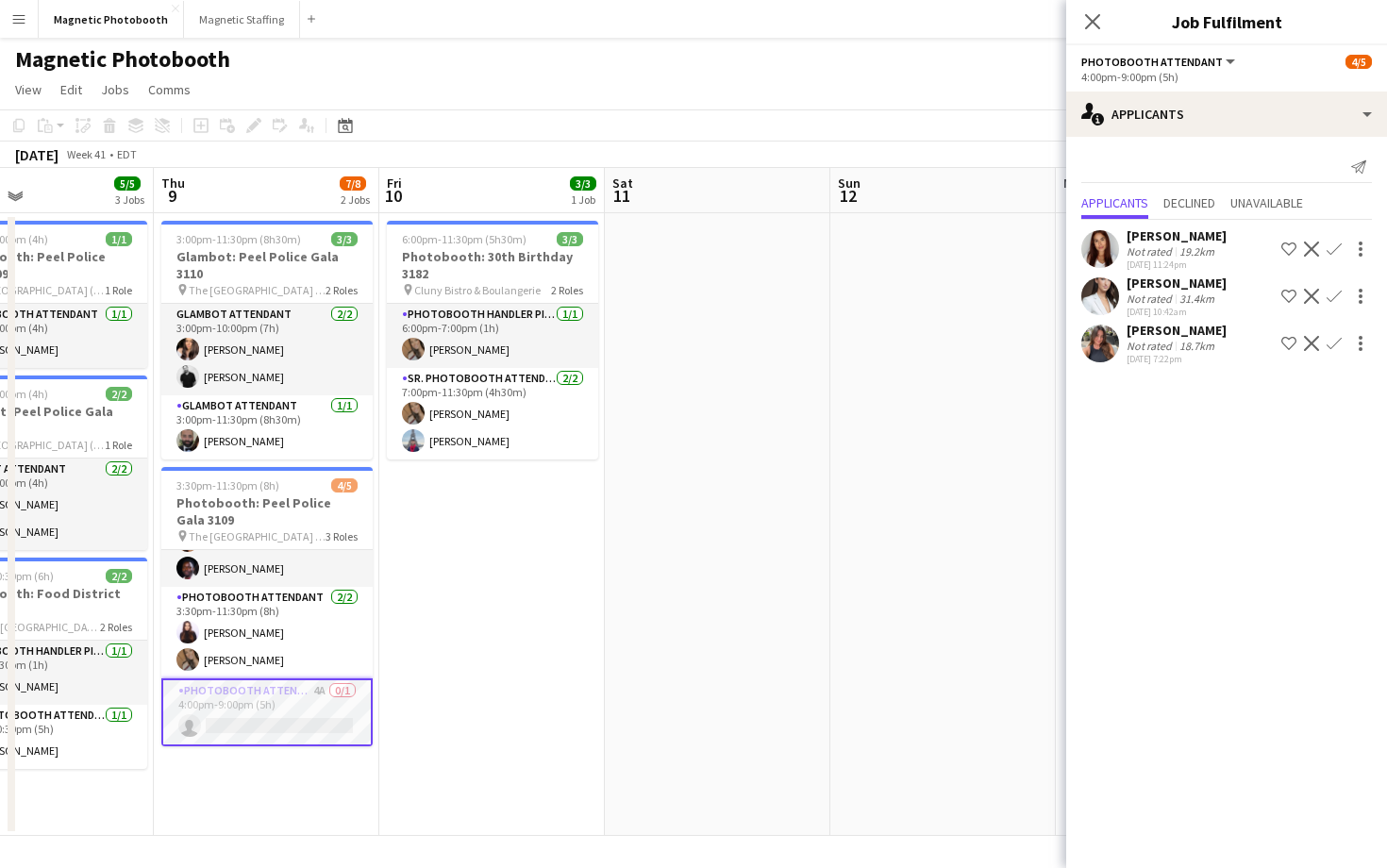
scroll to position [0, 546]
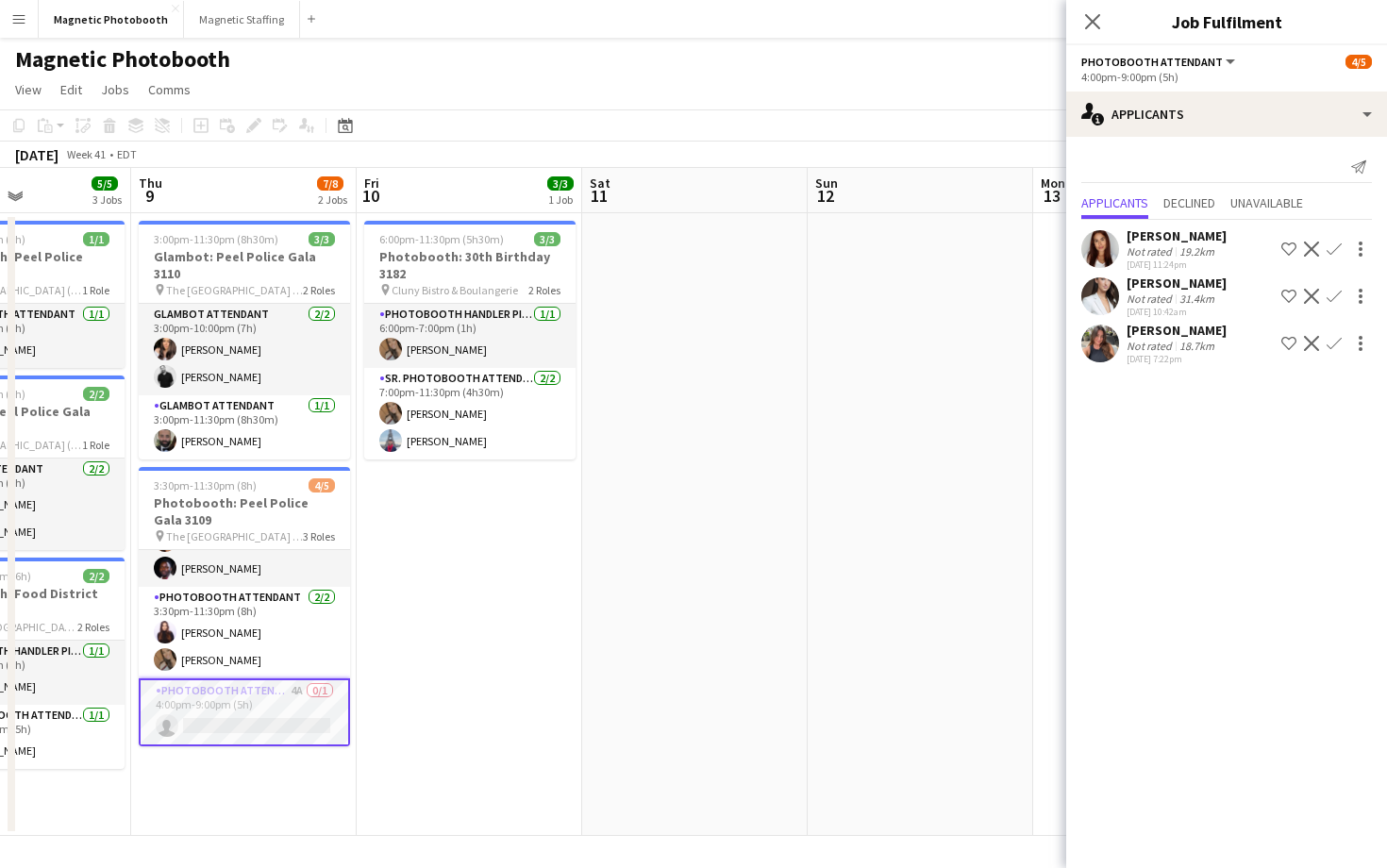
click at [1090, 296] on app-user-avatar at bounding box center [1099, 295] width 37 height 37
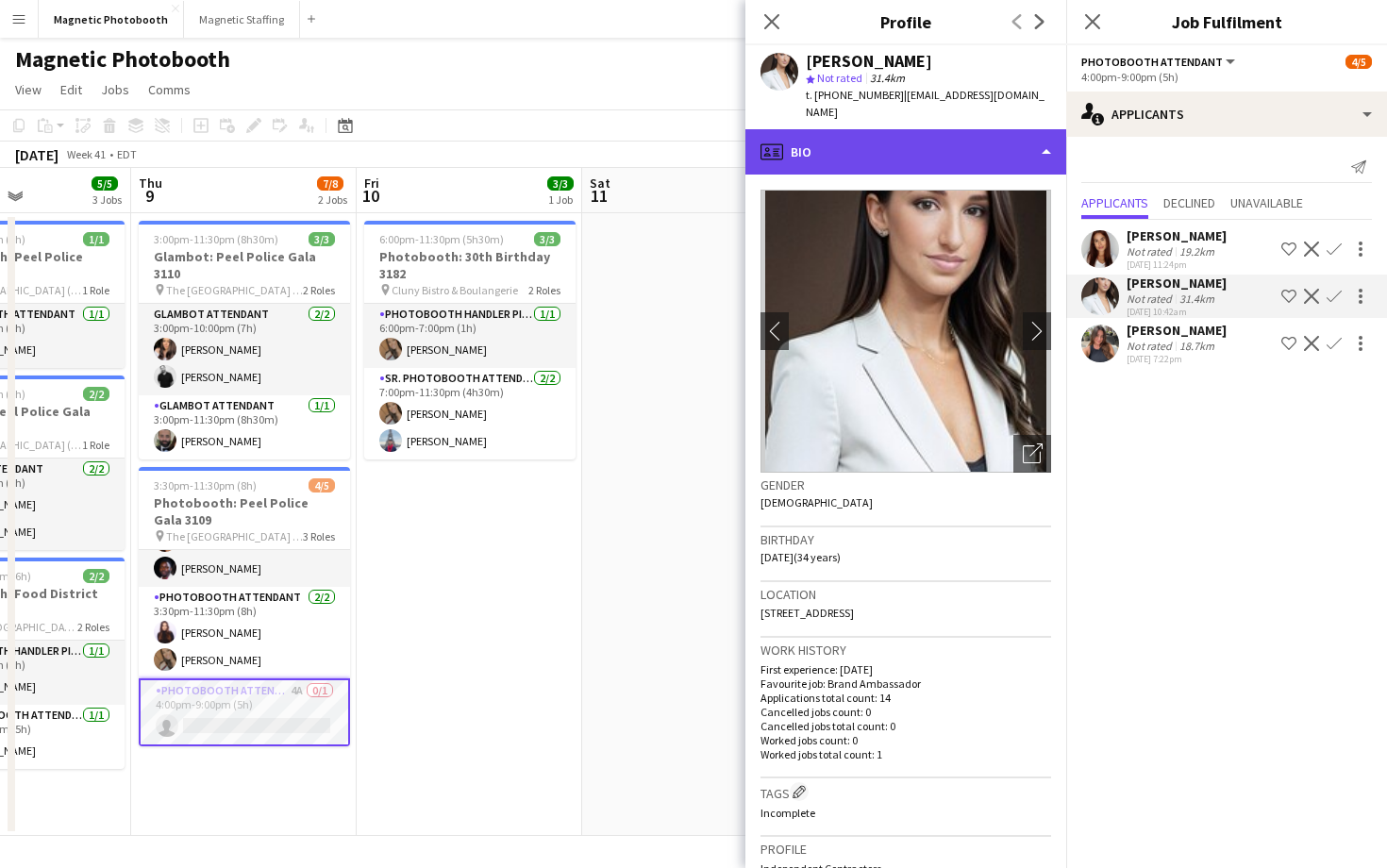
click at [958, 129] on div "profile Bio" at bounding box center [905, 152] width 320 height 45
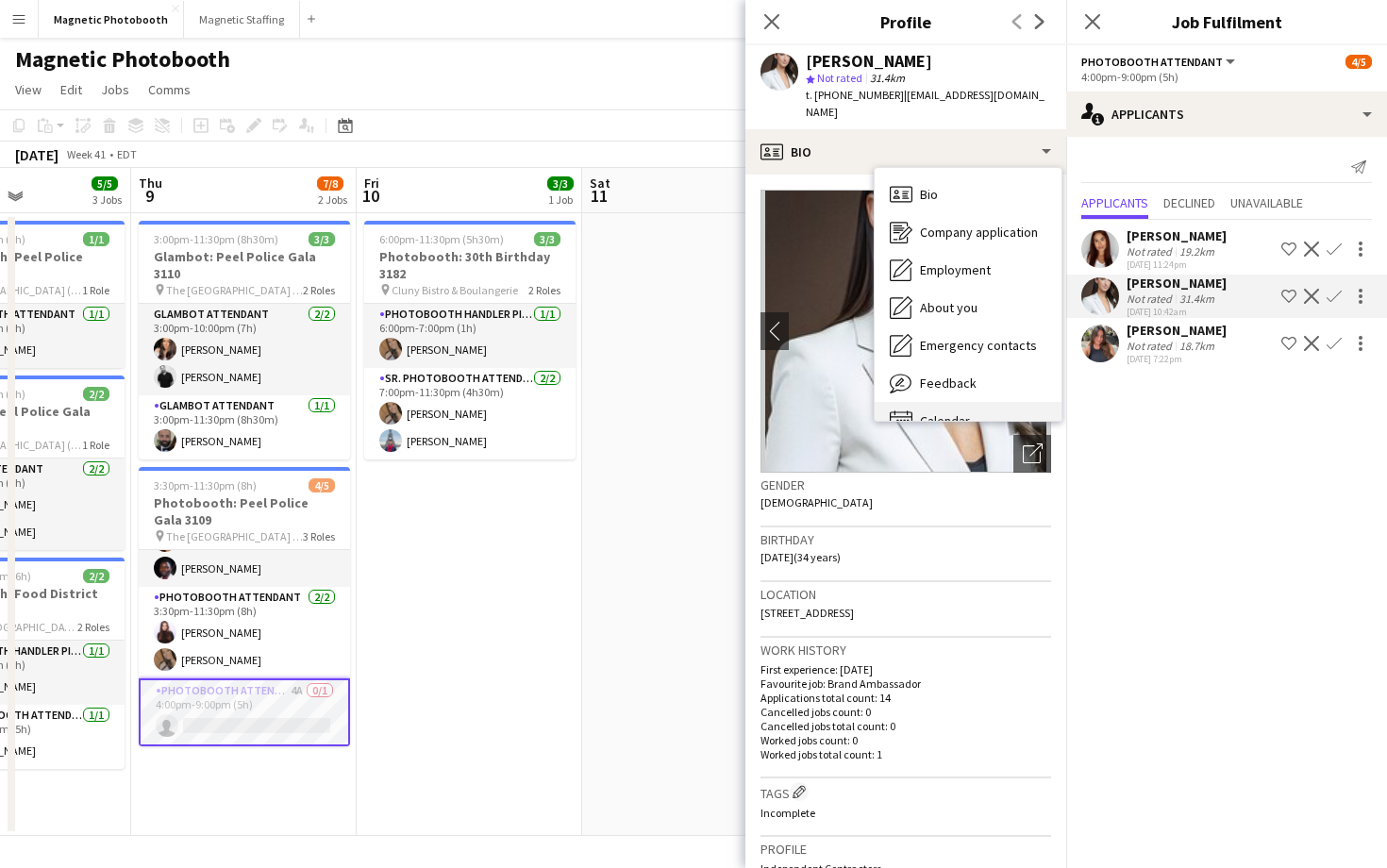
click at [956, 412] on span "Calendar" at bounding box center [945, 421] width 50 height 17
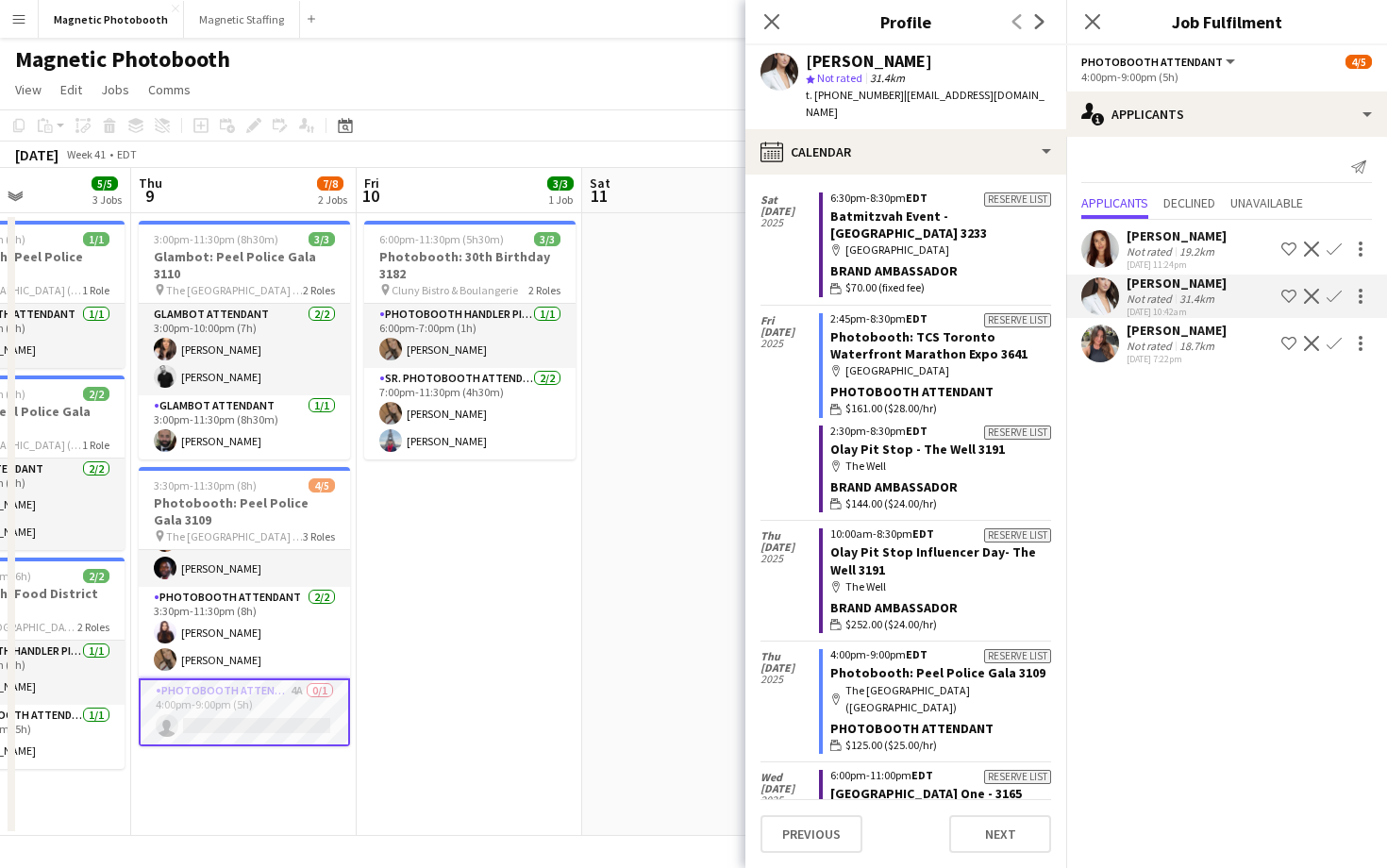
scroll to position [0, 0]
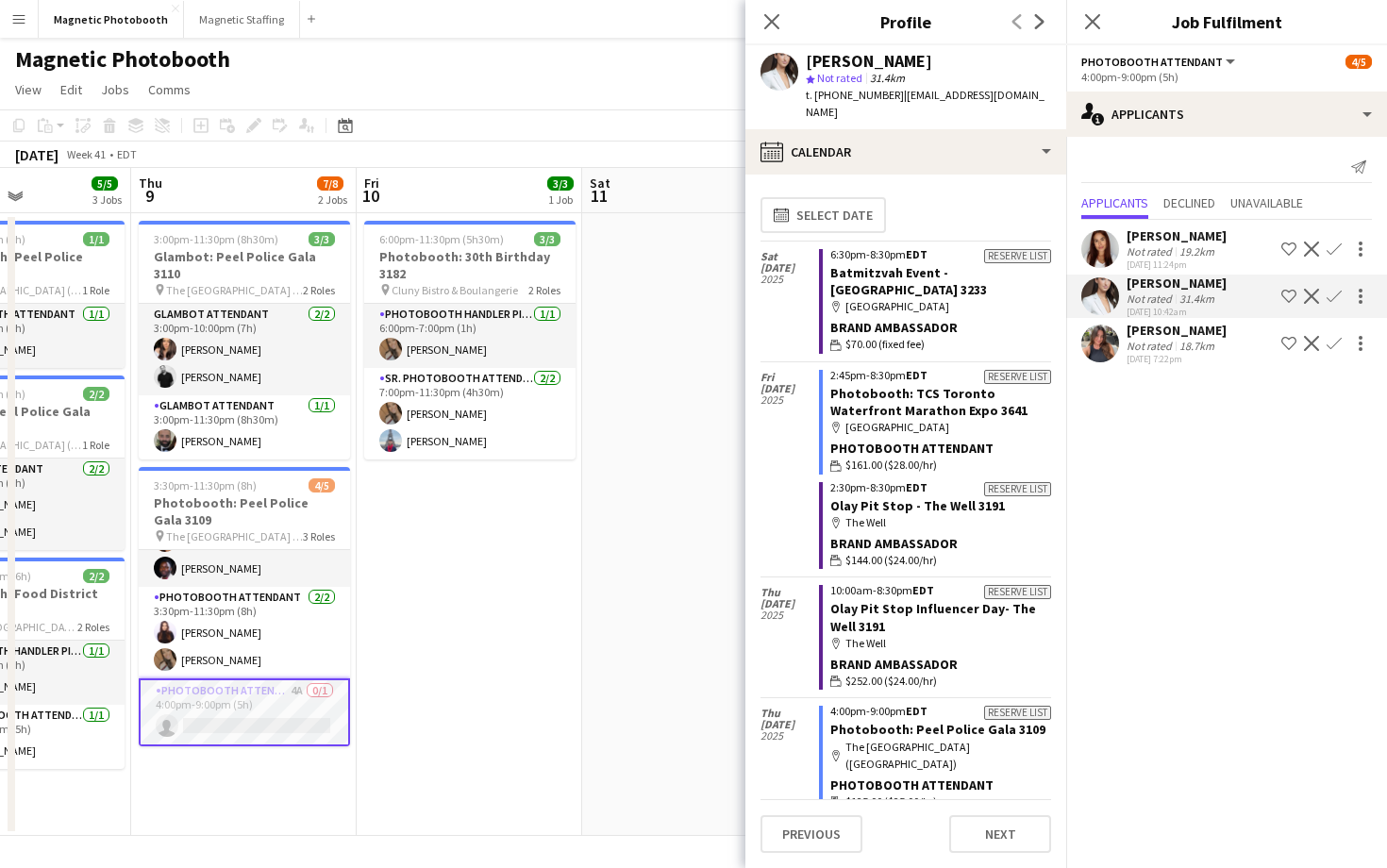
click at [1098, 235] on app-user-avatar at bounding box center [1099, 248] width 37 height 37
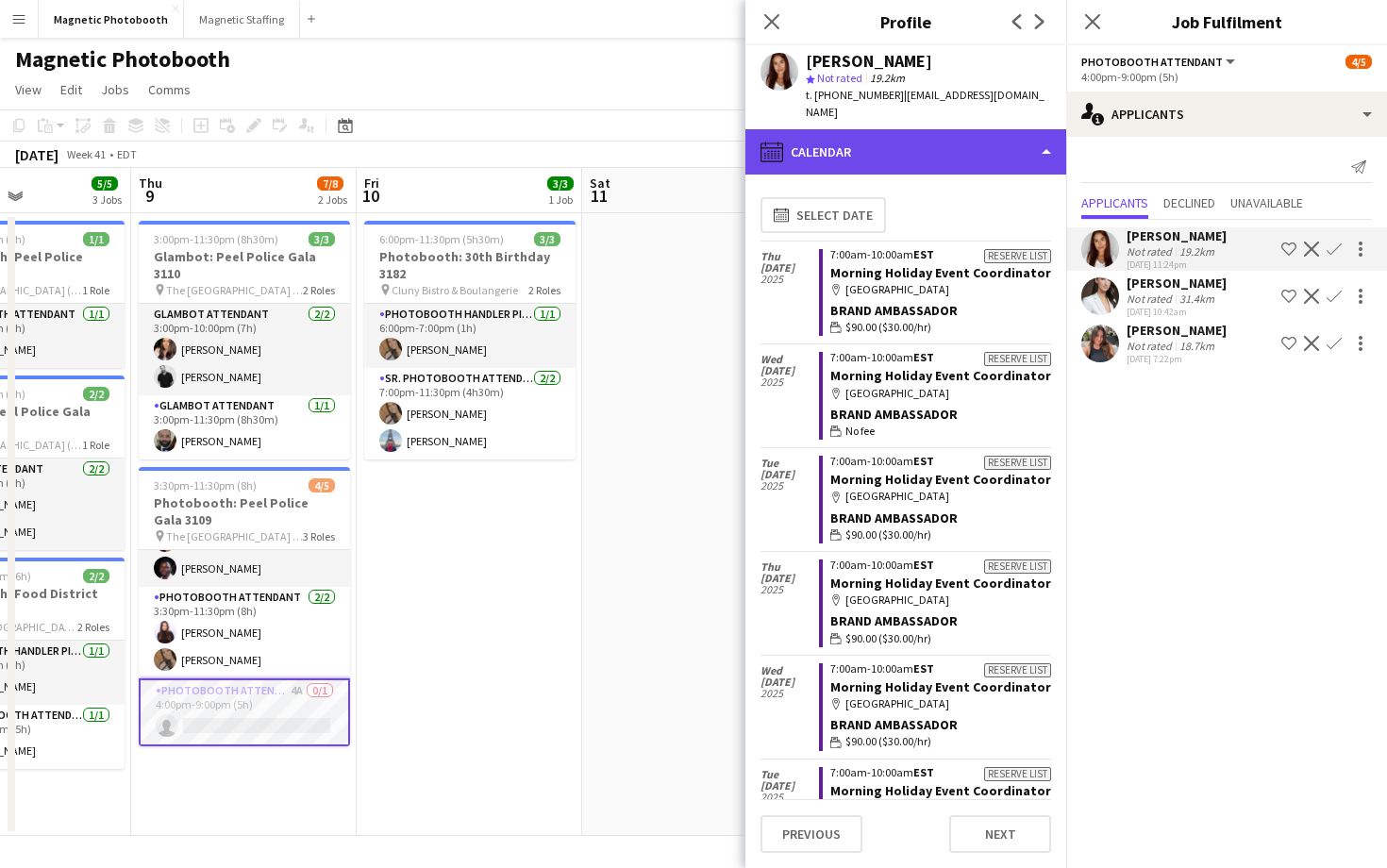
click at [993, 129] on div "calendar-full Calendar" at bounding box center [905, 152] width 320 height 45
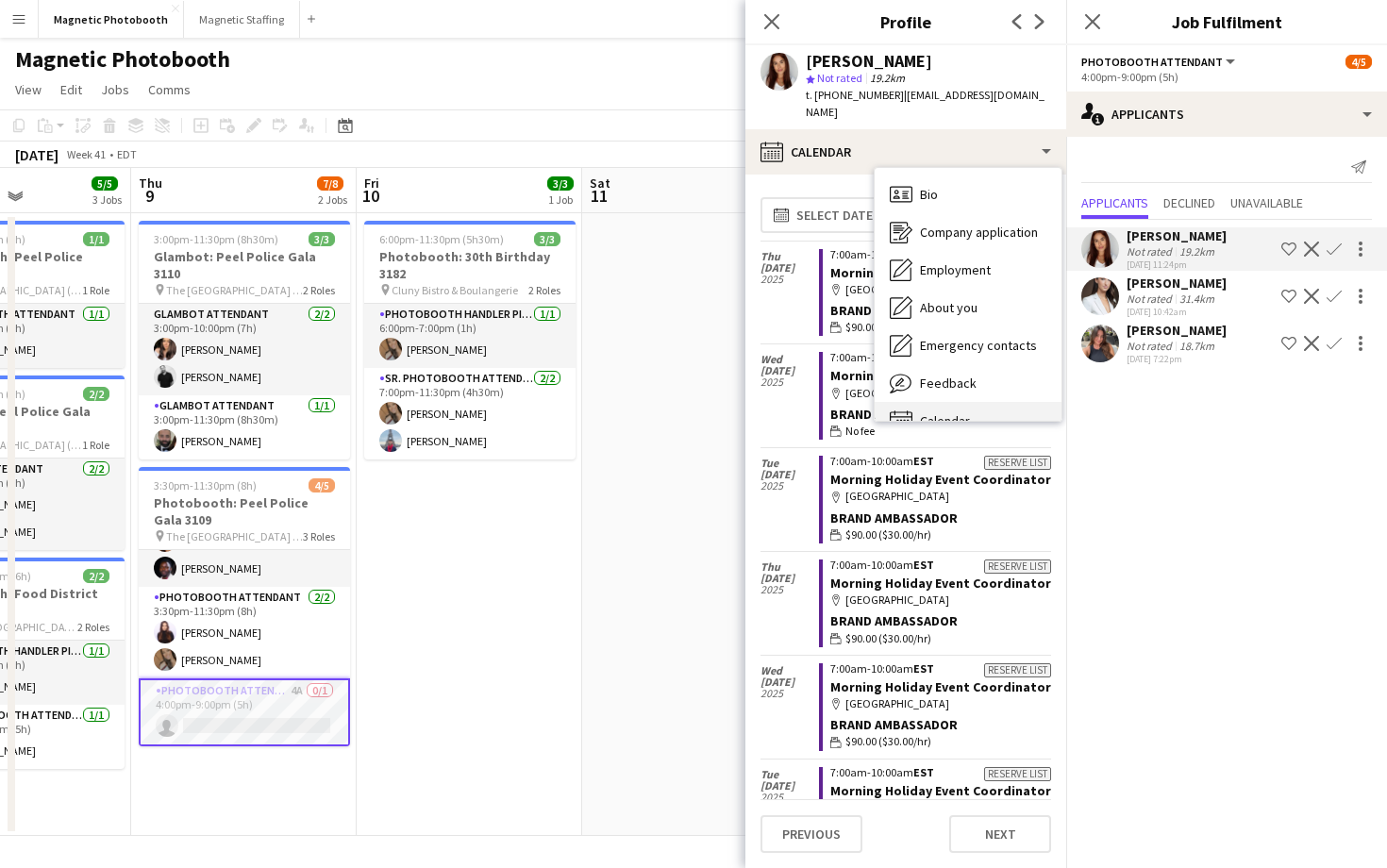
click at [999, 402] on div "Calendar Calendar" at bounding box center [968, 420] width 187 height 37
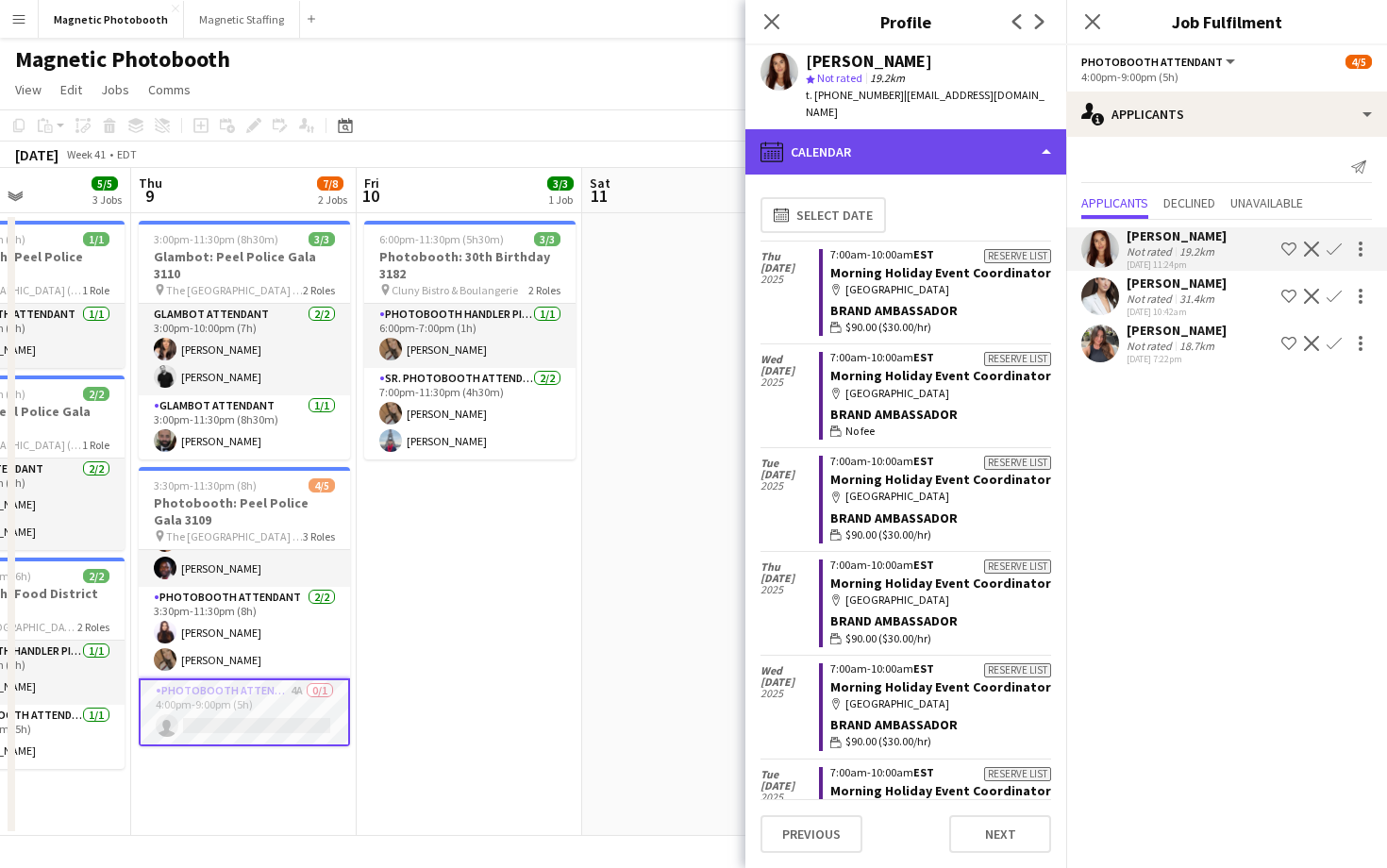
click at [966, 130] on div "calendar-full Calendar" at bounding box center [905, 152] width 320 height 45
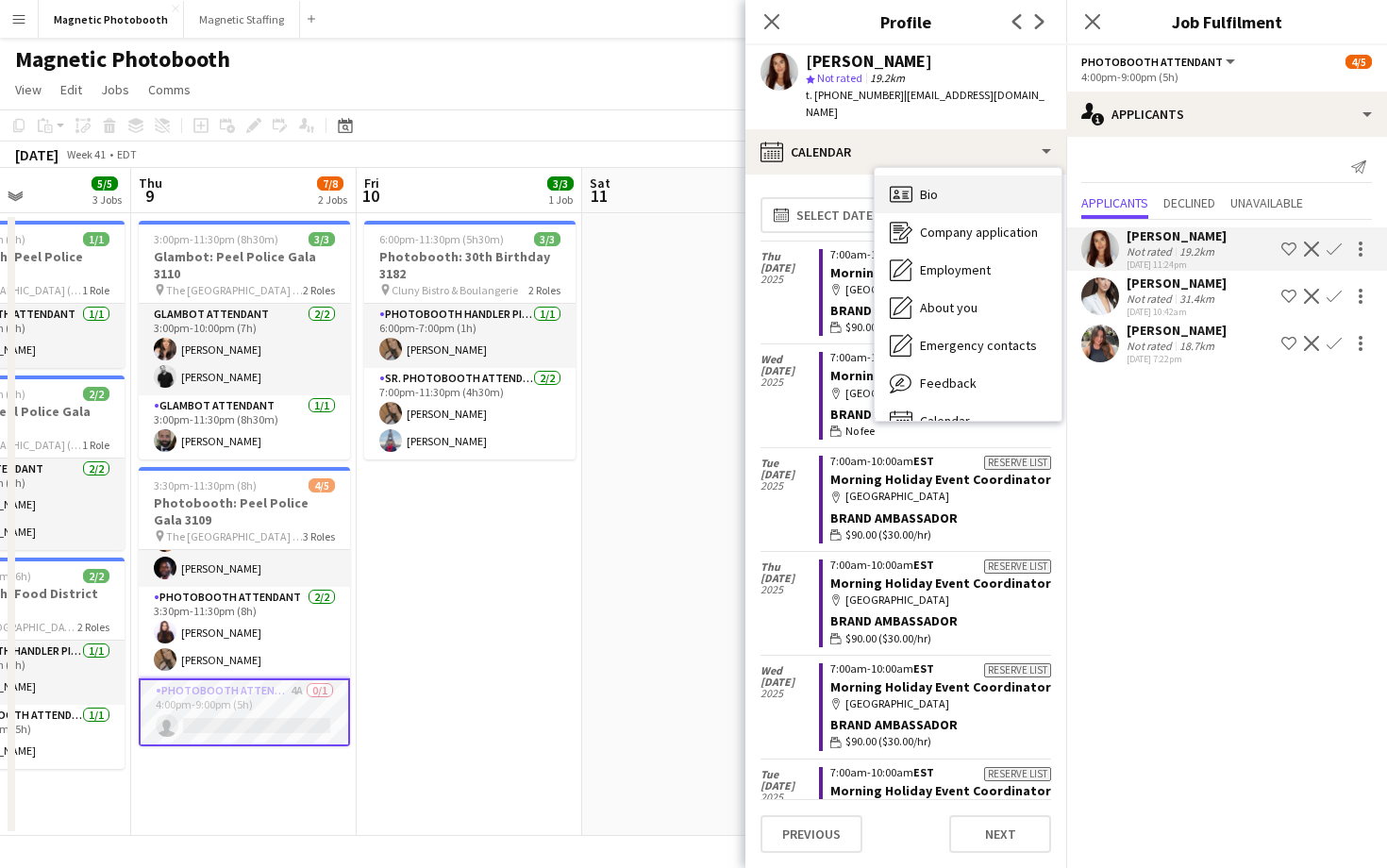
click at [976, 181] on div "Bio Bio" at bounding box center [968, 194] width 187 height 37
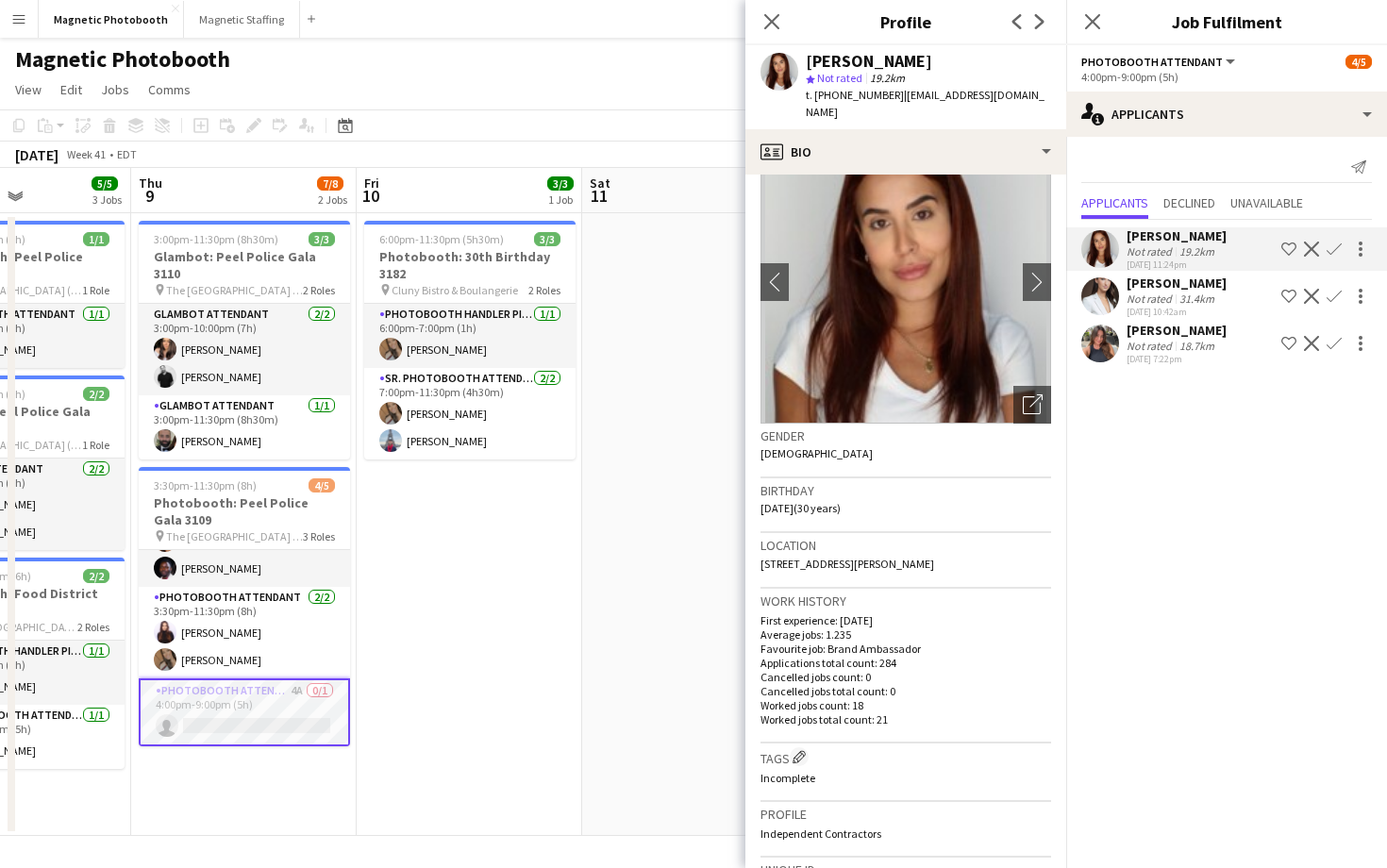
scroll to position [65, 0]
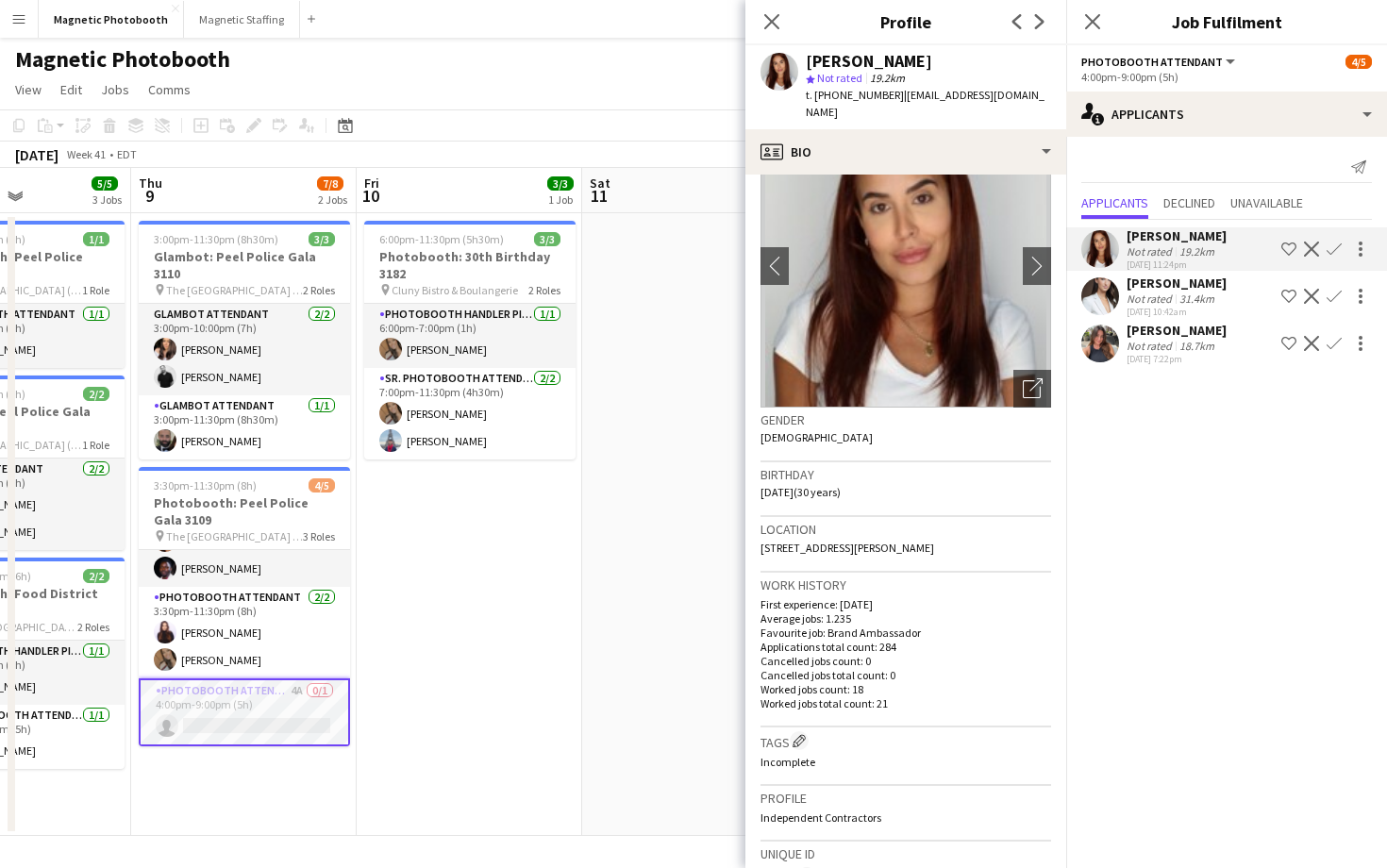
click at [1125, 288] on div "[PERSON_NAME] Not rated 31.4km [DATE] 10:42am Shortlist crew Decline Confirm" at bounding box center [1227, 295] width 320 height 43
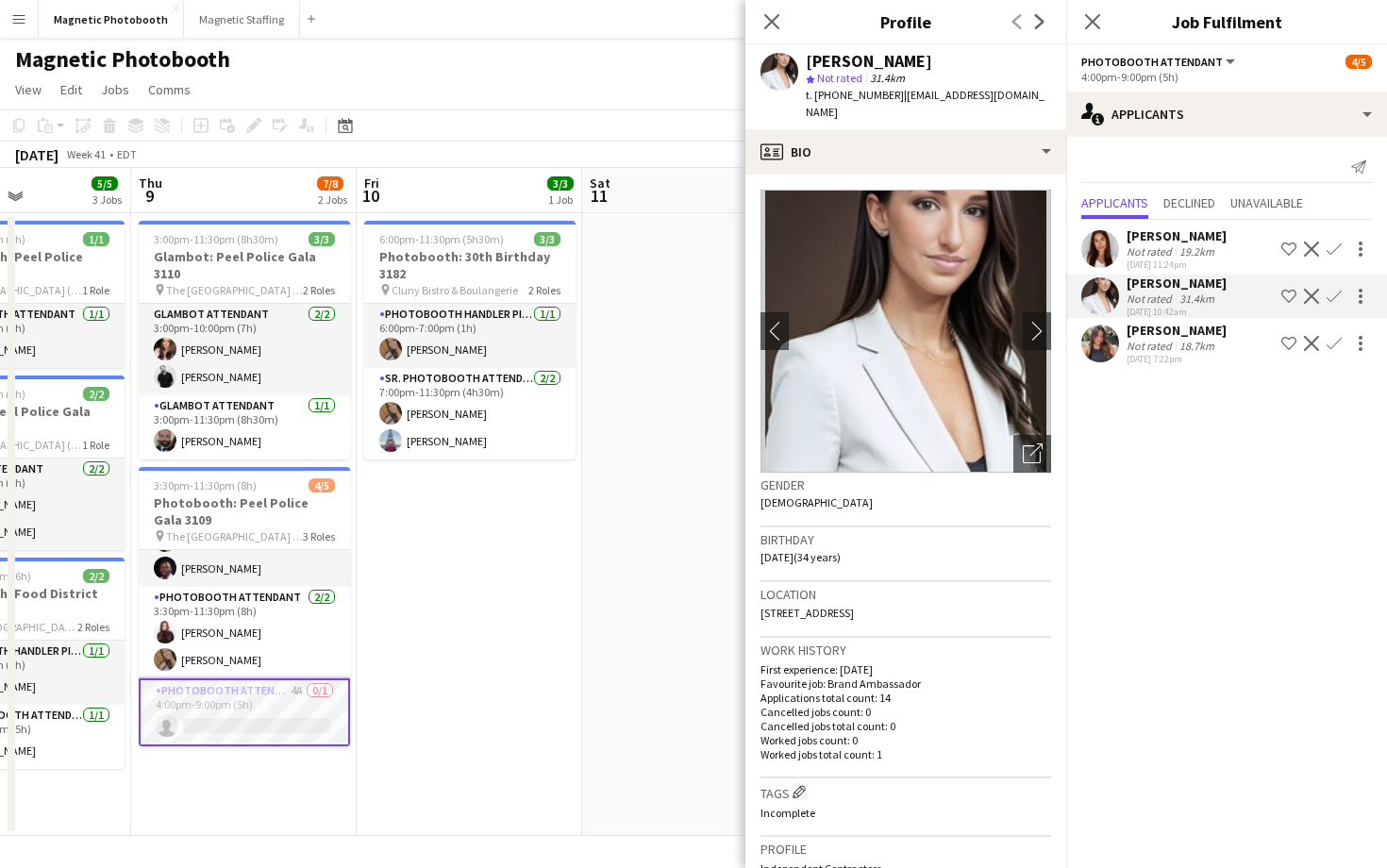
scroll to position [12, 0]
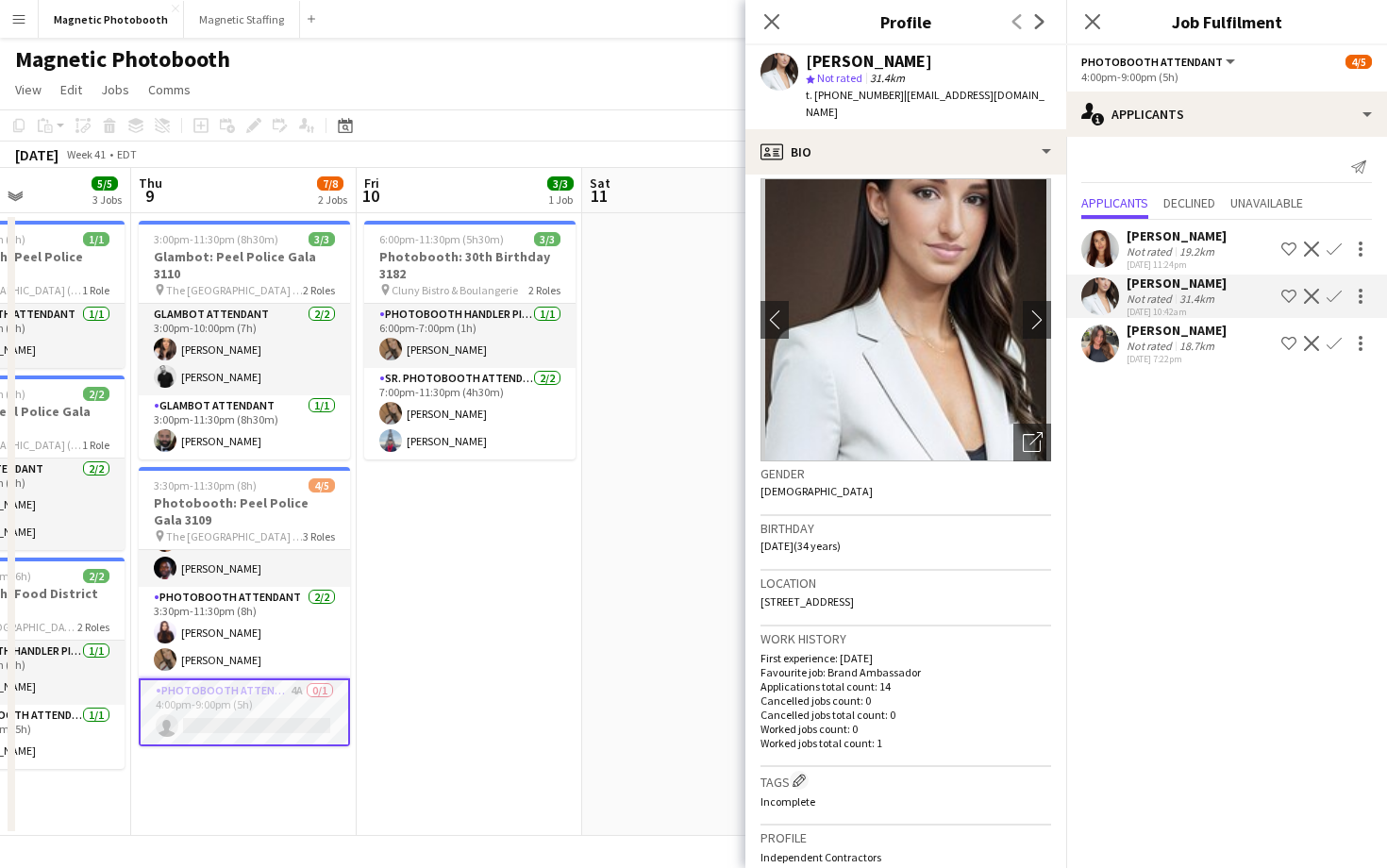
click at [1138, 353] on div "[DATE] 7:22pm" at bounding box center [1176, 359] width 100 height 12
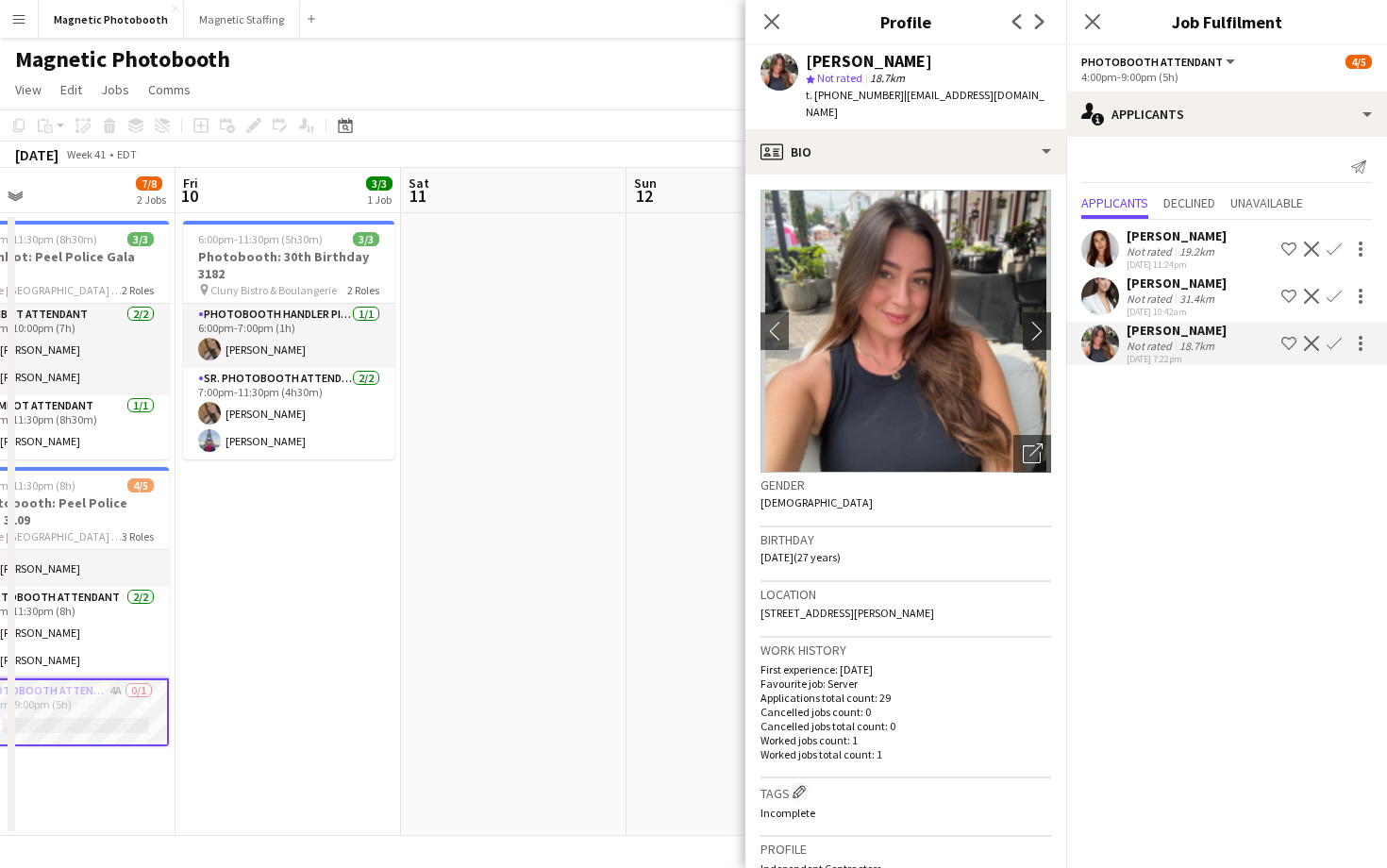
scroll to position [0, 779]
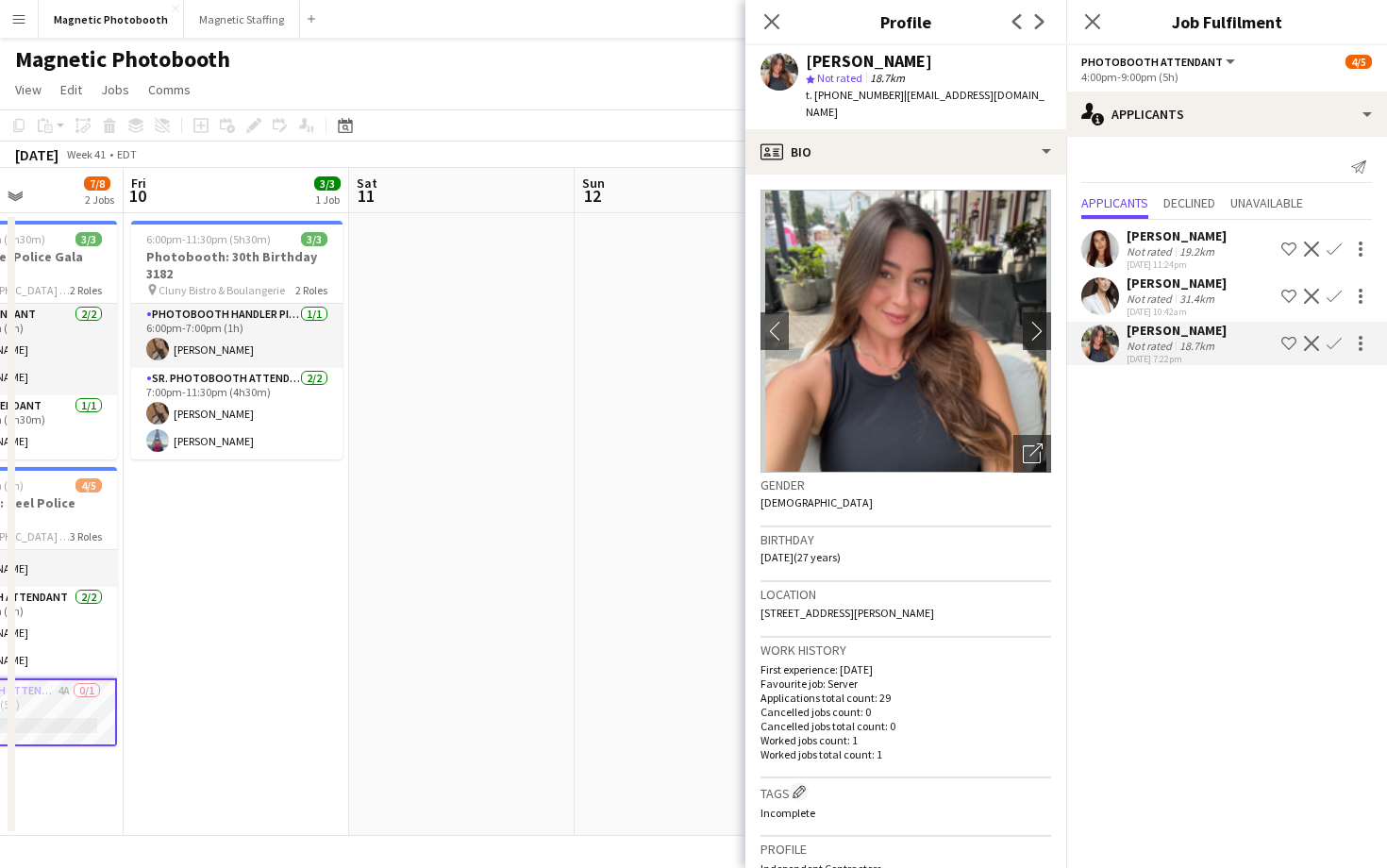
click at [1126, 300] on div "Not rated" at bounding box center [1150, 298] width 49 height 14
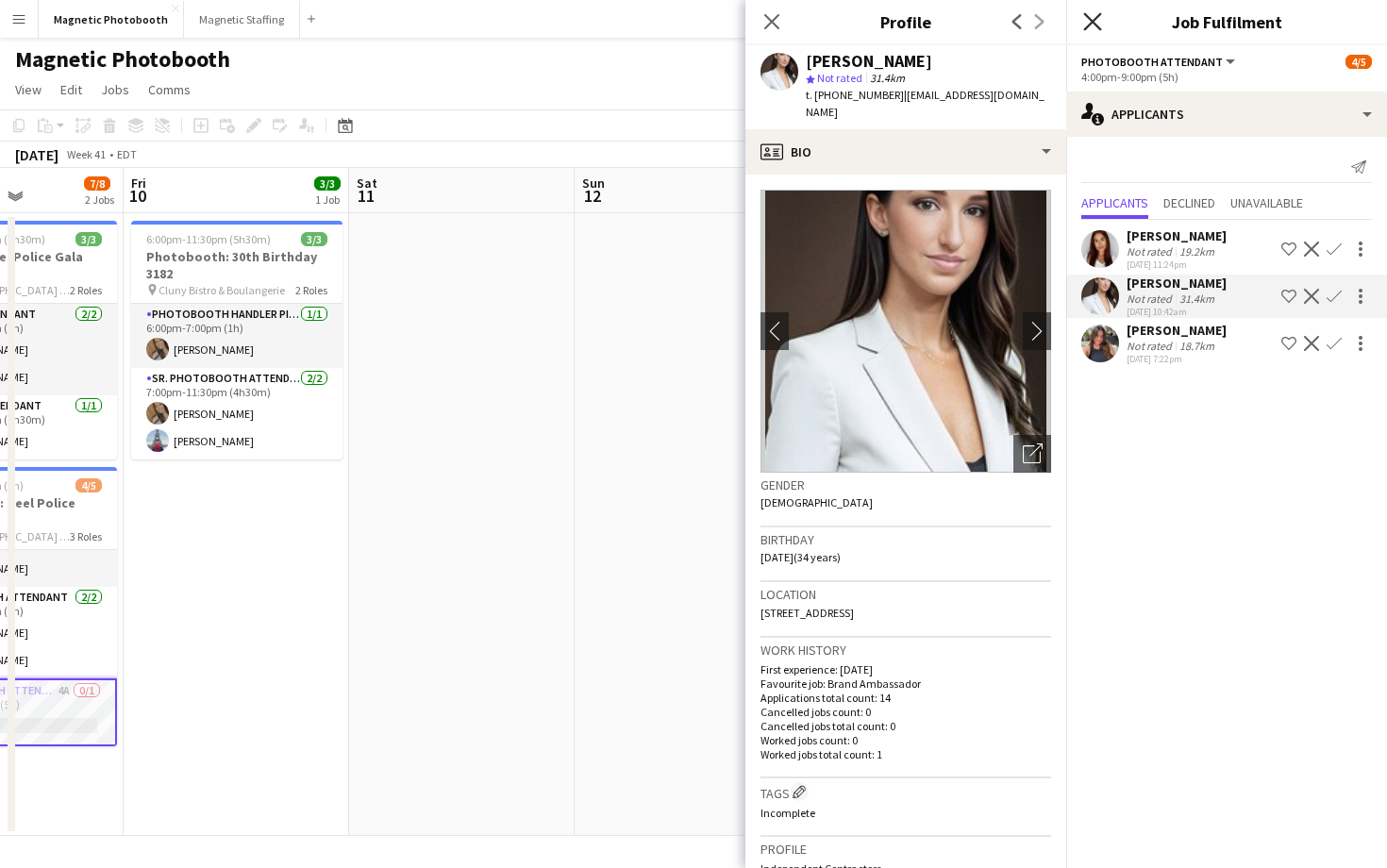
click at [1087, 17] on icon "Close pop-in" at bounding box center [1092, 21] width 18 height 18
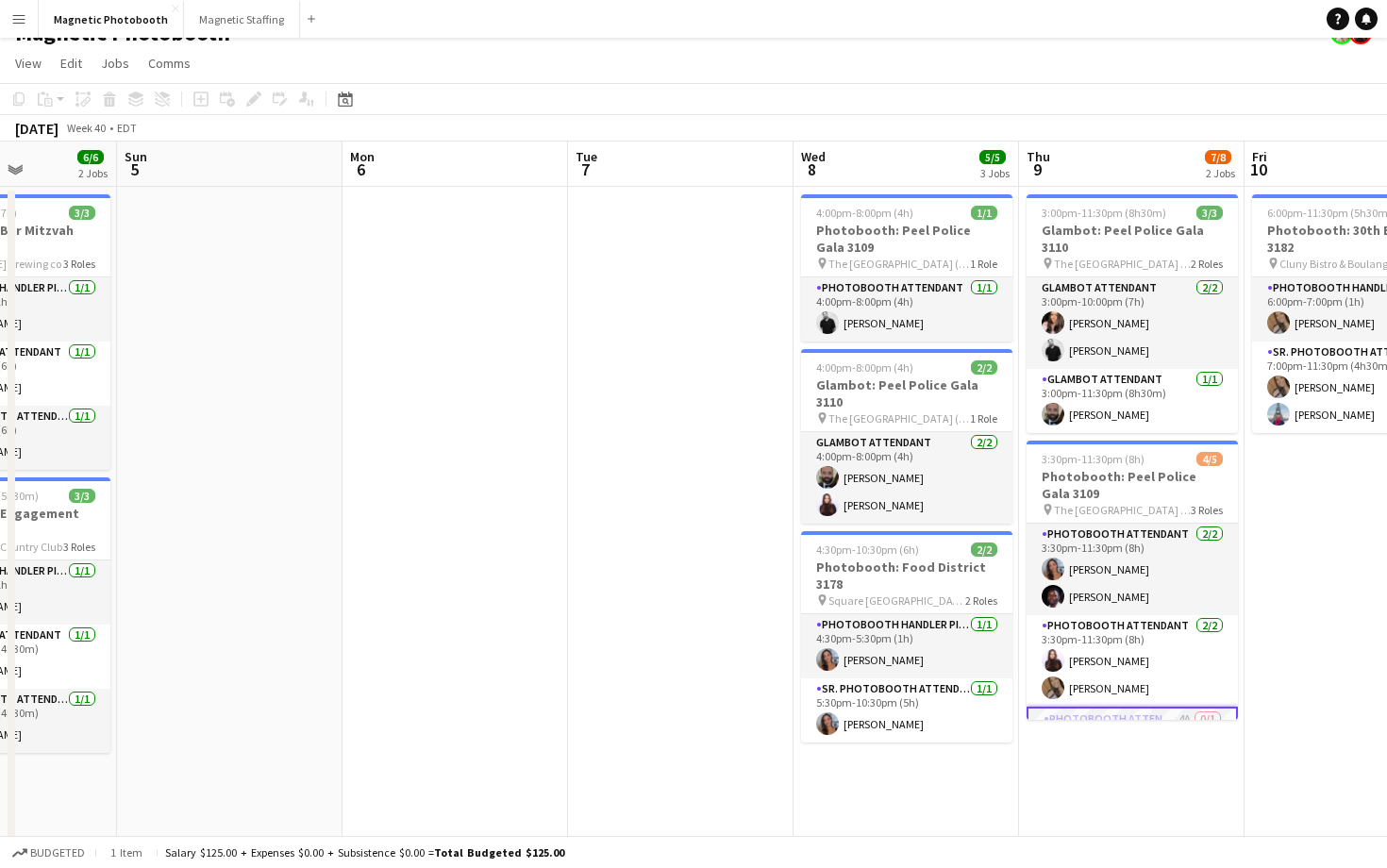
scroll to position [0, 895]
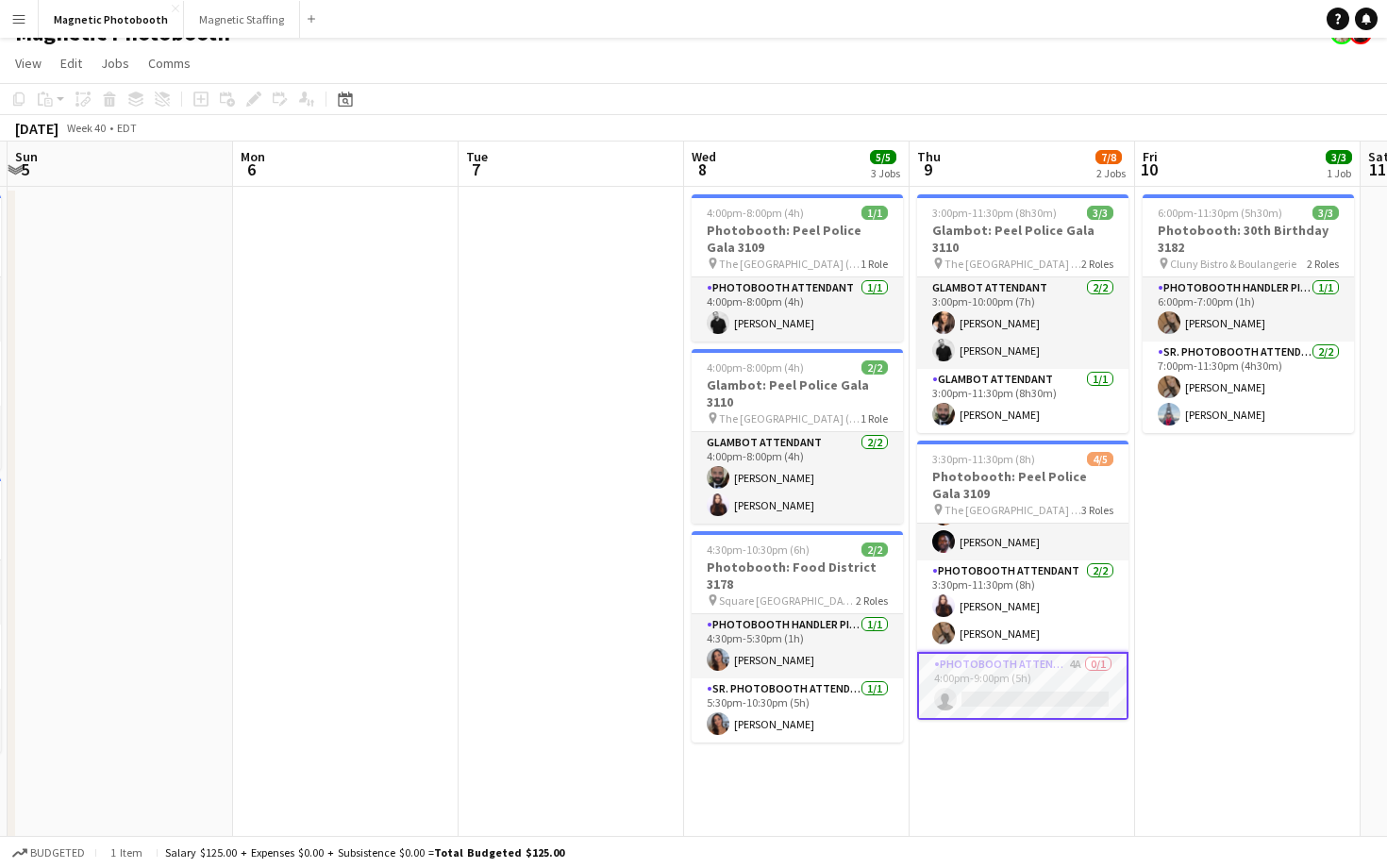
click at [978, 657] on app-card-role "Photobooth Attendant 4A 0/1 4:00pm-9:00pm (5h) single-neutral-actions" at bounding box center [1023, 686] width 211 height 68
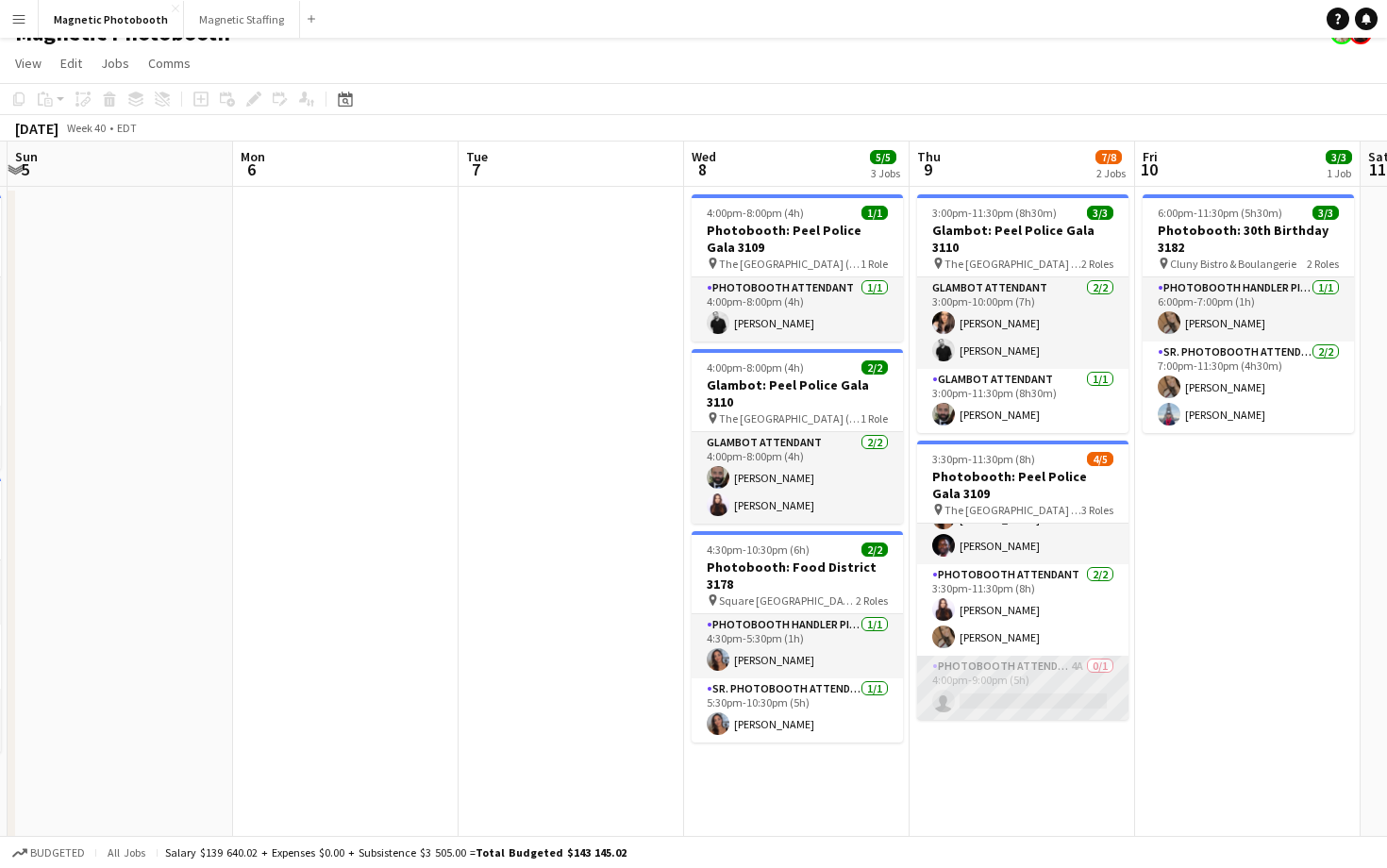
click at [984, 664] on app-card-role "Photobooth Attendant 4A 0/1 4:00pm-9:00pm (5h) single-neutral-actions" at bounding box center [1023, 688] width 211 height 64
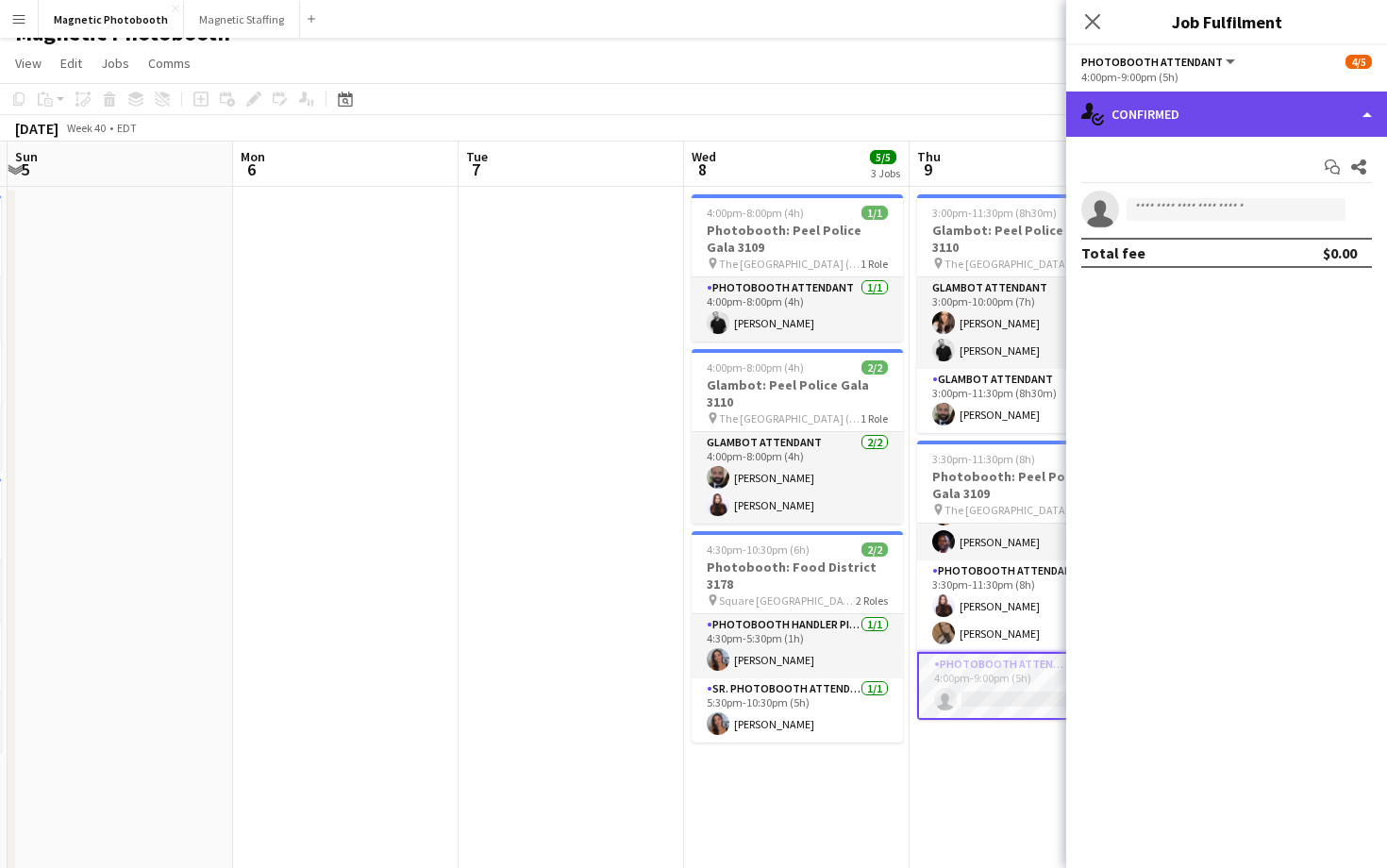
click at [1219, 122] on div "single-neutral-actions-check-2 Confirmed" at bounding box center [1227, 113] width 320 height 45
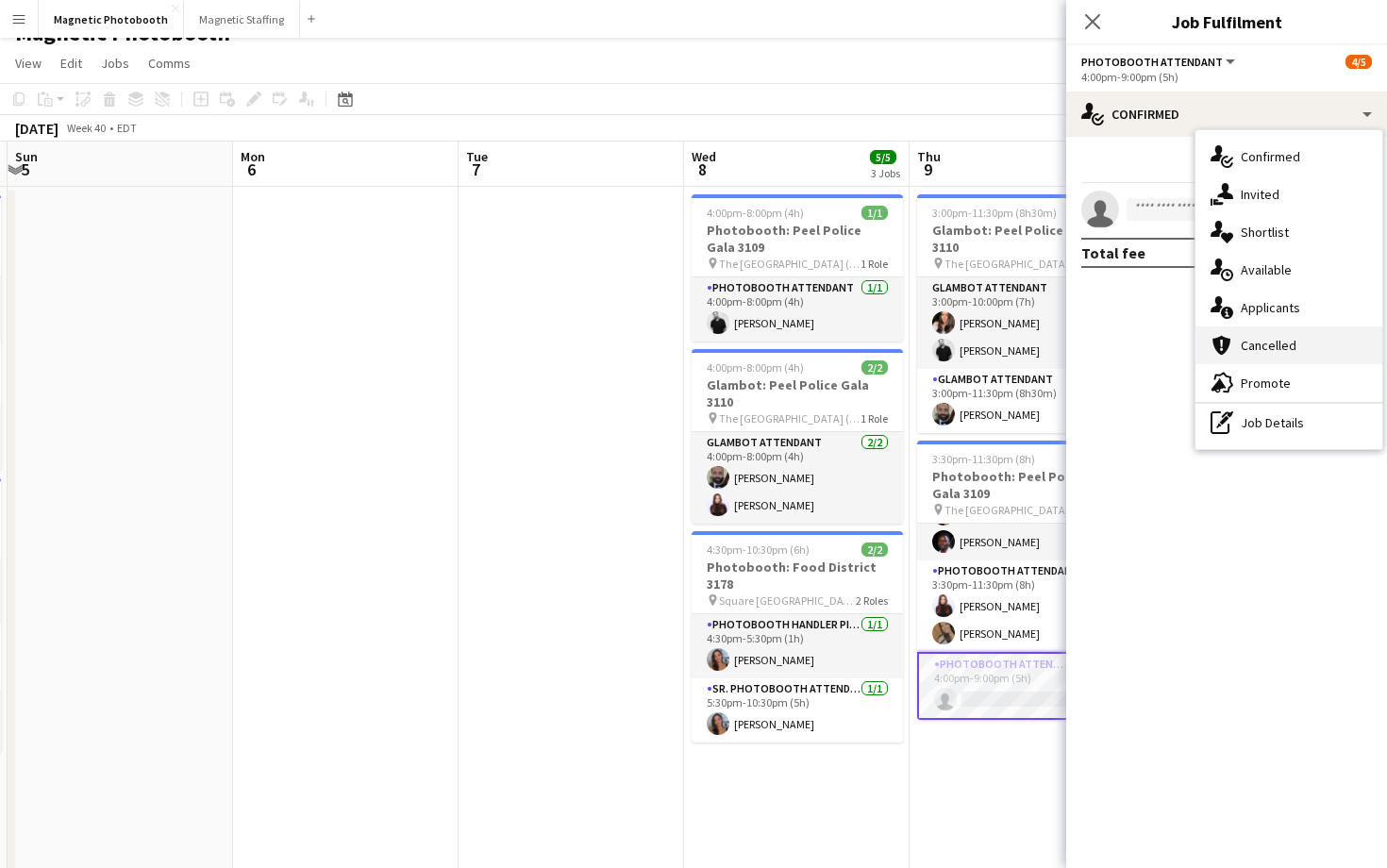
click at [1238, 328] on div "cancellation Cancelled" at bounding box center [1288, 344] width 187 height 37
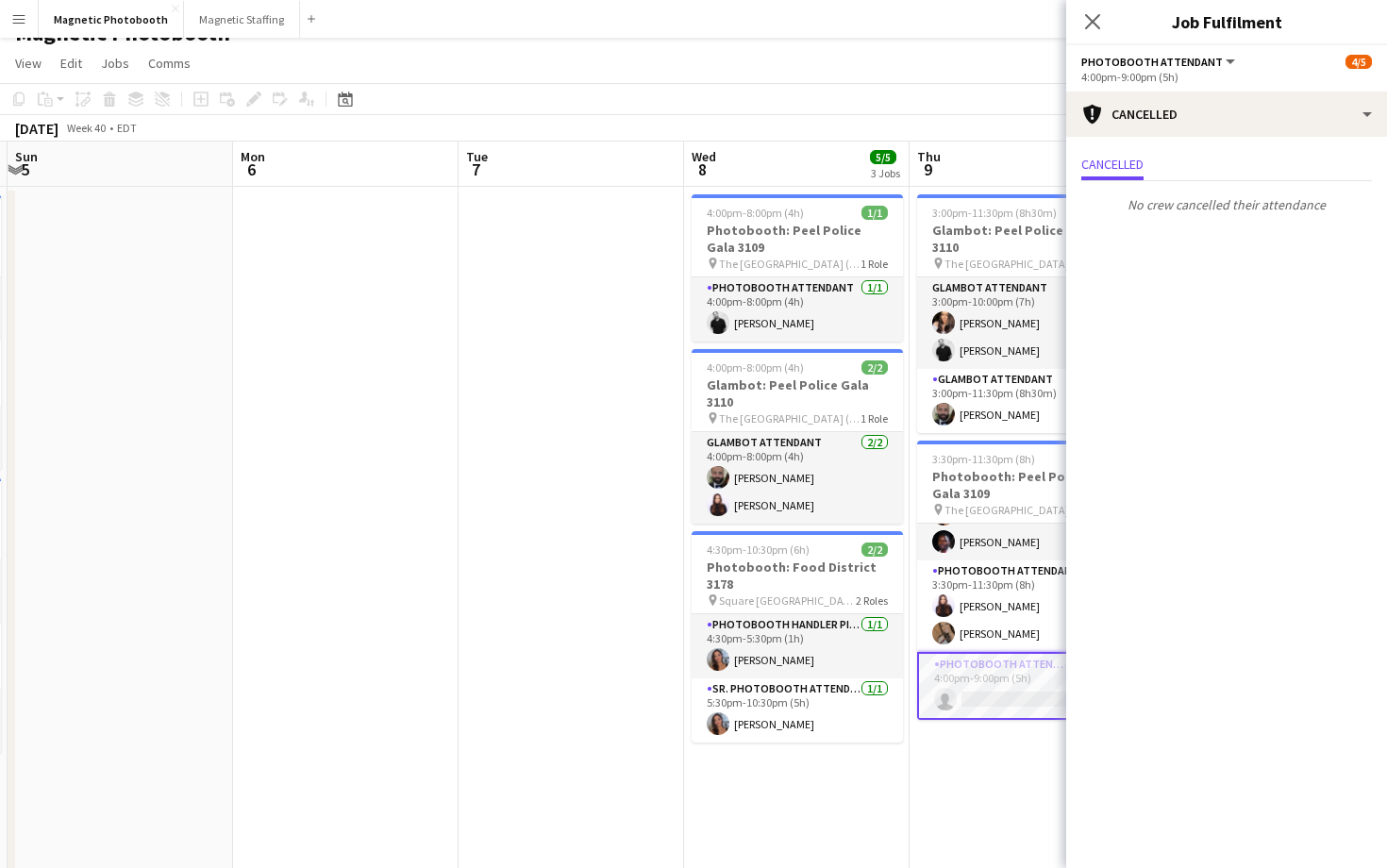
click at [1238, 328] on mat-expansion-panel "Cancellations Cancellations Cancelled No crew cancelled their attendance" at bounding box center [1227, 503] width 320 height 731
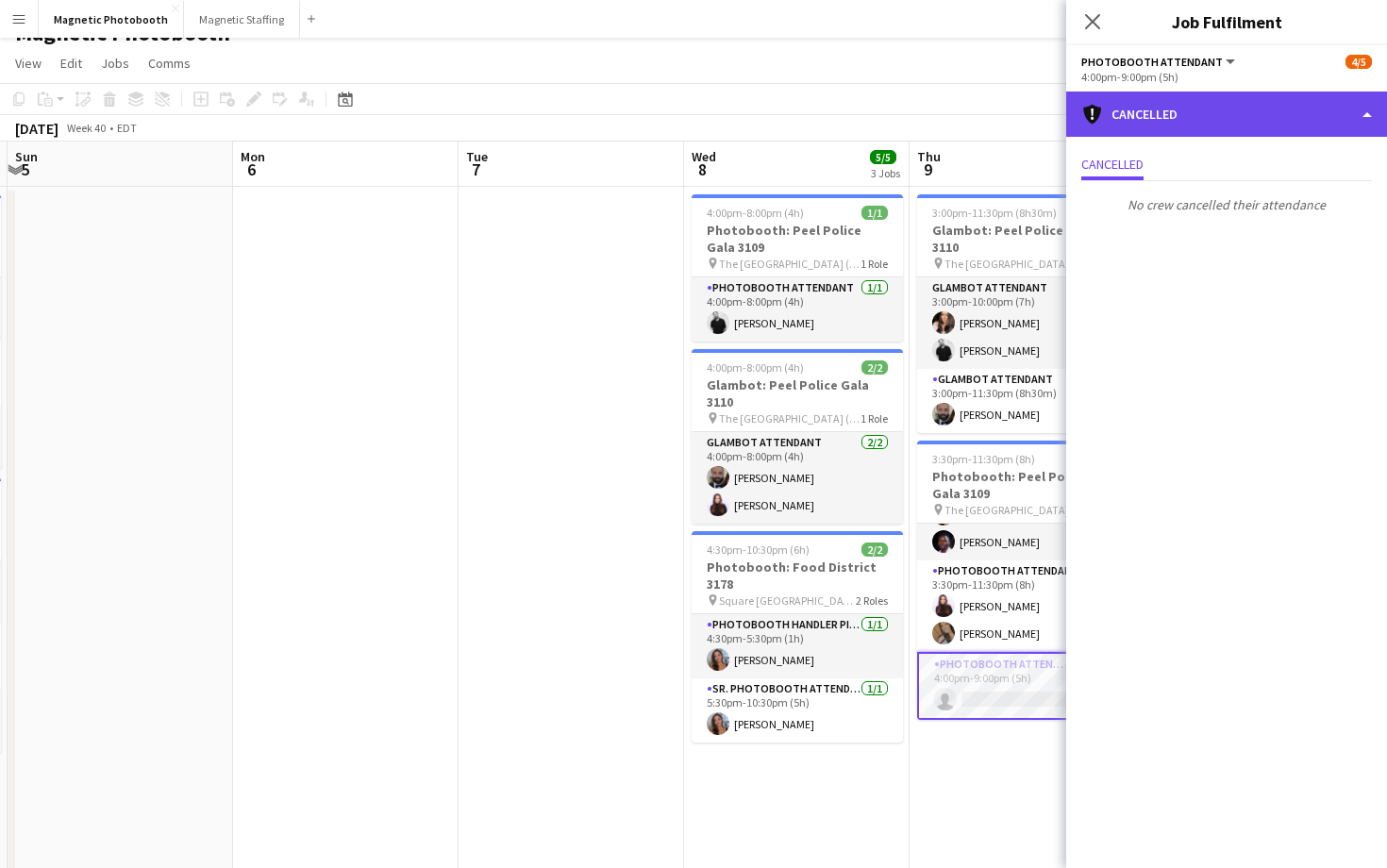
click at [1202, 129] on div "cancellation Cancelled" at bounding box center [1227, 113] width 320 height 45
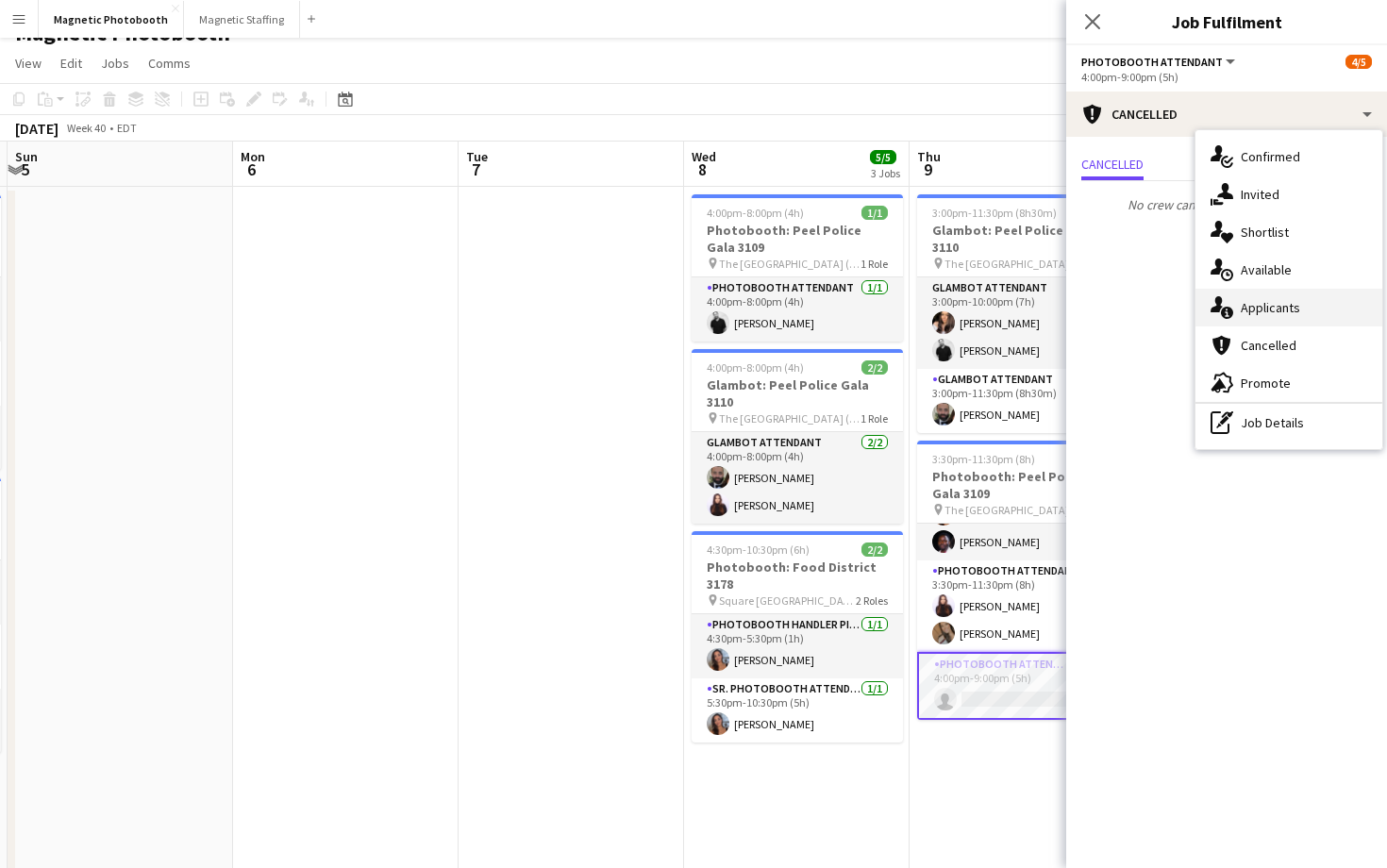
click at [1273, 317] on div "single-neutral-actions-information Applicants" at bounding box center [1288, 307] width 187 height 37
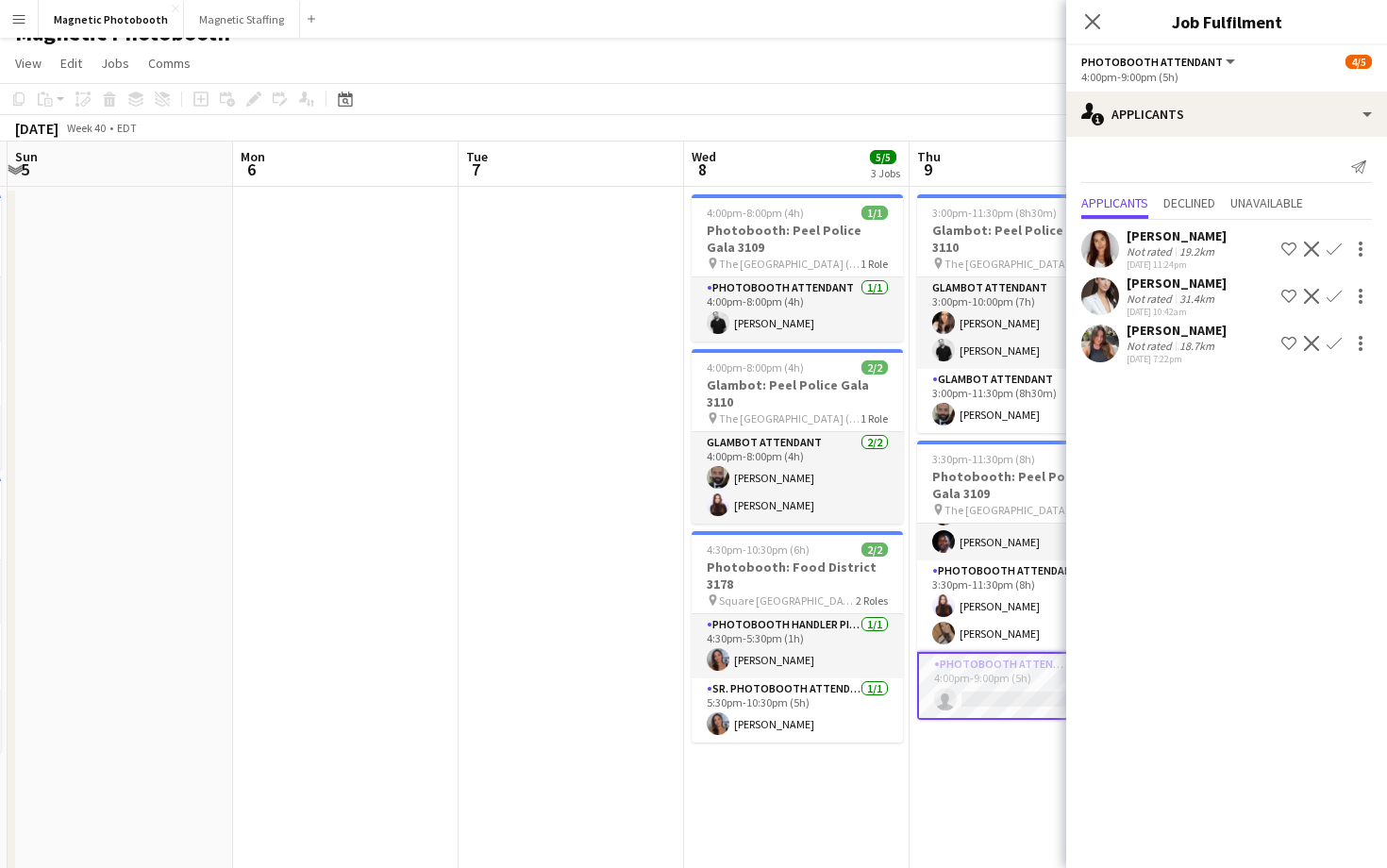
click at [1094, 289] on app-user-avatar at bounding box center [1099, 295] width 37 height 37
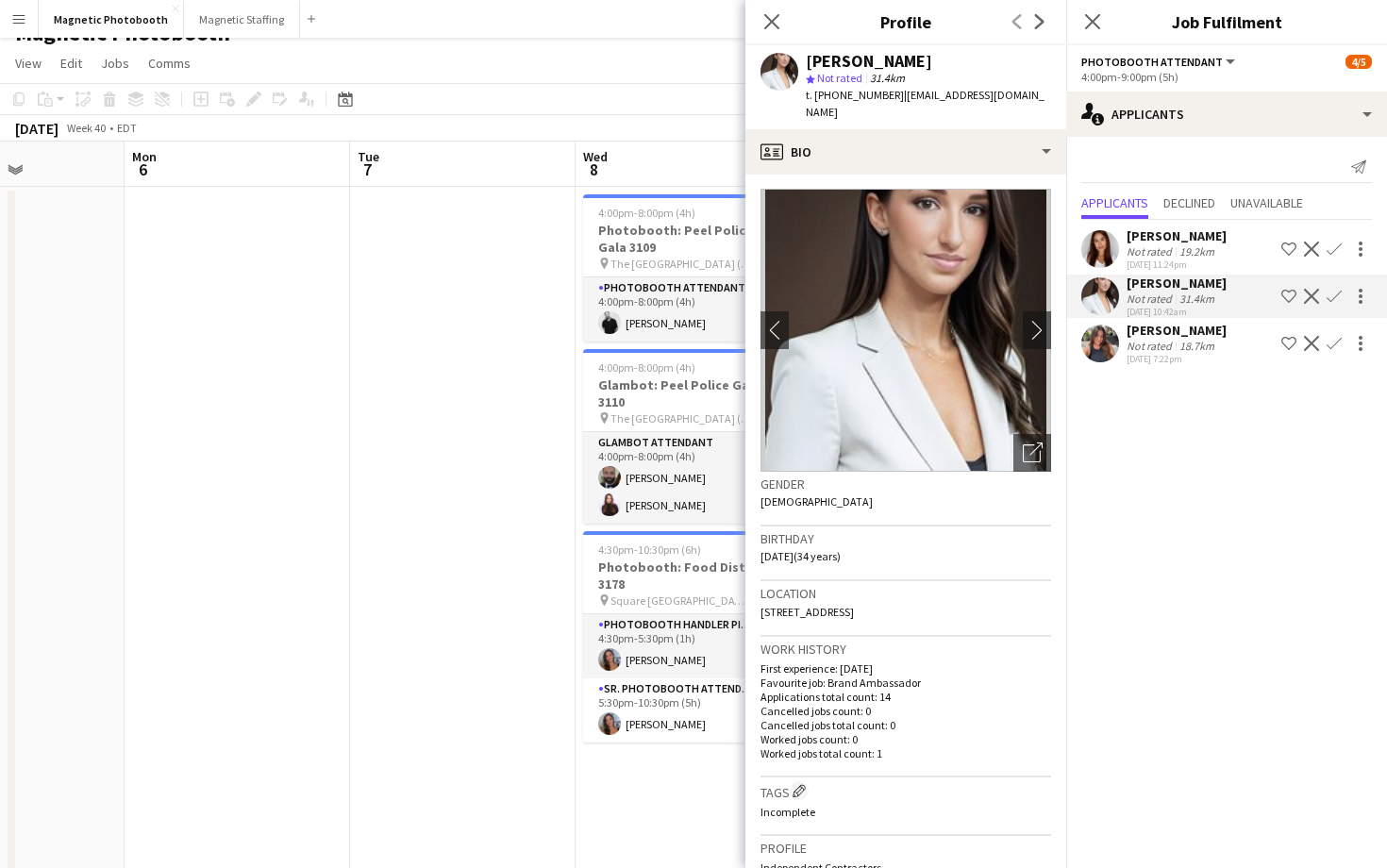
scroll to position [0, 552]
click at [773, 23] on icon at bounding box center [771, 21] width 18 height 18
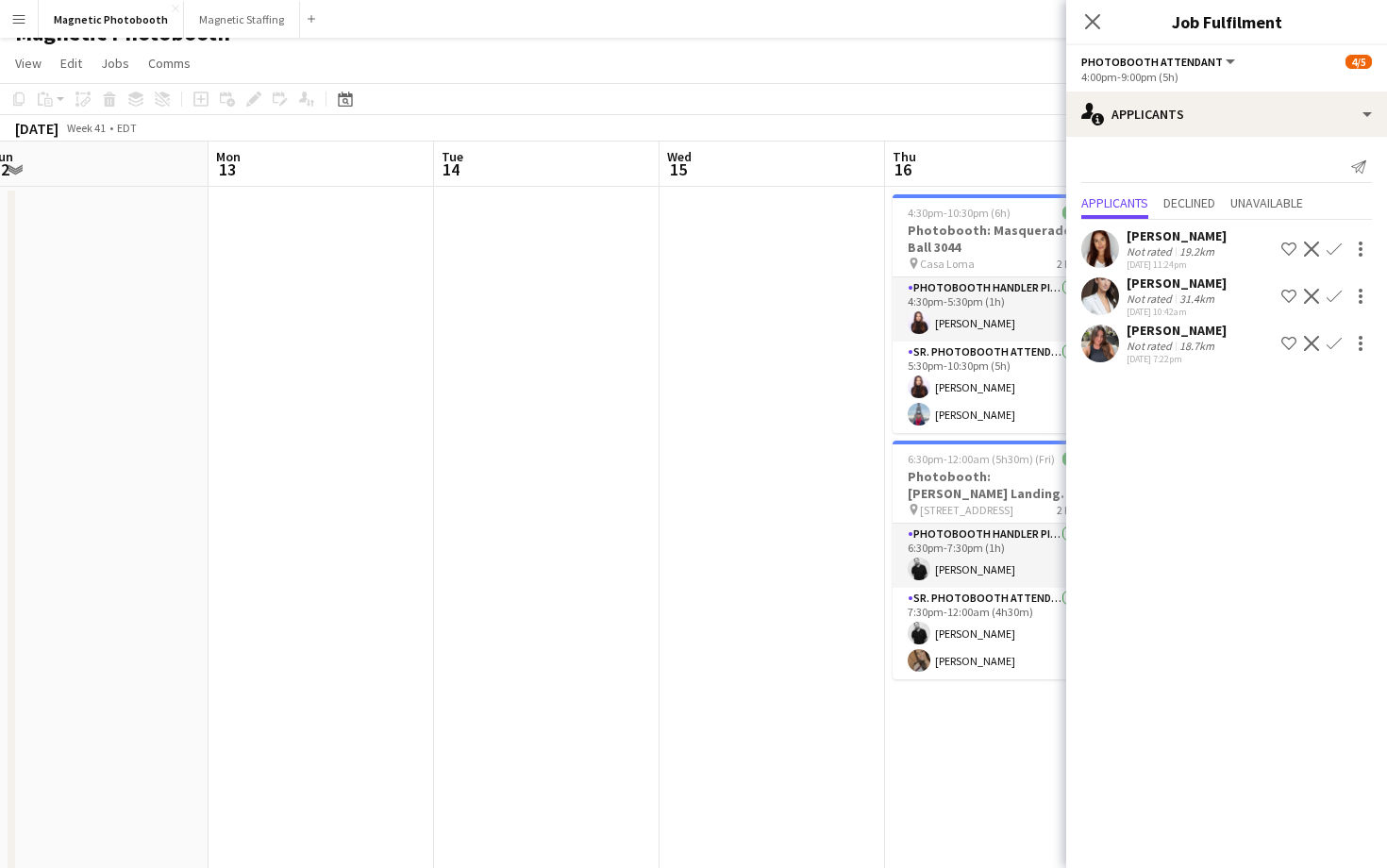
scroll to position [0, 719]
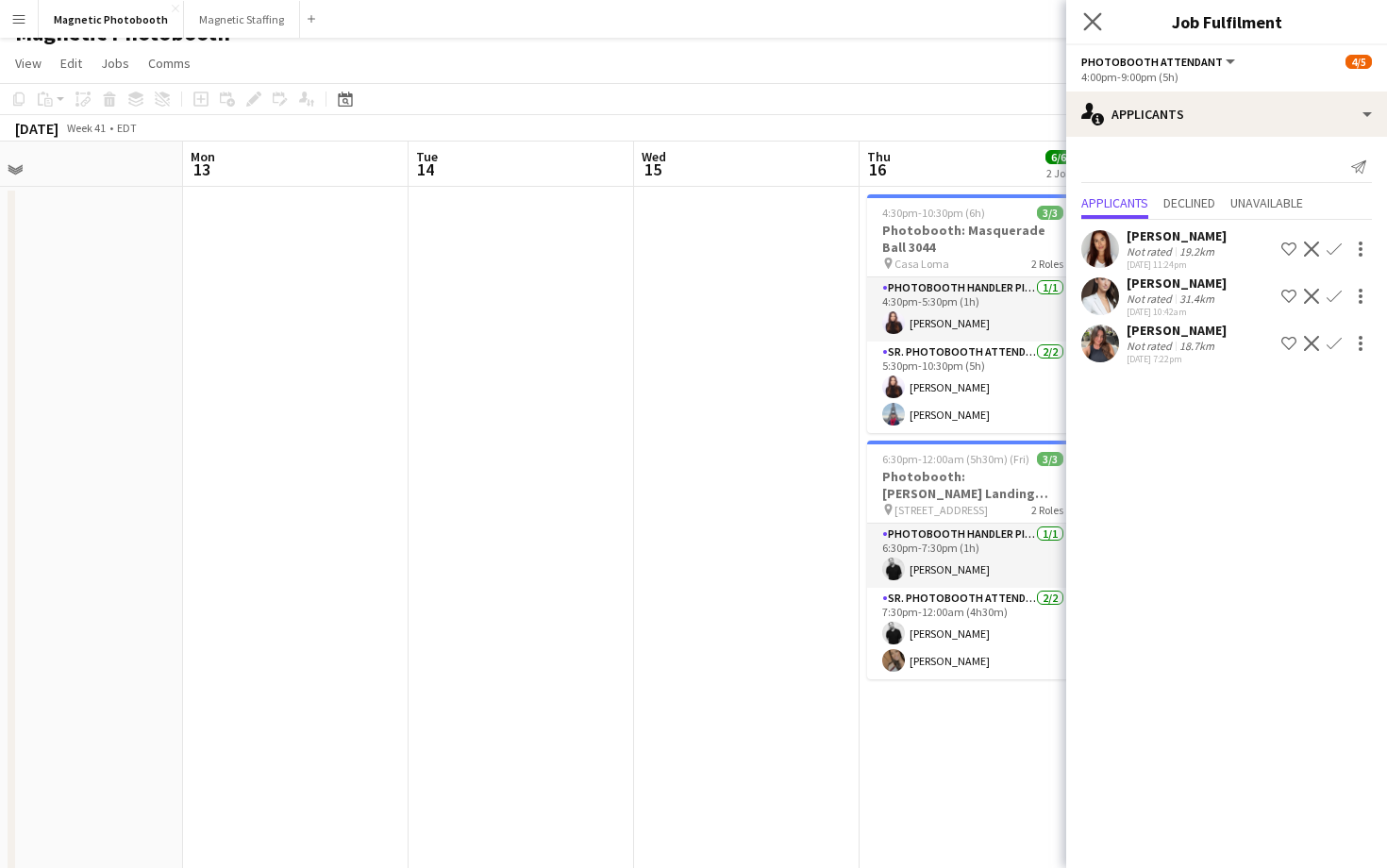
click at [1103, 17] on app-icon "Close pop-in" at bounding box center [1093, 22] width 28 height 28
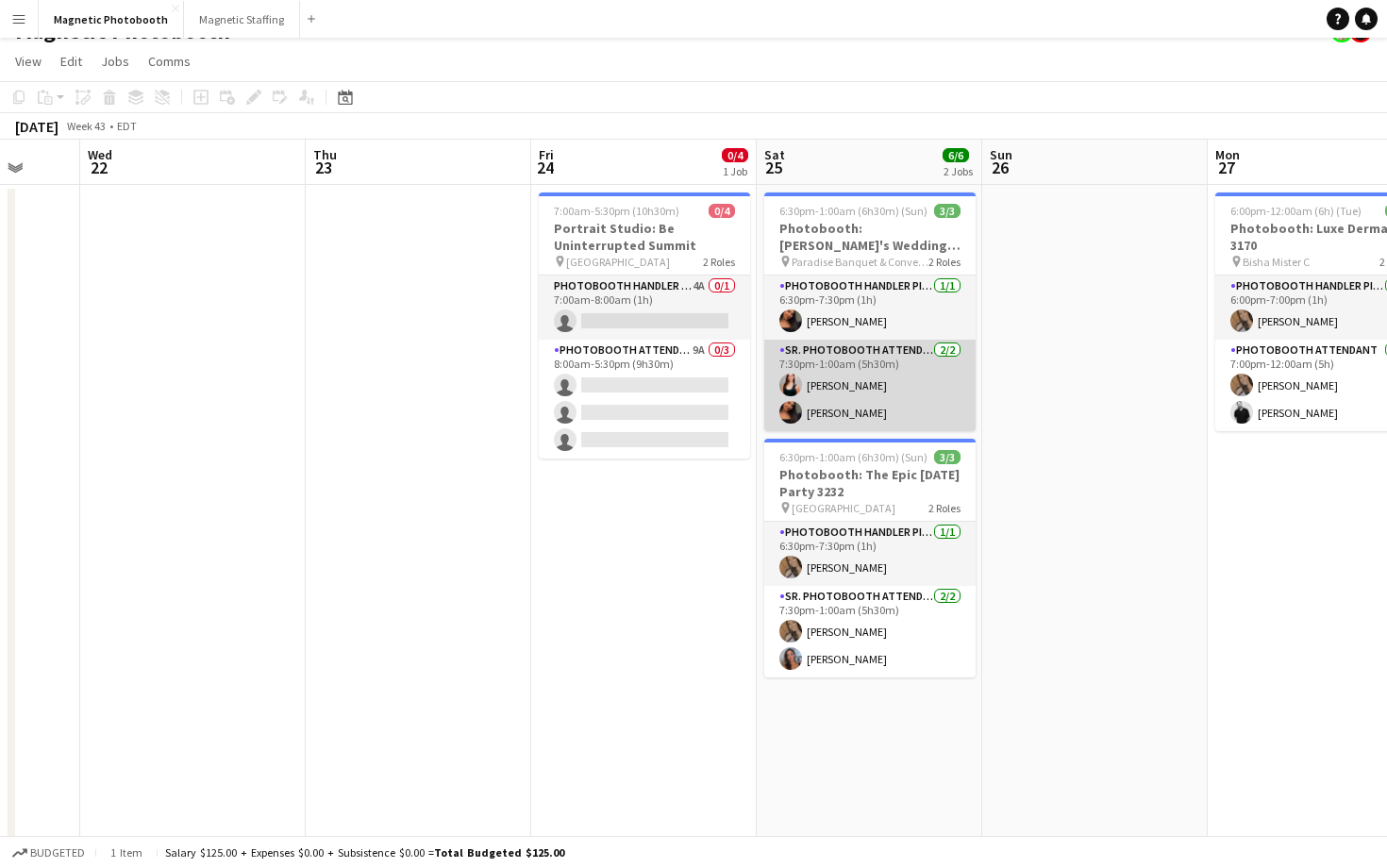
scroll to position [0, 602]
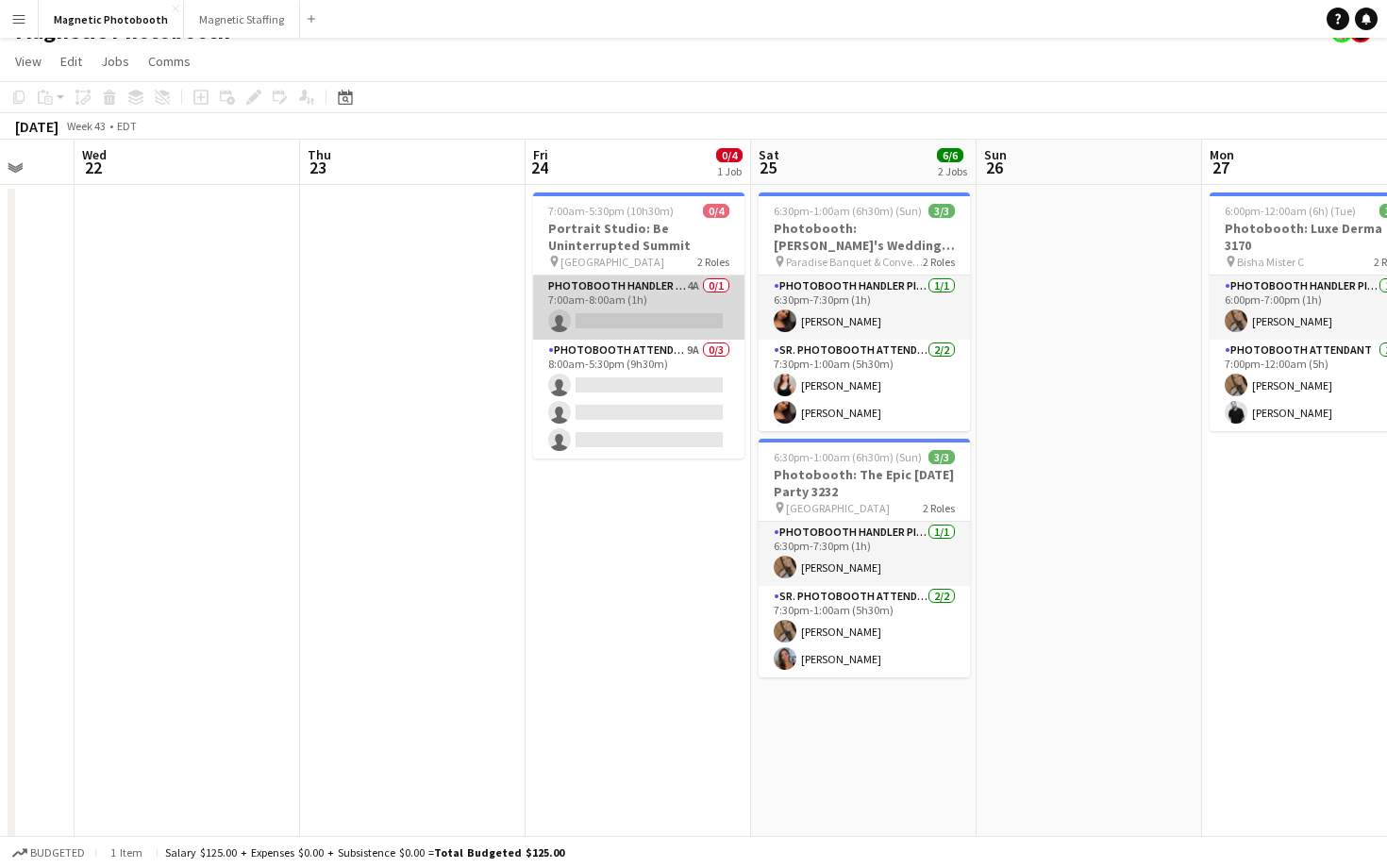
click at [674, 307] on app-card-role "Photobooth Handler Pick-Up/Drop-Off 4A 0/1 7:00am-8:00am (1h) single-neutral-ac…" at bounding box center [639, 307] width 211 height 64
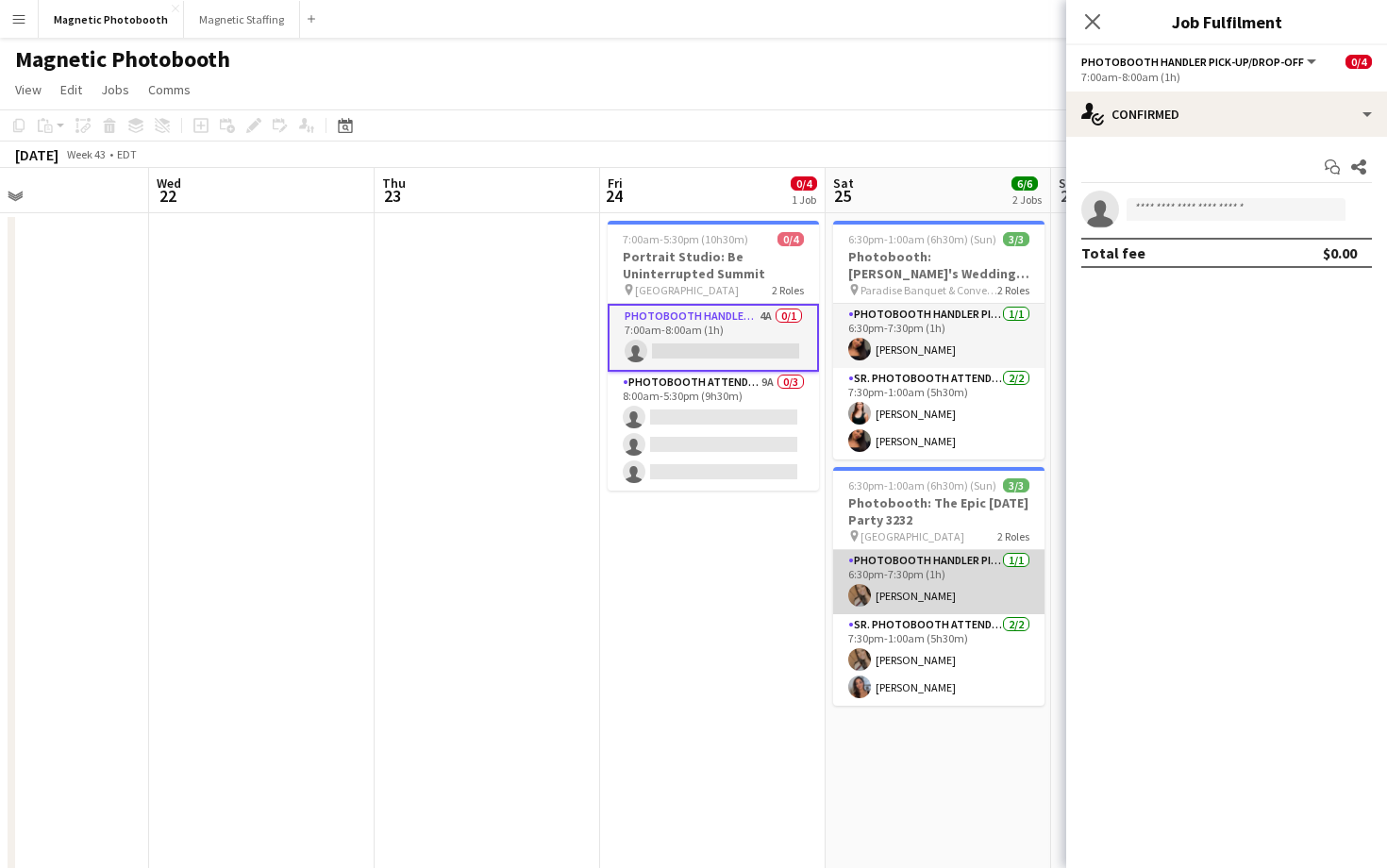
scroll to position [0, 509]
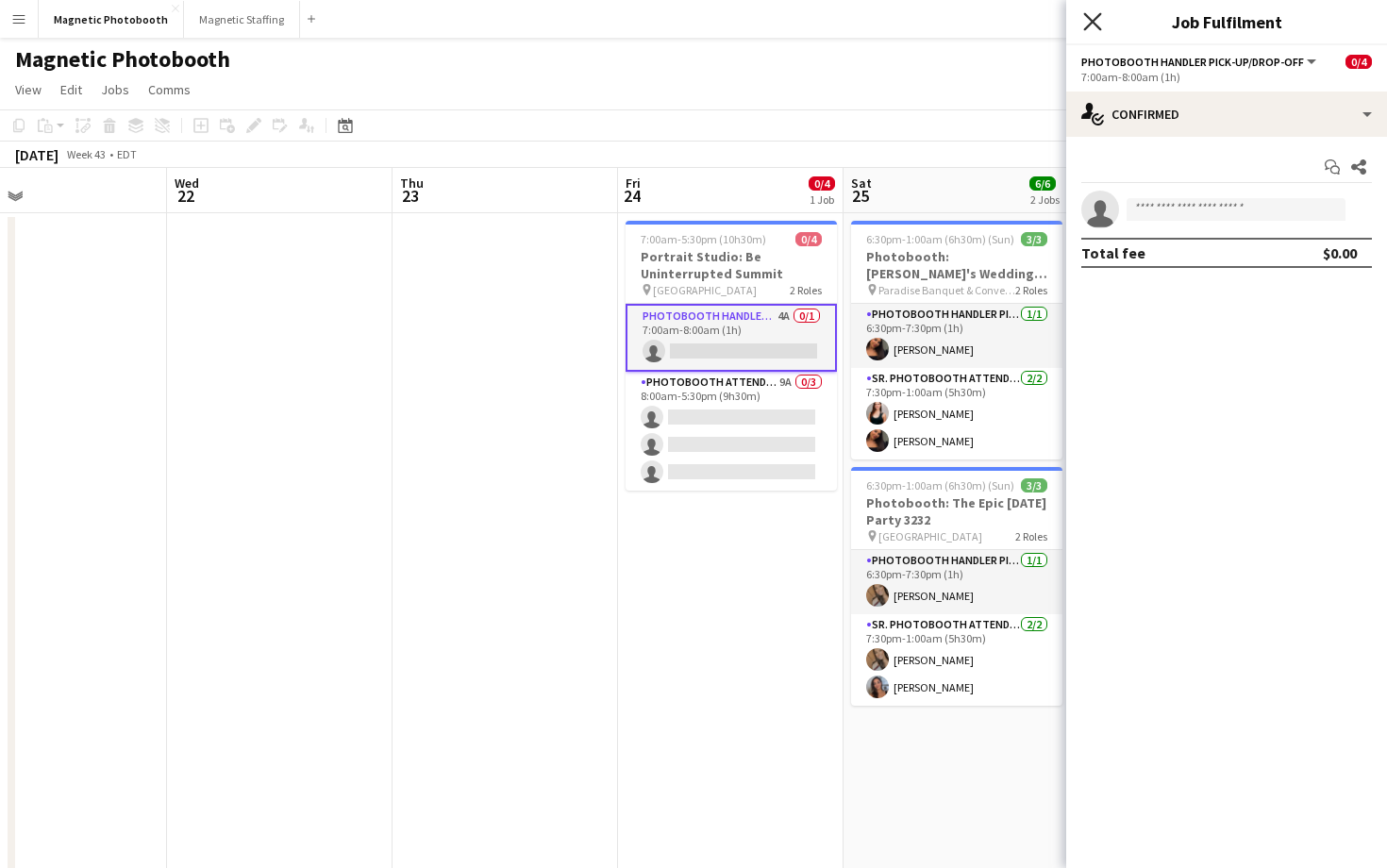
click at [1093, 25] on icon "Close pop-in" at bounding box center [1092, 21] width 18 height 18
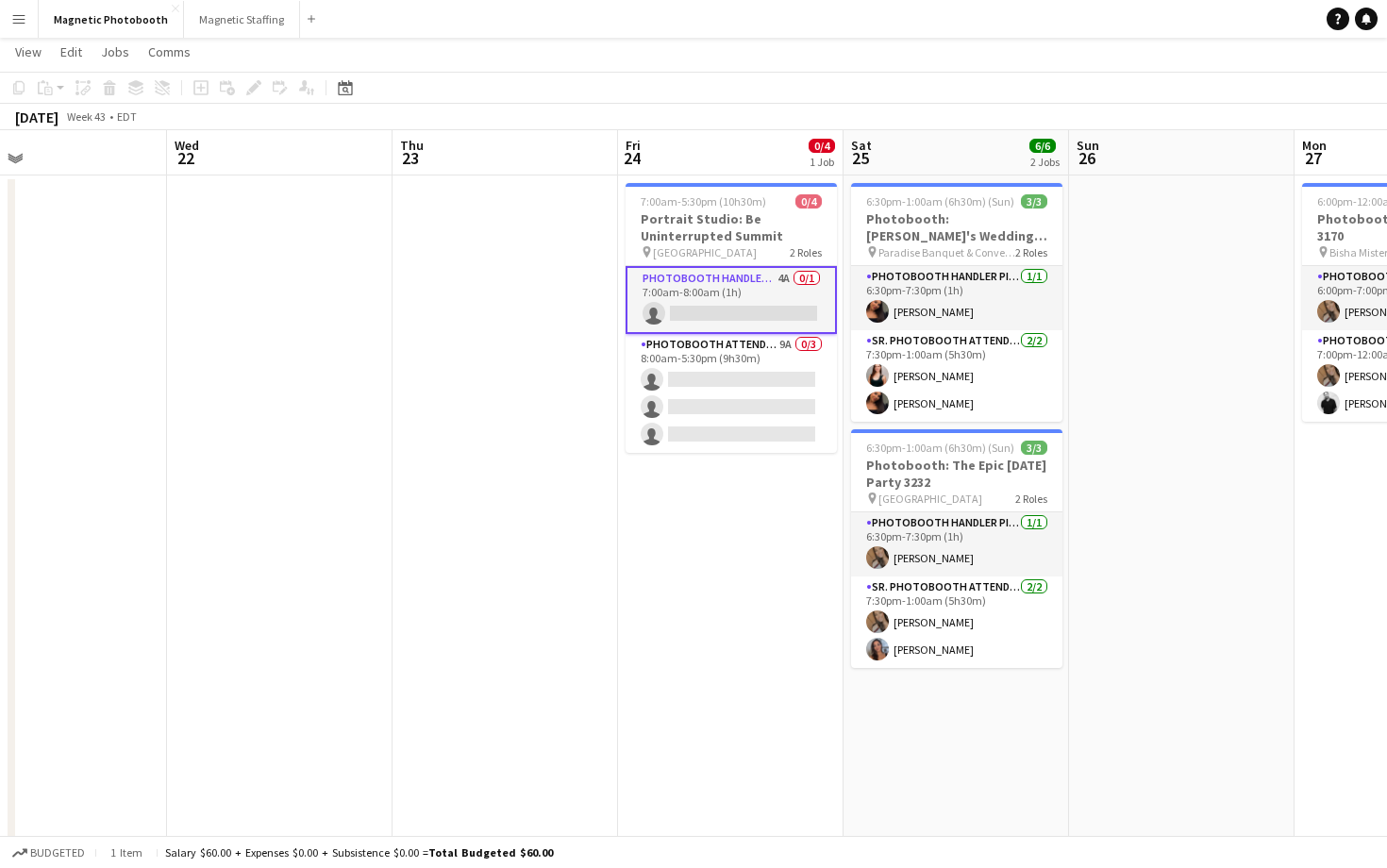
scroll to position [0, 551]
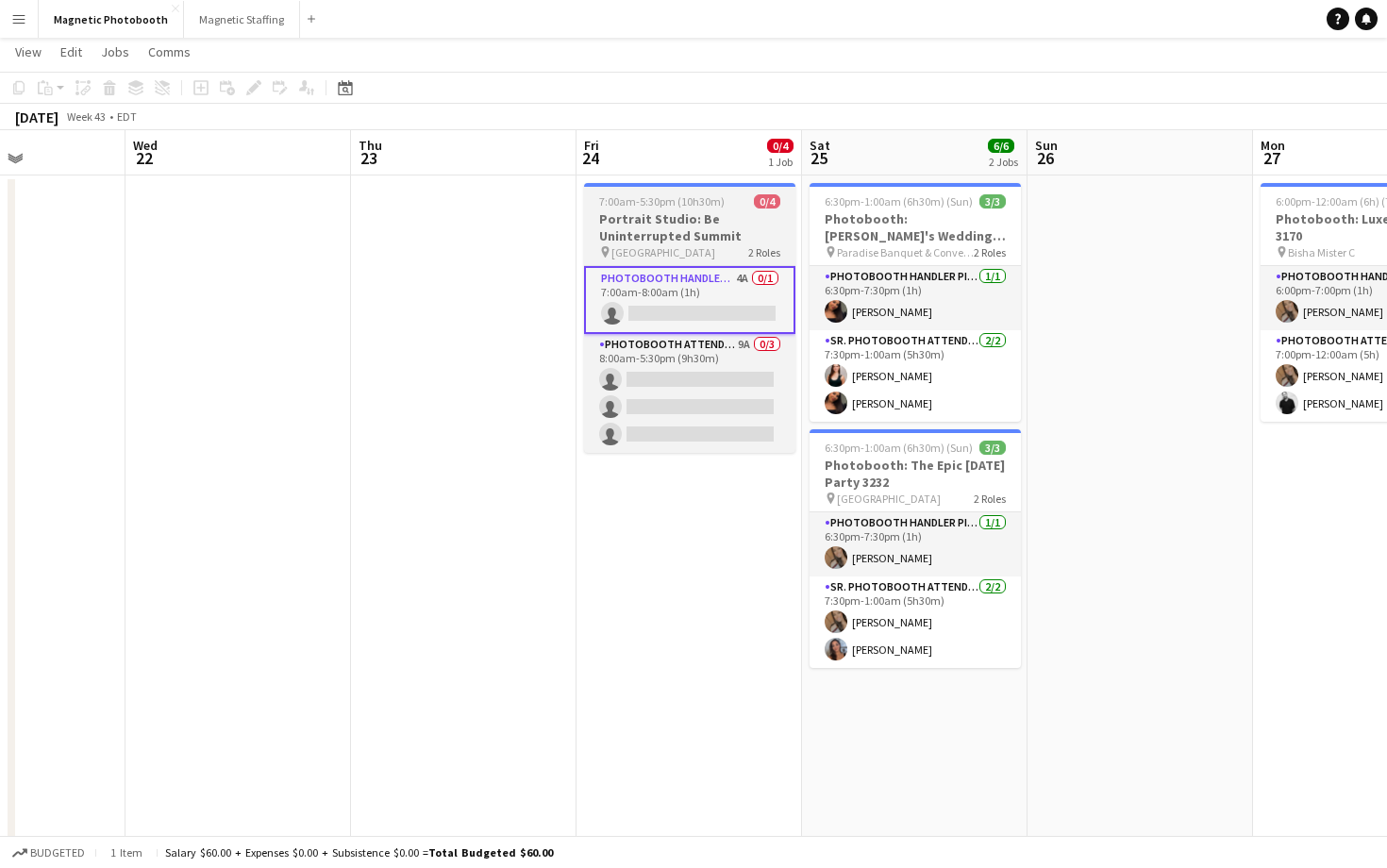
click at [760, 254] on span "2 Roles" at bounding box center [764, 252] width 32 height 14
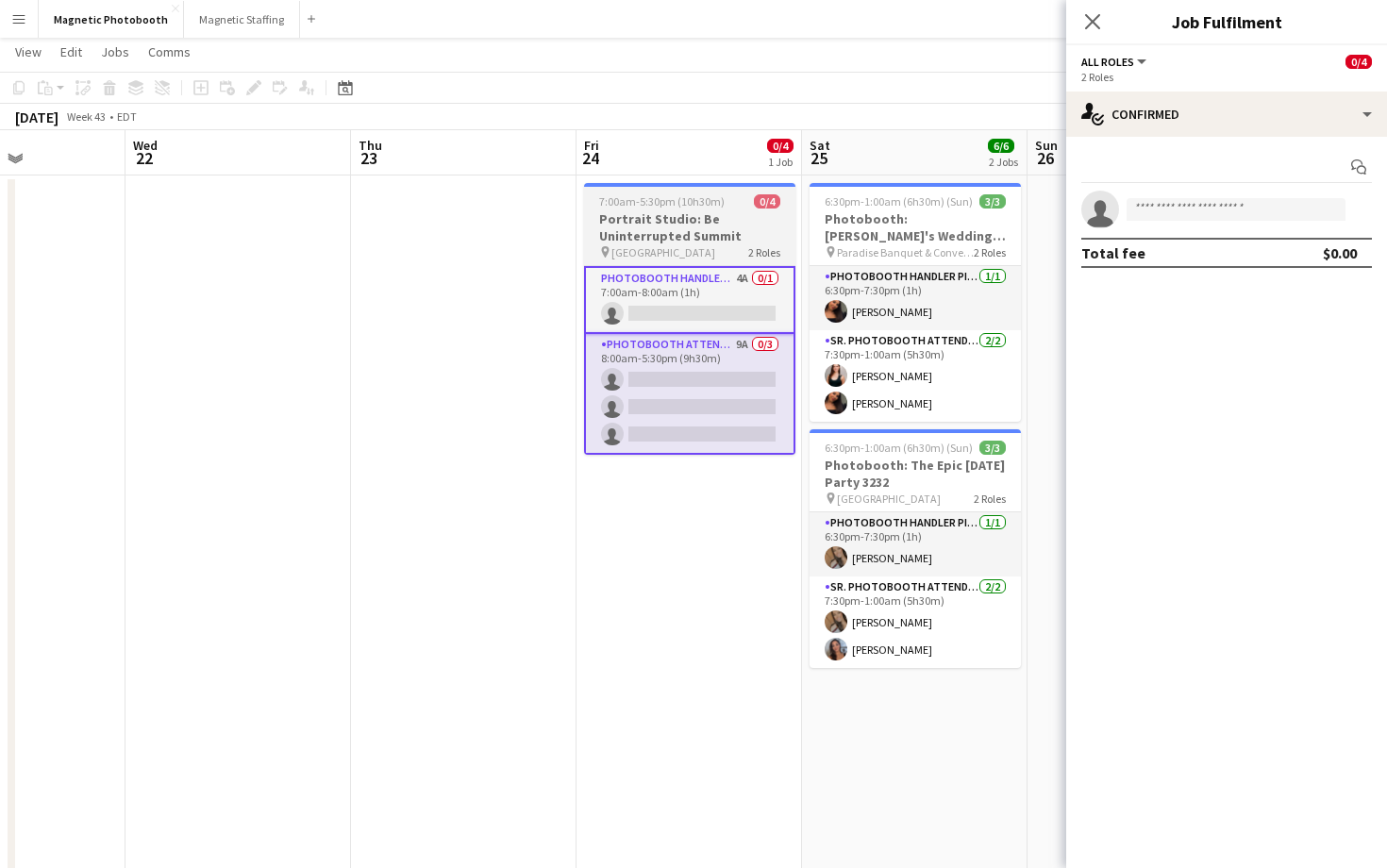
click at [740, 231] on h3 "Portrait Studio: Be Uninterrupted Summit" at bounding box center [690, 226] width 211 height 34
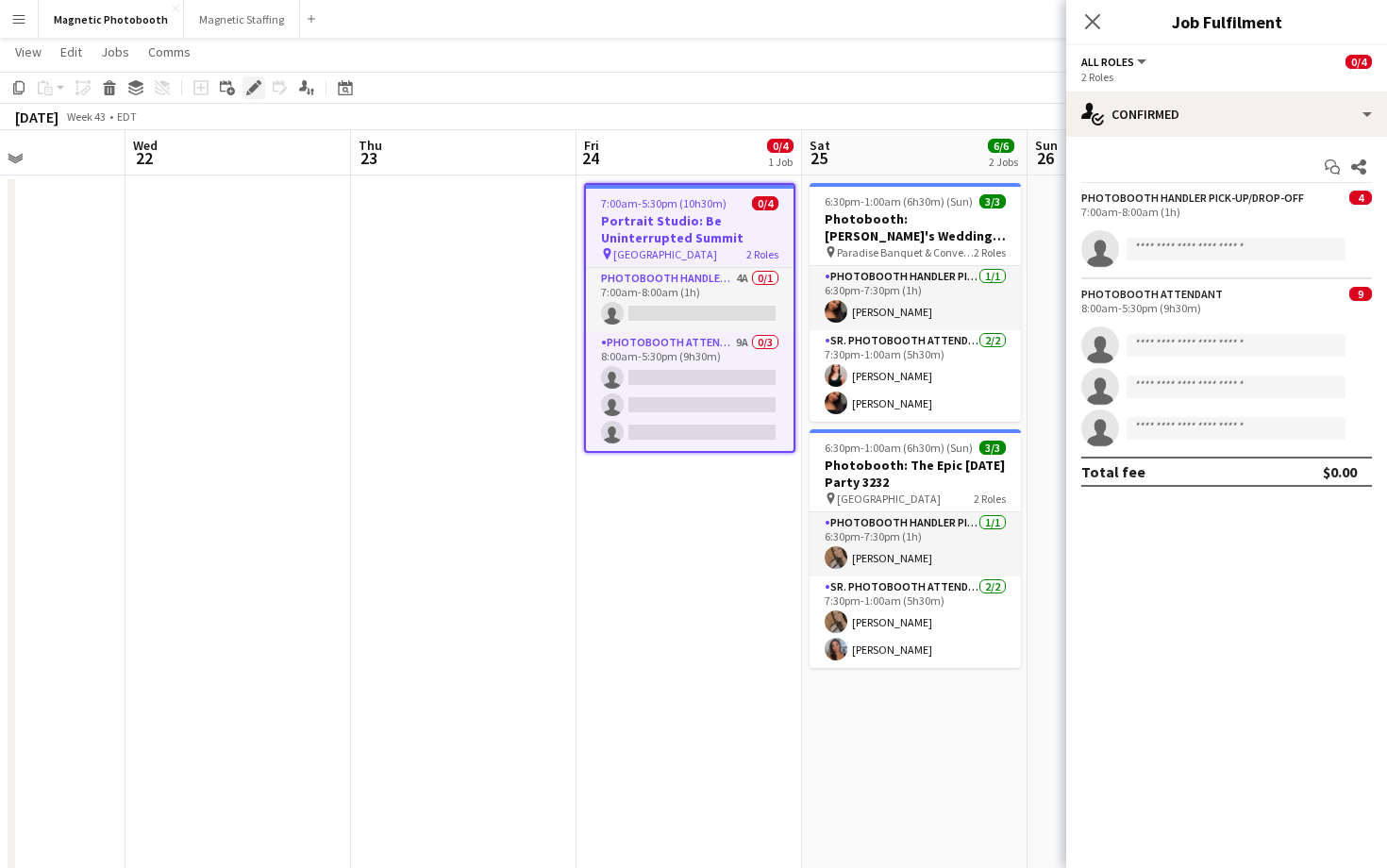
click at [260, 87] on icon "Edit" at bounding box center [254, 88] width 15 height 15
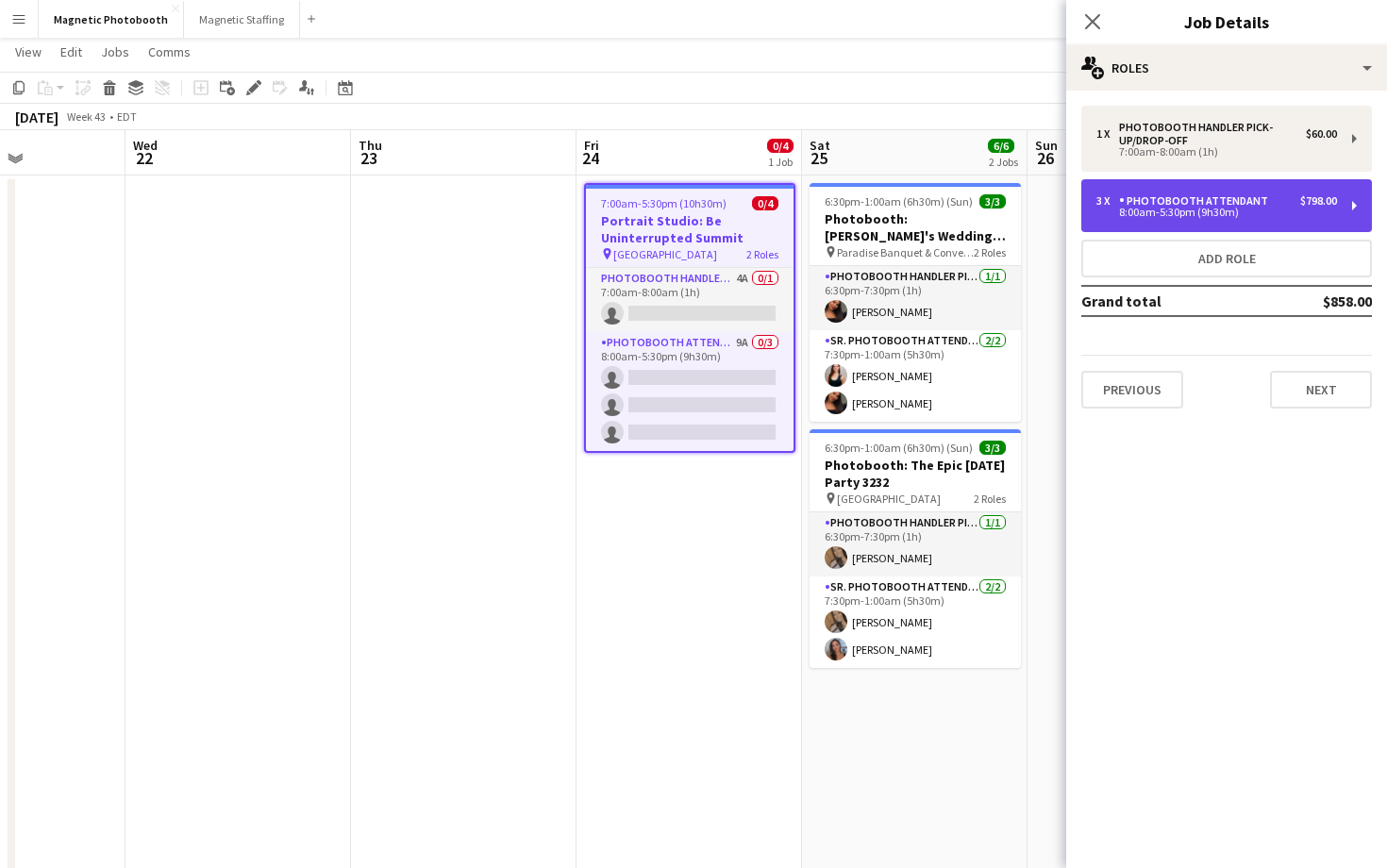
click at [1202, 201] on div "Photobooth Attendant" at bounding box center [1197, 201] width 156 height 13
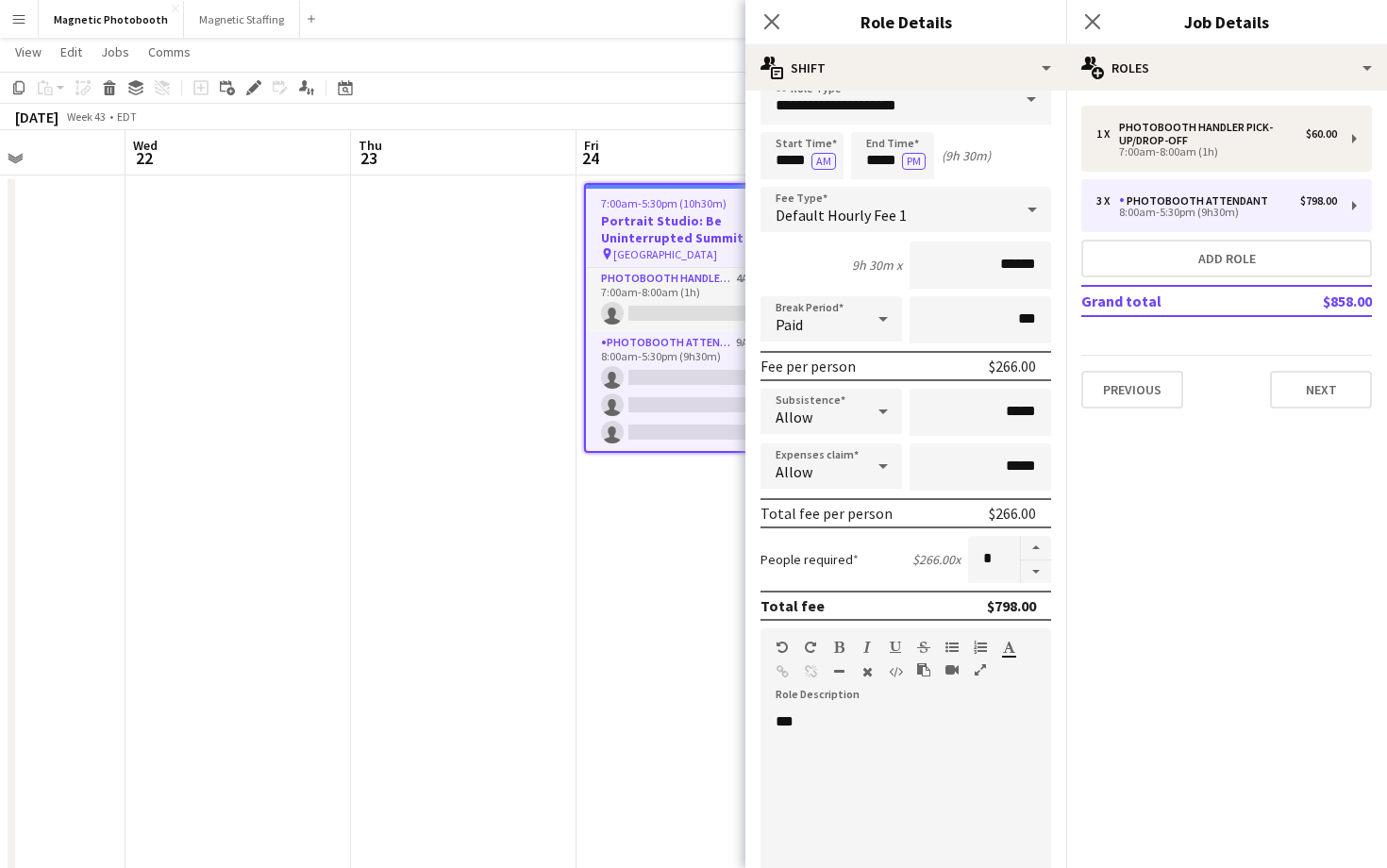
scroll to position [30, 0]
click at [1041, 574] on button "button" at bounding box center [1035, 570] width 30 height 24
type input "*"
click at [926, 767] on div "***" at bounding box center [905, 824] width 291 height 226
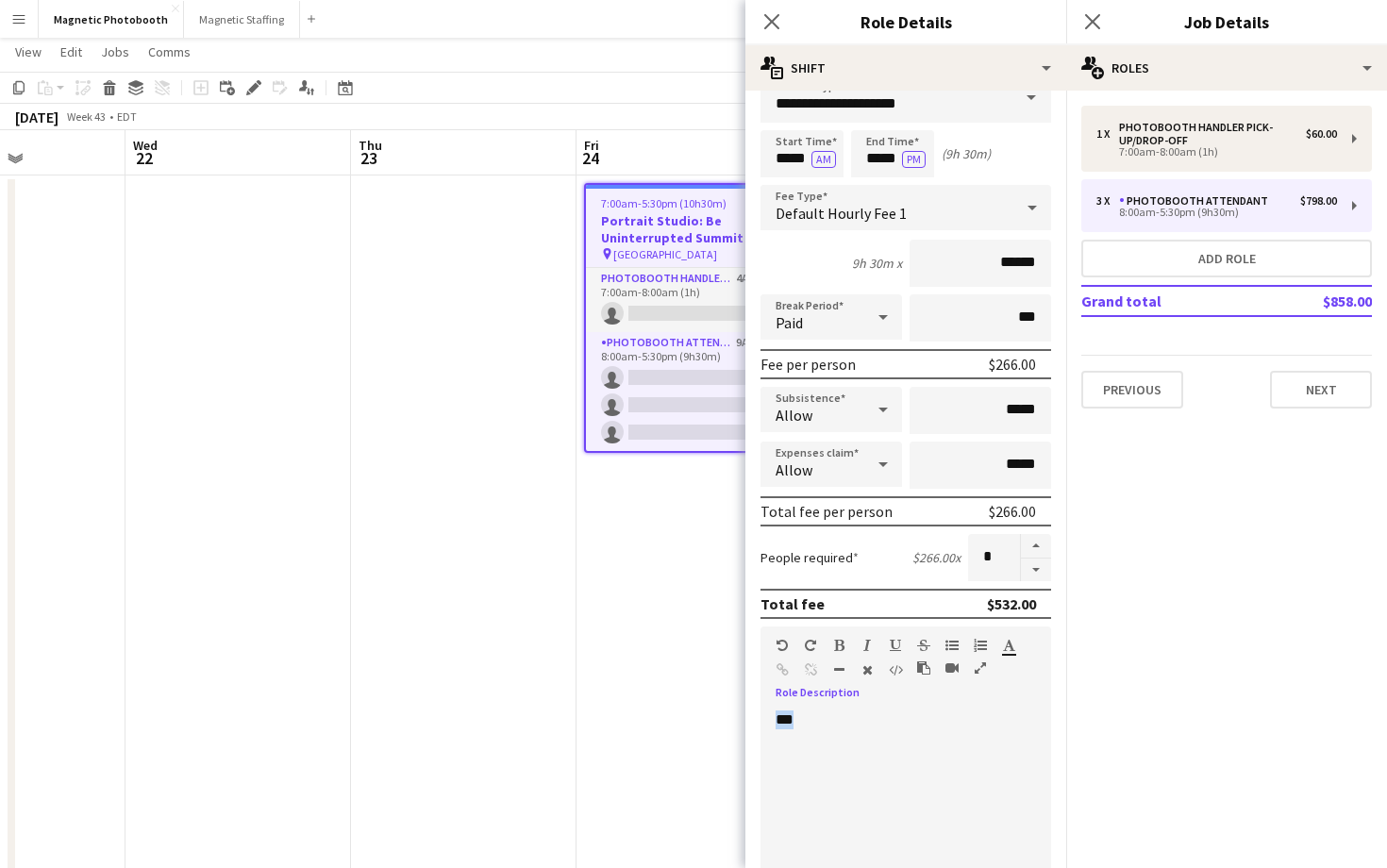
click at [926, 767] on div "***" at bounding box center [905, 824] width 291 height 226
paste div
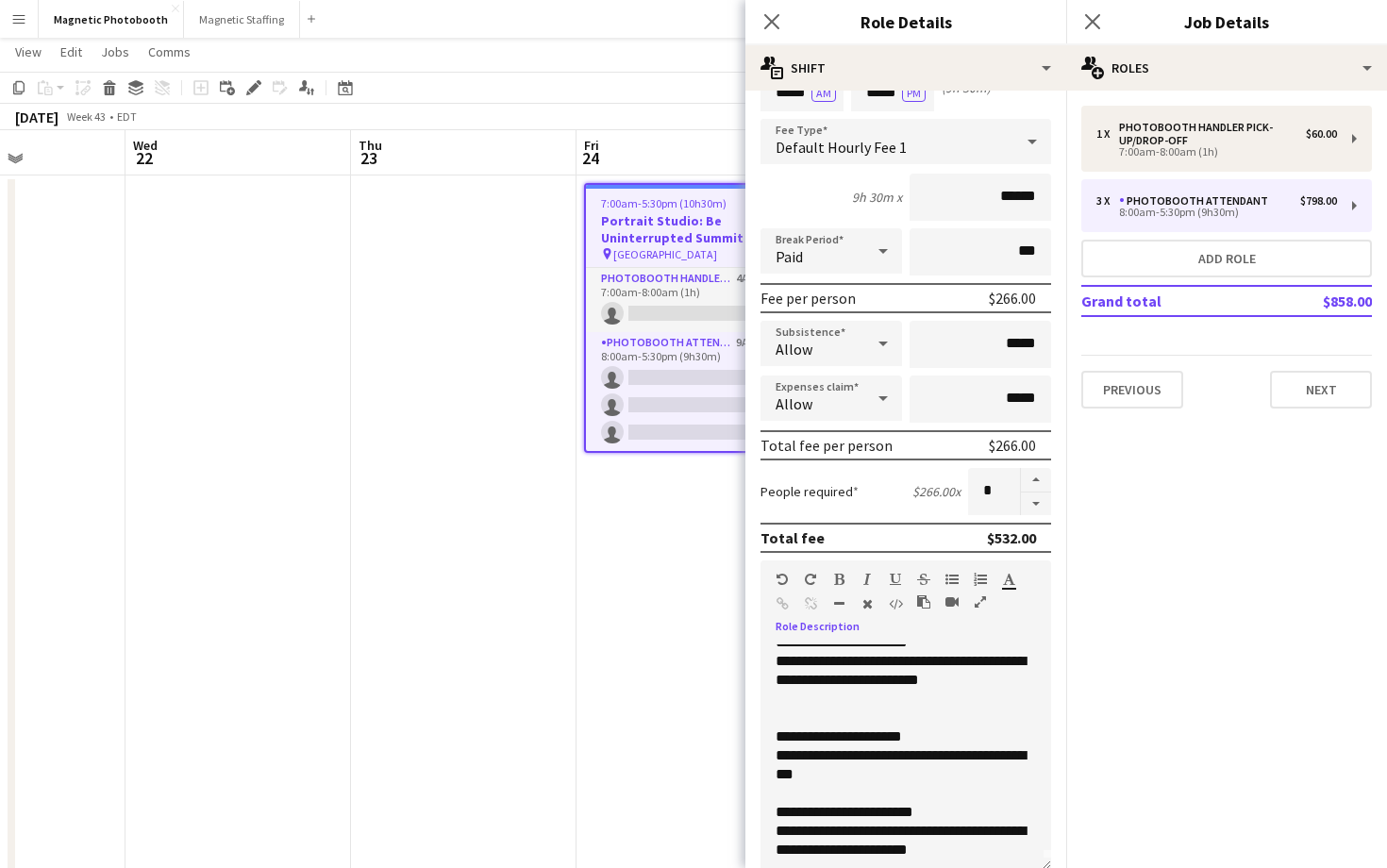
scroll to position [14, 0]
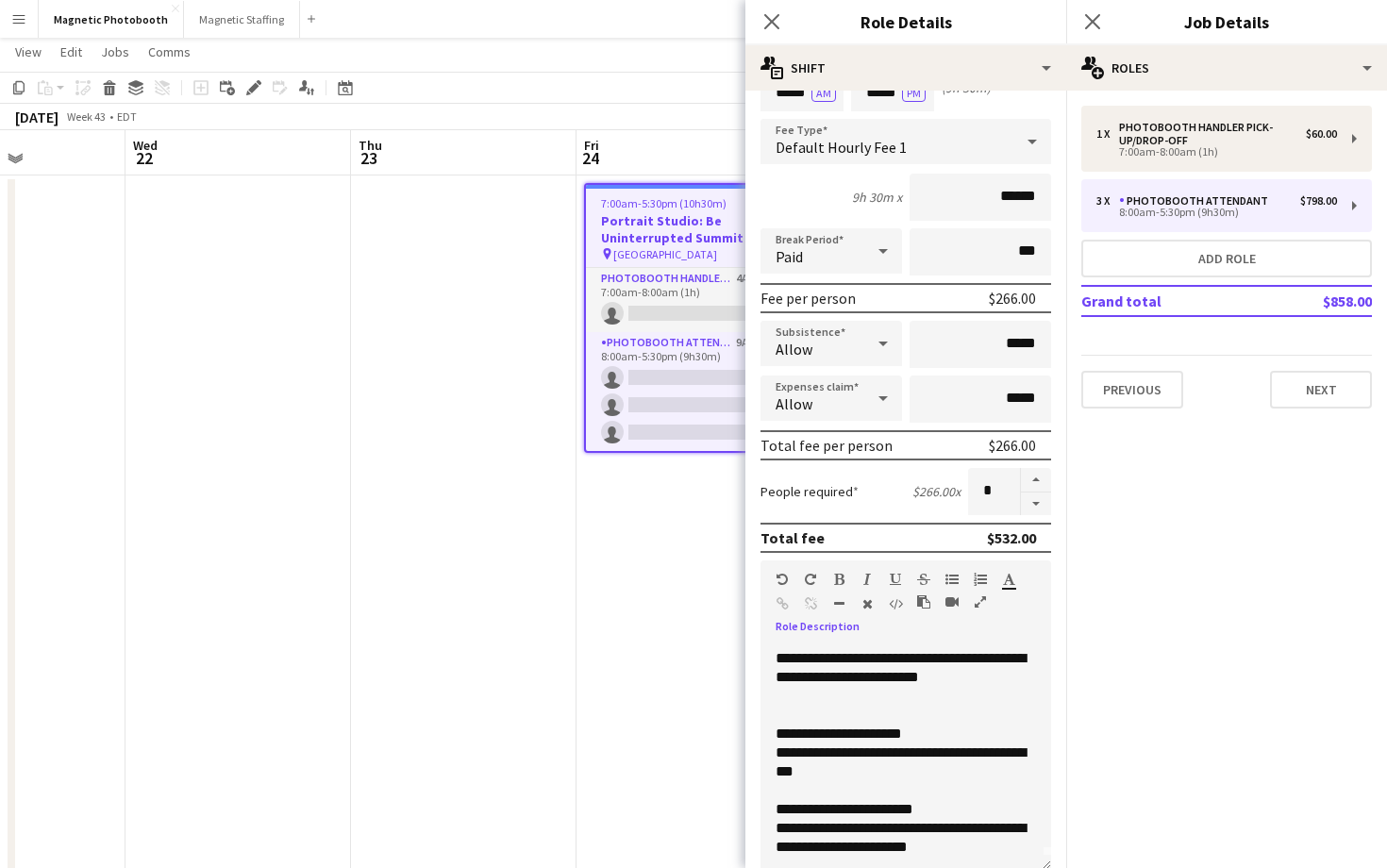
click at [815, 700] on div at bounding box center [905, 696] width 260 height 19
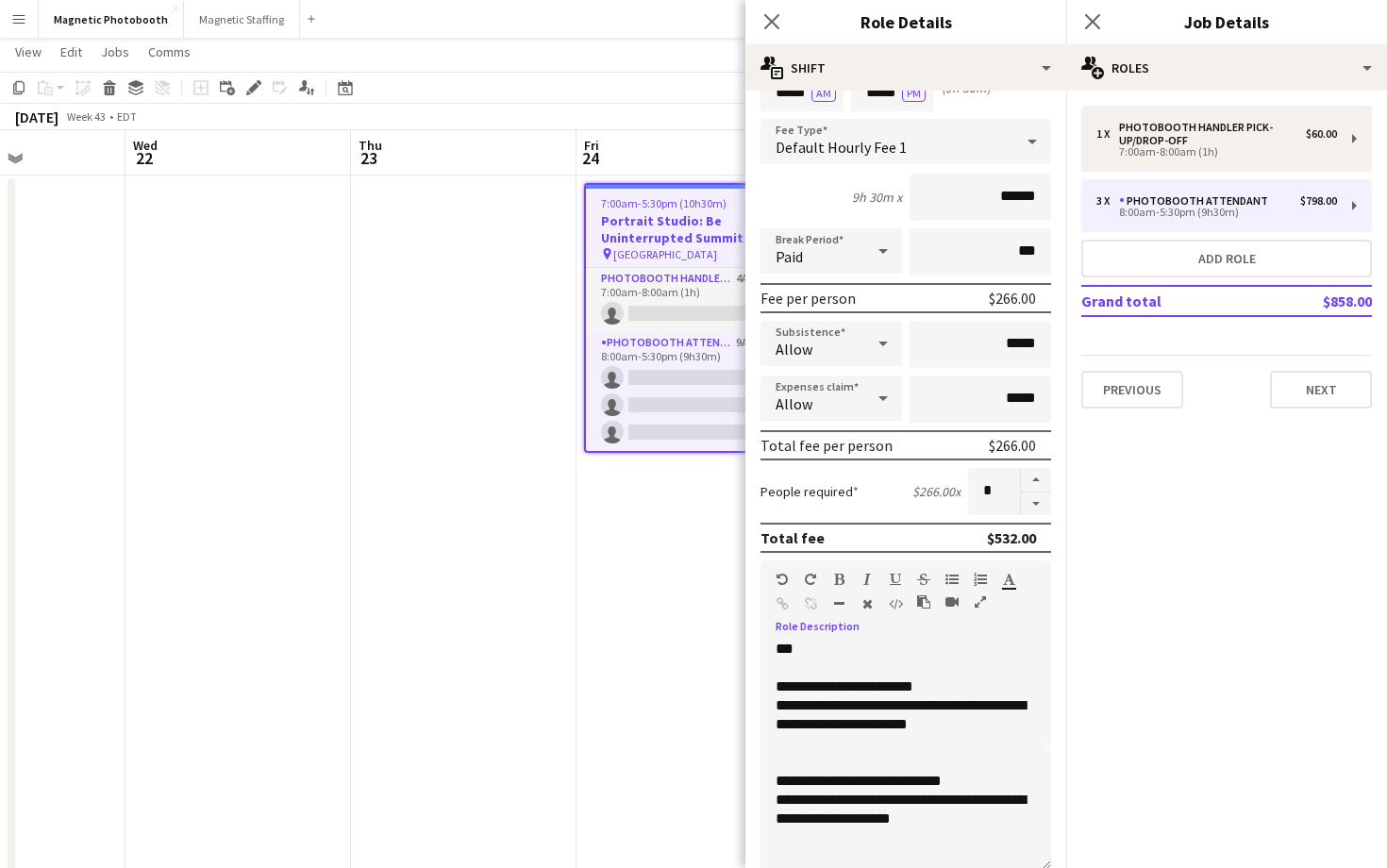
scroll to position [185, 0]
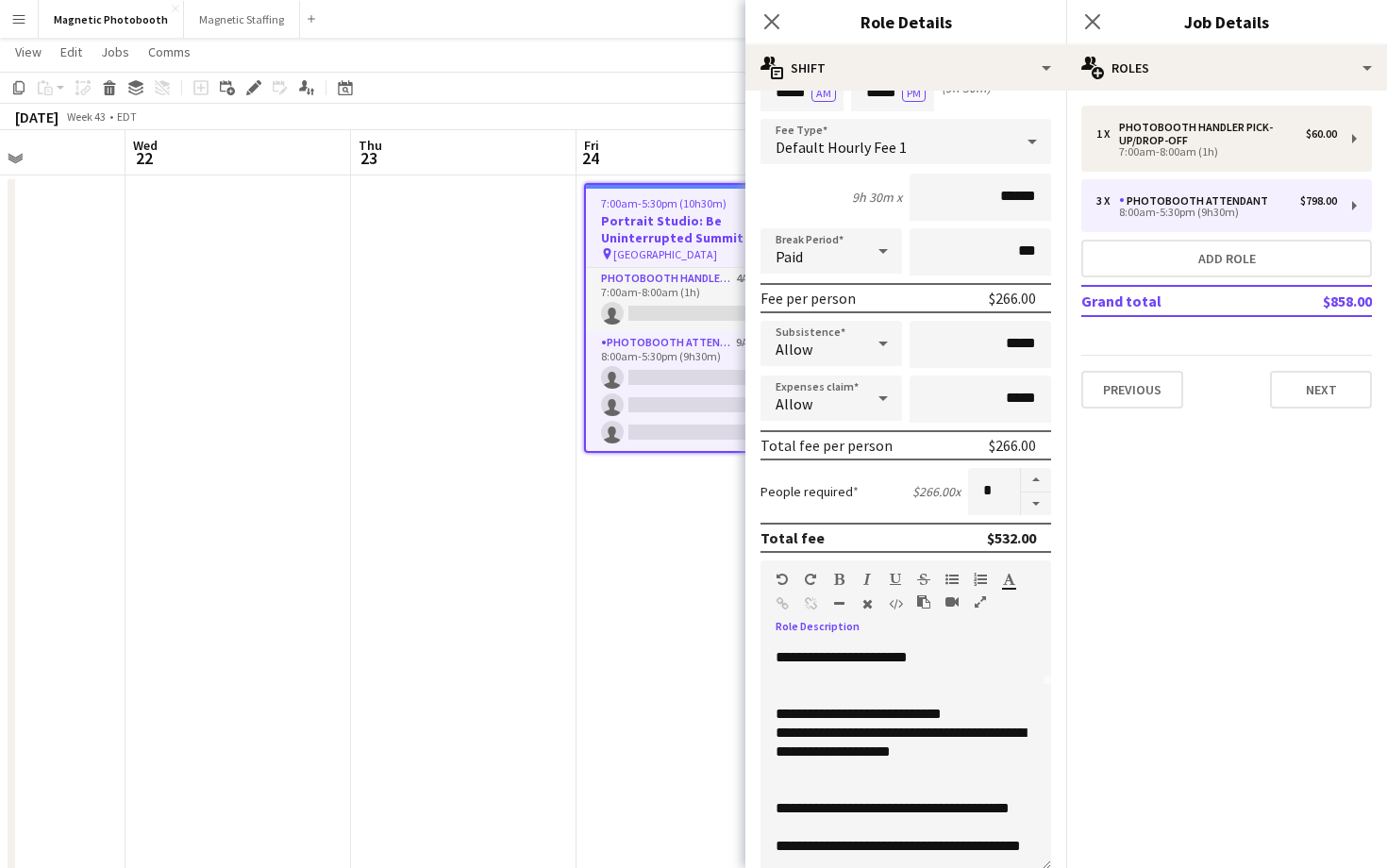
click at [817, 686] on div at bounding box center [905, 695] width 260 height 19
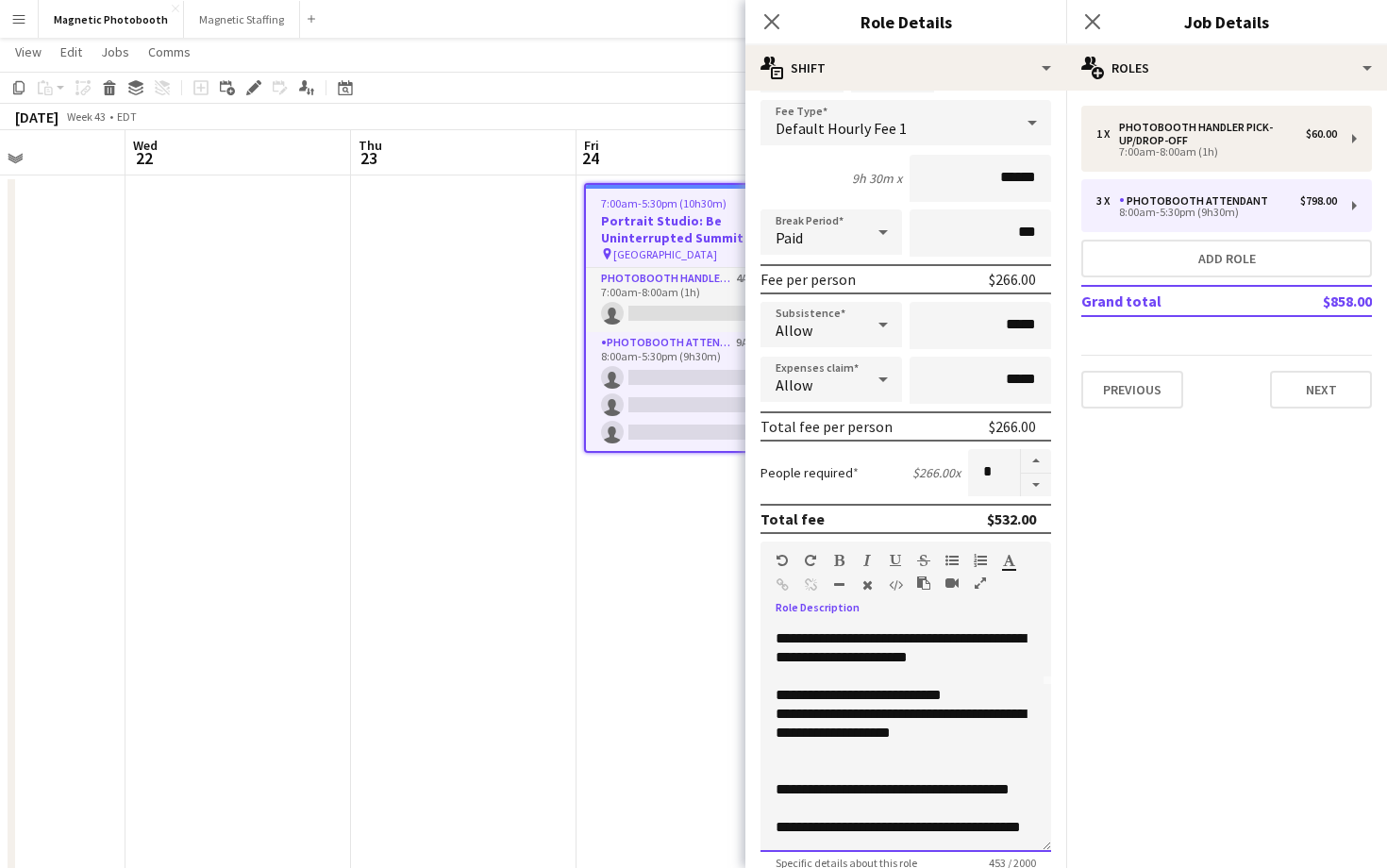
click at [795, 744] on div at bounding box center [905, 752] width 260 height 19
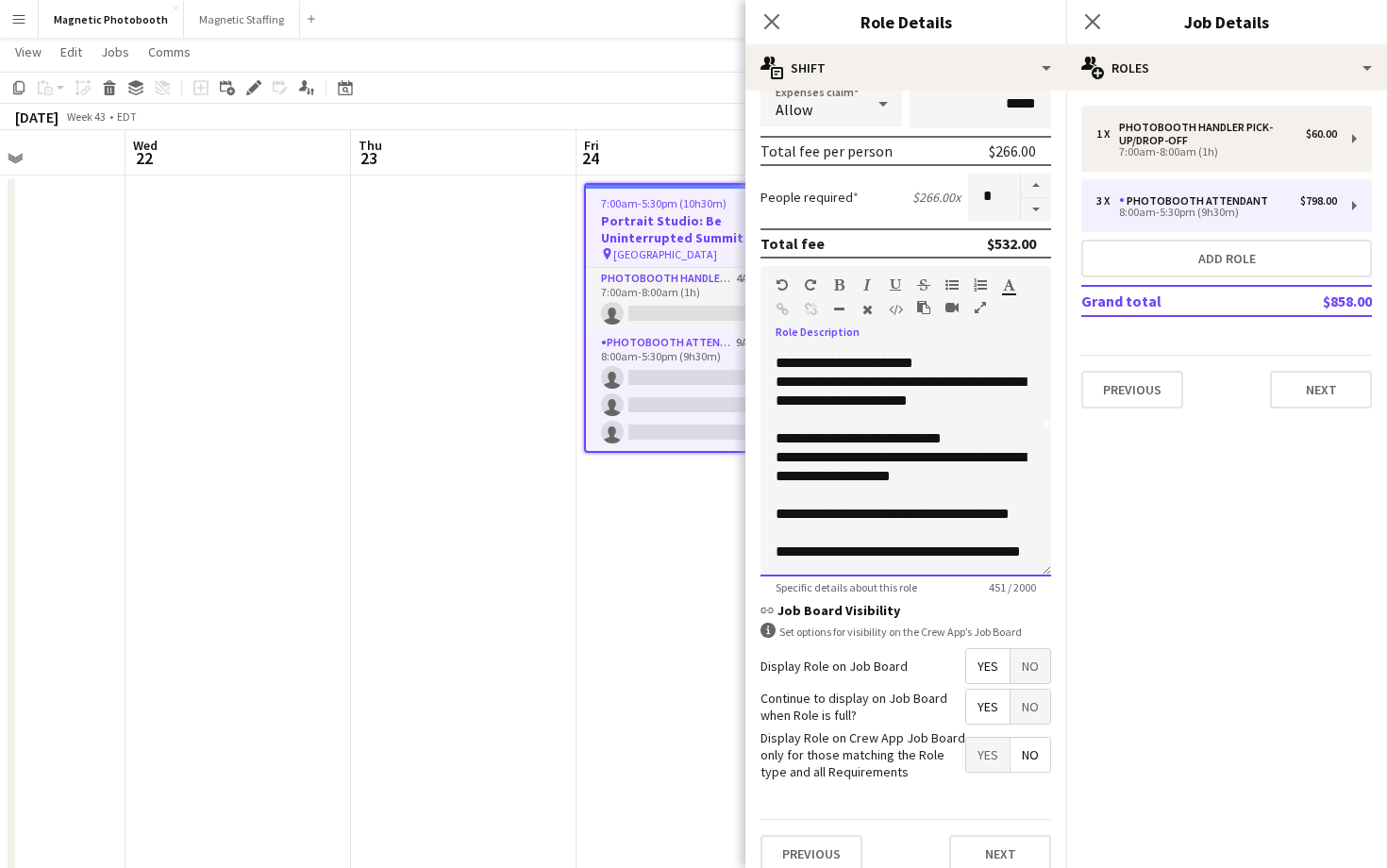
scroll to position [410, 0]
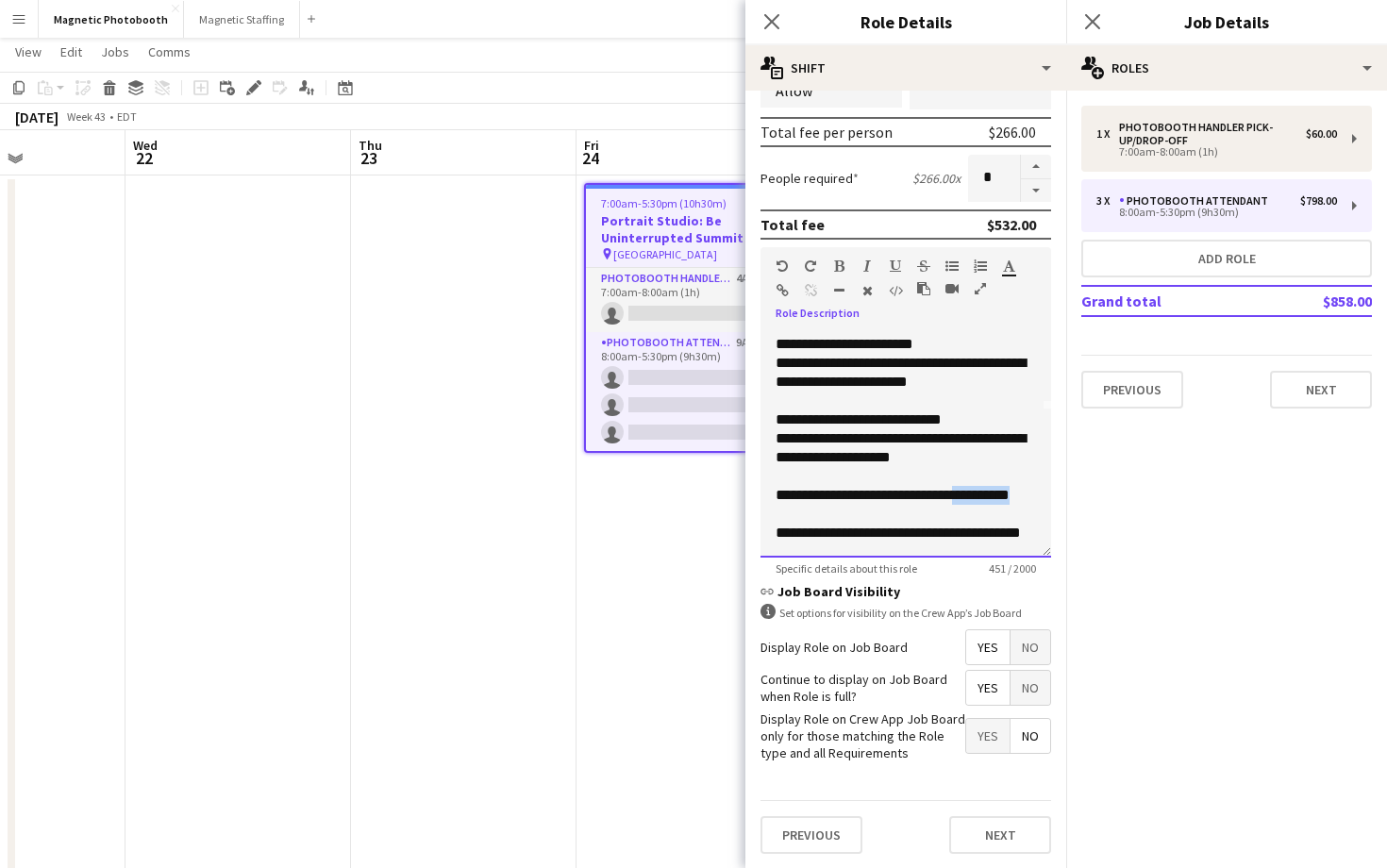
drag, startPoint x: 860, startPoint y: 518, endPoint x: 755, endPoint y: 521, distance: 105.0
click at [755, 521] on form "**********" at bounding box center [905, 282] width 320 height 1173
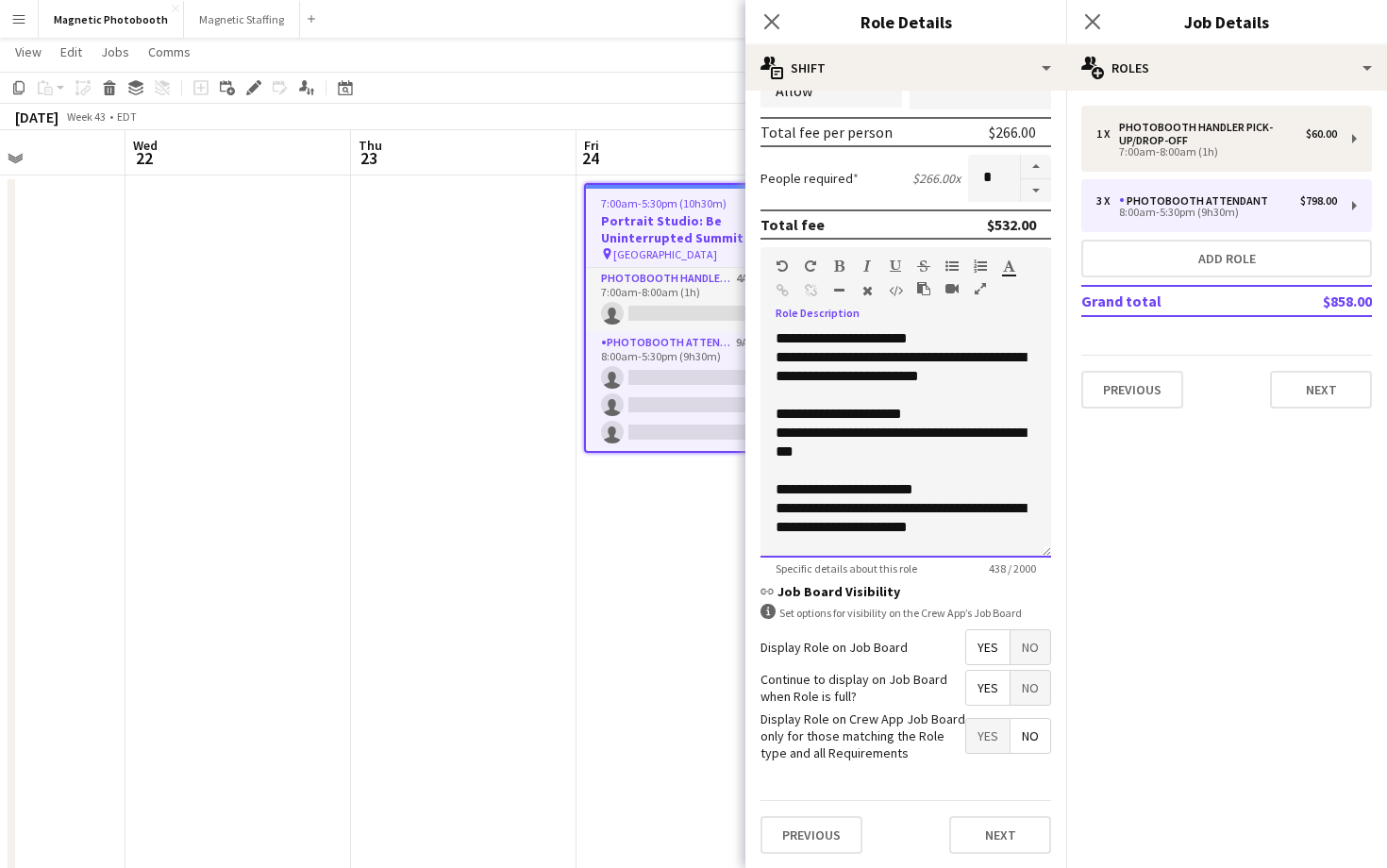
scroll to position [0, 0]
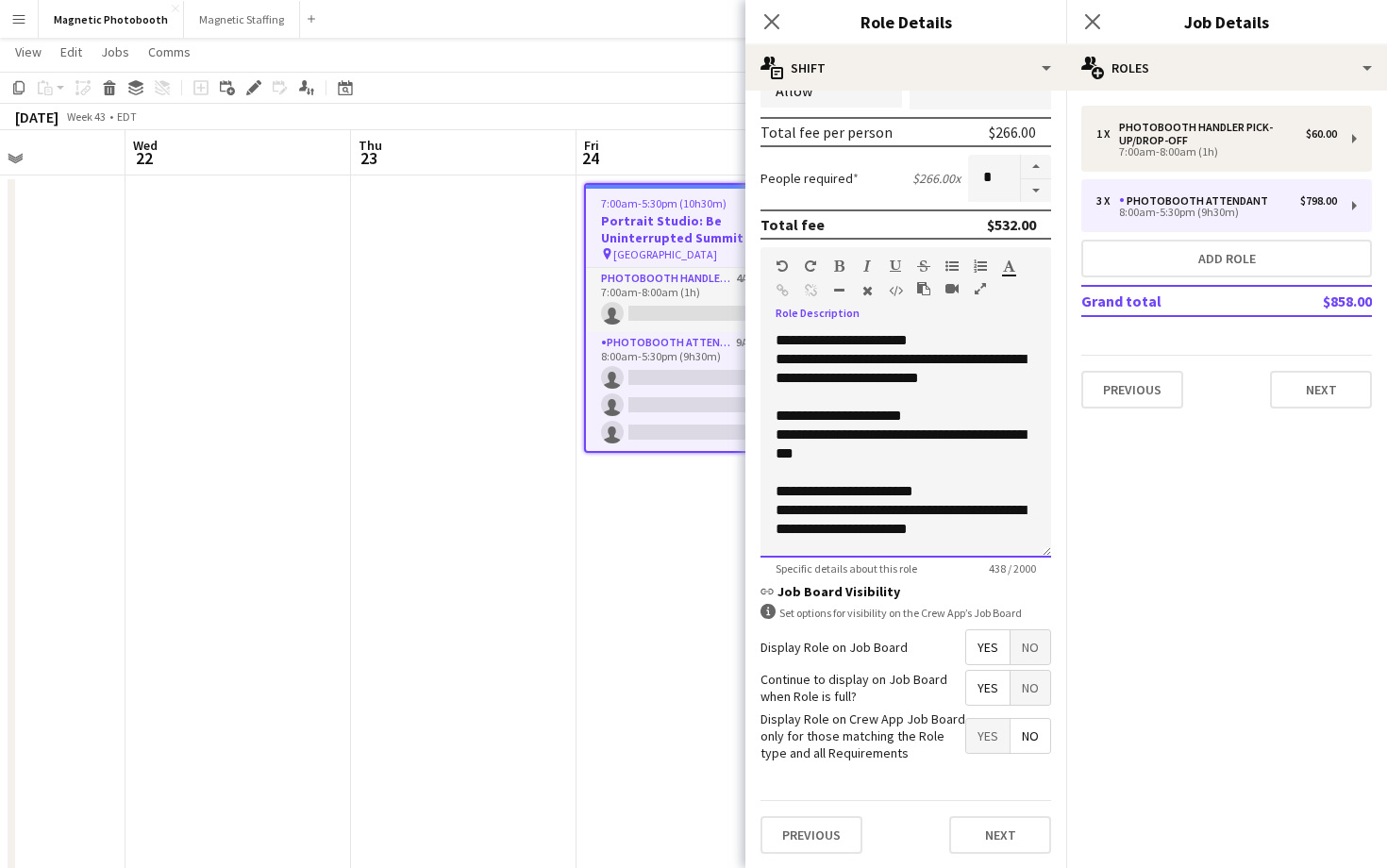
click at [845, 414] on div "**********" at bounding box center [905, 416] width 260 height 19
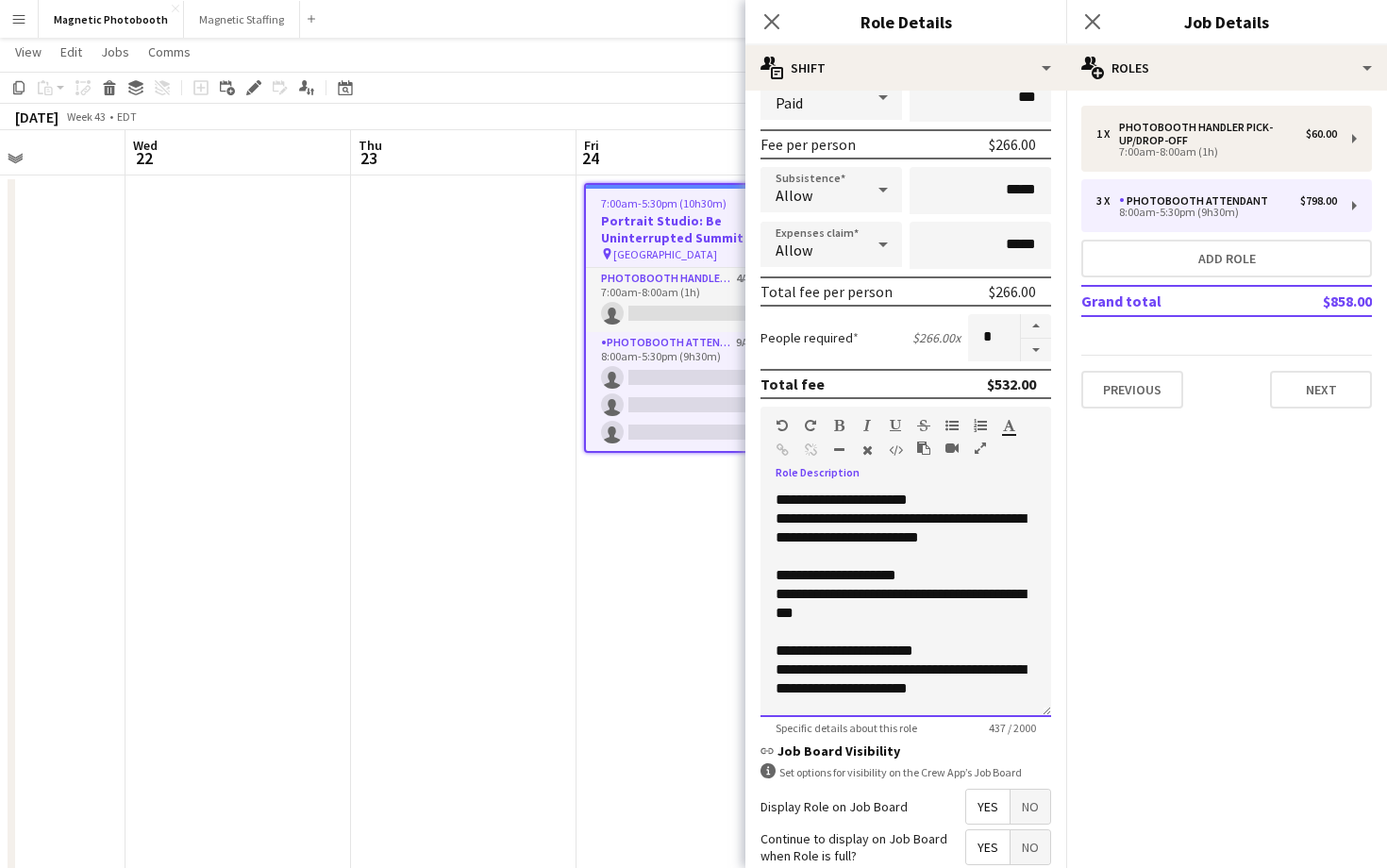
scroll to position [201, 0]
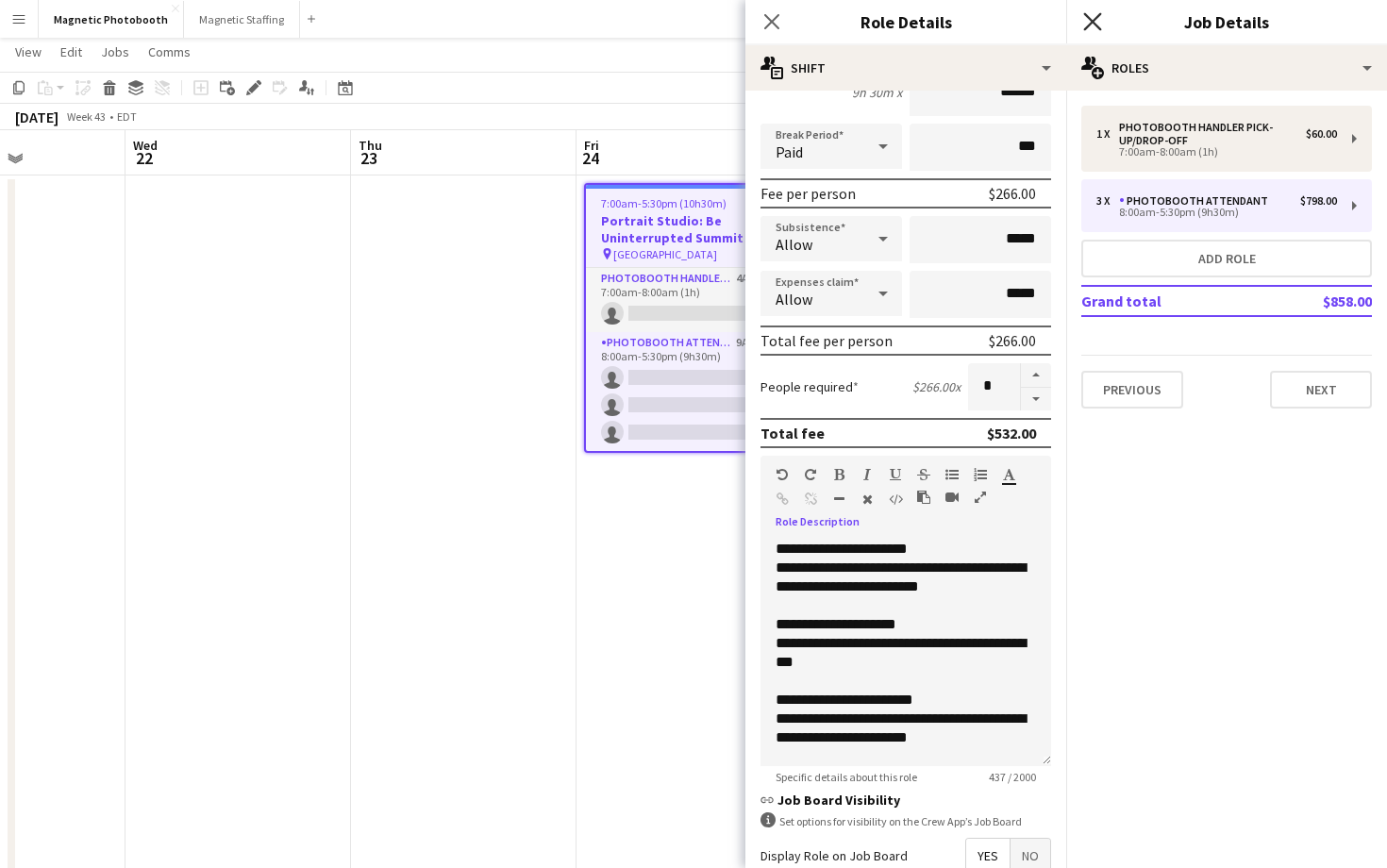
click at [1091, 26] on icon "Close pop-in" at bounding box center [1092, 21] width 18 height 18
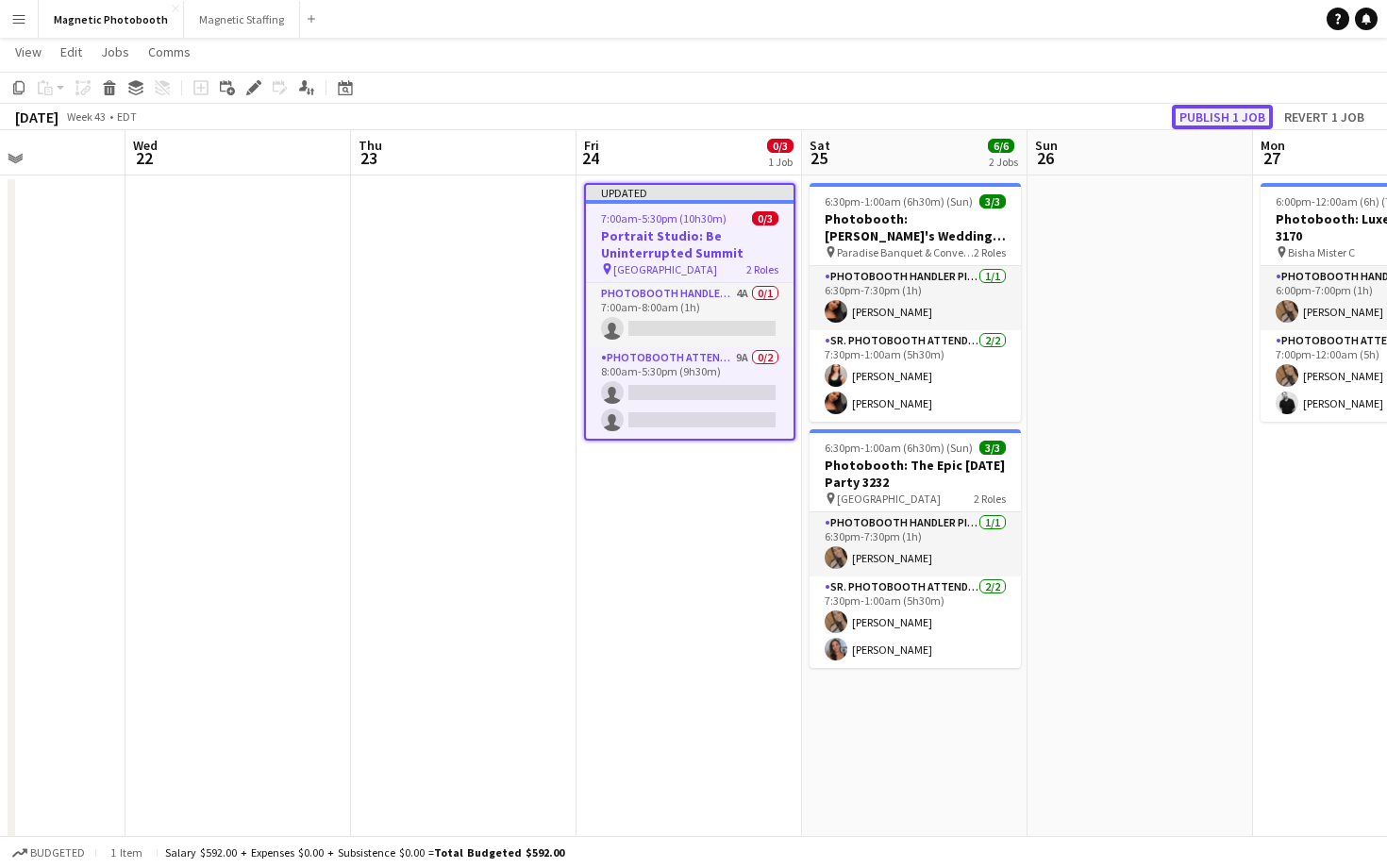
click at [1241, 119] on button "Publish 1 job" at bounding box center [1222, 117] width 101 height 25
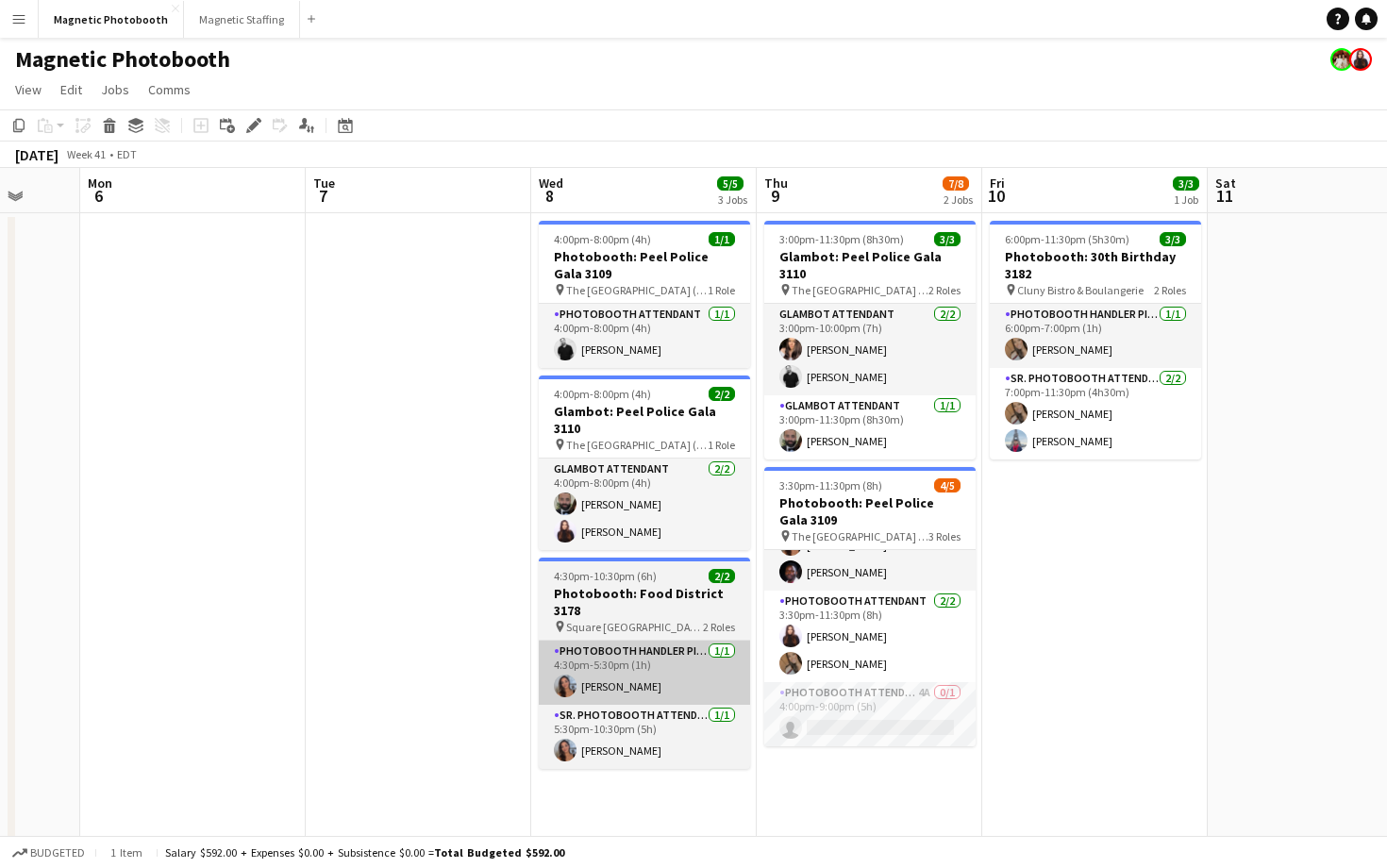
scroll to position [0, 408]
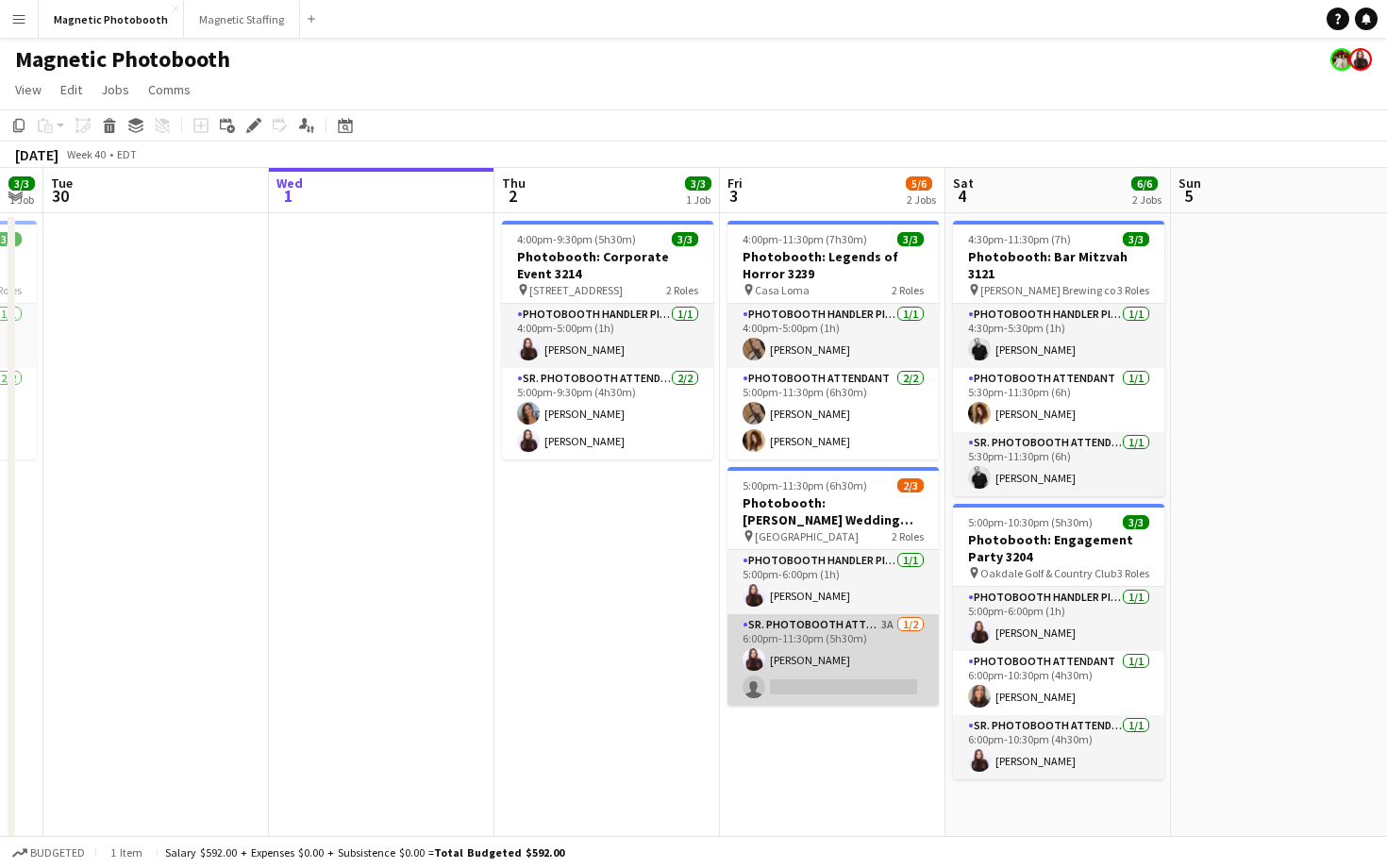
click at [784, 685] on app-card-role "Sr. Photobooth Attendant 3A [DATE] 6:00pm-11:30pm (5h30m) [PERSON_NAME] single-…" at bounding box center [833, 659] width 211 height 91
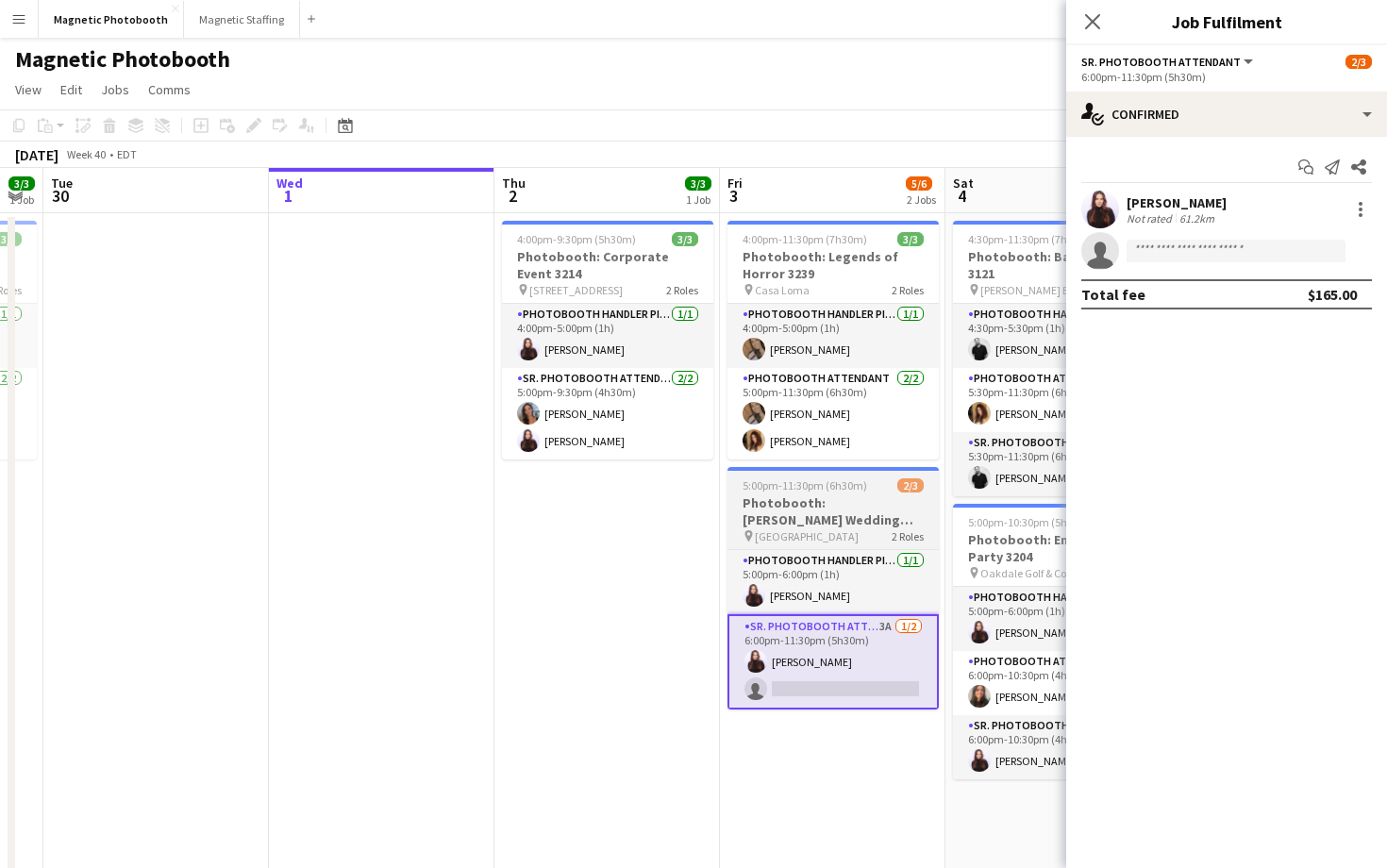
click at [849, 503] on h3 "Photobooth: [PERSON_NAME] Wedding 2721" at bounding box center [833, 510] width 211 height 34
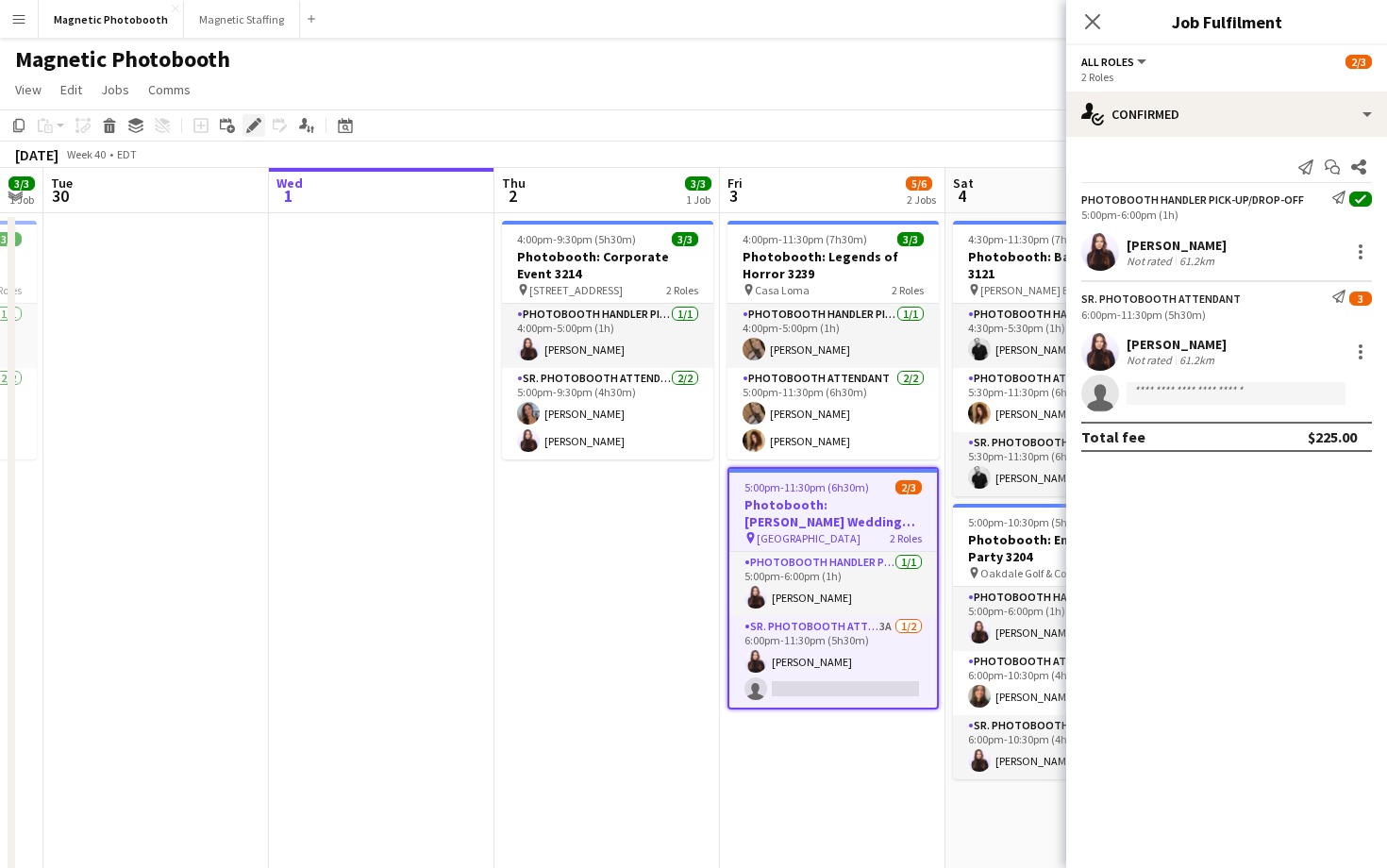
click at [254, 129] on icon at bounding box center [253, 126] width 11 height 11
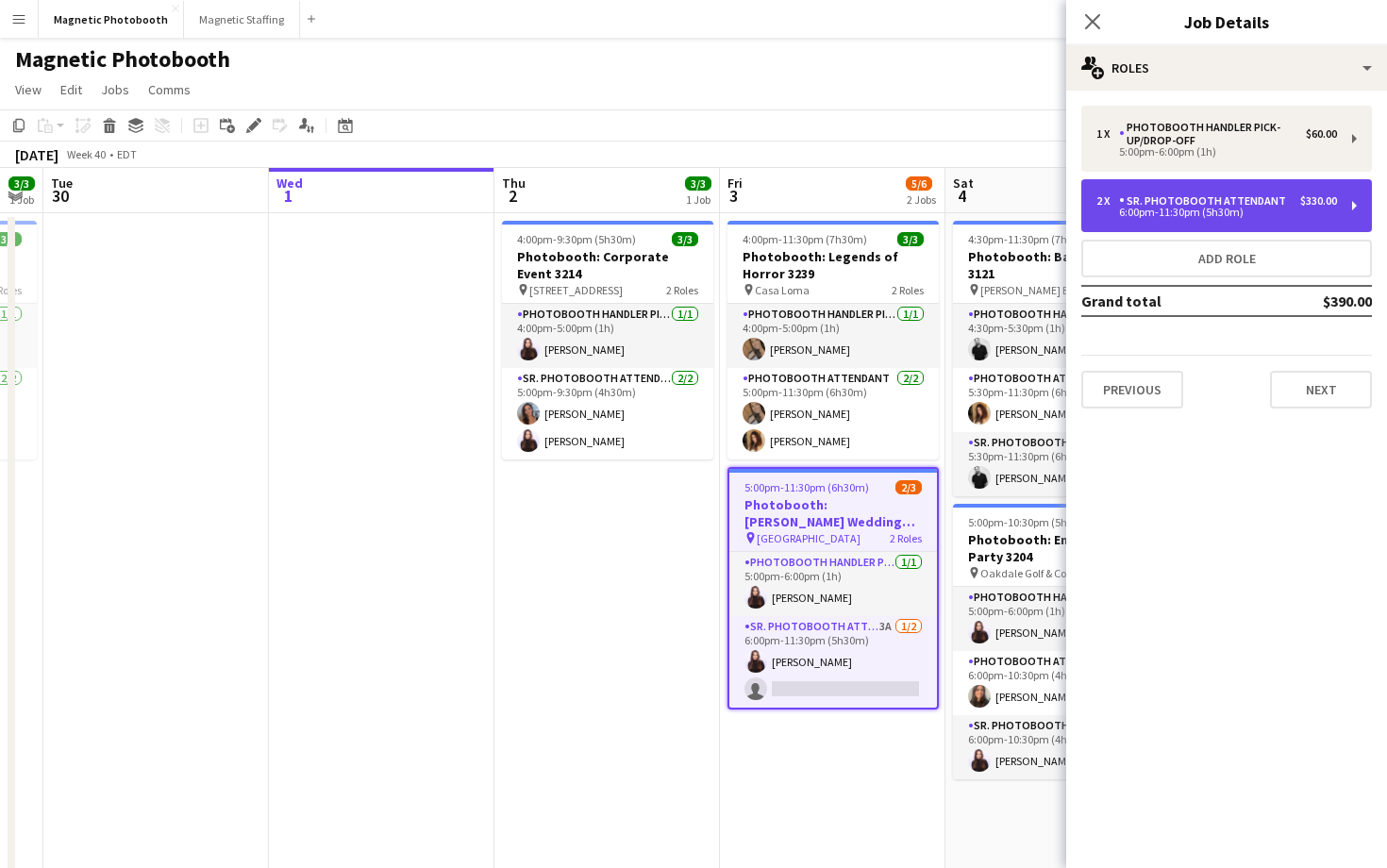
click at [1196, 223] on div "2 x Sr. Photobooth Attendant $330.00 6:00pm-11:30pm (5h30m)" at bounding box center [1226, 205] width 291 height 53
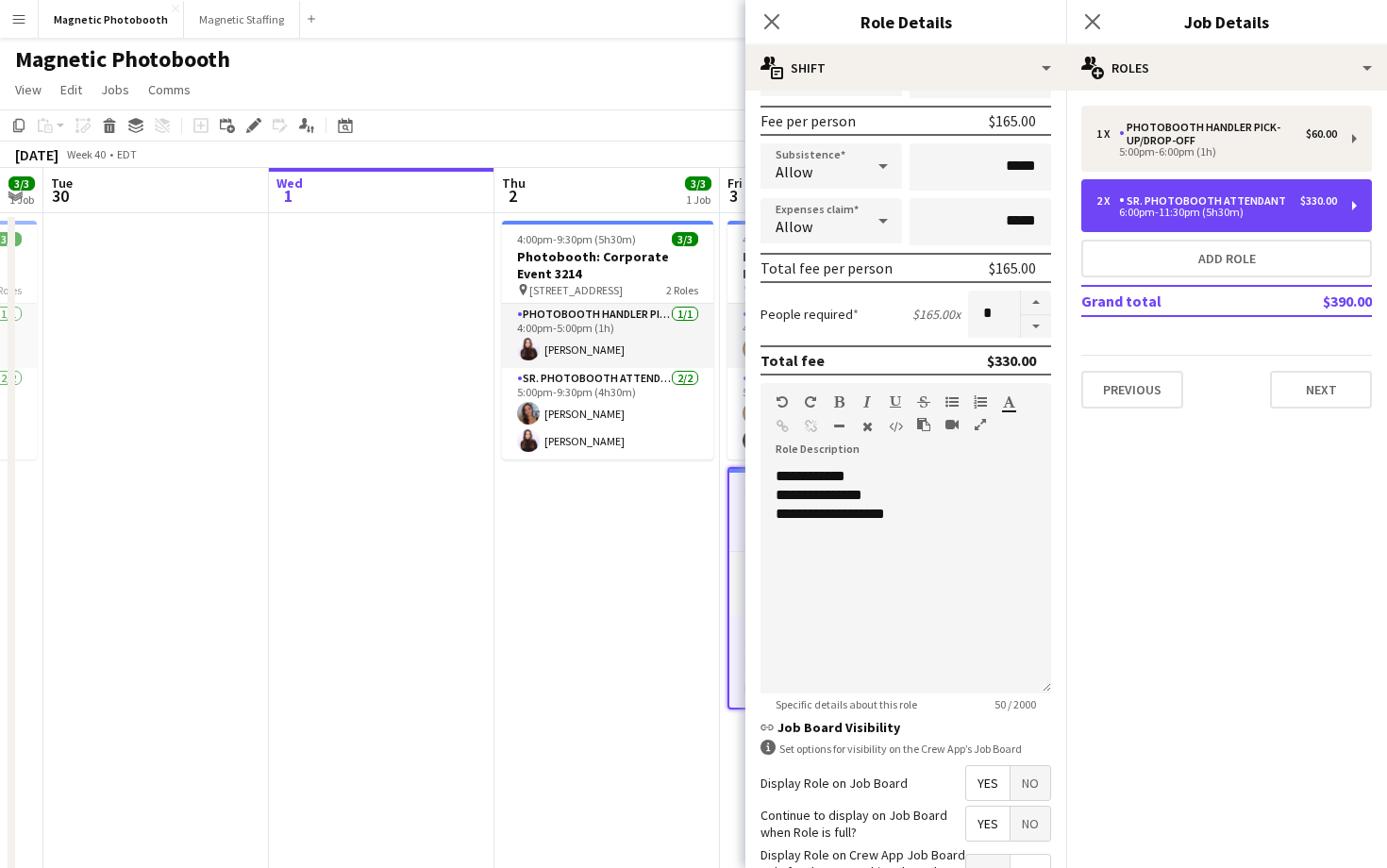
scroll to position [280, 0]
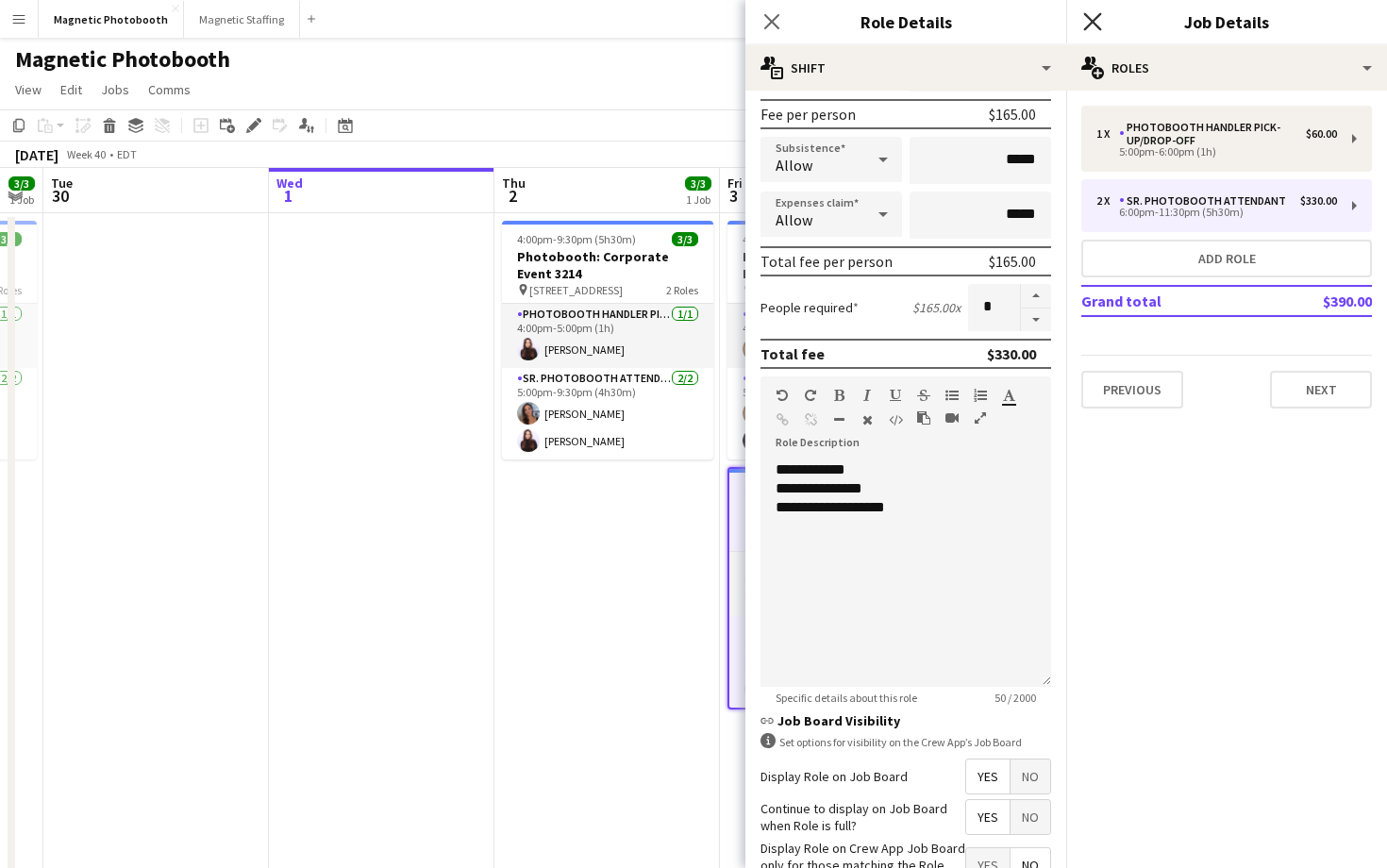
click at [1091, 14] on icon "Close pop-in" at bounding box center [1092, 21] width 18 height 18
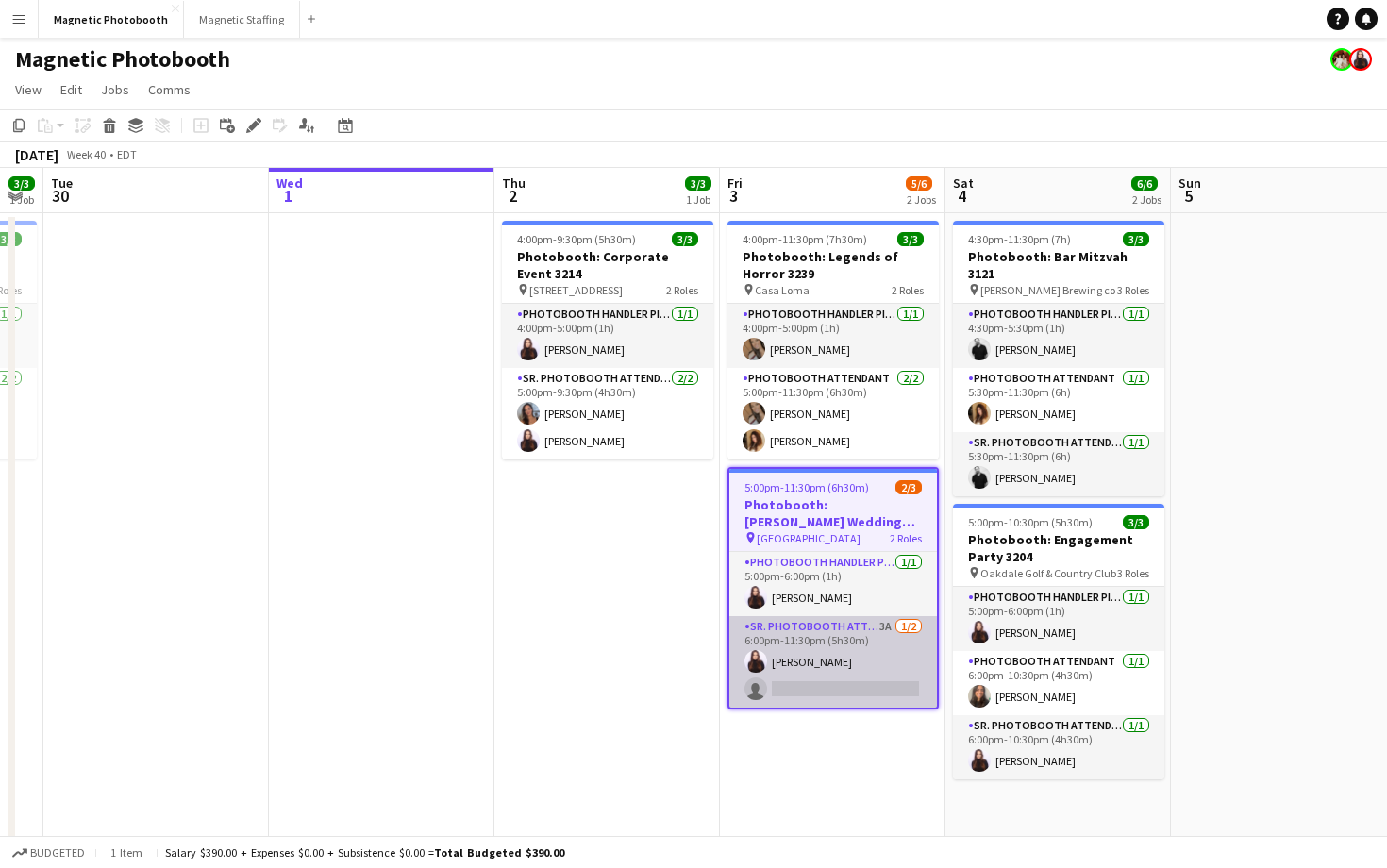
click at [872, 680] on app-card-role "Sr. Photobooth Attendant 3A [DATE] 6:00pm-11:30pm (5h30m) [PERSON_NAME] single-…" at bounding box center [833, 661] width 207 height 91
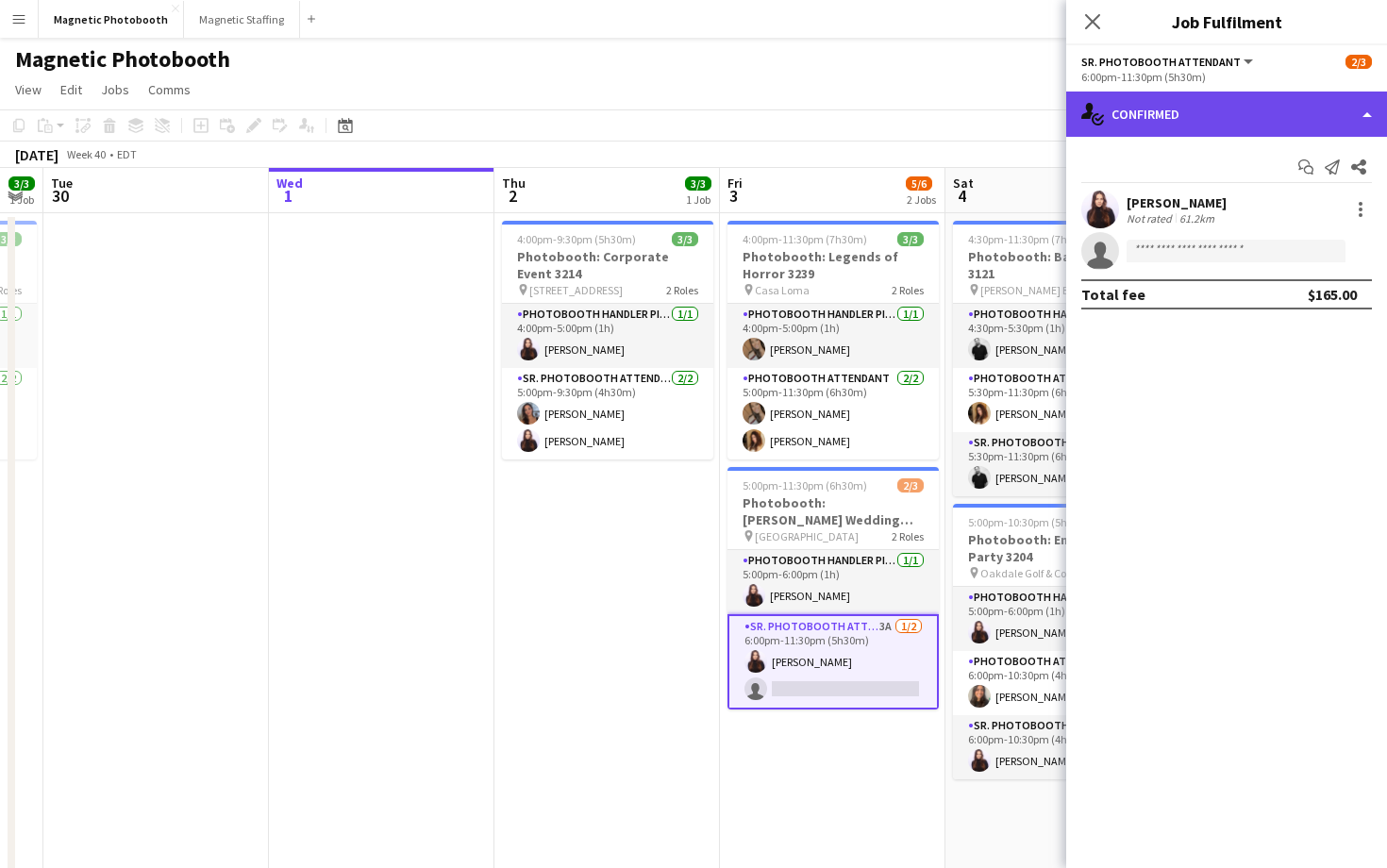
click at [1230, 124] on div "single-neutral-actions-check-2 Confirmed" at bounding box center [1227, 113] width 320 height 45
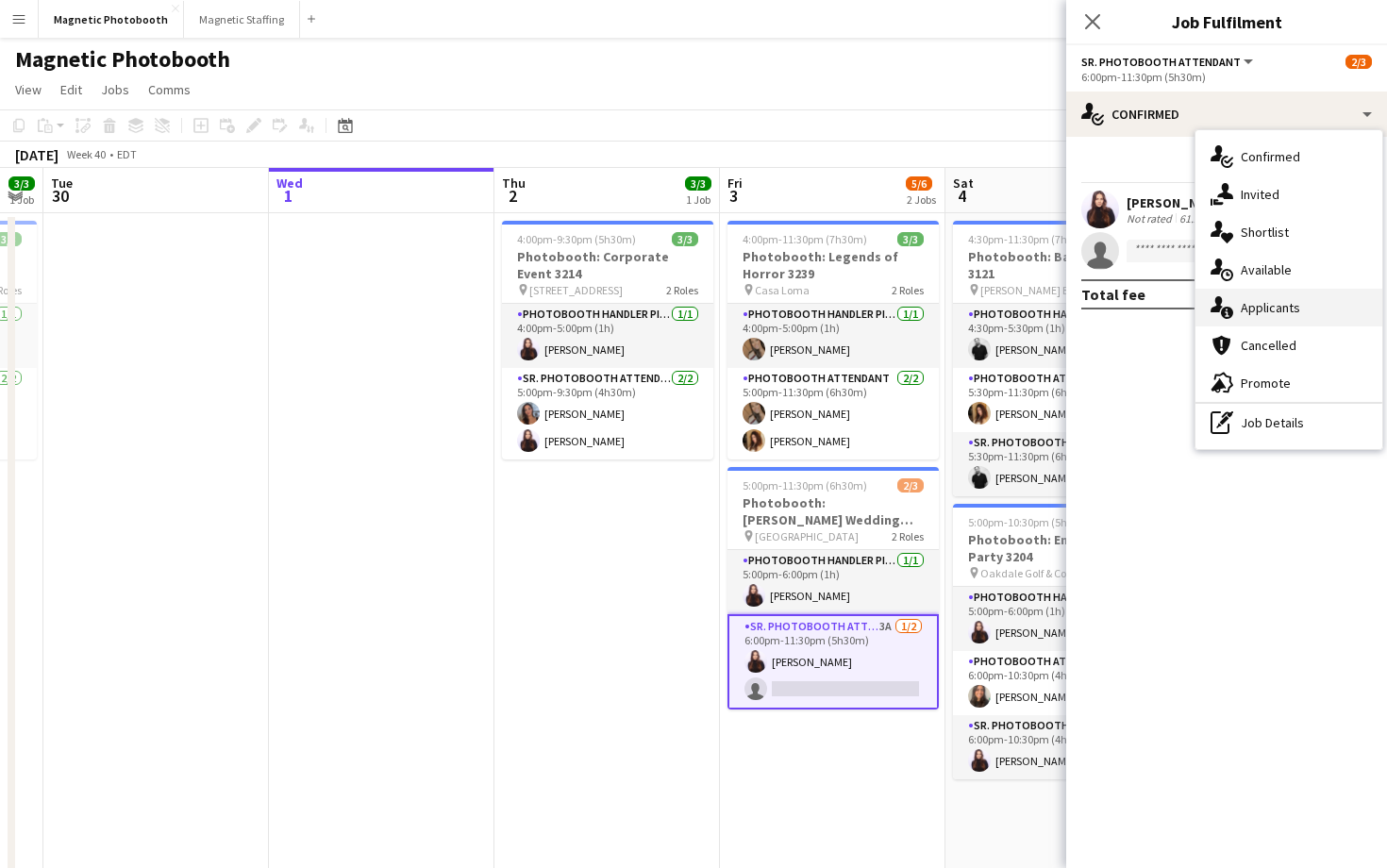
click at [1283, 314] on span "Applicants" at bounding box center [1271, 308] width 59 height 17
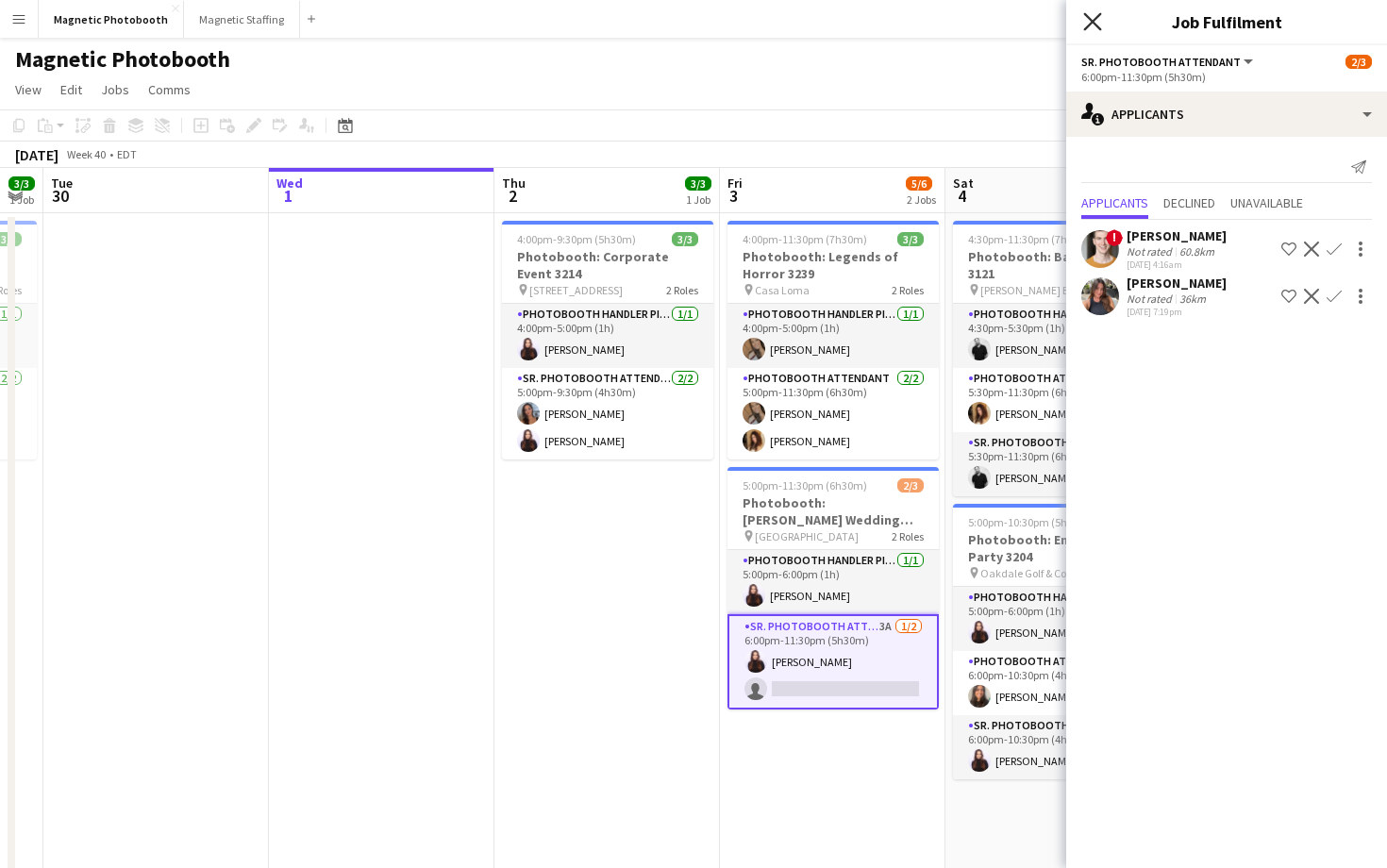
click at [1093, 26] on icon "Close pop-in" at bounding box center [1092, 21] width 18 height 18
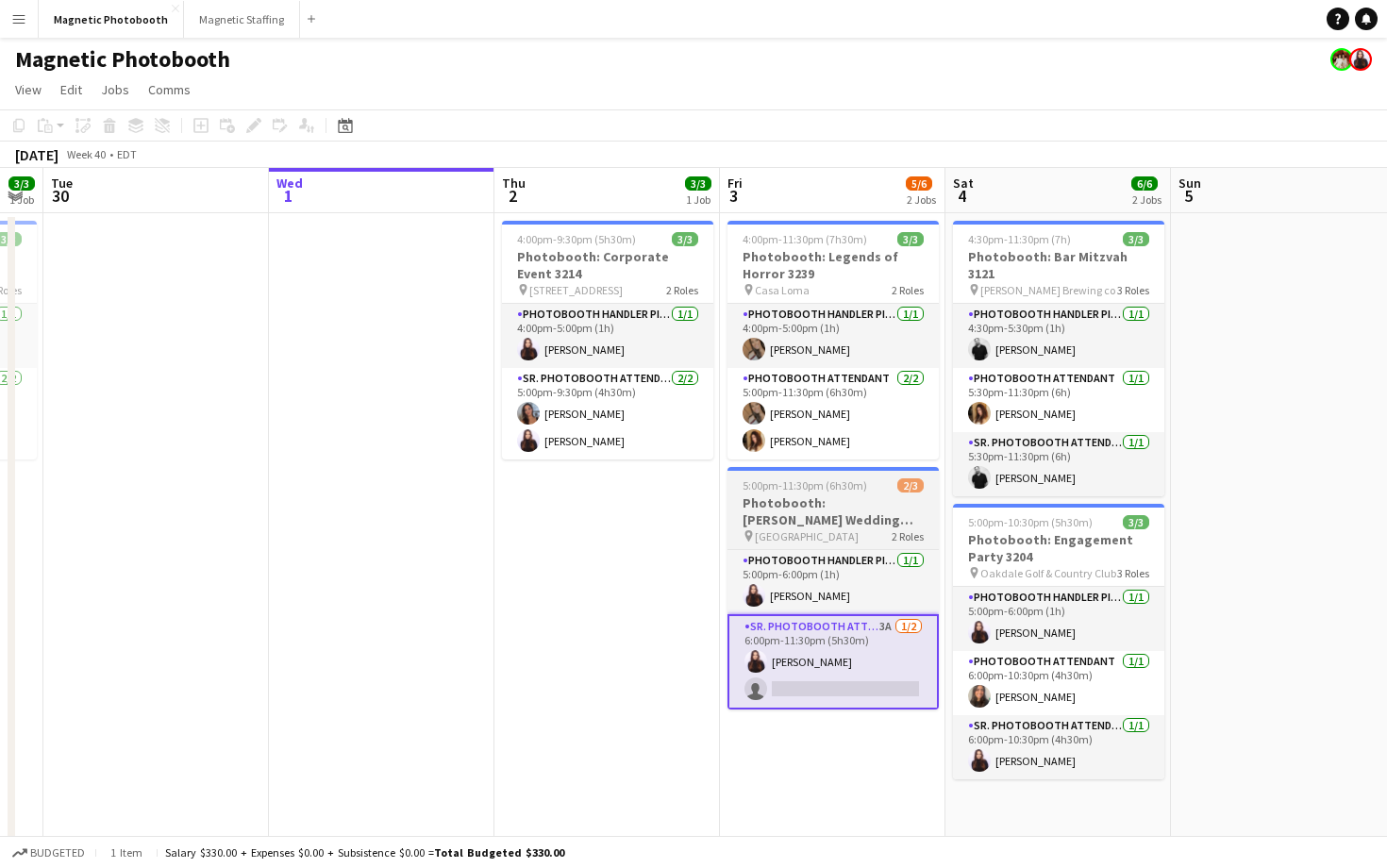
click at [829, 542] on span "[GEOGRAPHIC_DATA]" at bounding box center [807, 536] width 104 height 14
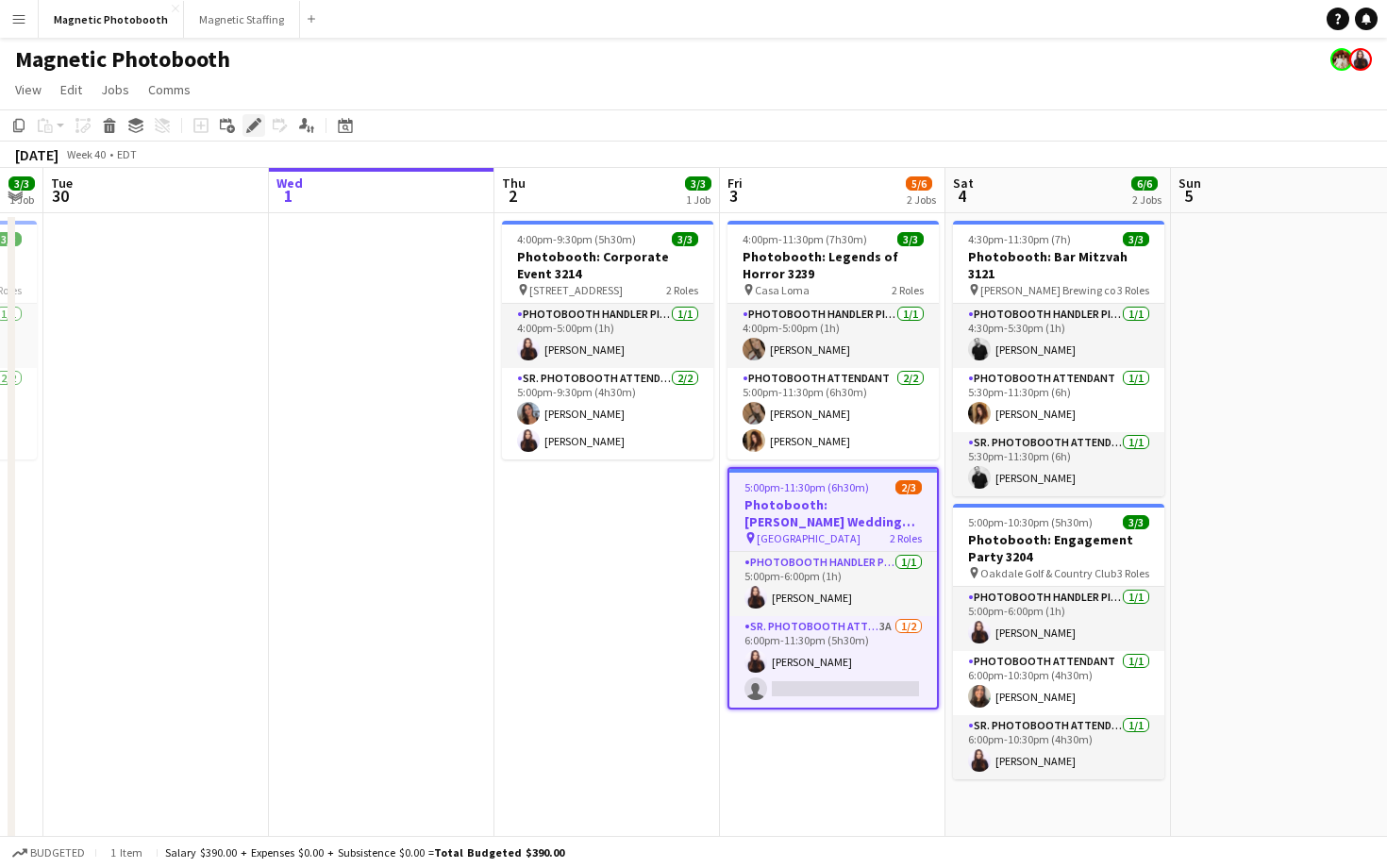
click at [258, 124] on icon at bounding box center [253, 126] width 11 height 11
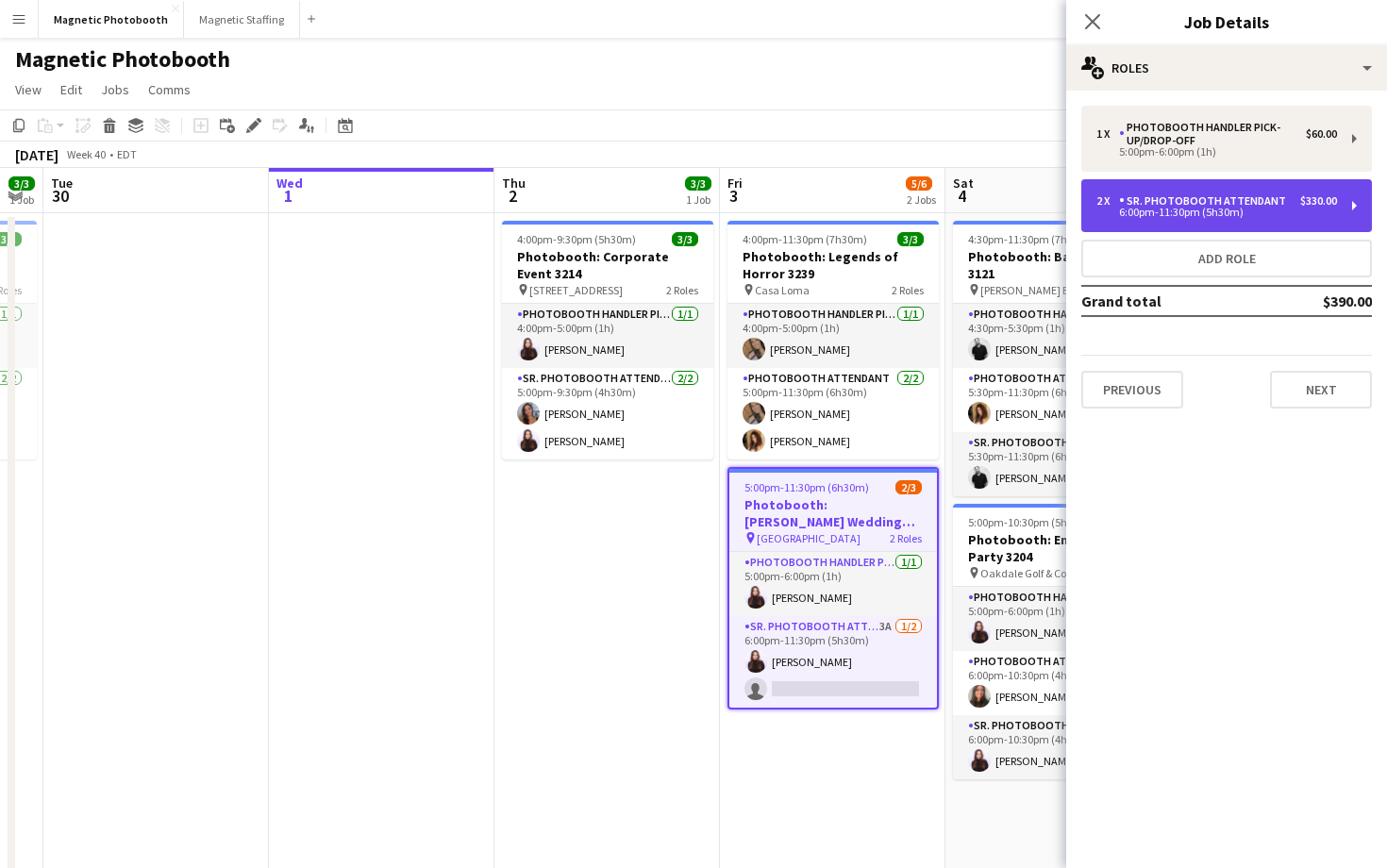
click at [1156, 199] on div "Sr. Photobooth Attendant" at bounding box center [1207, 201] width 175 height 13
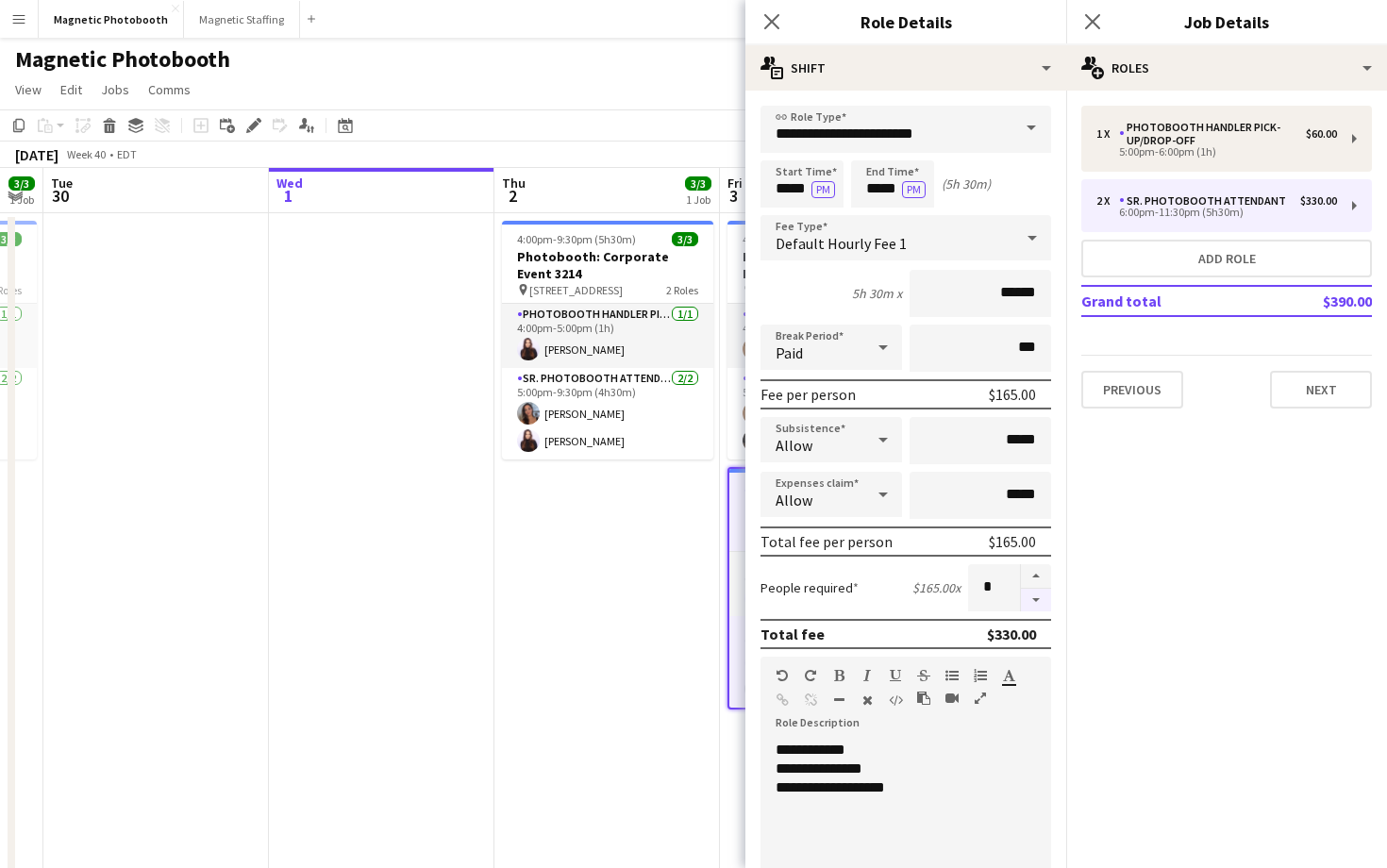
click at [1044, 608] on button "button" at bounding box center [1035, 600] width 30 height 24
type input "*"
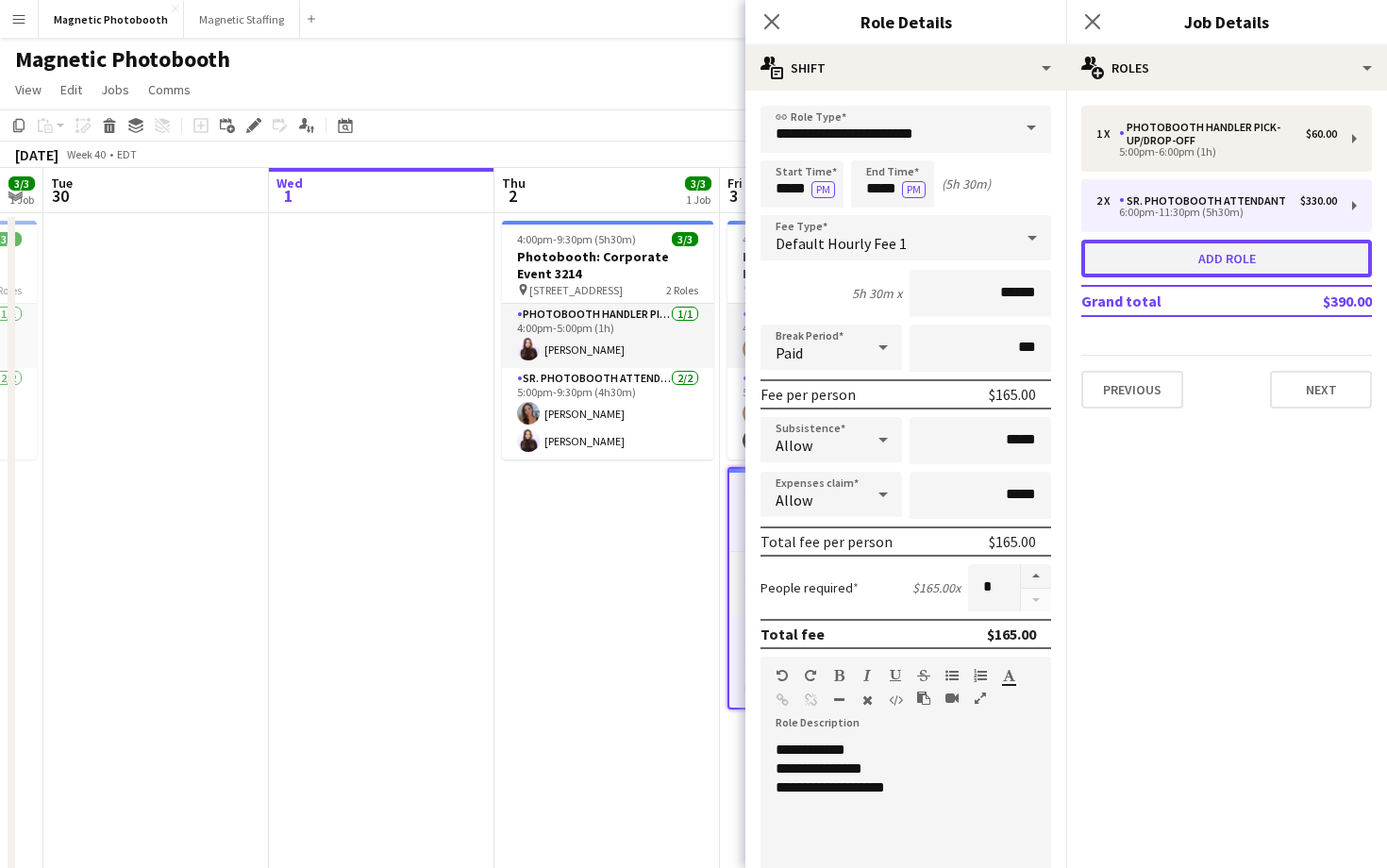
click at [1234, 244] on button "Add role" at bounding box center [1226, 258] width 291 height 37
type input "**********"
type input "*****"
type input "******"
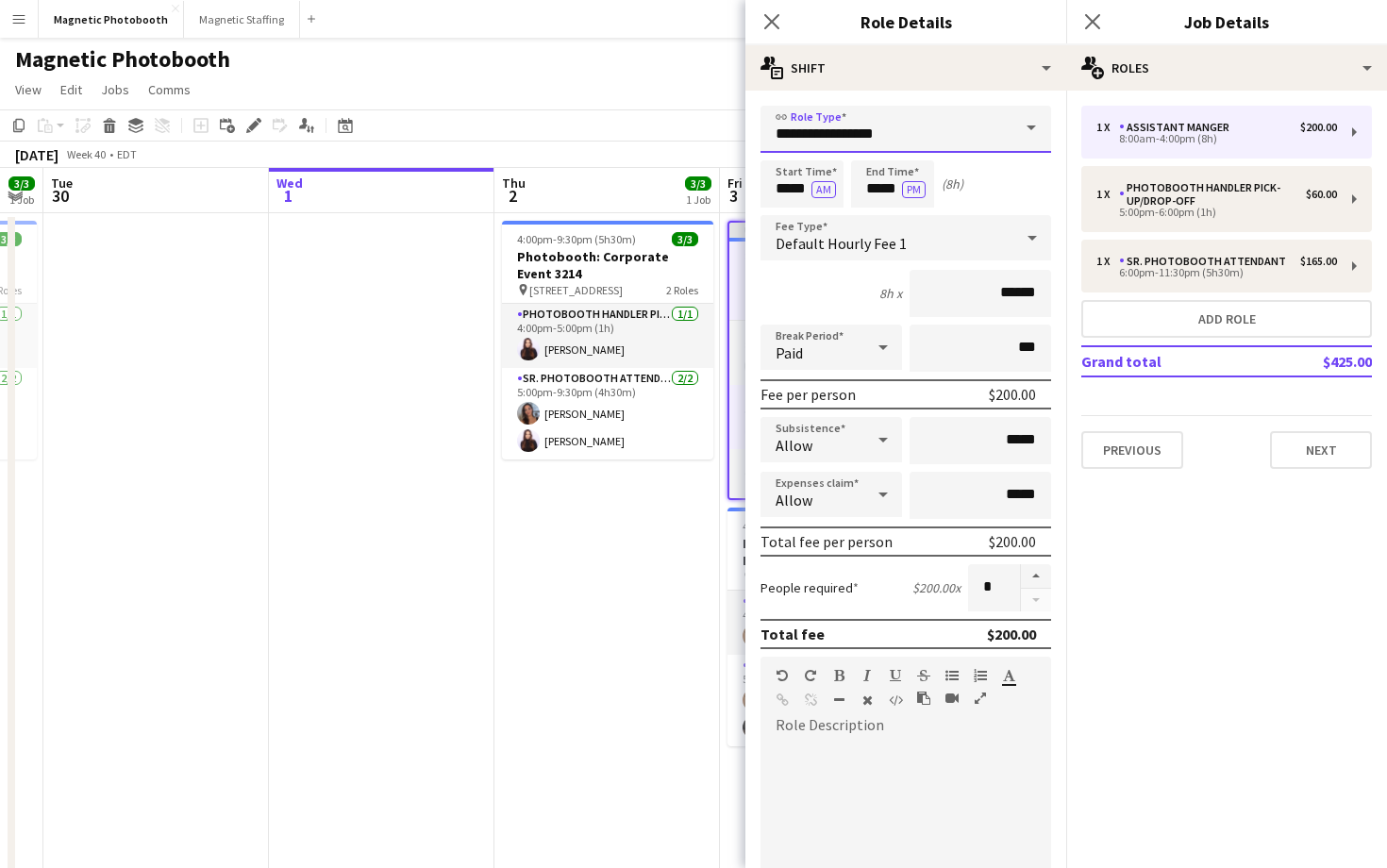
click at [985, 120] on input "**********" at bounding box center [905, 129] width 291 height 47
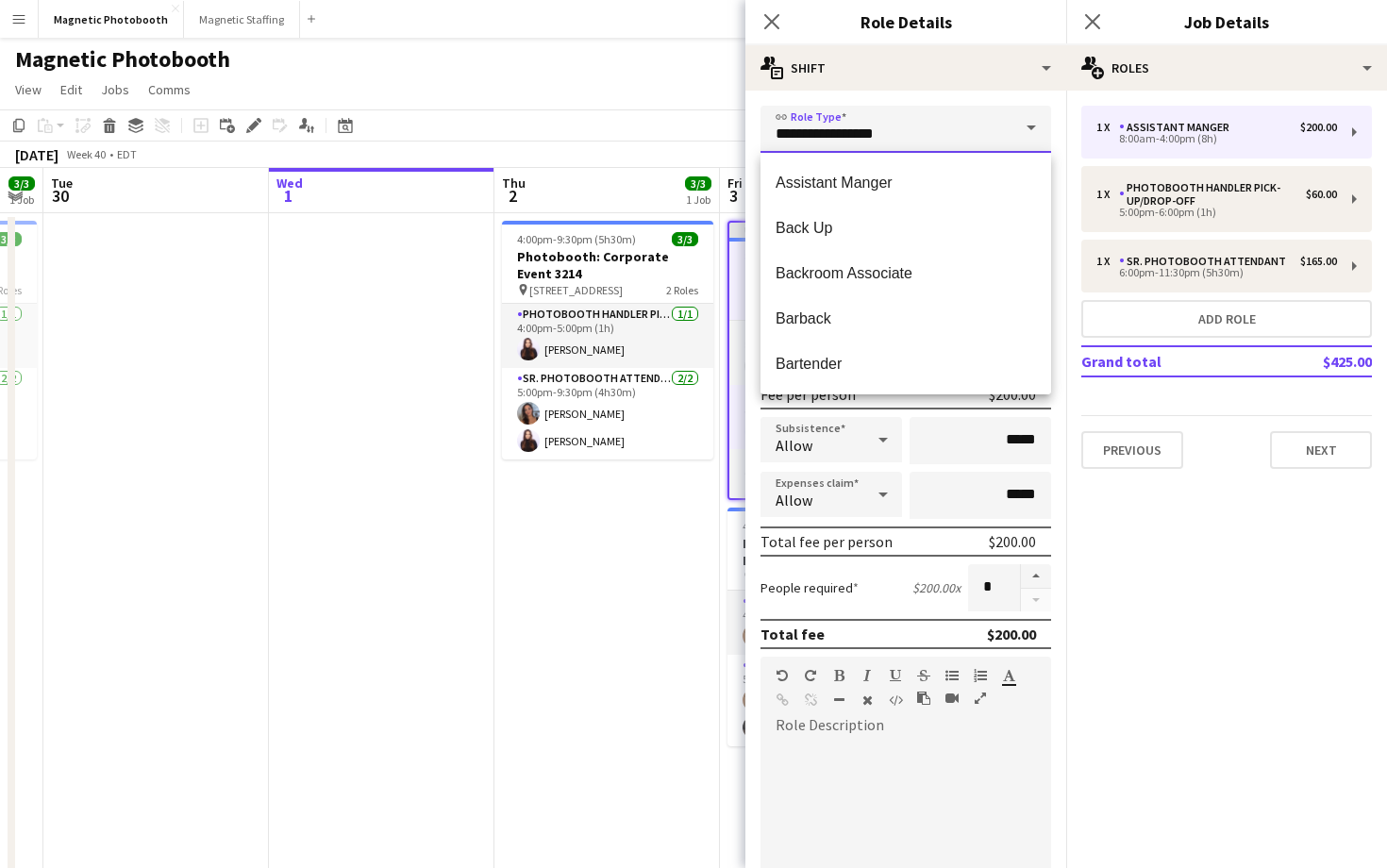
click at [985, 120] on input "**********" at bounding box center [905, 129] width 291 height 47
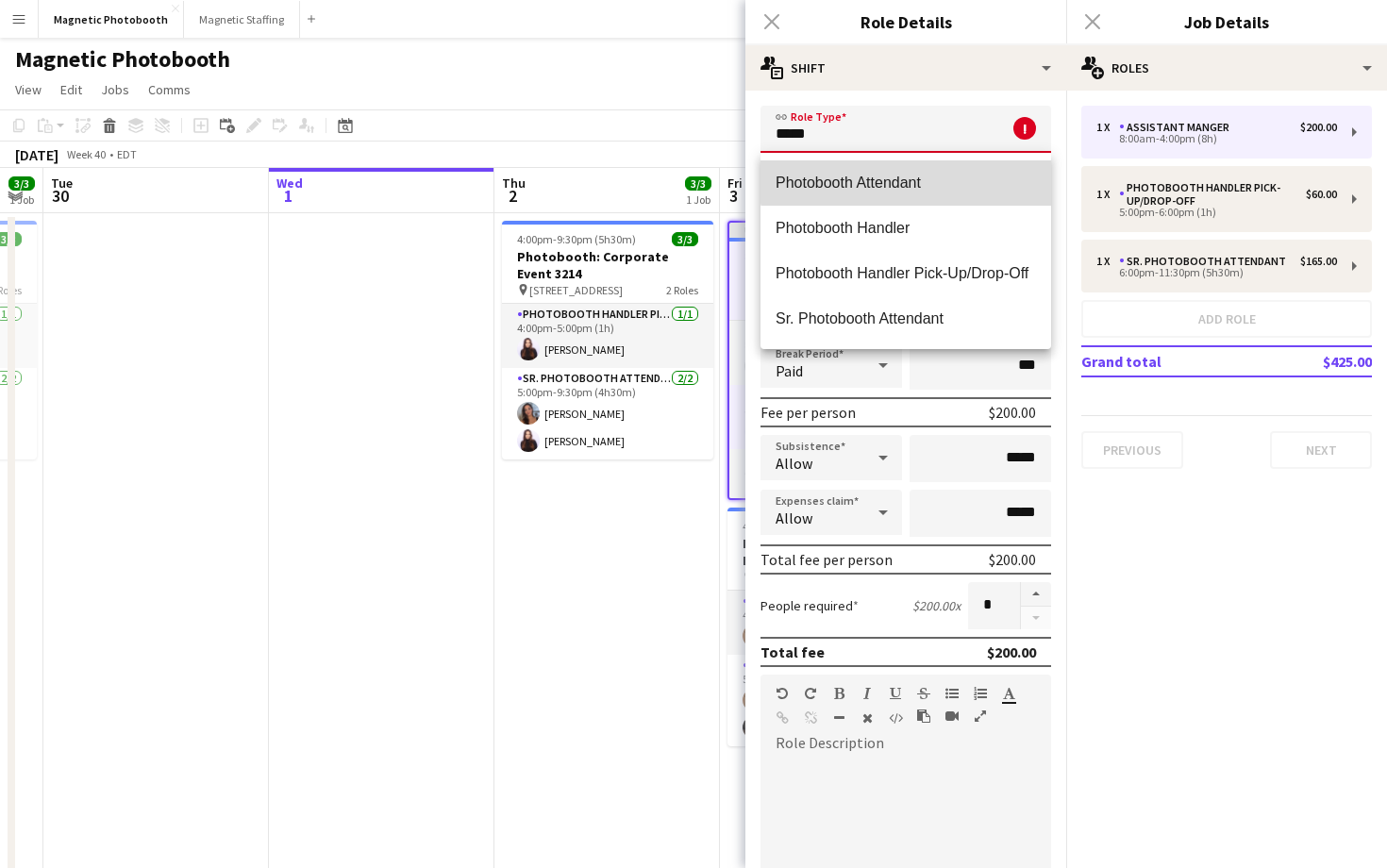
click at [935, 167] on mat-option "Photobooth Attendant" at bounding box center [905, 182] width 291 height 45
type input "**********"
type input "******"
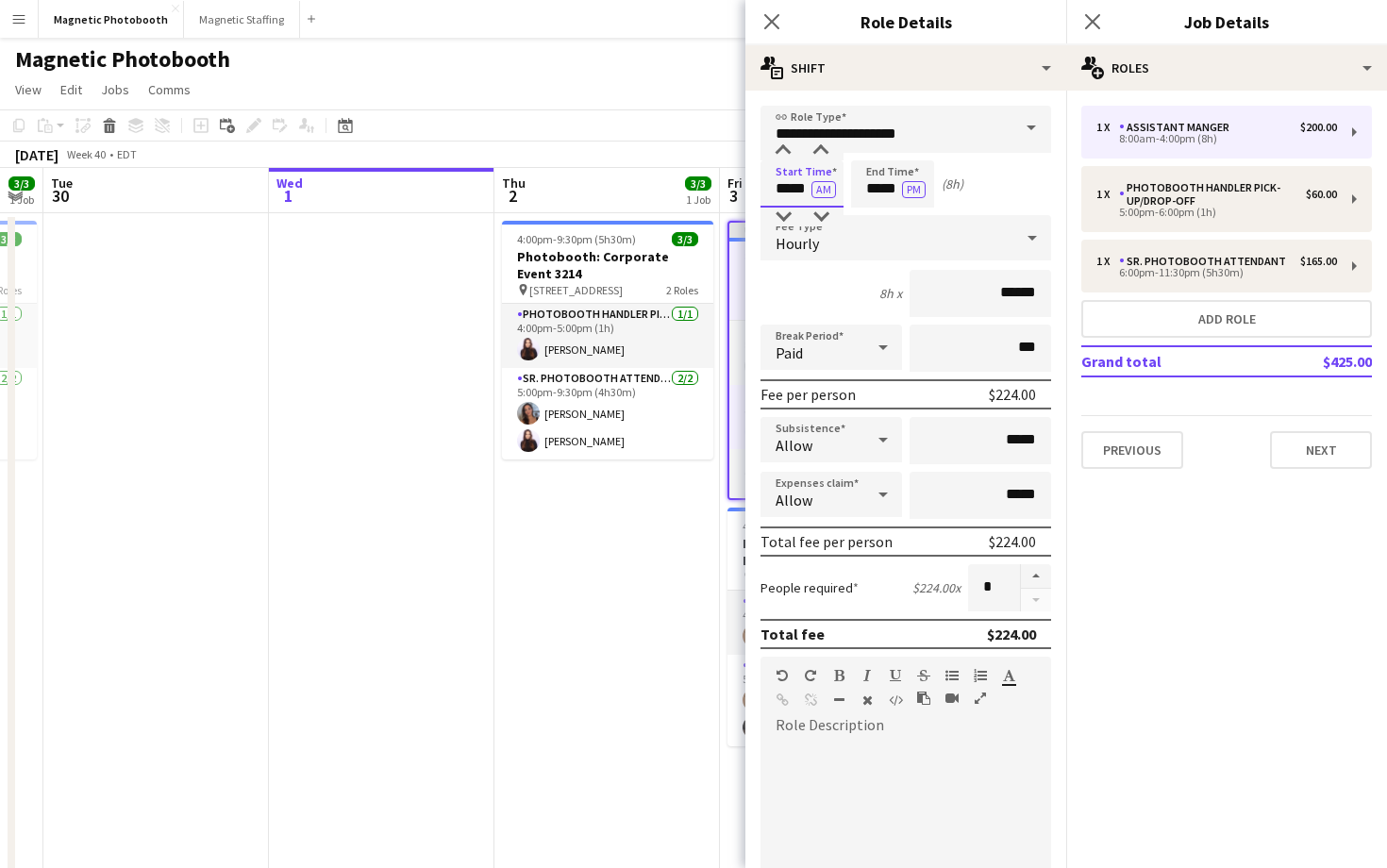
click at [791, 183] on input "*****" at bounding box center [802, 183] width 83 height 47
click at [783, 216] on div at bounding box center [783, 217] width 37 height 19
type input "*****"
click at [783, 216] on div at bounding box center [783, 217] width 37 height 19
click at [890, 177] on input "*****" at bounding box center [892, 183] width 83 height 47
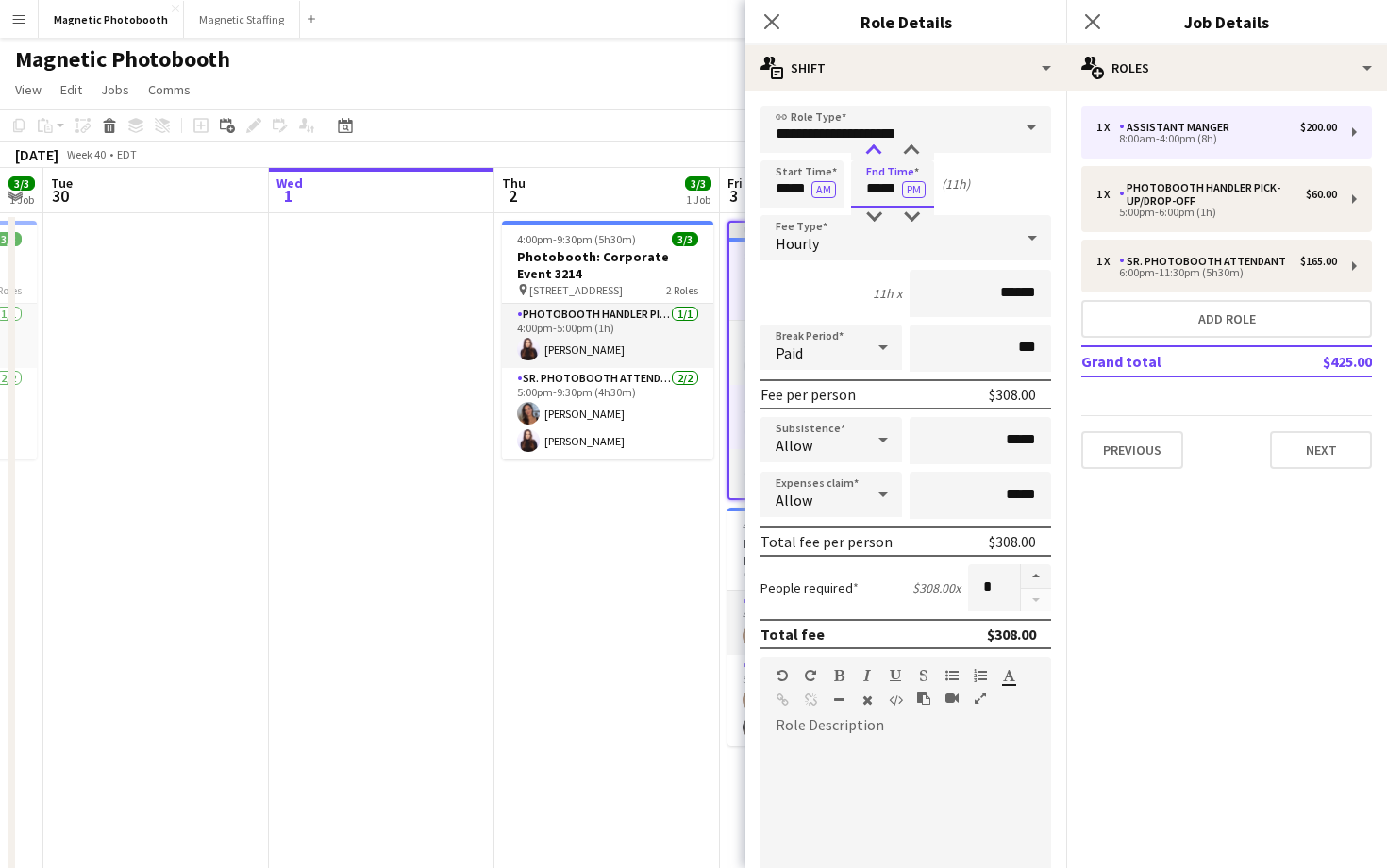
click at [890, 152] on div at bounding box center [873, 152] width 37 height 19
click at [886, 152] on div at bounding box center [873, 152] width 37 height 19
click at [890, 152] on div at bounding box center [873, 152] width 37 height 19
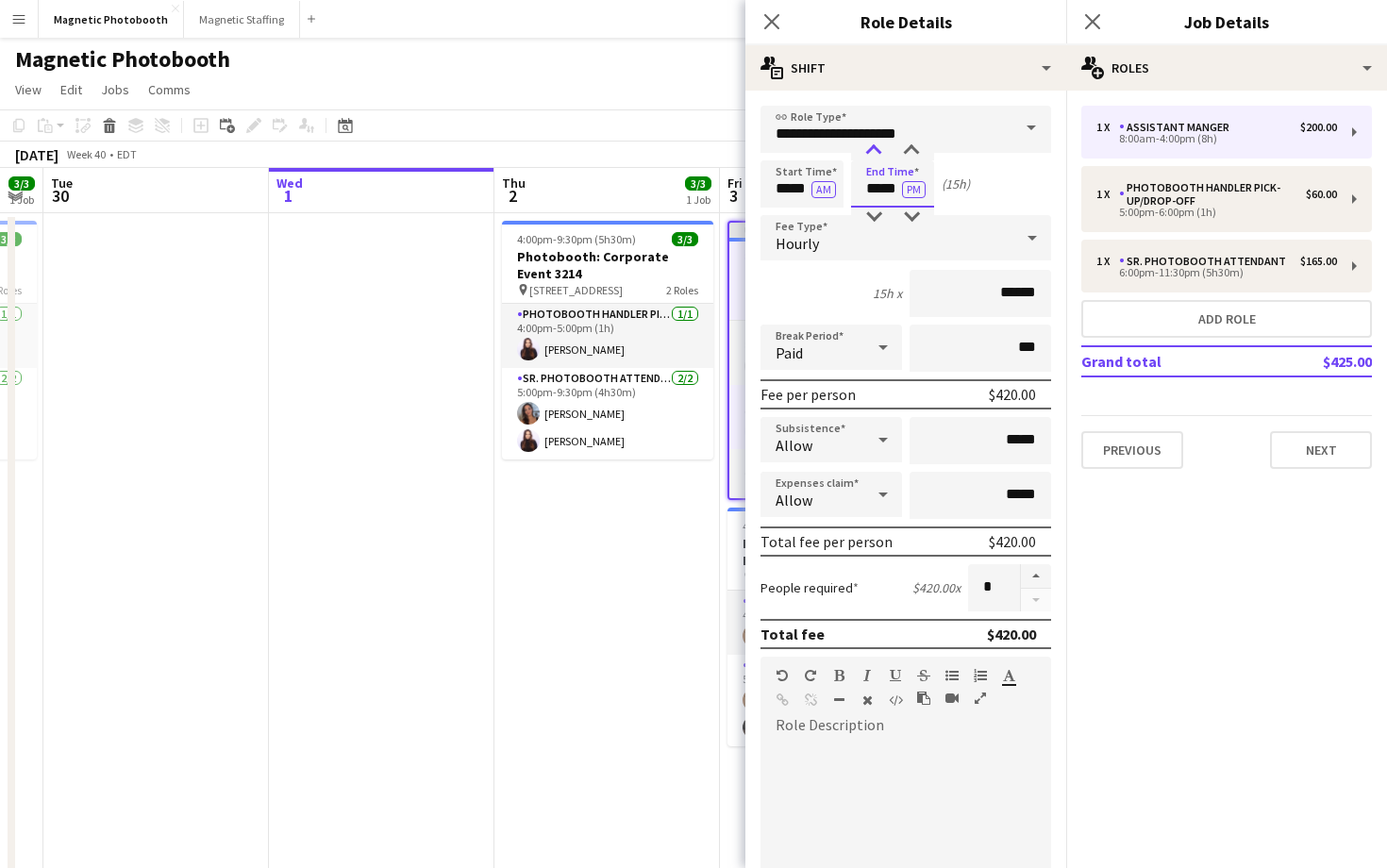
click at [890, 152] on div at bounding box center [873, 152] width 37 height 19
click at [904, 152] on div at bounding box center [911, 152] width 37 height 19
type input "*****"
click at [904, 152] on div at bounding box center [911, 152] width 37 height 19
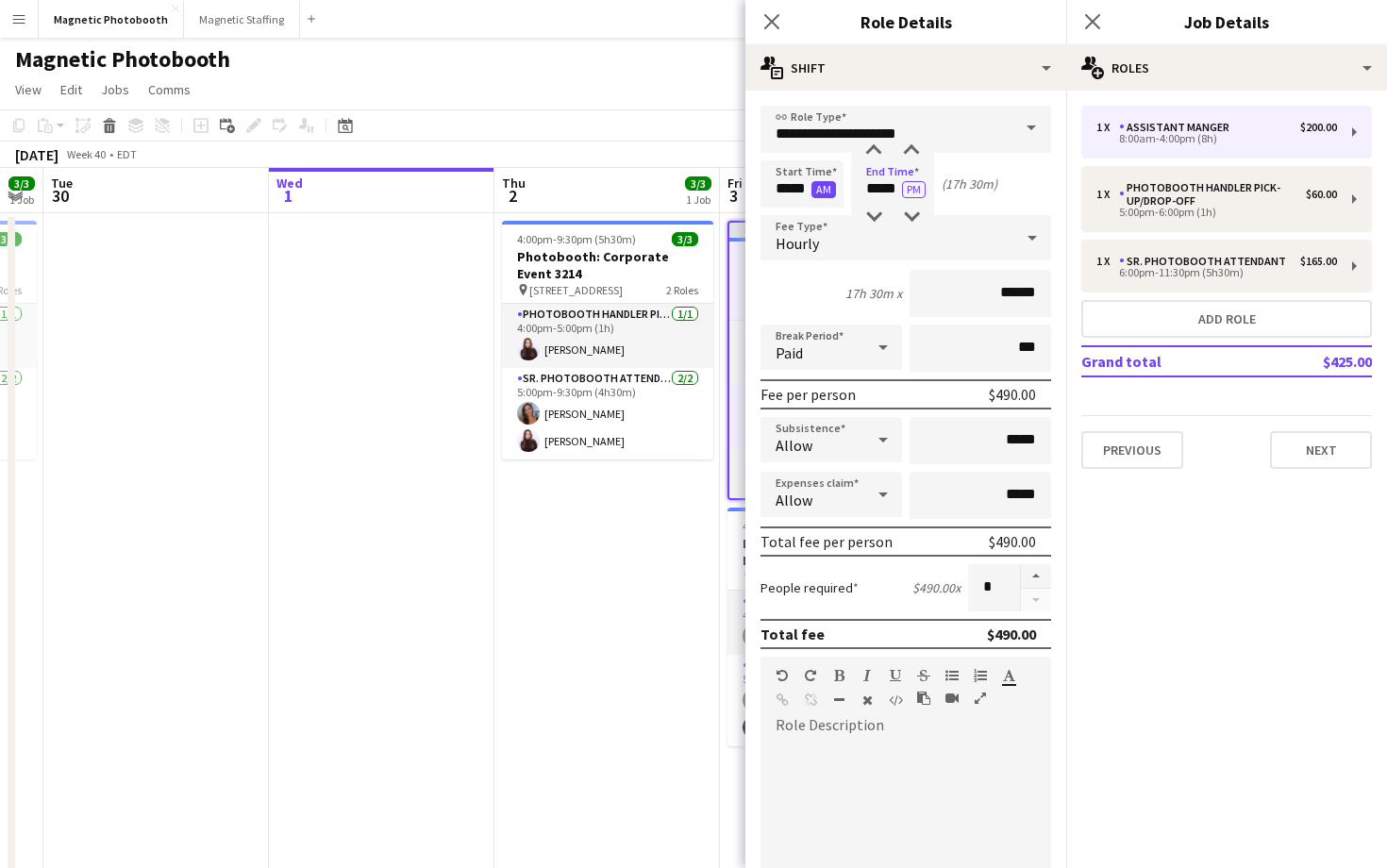
click at [827, 190] on button "AM" at bounding box center [824, 190] width 25 height 17
click at [1093, 19] on icon at bounding box center [1092, 21] width 18 height 18
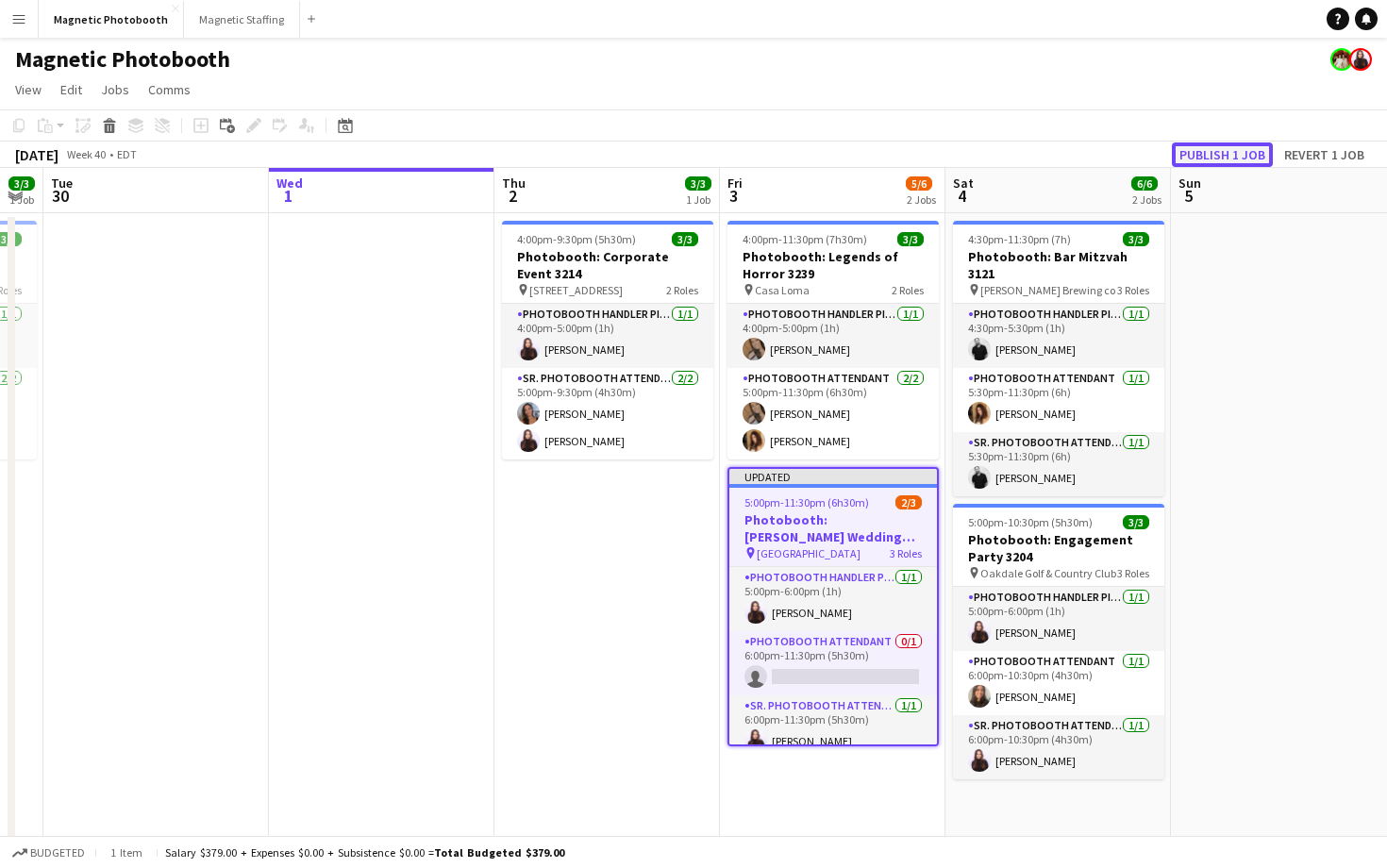
click at [1199, 159] on button "Publish 1 job" at bounding box center [1222, 155] width 101 height 25
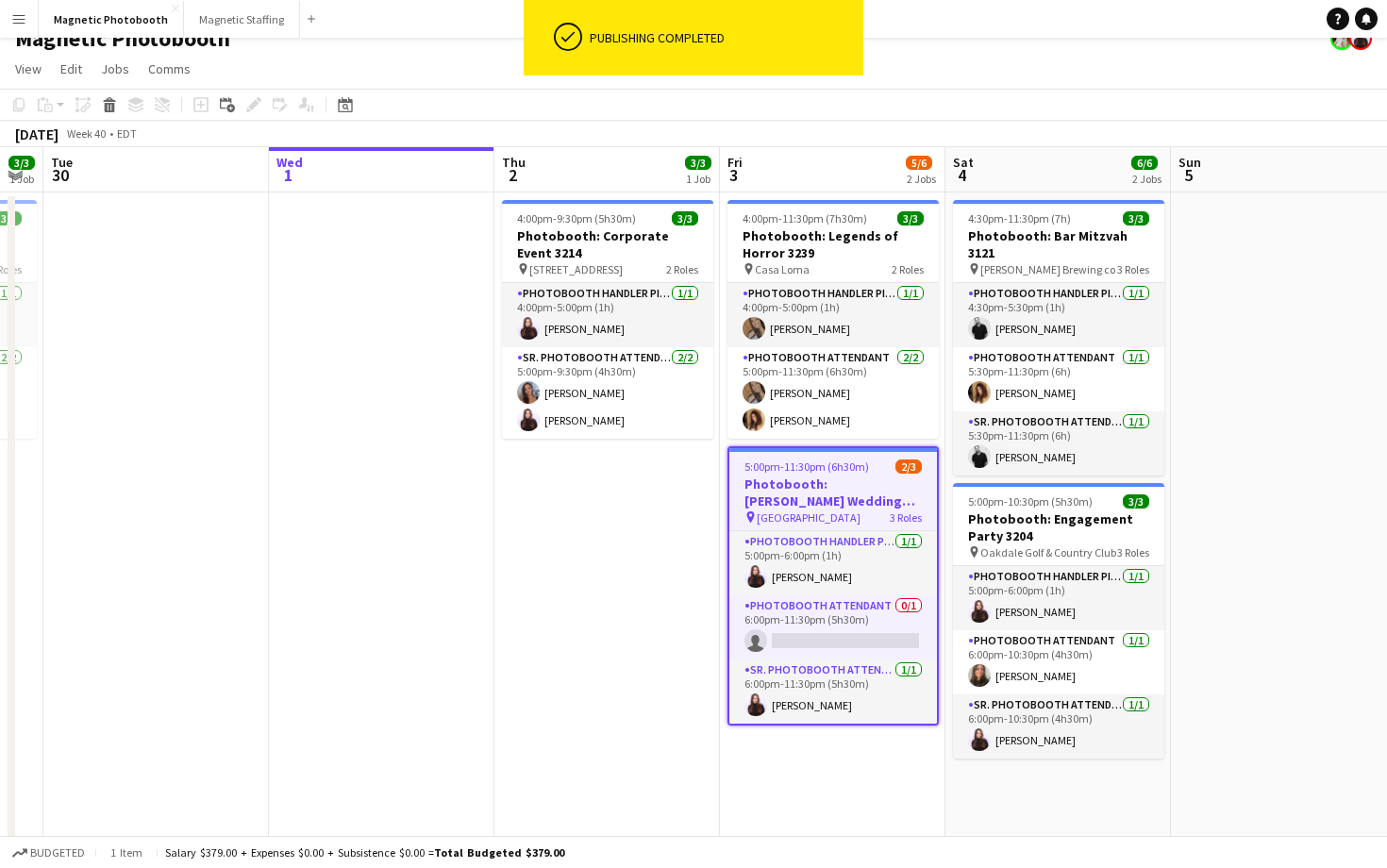
scroll to position [22, 0]
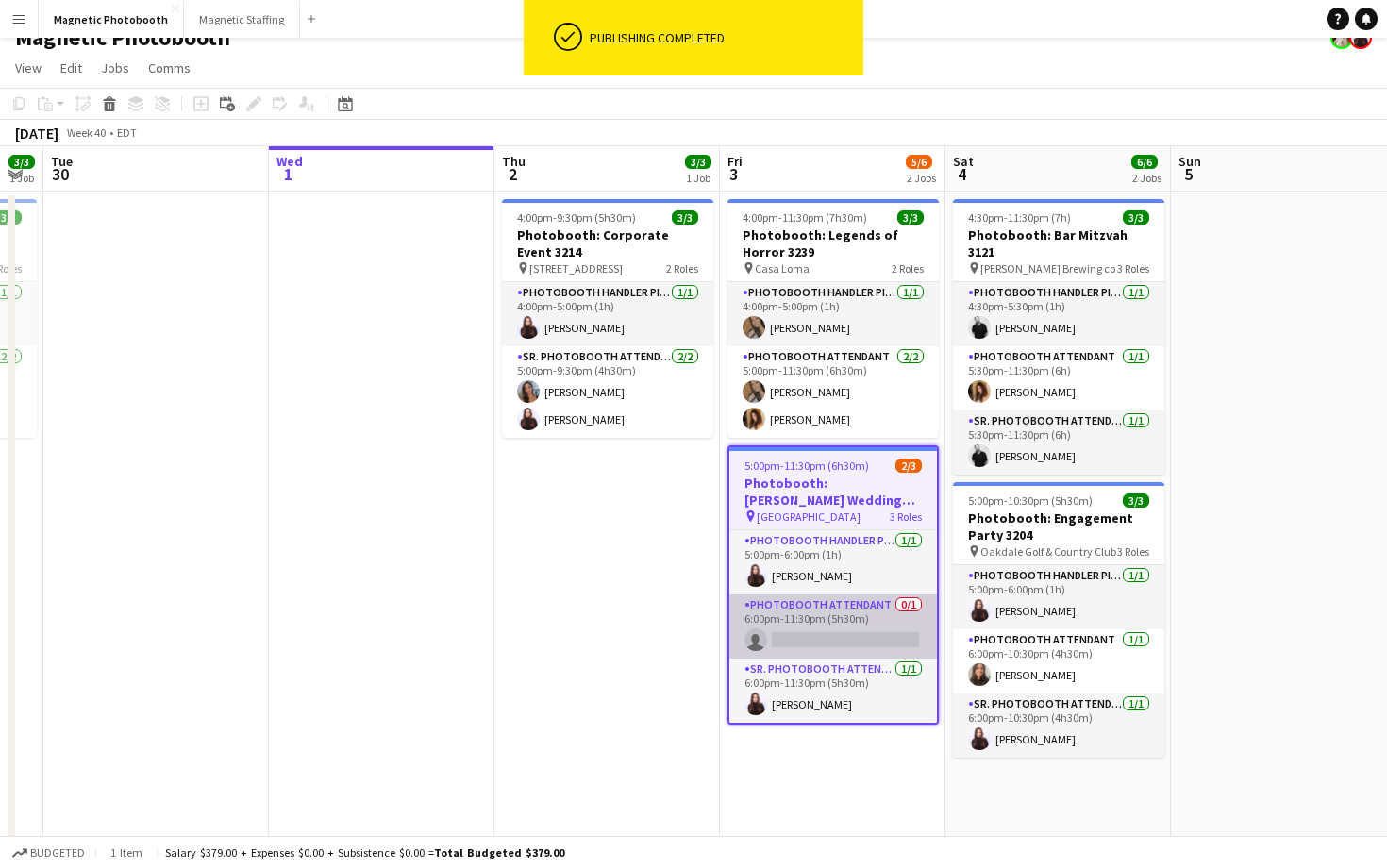
click at [779, 645] on app-card-role "Photobooth Attendant 0/1 6:00pm-11:30pm (5h30m) single-neutral-actions" at bounding box center [833, 626] width 207 height 64
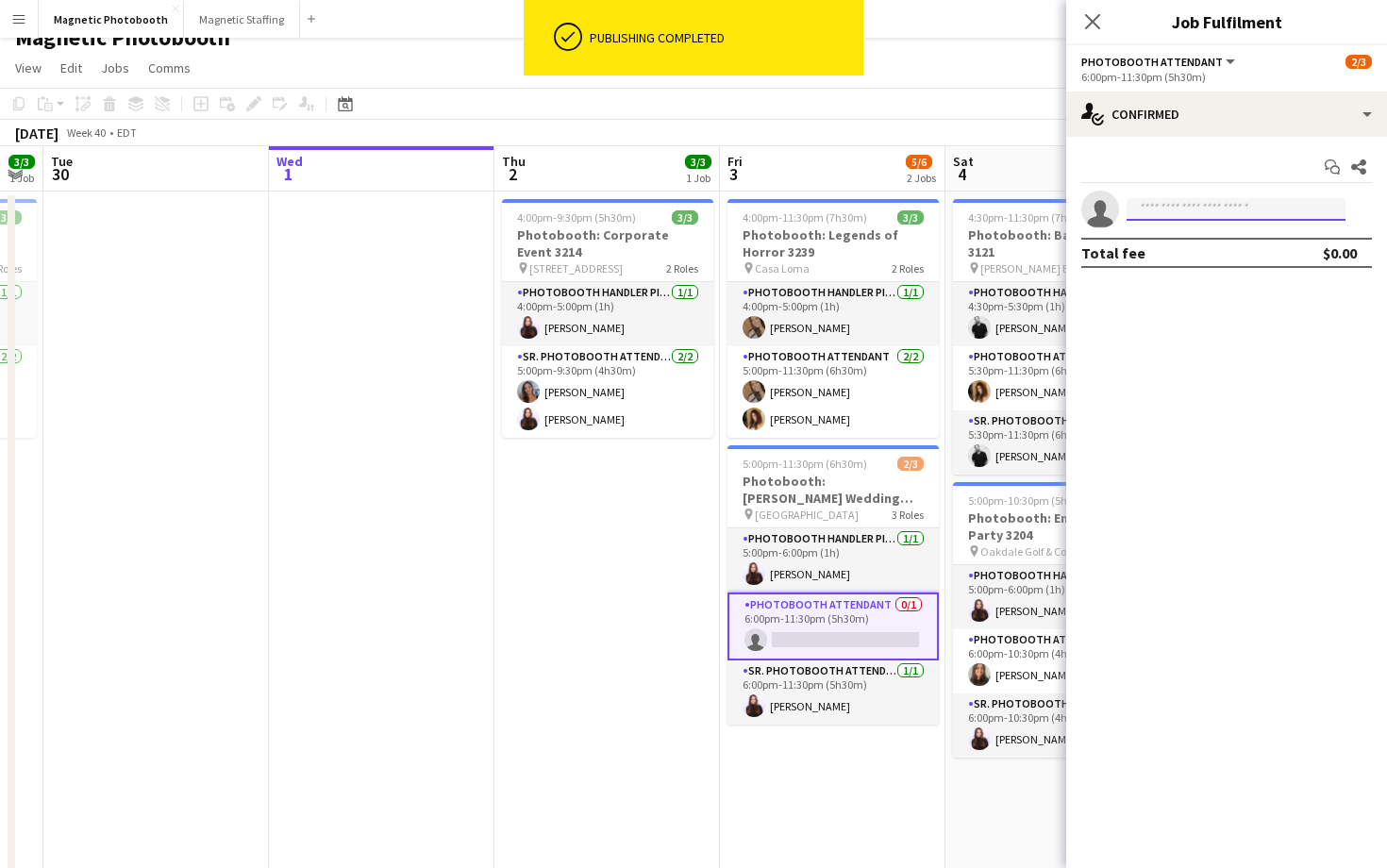
click at [1284, 216] on input at bounding box center [1235, 210] width 219 height 23
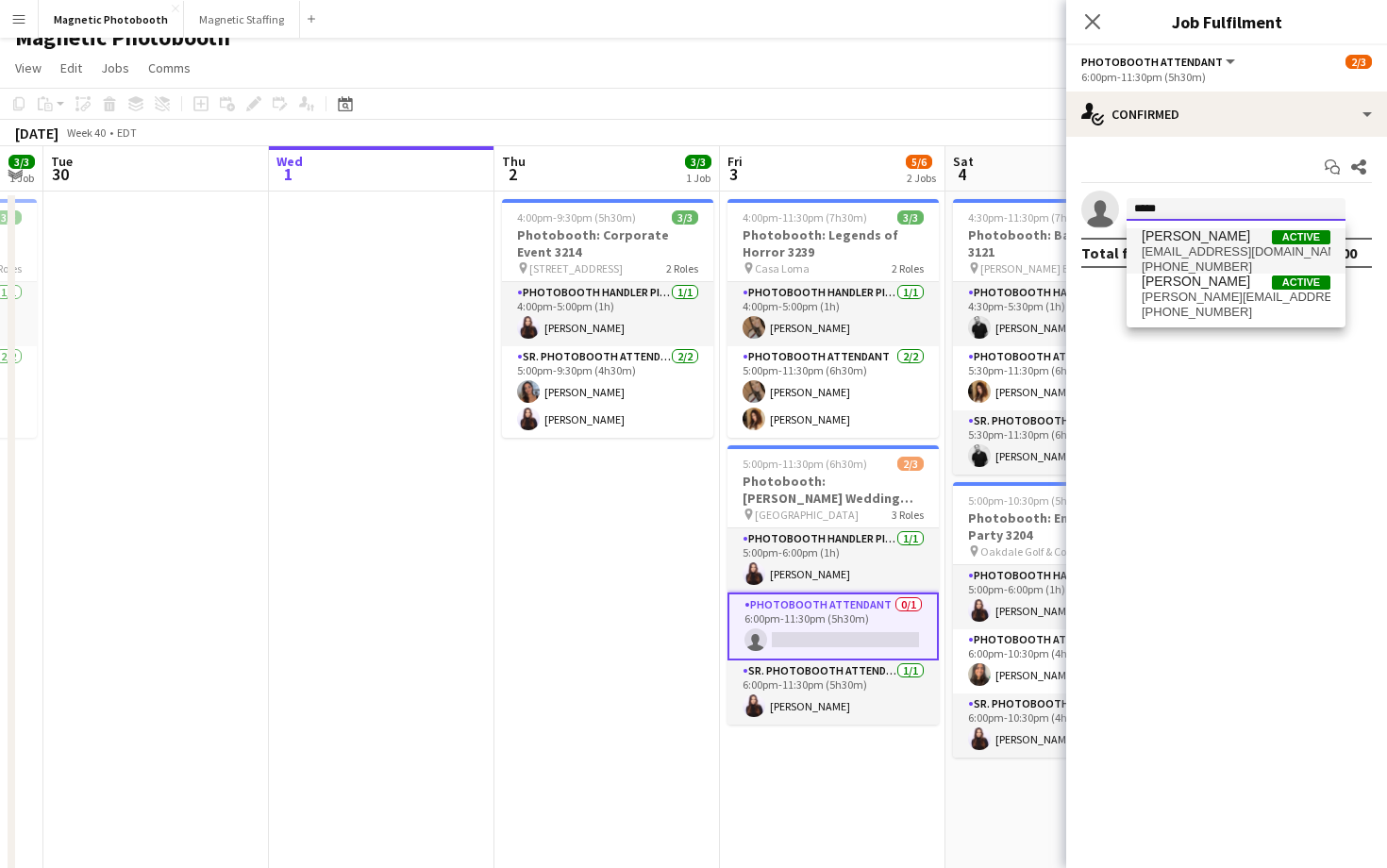
type input "*****"
click at [1268, 246] on span "[EMAIL_ADDRESS][DOMAIN_NAME]" at bounding box center [1235, 252] width 189 height 15
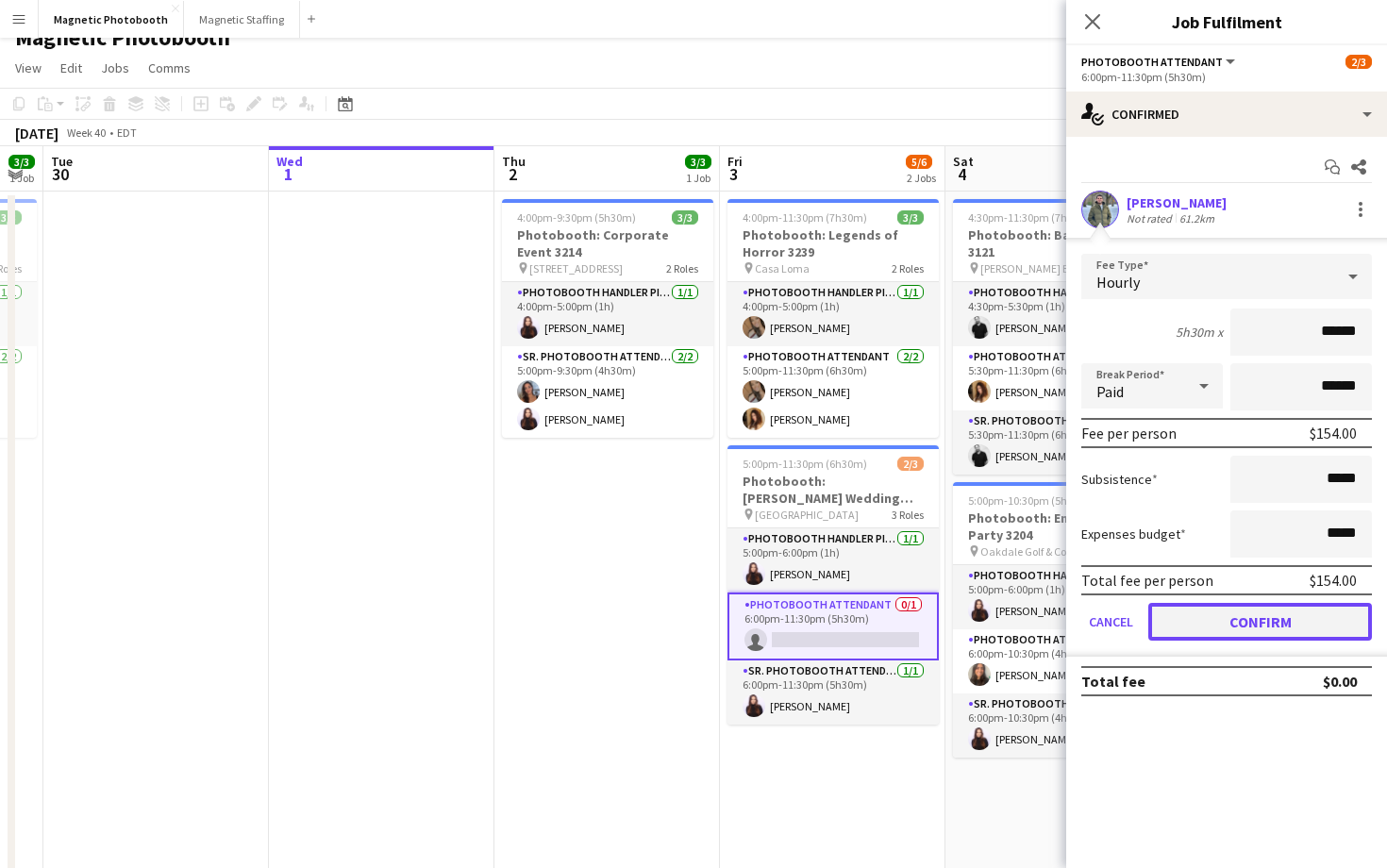
click at [1211, 615] on button "Confirm" at bounding box center [1259, 622] width 223 height 37
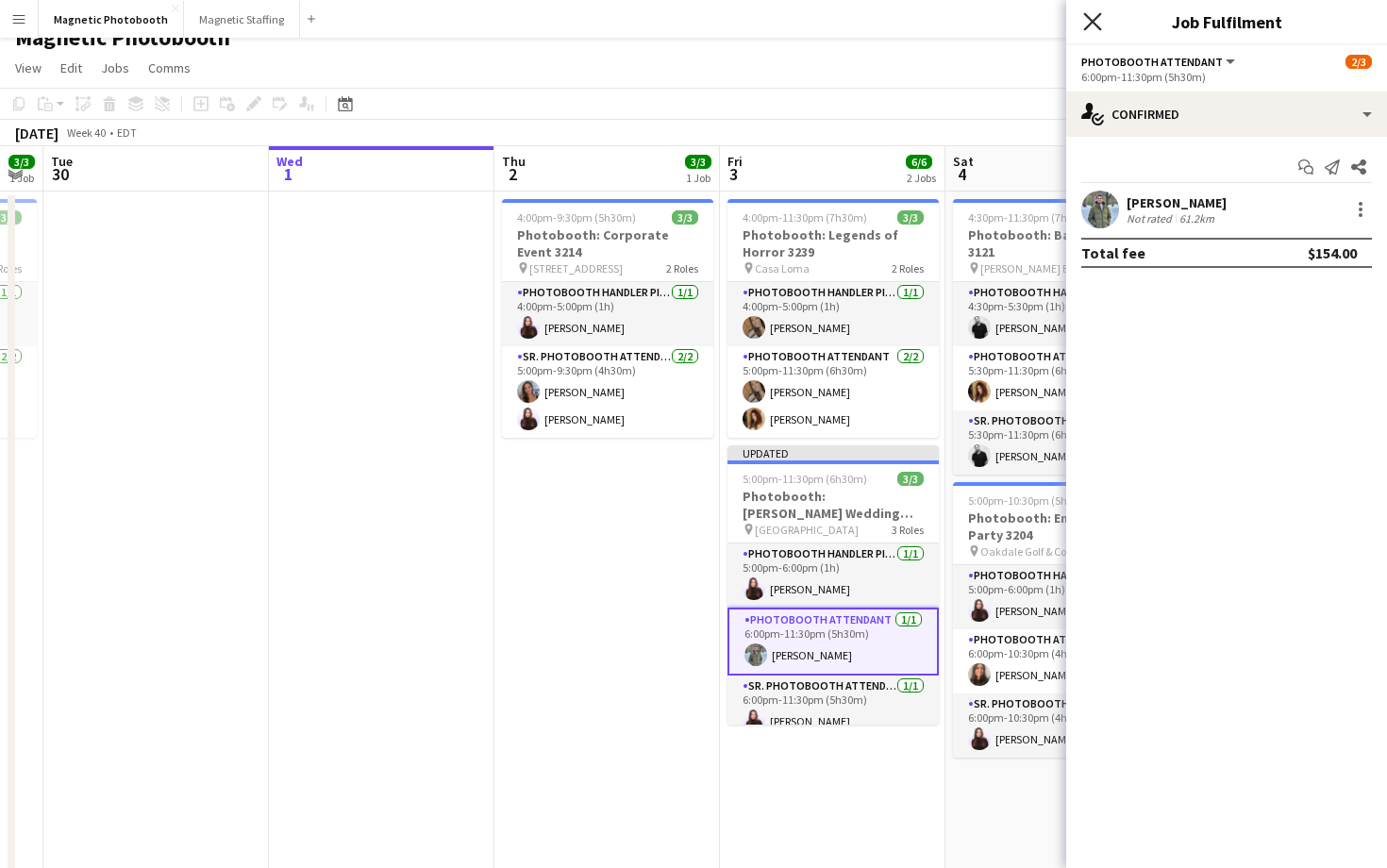
click at [1099, 26] on icon "Close pop-in" at bounding box center [1092, 21] width 18 height 18
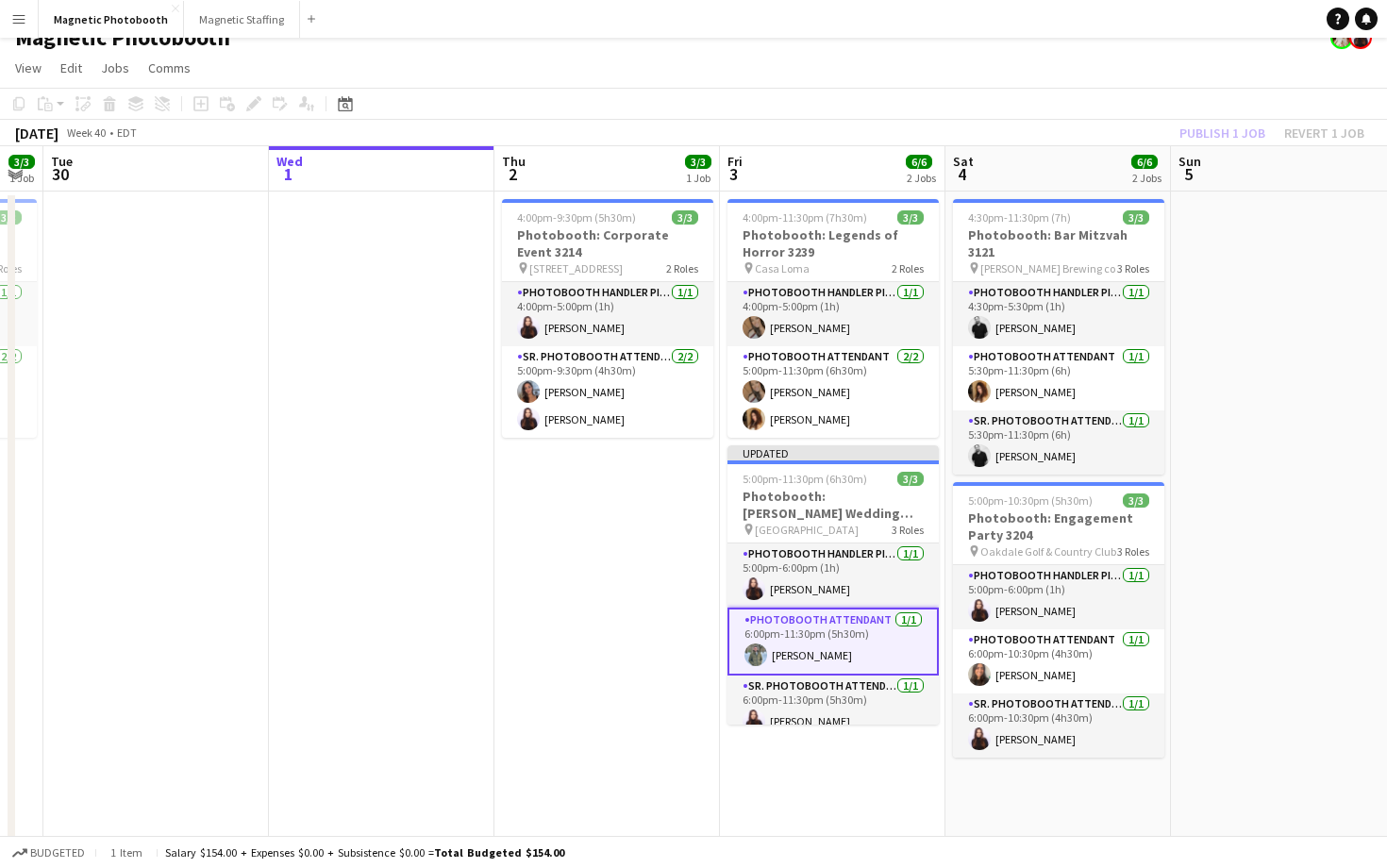
click at [1099, 43] on div "Magnetic Photobooth" at bounding box center [694, 34] width 1387 height 35
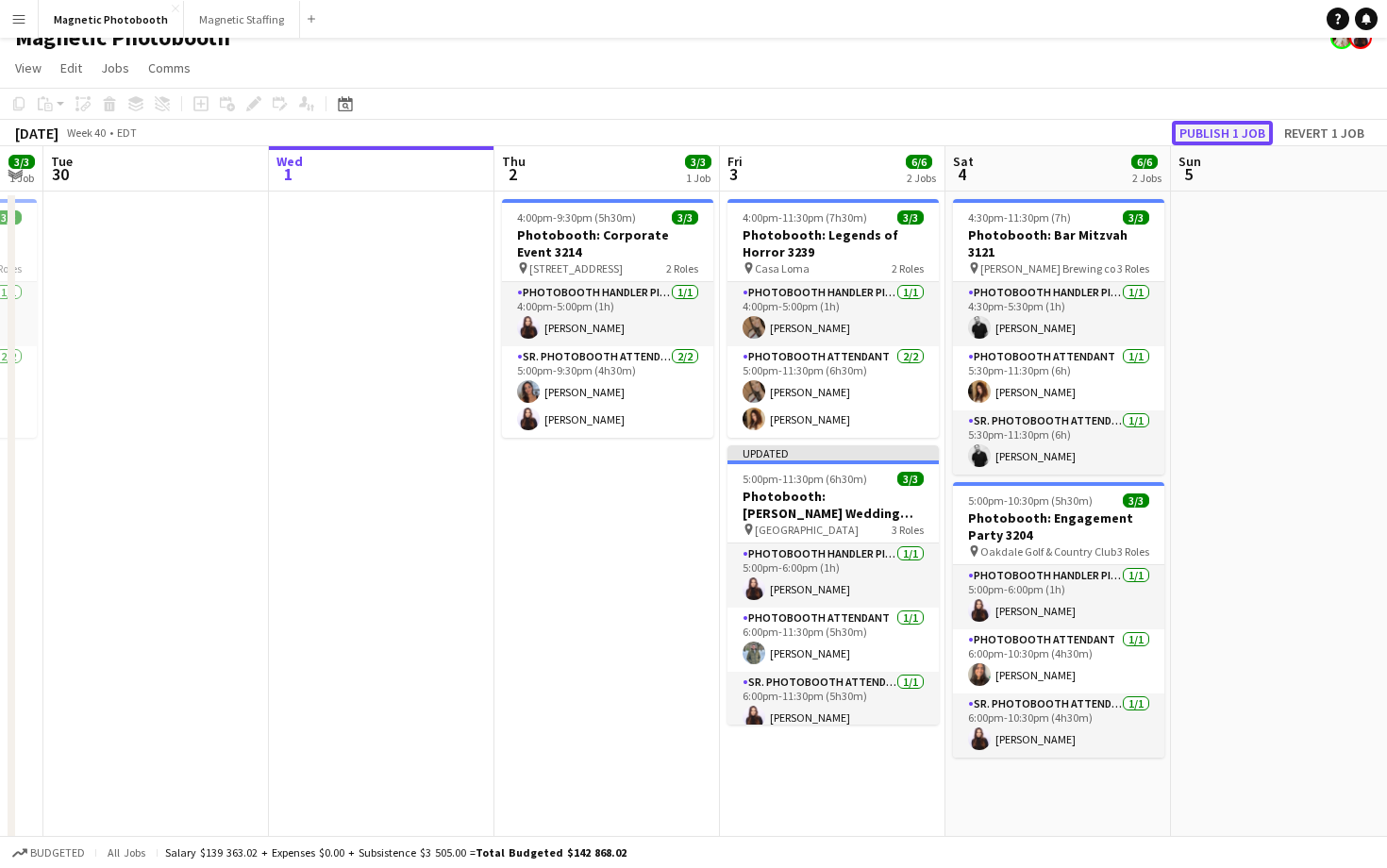
click at [1187, 130] on button "Publish 1 job" at bounding box center [1222, 133] width 101 height 25
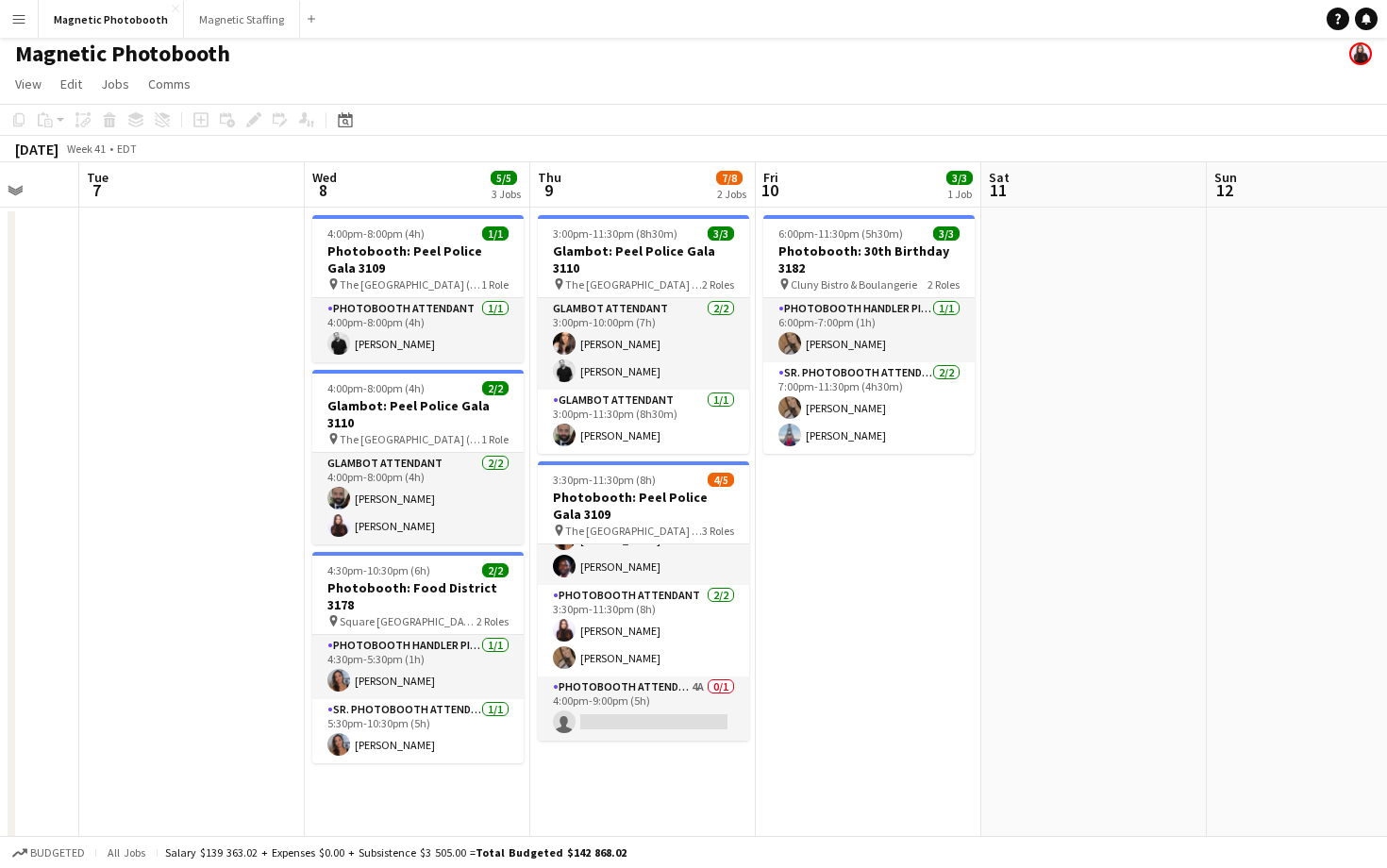
scroll to position [0, 836]
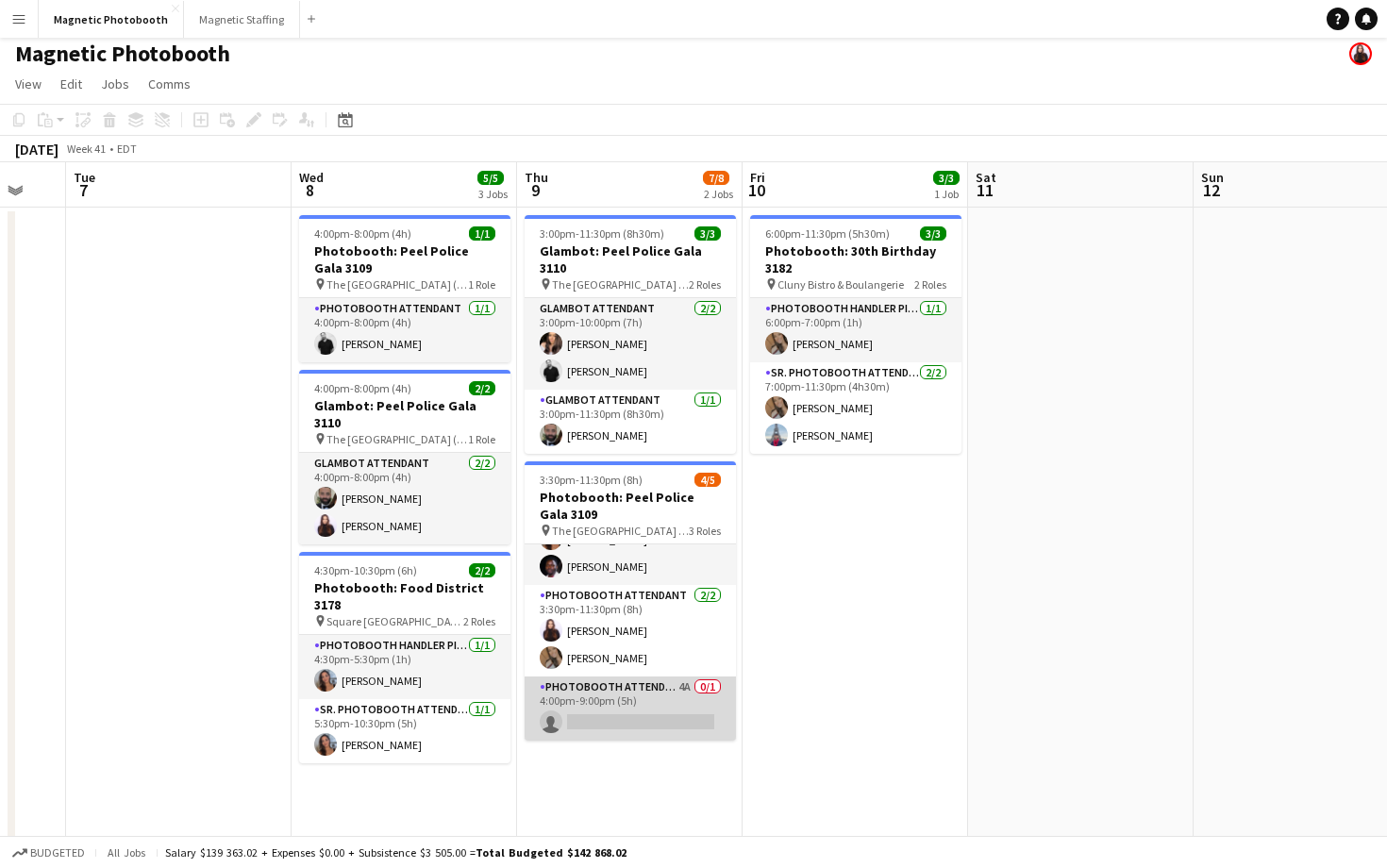
click at [651, 690] on app-card-role "Photobooth Attendant 4A 0/1 4:00pm-9:00pm (5h) single-neutral-actions" at bounding box center [630, 708] width 211 height 64
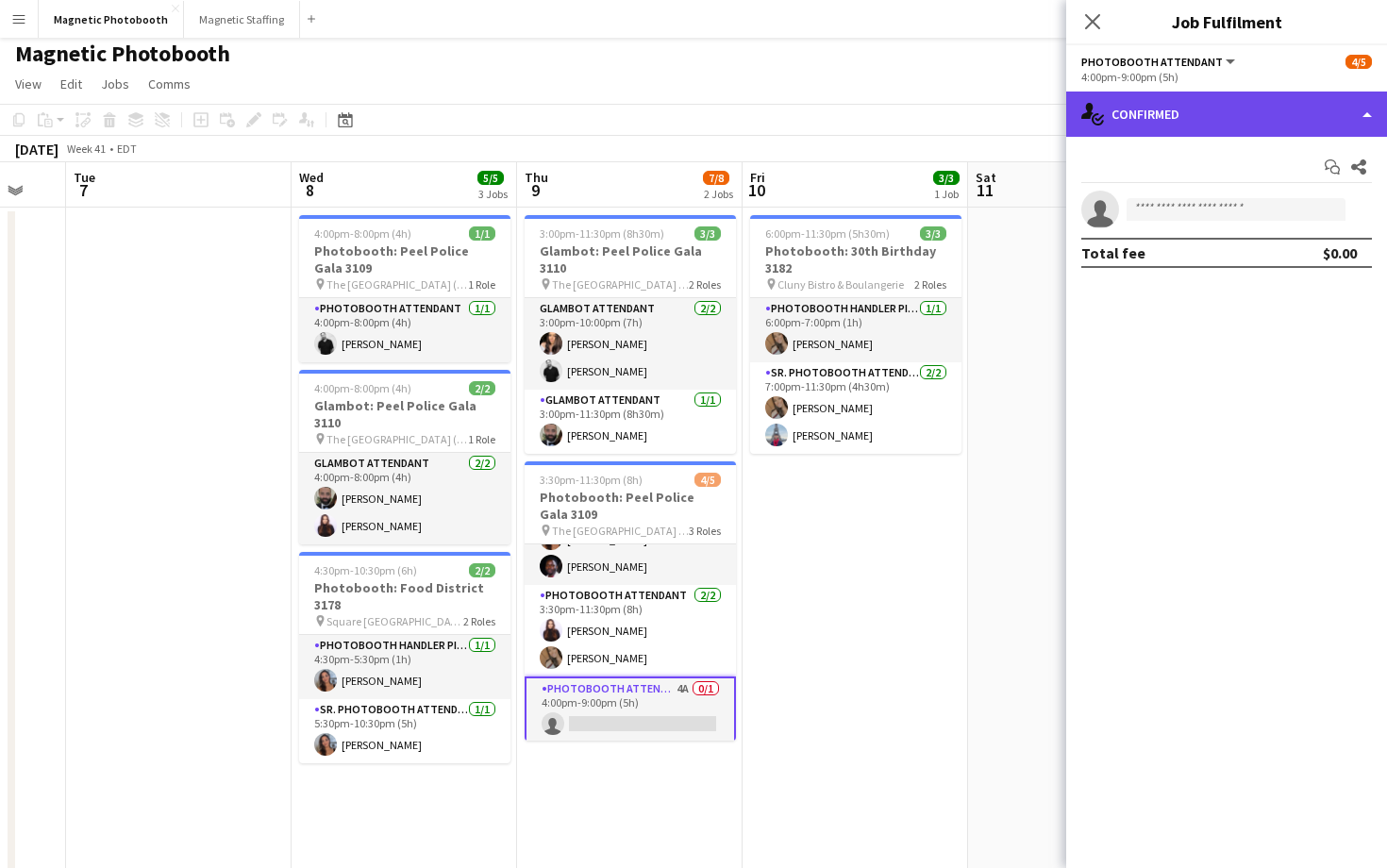
click at [1205, 132] on div "single-neutral-actions-check-2 Confirmed" at bounding box center [1227, 113] width 320 height 45
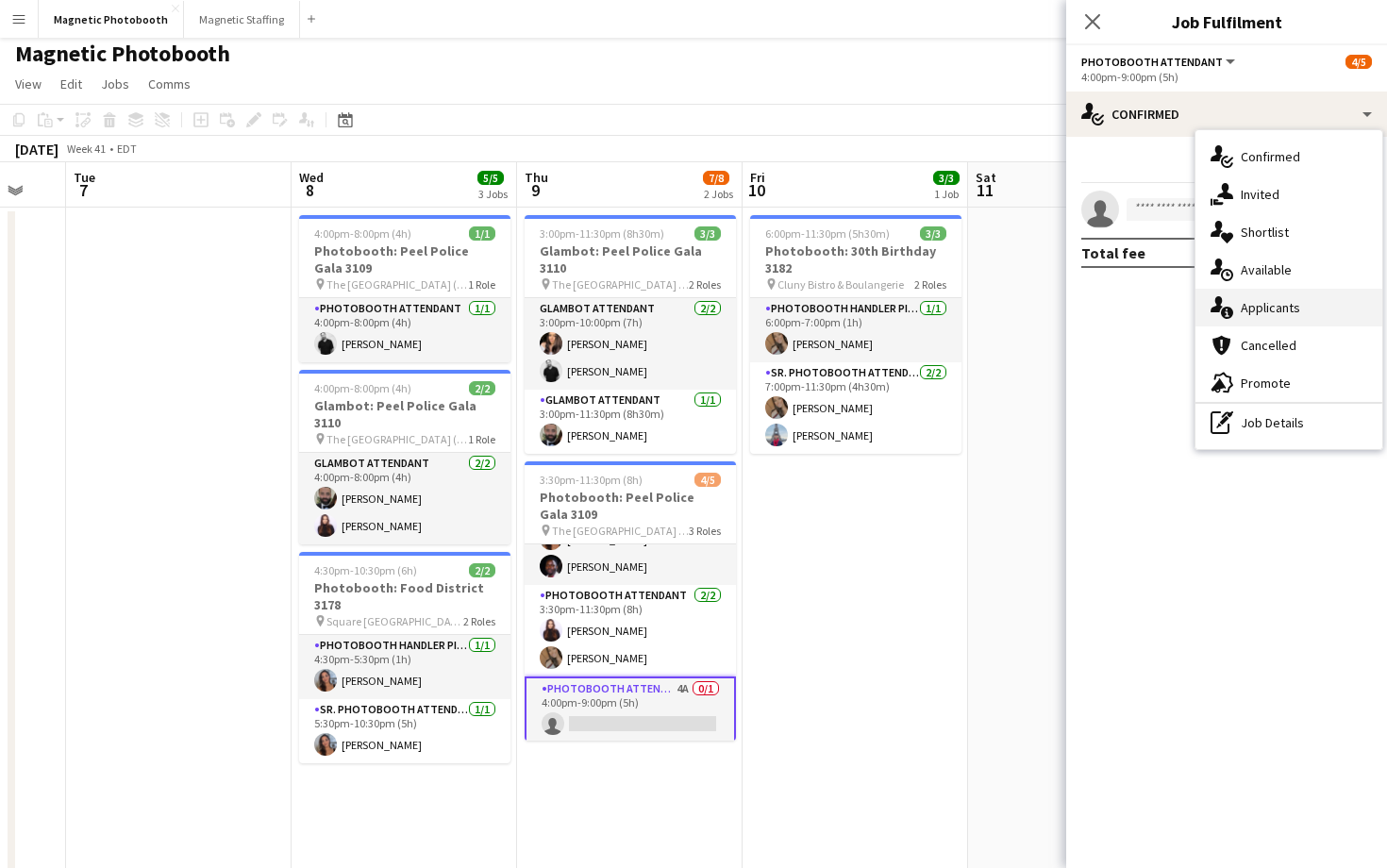
click at [1252, 300] on span "Applicants" at bounding box center [1271, 308] width 59 height 17
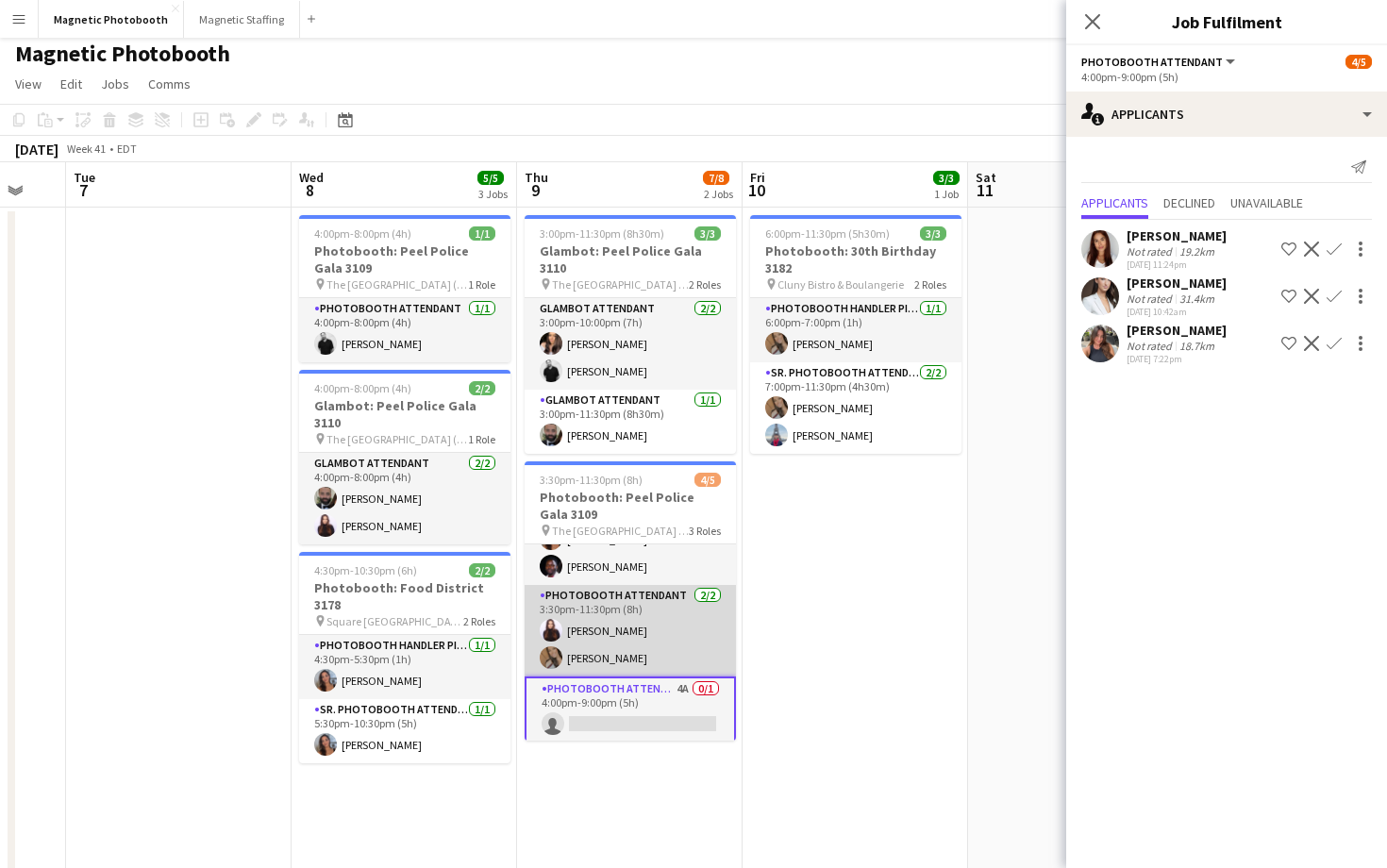
click at [662, 635] on app-card-role "Photobooth Attendant [DATE] 3:30pm-11:30pm (8h) [PERSON_NAME] [PERSON_NAME]" at bounding box center [630, 630] width 211 height 91
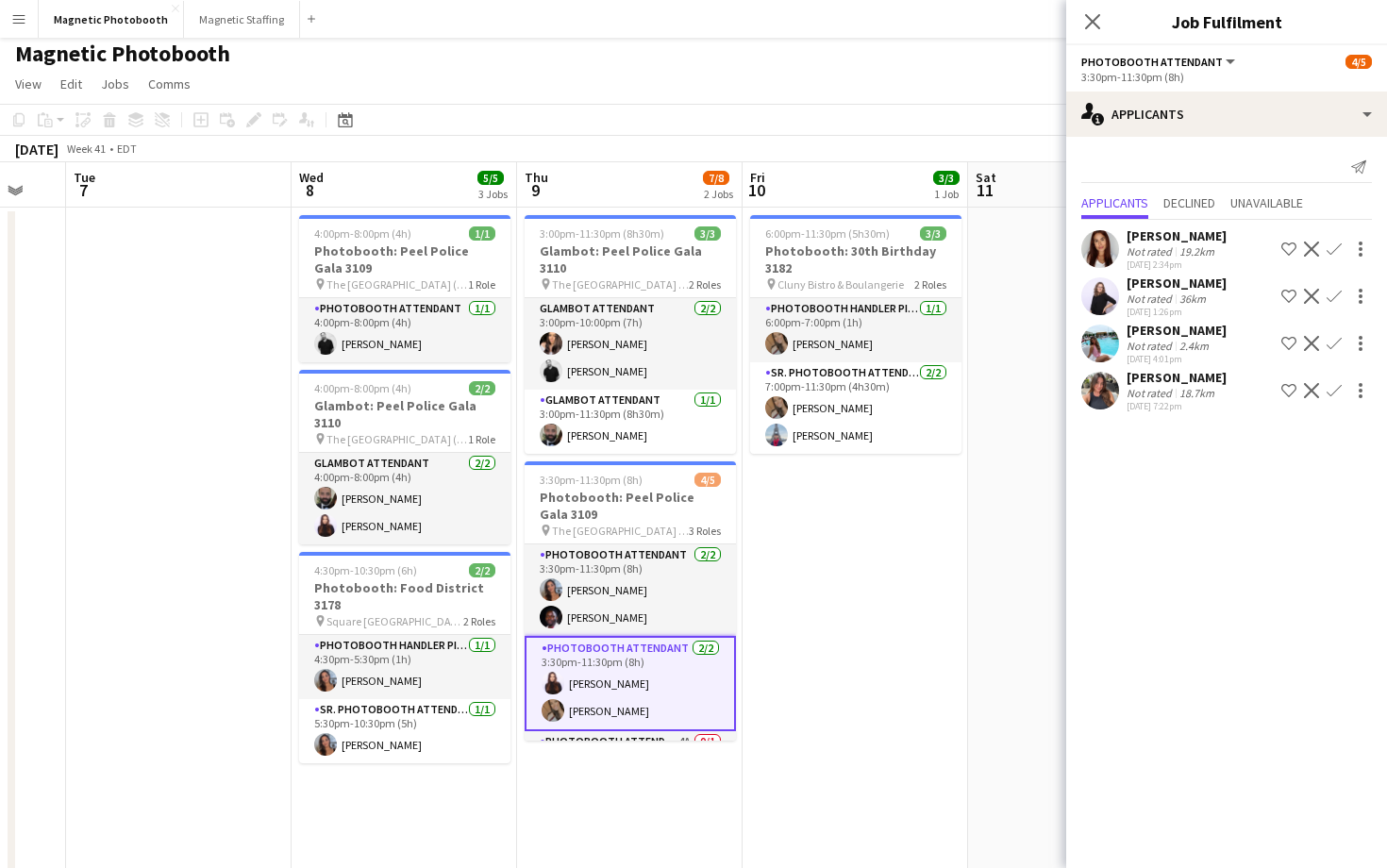
scroll to position [0, 0]
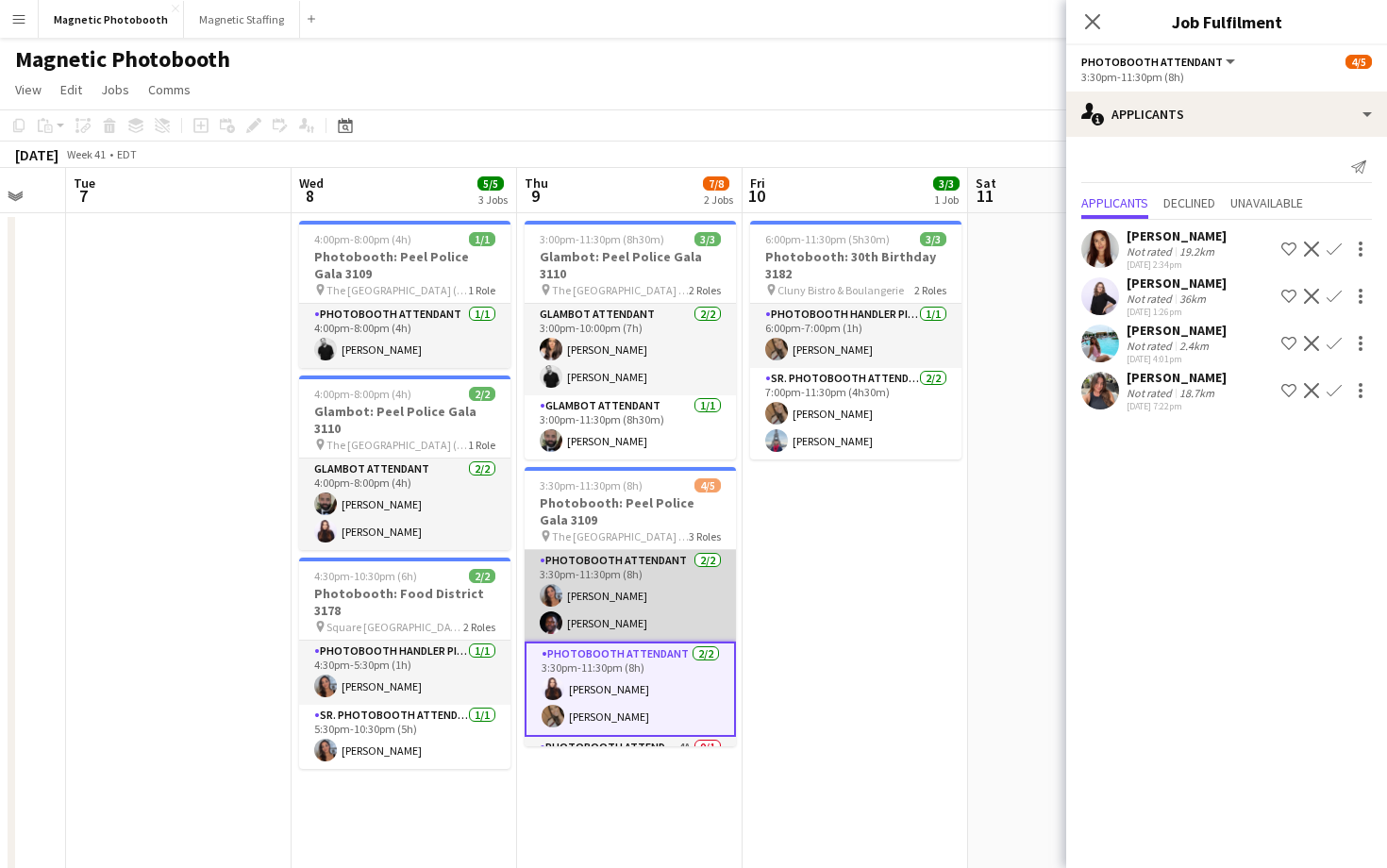
click at [662, 583] on app-card-role "Photobooth Attendant [DATE] 3:30pm-11:30pm (8h) [PERSON_NAME] [PERSON_NAME]" at bounding box center [630, 595] width 211 height 91
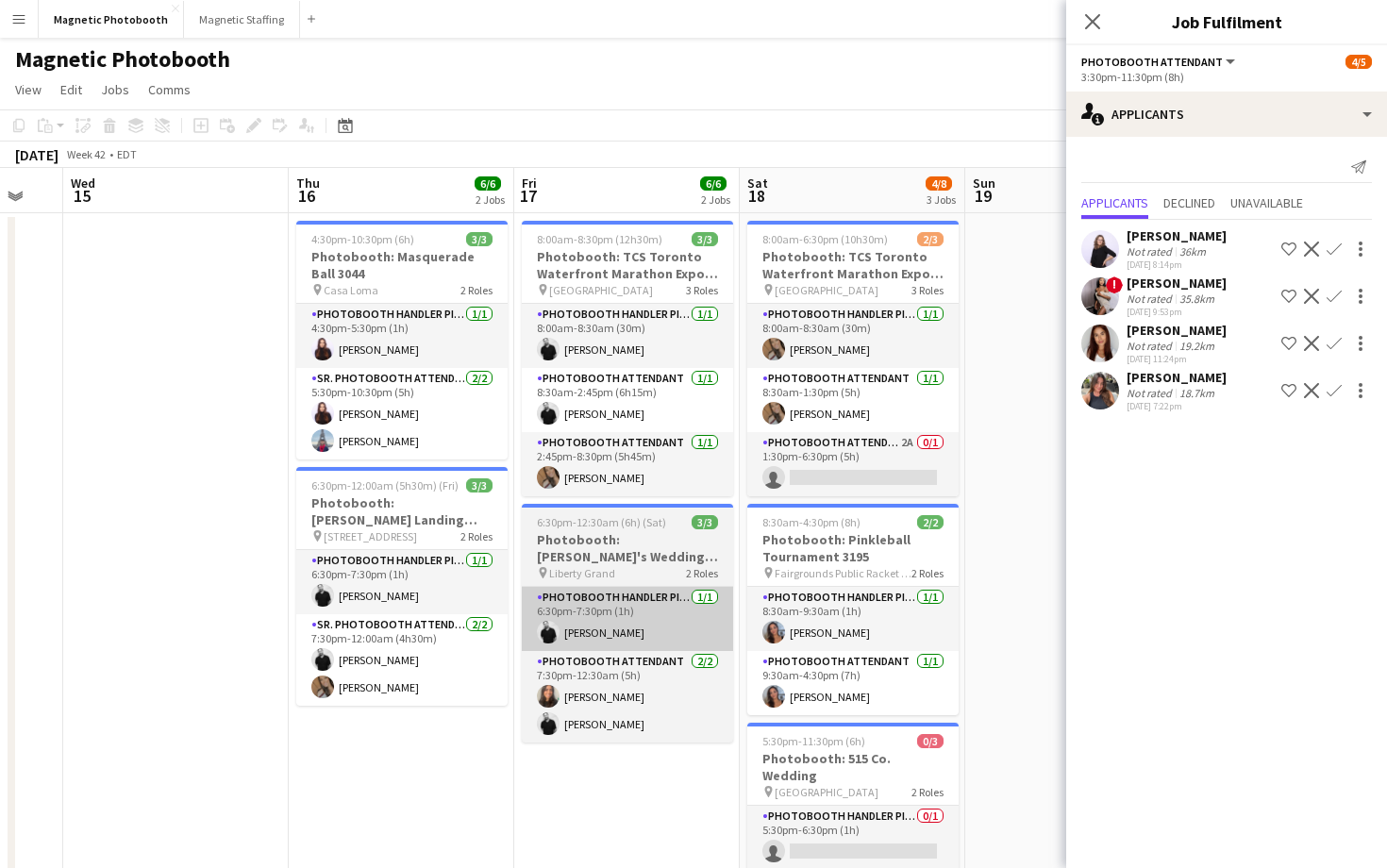
scroll to position [0, 844]
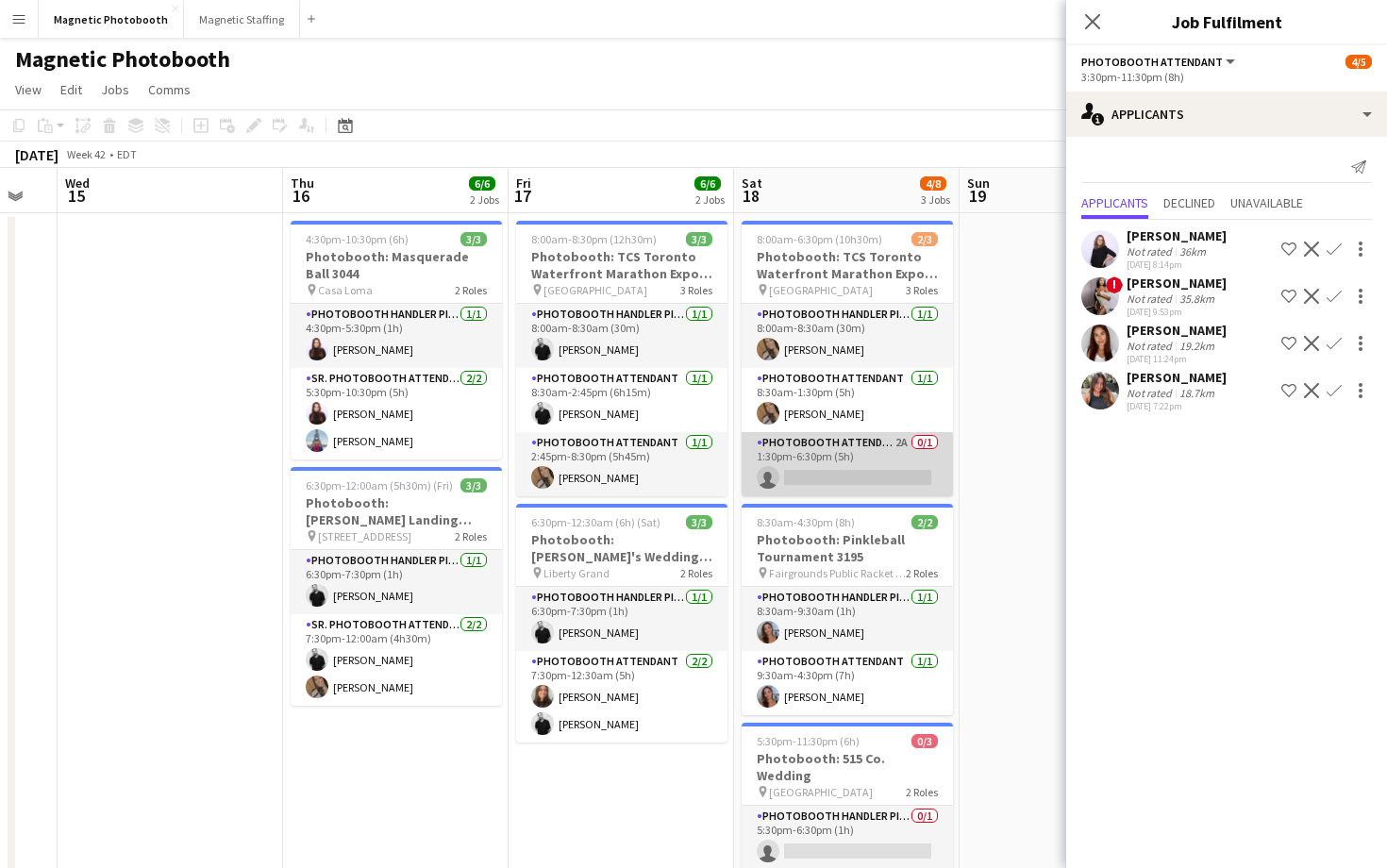
click at [876, 471] on app-card-role "Photobooth Attendant 2A 0/1 1:30pm-6:30pm (5h) single-neutral-actions" at bounding box center [847, 464] width 211 height 64
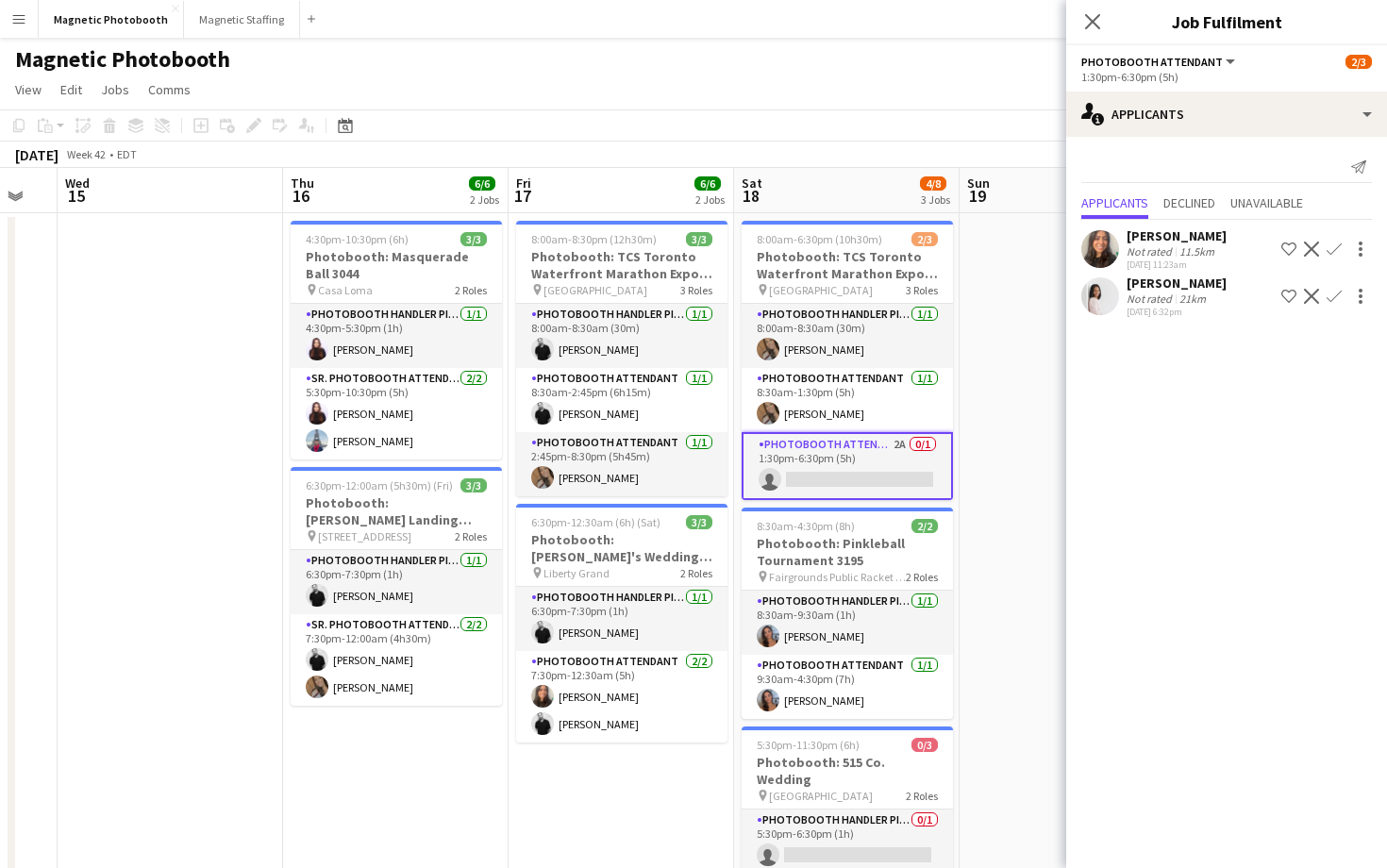
click at [884, 488] on app-card-role "Photobooth Attendant 2A 0/1 1:30pm-6:30pm (5h) single-neutral-actions" at bounding box center [847, 466] width 211 height 68
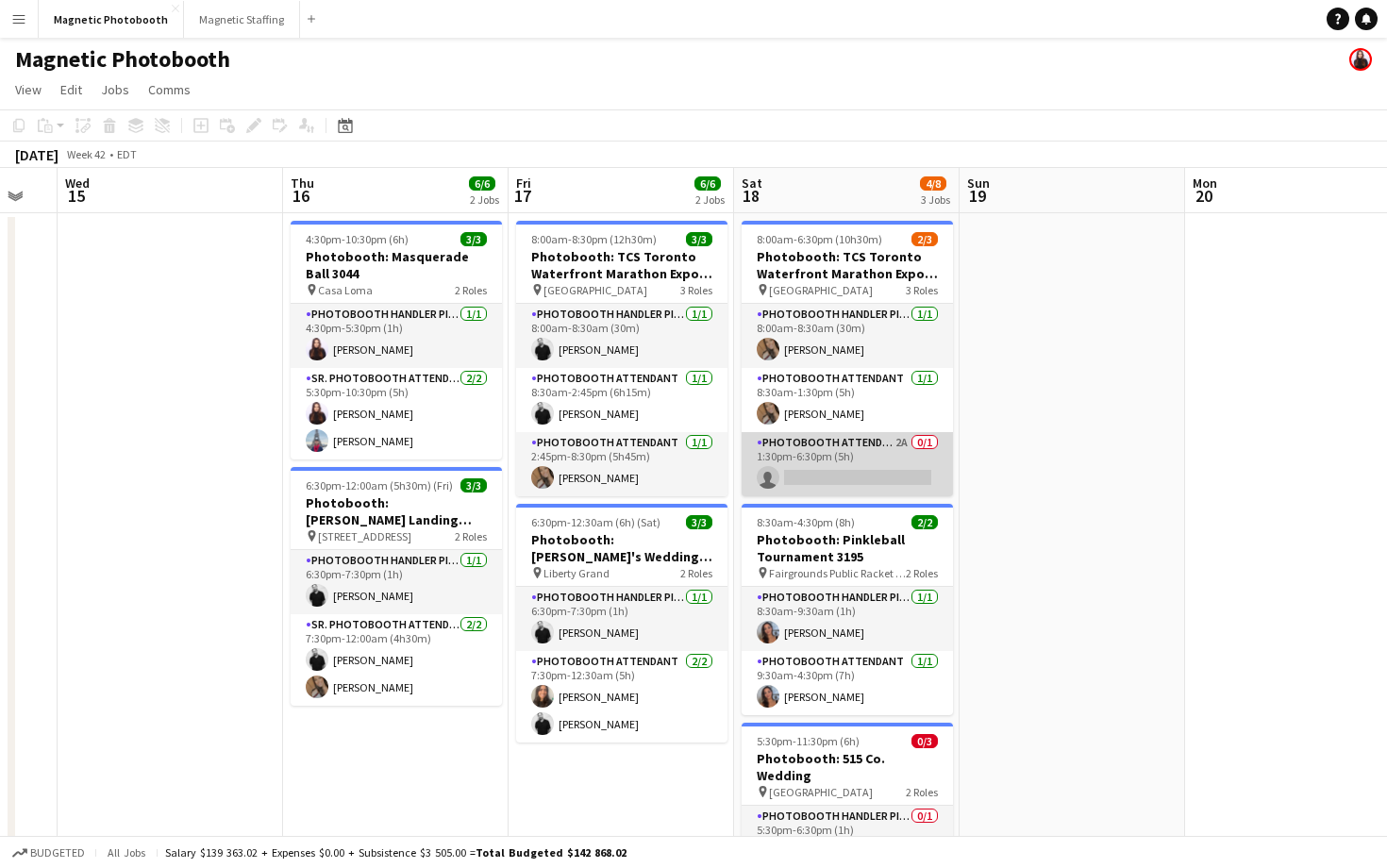
click at [884, 494] on app-card-role "Photobooth Attendant 2A 0/1 1:30pm-6:30pm (5h) single-neutral-actions" at bounding box center [847, 464] width 211 height 64
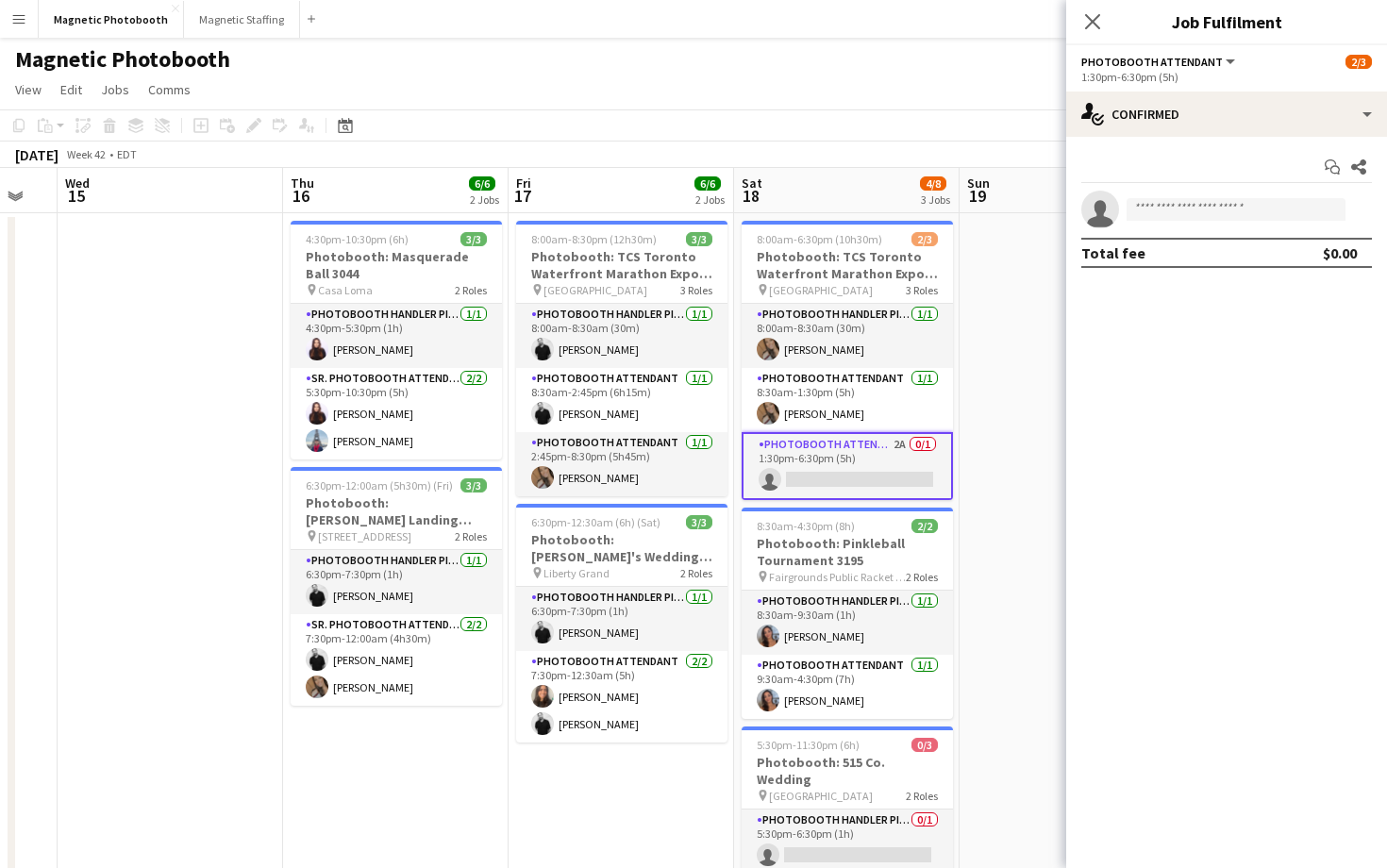
click at [988, 417] on app-date-cell at bounding box center [1071, 668] width 225 height 909
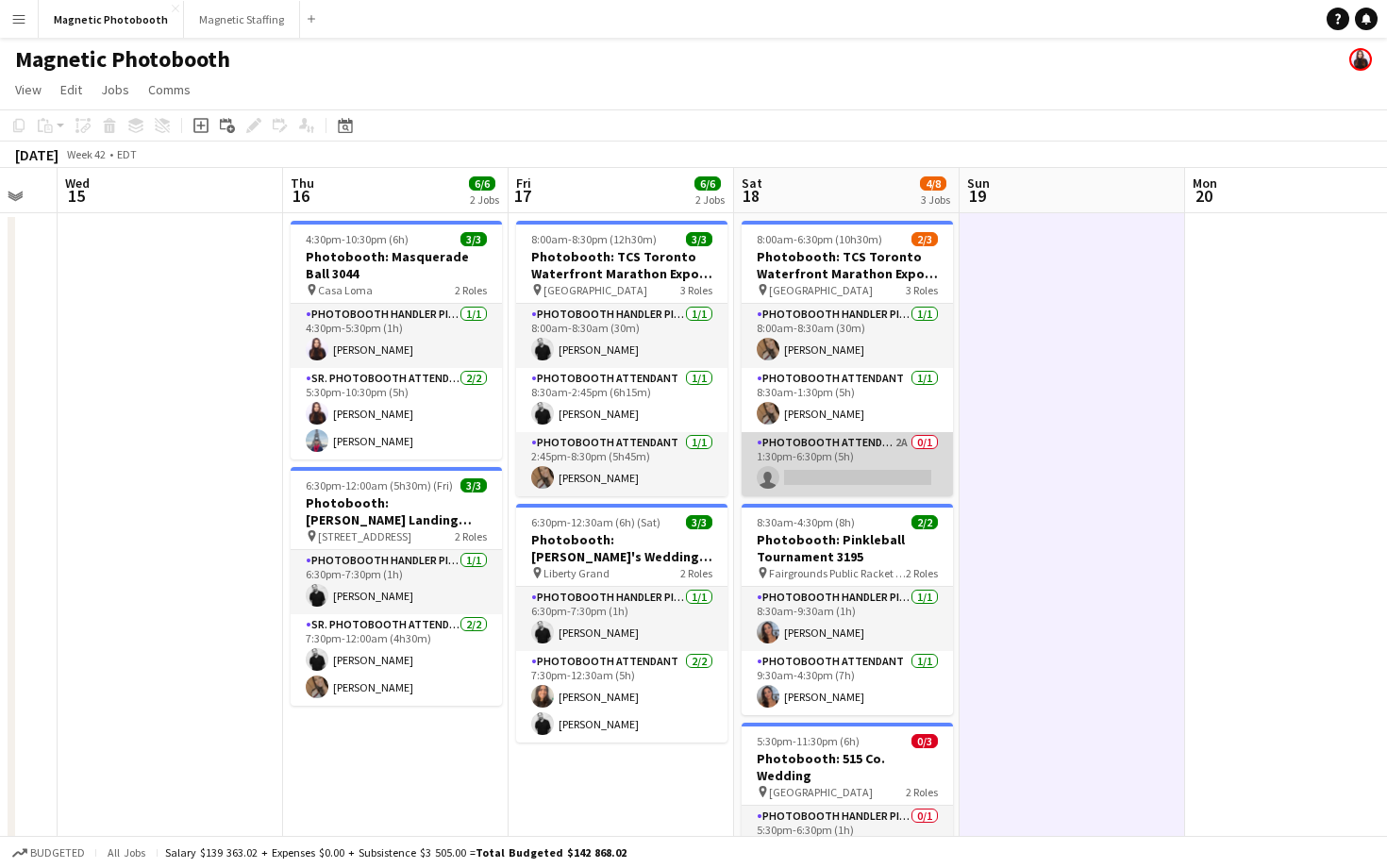
click at [897, 449] on app-card-role "Photobooth Attendant 2A 0/1 1:30pm-6:30pm (5h) single-neutral-actions" at bounding box center [847, 464] width 211 height 64
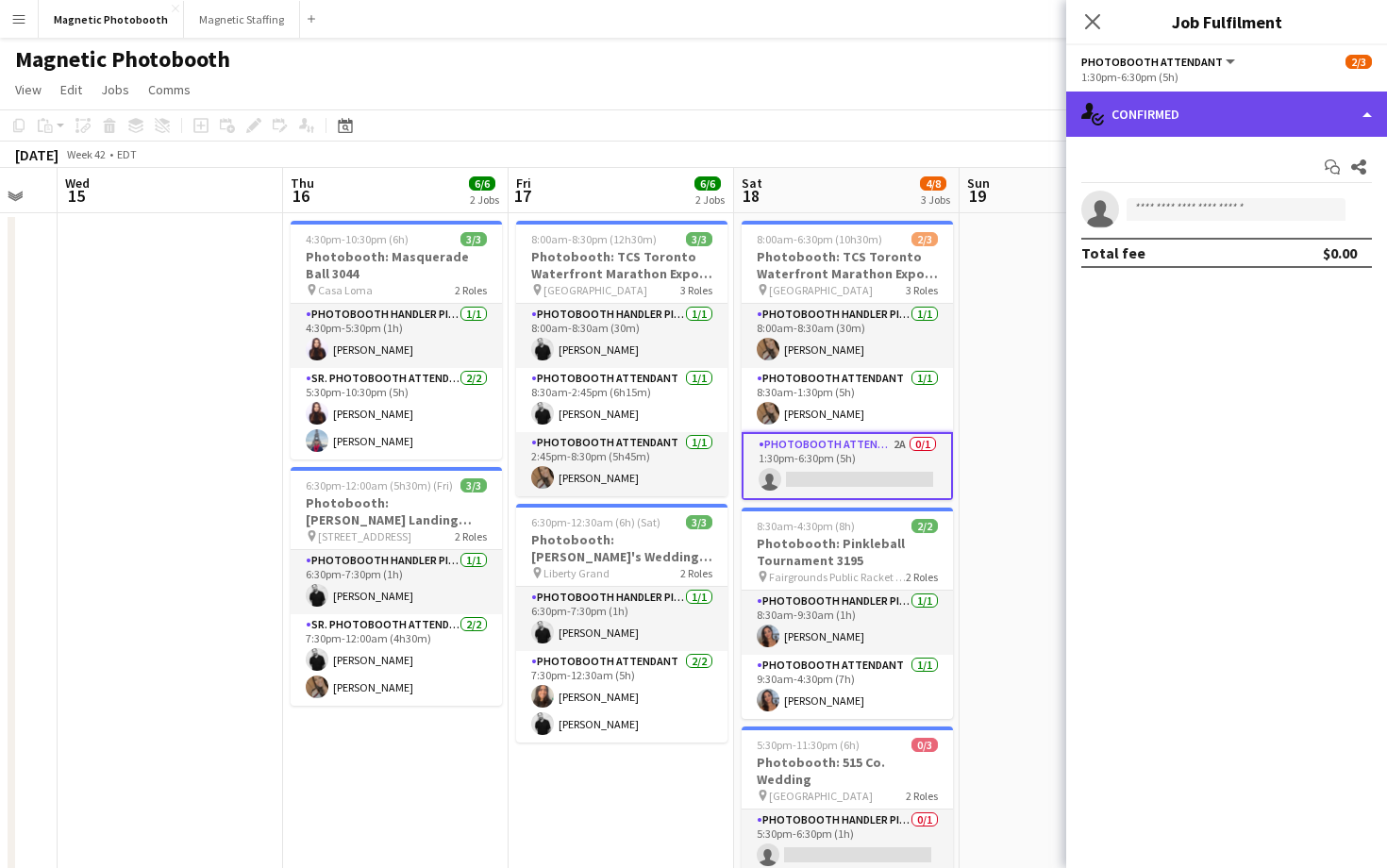
click at [1166, 131] on div "single-neutral-actions-check-2 Confirmed" at bounding box center [1227, 113] width 320 height 45
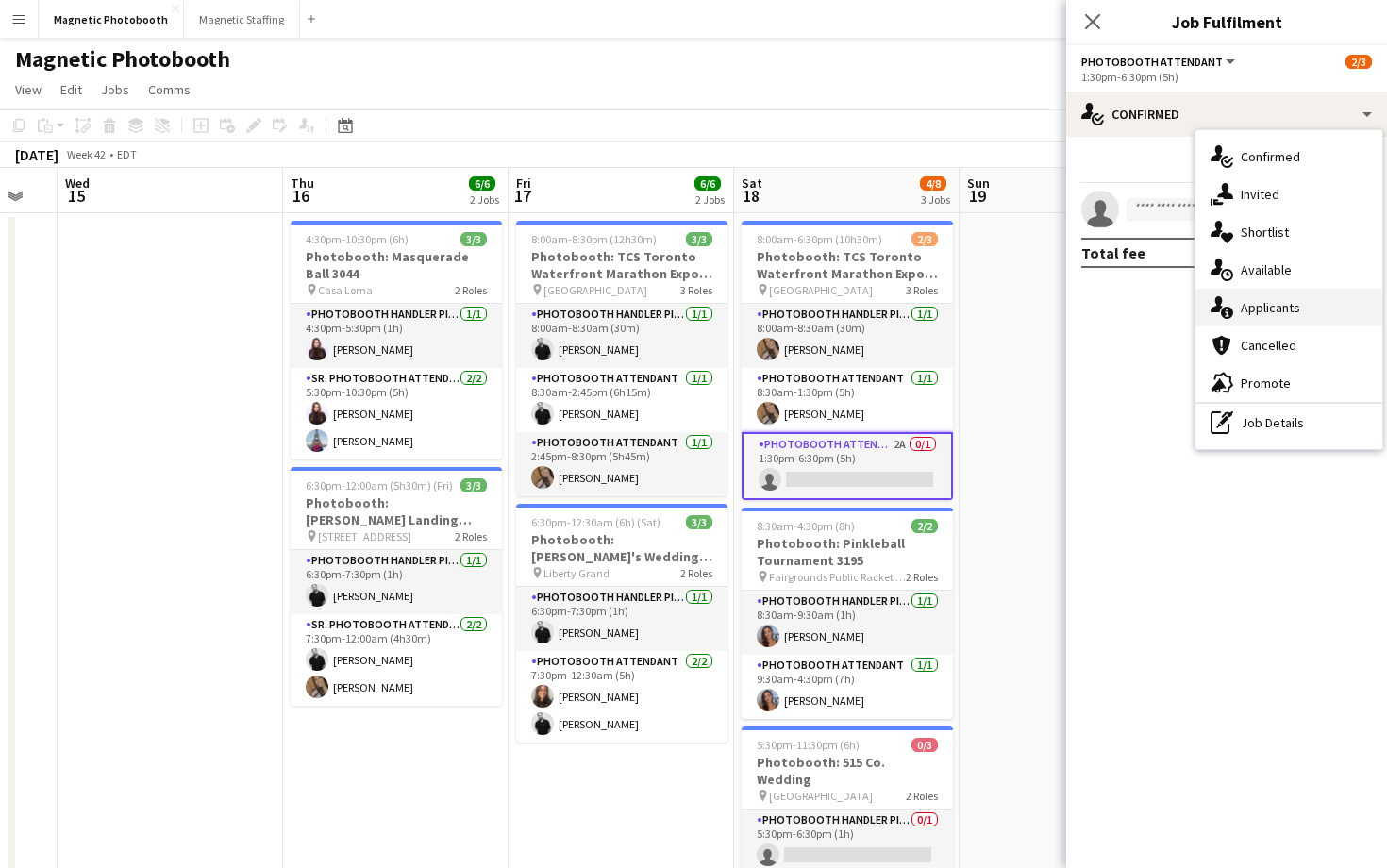
click at [1269, 317] on div "single-neutral-actions-information Applicants" at bounding box center [1288, 307] width 187 height 37
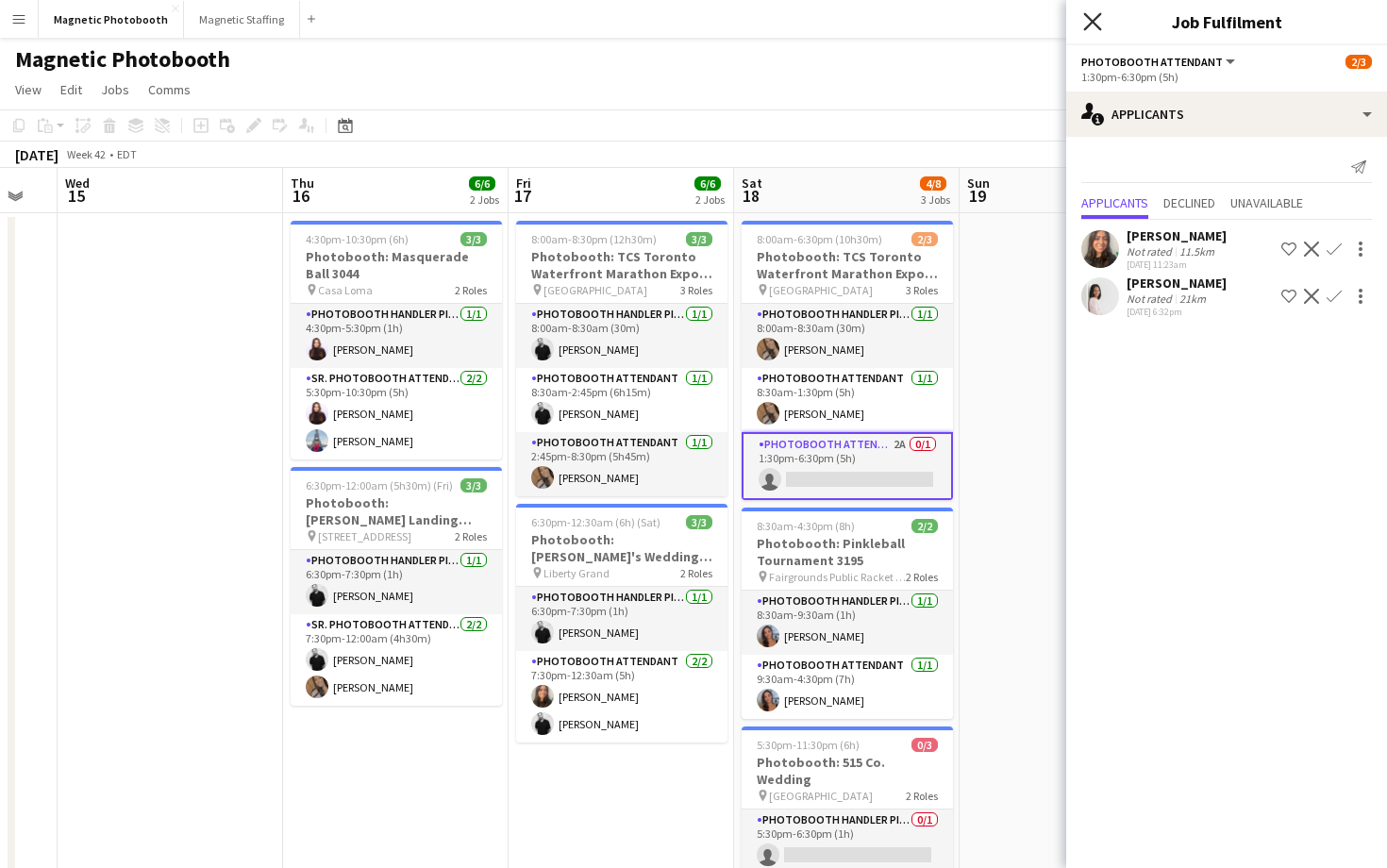
click at [1100, 28] on icon at bounding box center [1092, 21] width 18 height 18
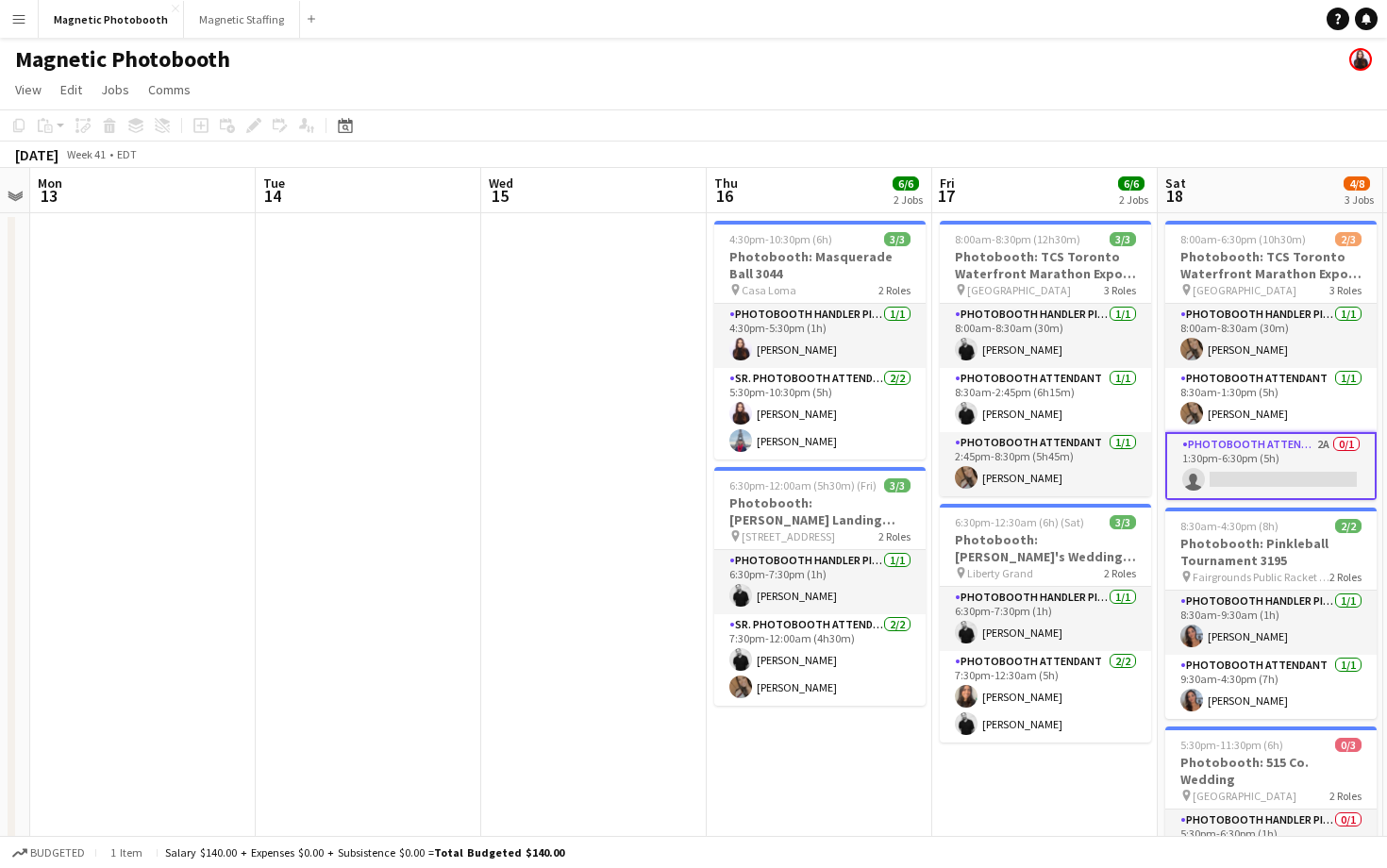
scroll to position [0, 400]
